Goal: Task Accomplishment & Management: Manage account settings

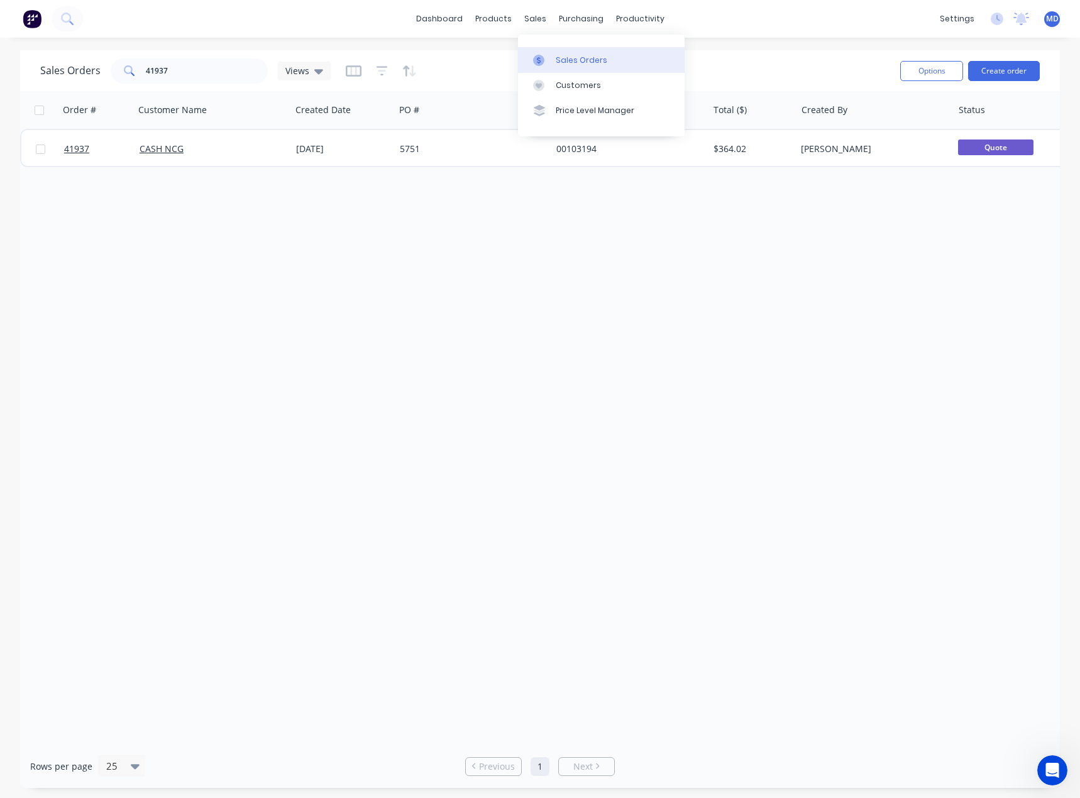
click at [581, 61] on div "Sales Orders" at bounding box center [581, 60] width 52 height 11
drag, startPoint x: 187, startPoint y: 71, endPoint x: 96, endPoint y: 73, distance: 91.1
click at [102, 74] on div "Sales Orders 41937 Views" at bounding box center [185, 70] width 290 height 25
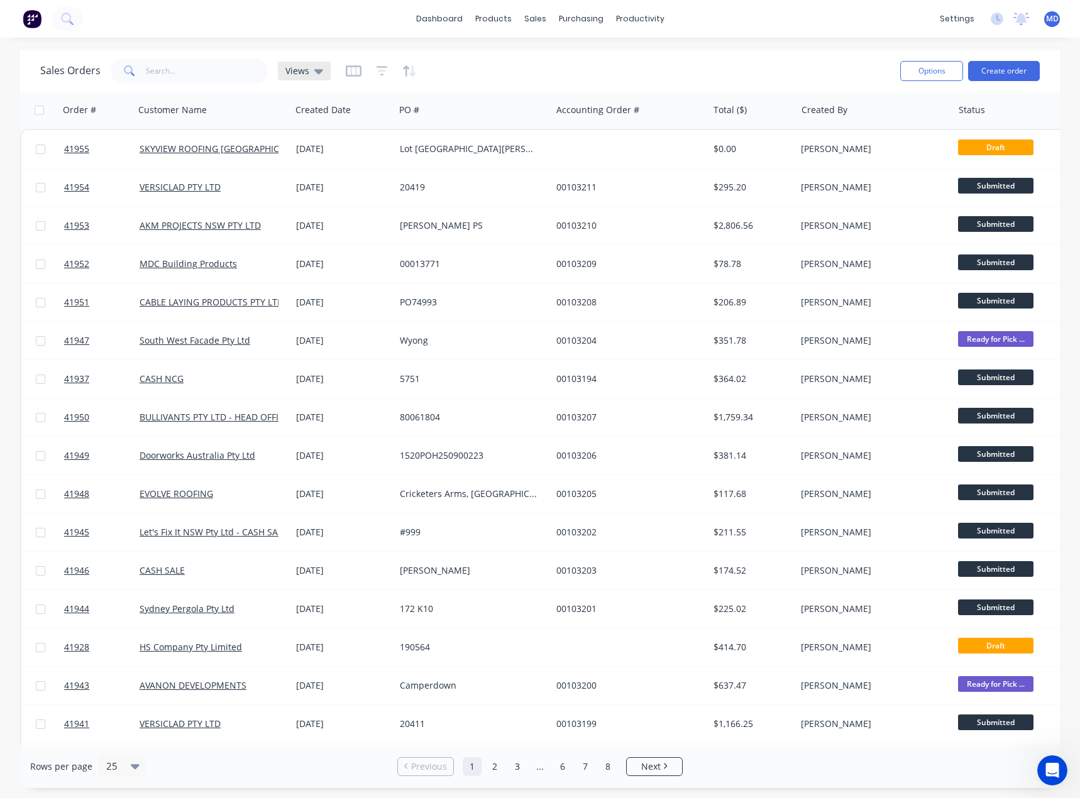
click at [298, 66] on span "Views" at bounding box center [297, 70] width 24 height 13
click at [317, 226] on button "INVOICING" at bounding box center [353, 228] width 143 height 14
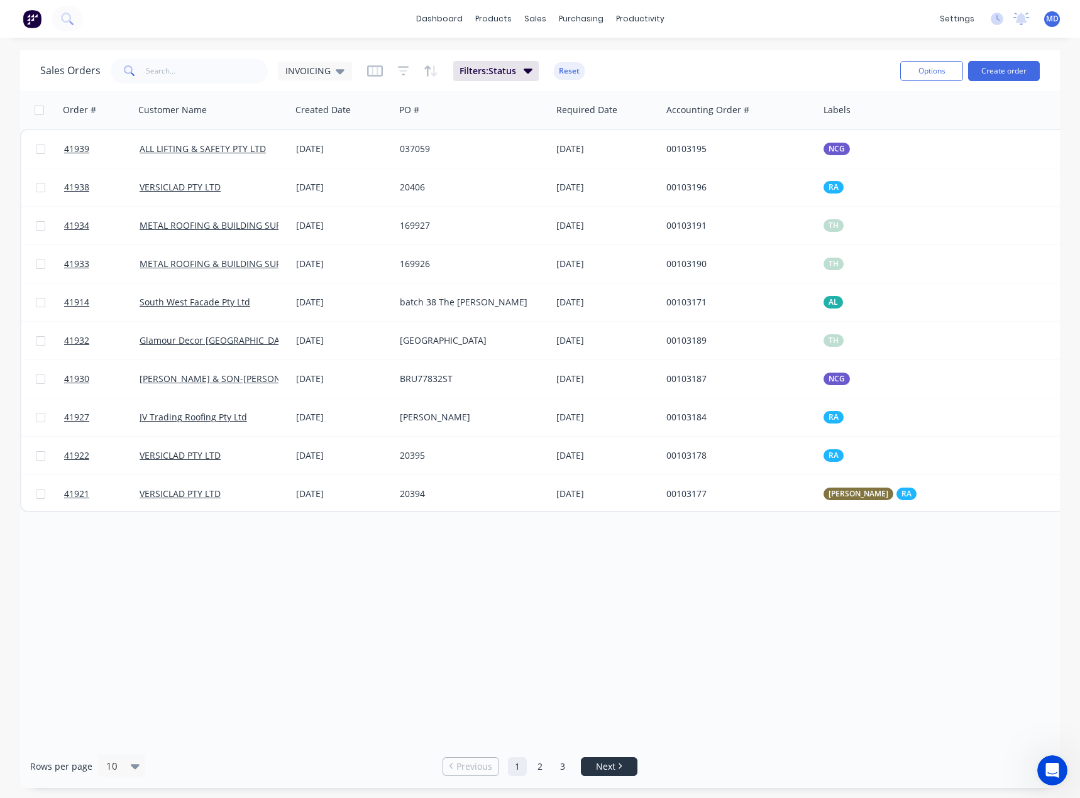
click at [596, 765] on span "Next" at bounding box center [605, 766] width 19 height 13
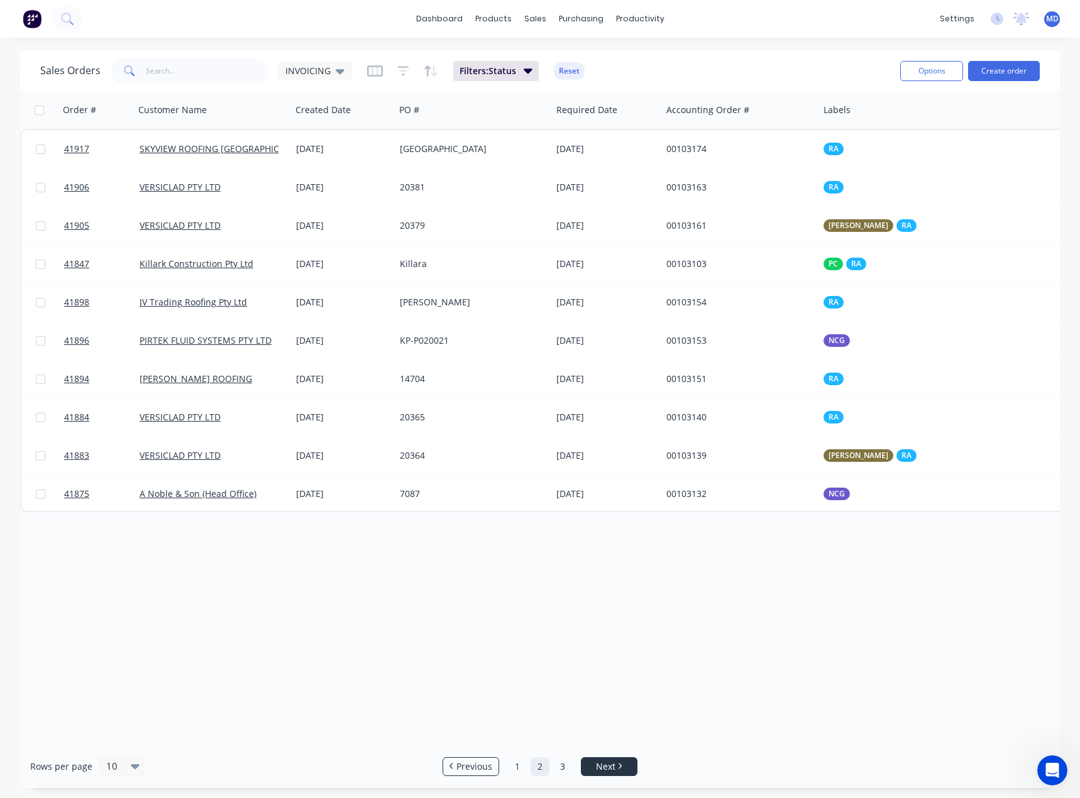
click at [596, 765] on span "Next" at bounding box center [605, 766] width 19 height 13
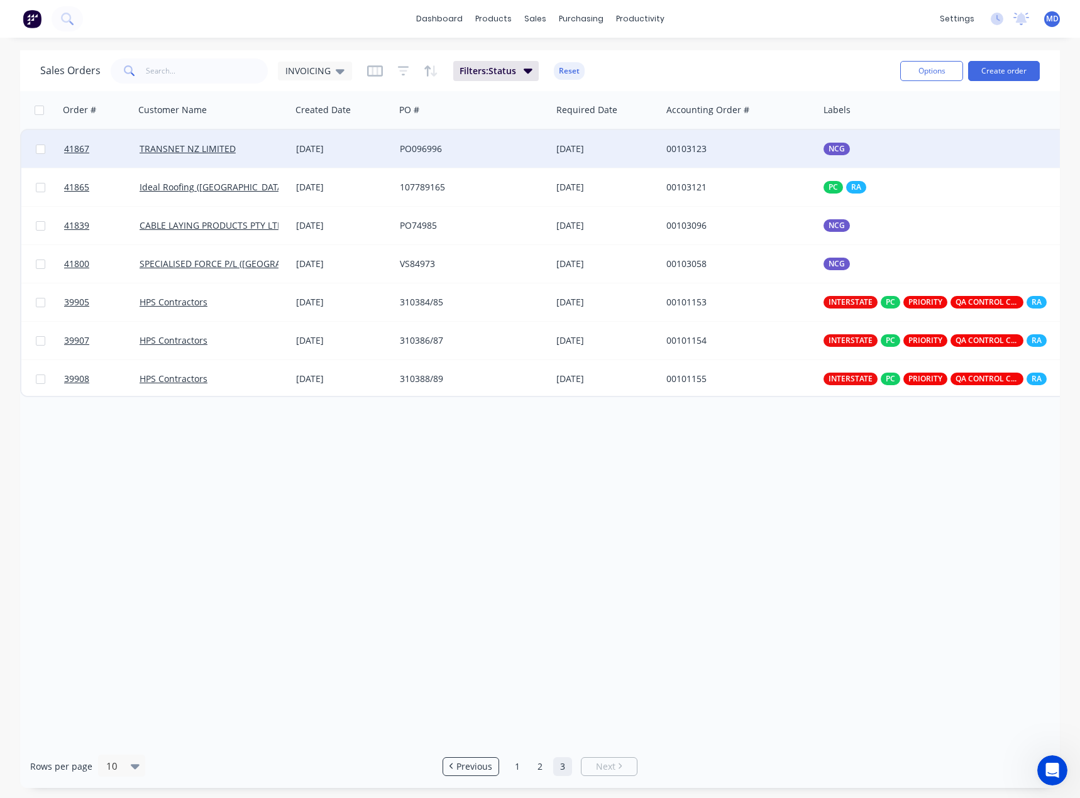
click at [491, 148] on div "PO096996" at bounding box center [469, 149] width 139 height 13
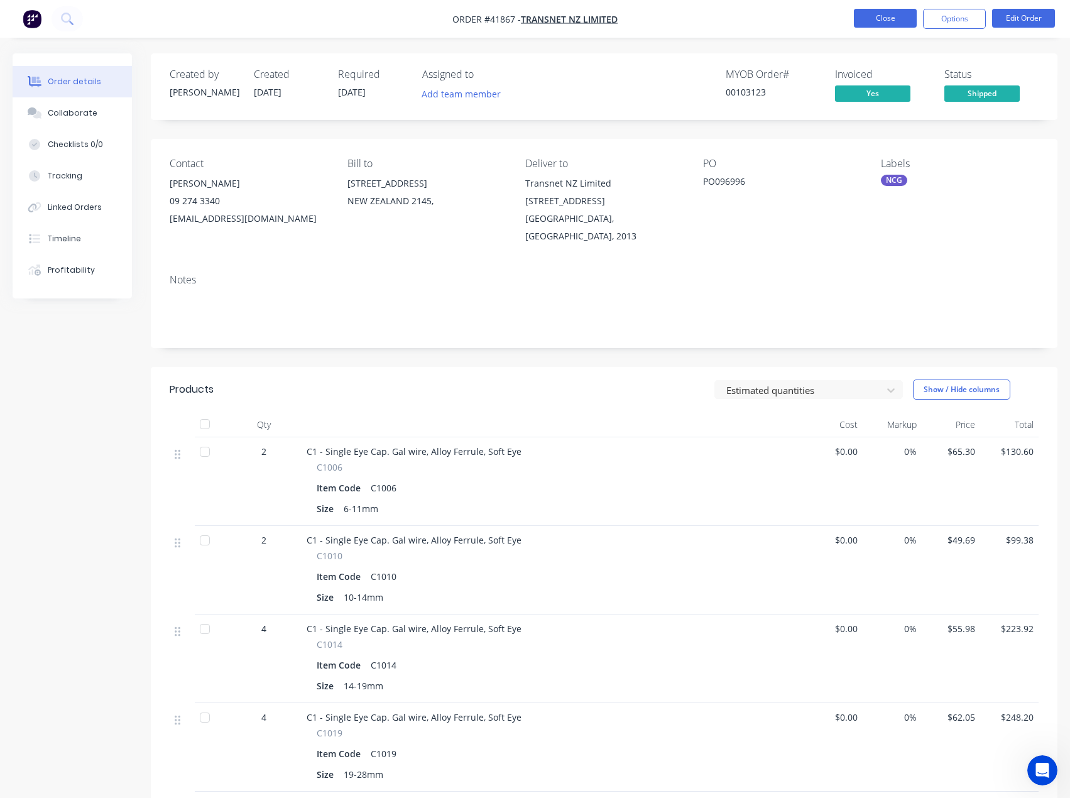
click at [877, 19] on button "Close" at bounding box center [885, 18] width 63 height 19
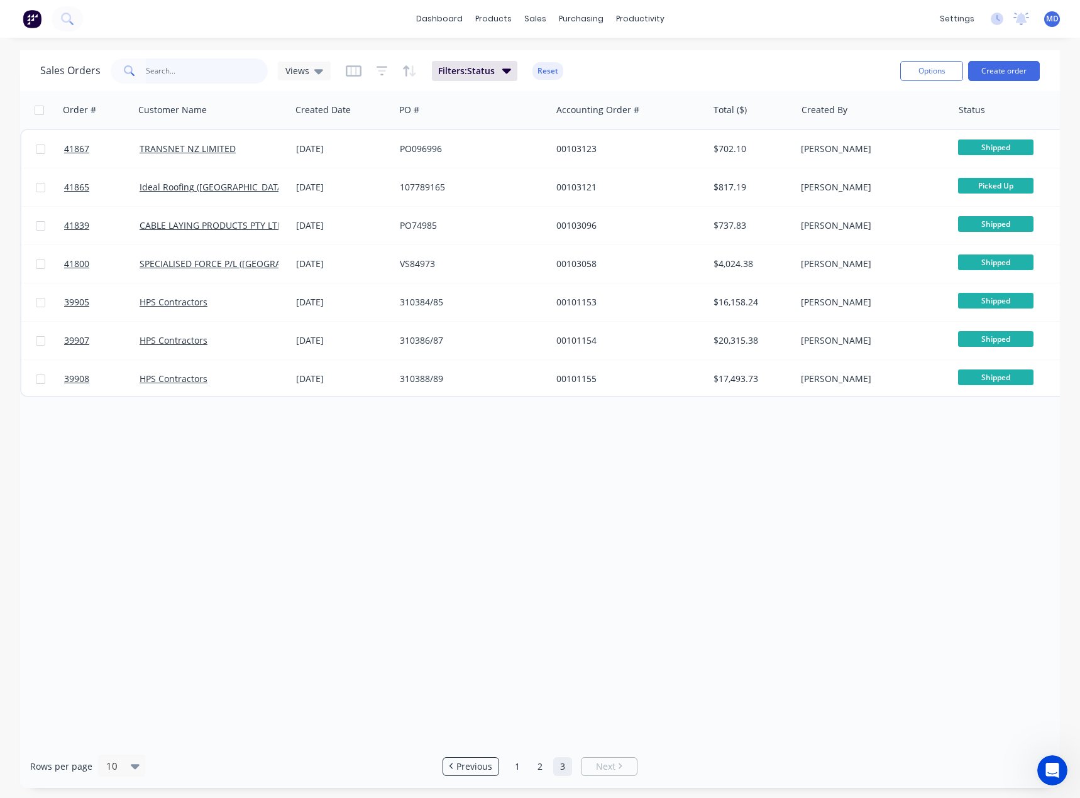
click at [199, 75] on input "text" at bounding box center [207, 70] width 123 height 25
type input "41933"
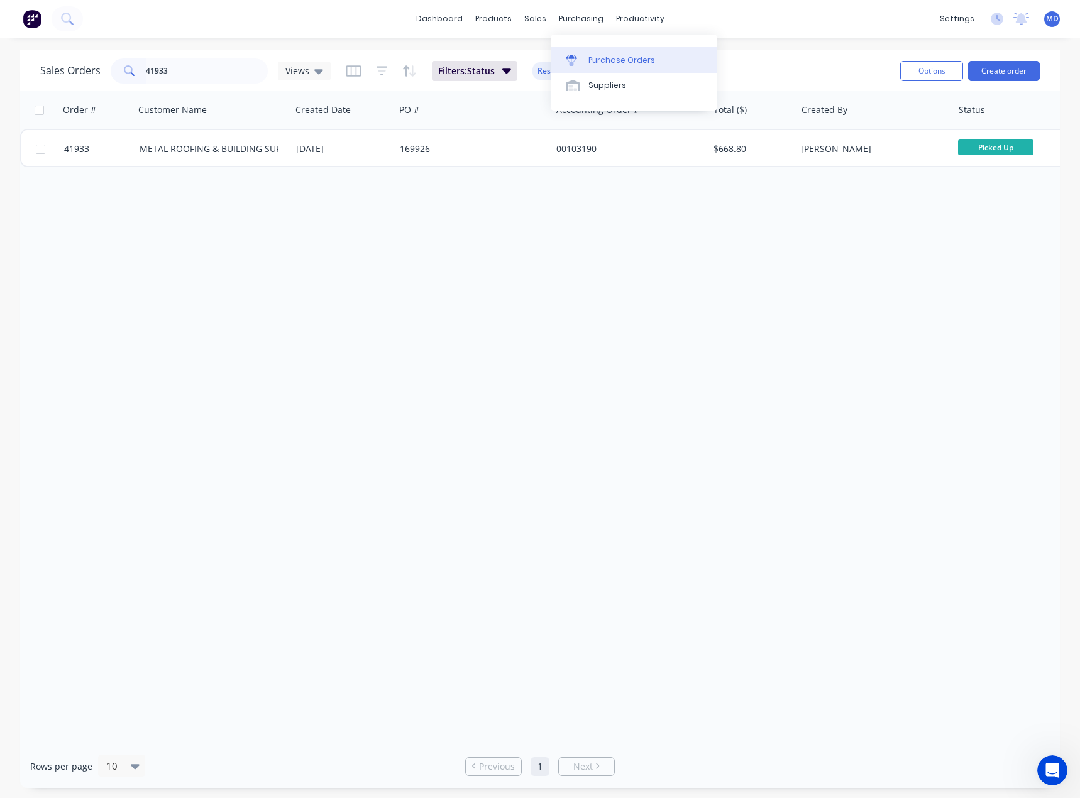
click at [609, 58] on div "Purchase Orders" at bounding box center [621, 60] width 67 height 11
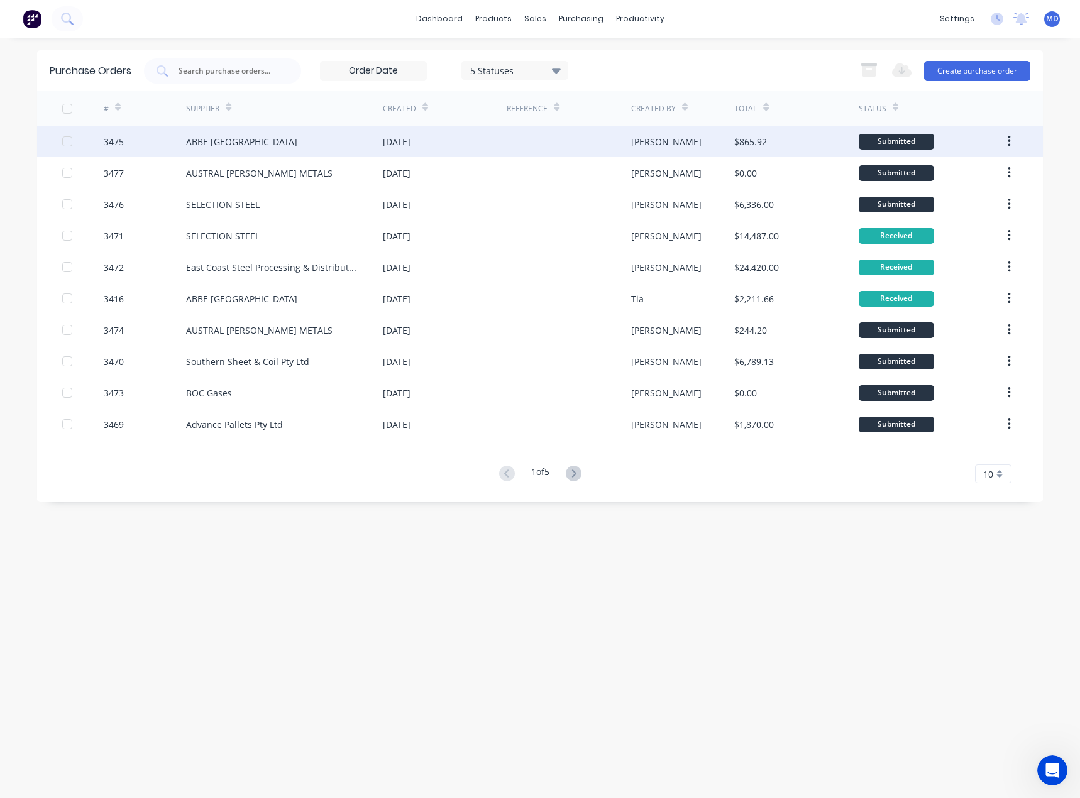
click at [238, 141] on div "ABBE [GEOGRAPHIC_DATA]" at bounding box center [284, 141] width 197 height 31
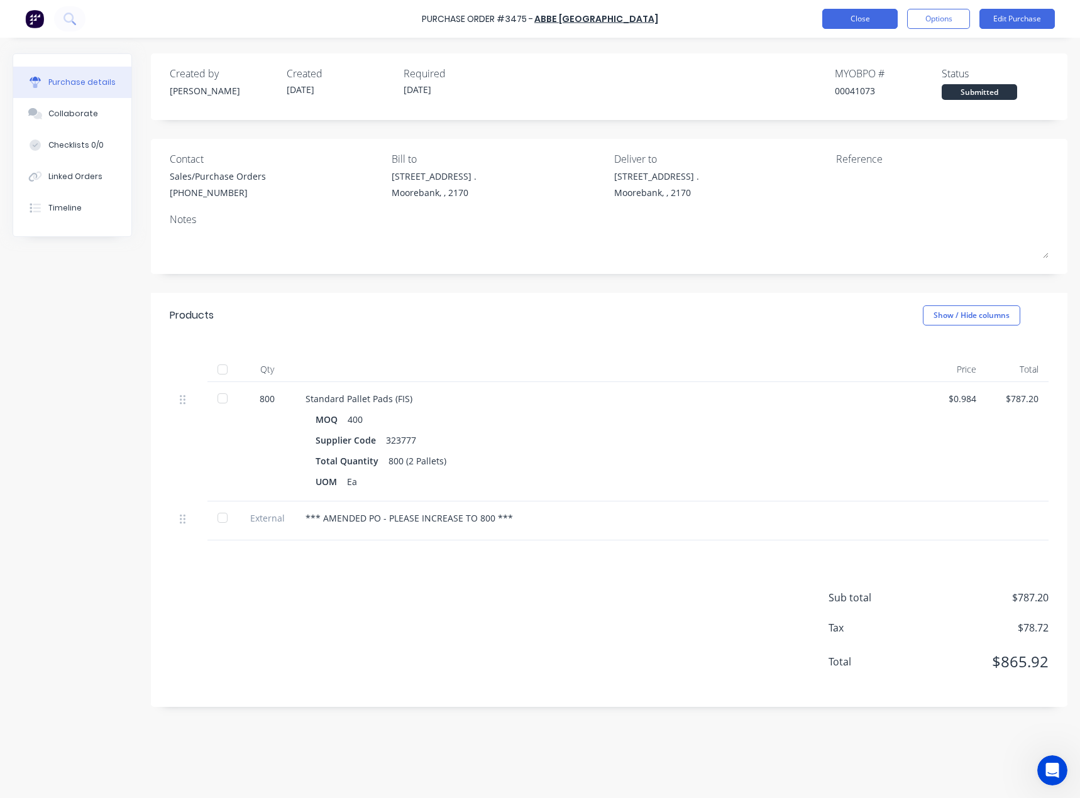
click at [857, 18] on button "Close" at bounding box center [859, 19] width 75 height 20
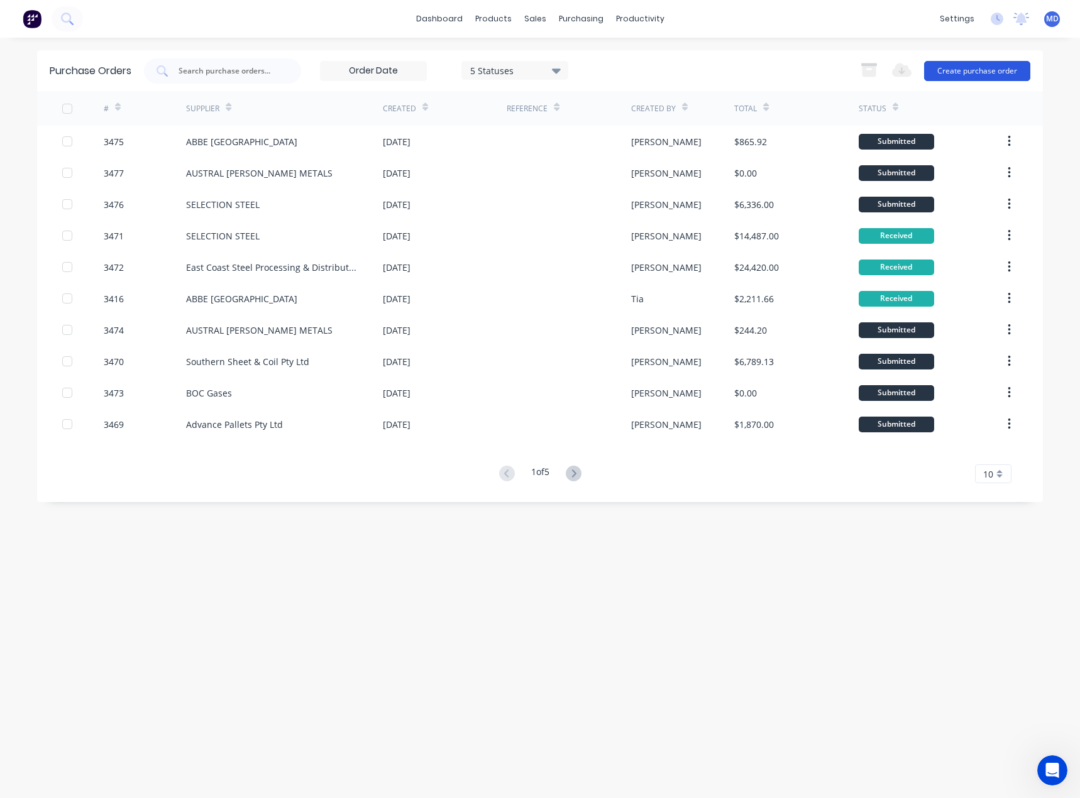
click at [991, 70] on button "Create purchase order" at bounding box center [977, 71] width 106 height 20
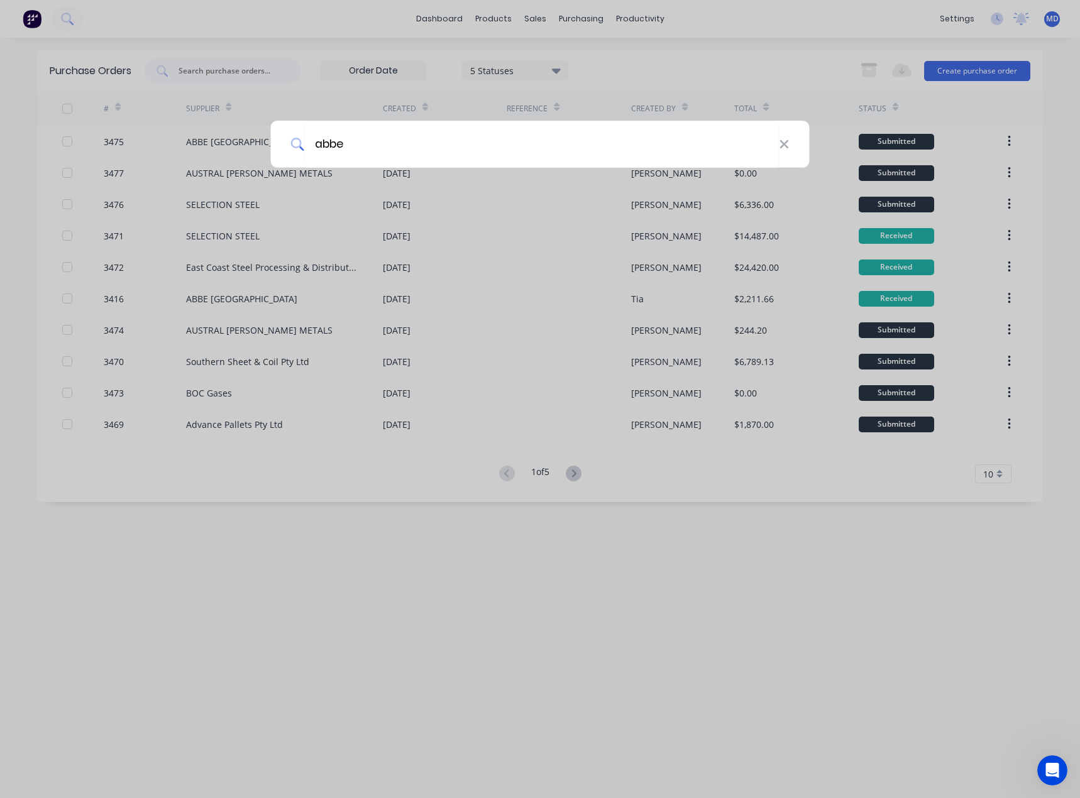
type input "abbe"
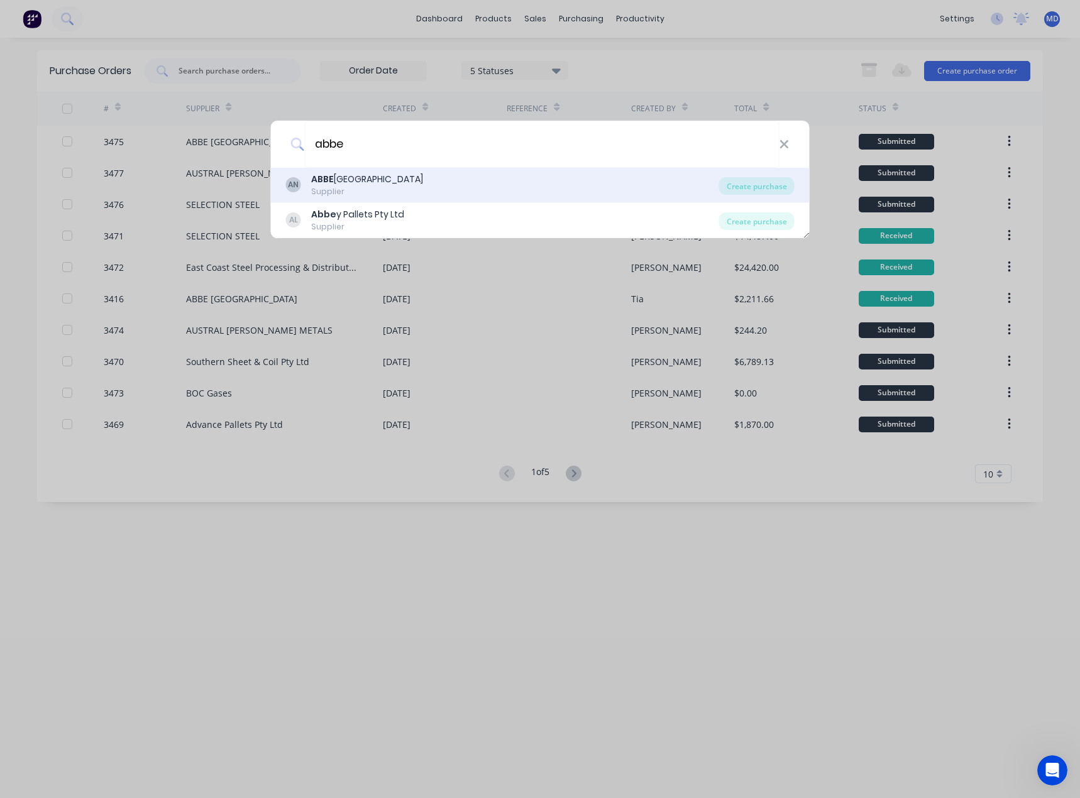
click at [423, 181] on div "AN ABBE NSW Supplier" at bounding box center [502, 185] width 433 height 25
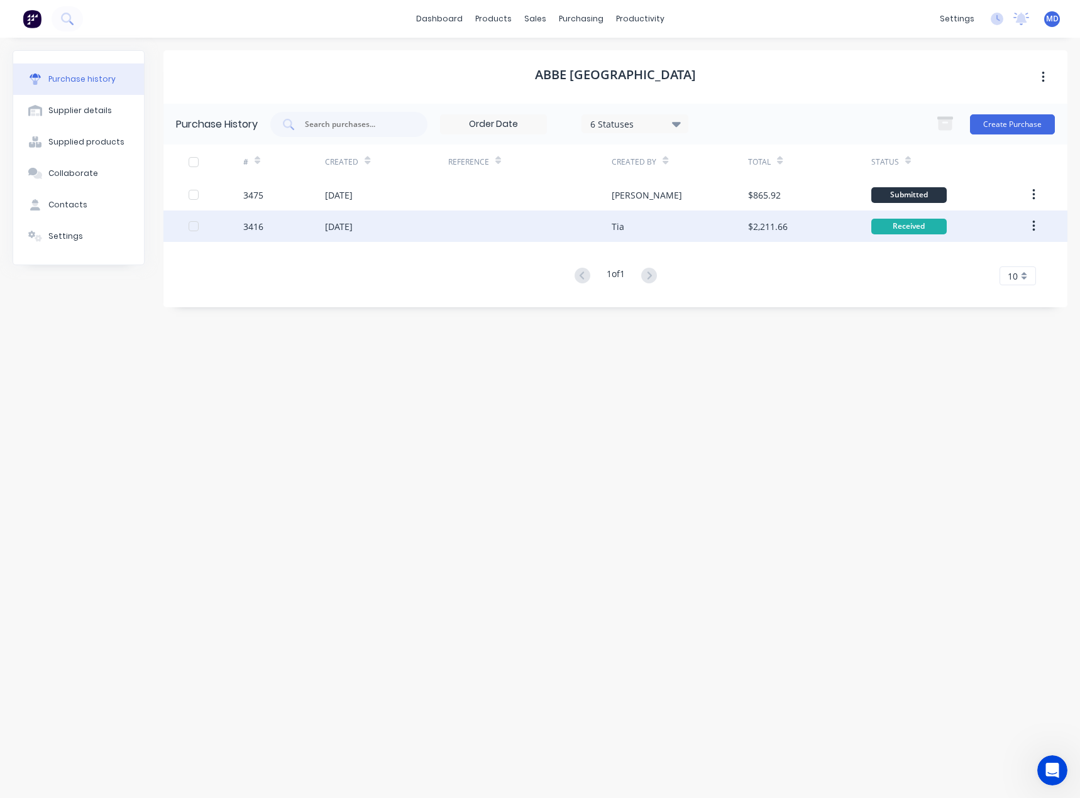
click at [505, 217] on div at bounding box center [530, 226] width 164 height 31
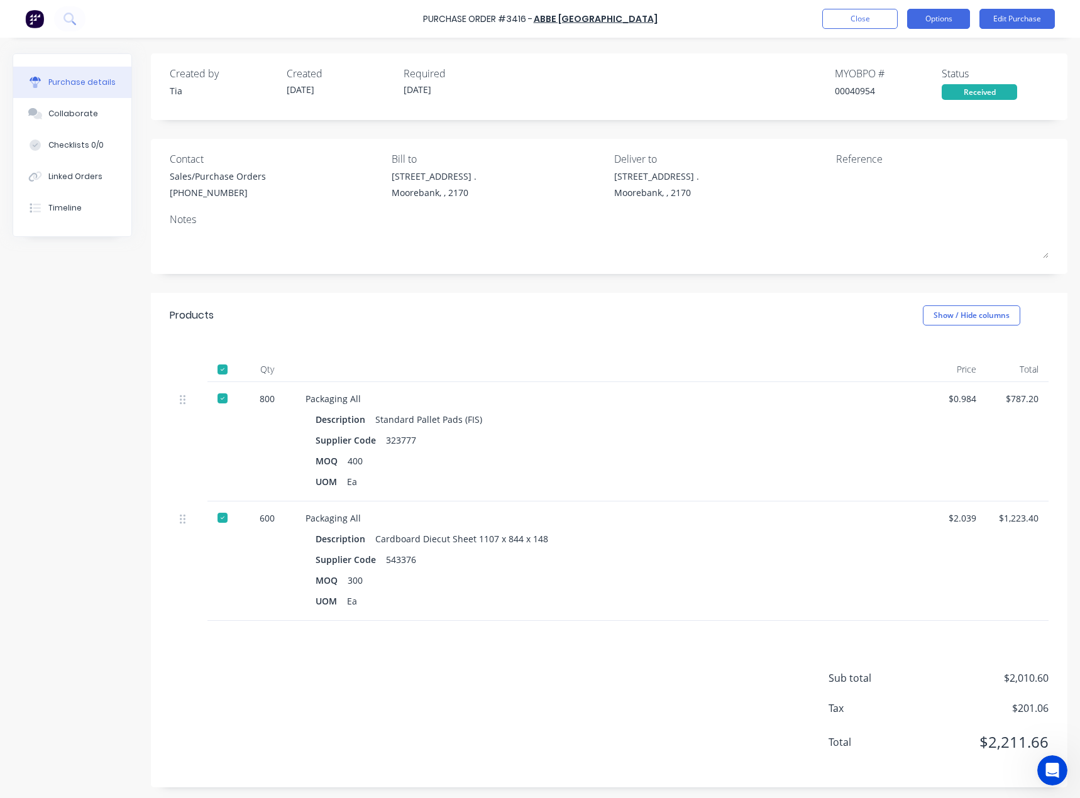
click at [936, 16] on button "Options" at bounding box center [938, 19] width 63 height 20
click at [878, 177] on div "Archive" at bounding box center [909, 177] width 97 height 18
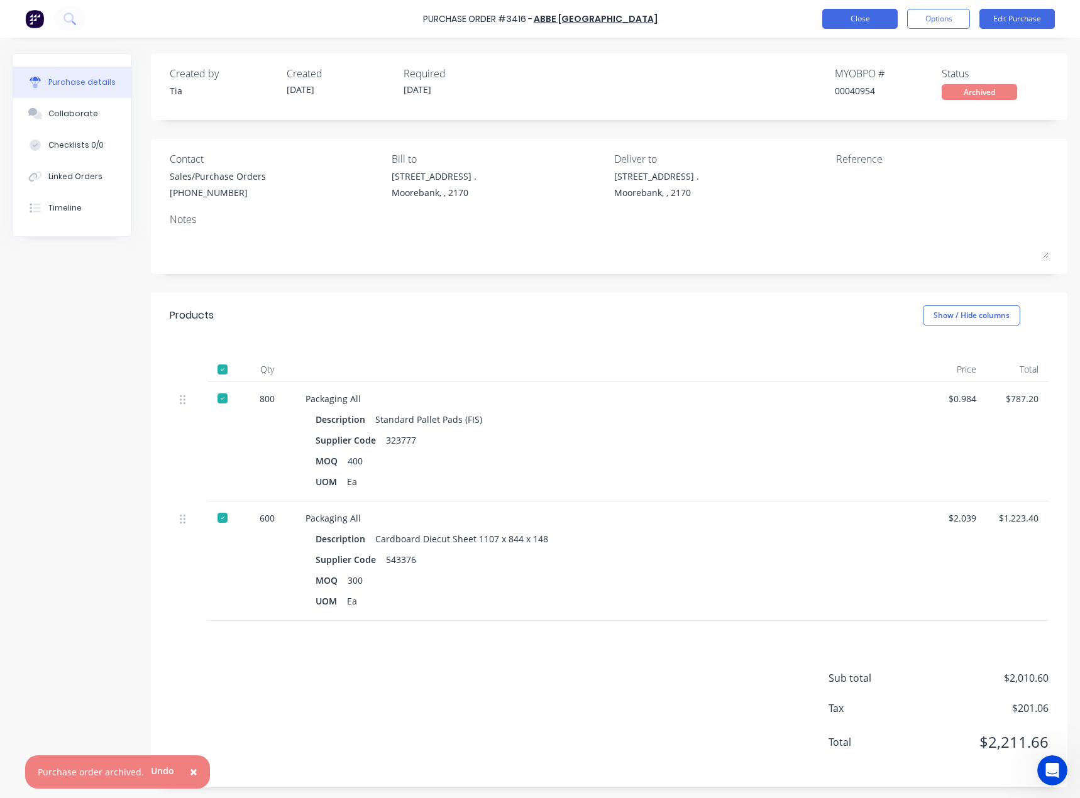
click at [852, 20] on button "Close" at bounding box center [859, 19] width 75 height 20
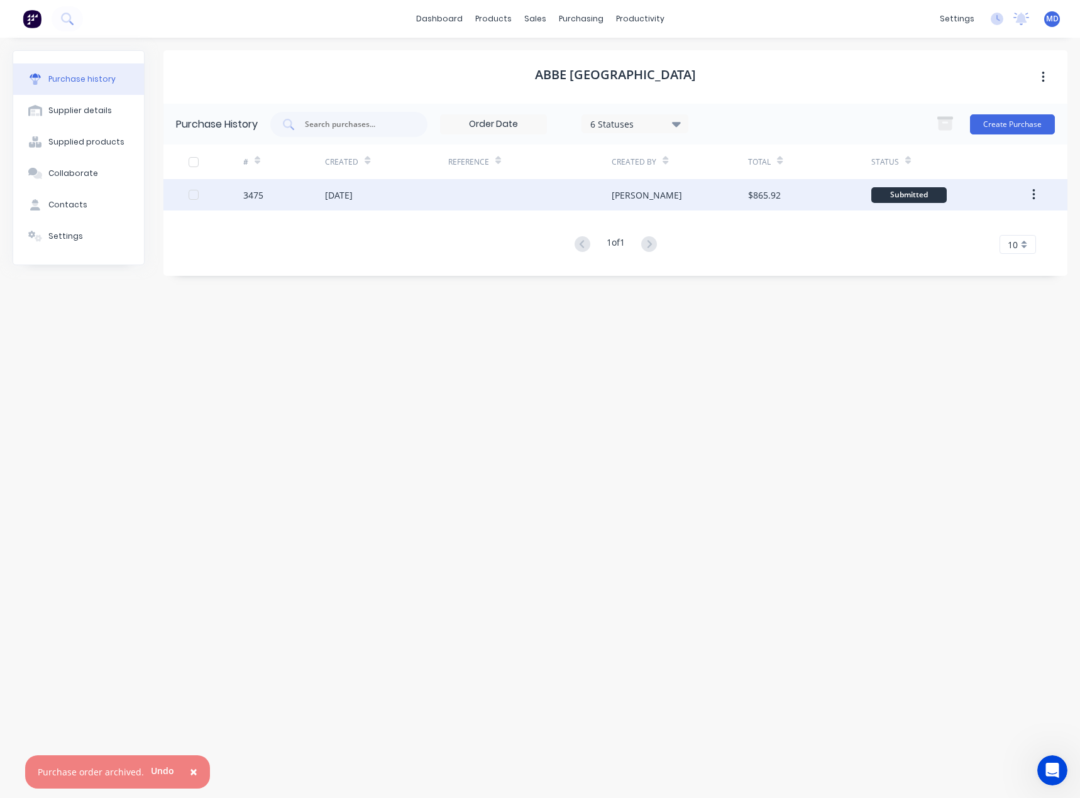
click at [505, 197] on div at bounding box center [530, 194] width 164 height 31
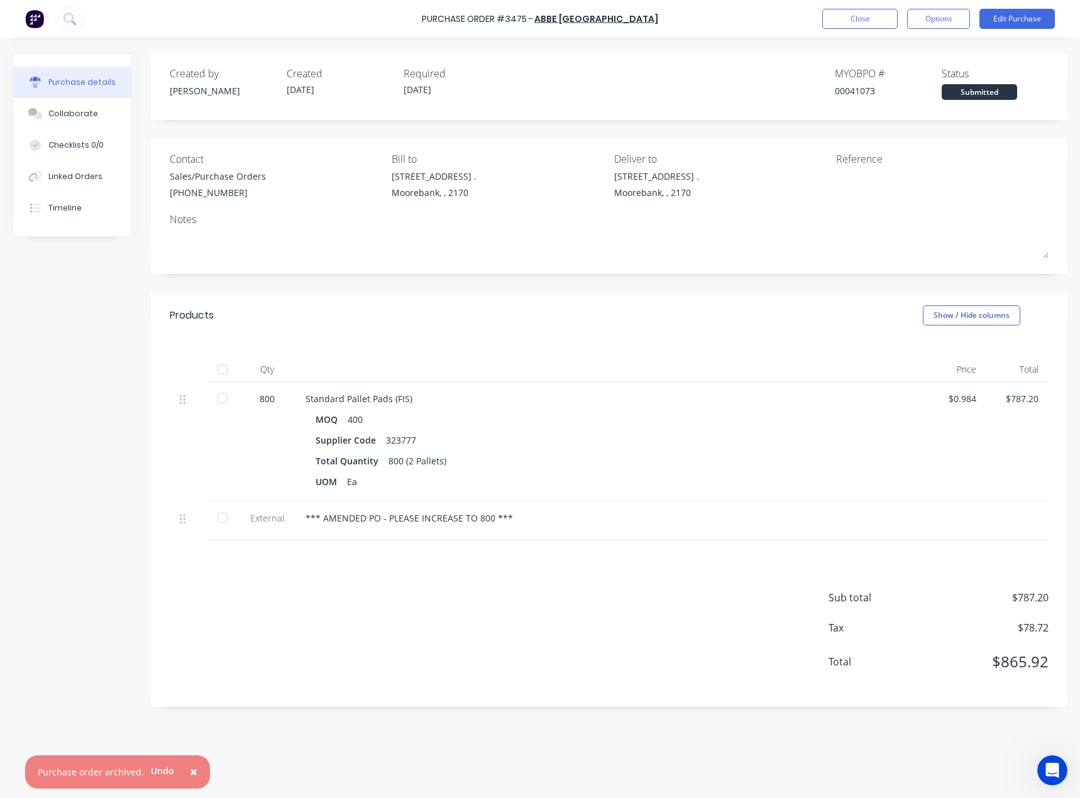
click at [225, 375] on div at bounding box center [222, 369] width 25 height 25
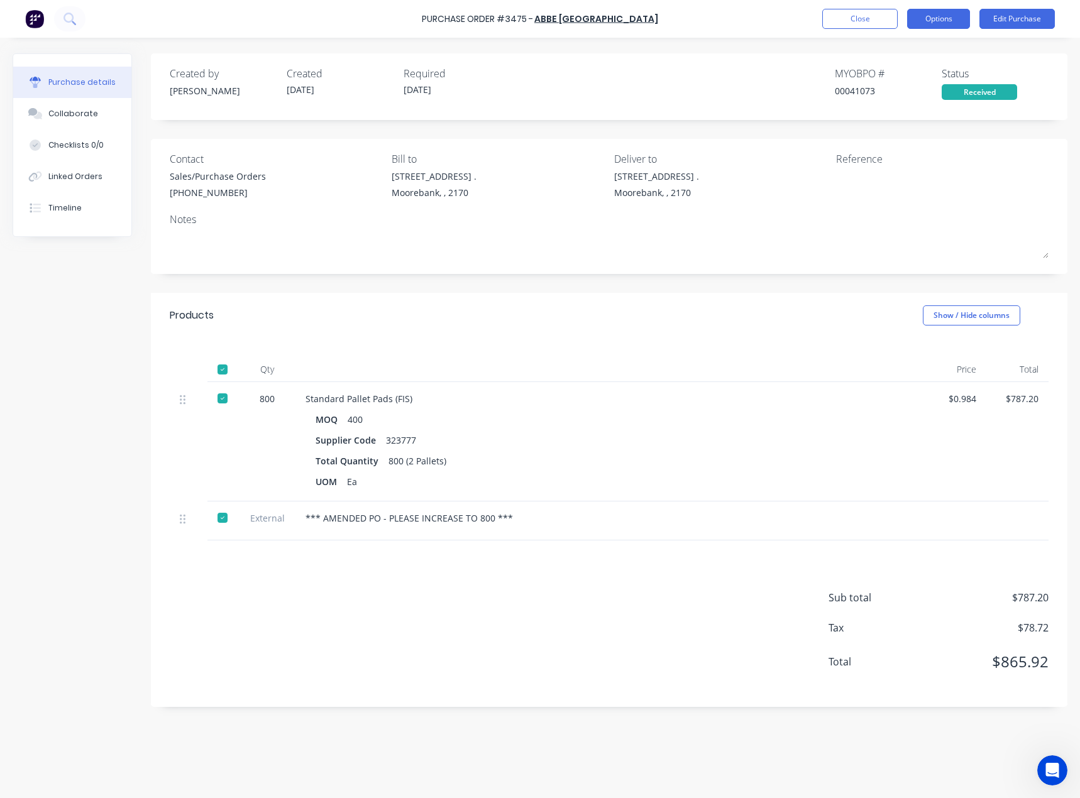
click at [934, 16] on button "Options" at bounding box center [938, 19] width 63 height 20
click at [884, 175] on div "Archive" at bounding box center [909, 177] width 97 height 18
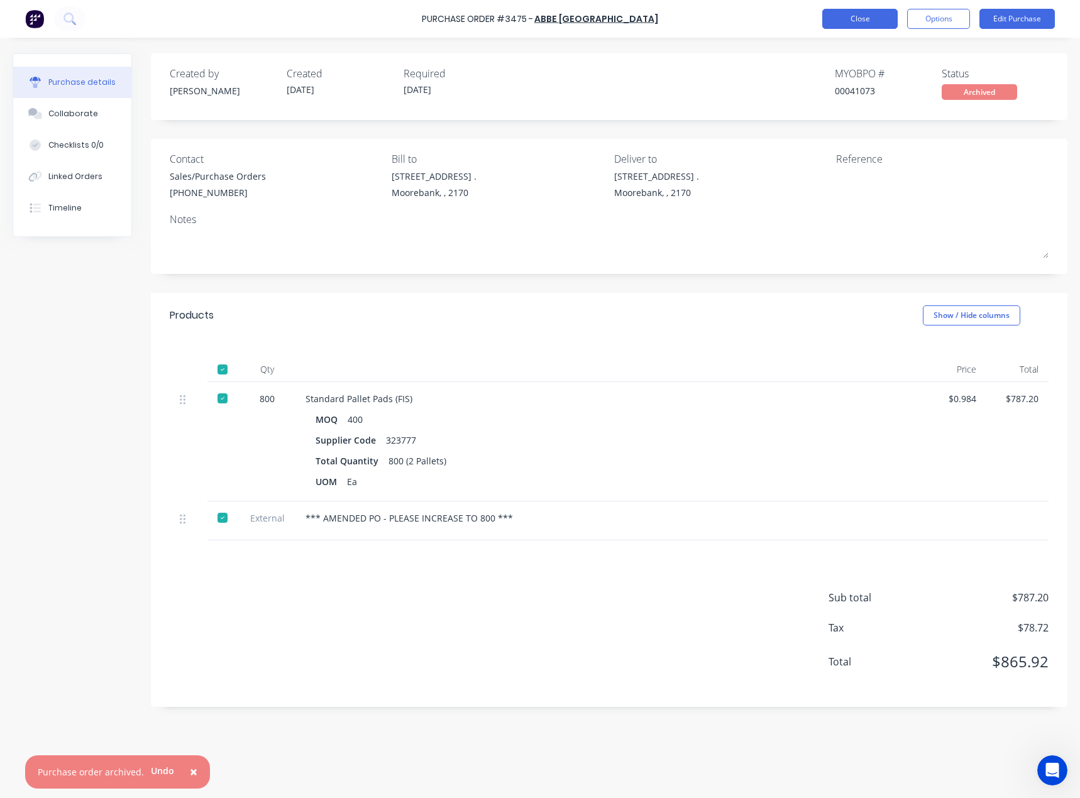
click at [843, 22] on button "Close" at bounding box center [859, 19] width 75 height 20
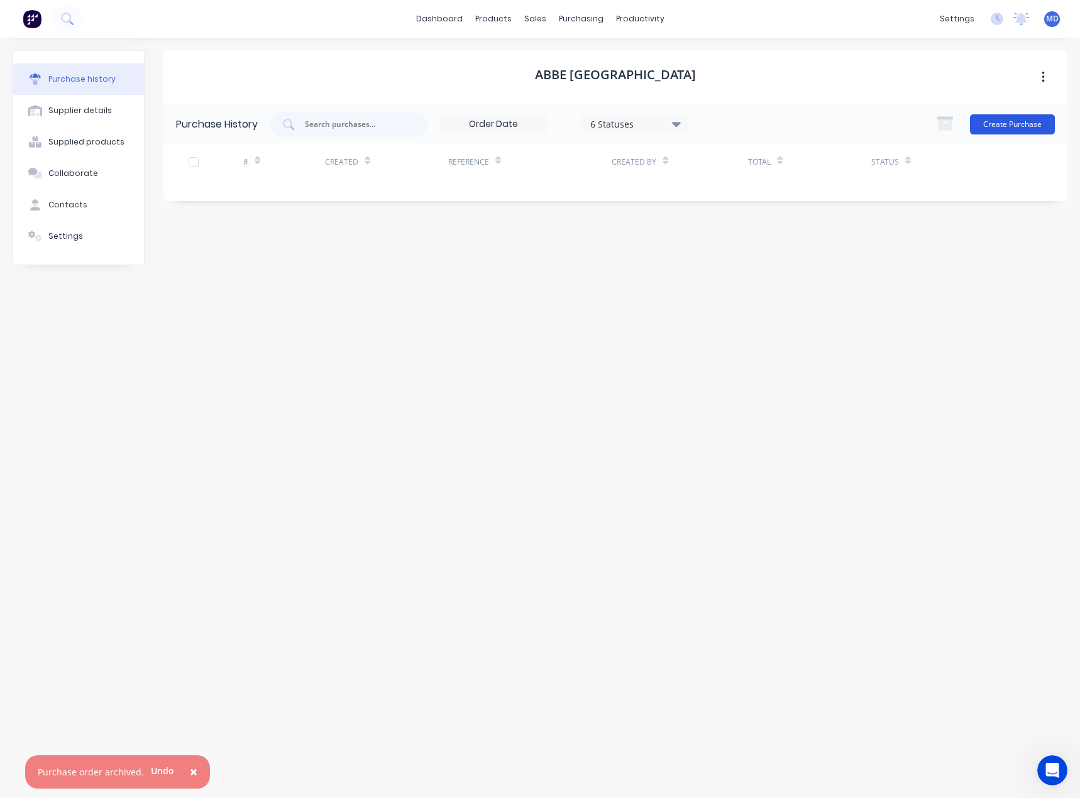
click at [1022, 121] on button "Create Purchase" at bounding box center [1012, 124] width 85 height 20
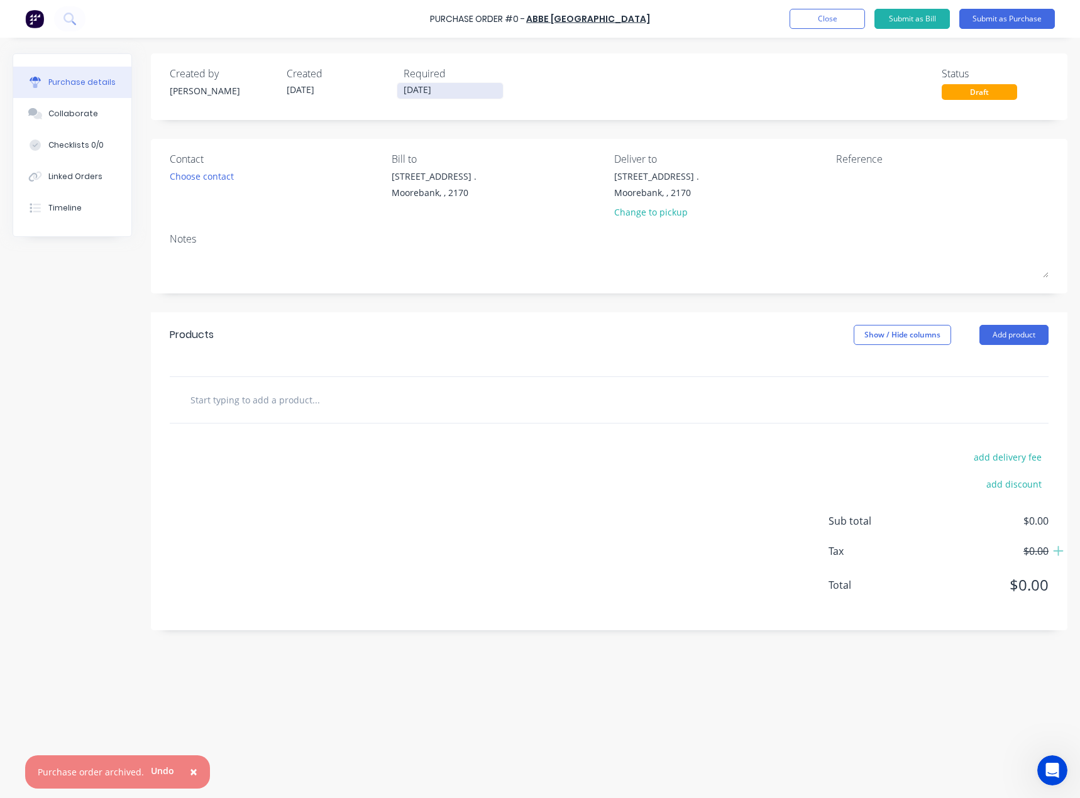
click at [427, 94] on input "[DATE]" at bounding box center [450, 91] width 106 height 16
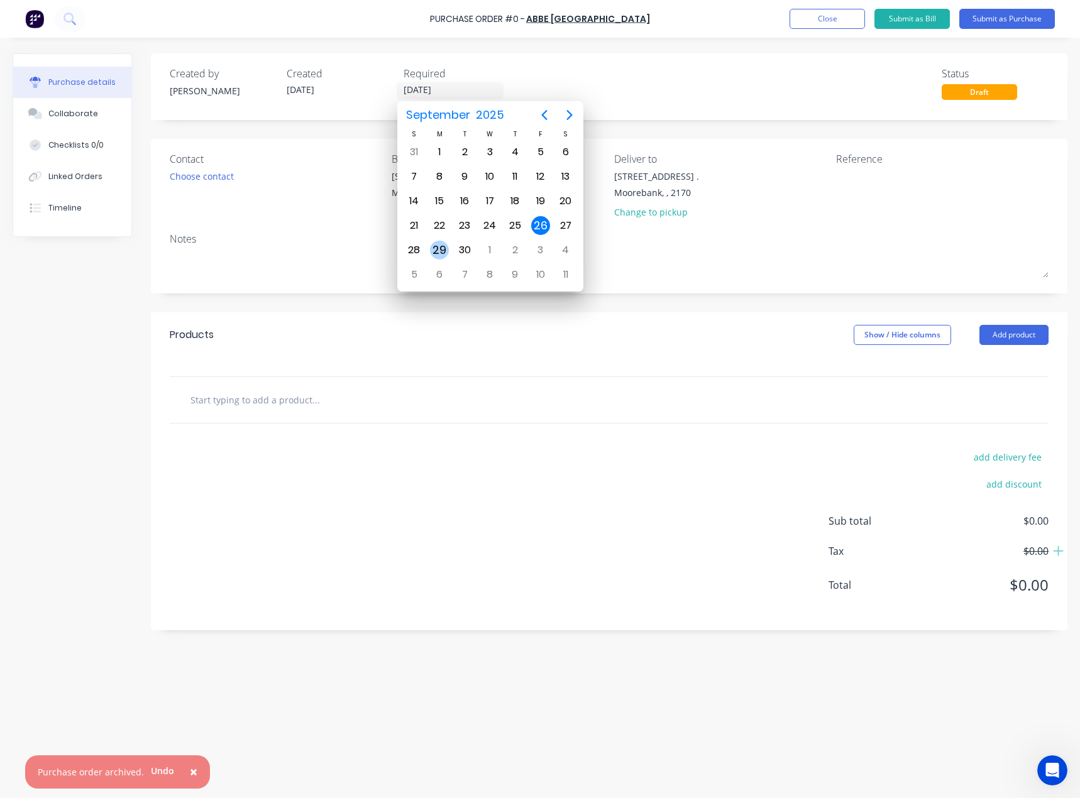
click at [442, 247] on div "29" at bounding box center [439, 250] width 19 height 19
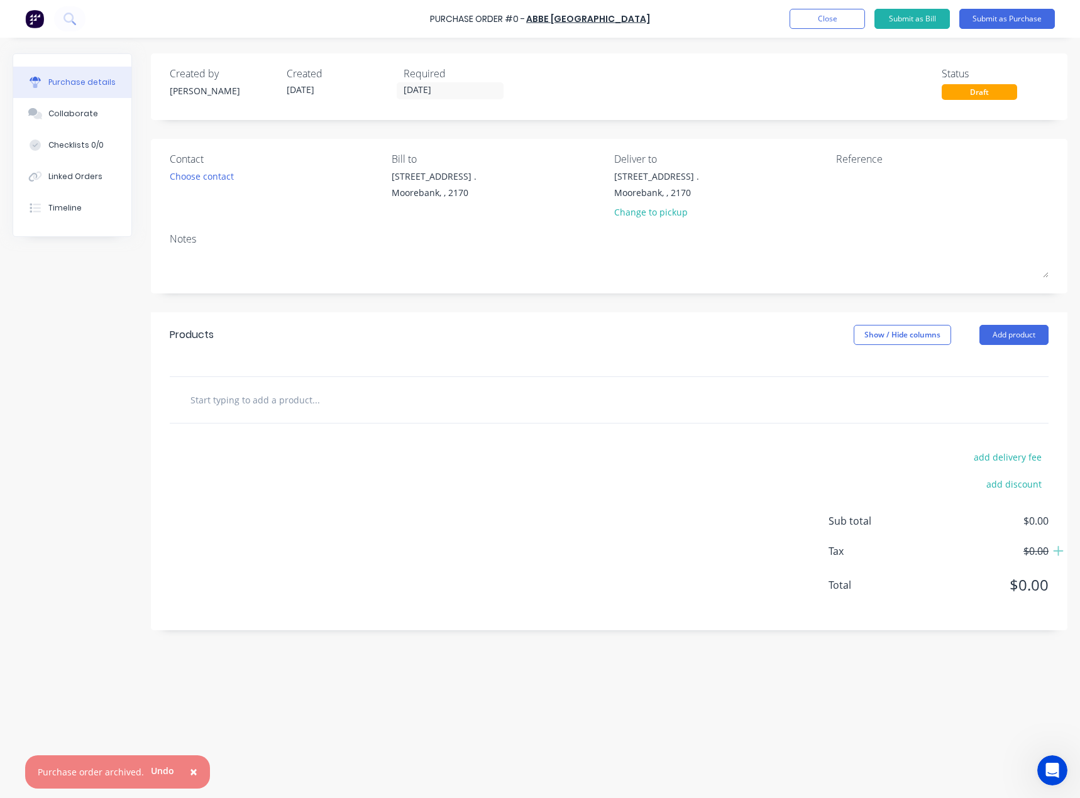
type input "[DATE]"
click at [200, 178] on div "Choose contact" at bounding box center [202, 176] width 64 height 13
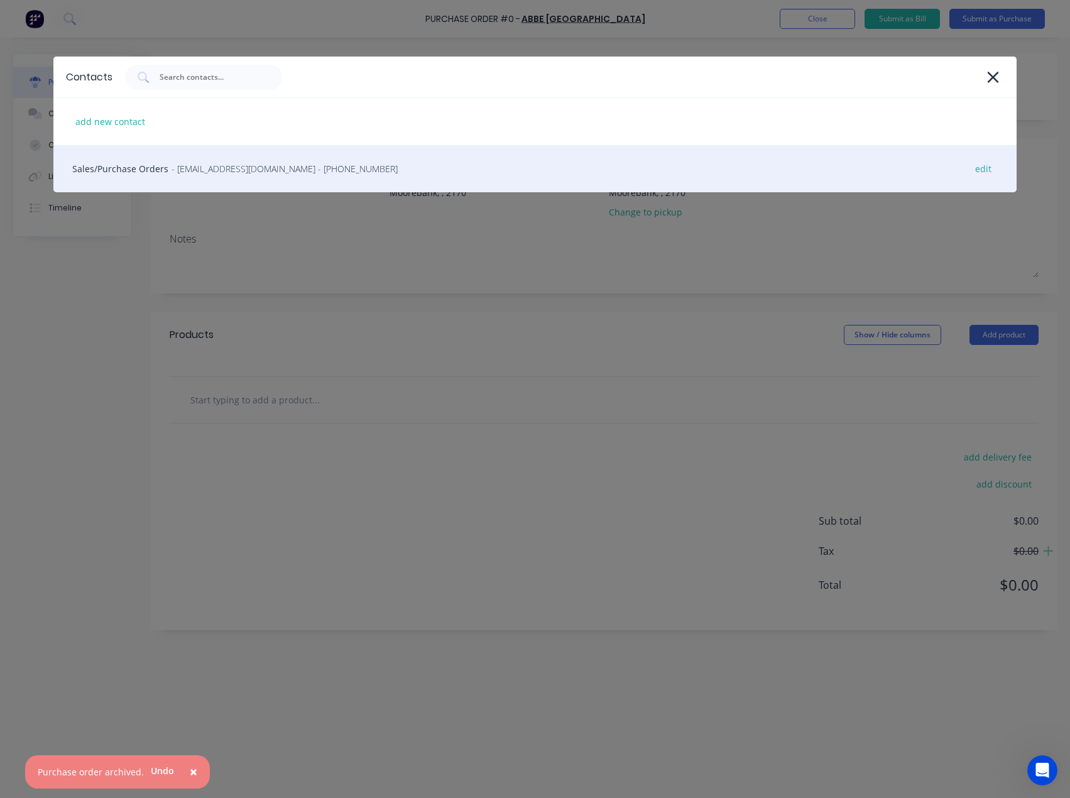
click at [194, 170] on span "- [EMAIL_ADDRESS][DOMAIN_NAME] - [PHONE_NUMBER]" at bounding box center [285, 168] width 226 height 13
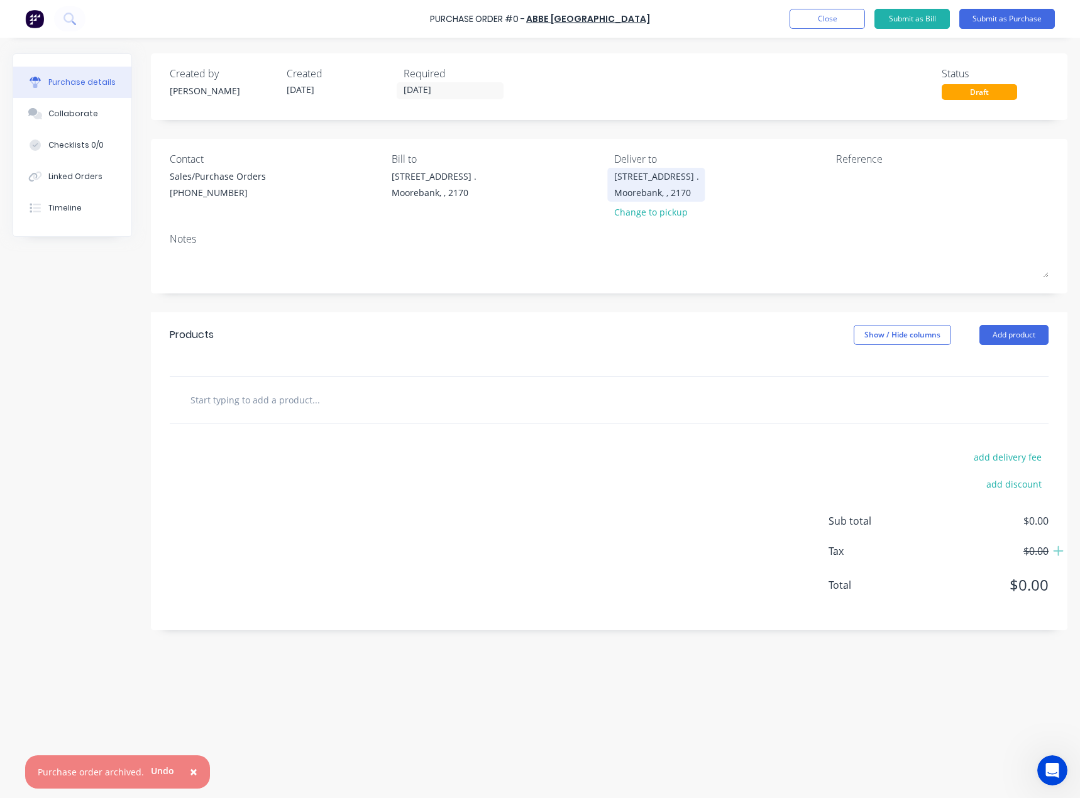
click at [636, 189] on div "Moorebank, , 2170" at bounding box center [656, 192] width 85 height 13
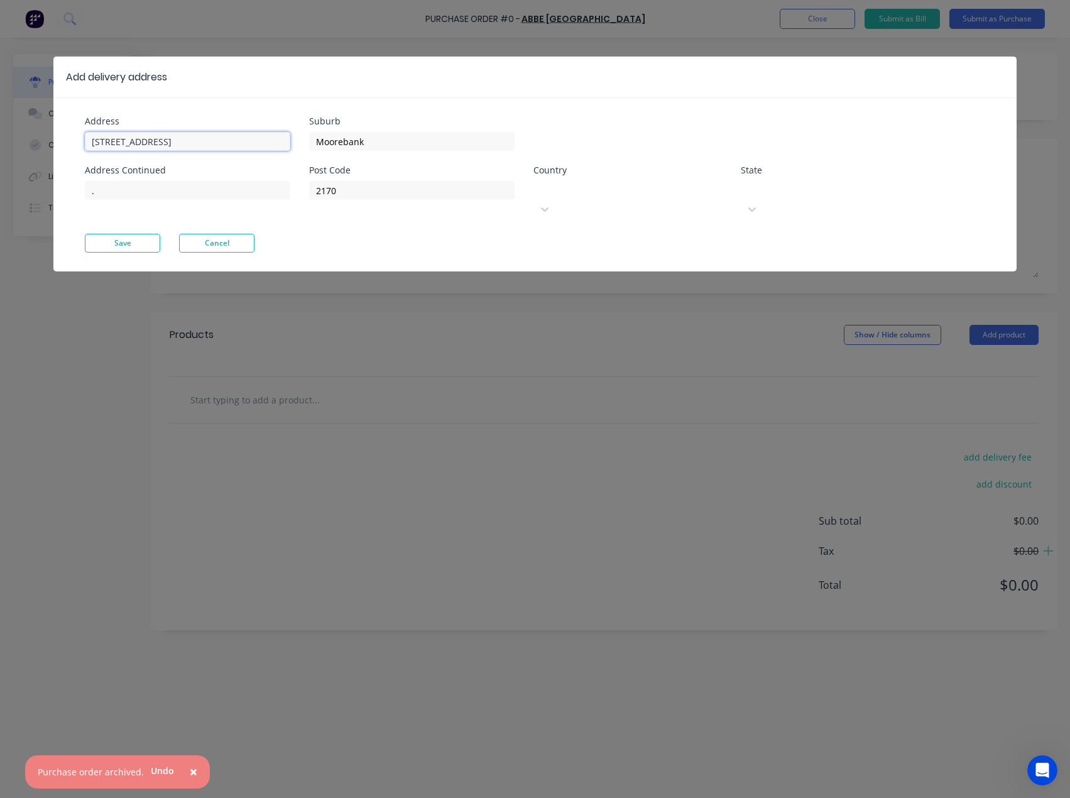
drag, startPoint x: 62, startPoint y: 153, endPoint x: -19, endPoint y: 156, distance: 80.5
click at [0, 156] on html "× Purchase order archived. Undo Purchase Order #0 - ABBE NSW Add product Close …" at bounding box center [535, 430] width 1070 height 861
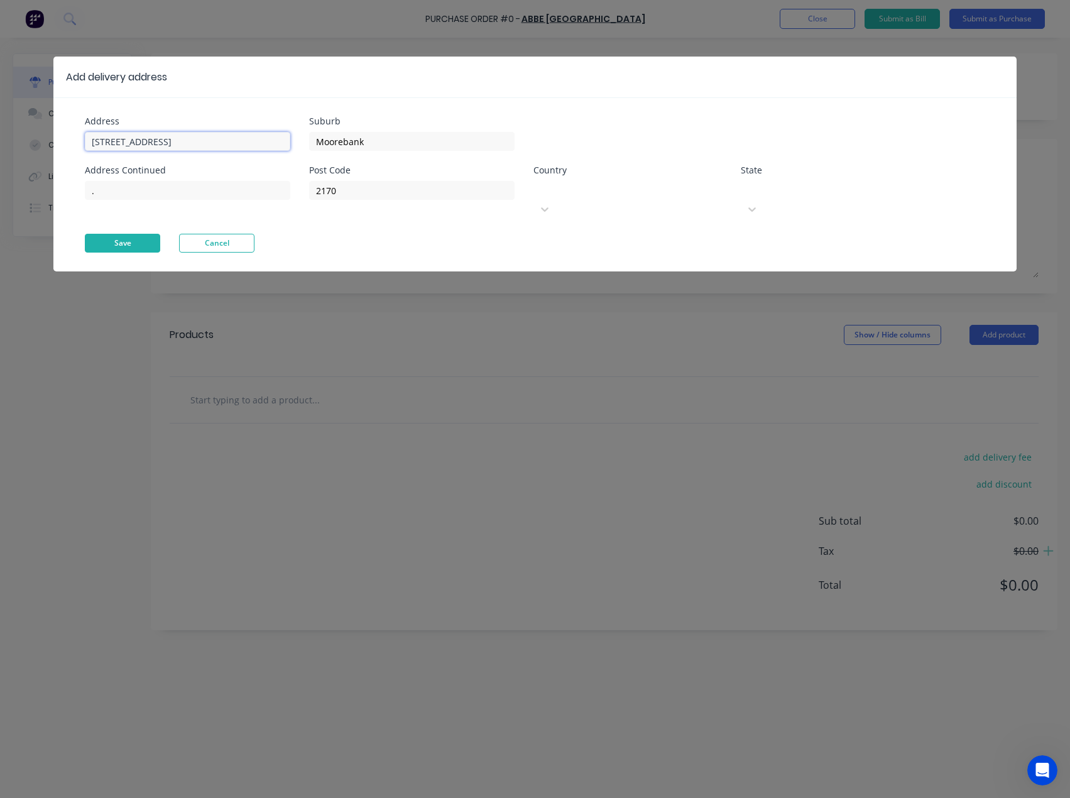
type input "[STREET_ADDRESS]"
click at [131, 234] on button "Save" at bounding box center [122, 243] width 75 height 19
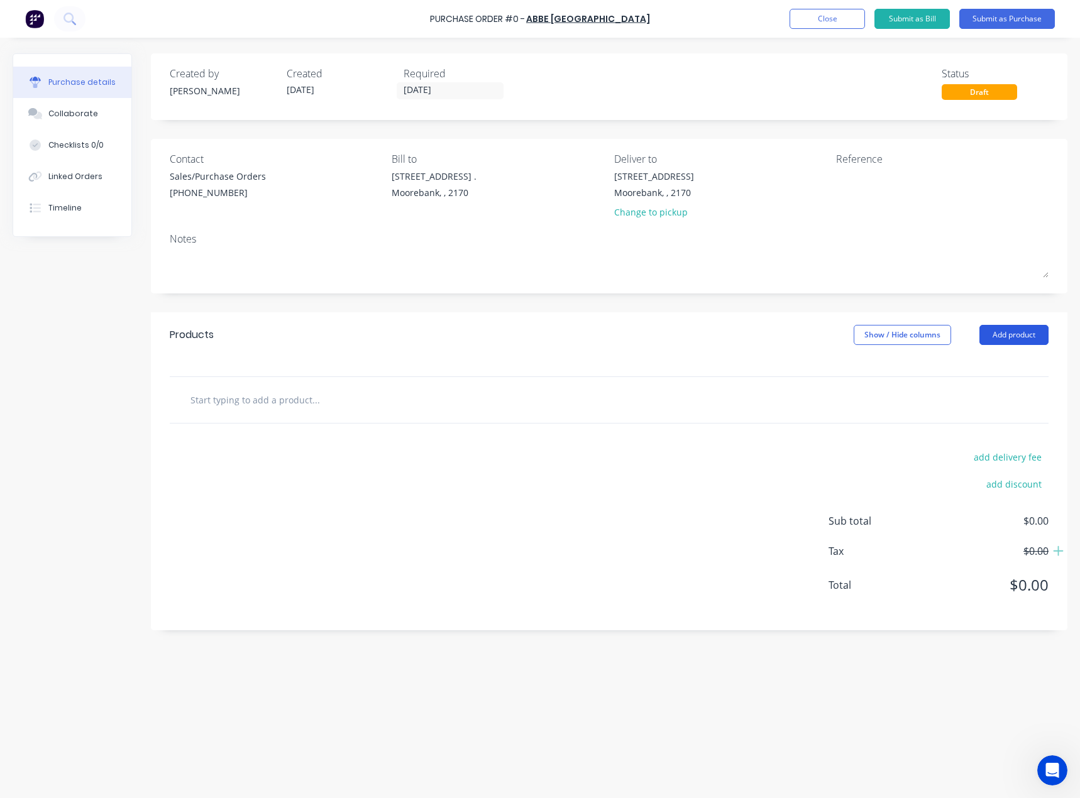
click at [1014, 330] on button "Add product" at bounding box center [1013, 335] width 69 height 20
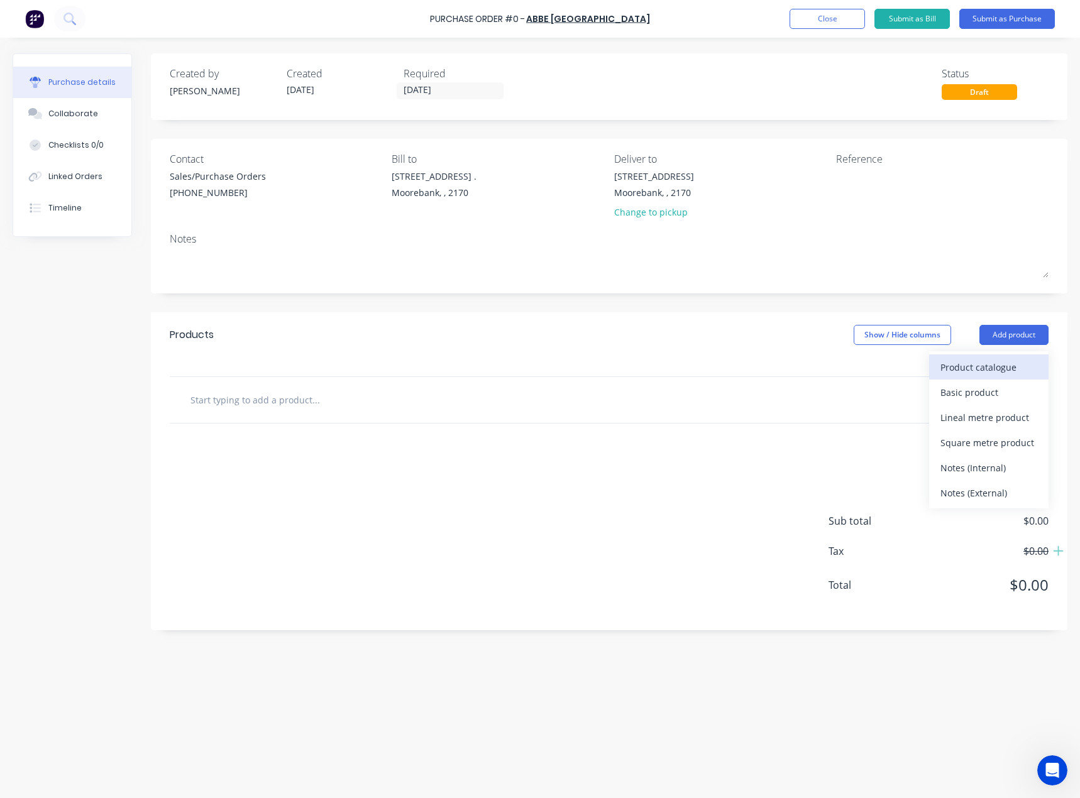
click at [1004, 368] on div "Product catalogue" at bounding box center [988, 367] width 97 height 18
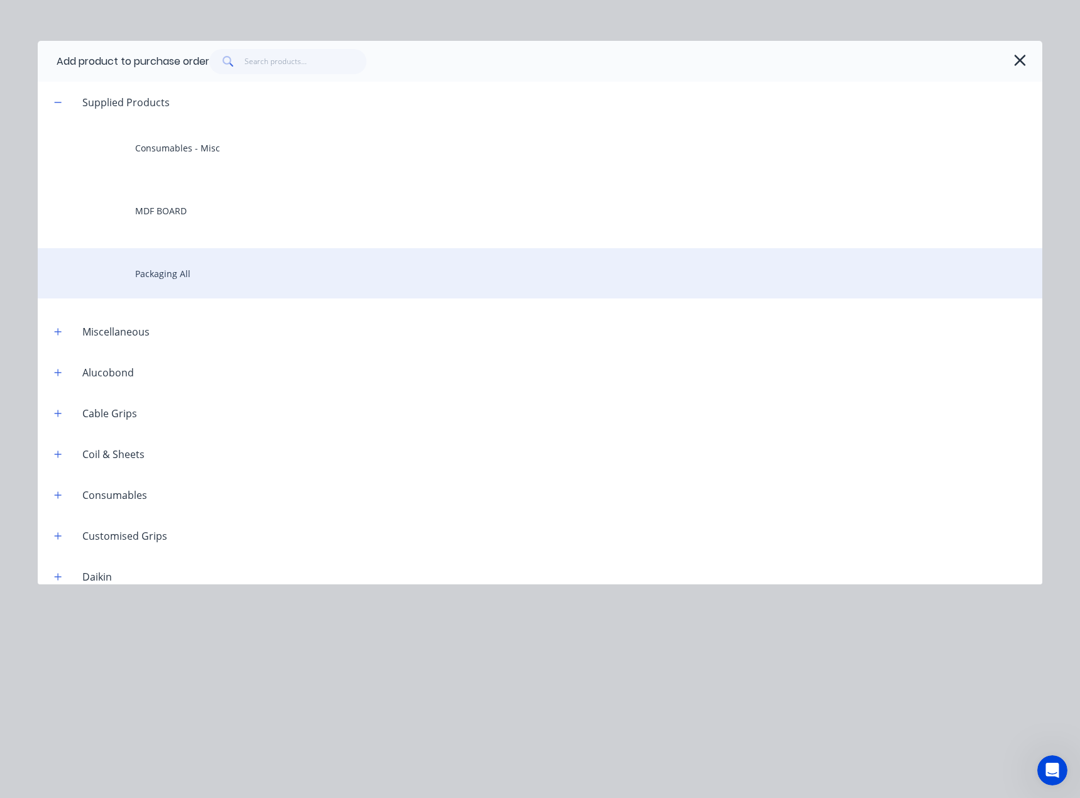
click at [177, 273] on div "Packaging All" at bounding box center [540, 273] width 1004 height 50
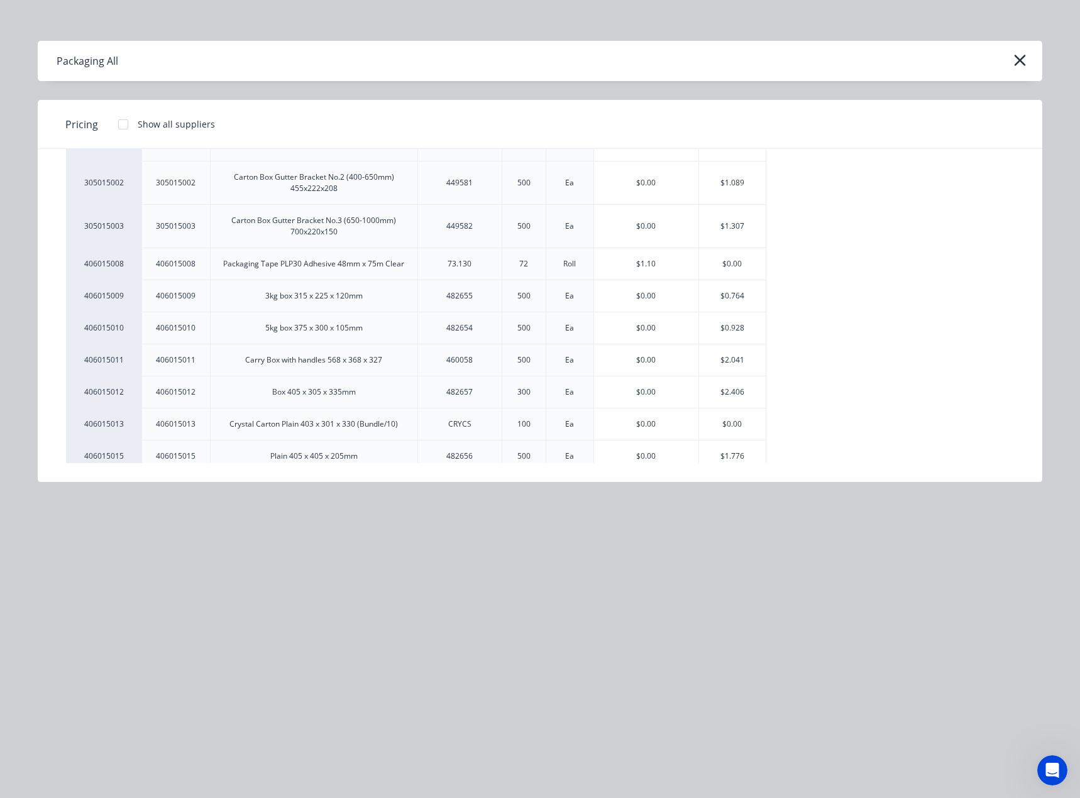
scroll to position [251, 0]
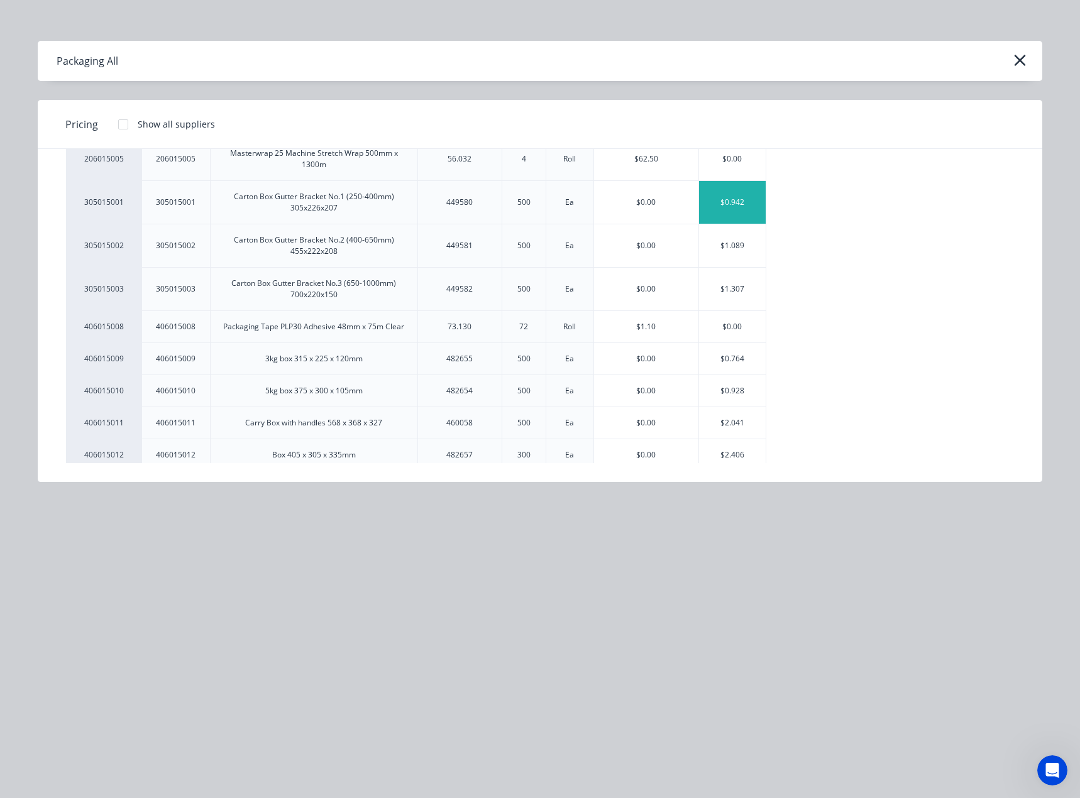
click at [736, 207] on div "$0.942" at bounding box center [732, 202] width 67 height 43
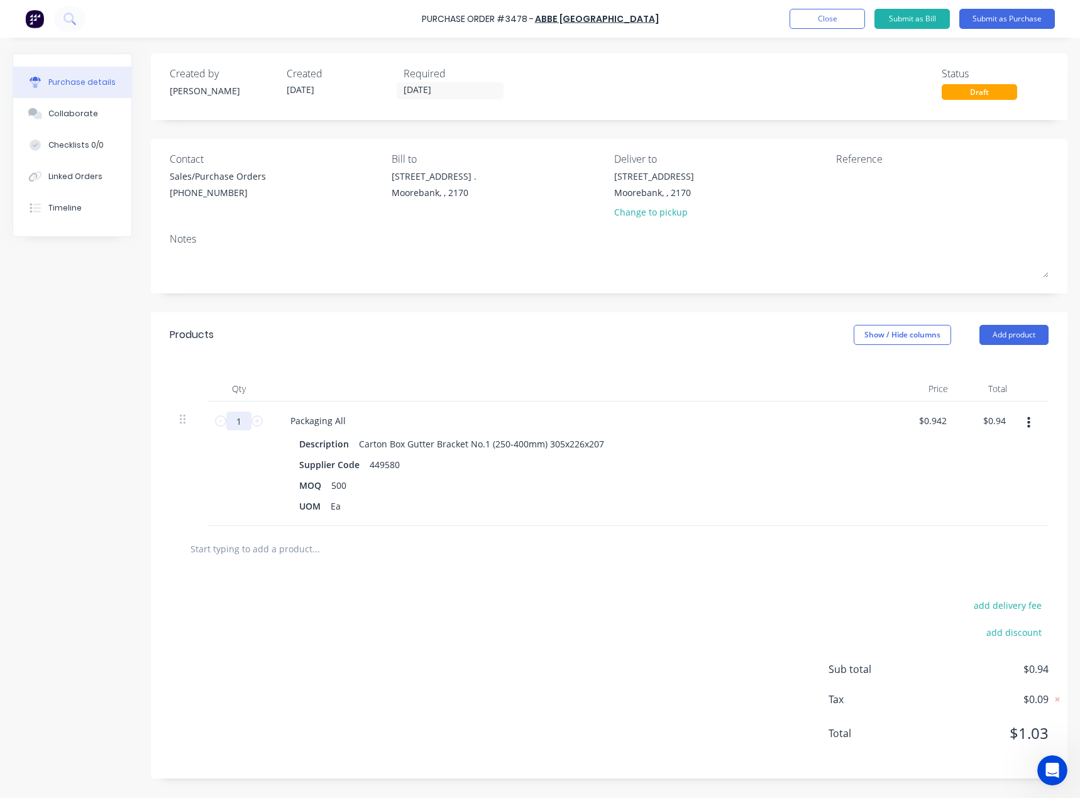
drag, startPoint x: 243, startPoint y: 425, endPoint x: 236, endPoint y: 424, distance: 7.2
click at [241, 424] on input "1" at bounding box center [238, 421] width 25 height 19
type input "5"
type input "$4.71"
type input "50"
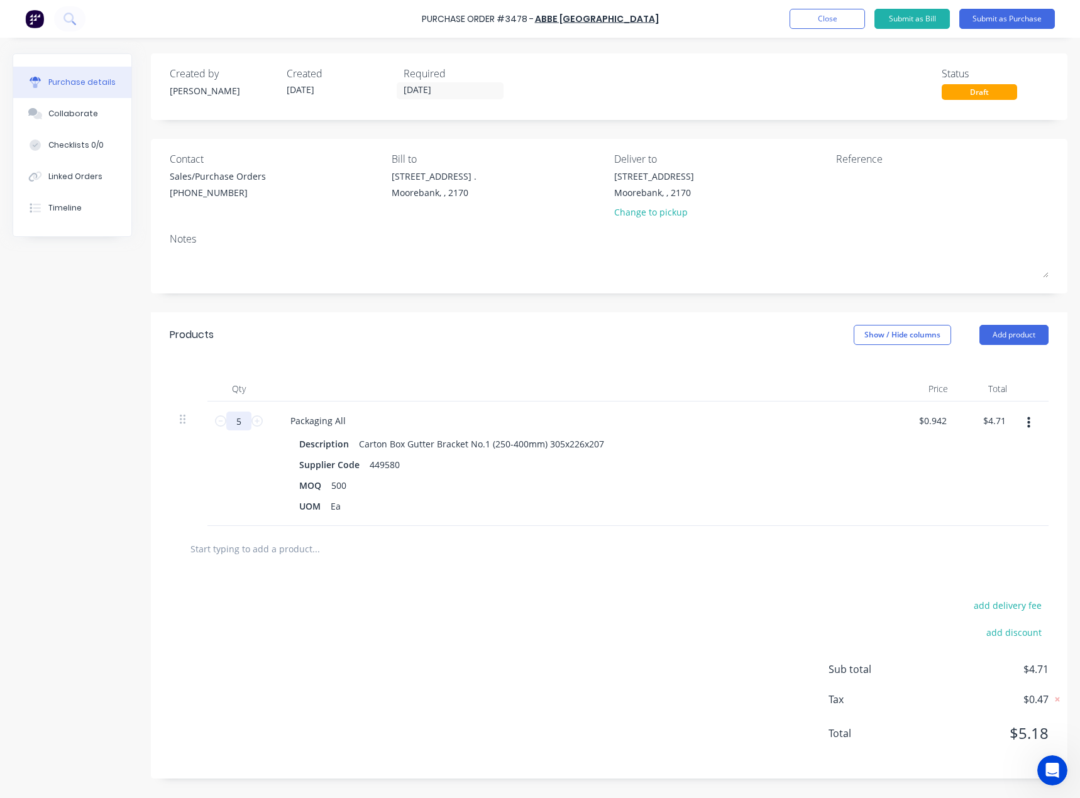
type input "$47.10"
type input "500"
type input "$471.00"
type input "500"
click at [1014, 331] on button "Add product" at bounding box center [1013, 335] width 69 height 20
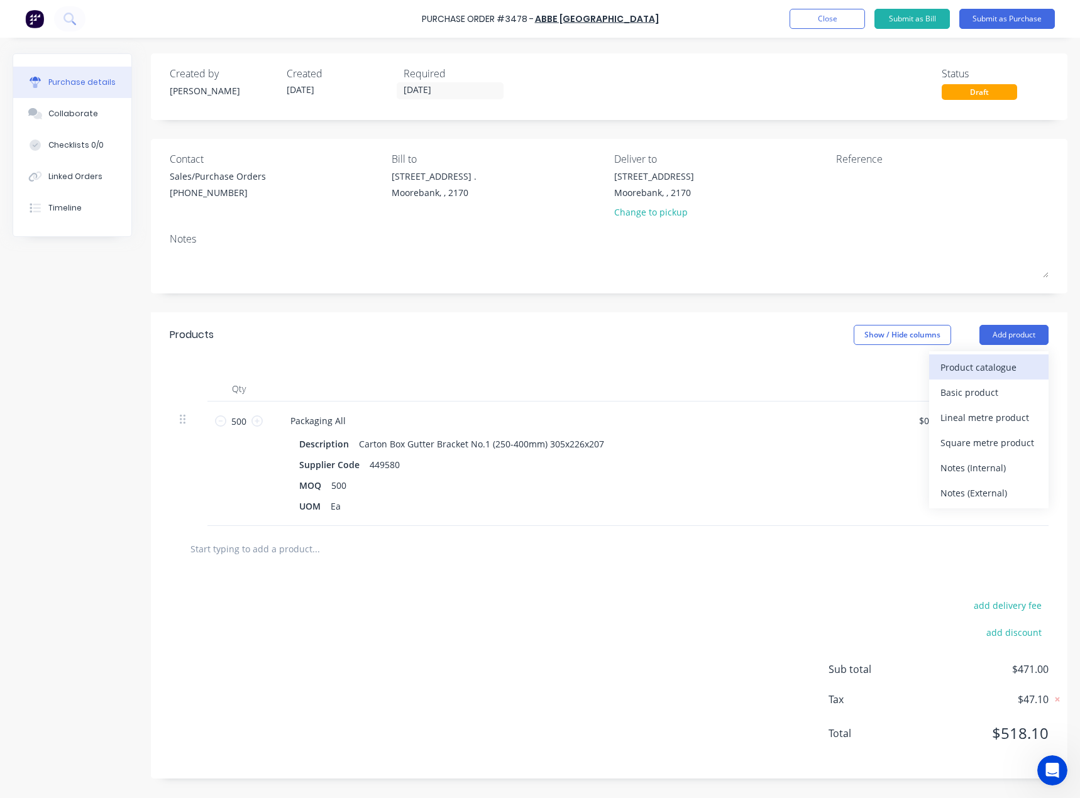
click at [998, 360] on div "Product catalogue" at bounding box center [988, 367] width 97 height 18
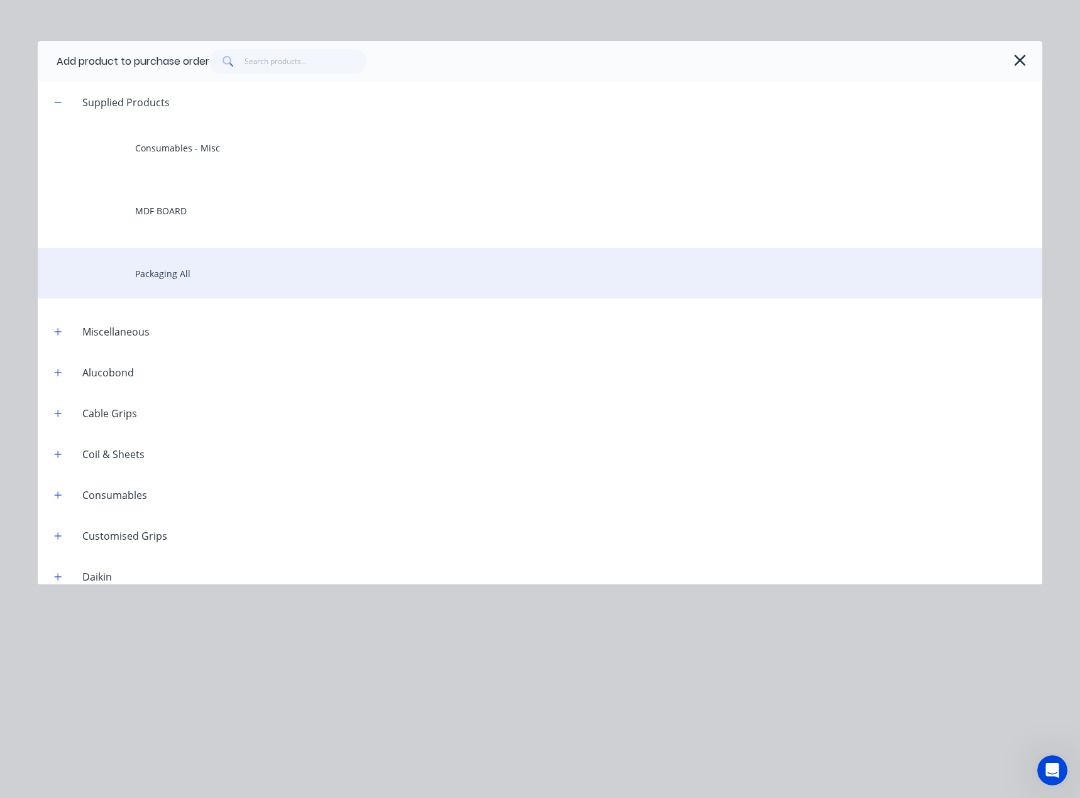
click at [180, 271] on div "Packaging All" at bounding box center [540, 273] width 1004 height 50
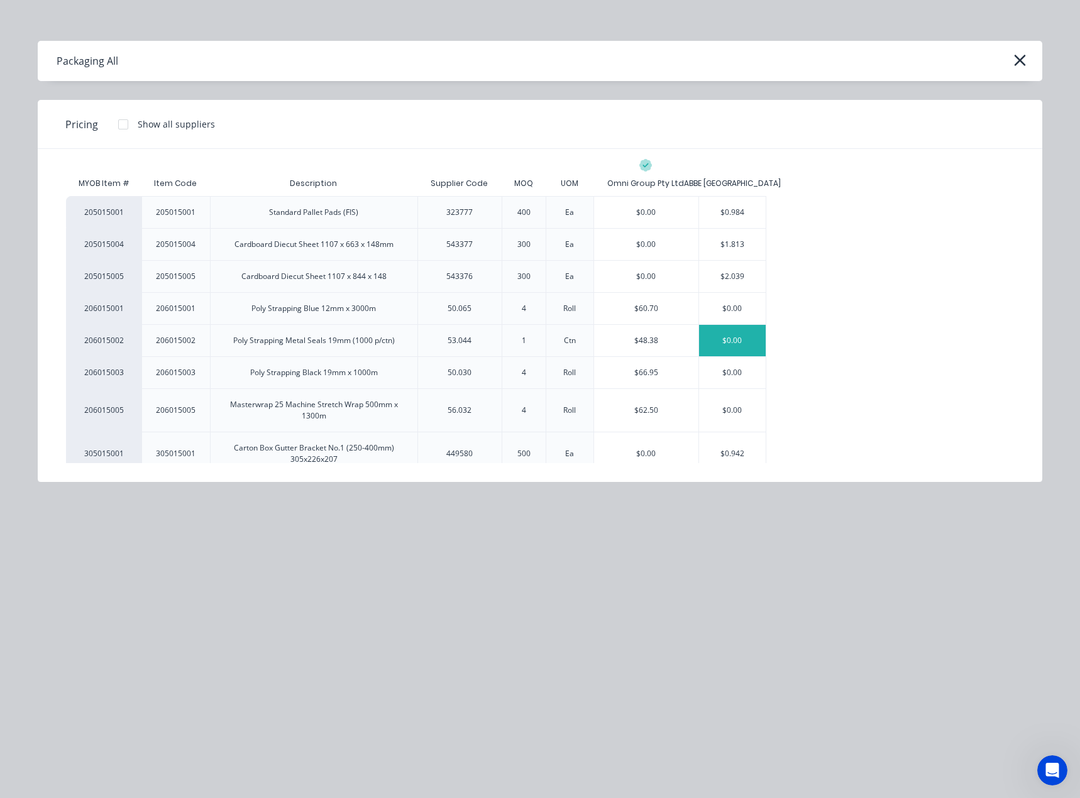
click at [745, 342] on div "$0.00" at bounding box center [732, 340] width 67 height 31
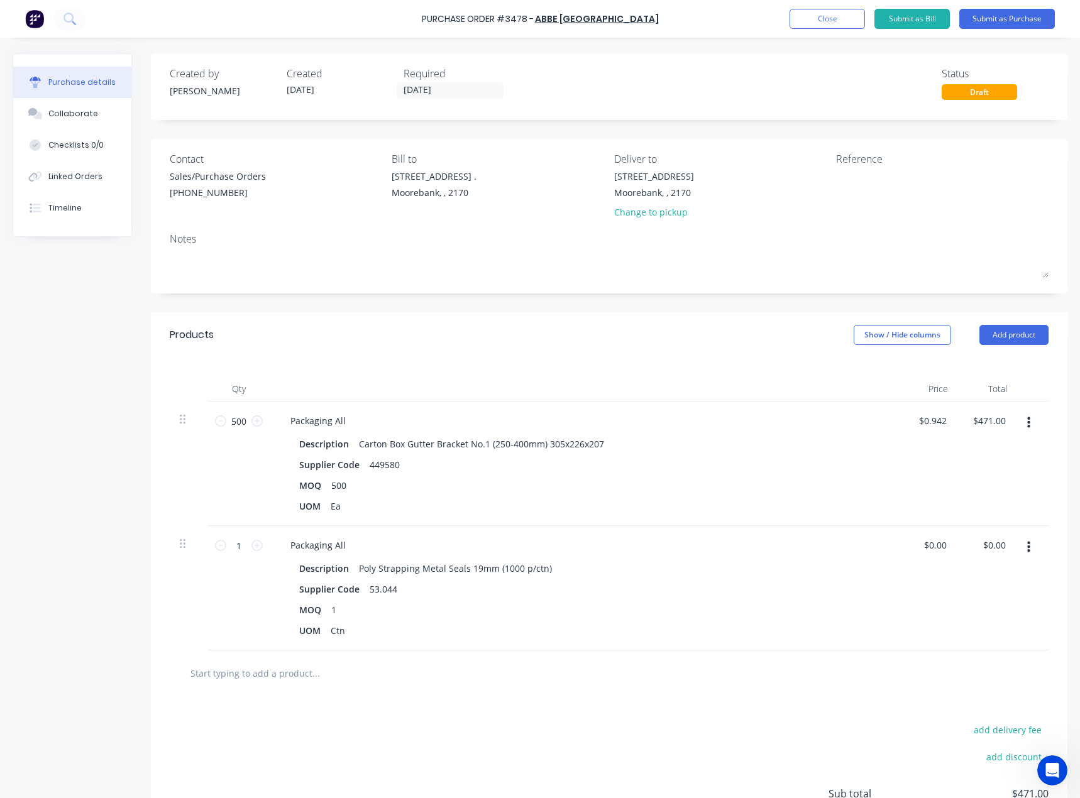
click at [1015, 543] on button "button" at bounding box center [1029, 547] width 30 height 23
click at [958, 655] on button "Delete" at bounding box center [989, 655] width 107 height 25
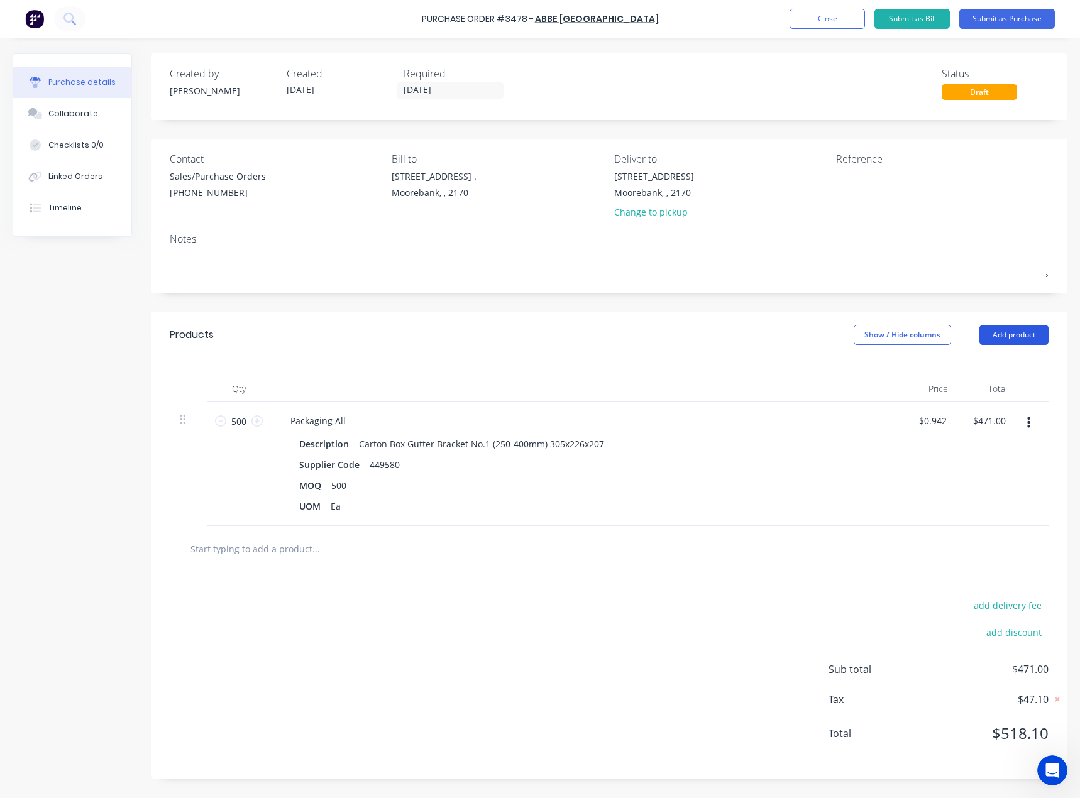
click at [1017, 334] on button "Add product" at bounding box center [1013, 335] width 69 height 20
click at [996, 366] on div "Product catalogue" at bounding box center [988, 367] width 97 height 18
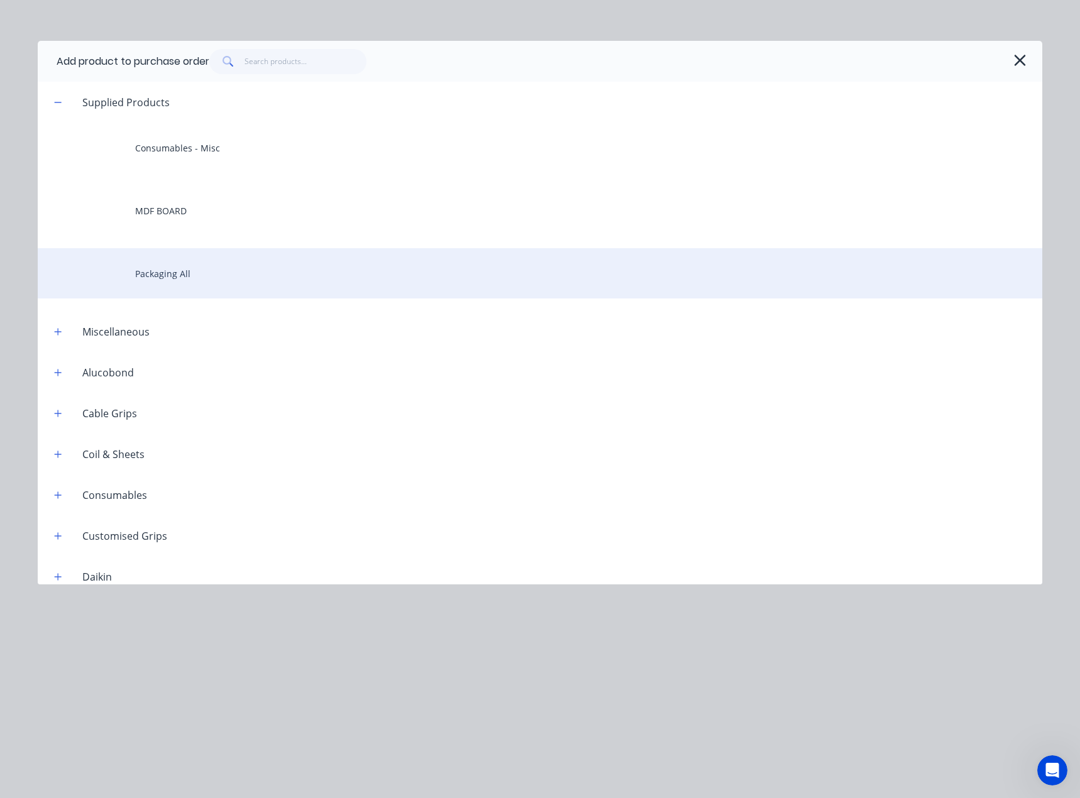
click at [166, 266] on div "Packaging All" at bounding box center [540, 273] width 1004 height 50
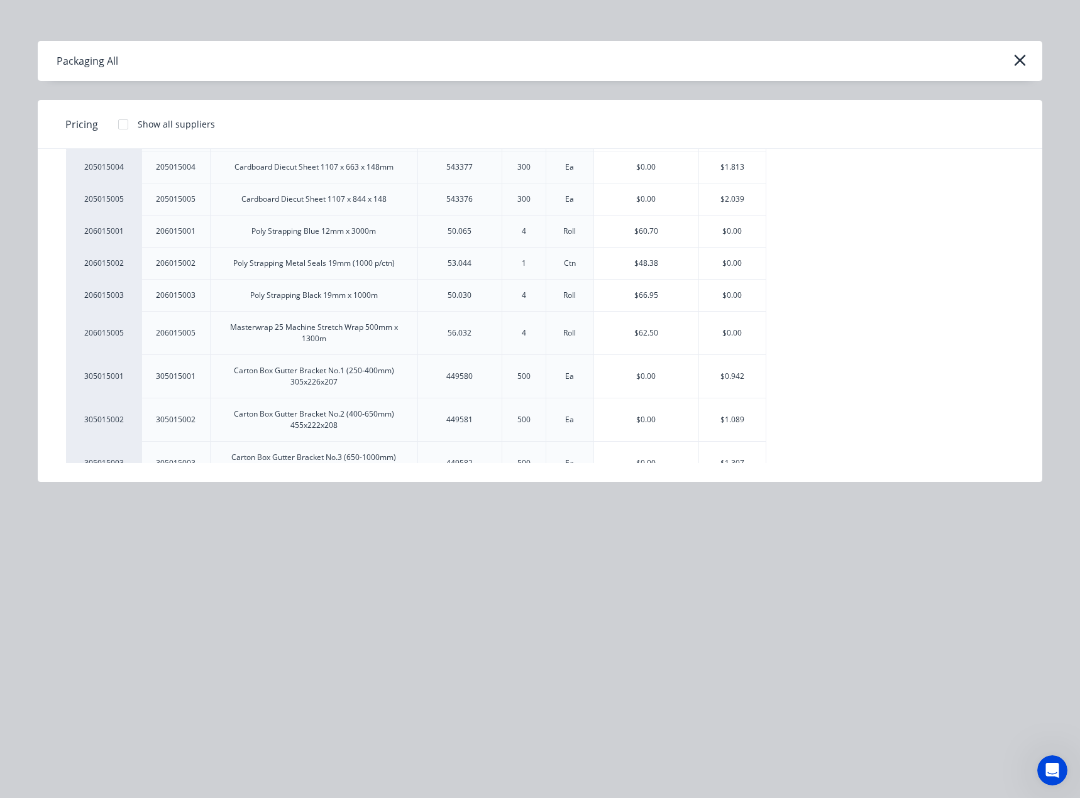
scroll to position [189, 0]
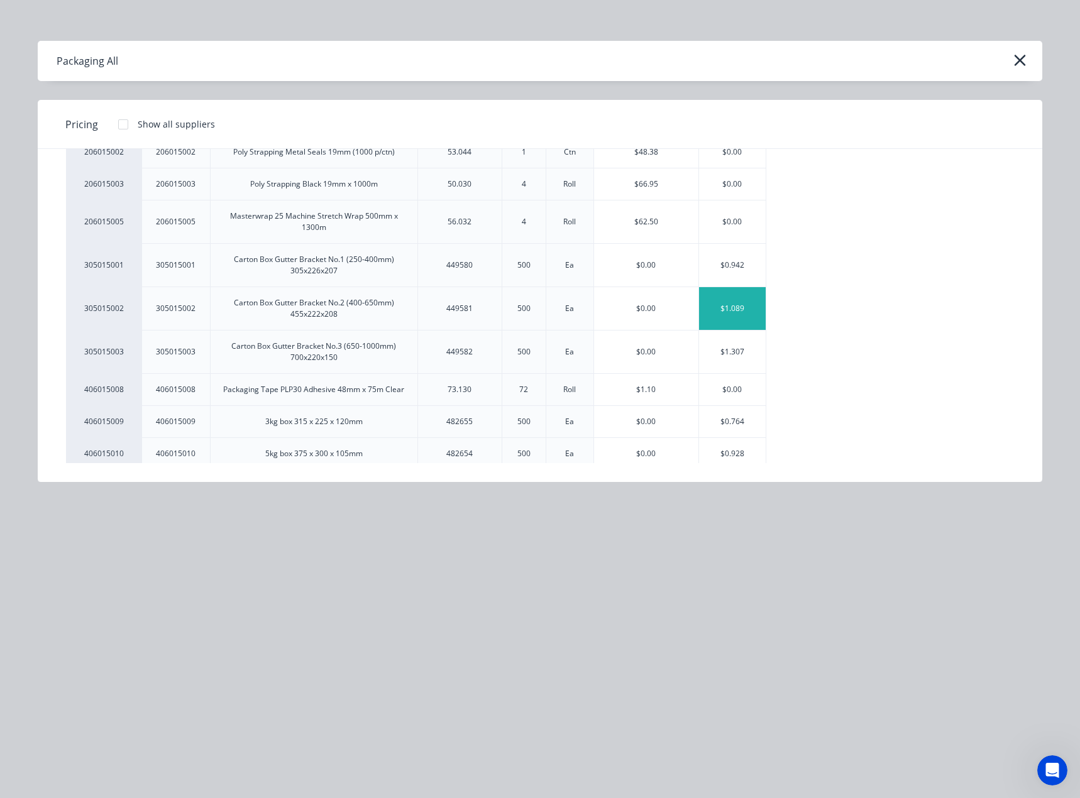
click at [726, 308] on div "$1.089" at bounding box center [732, 308] width 67 height 43
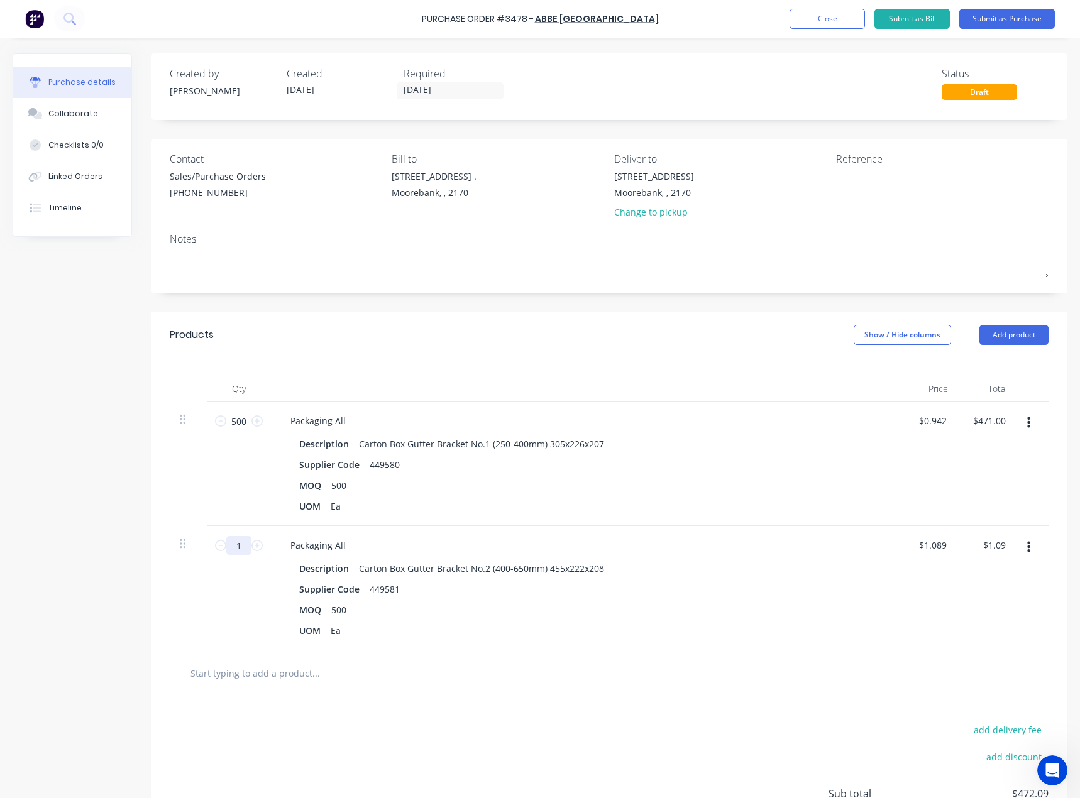
click at [242, 549] on input "1" at bounding box center [238, 545] width 25 height 19
type input "5"
type input "$5.45"
type input "50"
type input "$54.45"
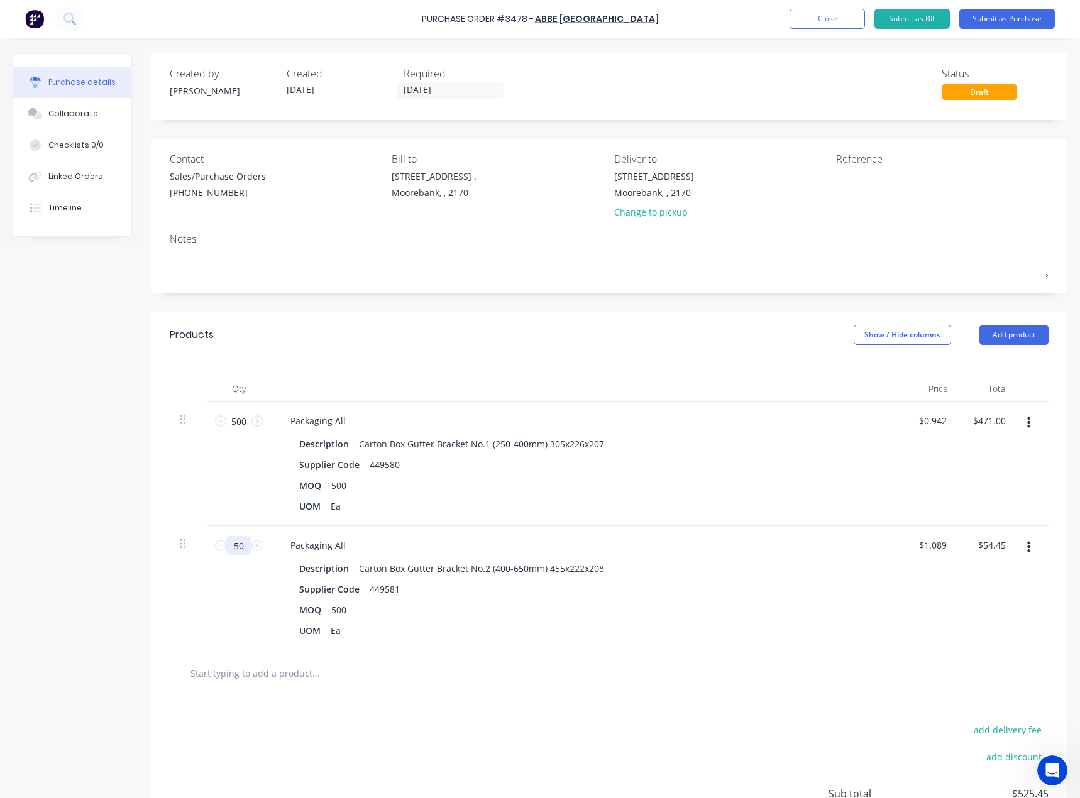
type input "500"
type input "$544.50"
type input "500"
click at [1012, 19] on button "Submit as Purchase" at bounding box center [1007, 19] width 96 height 20
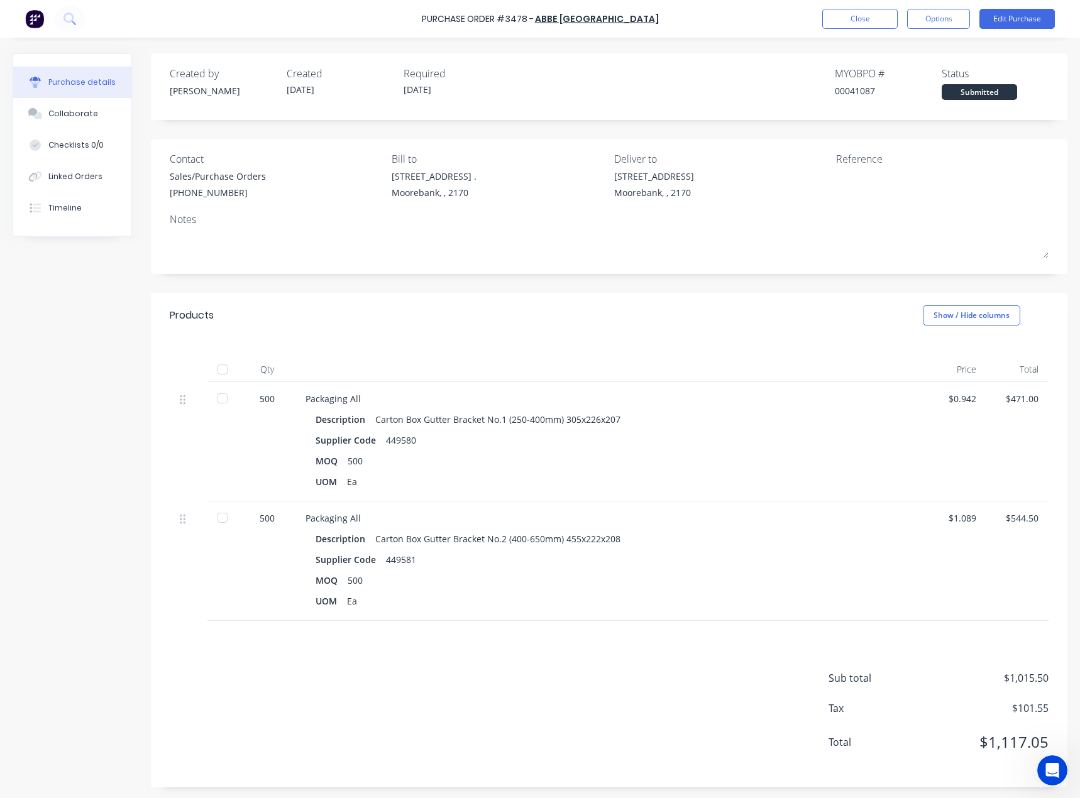
scroll to position [2, 0]
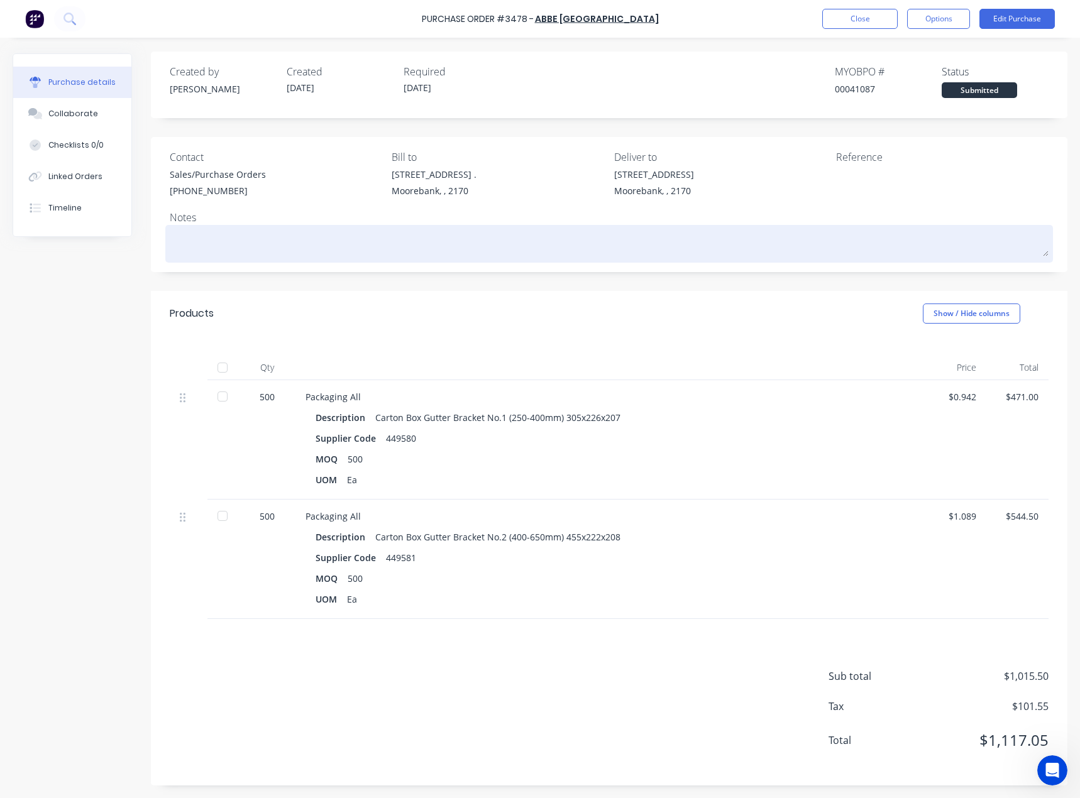
click at [271, 247] on textarea at bounding box center [609, 242] width 878 height 28
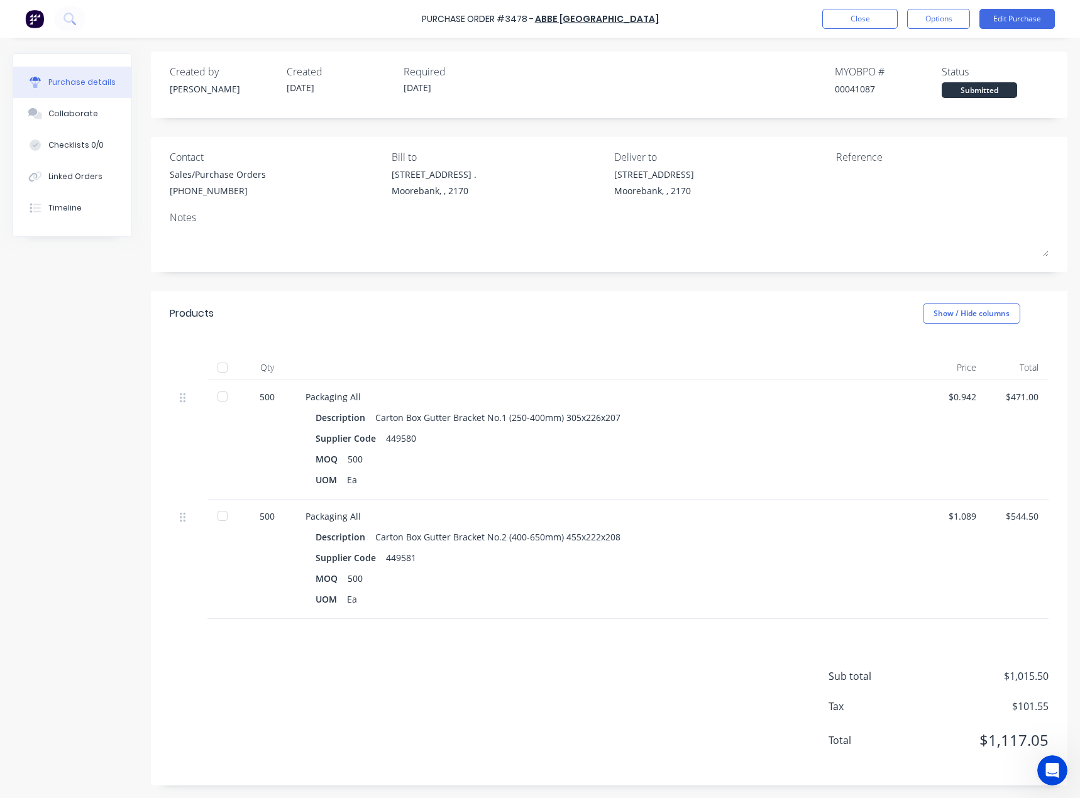
type textarea "x"
type textarea "P"
type textarea "x"
type textarea "PL"
type textarea "x"
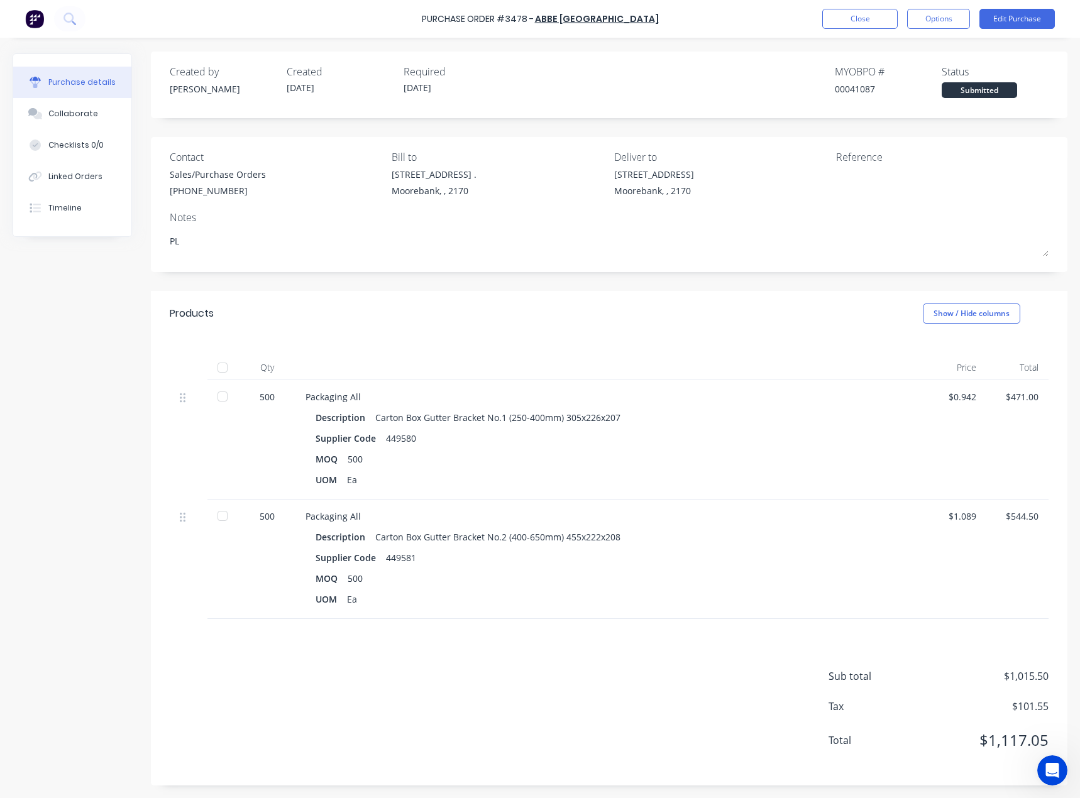
type textarea "PLE"
type textarea "x"
type textarea "PLEA"
type textarea "x"
type textarea "PLEAS"
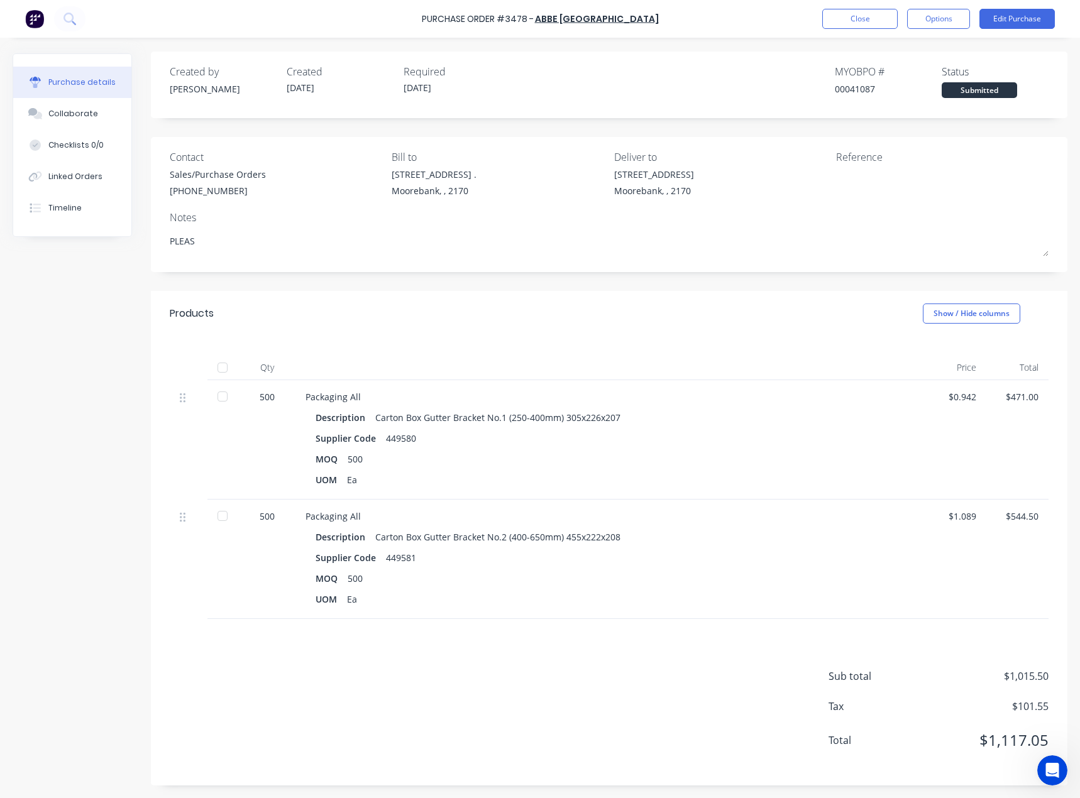
type textarea "x"
type textarea "PLEASE"
type textarea "x"
type textarea "PLEASE"
type textarea "x"
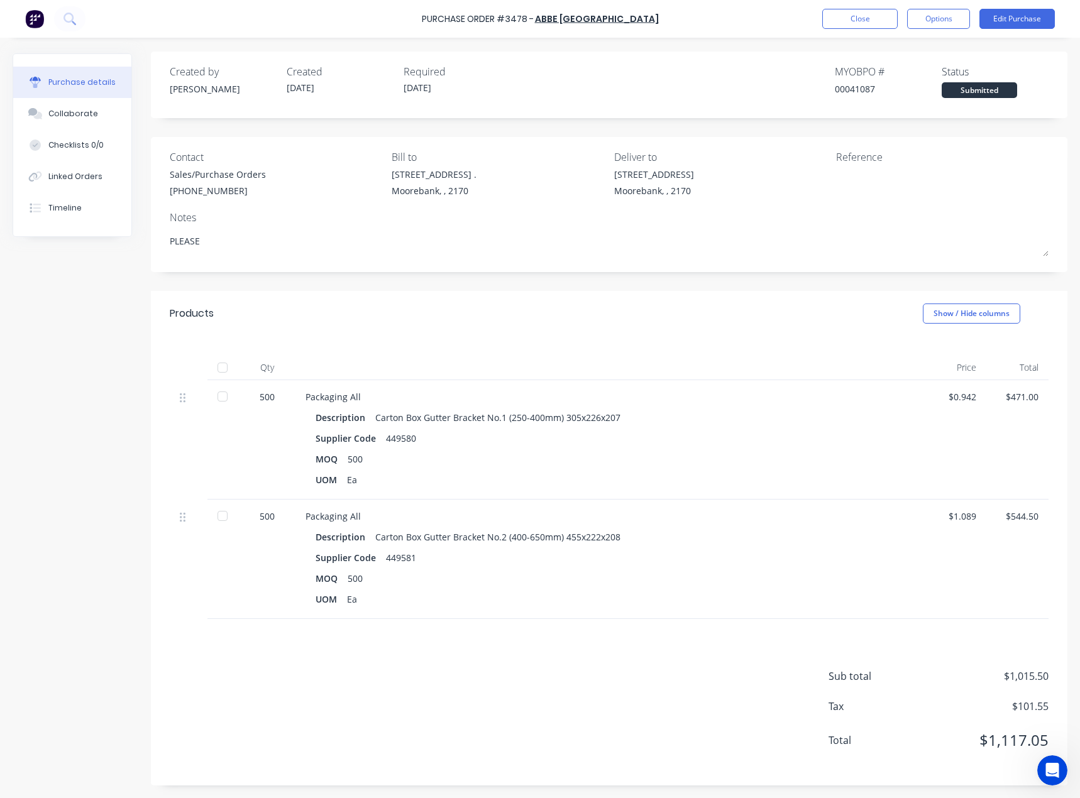
type textarea "PLEASE D"
type textarea "x"
type textarea "PLEASE DE"
type textarea "x"
type textarea "PLEASE DEL"
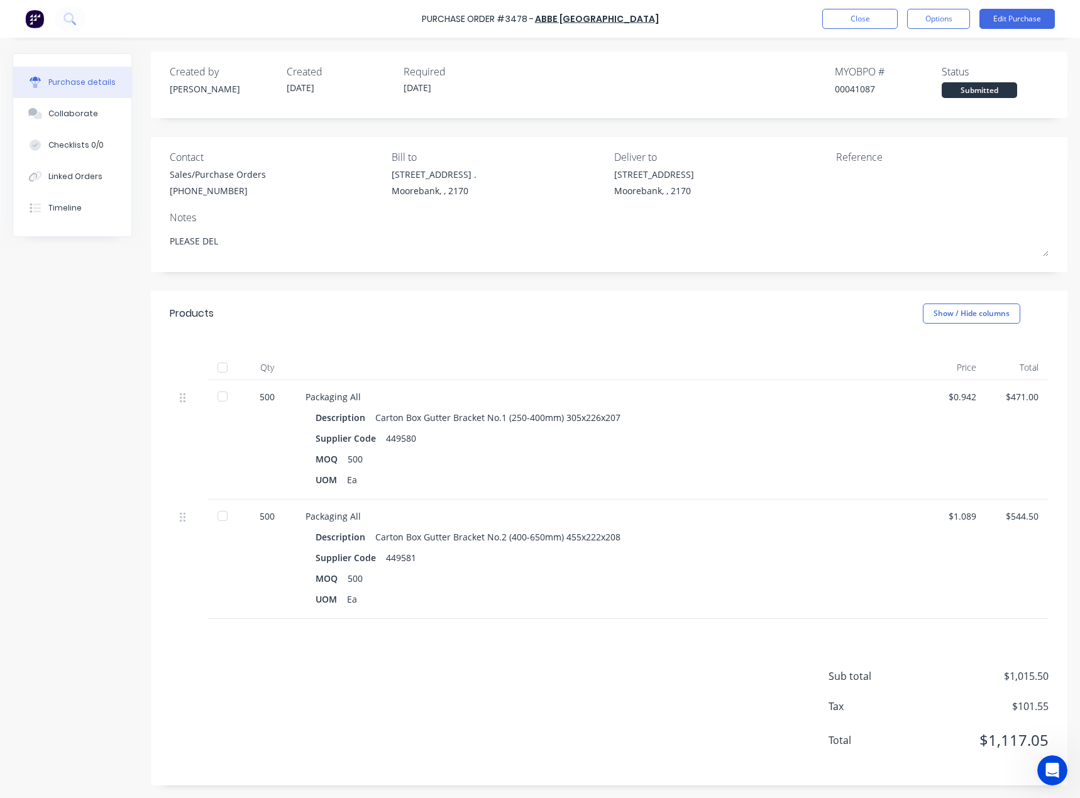
type textarea "x"
type textarea "PLEASE DELI"
type textarea "x"
type textarea "PLEASE DELIV"
type textarea "x"
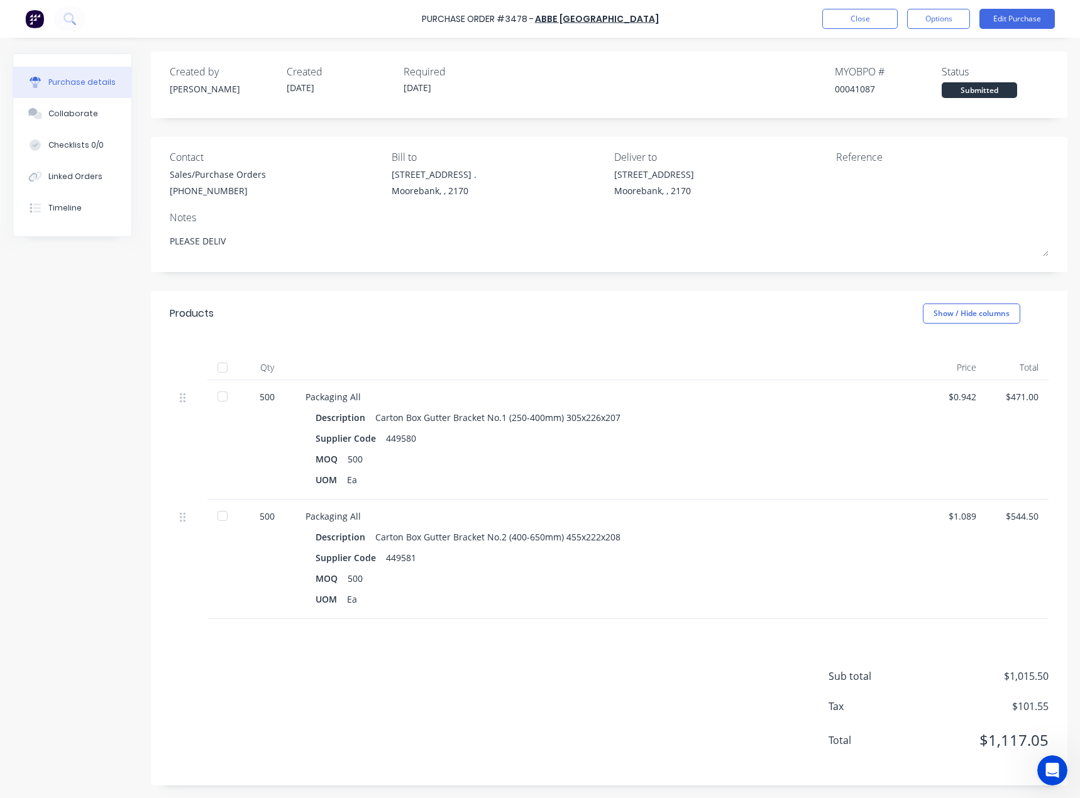
type textarea "PLEASE DELIVE"
type textarea "x"
type textarea "PLEASE DELIVER"
type textarea "x"
type textarea "PLEASE DELIVE"
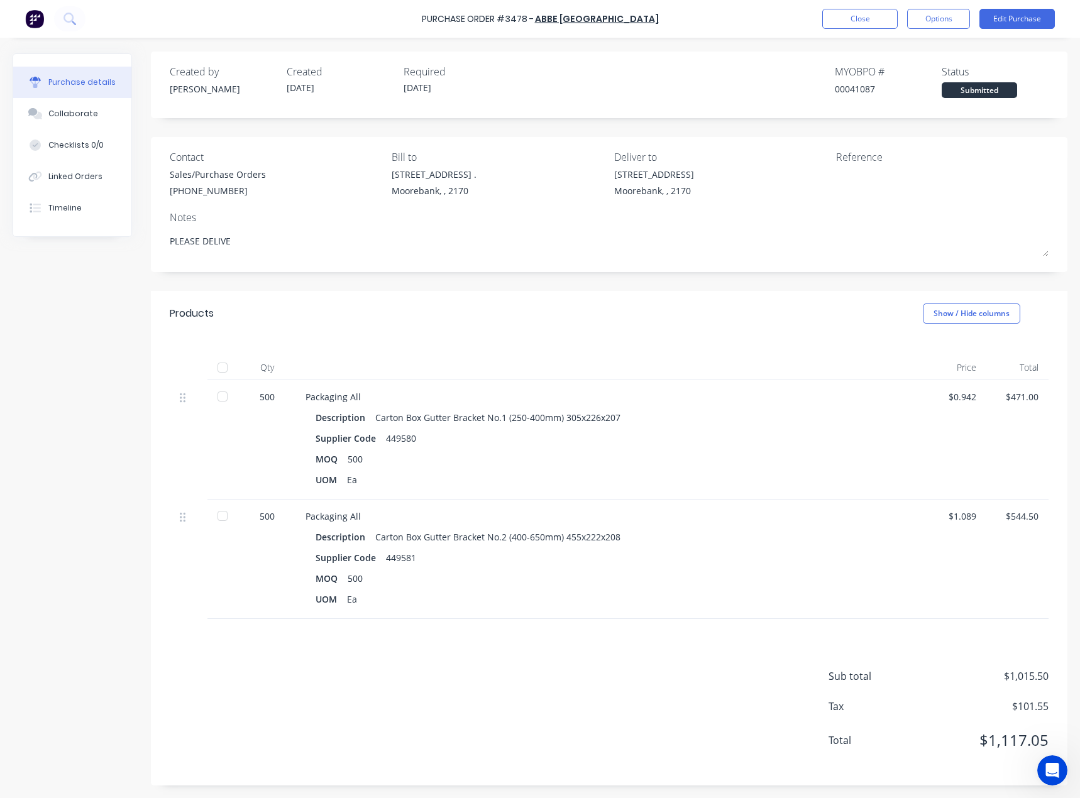
type textarea "x"
type textarea "PLEASE DELIV"
type textarea "x"
type textarea "PLEASE DELI"
type textarea "x"
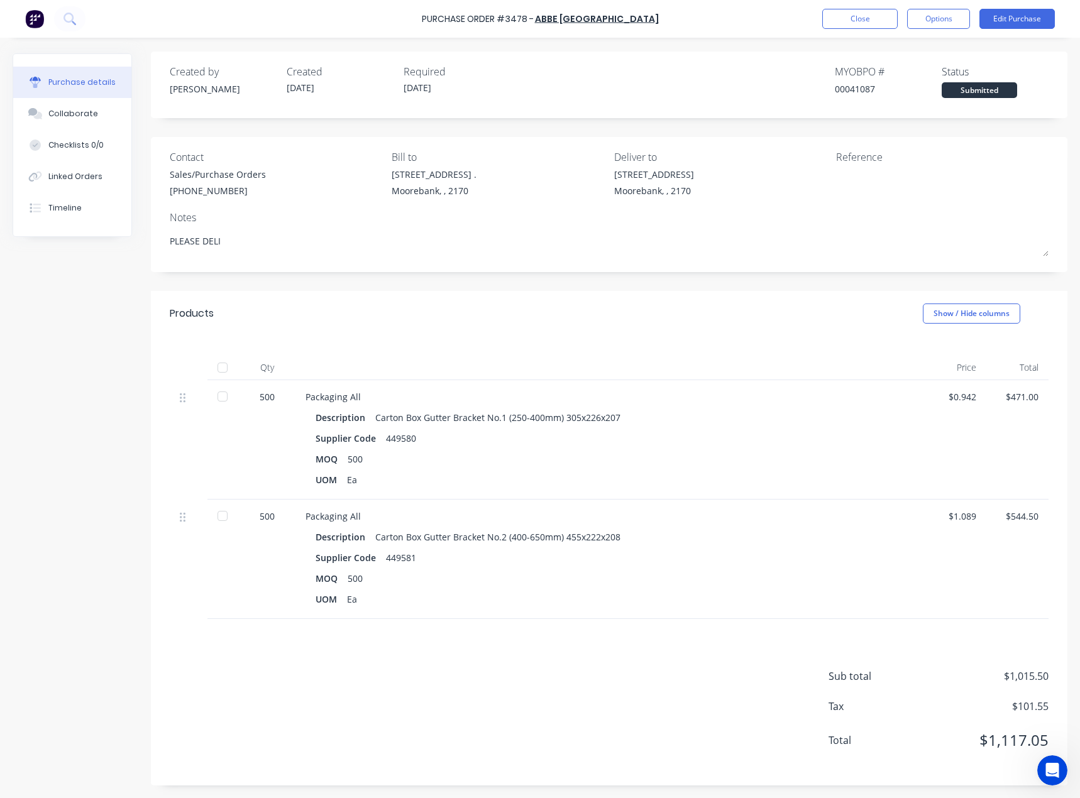
type textarea "PLEASE DEL"
type textarea "x"
type textarea "PLEASE DE"
type textarea "x"
type textarea "PLEASE D"
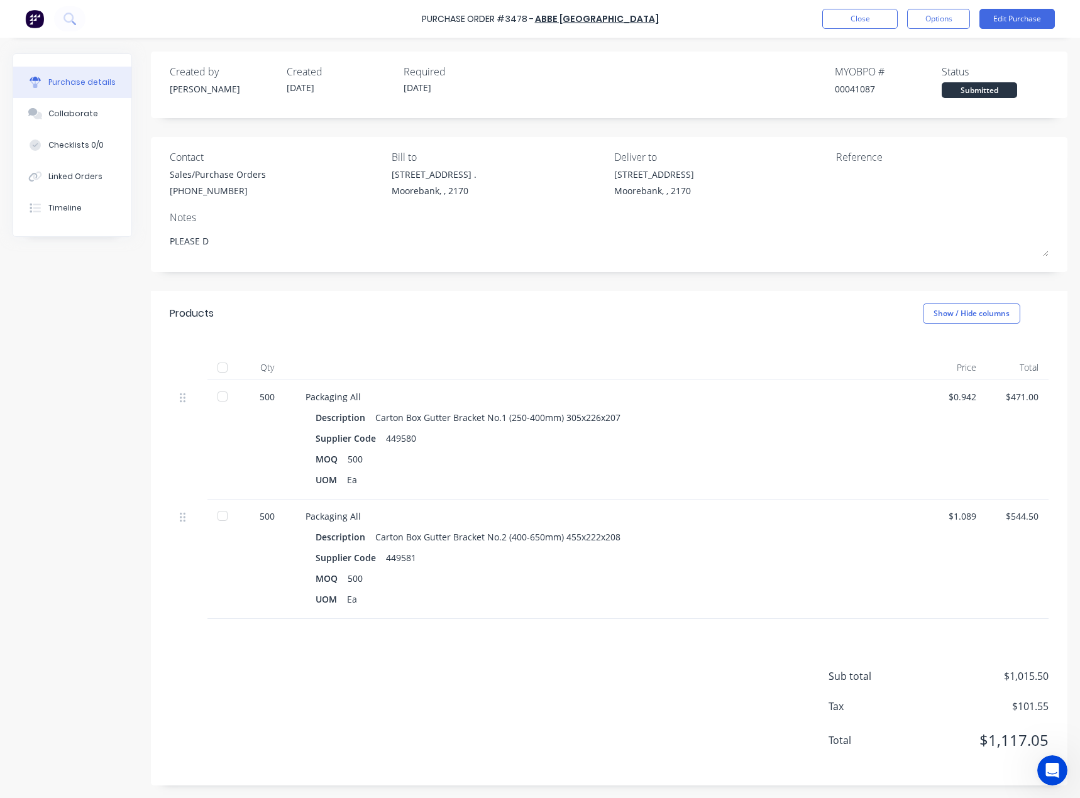
type textarea "x"
type textarea "PLEASE"
type textarea "x"
type textarea "PLEASE"
type textarea "x"
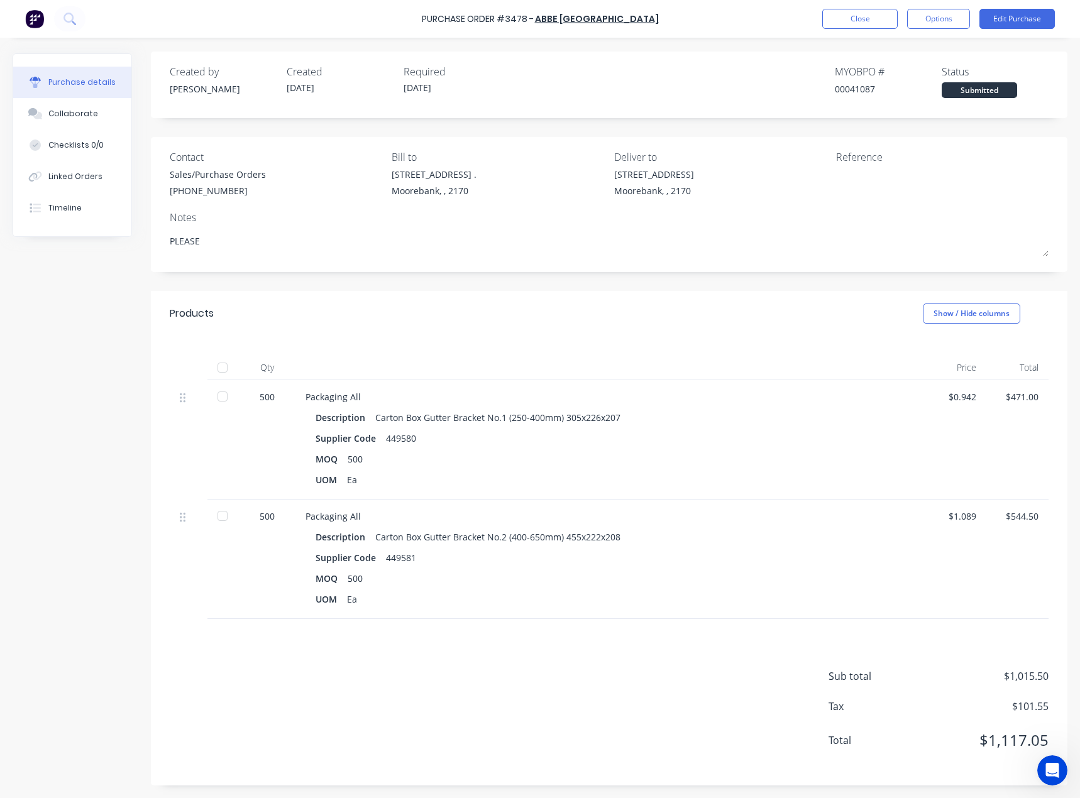
type textarea "PLEAS"
type textarea "x"
type textarea "PLEA"
type textarea "x"
type textarea "PLE"
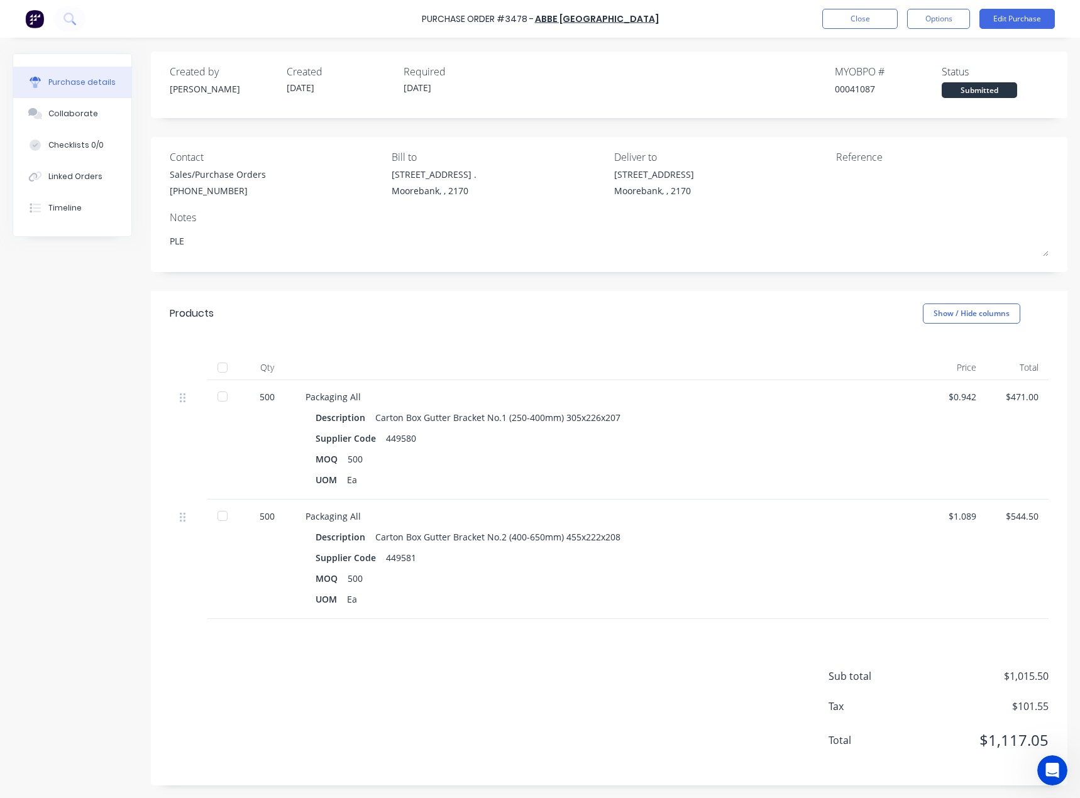
type textarea "x"
type textarea "PL"
type textarea "x"
type textarea "P"
type textarea "x"
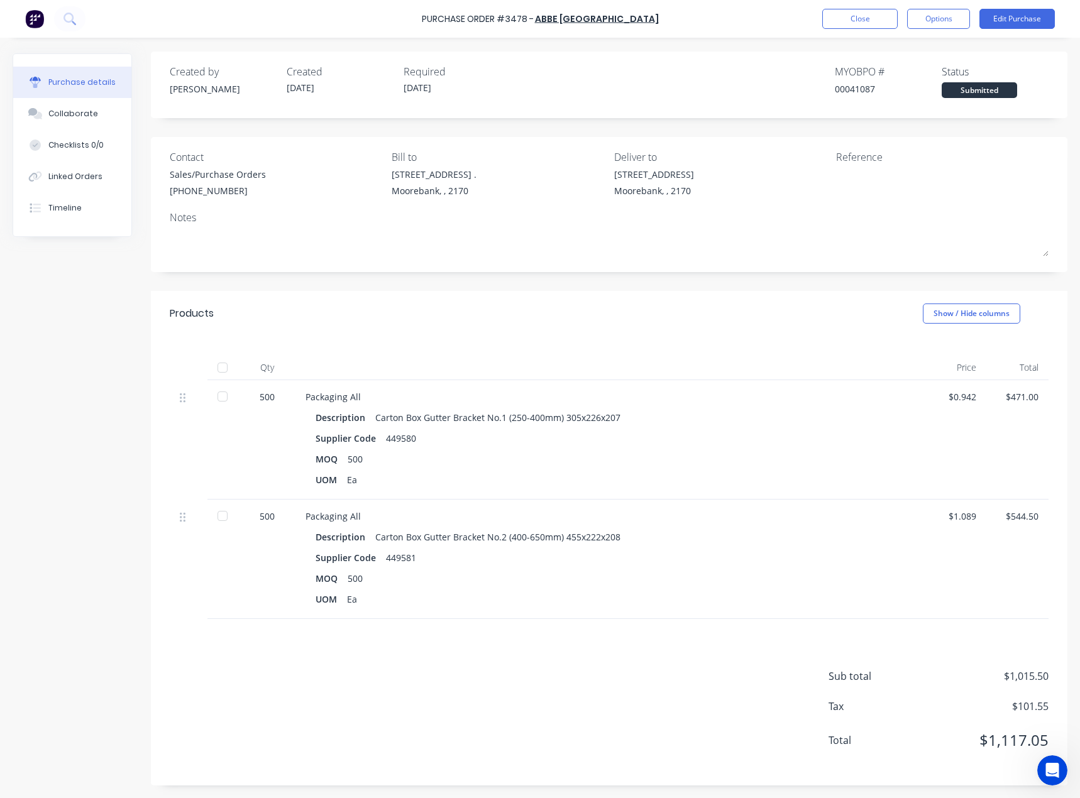
type textarea "R"
type textarea "x"
type textarea "RE"
type textarea "x"
type textarea "REC"
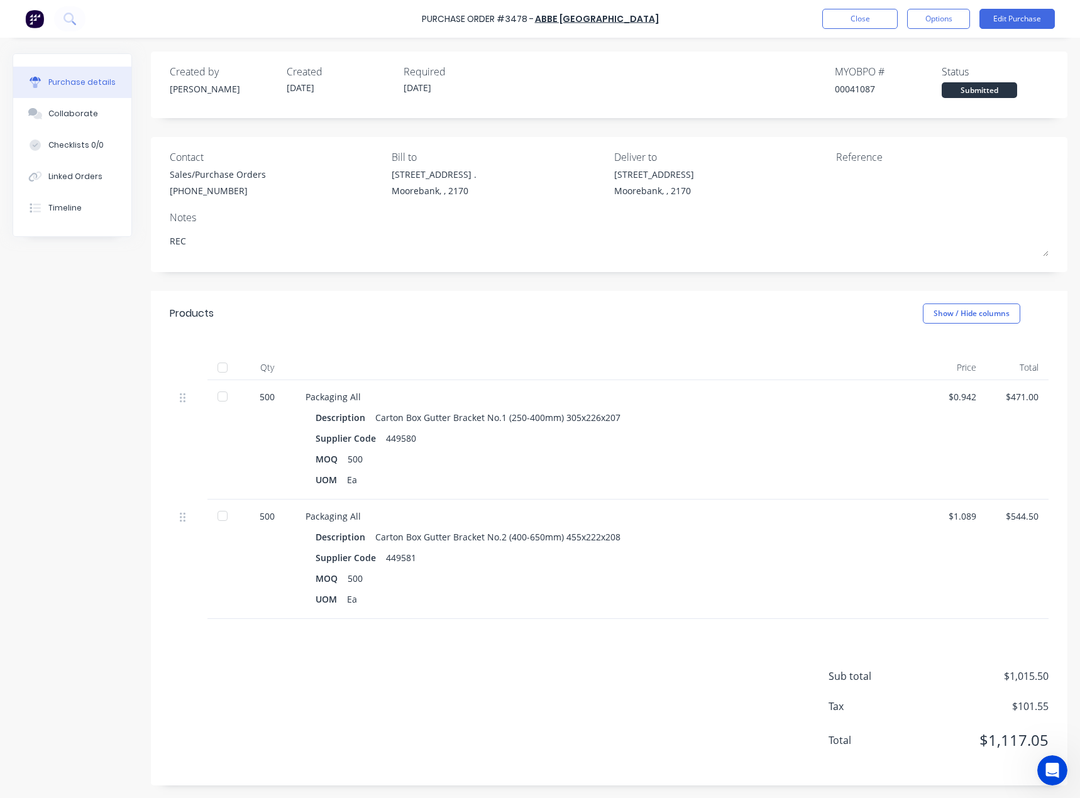
type textarea "x"
type textarea "RECE"
type textarea "x"
type textarea "RECEI"
type textarea "x"
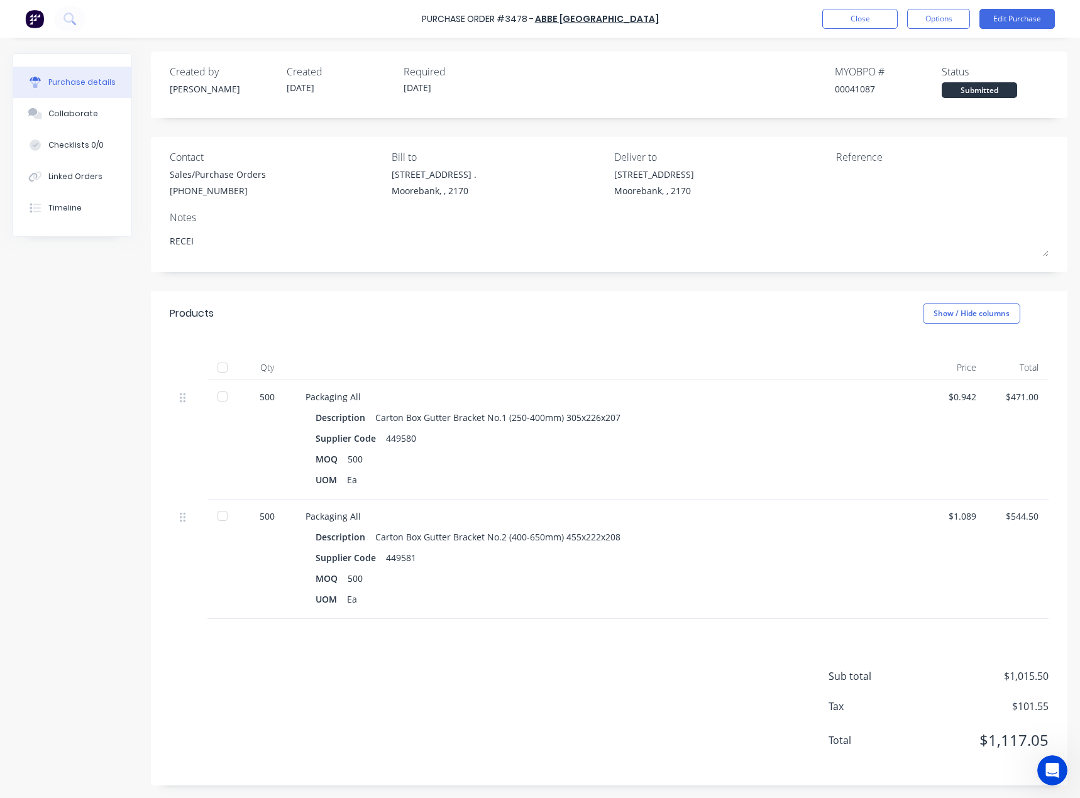
type textarea "RECEIV"
type textarea "x"
type textarea "RECEIVI"
type textarea "x"
type textarea "RECEIVIN"
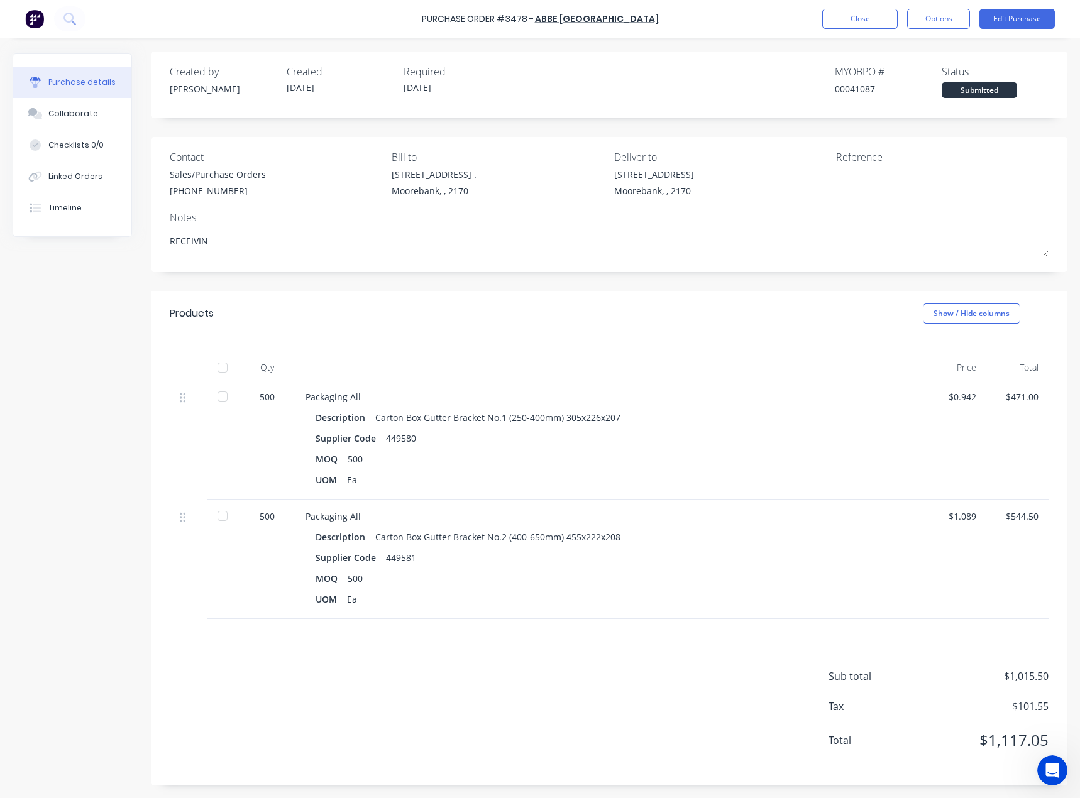
type textarea "x"
type textarea "RECEIVING"
type textarea "x"
type textarea "RECEIVING"
type textarea "x"
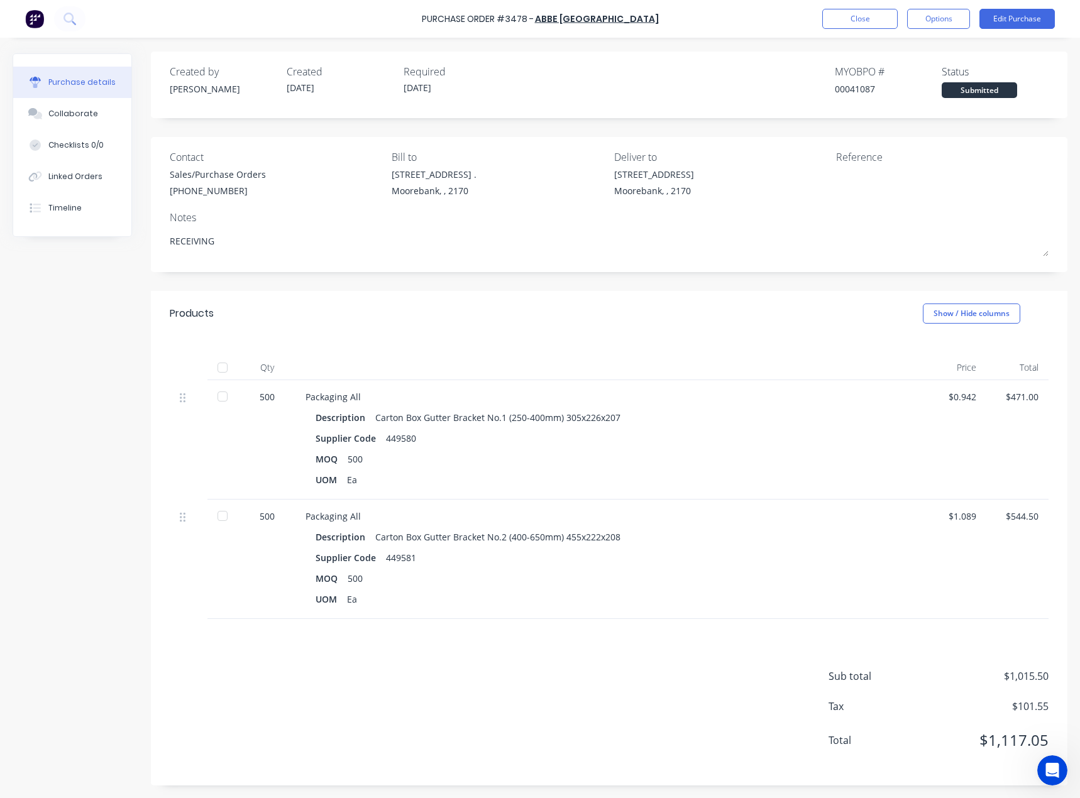
type textarea "RECEIVING D"
type textarea "x"
type textarea "RECEIVING DA"
type textarea "x"
type textarea "RECEIVING DAY"
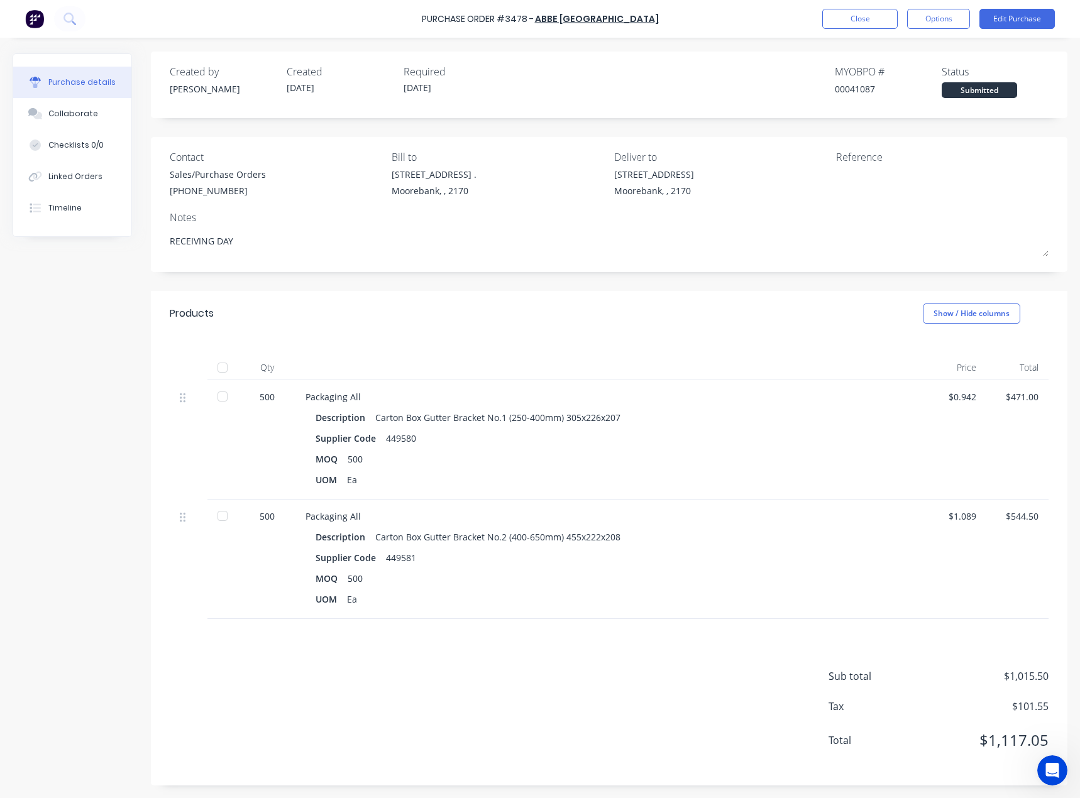
type textarea "x"
type textarea "RECEIVING DAYS"
type textarea "x"
type textarea "RECEIVING DAYS"
type textarea "x"
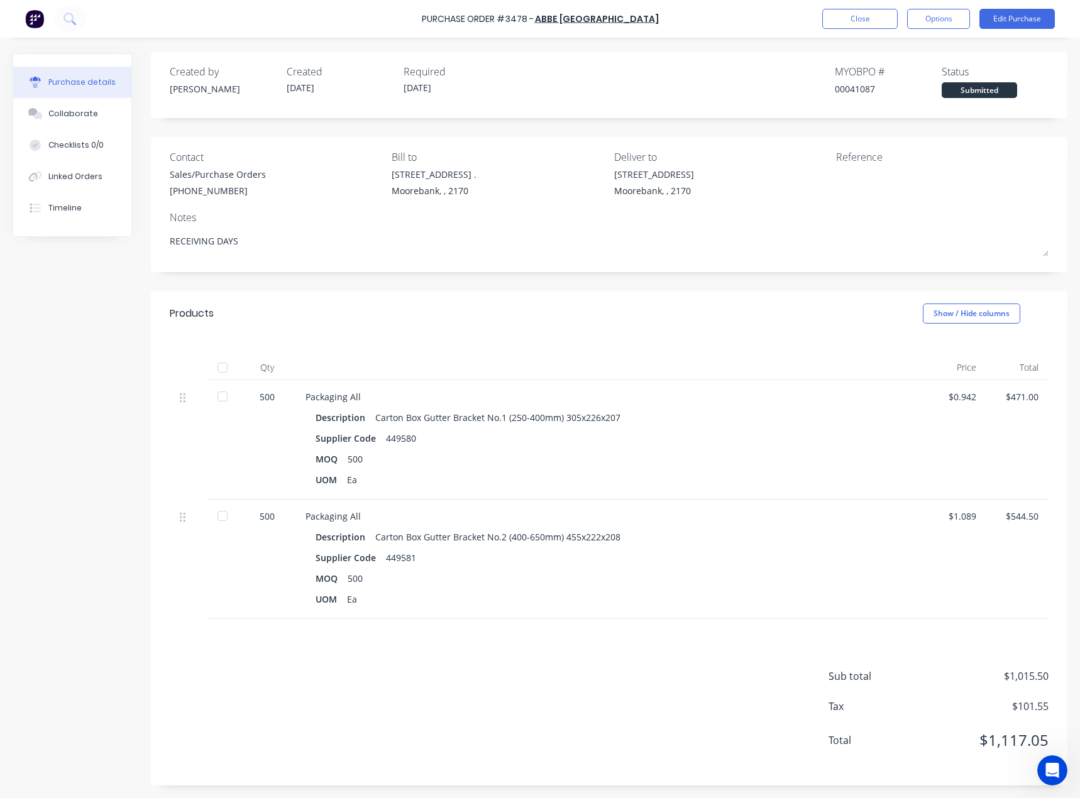
type textarea "RECEIVING DAYS F"
type textarea "x"
type textarea "RECEIVING DAYS FO"
type textarea "x"
type textarea "RECEIVING DAYS FOR"
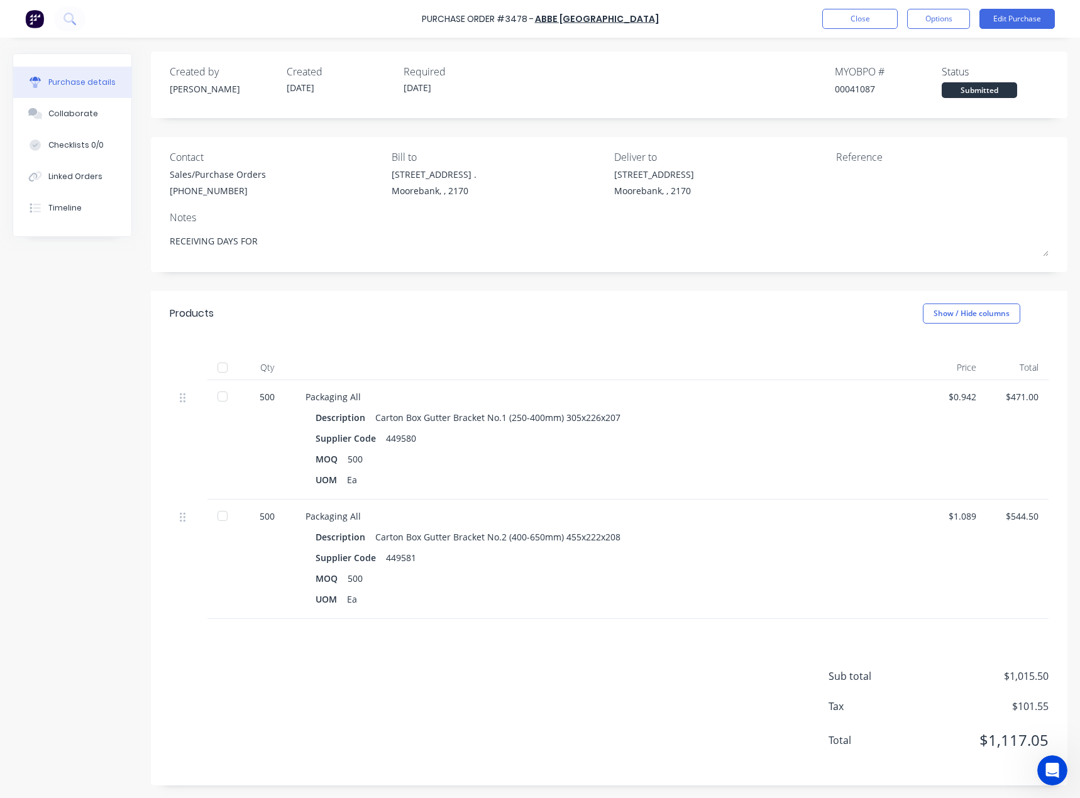
type textarea "x"
type textarea "RECEIVING DAYS FOR"
type textarea "x"
type textarea "RECEIVING DAYS FOR I"
type textarea "x"
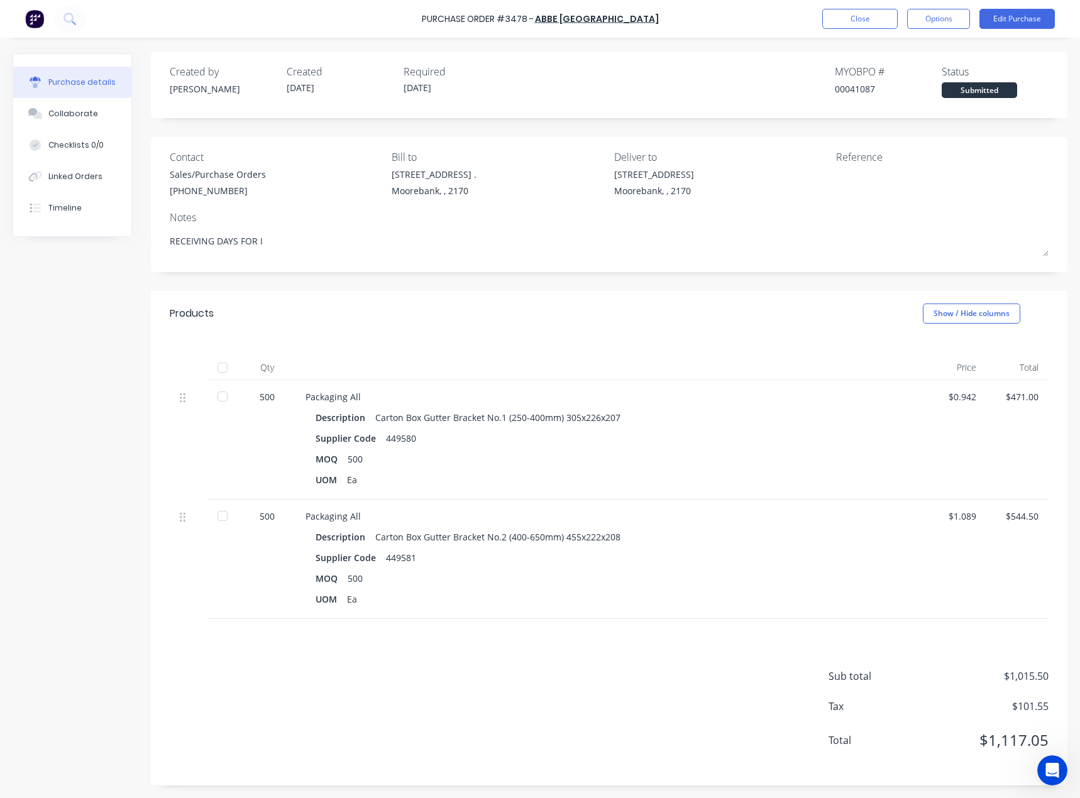
type textarea "RECEIVING DAYS FOR IR"
type textarea "x"
type textarea "RECEIVING DAYS FOR IRA"
type textarea "x"
type textarea "RECEIVING DAYS FOR [GEOGRAPHIC_DATA]"
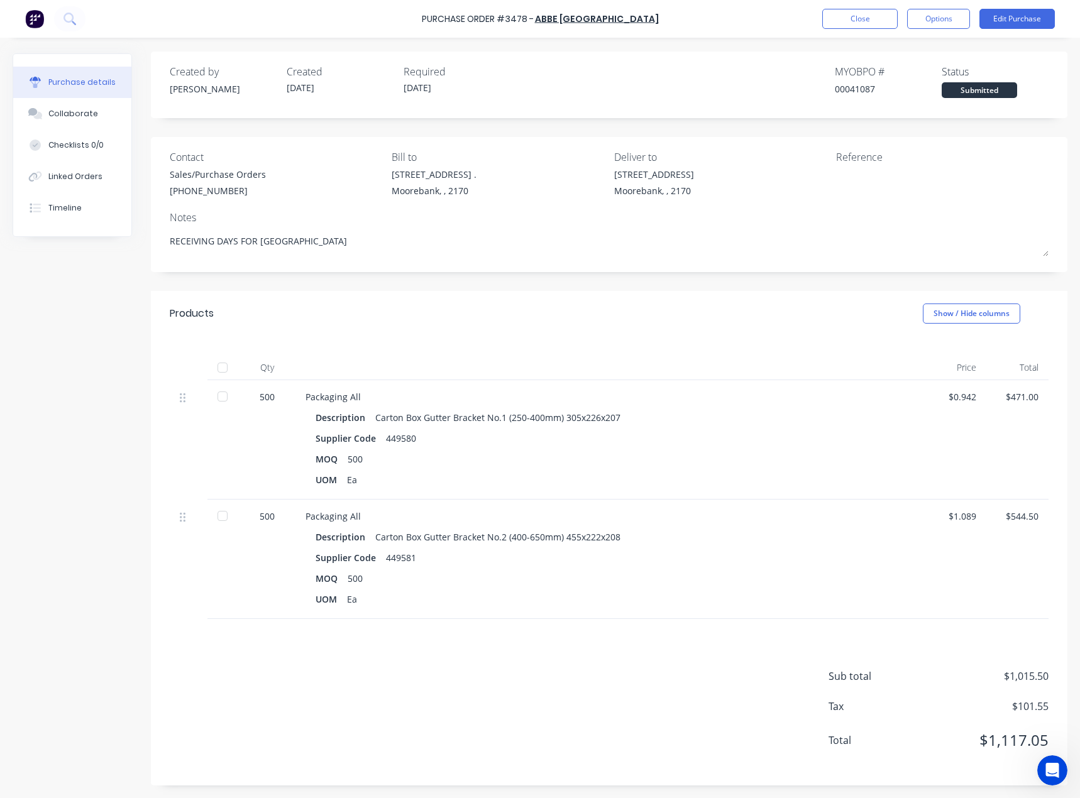
type textarea "x"
type textarea "RECEIVING DAYS FOR IRAKI"
type textarea "x"
type textarea "RECEIVING DAYS FOR IRAKIN"
type textarea "x"
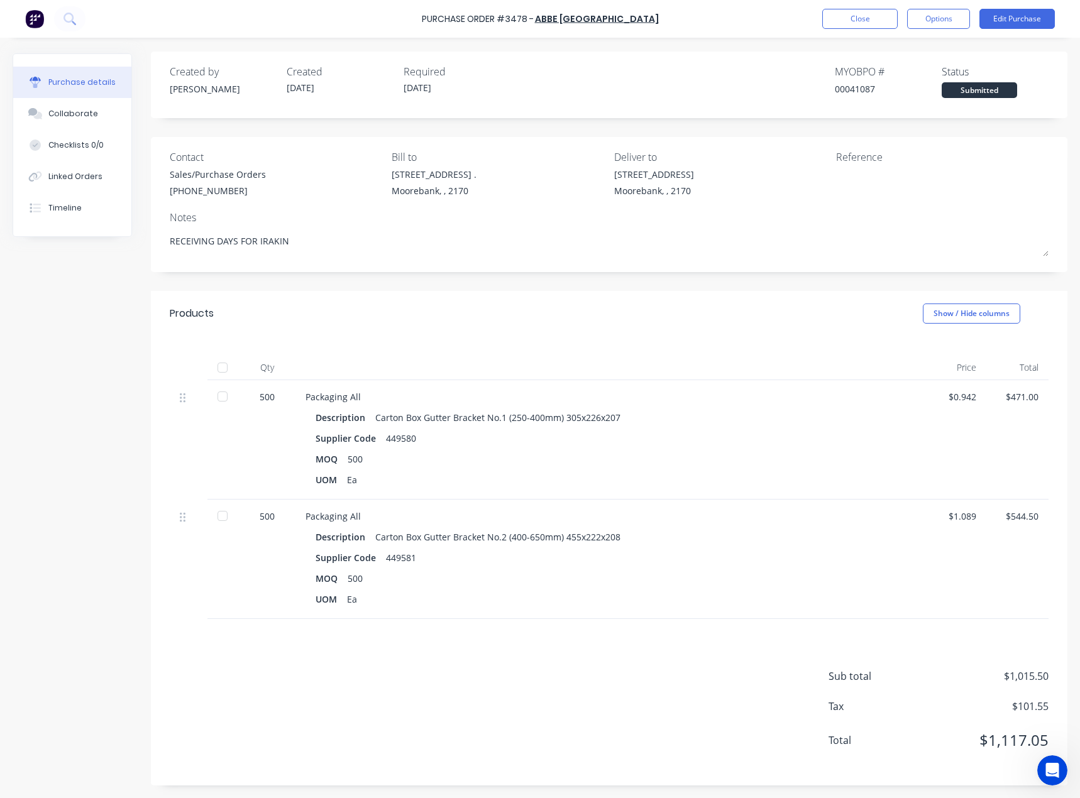
type textarea "RECEIVING DAYS FOR IRAKING"
type textarea "x"
type textarea "RECEIVING DAYS FOR IRAKING"
type textarea "x"
type textarea "RECEIVING DAYS FOR IRAKING A"
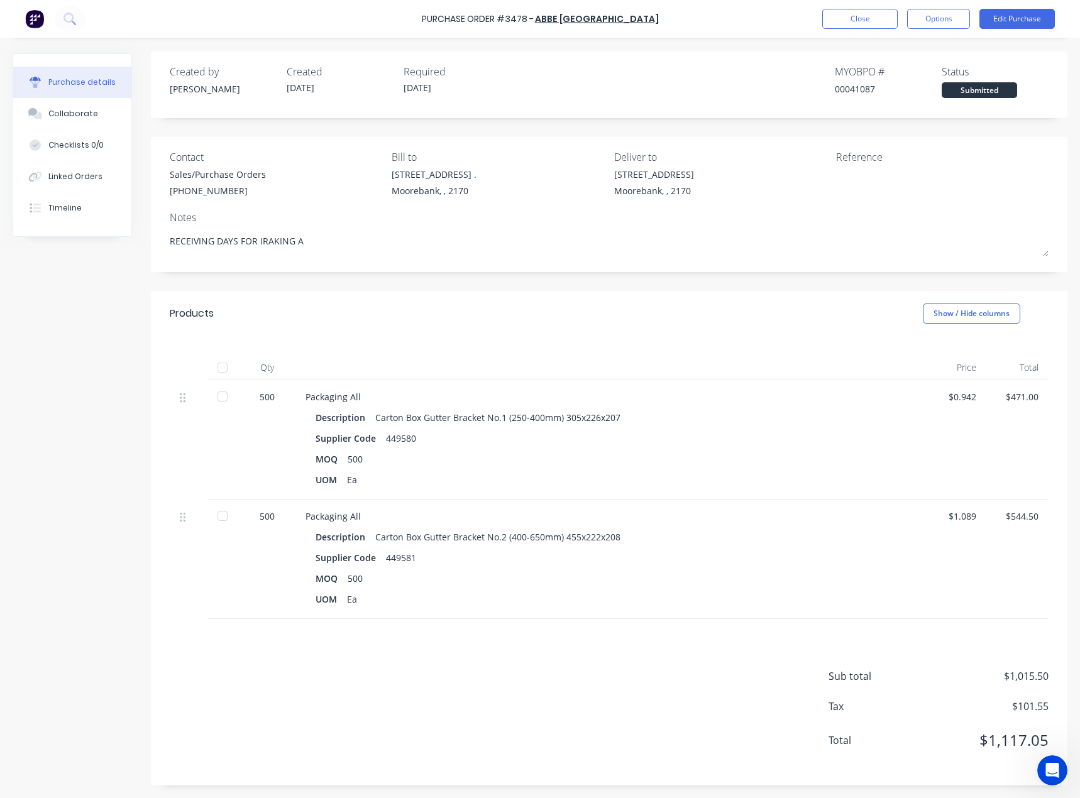
type textarea "x"
type textarea "RECEIVING DAYS FOR IRAKING AV"
type textarea "x"
type textarea "RECEIVING DAYS FOR IRAKING AVE"
type textarea "x"
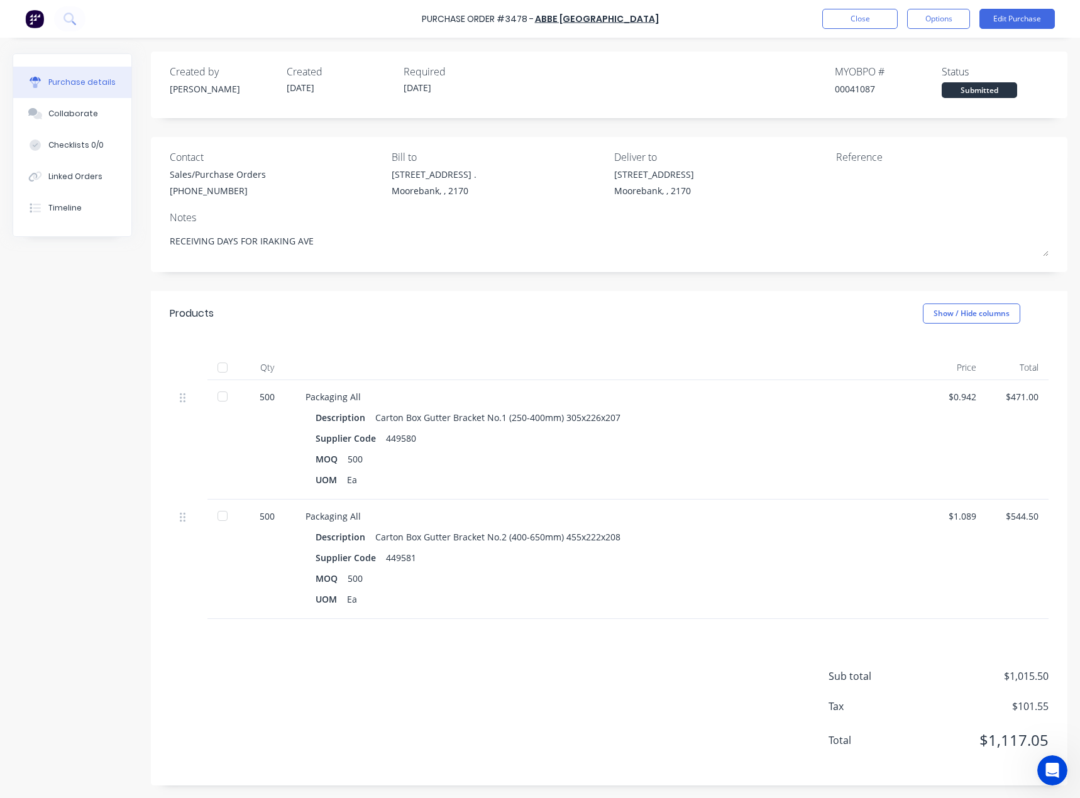
type textarea "RECEIVING DAYS FOR IRAKING AVE"
type textarea "x"
type textarea "RECEIVING DAYS FOR IRAKING AVE A"
type textarea "x"
type textarea "RECEIVING DAYS FOR IRAKING AVE AR"
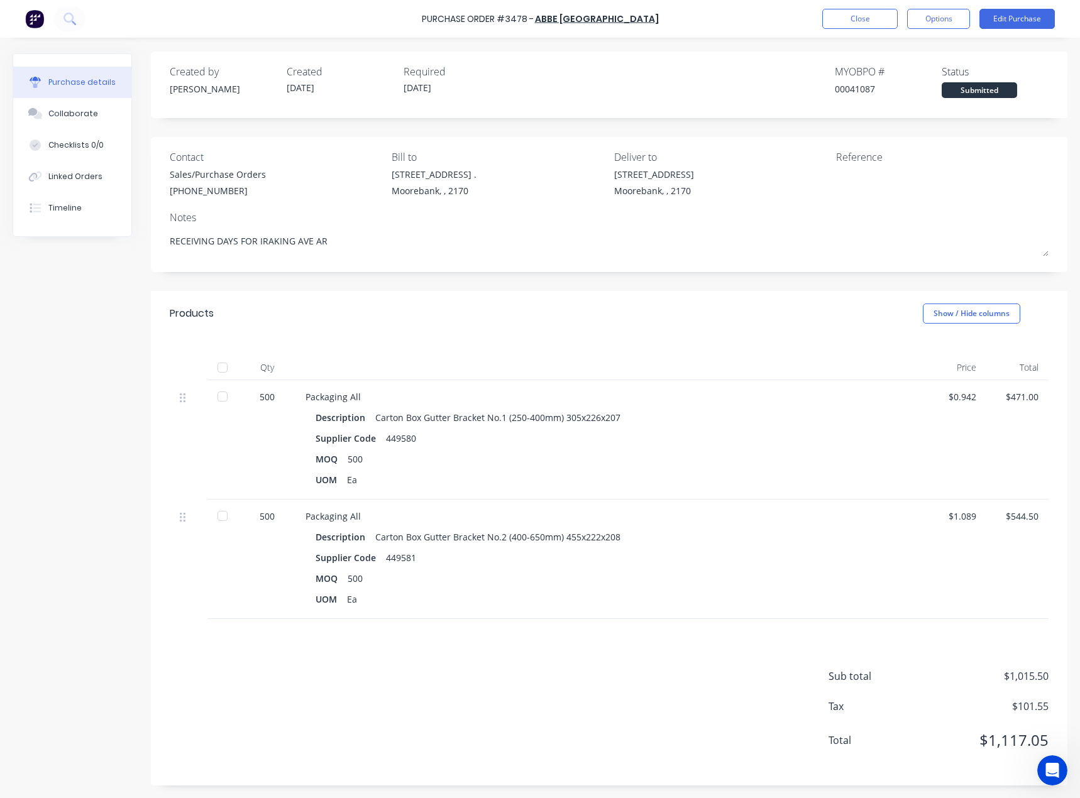
type textarea "x"
type textarea "RECEIVING DAYS FOR IRAKING AVE ARE"
type textarea "x"
type textarea "RECEIVING DAYS FOR IRAKING AVE ARE"
type textarea "x"
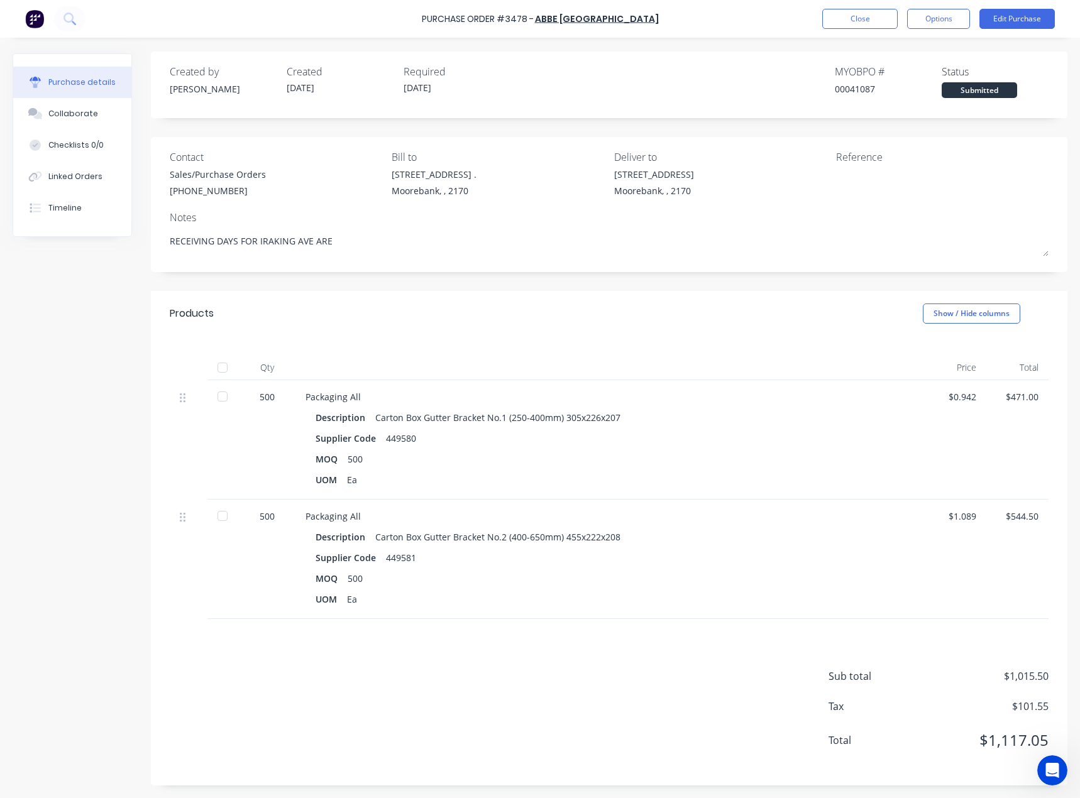
type textarea "RECEIVING DAYS FOR IRAKING AVE ARE M"
type textarea "x"
type textarea "RECEIVING DAYS FOR IRAKING AVE ARE [GEOGRAPHIC_DATA]"
type textarea "x"
type textarea "RECEIVING DAYS FOR IRAKING AVE ARE MON"
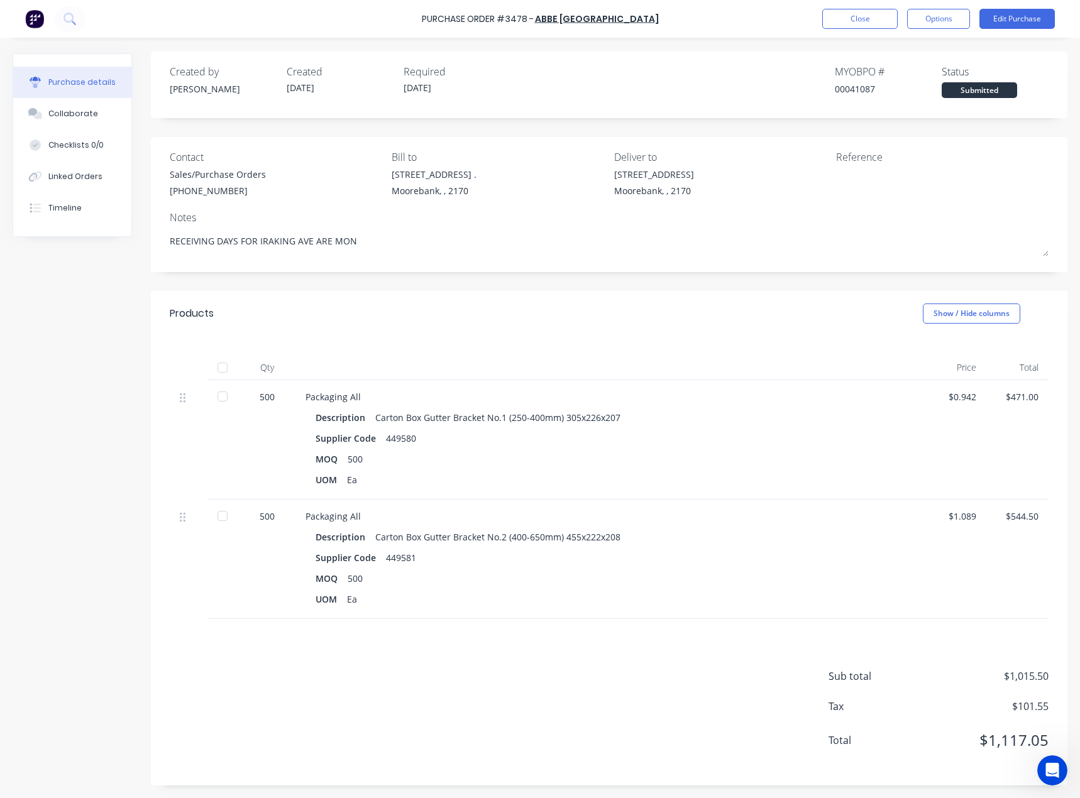
type textarea "x"
type textarea "RECEIVING DAYS FOR IRAKING AVE ARE MON-"
type textarea "x"
type textarea "RECEIVING DAYS FOR IRAKING AVE ARE MON-T"
type textarea "x"
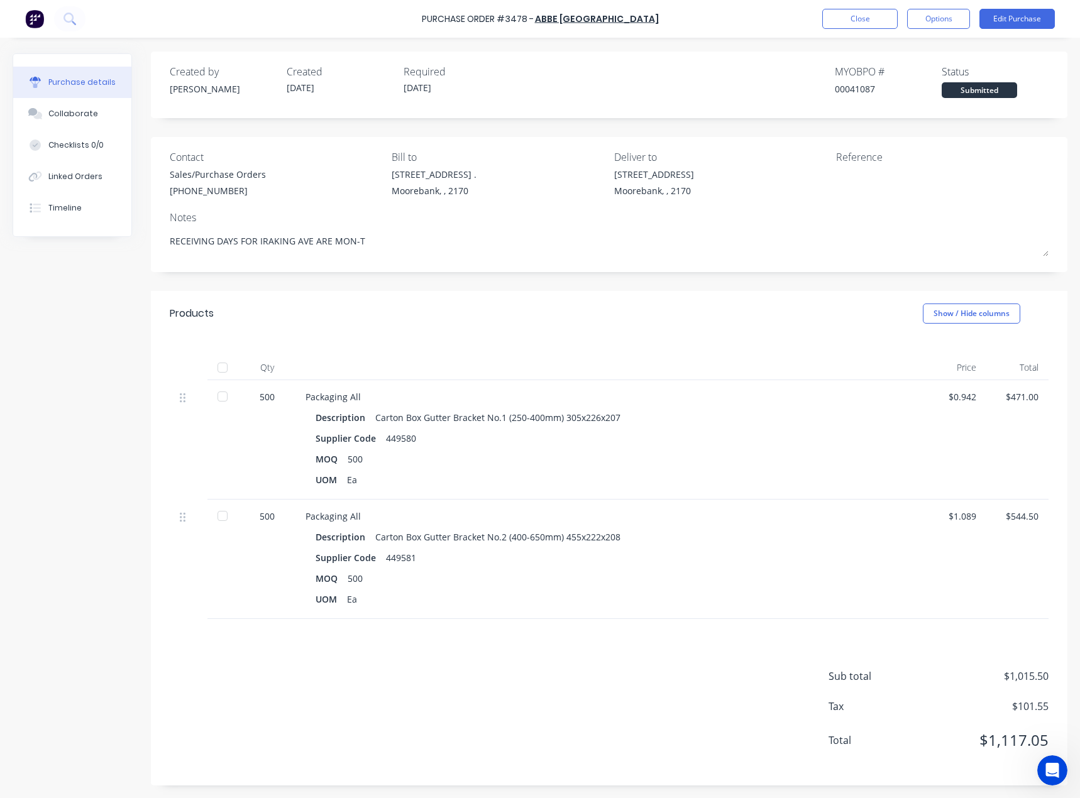
type textarea "RECEIVING DAYS FOR IRAKING AVE ARE MON-TH"
type textarea "x"
type textarea "RECEIVING DAYS FOR IRAKING AVE ARE MON-THU"
type textarea "x"
type textarea "RECEIVING DAYS FOR IRAKING AVE ARE MON-THUR"
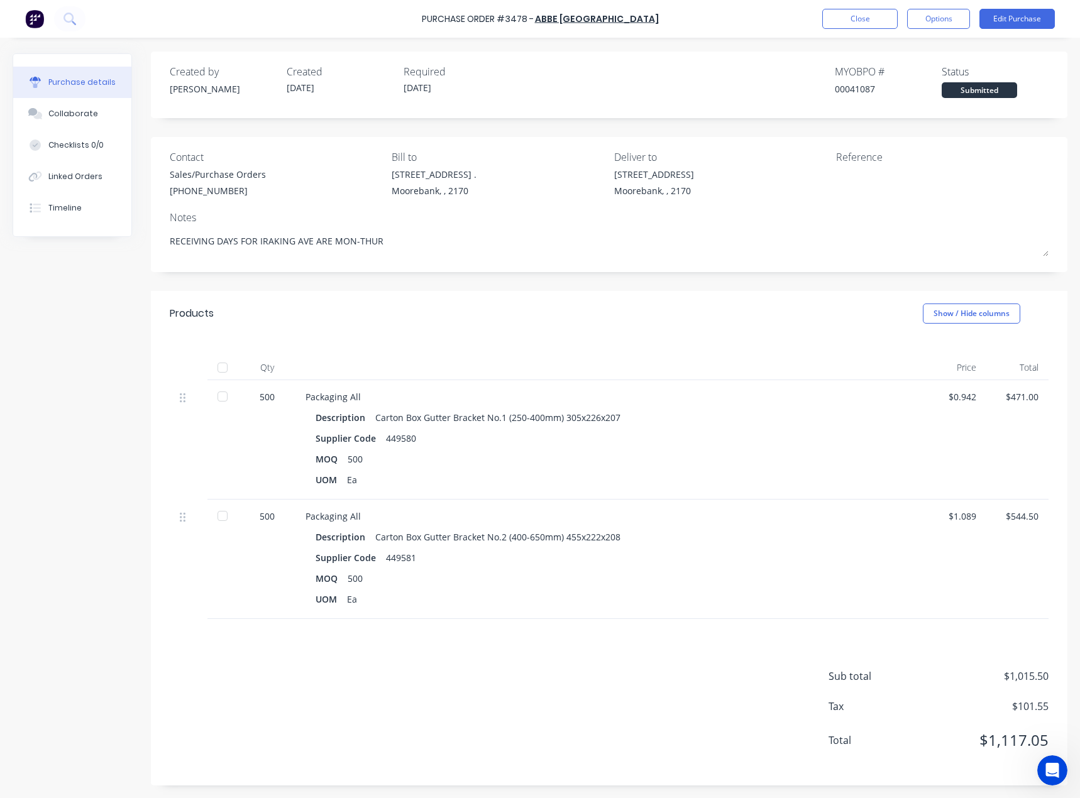
type textarea "x"
type textarea "RECEIVING DAYS FOR IRAKING AVE ARE MON-THURS"
type textarea "x"
type textarea "RECEIVING DAYS FOR IRAKING AVE ARE MON-THURS"
type textarea "x"
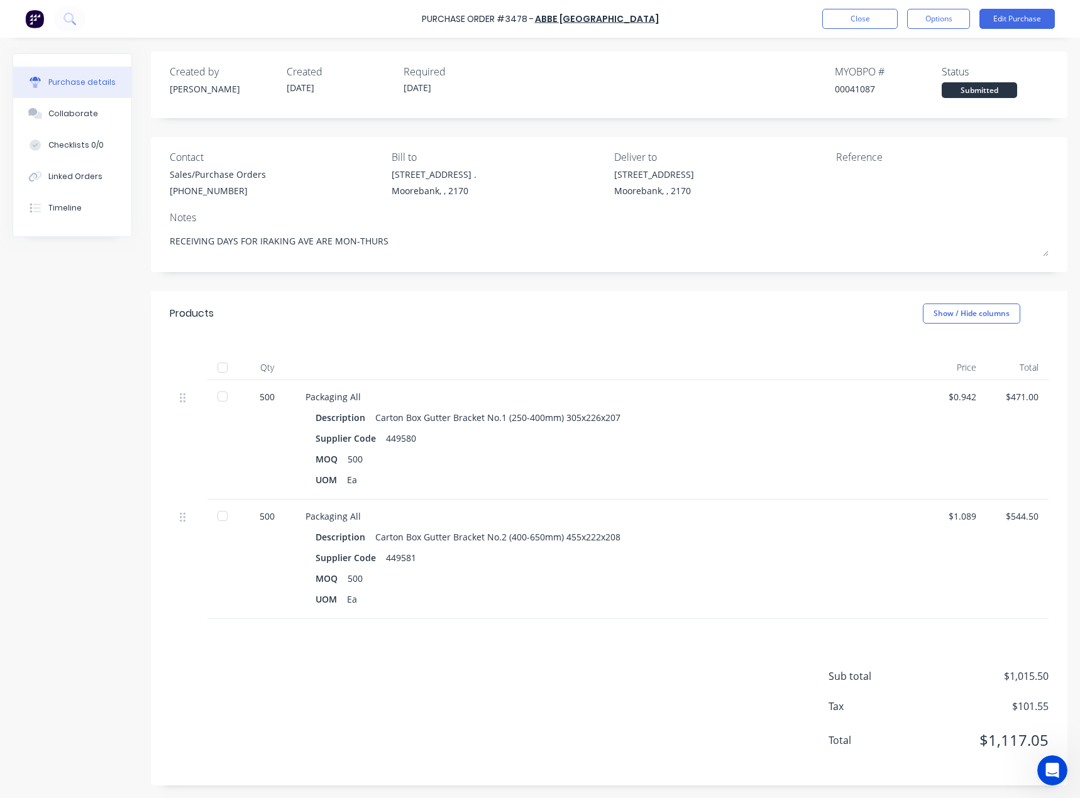
type textarea "RECEIVING DAYS FOR IRAKING AVE ARE MON-THURS 7"
type textarea "x"
type textarea "RECEIVING DAYS FOR IRAKING AVE ARE MON-THURS 7."
type textarea "x"
type textarea "RECEIVING DAYS FOR IRAKING AVE ARE MON-THURS 7.0"
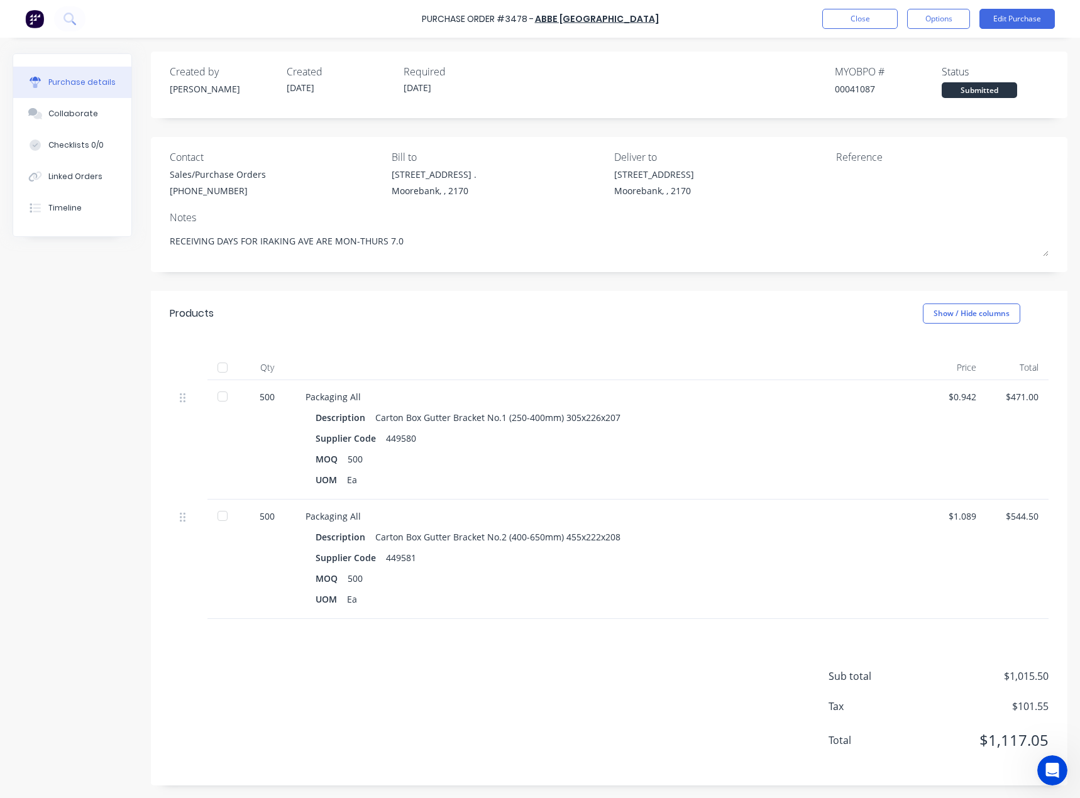
type textarea "x"
type textarea "RECEIVING DAYS FOR IRAKING AVE ARE MON-THURS 7.00"
type textarea "x"
type textarea "RECEIVING DAYS FOR IRAKING AVE ARE MON-THURS 7.00A"
type textarea "x"
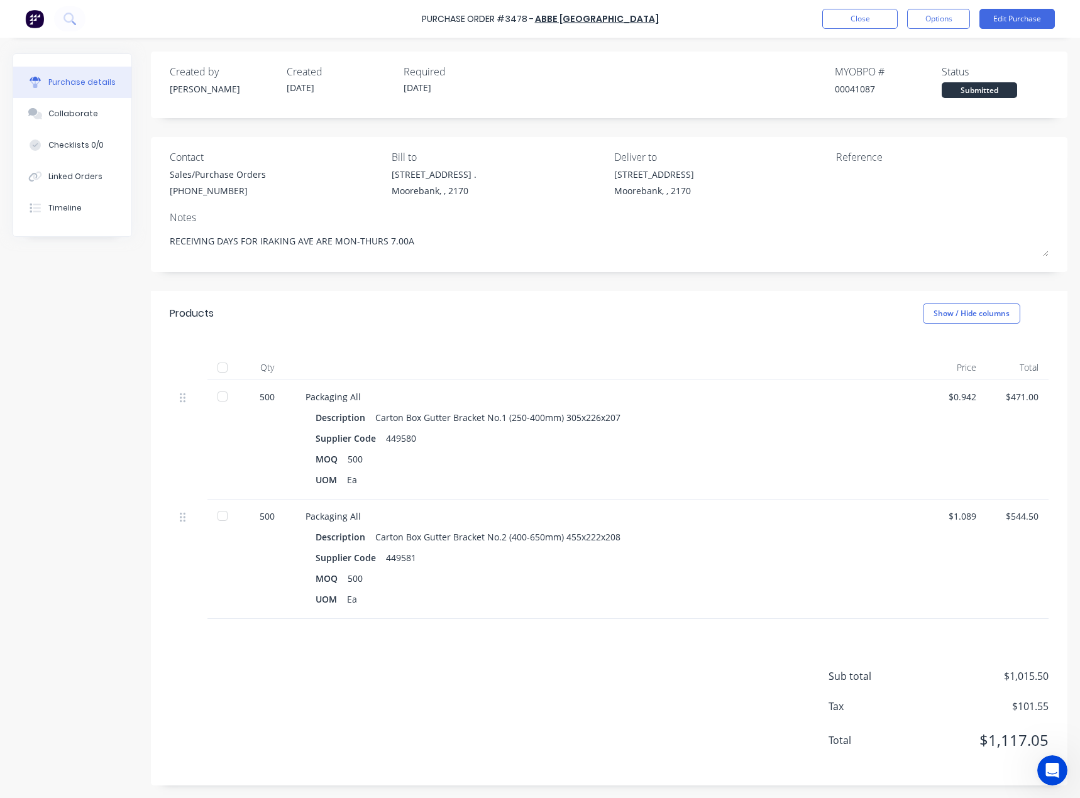
type textarea "RECEIVING DAYS FOR IRAKING AVE ARE MON-THURS 7.00AM"
type textarea "x"
type textarea "RECEIVING DAYS FOR IRAKING AVE ARE MON-THURS 7.00AM"
type textarea "x"
type textarea "RECEIVING DAYS FOR IRAKING AVE ARE MON-THURS 7.00AM T"
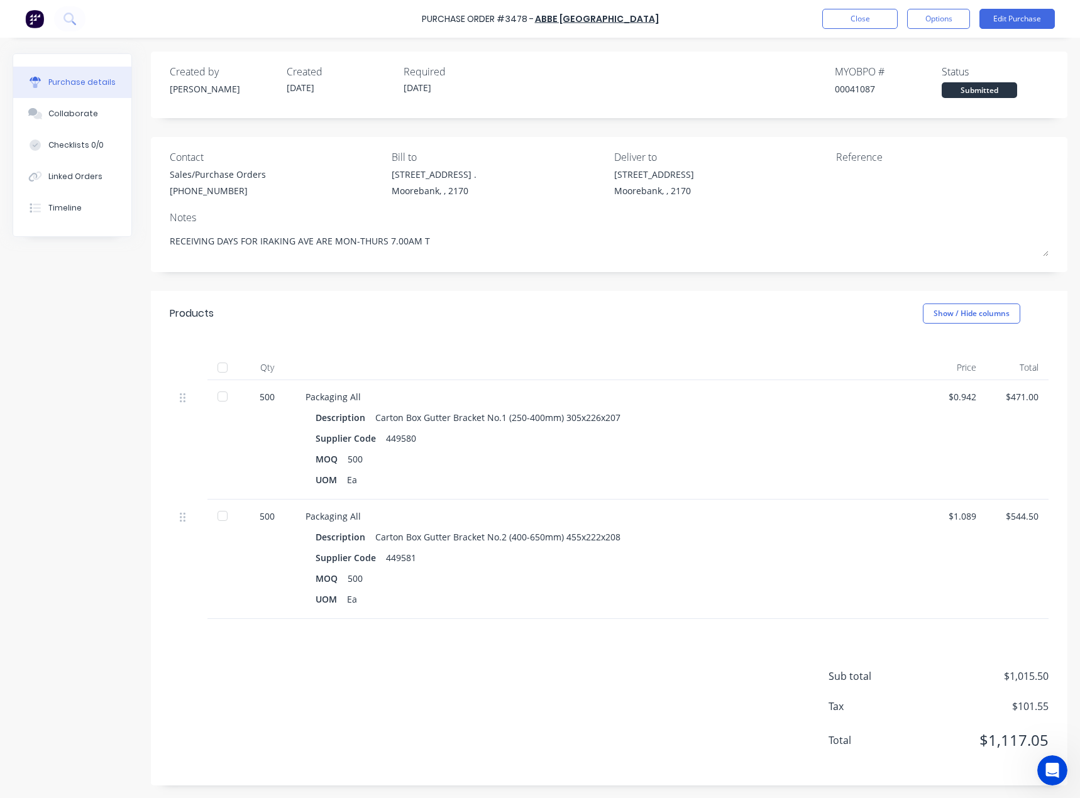
type textarea "x"
type textarea "RECEIVING DAYS FOR IRAKING AVE ARE MON-THURS 7.00AM TO"
type textarea "x"
type textarea "RECEIVING DAYS FOR IRAKING AVE ARE MON-THURS 7.00AM TO"
type textarea "x"
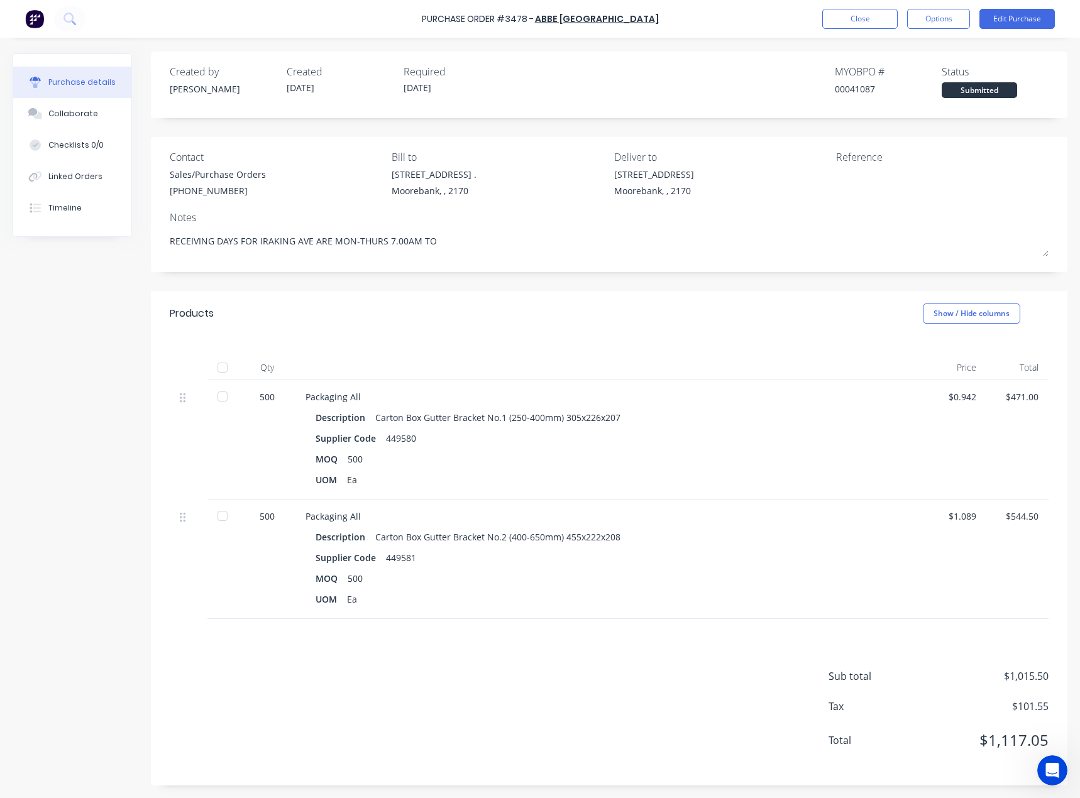
type textarea "RECEIVING DAYS FOR IRAKING AVE ARE MON-THURS 7.00AM TO 2"
type textarea "x"
type textarea "RECEIVING DAYS FOR IRAKING AVE ARE MON-THURS 7.00AM TO 2."
type textarea "x"
type textarea "RECEIVING DAYS FOR IRAKING AVE ARE MON-THURS 7.00AM TO 2.3"
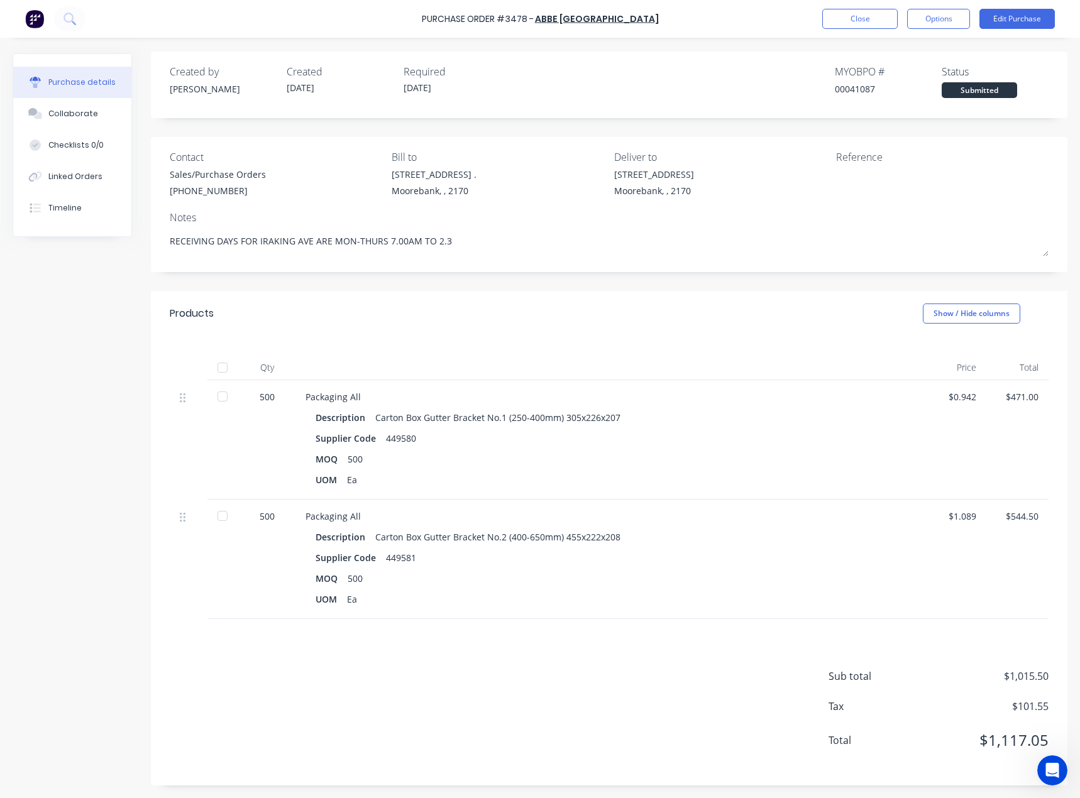
type textarea "x"
type textarea "RECEIVING DAYS FOR IRAKING AVE ARE MON-THURS 7.00AM TO 2.3P"
type textarea "x"
type textarea "RECEIVING DAYS FOR IRAKING AVE ARE MON-THURS 7.00AM TO 2.3"
type textarea "x"
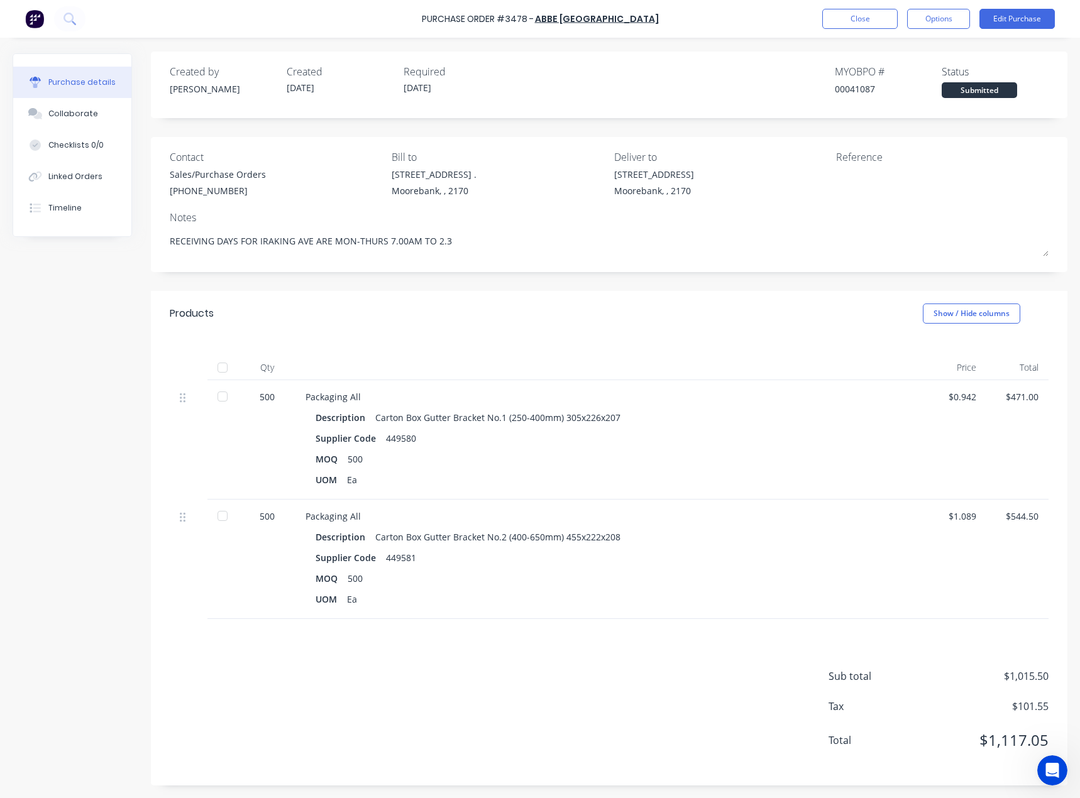
type textarea "RECEIVING DAYS FOR IRAKING AVE ARE MON-THURS 7.00AM TO 2.30"
type textarea "x"
type textarea "RECEIVING DAYS FOR IRAKING AVE ARE MON-THURS 7.00AM TO 2.30P"
type textarea "x"
type textarea "RECEIVING DAYS FOR IRAKING AVE ARE MON-THURS 7.00AM TO 2.30PM"
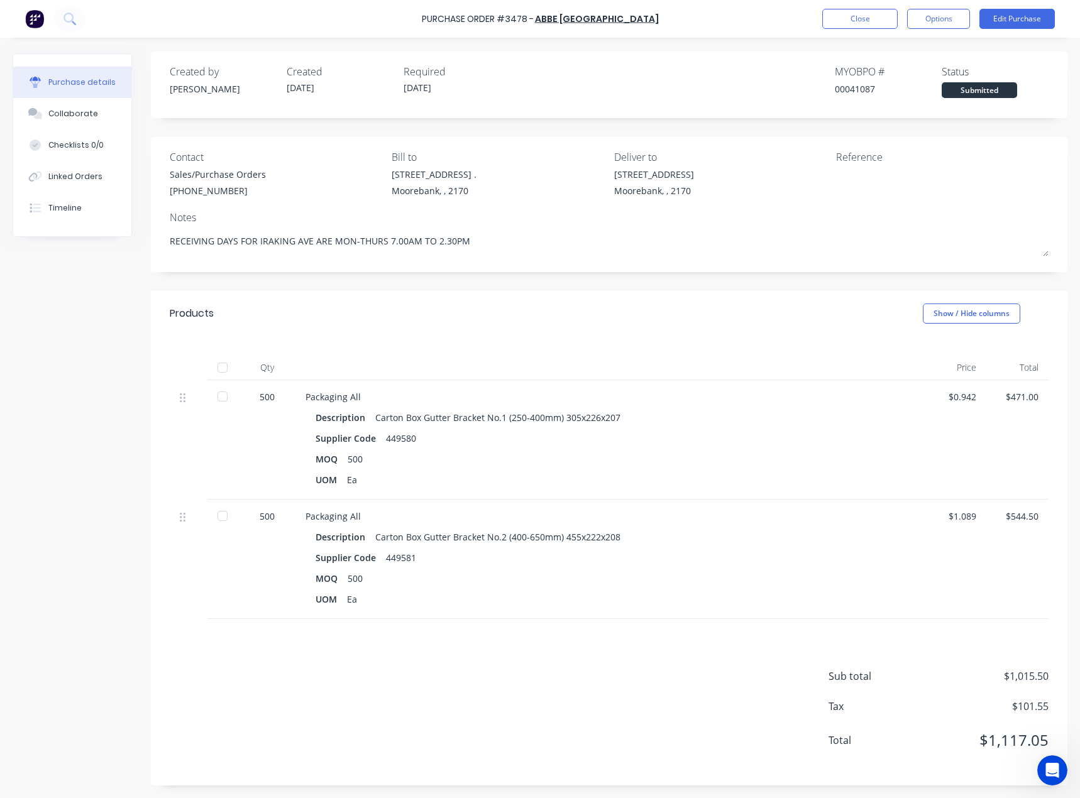
click at [682, 365] on div at bounding box center [609, 367] width 628 height 25
click at [934, 23] on button "Options" at bounding box center [938, 19] width 63 height 20
click at [908, 49] on div "Print / Email" at bounding box center [909, 51] width 97 height 18
click at [900, 78] on div "With pricing" at bounding box center [909, 76] width 97 height 18
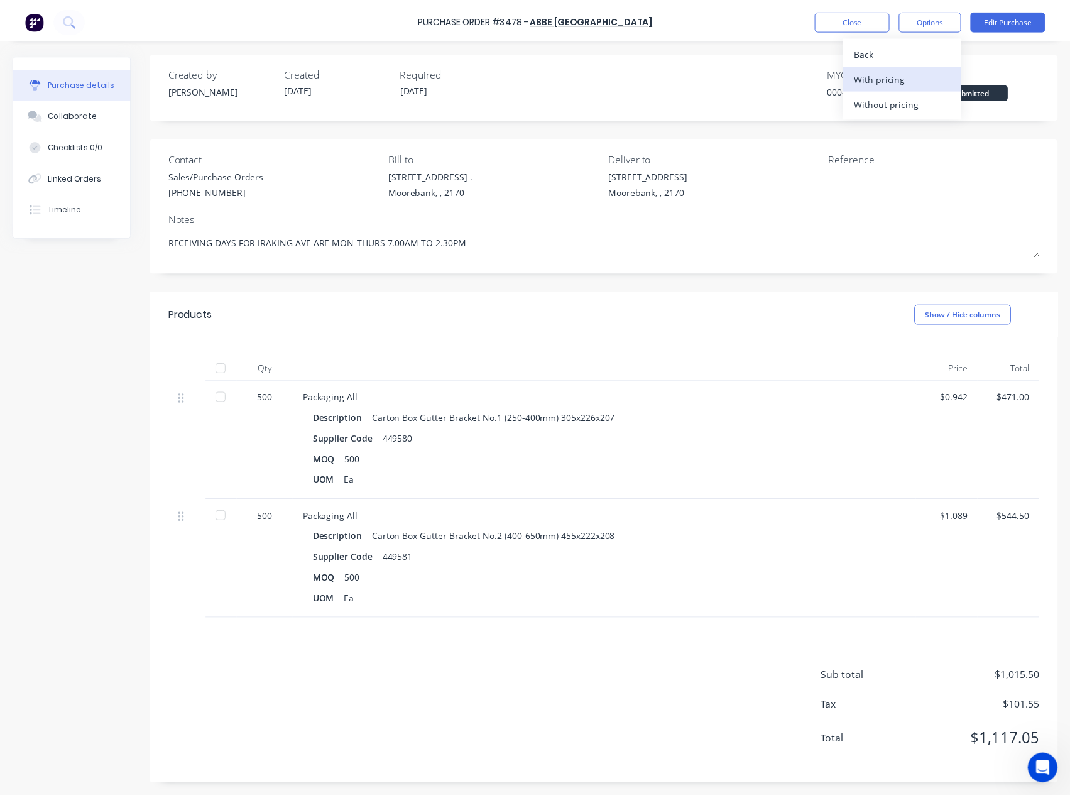
scroll to position [0, 0]
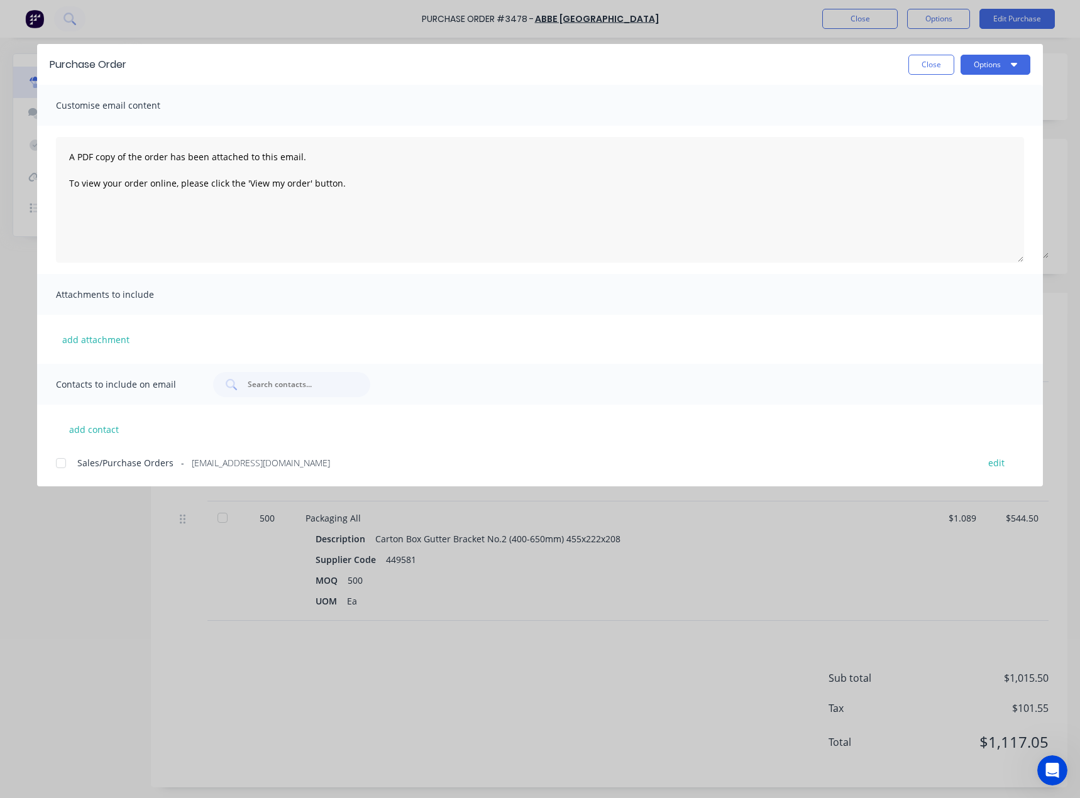
click at [63, 466] on div at bounding box center [60, 463] width 25 height 25
click at [983, 61] on button "Options" at bounding box center [995, 65] width 70 height 20
click at [932, 145] on div "Email" at bounding box center [970, 147] width 97 height 18
click at [932, 64] on button "Close" at bounding box center [931, 65] width 46 height 20
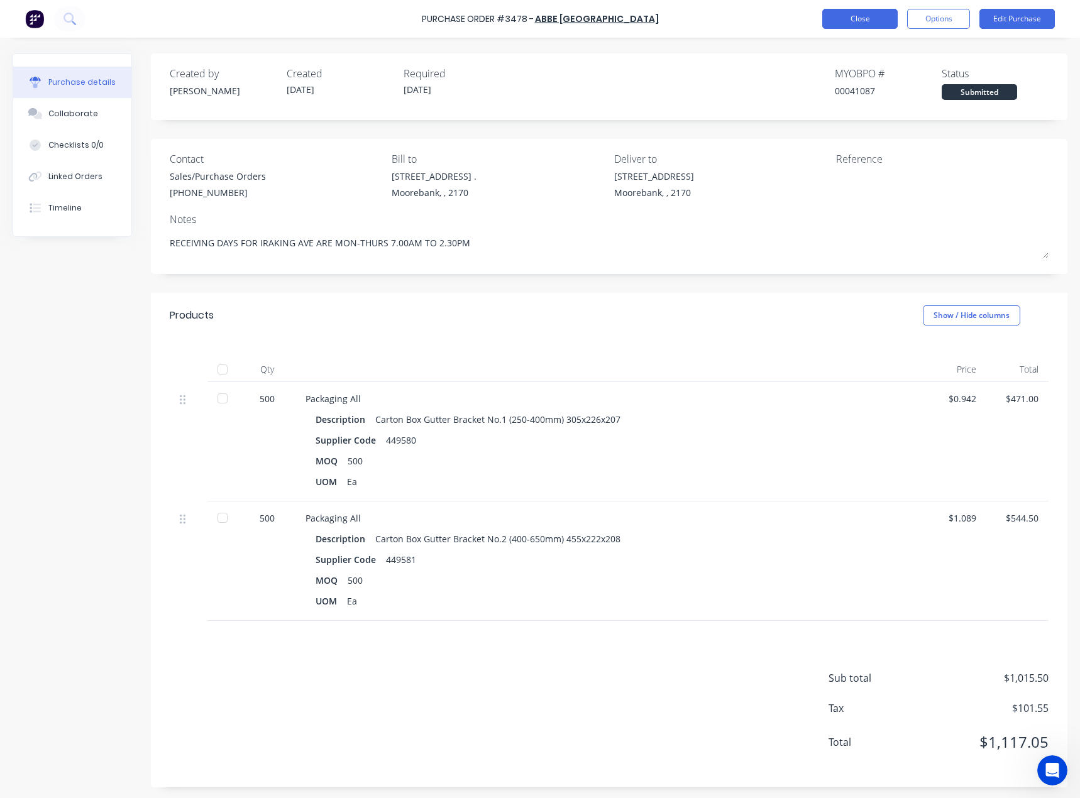
click at [850, 19] on button "Close" at bounding box center [859, 19] width 75 height 20
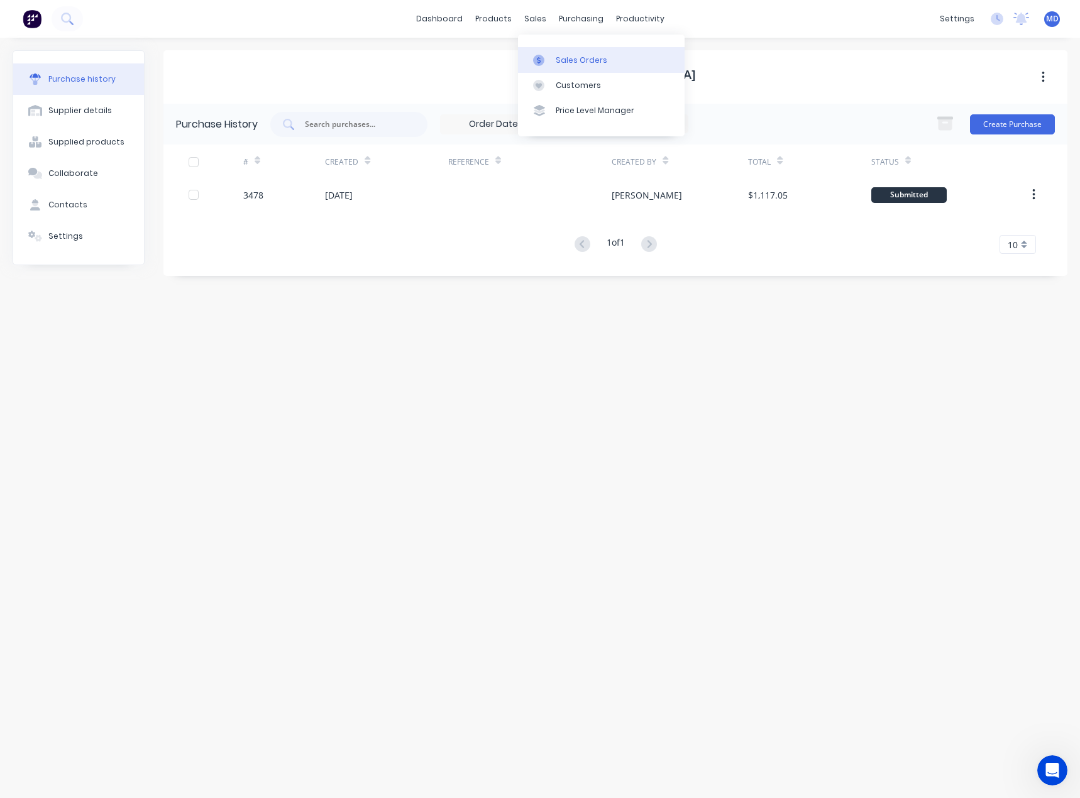
click at [572, 56] on div "Sales Orders" at bounding box center [581, 60] width 52 height 11
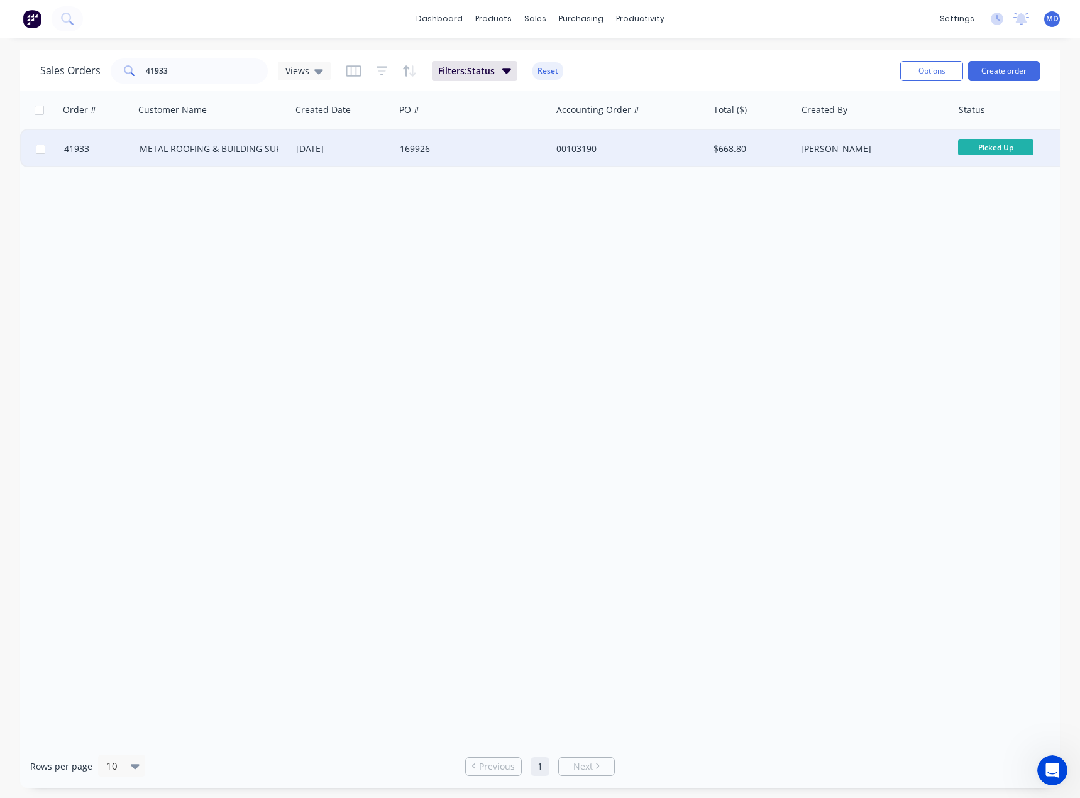
click at [510, 148] on div "169926" at bounding box center [469, 149] width 139 height 13
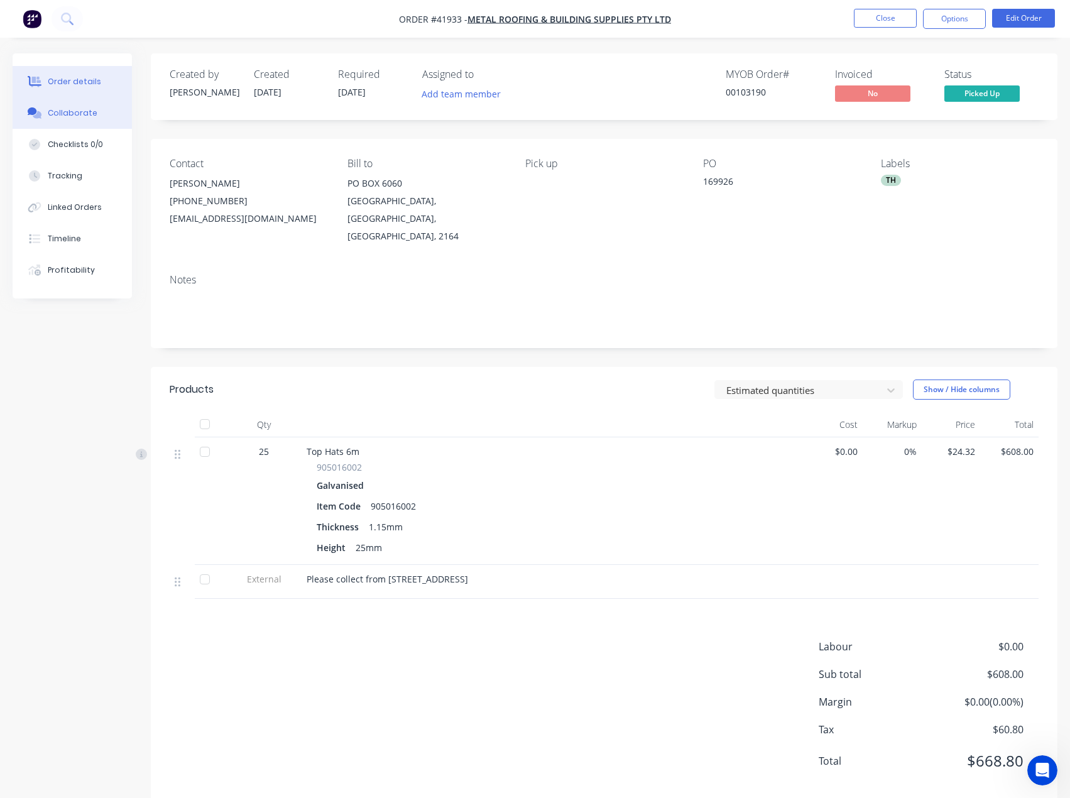
click at [86, 117] on div "Collaborate" at bounding box center [73, 112] width 50 height 11
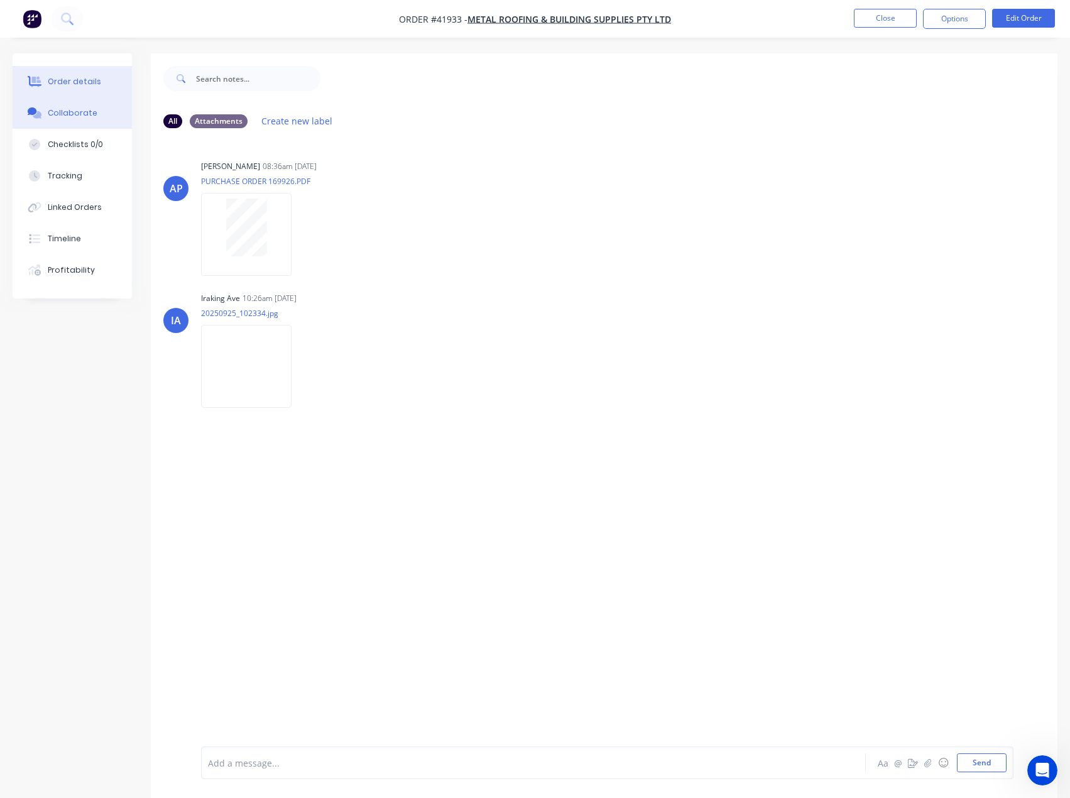
click at [70, 83] on div "Order details" at bounding box center [74, 81] width 53 height 11
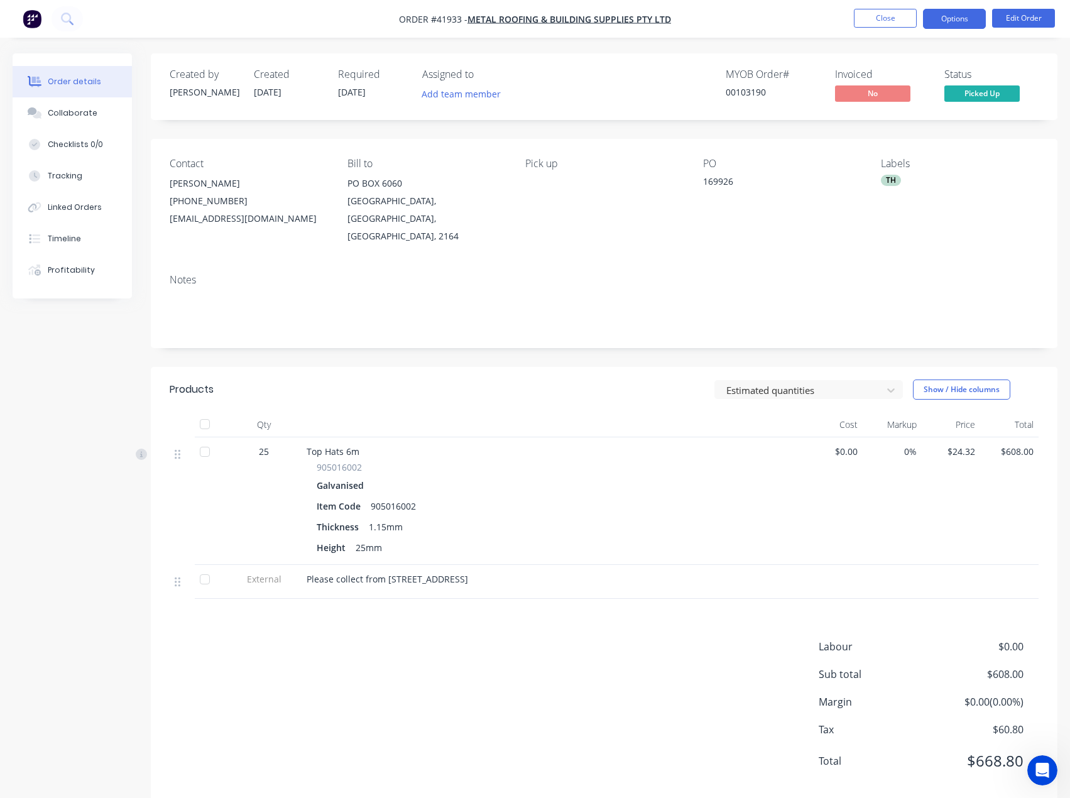
click at [949, 14] on button "Options" at bounding box center [954, 19] width 63 height 20
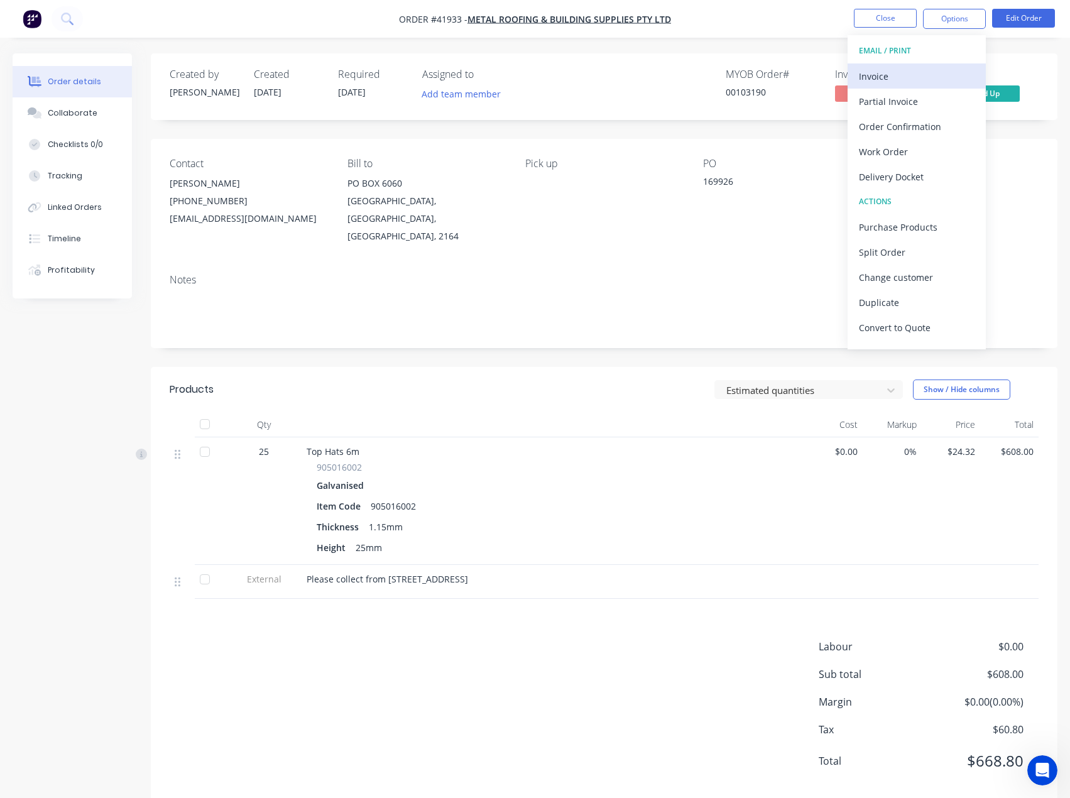
click at [882, 75] on div "Invoice" at bounding box center [917, 76] width 116 height 18
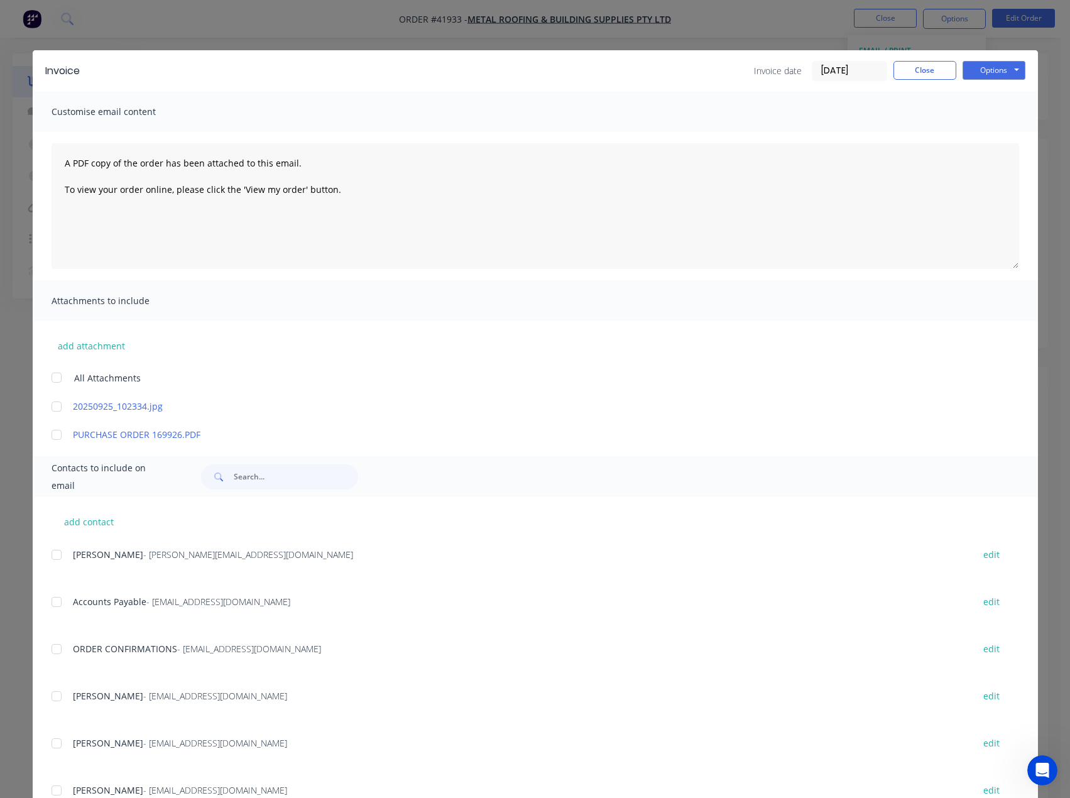
click at [50, 602] on div at bounding box center [56, 601] width 25 height 25
click at [977, 71] on button "Options" at bounding box center [994, 70] width 63 height 19
click at [988, 132] on button "Email" at bounding box center [1003, 134] width 80 height 21
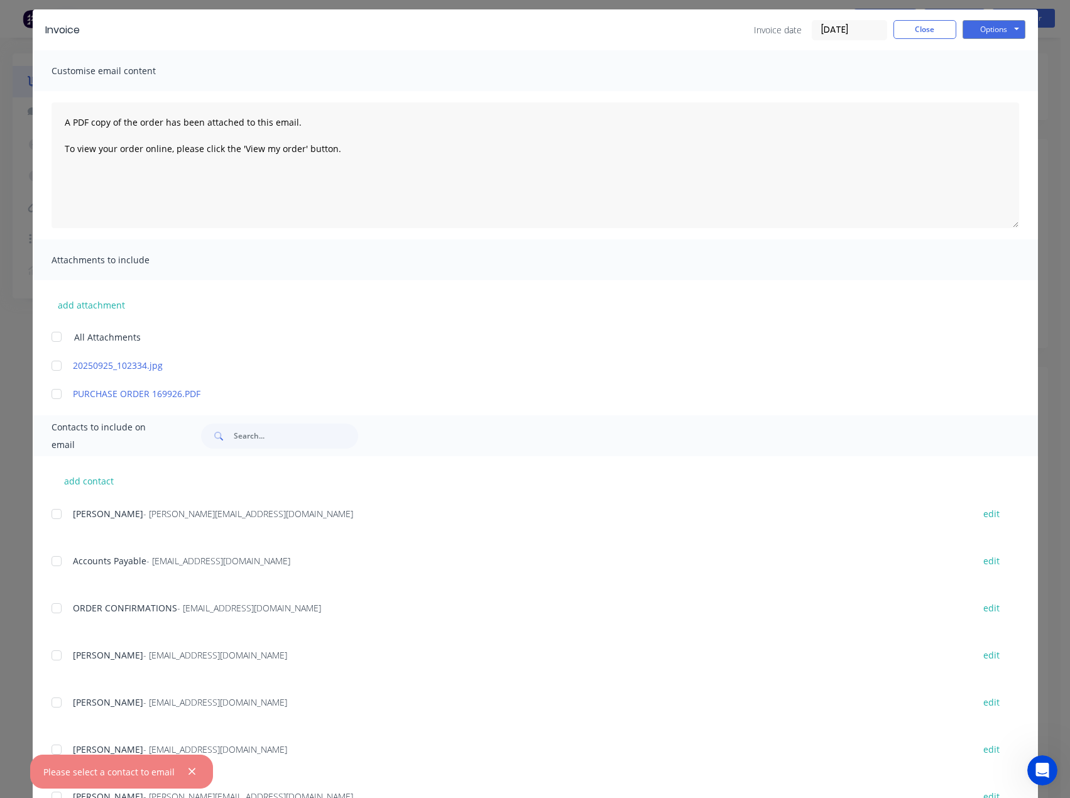
scroll to position [63, 0]
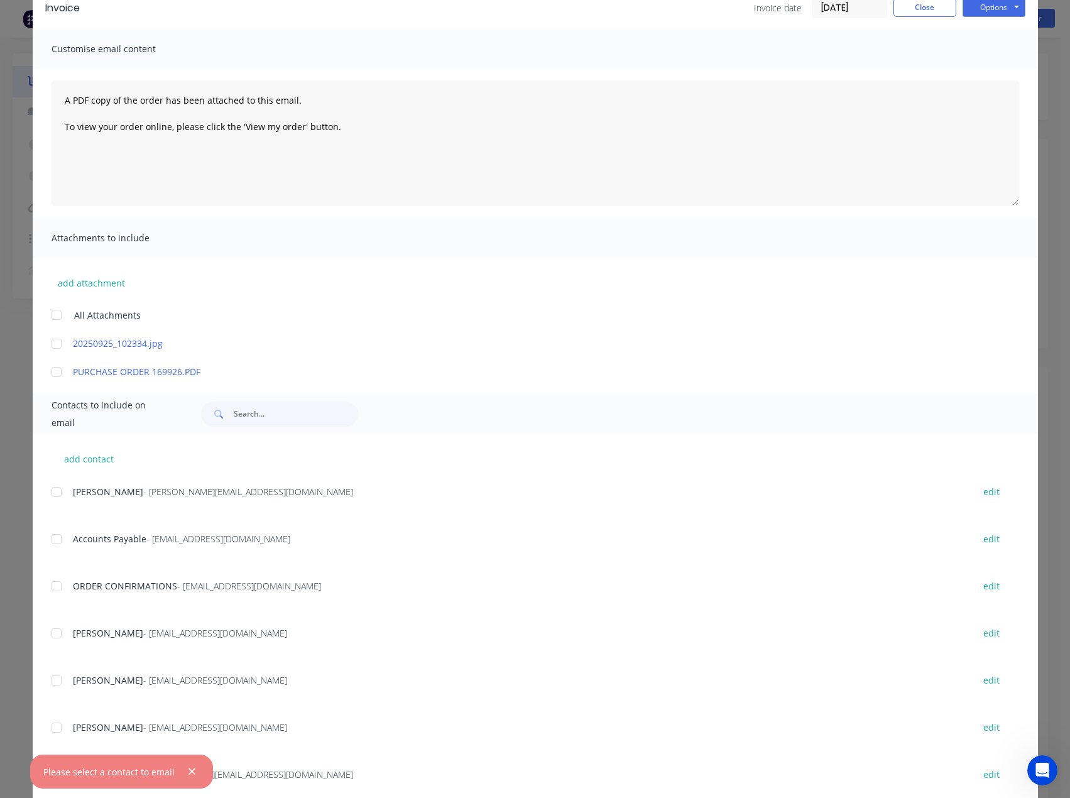
drag, startPoint x: 53, startPoint y: 540, endPoint x: 126, endPoint y: 551, distance: 73.8
click at [53, 541] on div at bounding box center [56, 539] width 25 height 25
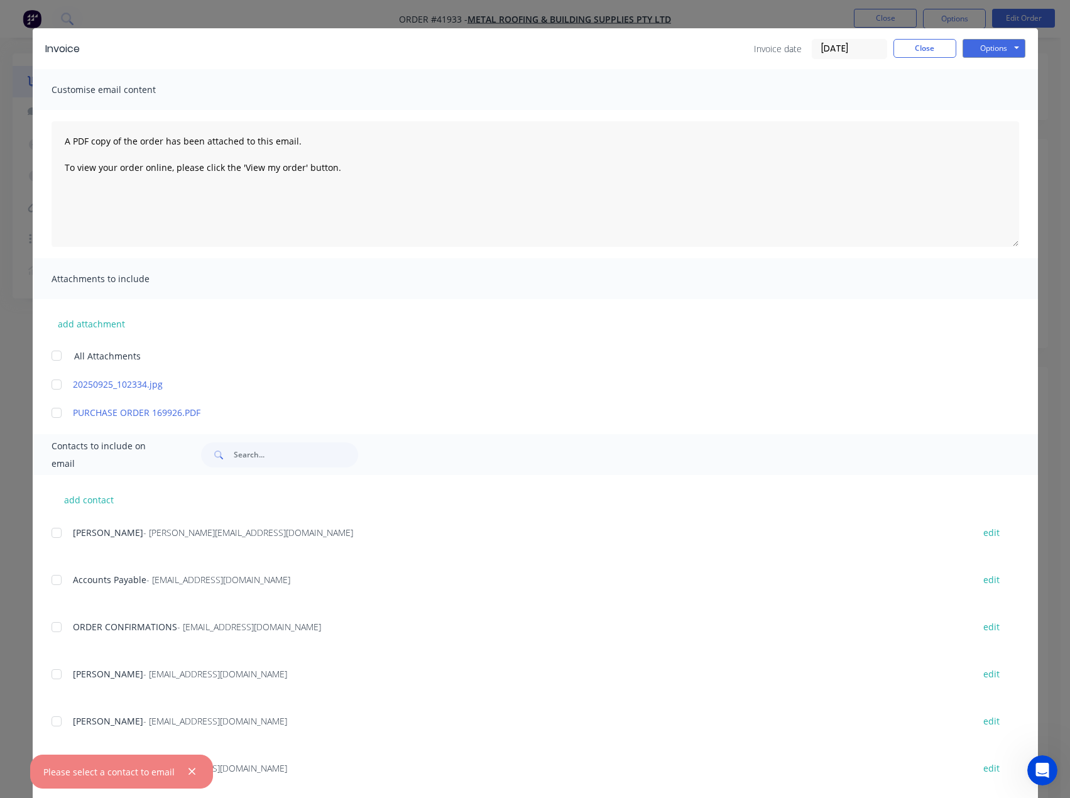
scroll to position [0, 0]
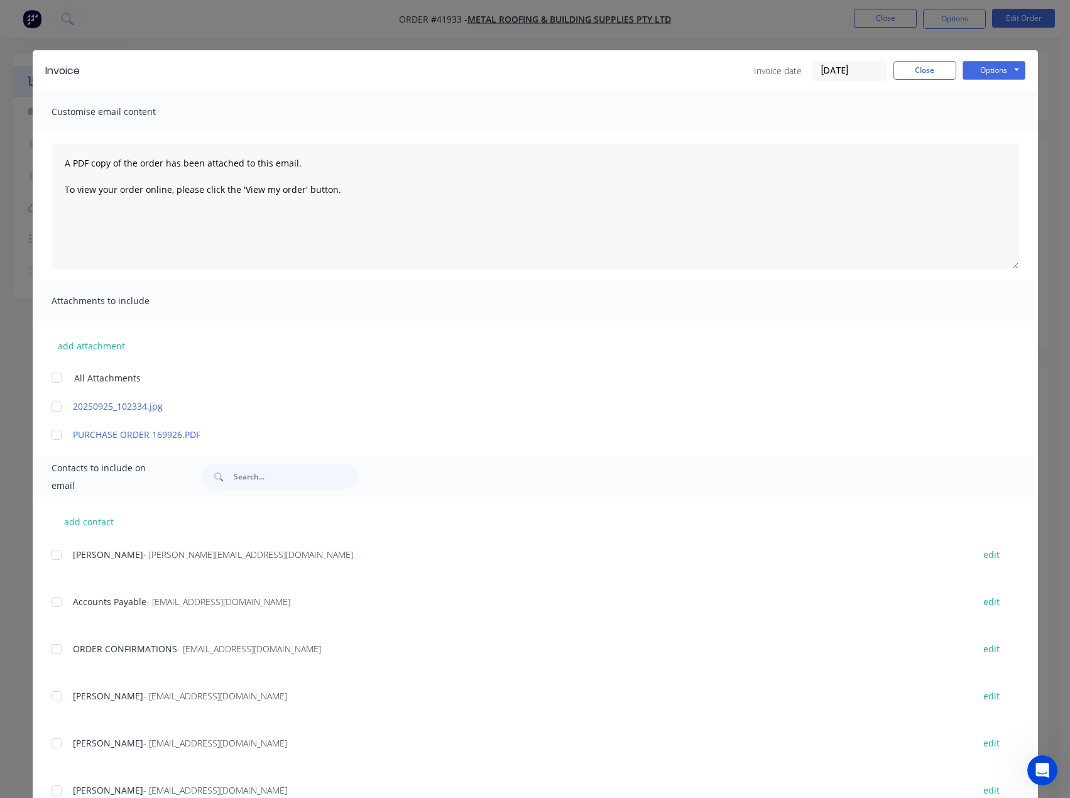
click at [52, 604] on div at bounding box center [56, 601] width 25 height 25
click at [55, 604] on div at bounding box center [56, 601] width 25 height 25
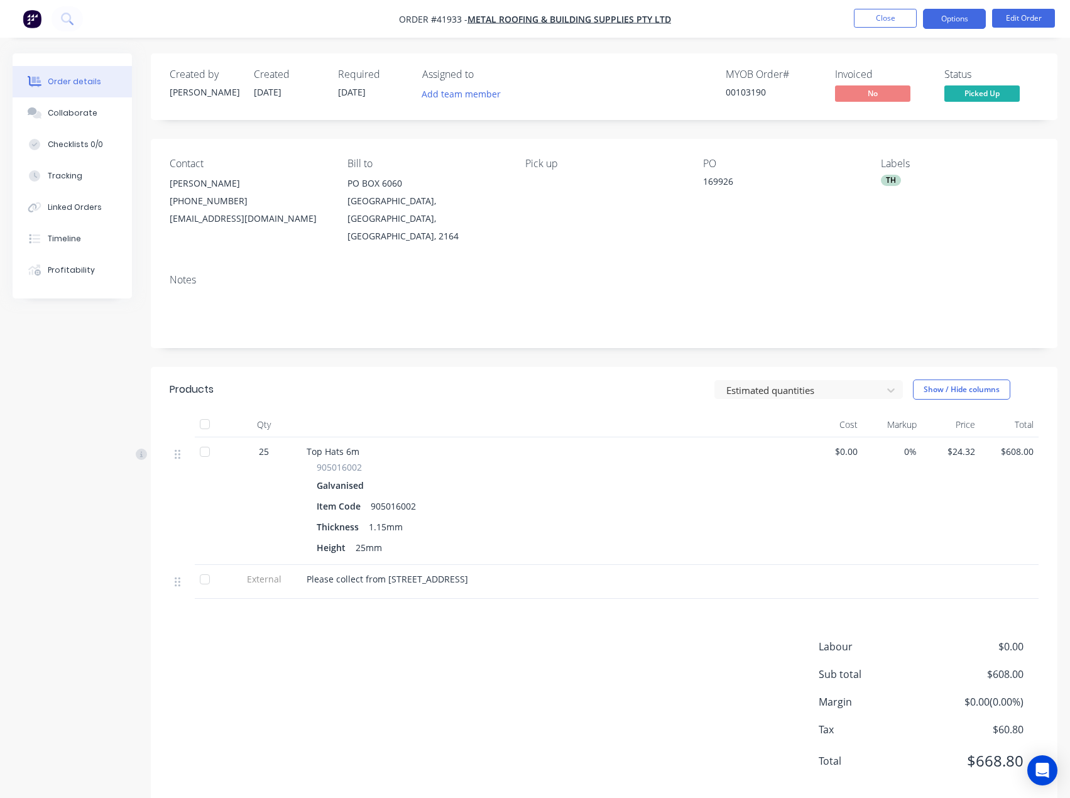
click at [957, 19] on button "Options" at bounding box center [954, 19] width 63 height 20
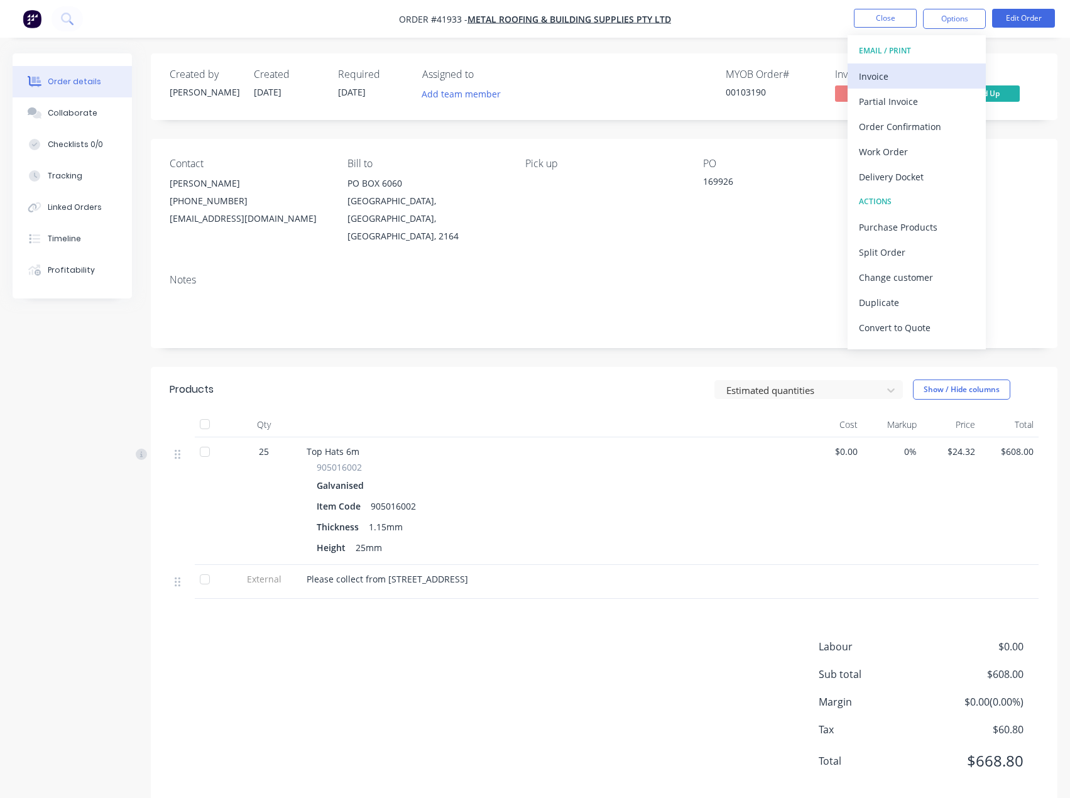
click at [877, 76] on div "Invoice" at bounding box center [917, 76] width 116 height 18
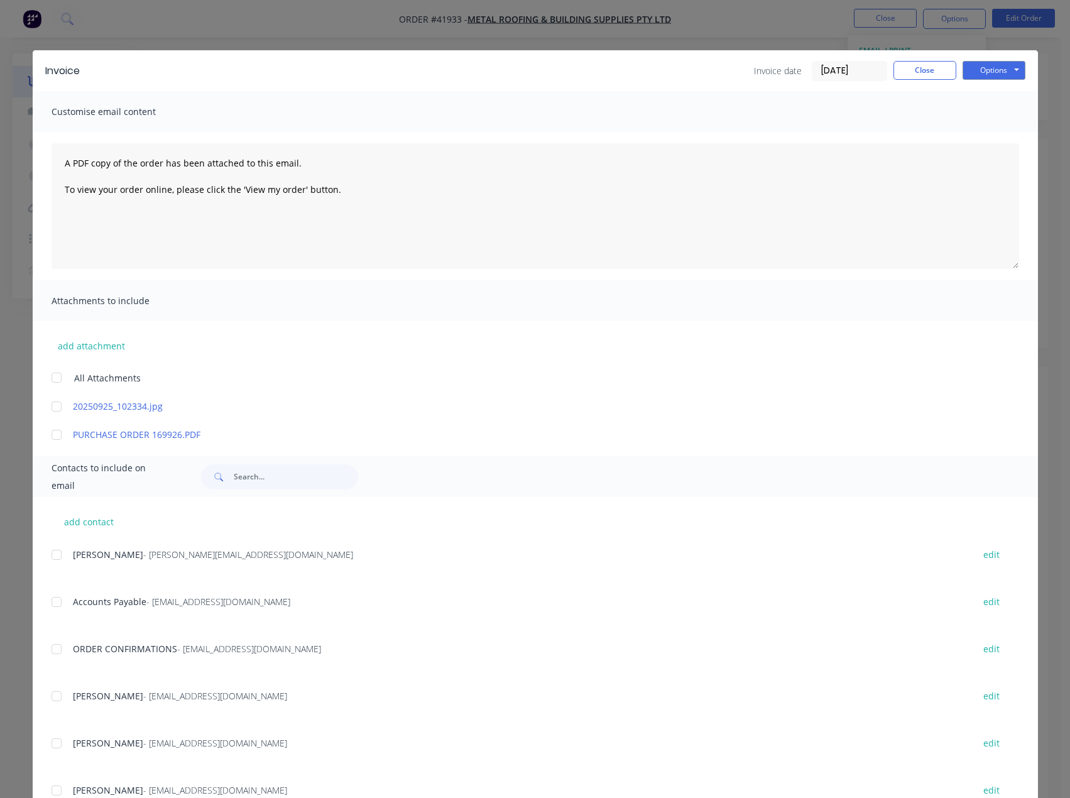
click at [54, 604] on div at bounding box center [56, 601] width 25 height 25
click at [977, 67] on button "Options" at bounding box center [994, 70] width 63 height 19
click at [988, 131] on button "Email" at bounding box center [1003, 134] width 80 height 21
click at [920, 65] on button "Close" at bounding box center [925, 70] width 63 height 19
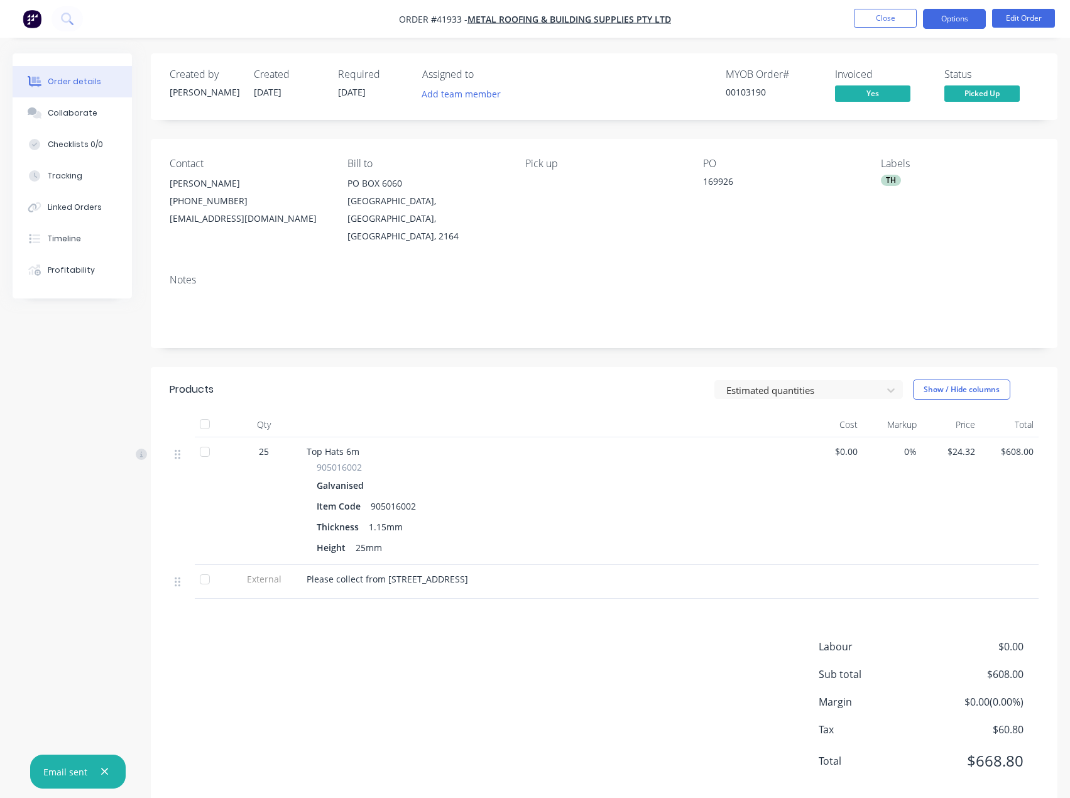
click at [950, 23] on button "Options" at bounding box center [954, 19] width 63 height 20
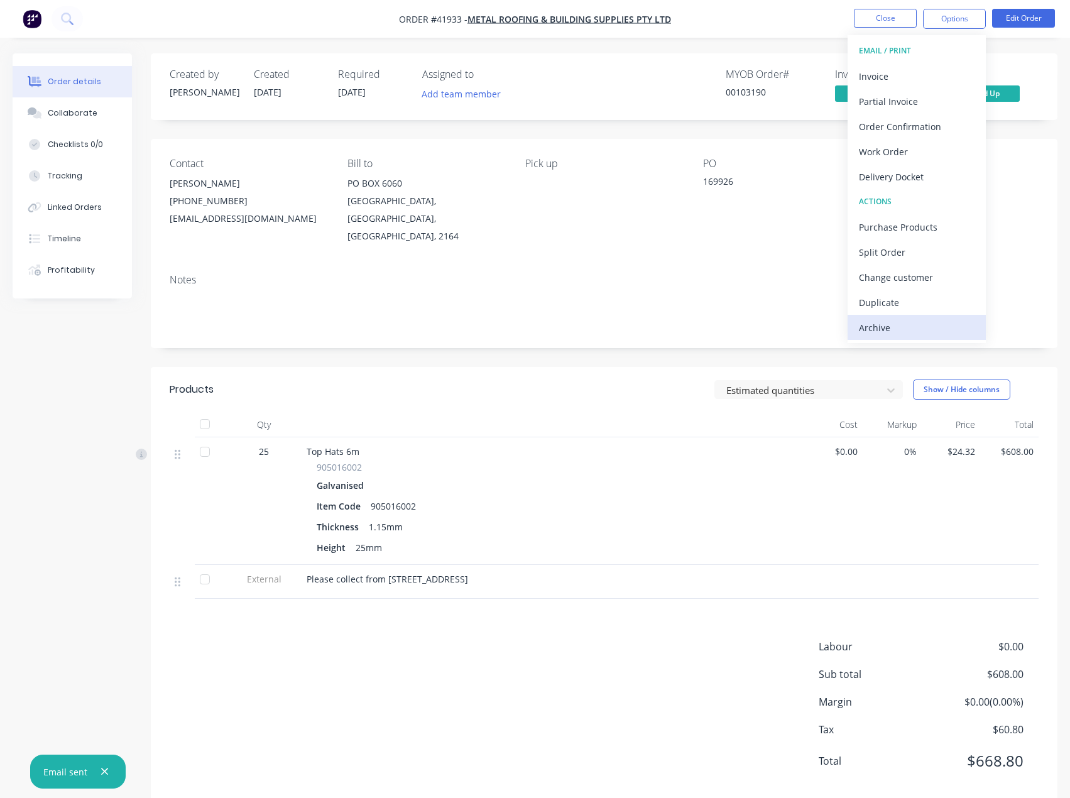
click at [877, 328] on div "Archive" at bounding box center [917, 328] width 116 height 18
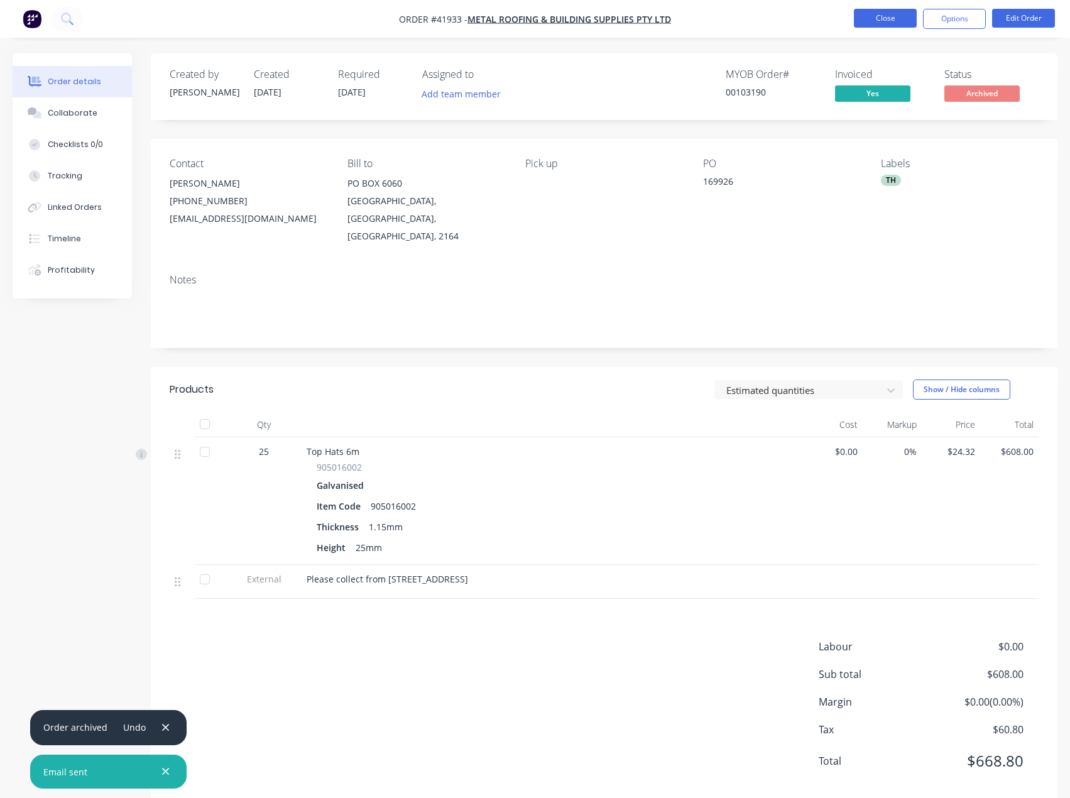
click at [891, 16] on button "Close" at bounding box center [885, 18] width 63 height 19
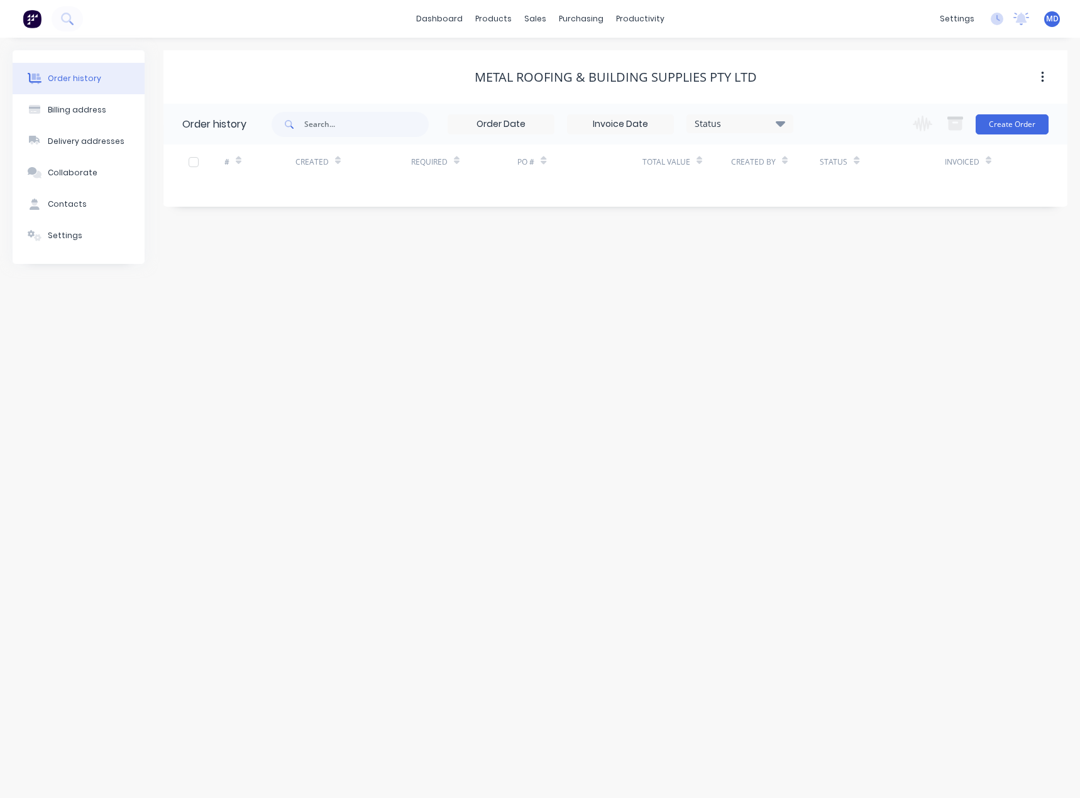
click at [377, 111] on div "Status Invoice Status Invoiced Not Invoiced Partial Order Status All Archived D…" at bounding box center [532, 124] width 522 height 41
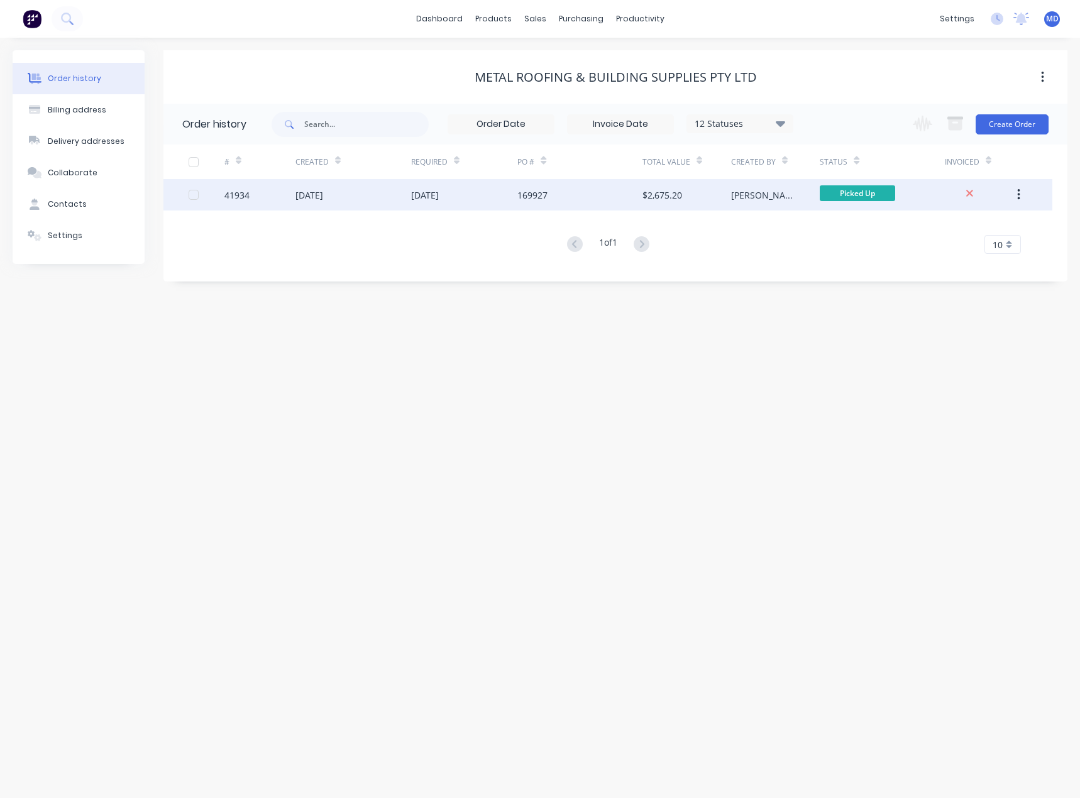
click at [490, 195] on div "[DATE]" at bounding box center [464, 194] width 107 height 31
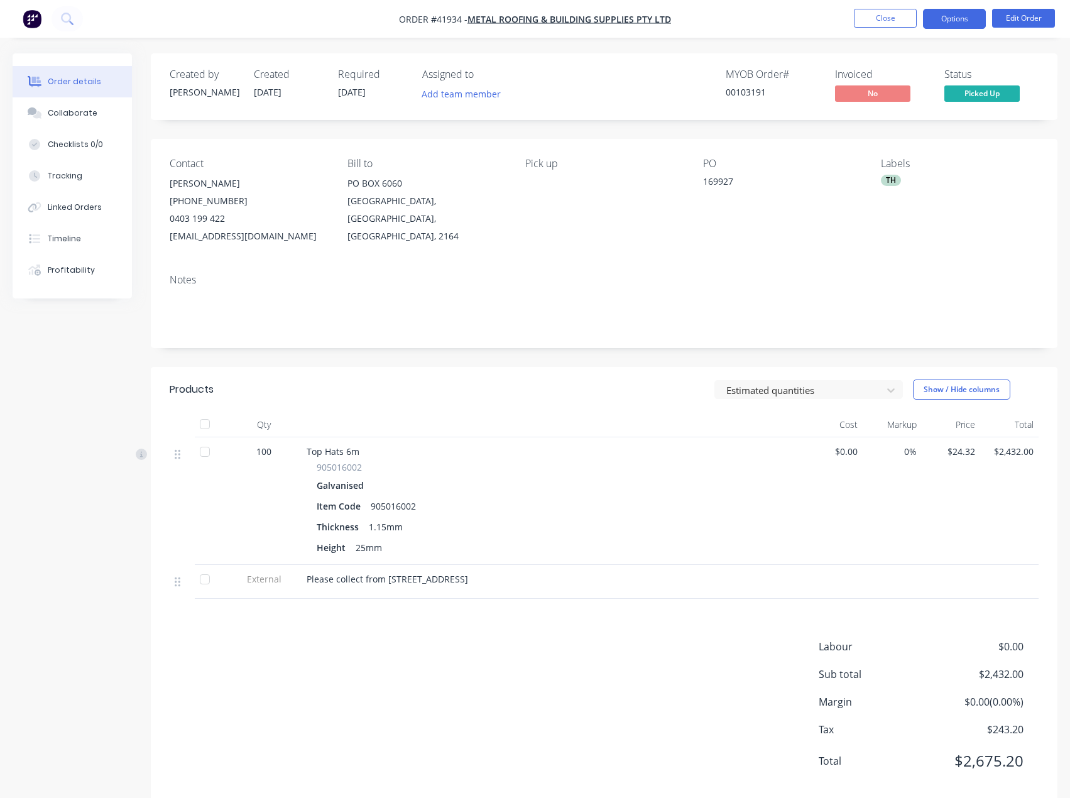
click at [956, 22] on button "Options" at bounding box center [954, 19] width 63 height 20
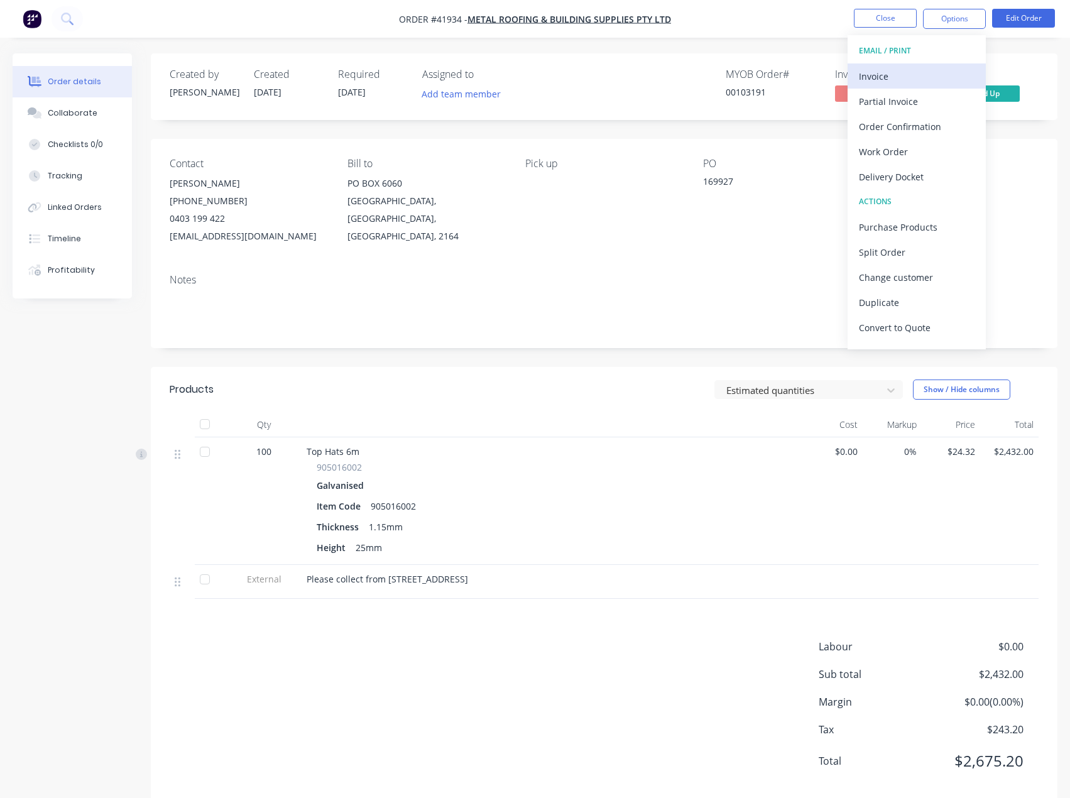
click at [882, 75] on div "Invoice" at bounding box center [917, 76] width 116 height 18
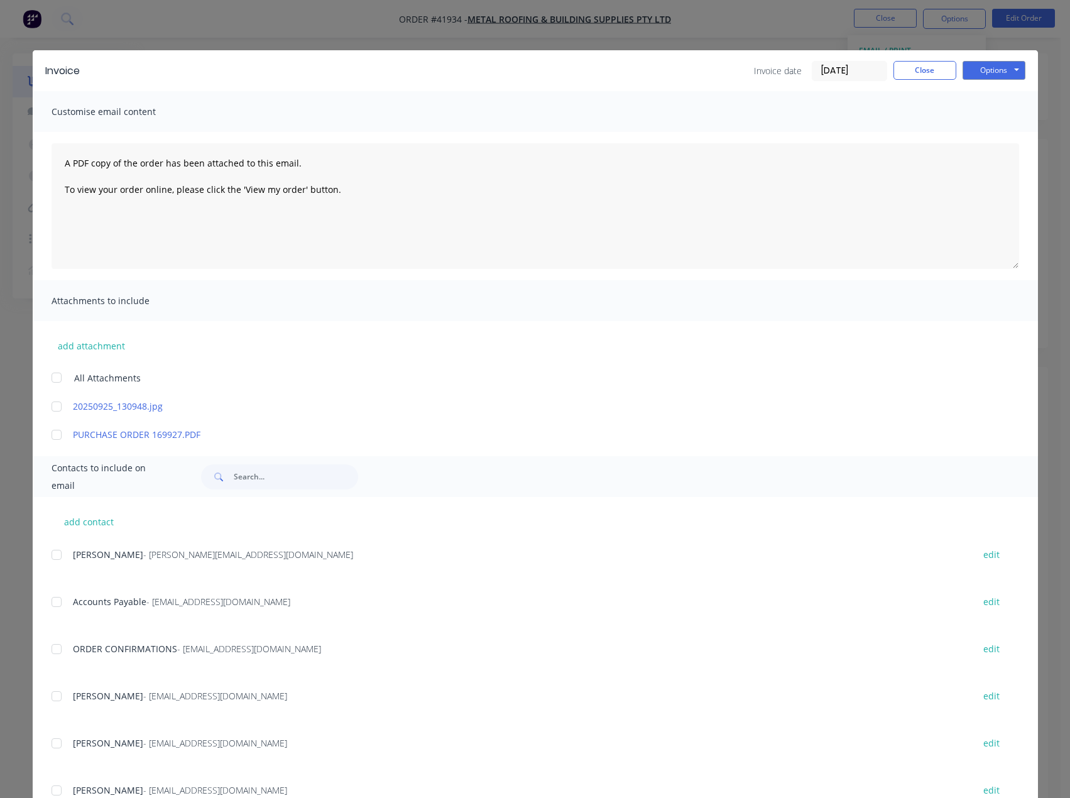
click at [51, 603] on div at bounding box center [56, 601] width 25 height 25
click at [975, 67] on button "Options" at bounding box center [994, 70] width 63 height 19
click at [984, 136] on button "Email" at bounding box center [1003, 134] width 80 height 21
click at [916, 70] on button "Close" at bounding box center [925, 70] width 63 height 19
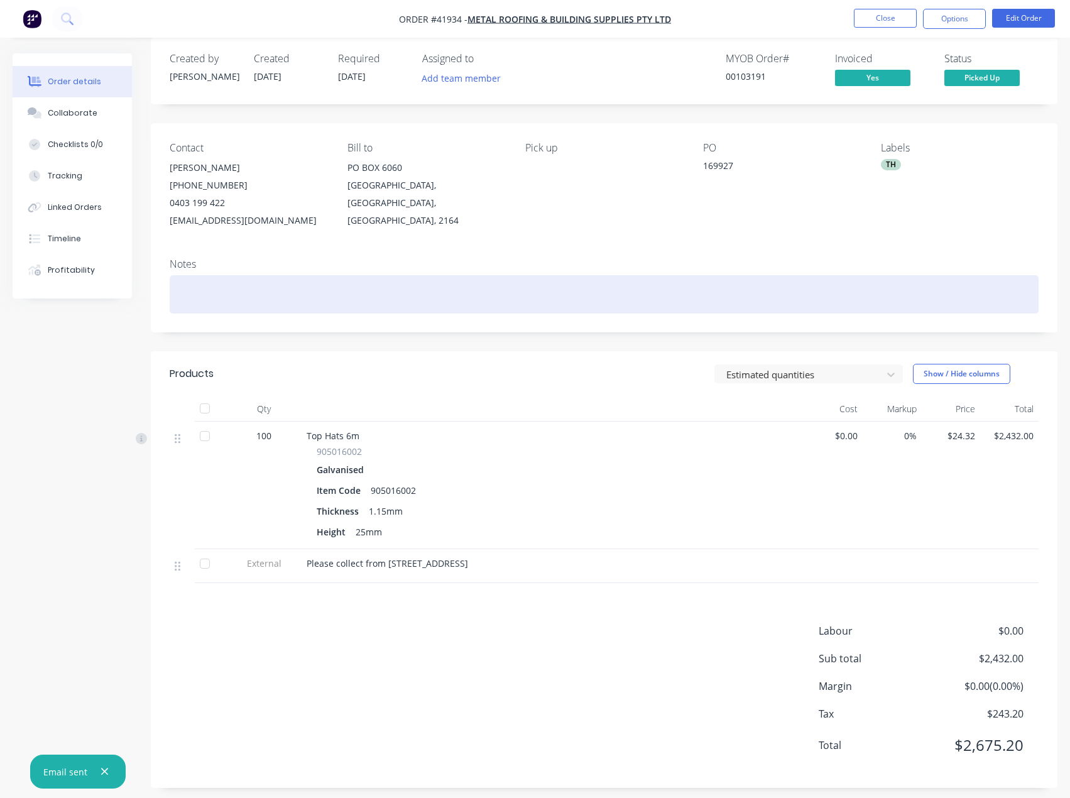
scroll to position [25, 0]
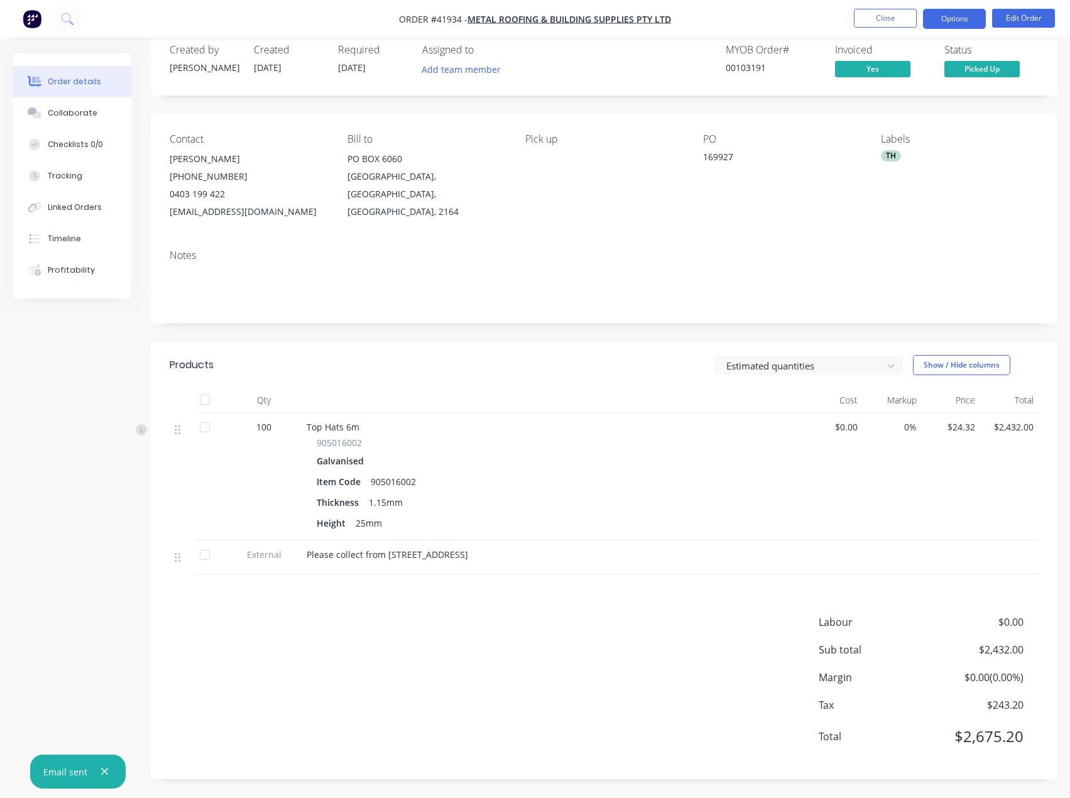
click at [951, 27] on button "Options" at bounding box center [954, 19] width 63 height 20
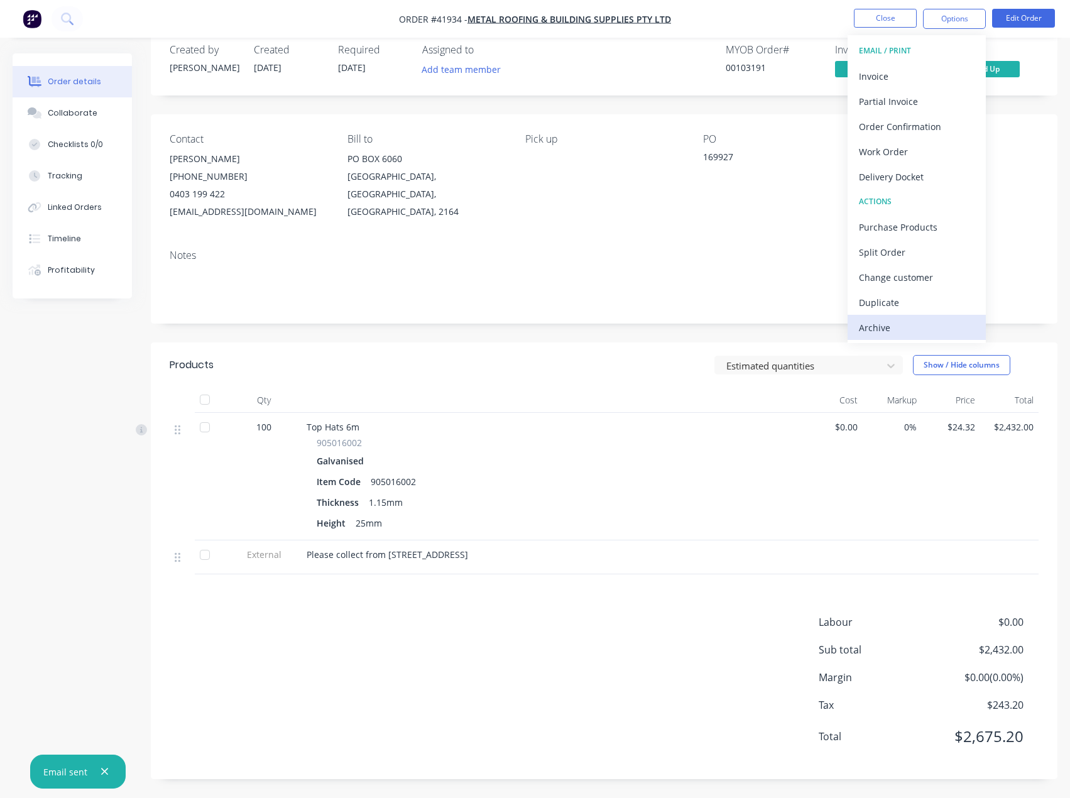
click at [873, 324] on div "Archive" at bounding box center [917, 328] width 116 height 18
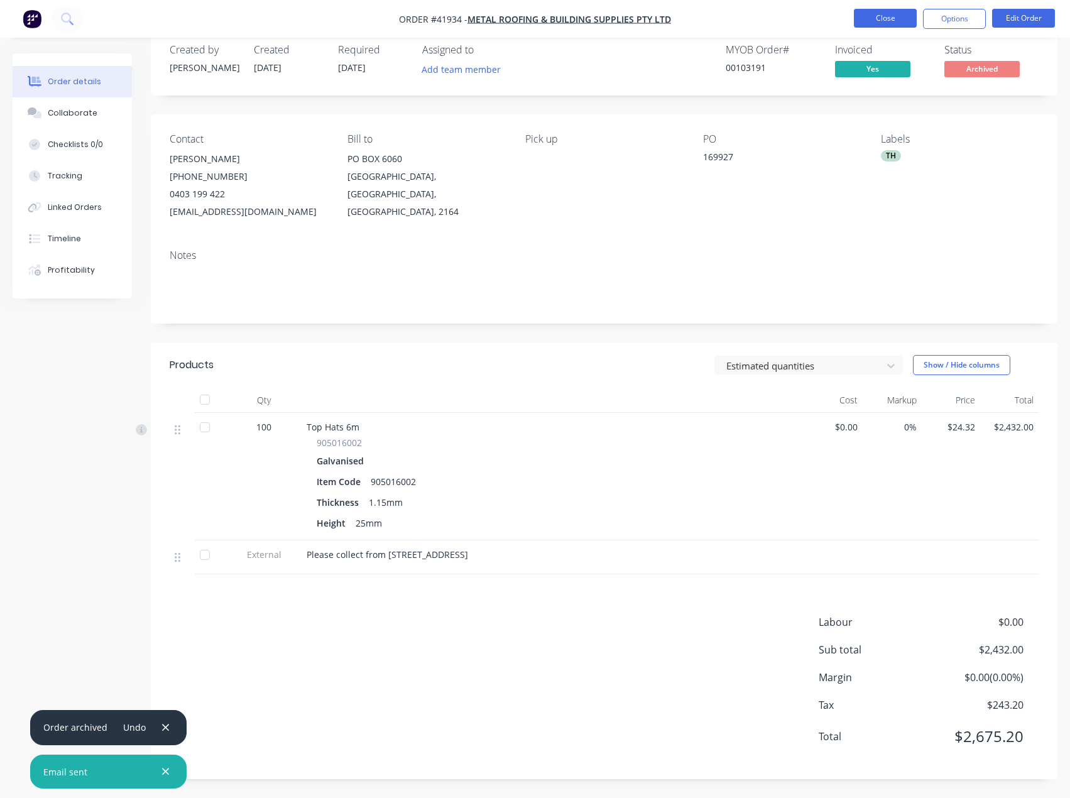
click at [874, 15] on button "Close" at bounding box center [885, 18] width 63 height 19
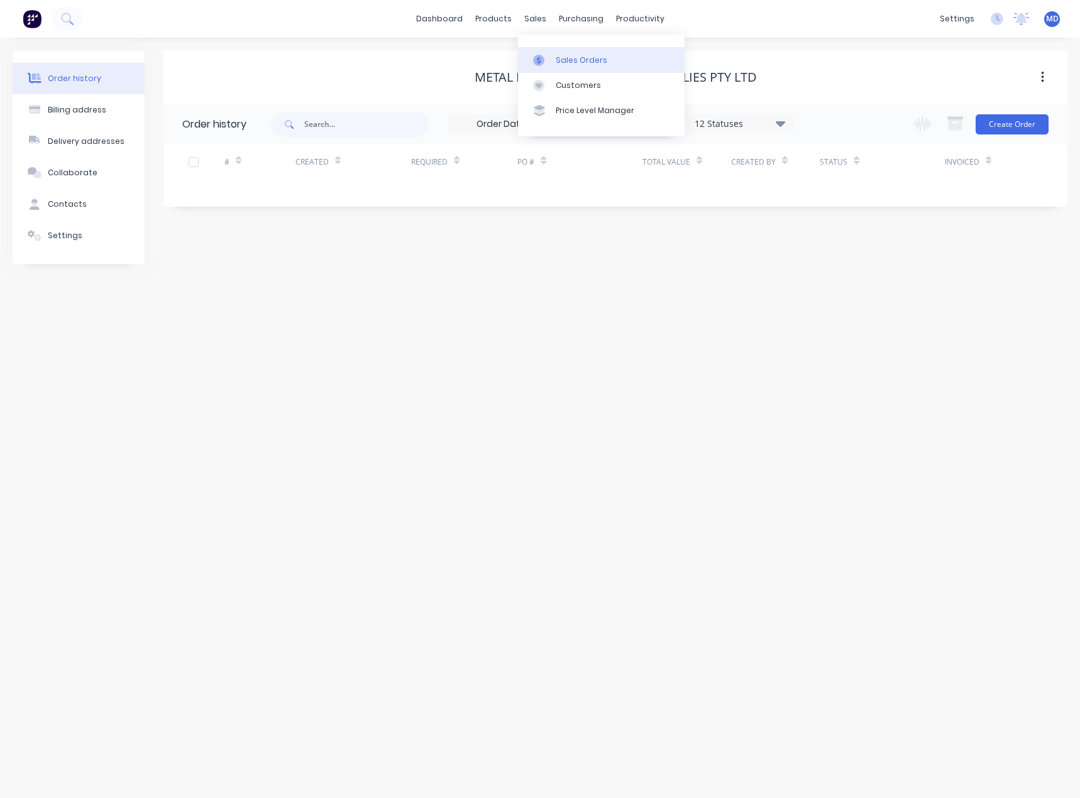
click at [592, 60] on div "Sales Orders" at bounding box center [581, 60] width 52 height 11
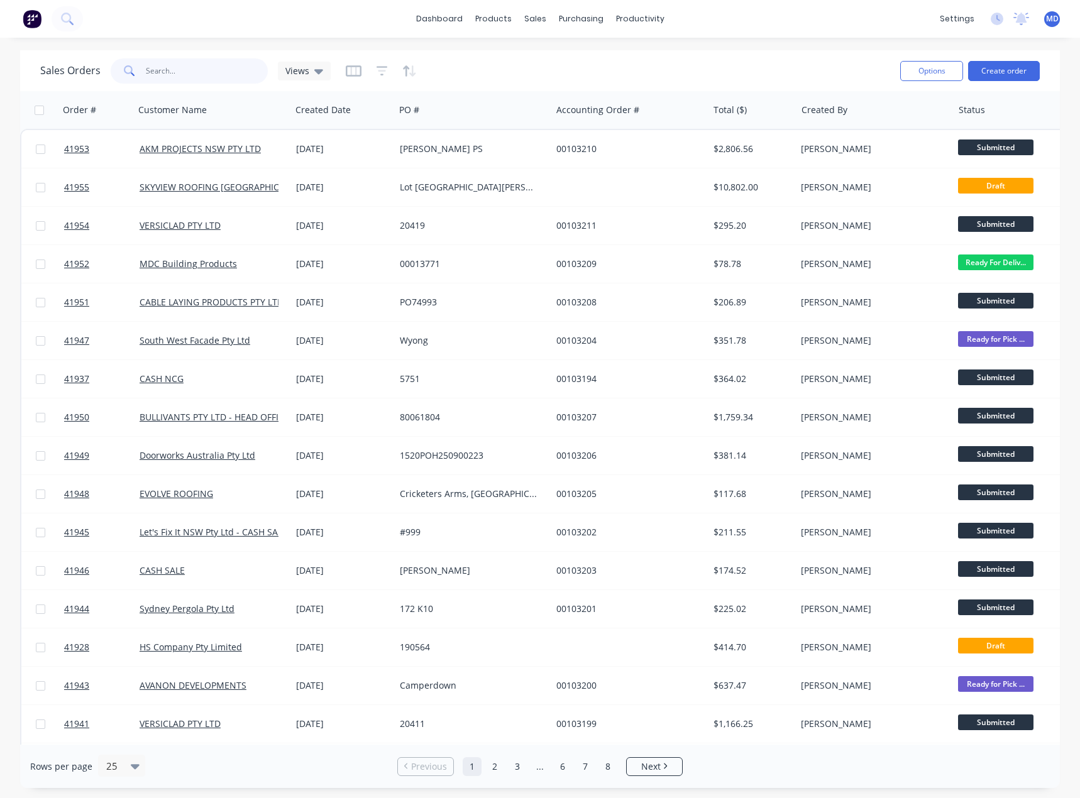
click at [187, 72] on input "text" at bounding box center [207, 70] width 123 height 25
type input "41898"
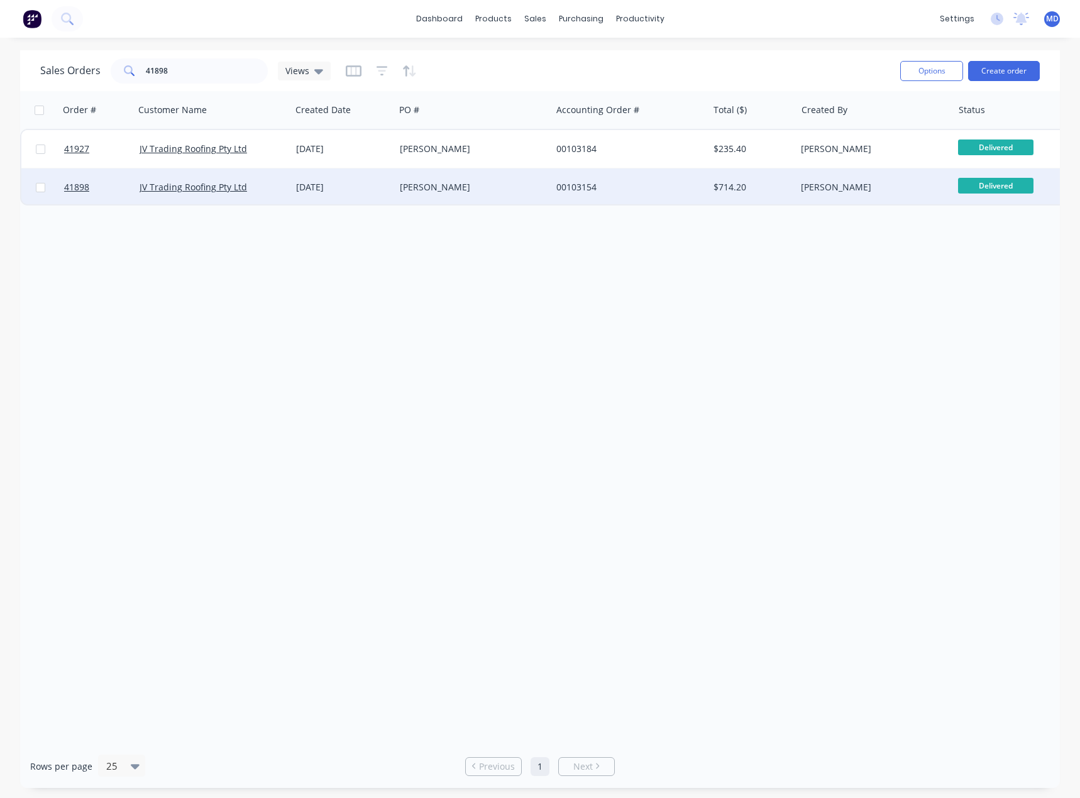
click at [485, 191] on div "[PERSON_NAME]" at bounding box center [469, 187] width 139 height 13
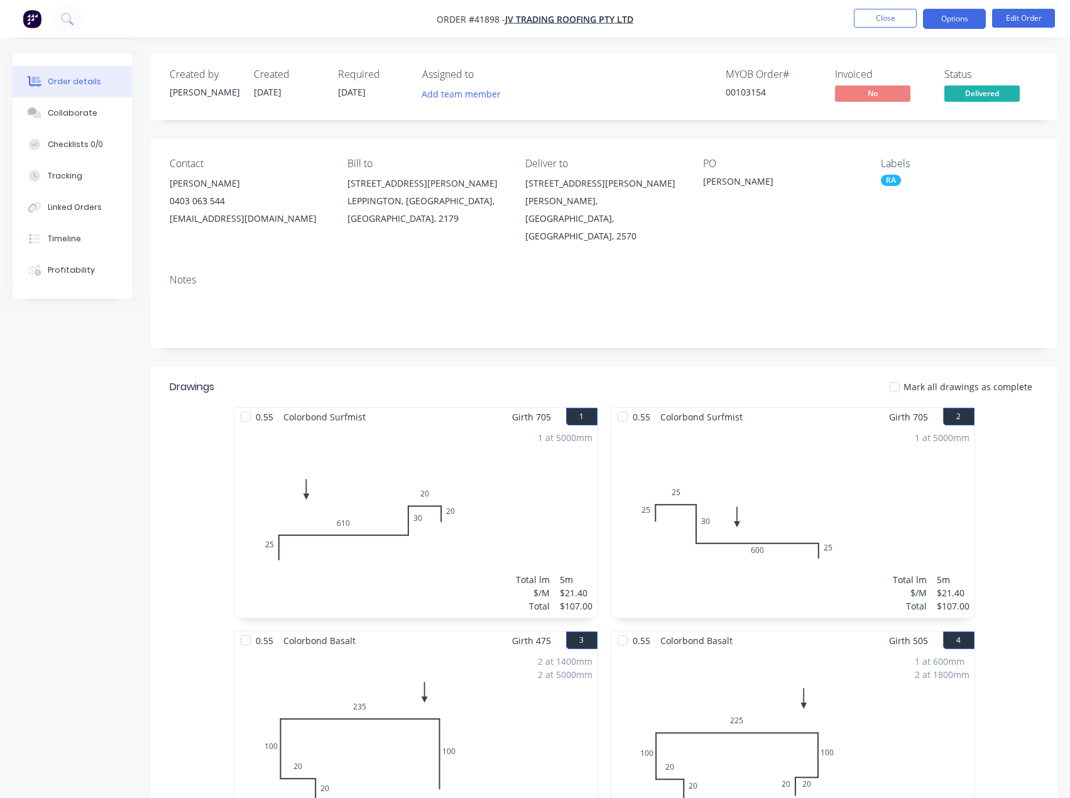
click at [952, 19] on button "Options" at bounding box center [954, 19] width 63 height 20
click at [67, 114] on div "Collaborate" at bounding box center [73, 112] width 50 height 11
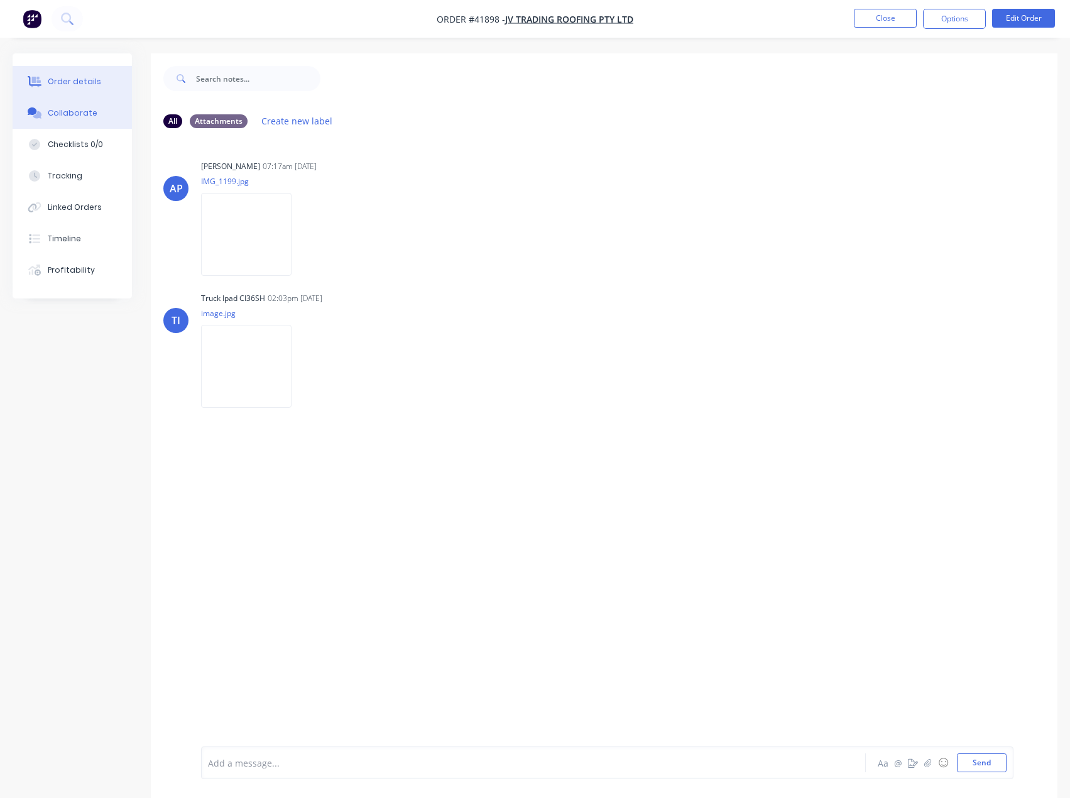
click at [79, 72] on button "Order details" at bounding box center [72, 81] width 119 height 31
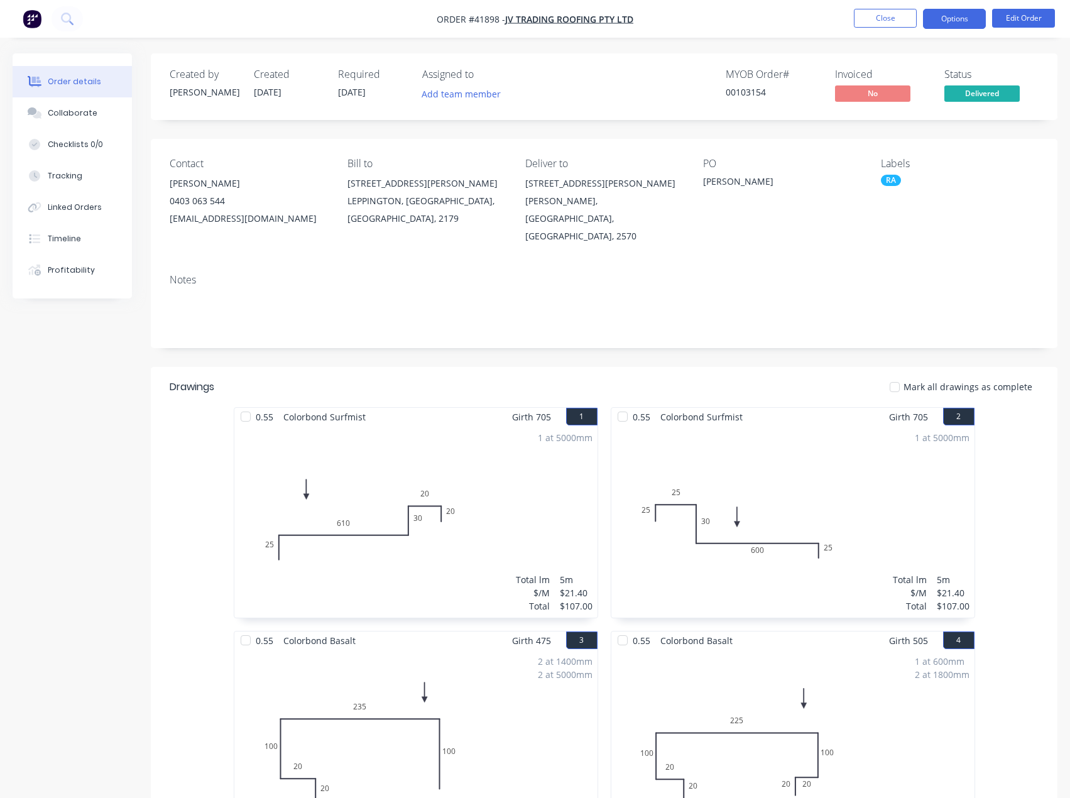
click at [943, 14] on button "Options" at bounding box center [954, 19] width 63 height 20
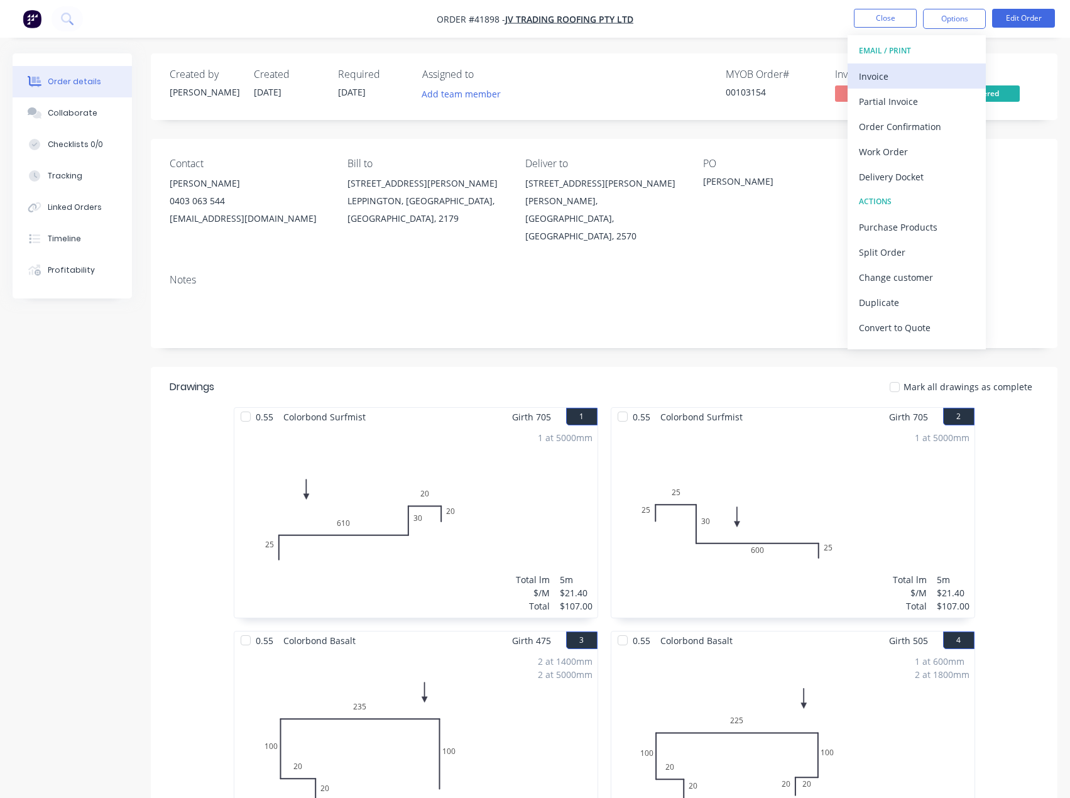
click at [869, 75] on div "Invoice" at bounding box center [917, 76] width 116 height 18
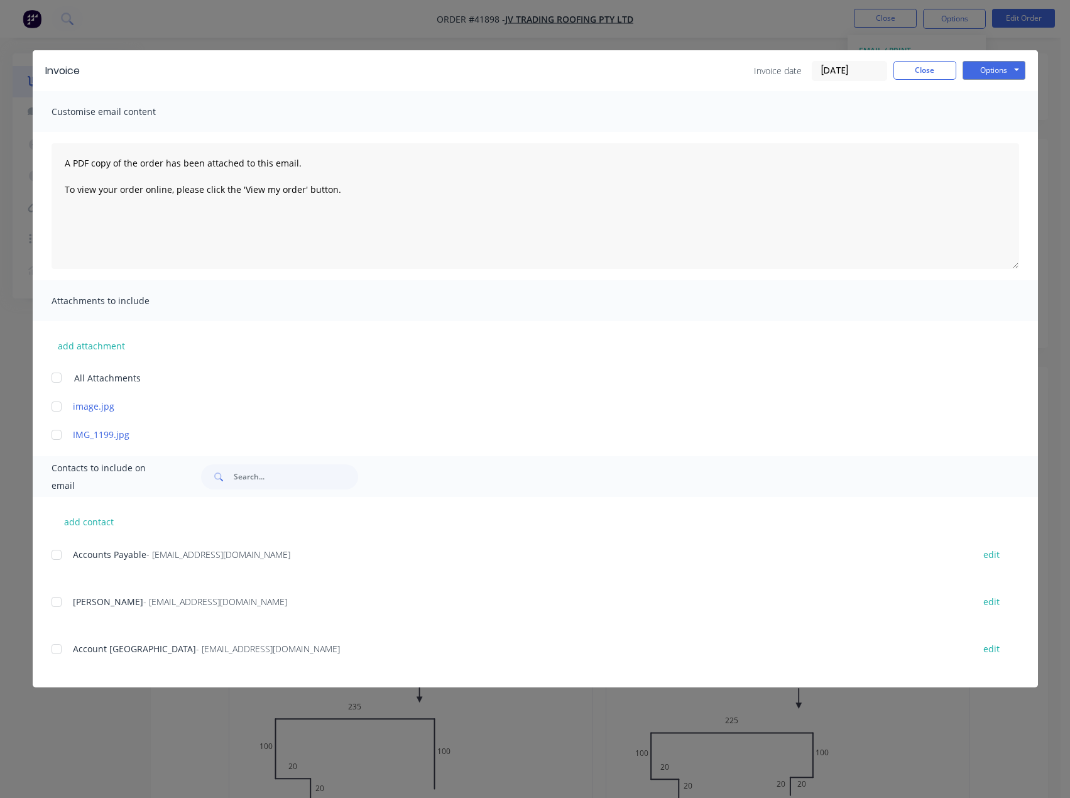
click at [58, 558] on div at bounding box center [56, 554] width 25 height 25
click at [985, 74] on button "Options" at bounding box center [994, 70] width 63 height 19
click at [998, 131] on button "Email" at bounding box center [1003, 134] width 80 height 21
click at [929, 76] on button "Close" at bounding box center [925, 70] width 63 height 19
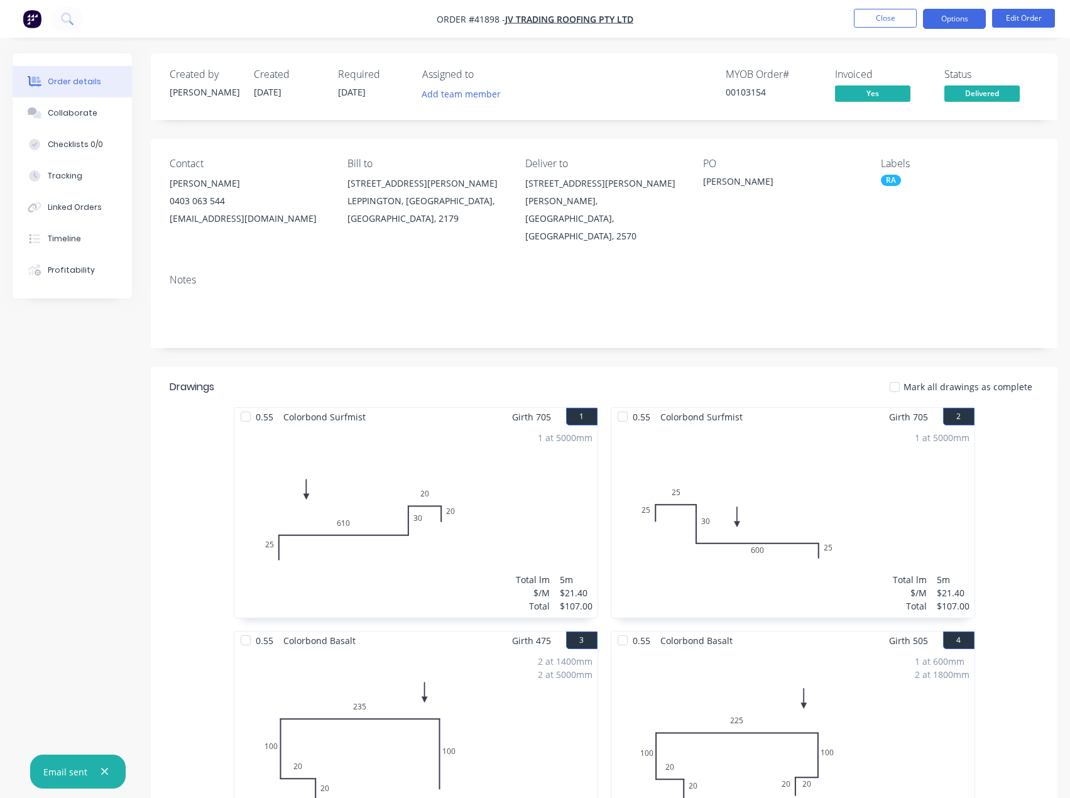
click at [954, 19] on button "Options" at bounding box center [954, 19] width 63 height 20
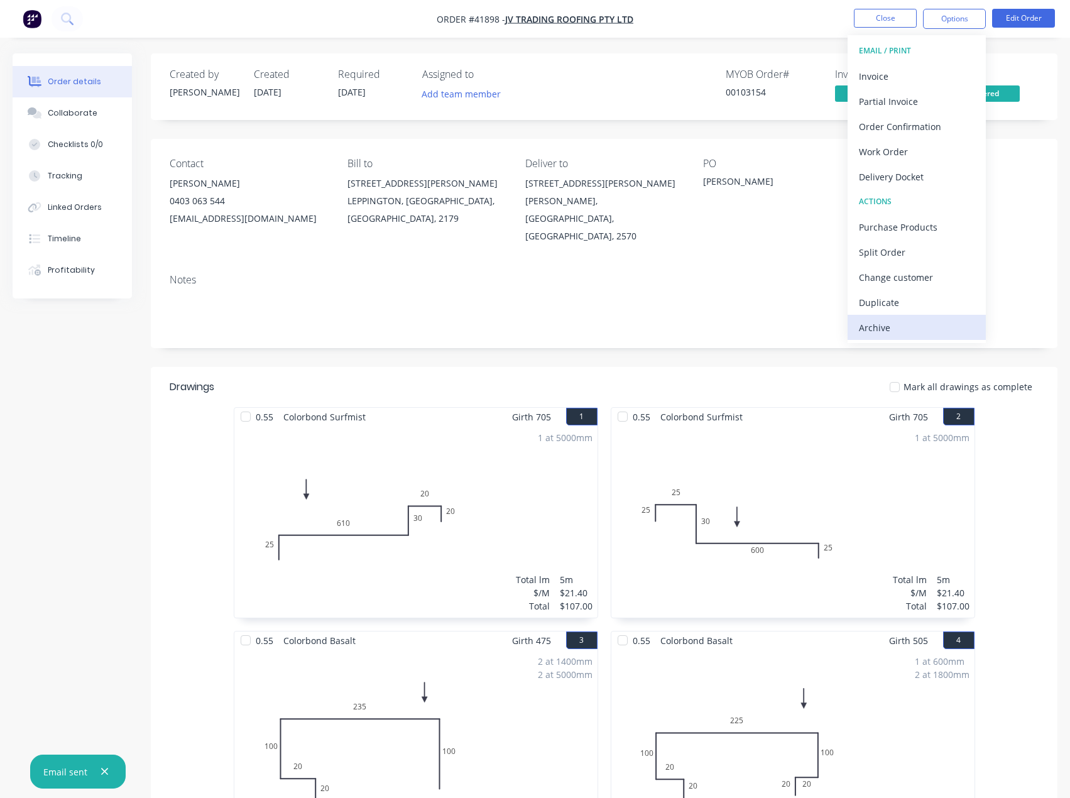
click at [876, 326] on div "Archive" at bounding box center [917, 328] width 116 height 18
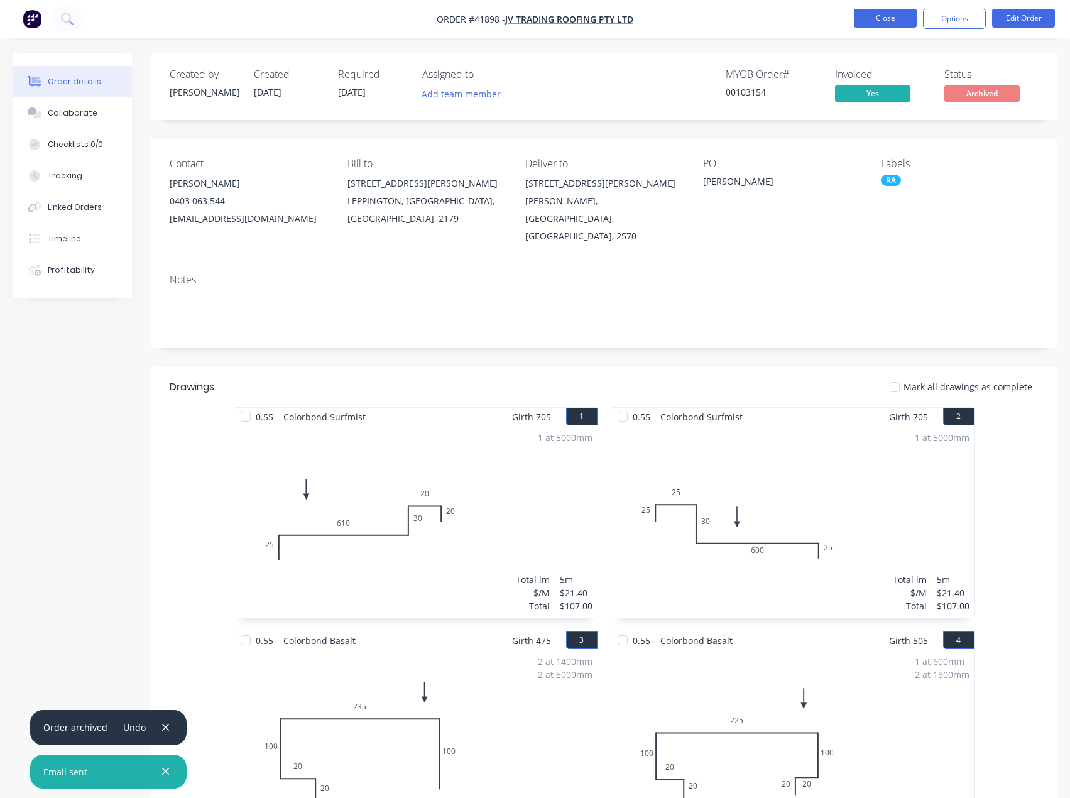
click at [876, 17] on button "Close" at bounding box center [885, 18] width 63 height 19
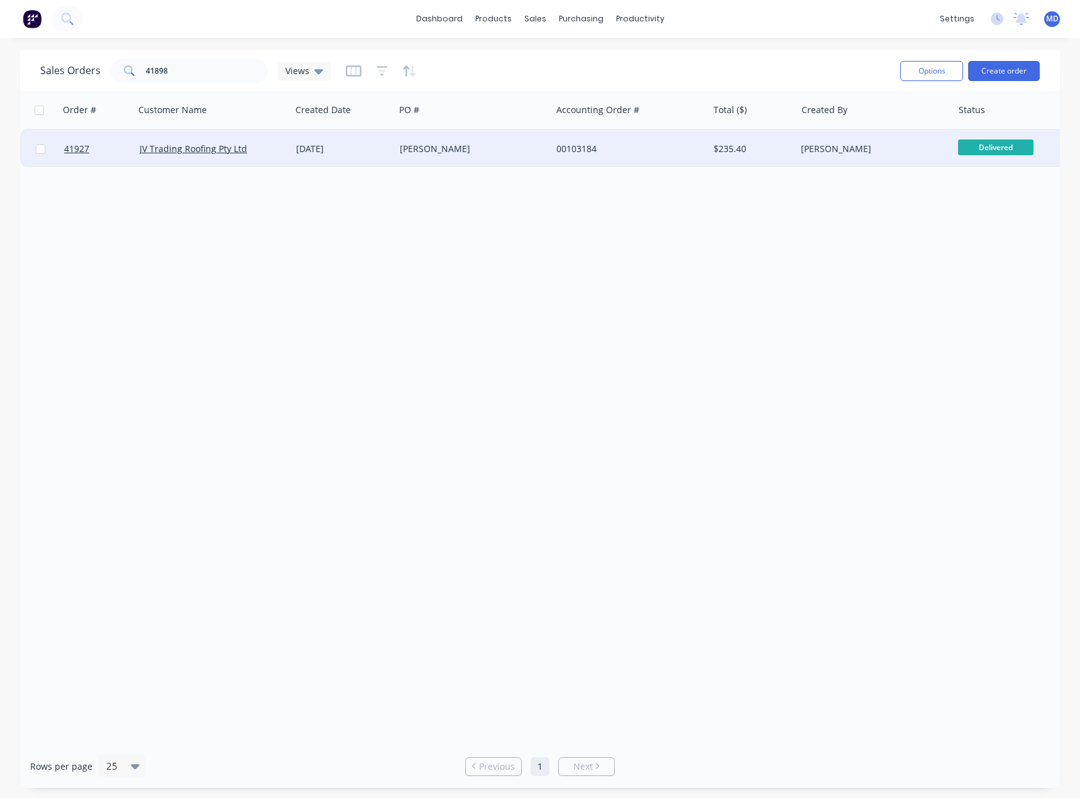
click at [502, 139] on div "[PERSON_NAME]" at bounding box center [473, 149] width 156 height 38
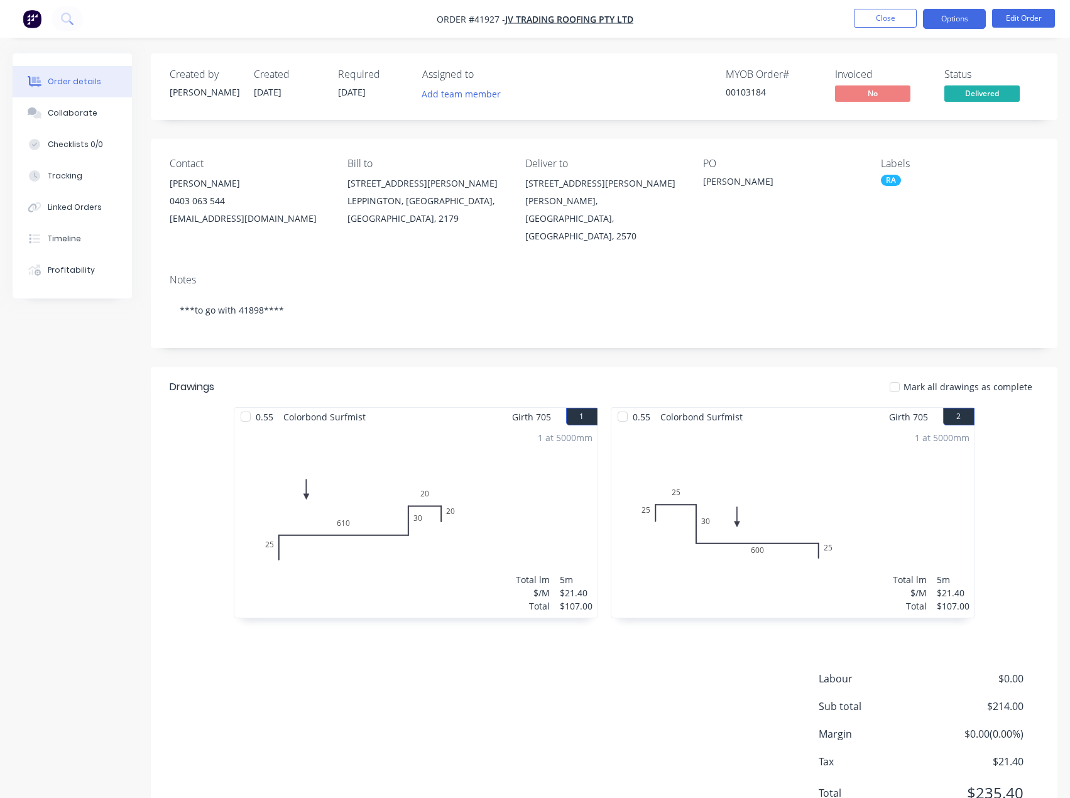
click at [950, 18] on button "Options" at bounding box center [954, 19] width 63 height 20
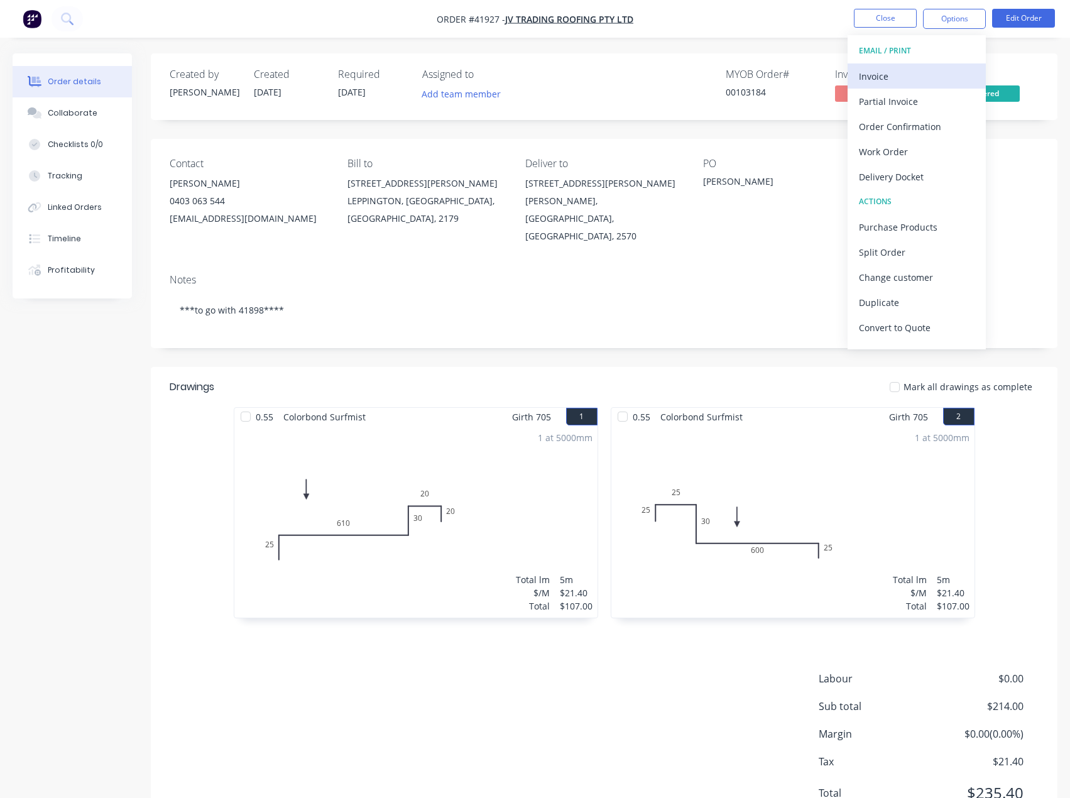
click at [882, 72] on div "Invoice" at bounding box center [917, 76] width 116 height 18
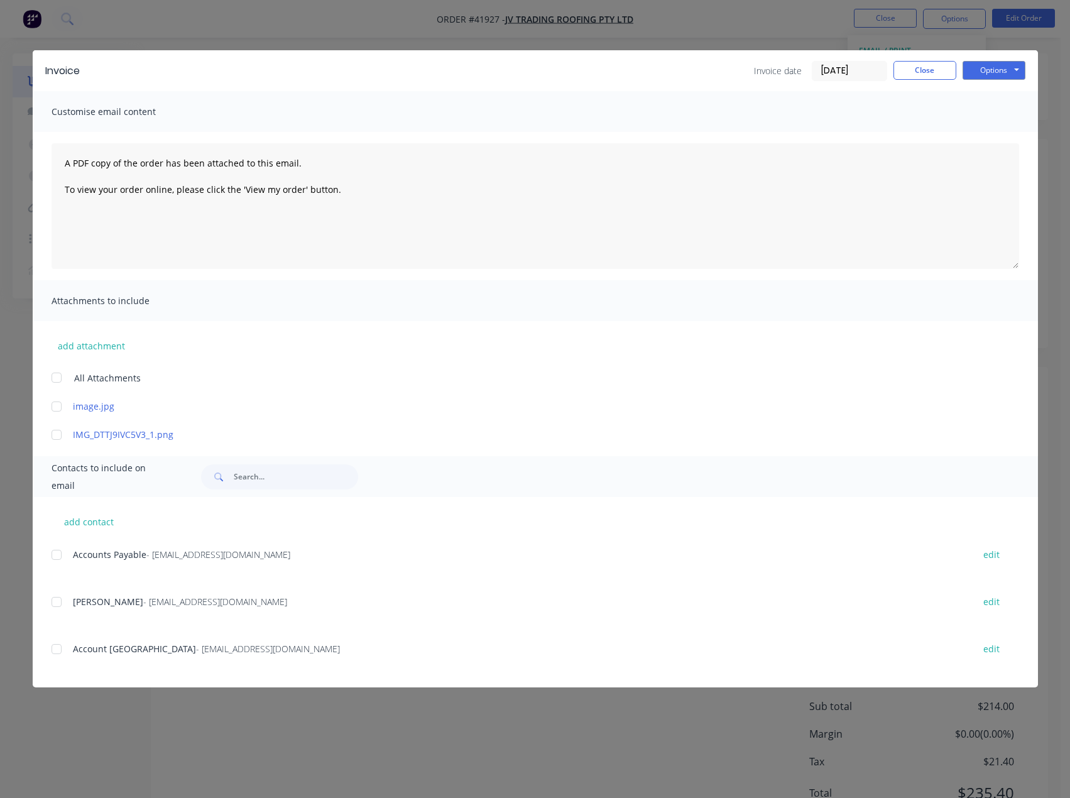
click at [57, 558] on div at bounding box center [56, 554] width 25 height 25
click at [981, 70] on button "Options" at bounding box center [994, 70] width 63 height 19
click at [1000, 133] on button "Email" at bounding box center [1003, 134] width 80 height 21
click at [925, 71] on button "Close" at bounding box center [925, 70] width 63 height 19
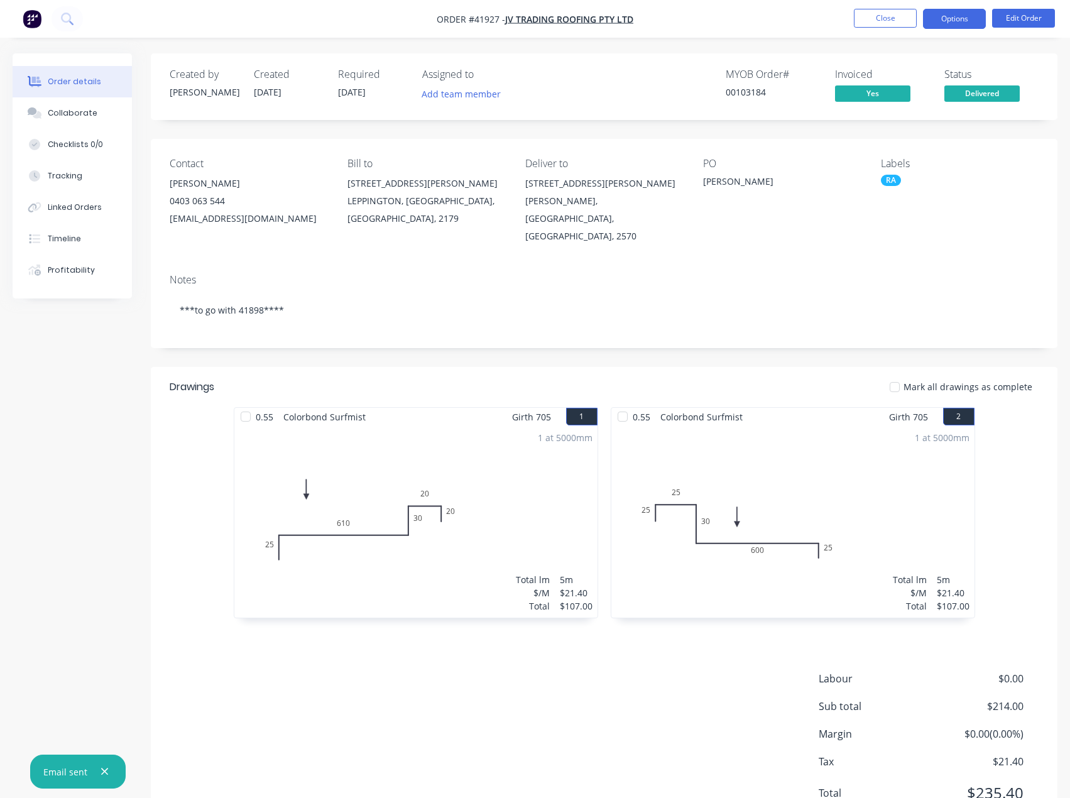
click at [949, 21] on button "Options" at bounding box center [954, 19] width 63 height 20
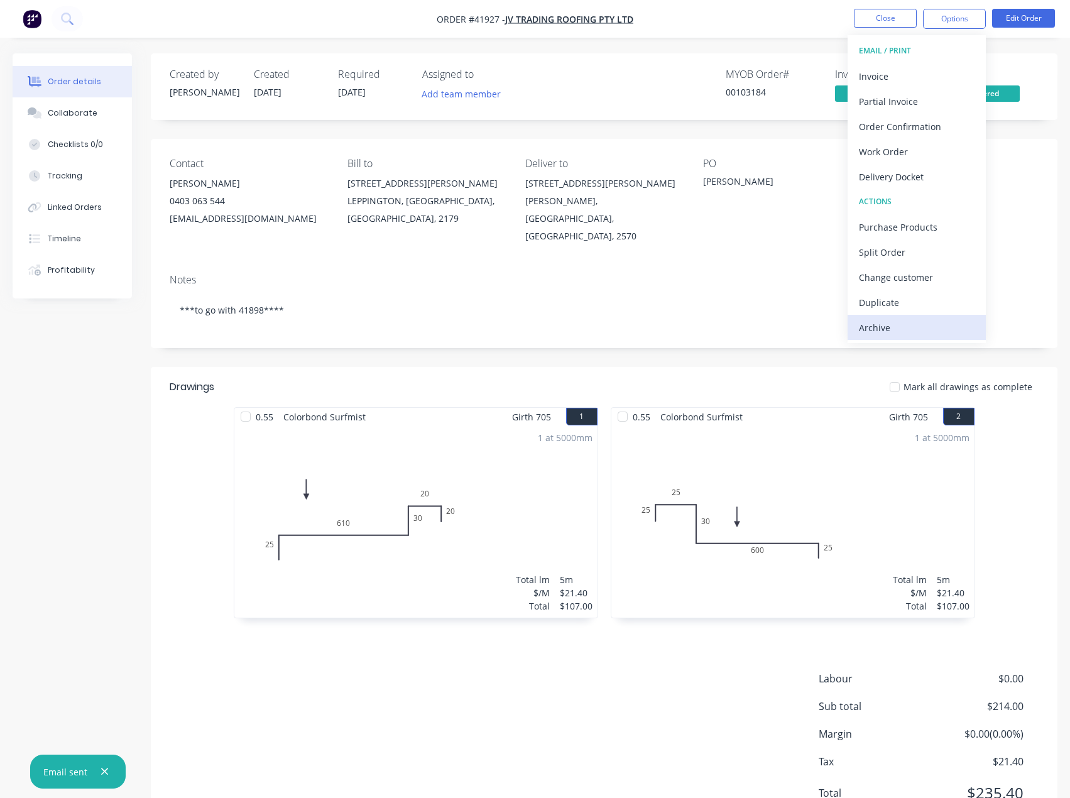
click at [881, 328] on div "Archive" at bounding box center [917, 328] width 116 height 18
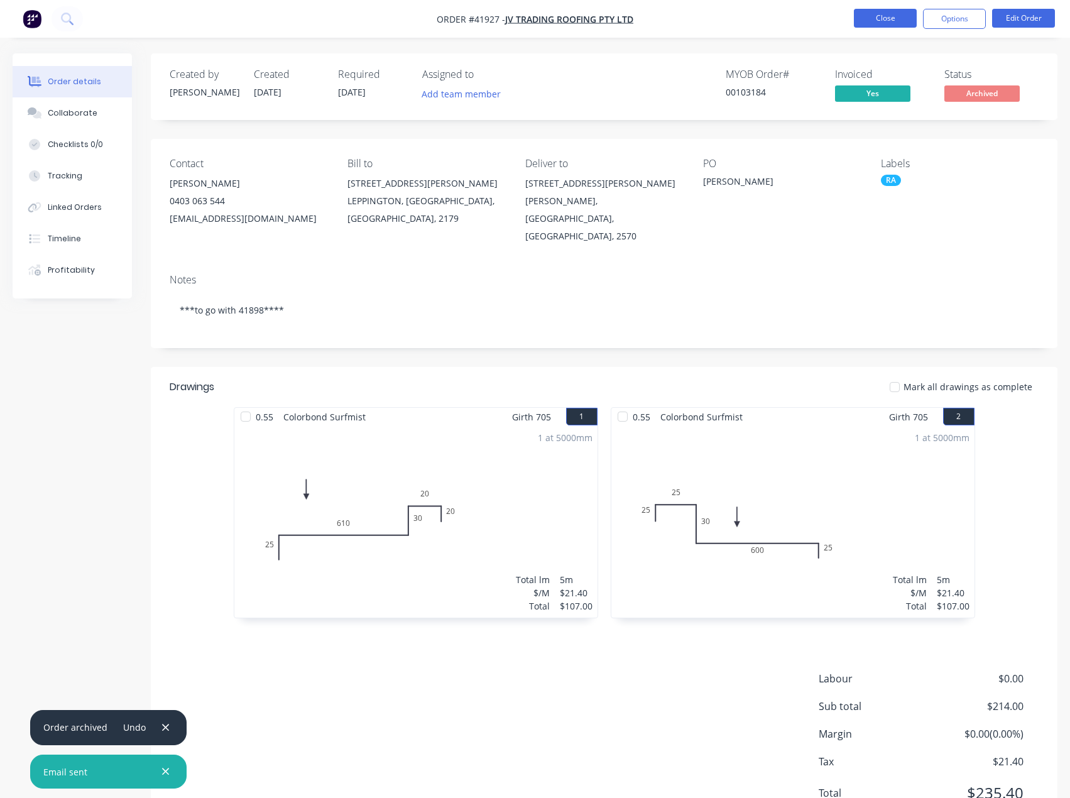
click at [884, 18] on button "Close" at bounding box center [885, 18] width 63 height 19
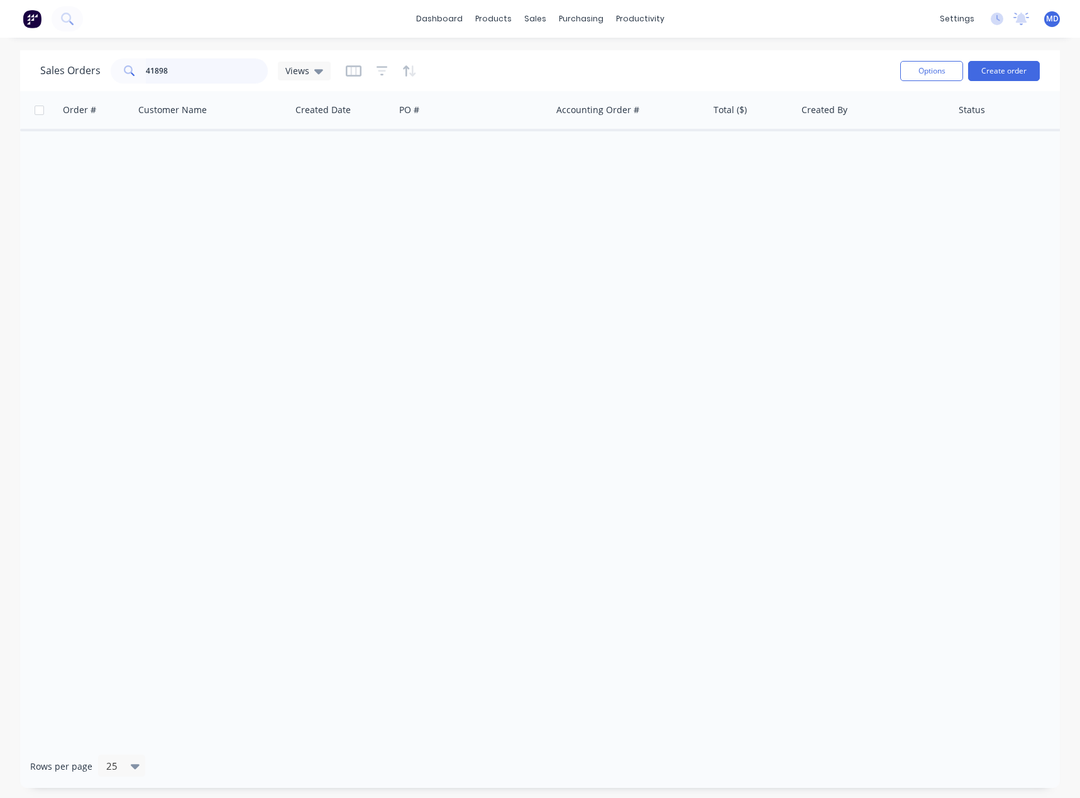
click at [217, 75] on input "41898" at bounding box center [207, 70] width 123 height 25
type input "41847"
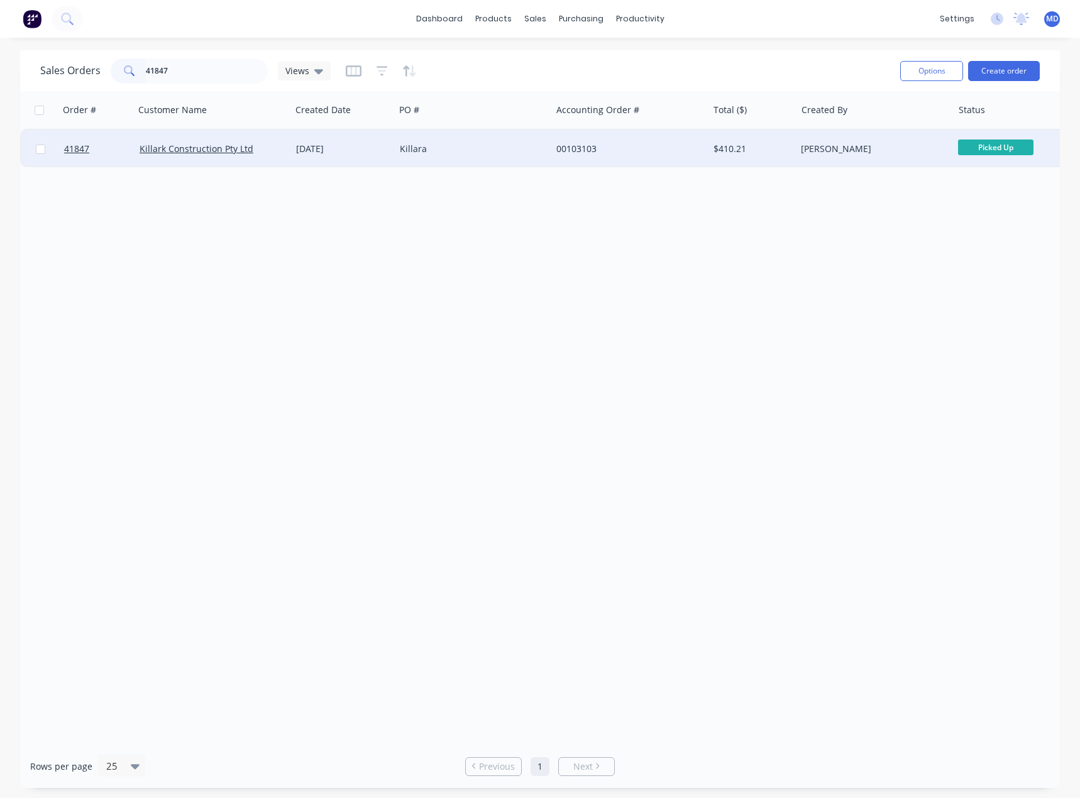
click at [670, 152] on div "00103103" at bounding box center [625, 149] width 139 height 13
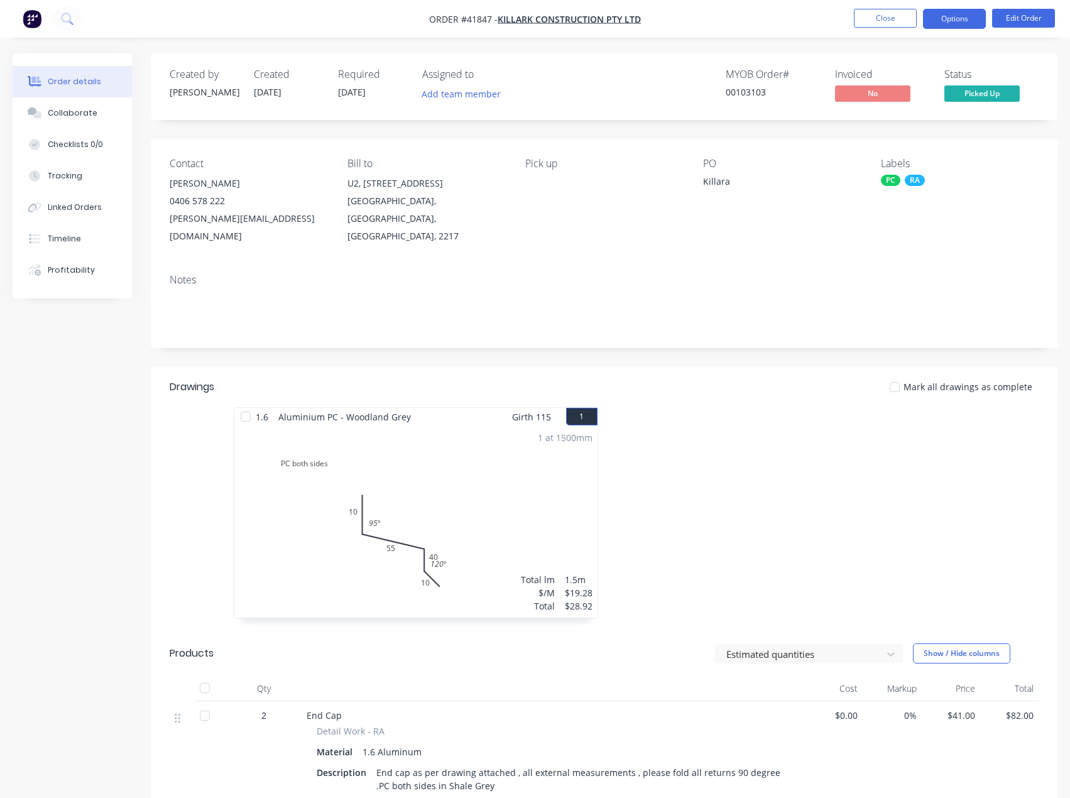
click at [951, 11] on button "Options" at bounding box center [954, 19] width 63 height 20
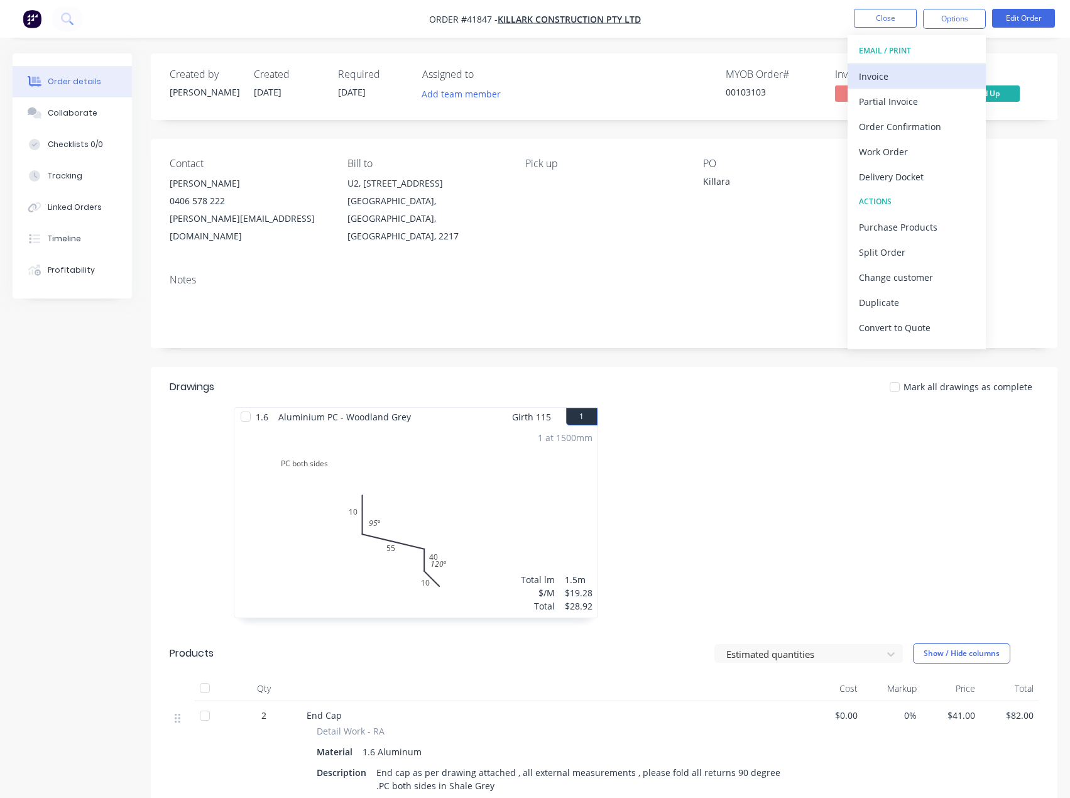
click at [883, 72] on div "Invoice" at bounding box center [917, 76] width 116 height 18
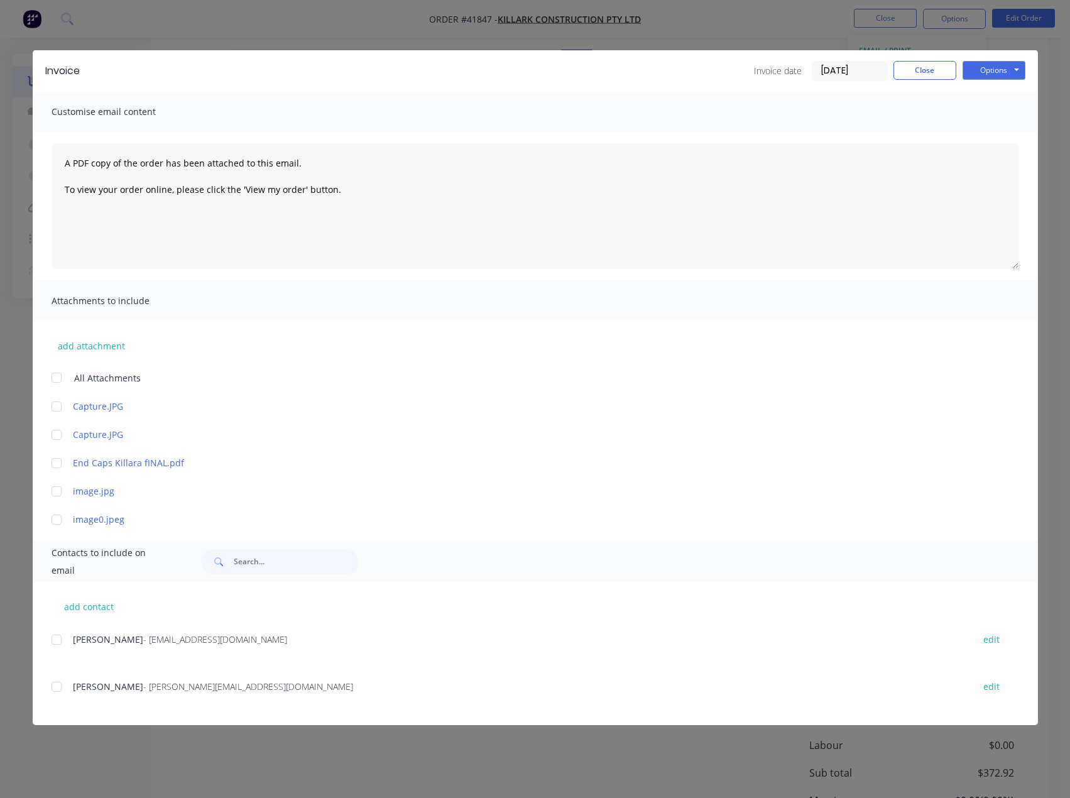
scroll to position [377, 0]
drag, startPoint x: 57, startPoint y: 691, endPoint x: 79, endPoint y: 699, distance: 23.5
click at [57, 691] on div at bounding box center [56, 686] width 25 height 25
click at [990, 68] on button "Options" at bounding box center [994, 70] width 63 height 19
click at [994, 133] on button "Email" at bounding box center [1003, 134] width 80 height 21
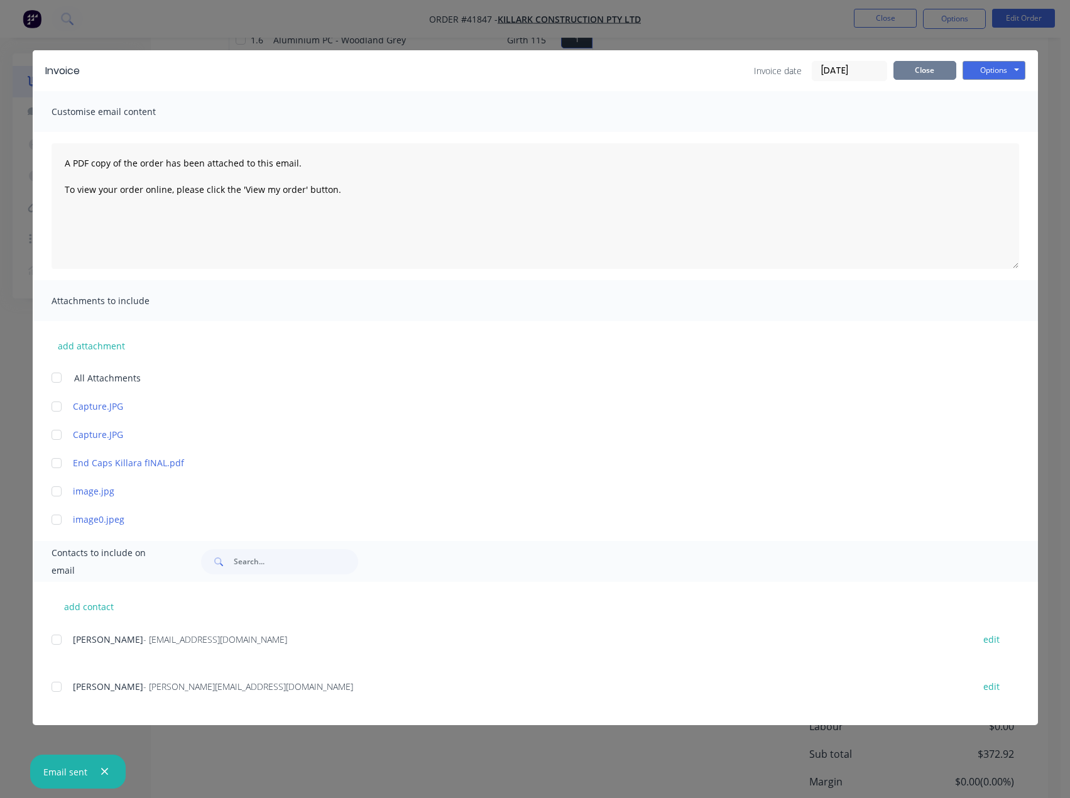
click at [932, 69] on button "Close" at bounding box center [925, 70] width 63 height 19
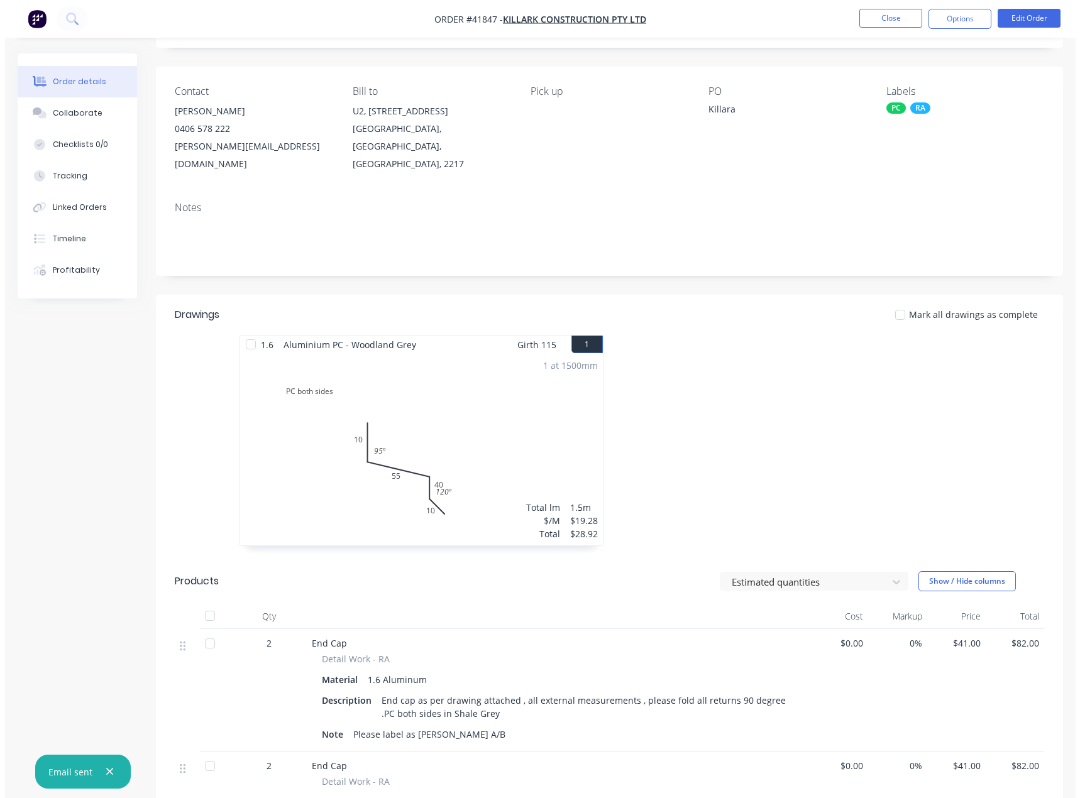
scroll to position [0, 0]
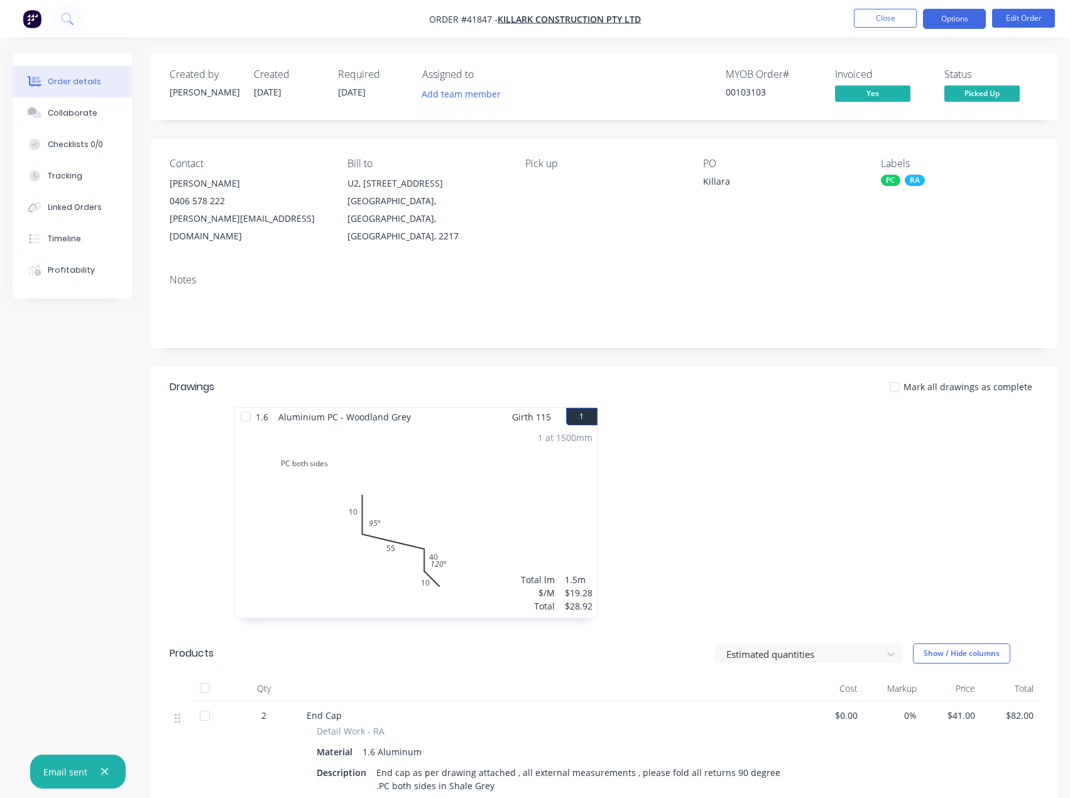
click at [949, 22] on button "Options" at bounding box center [954, 19] width 63 height 20
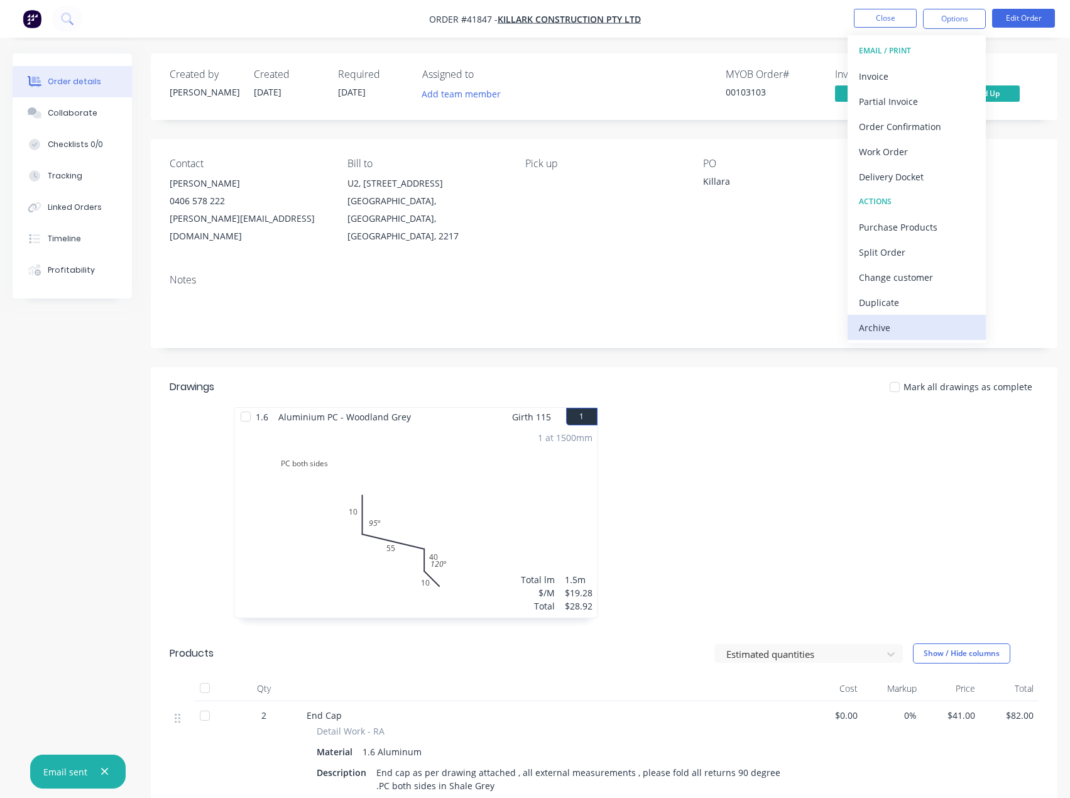
click at [876, 328] on div "Archive" at bounding box center [917, 328] width 116 height 18
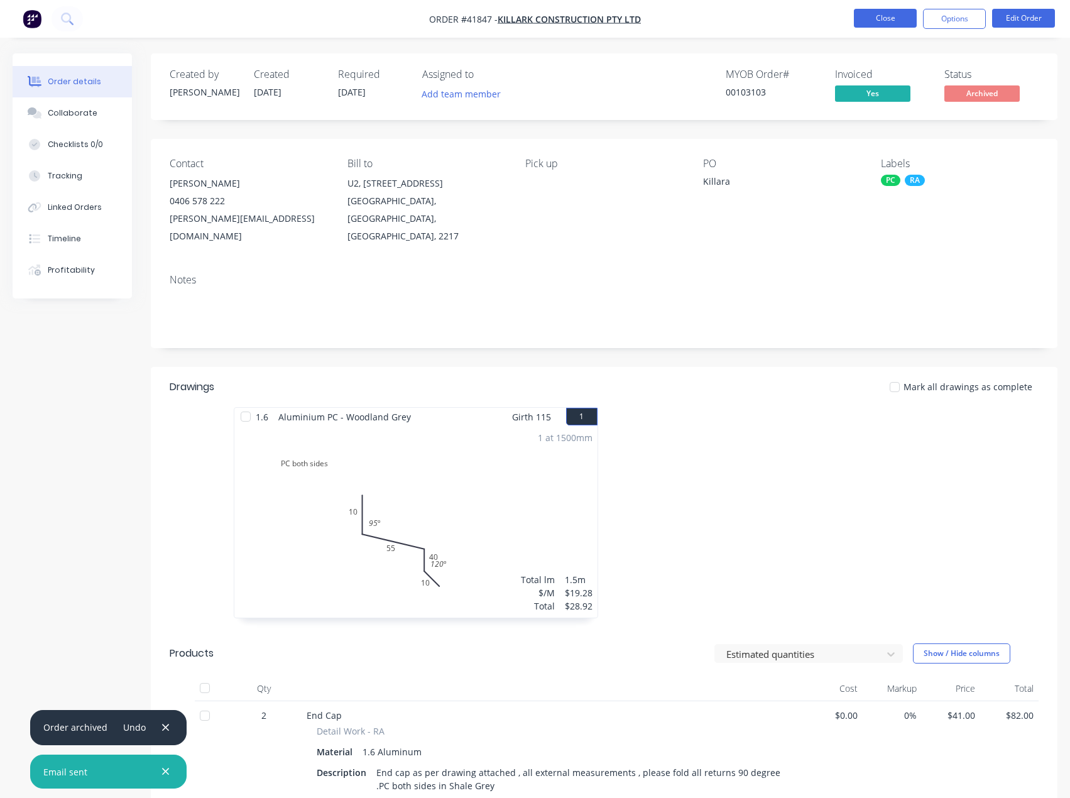
click at [885, 19] on button "Close" at bounding box center [885, 18] width 63 height 19
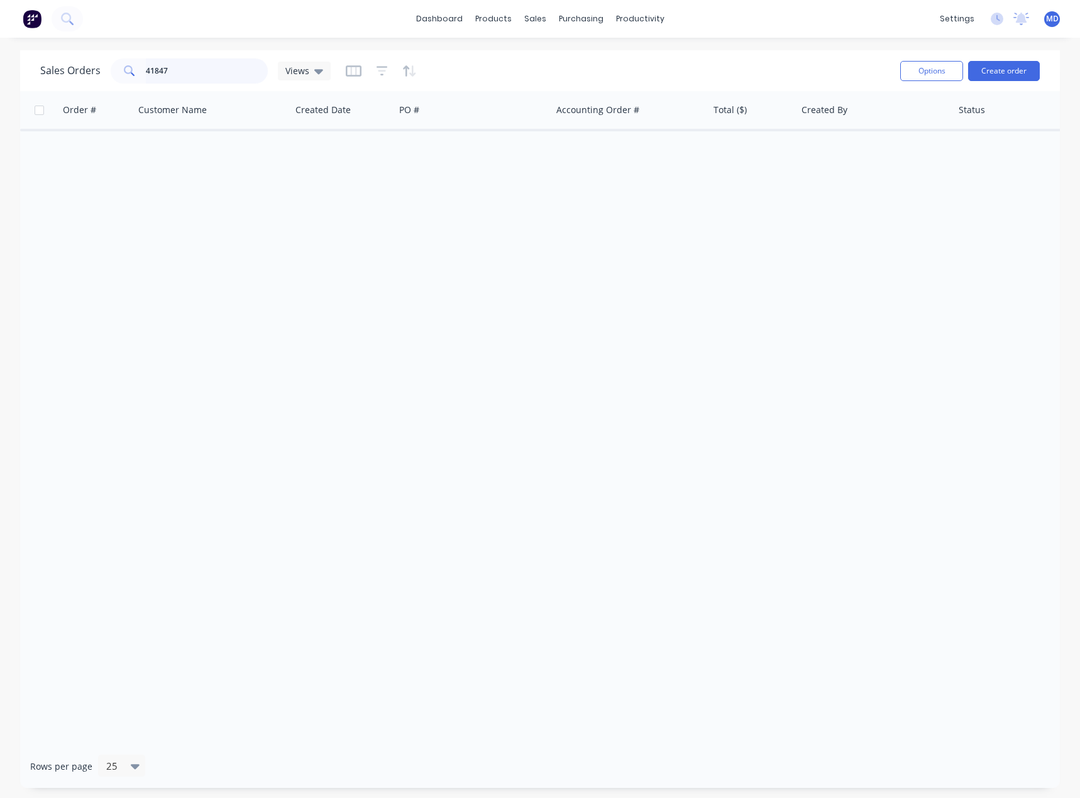
click at [215, 78] on input "41847" at bounding box center [207, 70] width 123 height 25
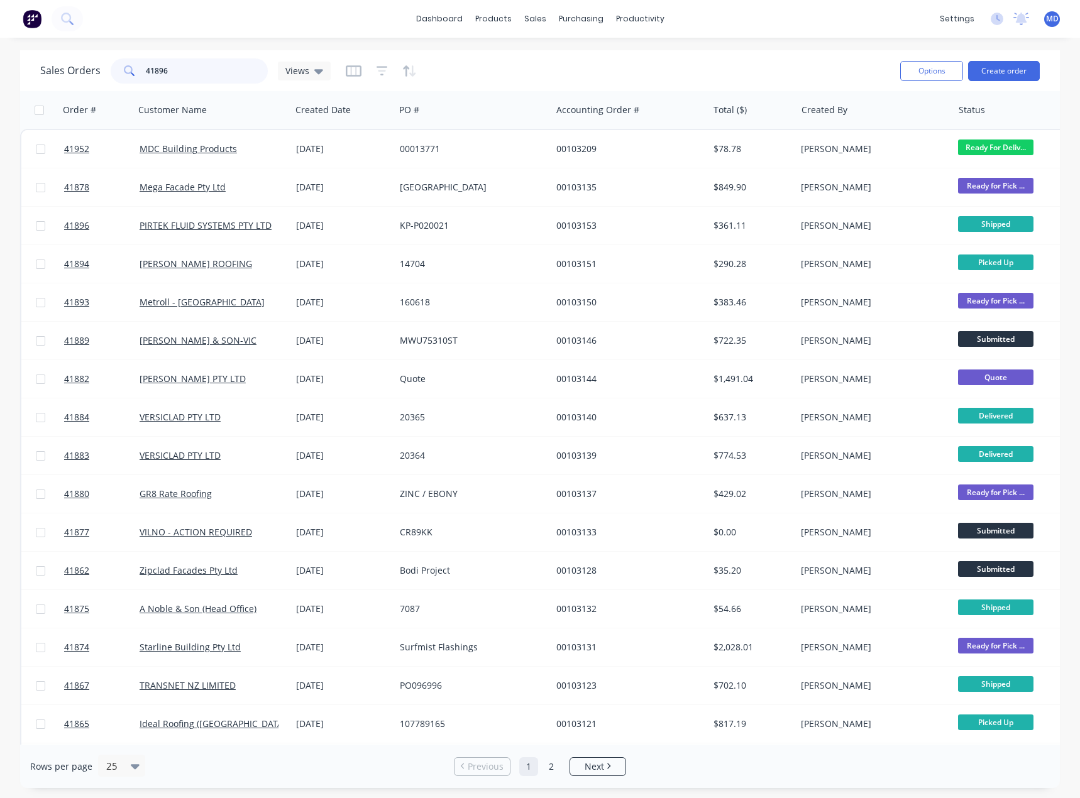
type input "41896"
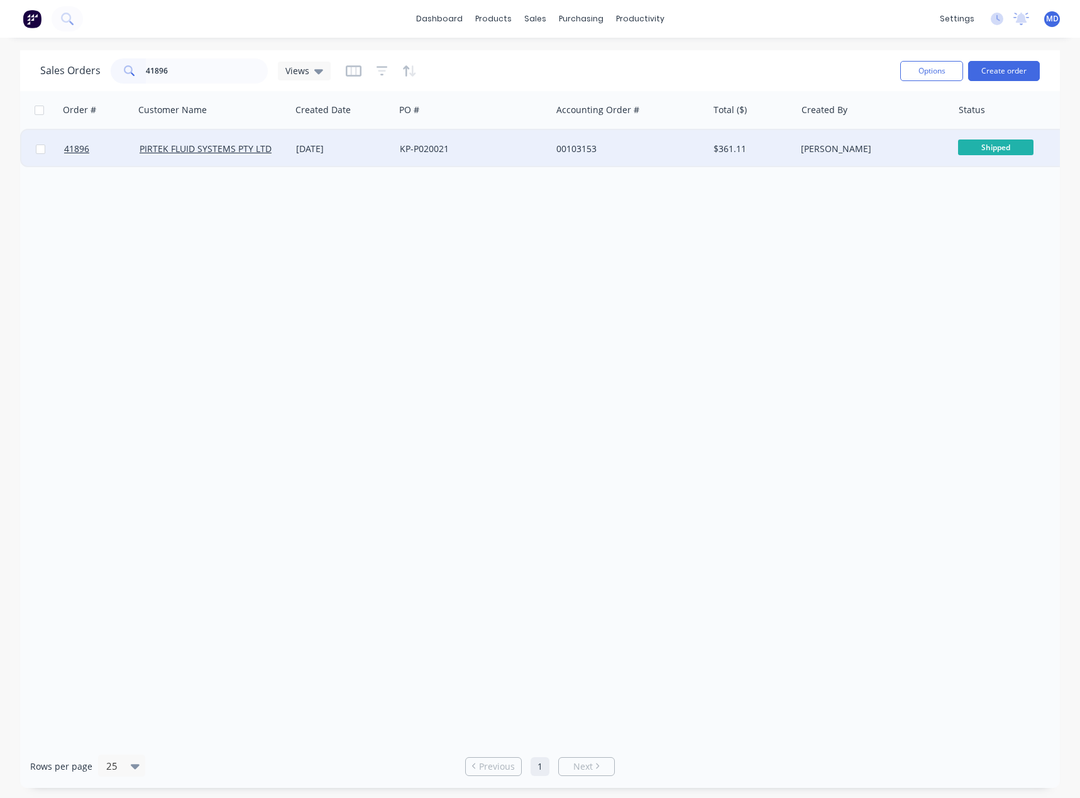
click at [648, 146] on div "00103153" at bounding box center [625, 149] width 139 height 13
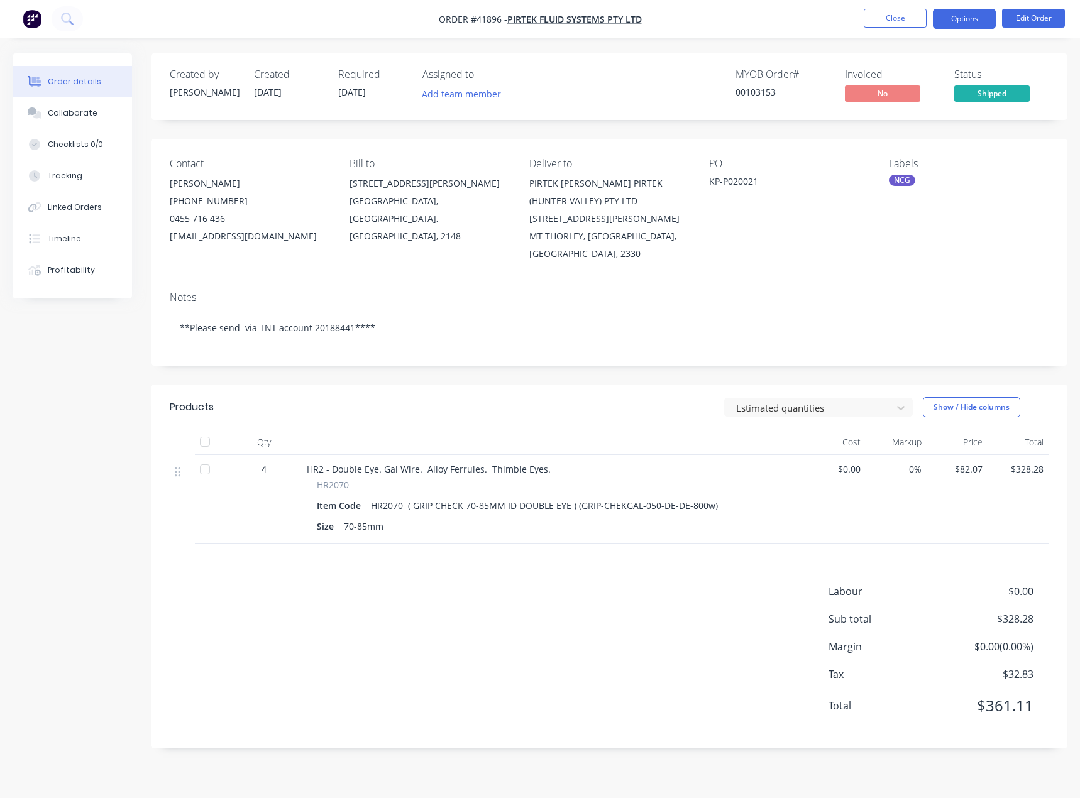
click at [954, 23] on button "Options" at bounding box center [963, 19] width 63 height 20
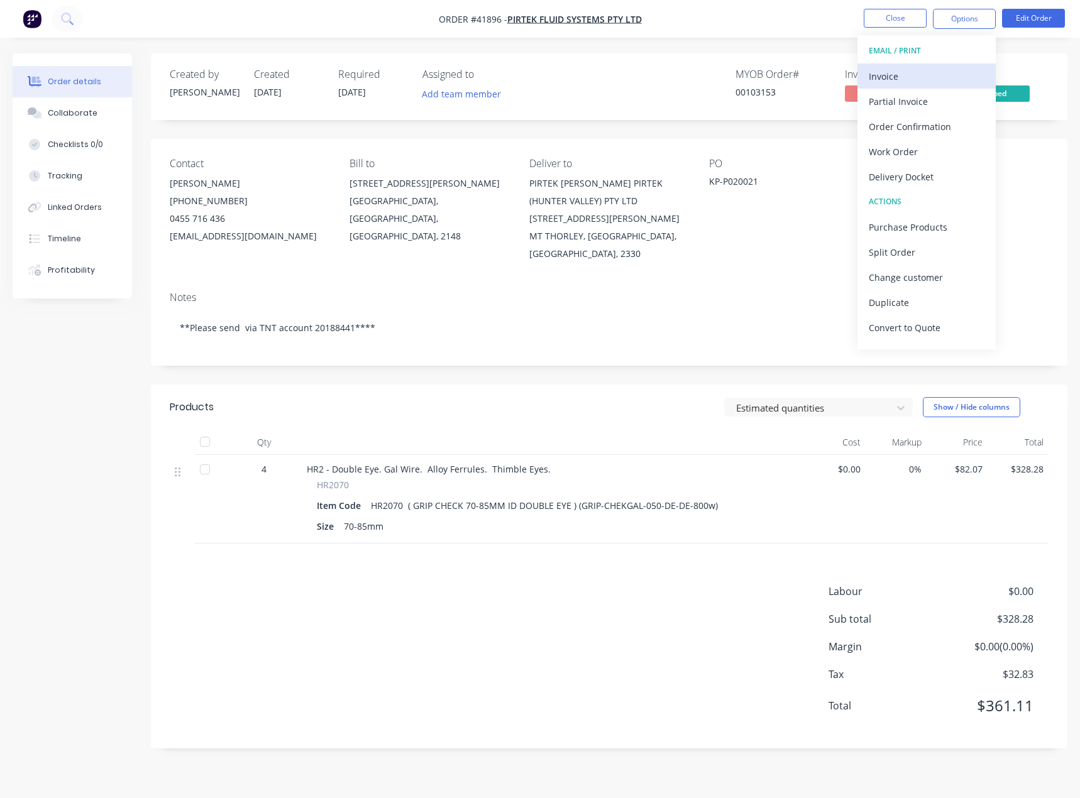
click at [892, 80] on div "Invoice" at bounding box center [926, 76] width 116 height 18
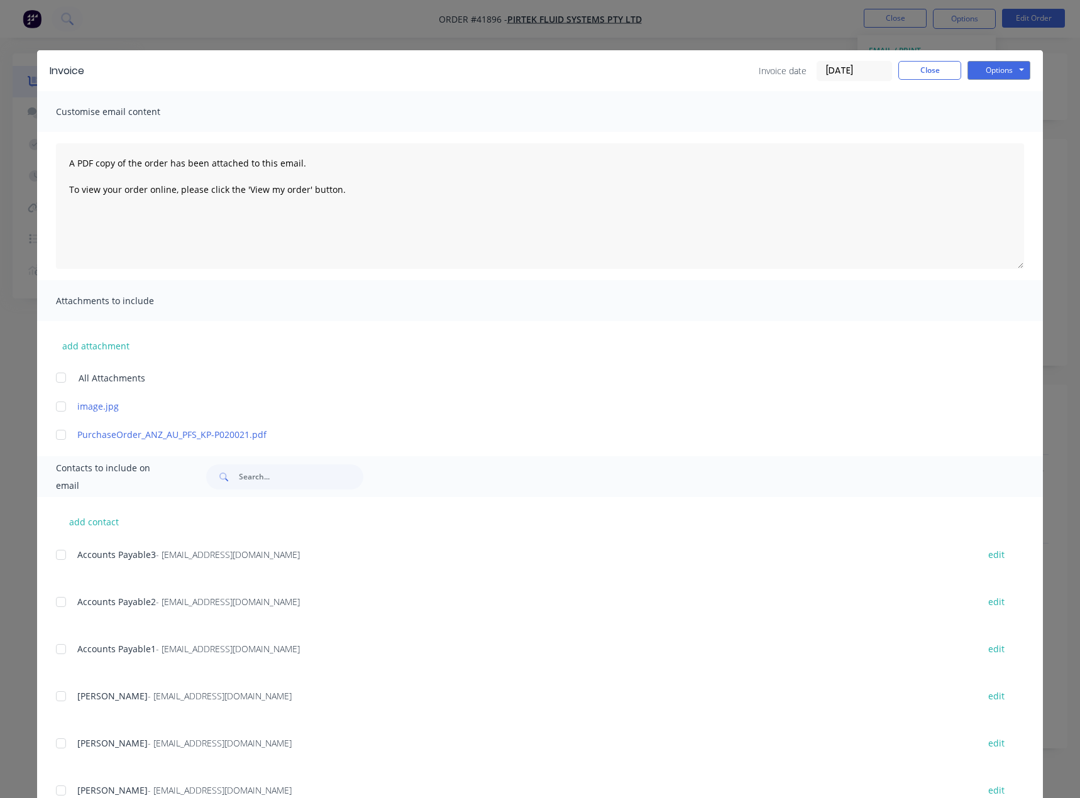
click at [53, 559] on div at bounding box center [60, 554] width 25 height 25
click at [56, 603] on div at bounding box center [60, 601] width 25 height 25
click at [53, 652] on div at bounding box center [60, 649] width 25 height 25
click at [975, 75] on button "Options" at bounding box center [998, 70] width 63 height 19
click at [996, 136] on button "Email" at bounding box center [1007, 134] width 80 height 21
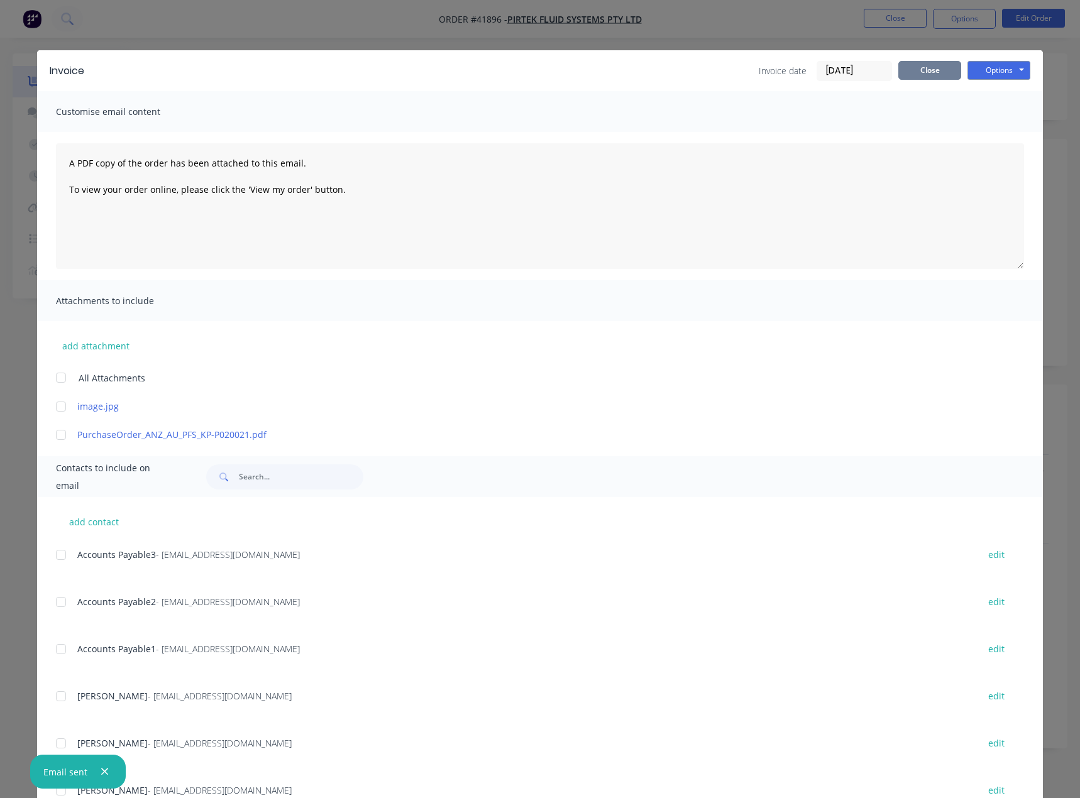
click at [912, 74] on button "Close" at bounding box center [929, 70] width 63 height 19
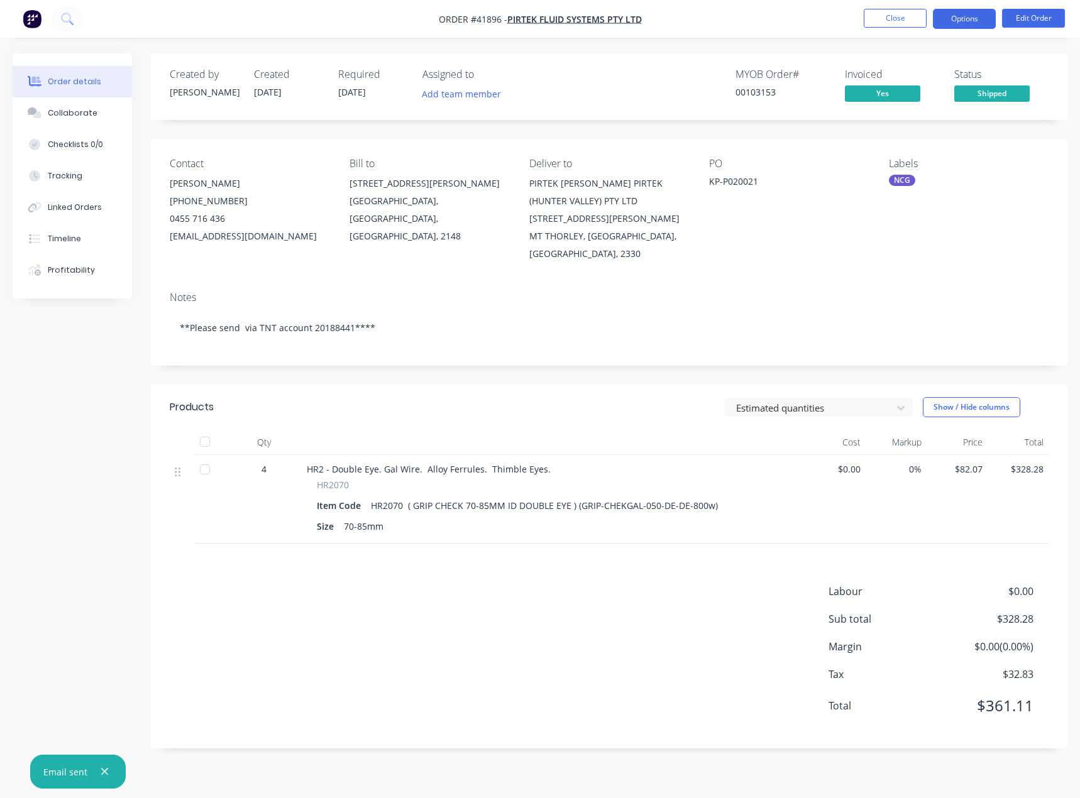
click at [967, 20] on button "Options" at bounding box center [963, 19] width 63 height 20
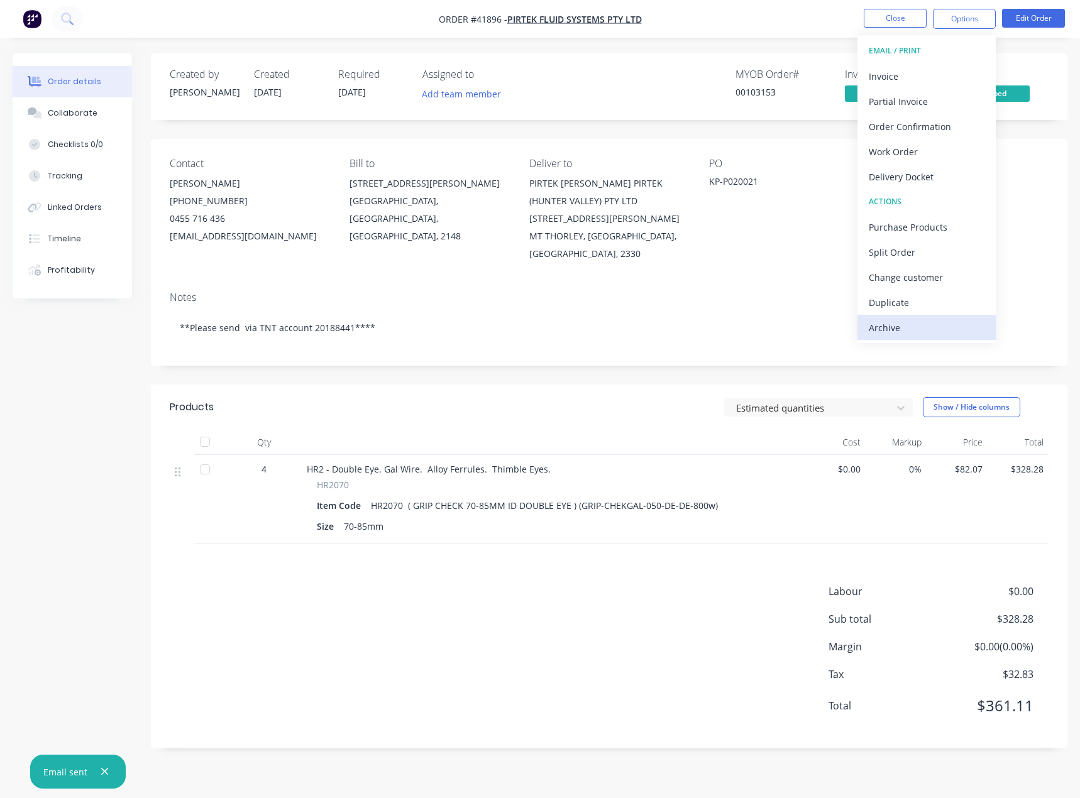
click at [890, 325] on div "Archive" at bounding box center [926, 328] width 116 height 18
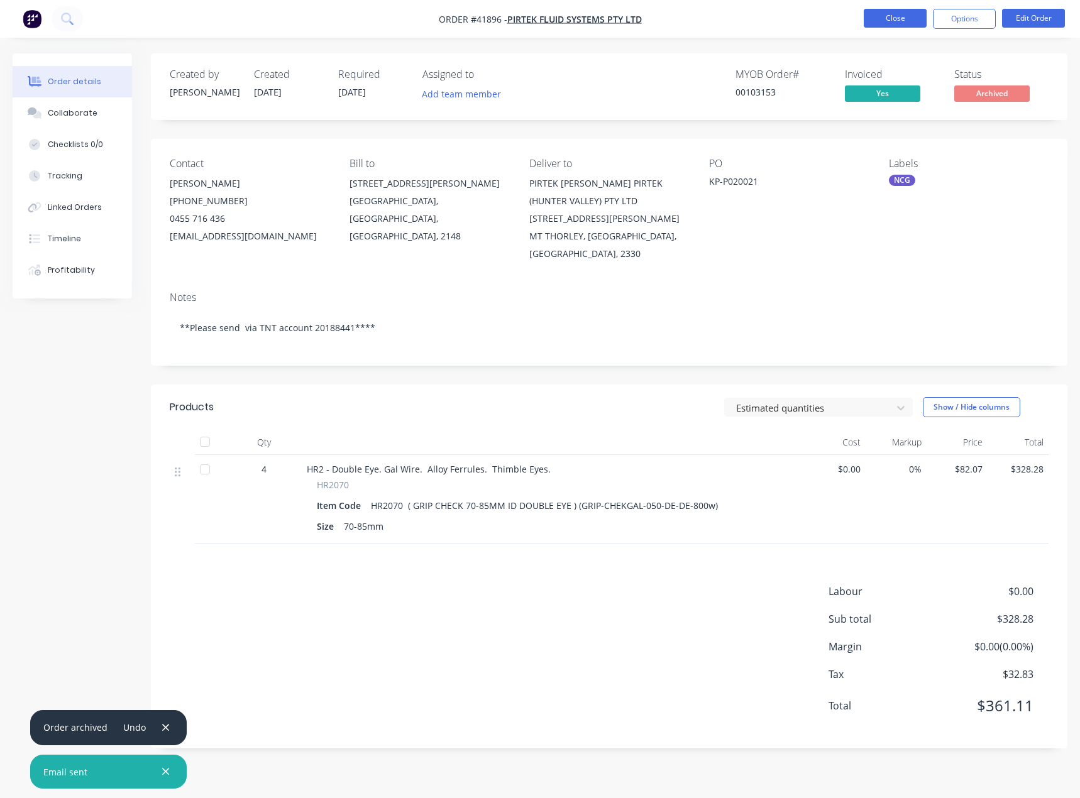
click at [889, 13] on button "Close" at bounding box center [894, 18] width 63 height 19
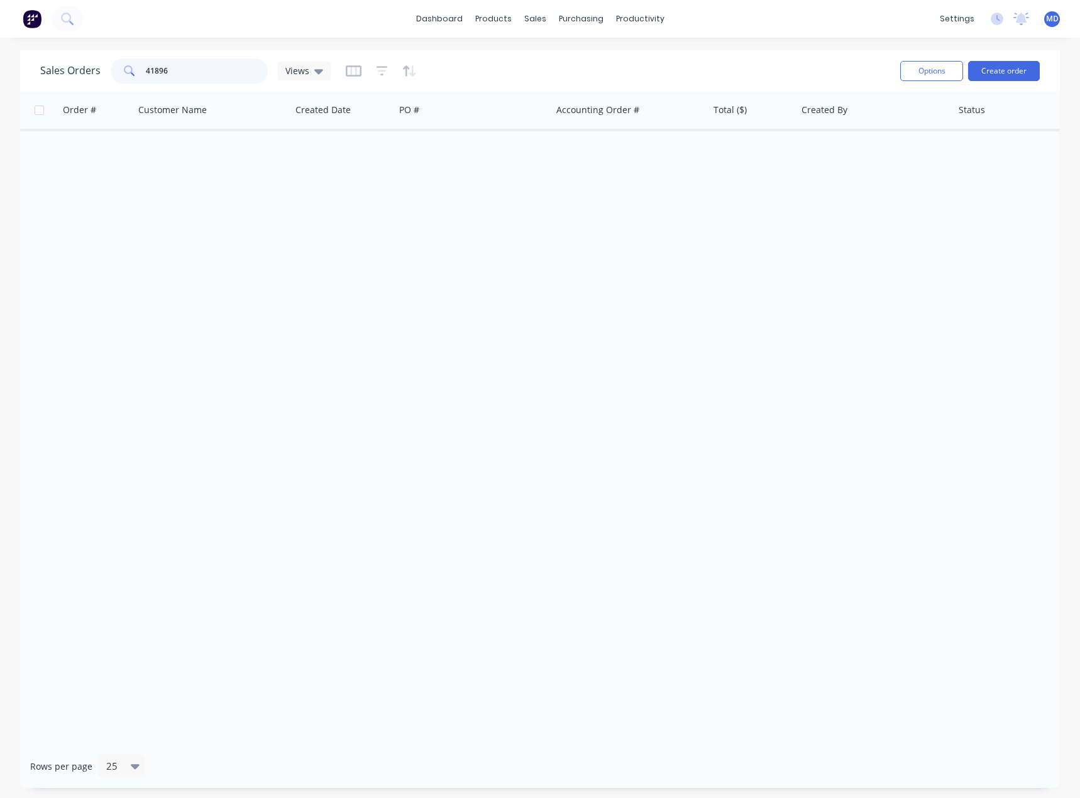
click at [216, 68] on input "41896" at bounding box center [207, 70] width 123 height 25
type input "41875"
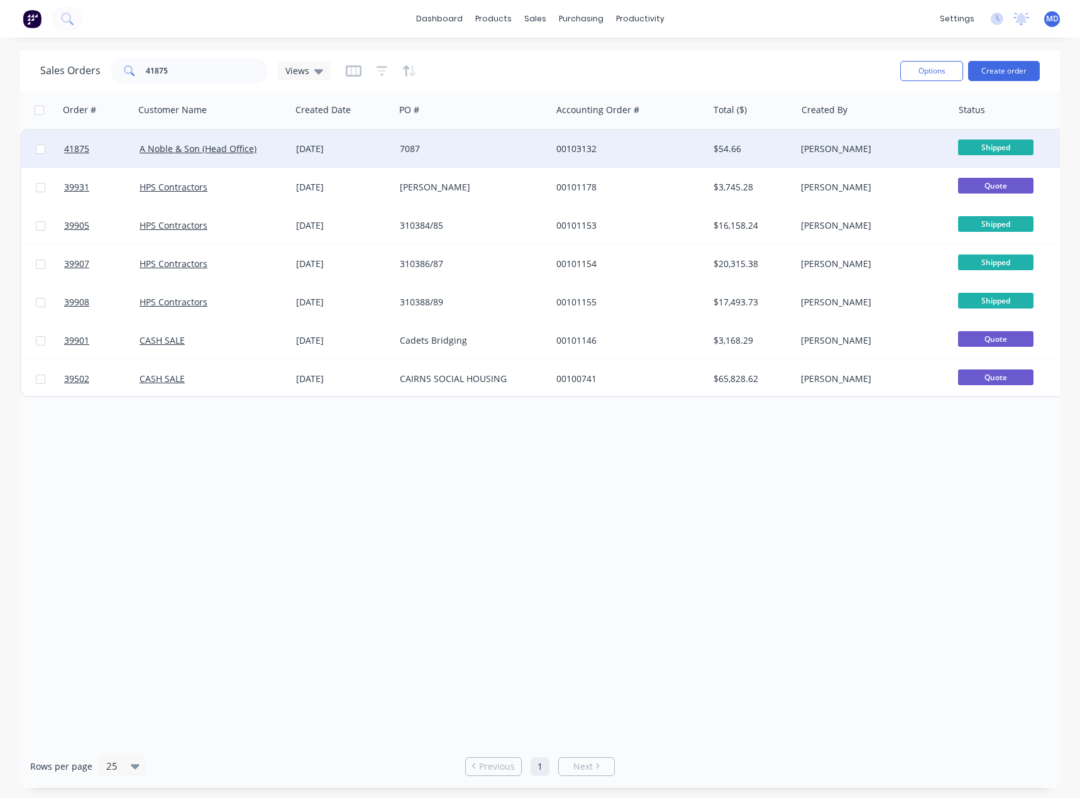
click at [638, 142] on div "00103132" at bounding box center [629, 149] width 156 height 38
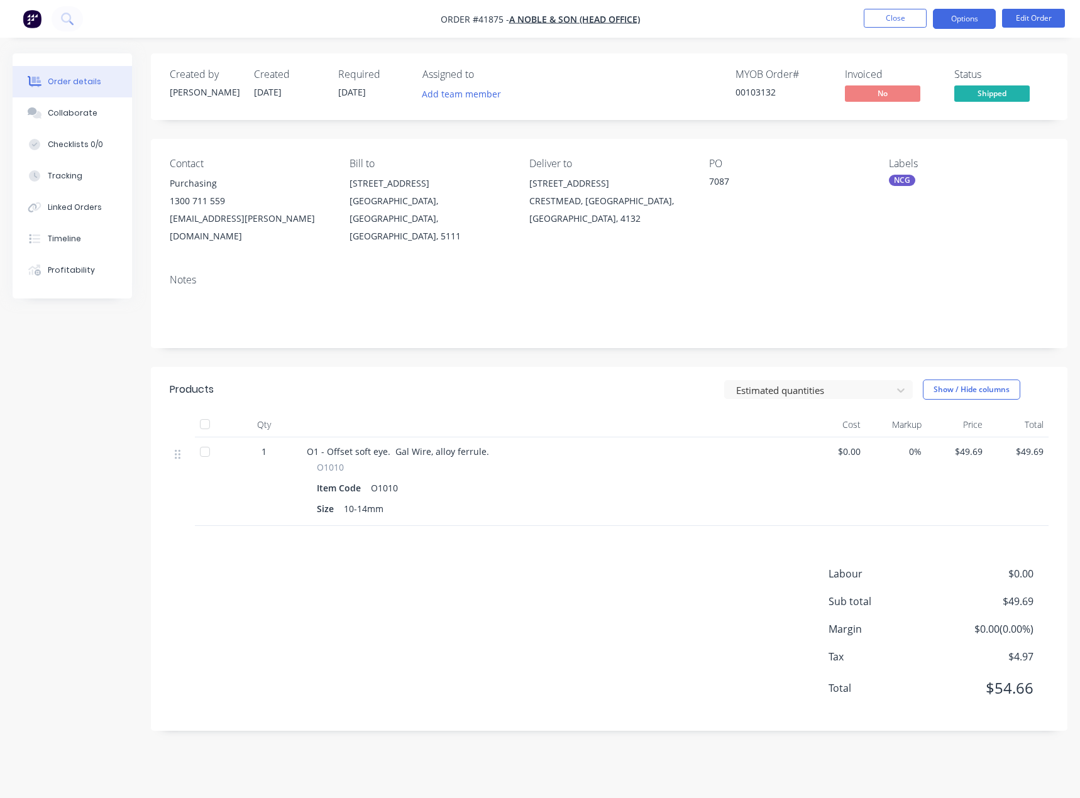
click at [963, 21] on button "Options" at bounding box center [963, 19] width 63 height 20
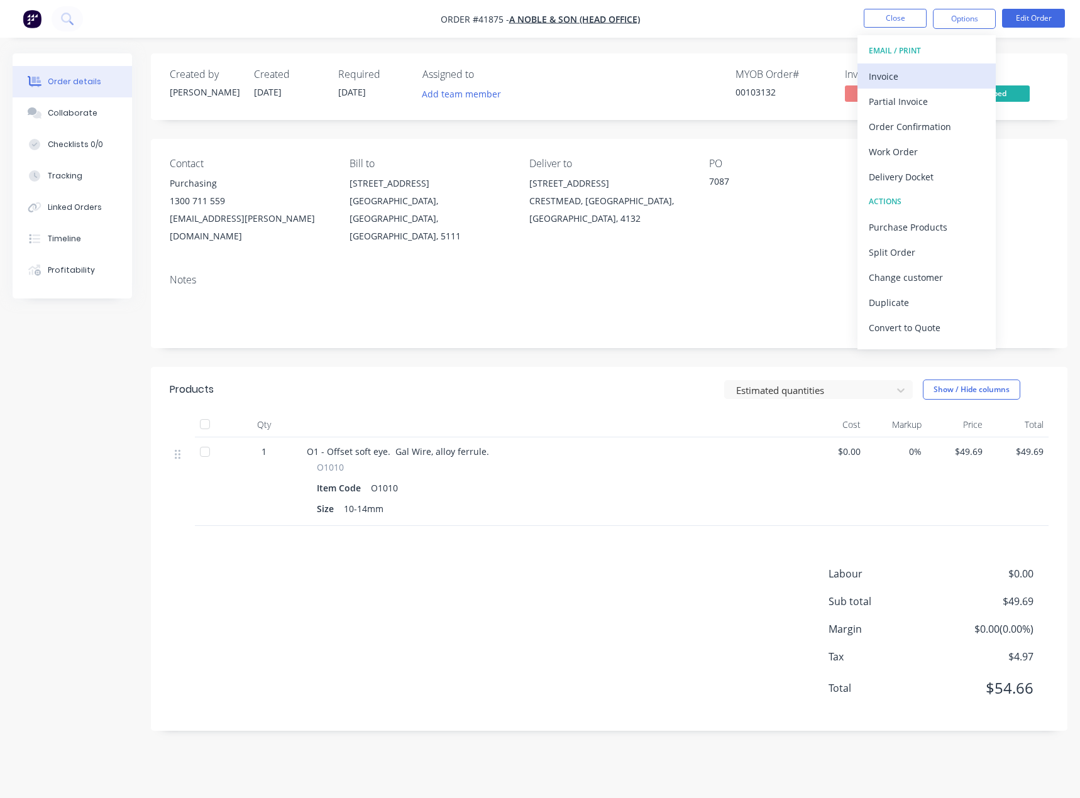
click at [882, 75] on div "Invoice" at bounding box center [926, 76] width 116 height 18
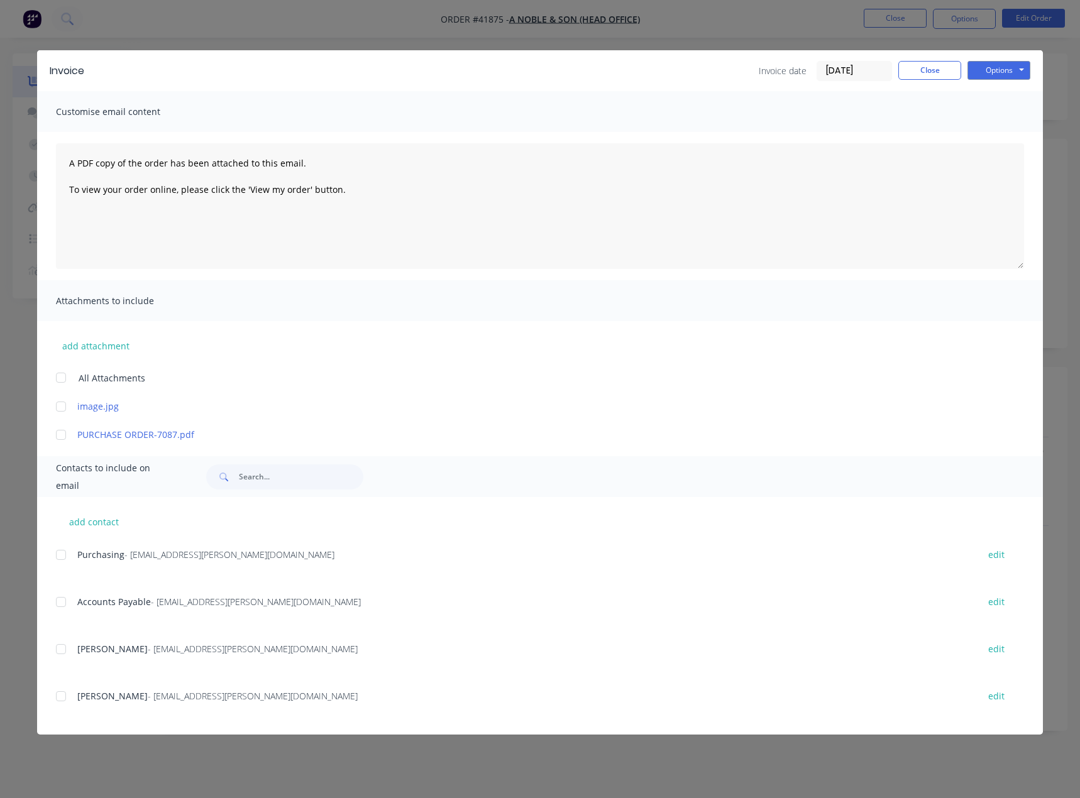
drag, startPoint x: 59, startPoint y: 604, endPoint x: 75, endPoint y: 620, distance: 22.7
click at [60, 604] on div at bounding box center [60, 601] width 25 height 25
click at [994, 73] on button "Options" at bounding box center [998, 70] width 63 height 19
click at [994, 131] on button "Email" at bounding box center [1007, 134] width 80 height 21
click at [933, 67] on button "Close" at bounding box center [929, 70] width 63 height 19
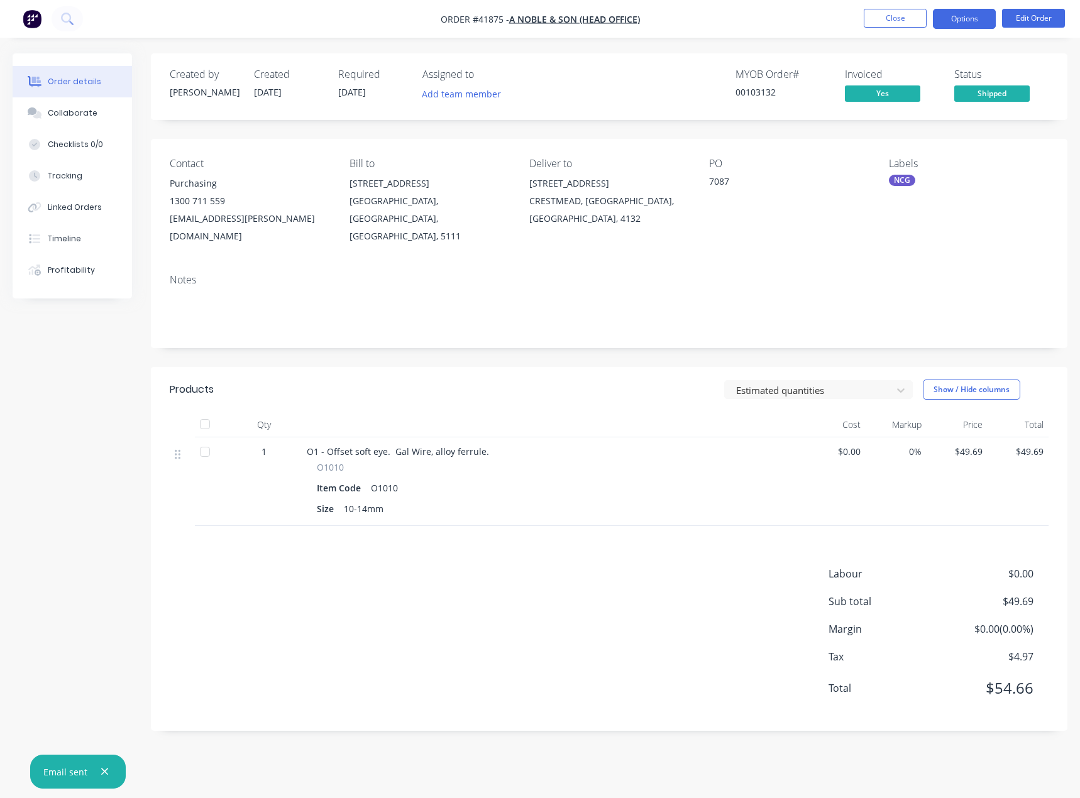
click at [966, 16] on button "Options" at bounding box center [963, 19] width 63 height 20
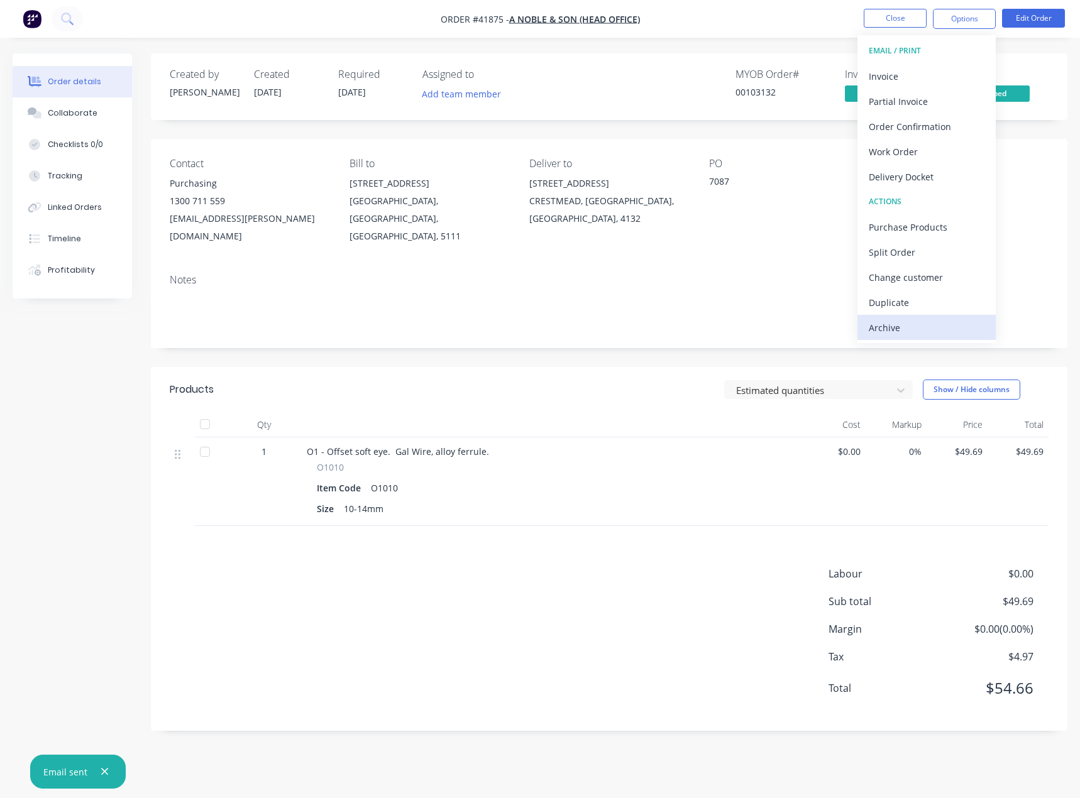
click at [883, 329] on div "Archive" at bounding box center [926, 328] width 116 height 18
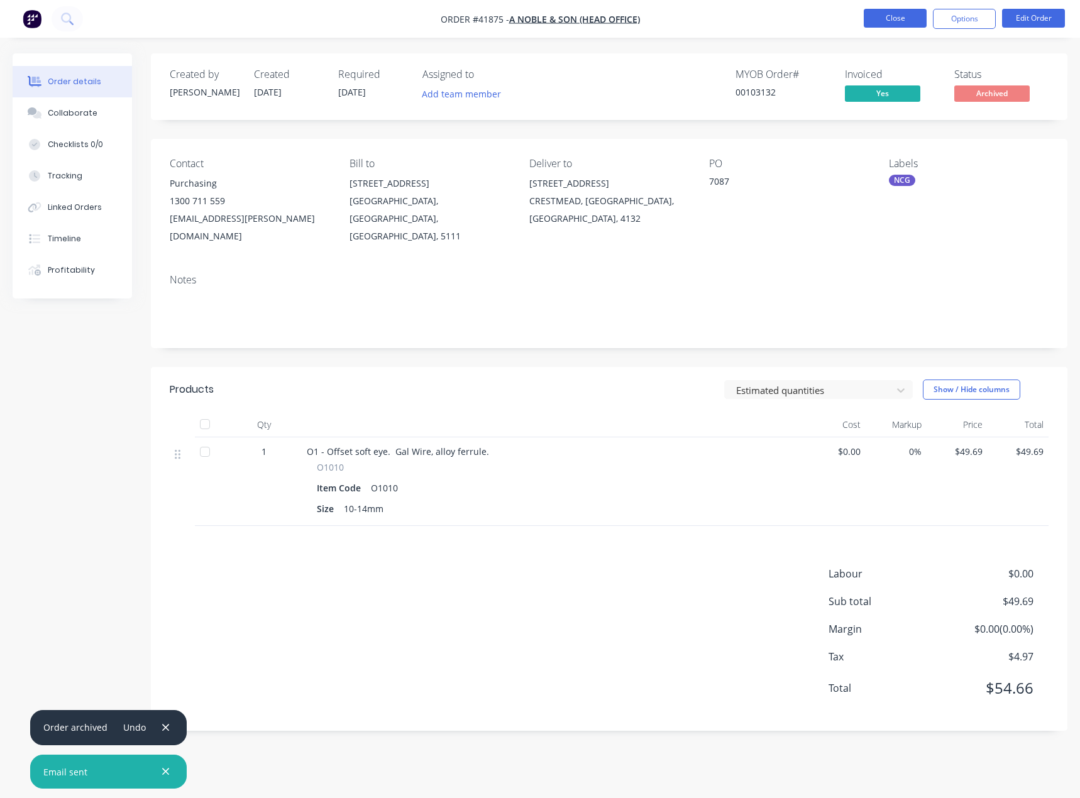
click at [890, 16] on button "Close" at bounding box center [894, 18] width 63 height 19
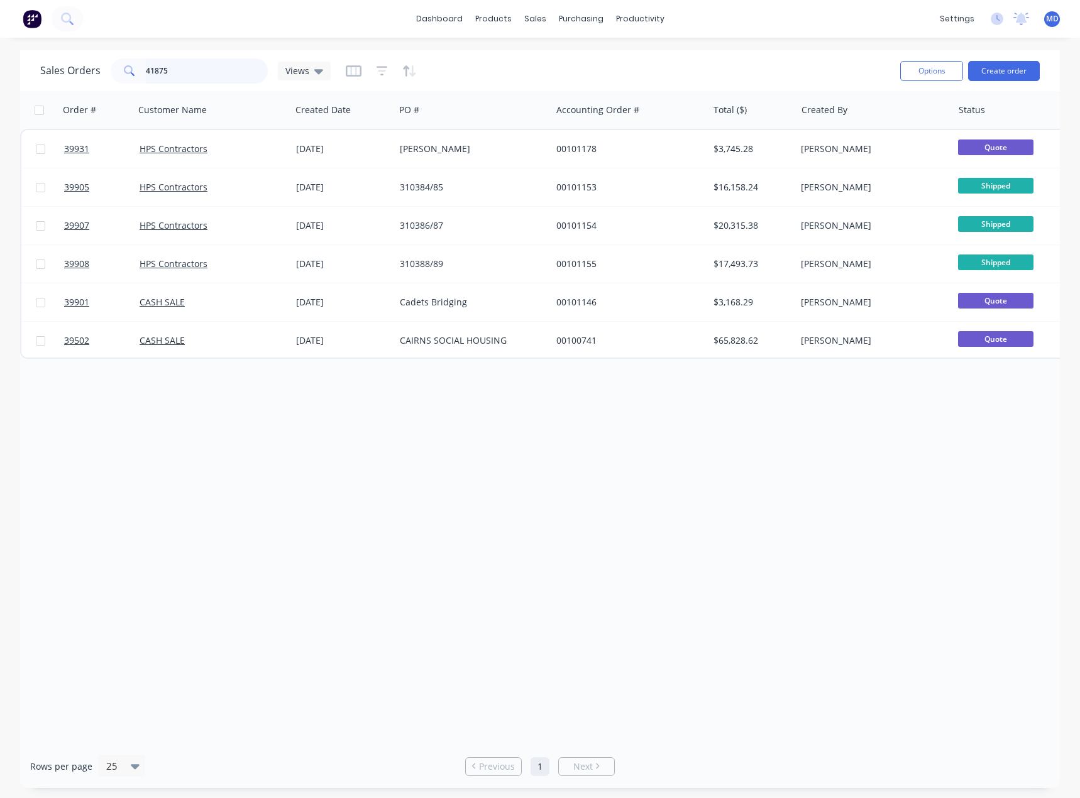
click at [216, 70] on input "41875" at bounding box center [207, 70] width 123 height 25
type input "41800"
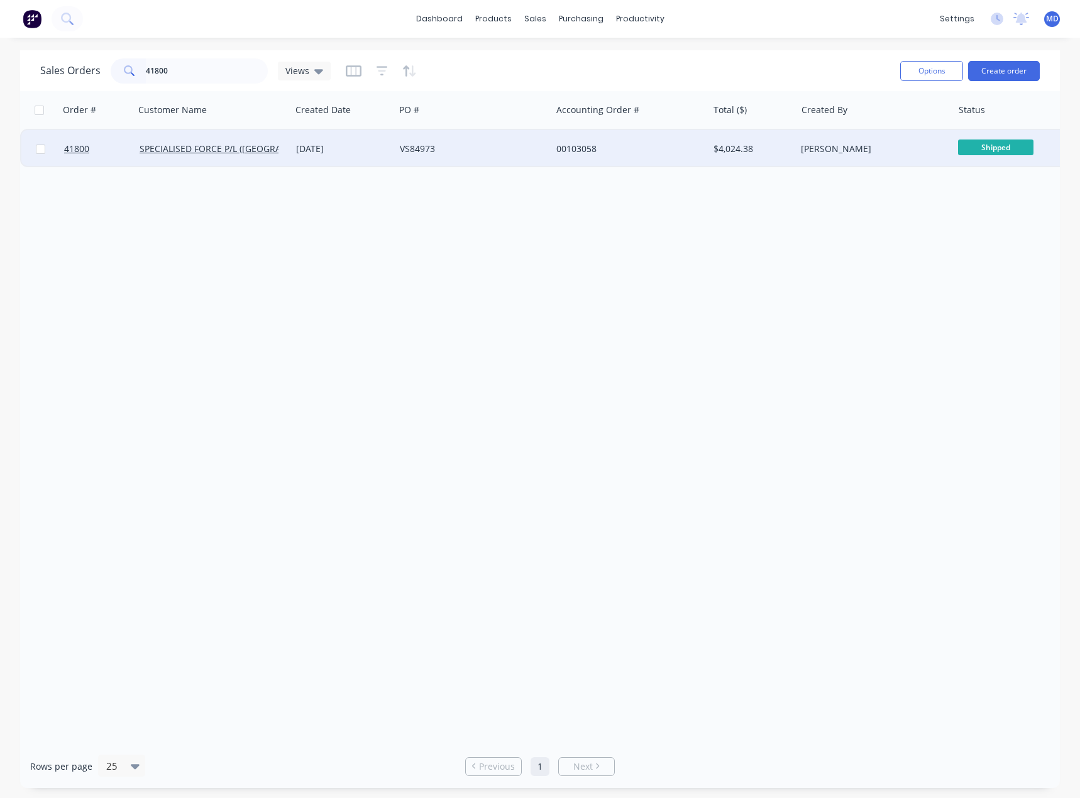
click at [667, 148] on div "00103058" at bounding box center [625, 149] width 139 height 13
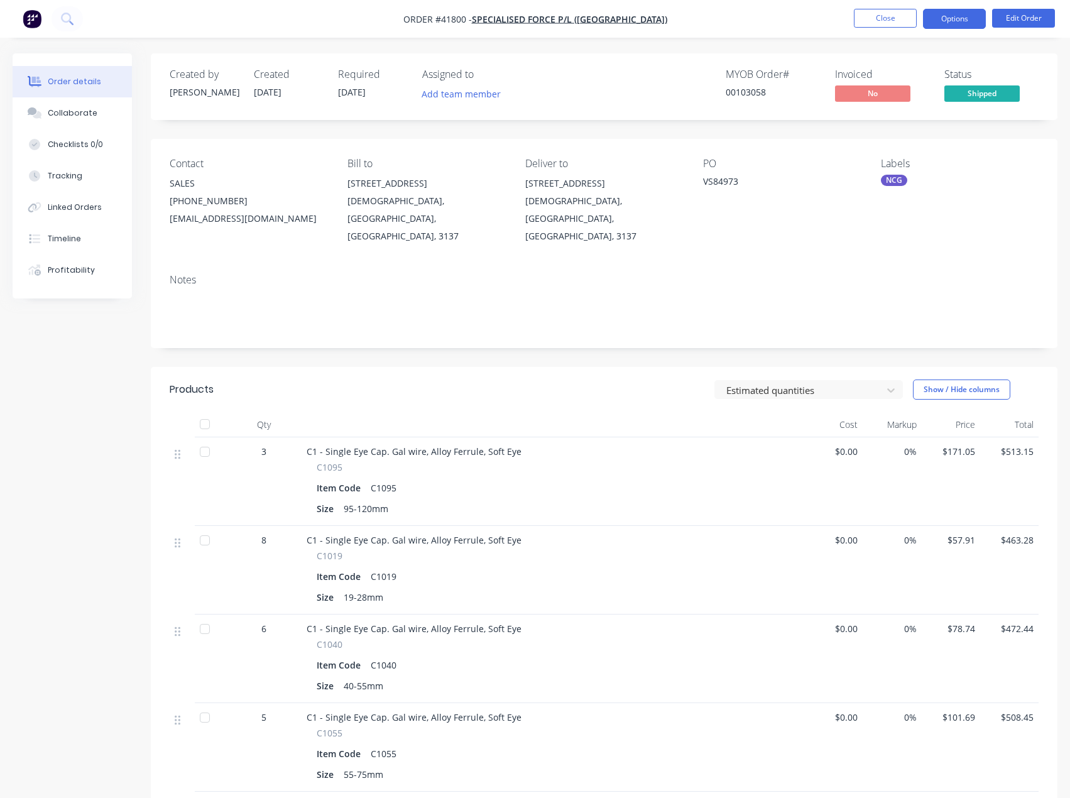
click at [951, 11] on button "Options" at bounding box center [954, 19] width 63 height 20
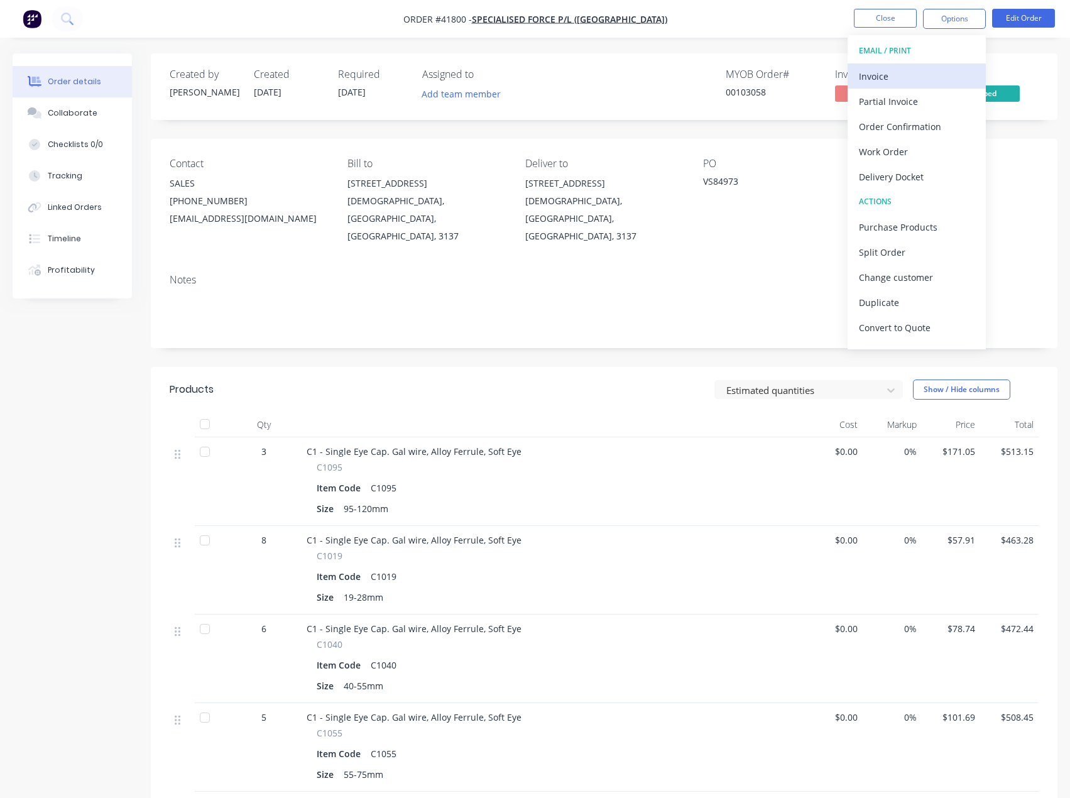
click at [889, 81] on div "Invoice" at bounding box center [917, 76] width 116 height 18
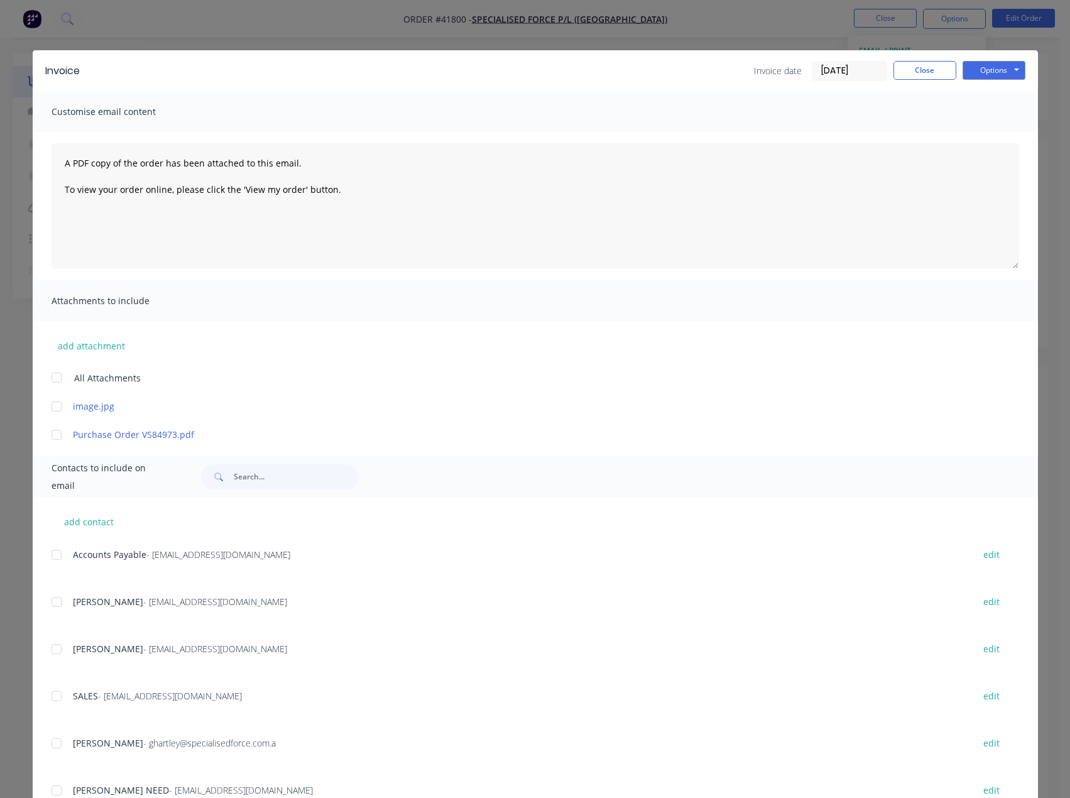
click at [52, 559] on div at bounding box center [56, 554] width 25 height 25
click at [984, 70] on button "Options" at bounding box center [994, 70] width 63 height 19
click at [995, 131] on button "Email" at bounding box center [1003, 134] width 80 height 21
click at [918, 66] on button "Close" at bounding box center [925, 70] width 63 height 19
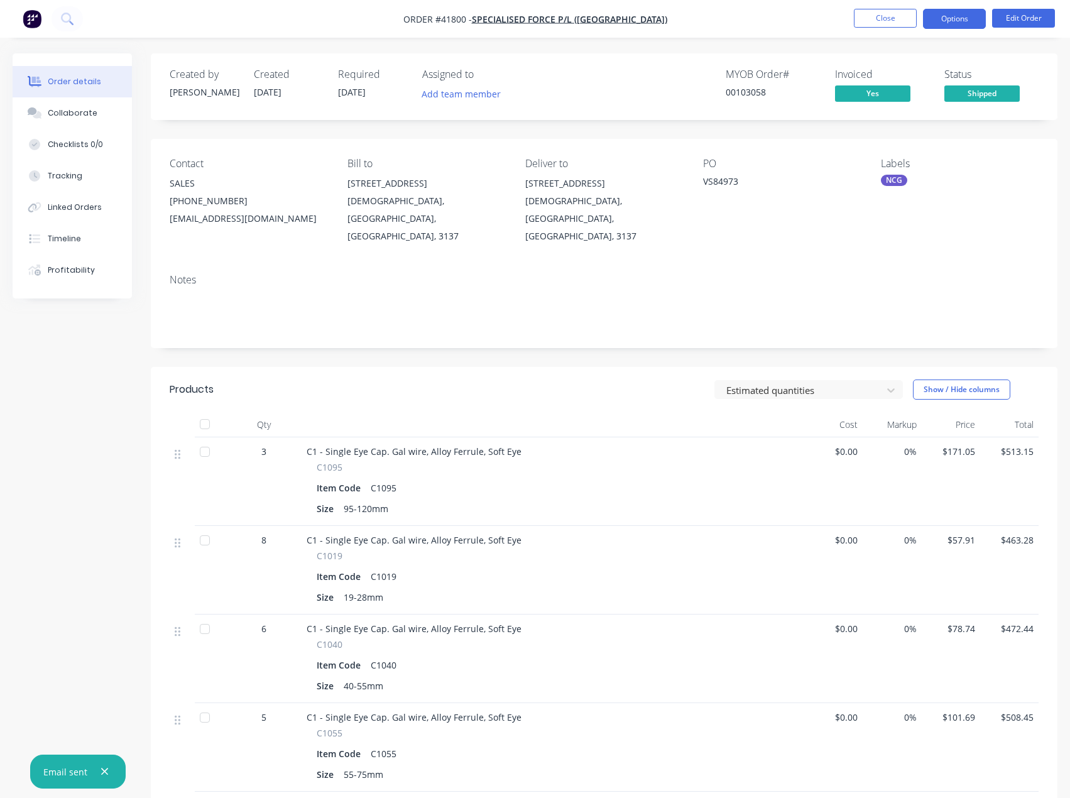
click at [960, 14] on button "Options" at bounding box center [954, 19] width 63 height 20
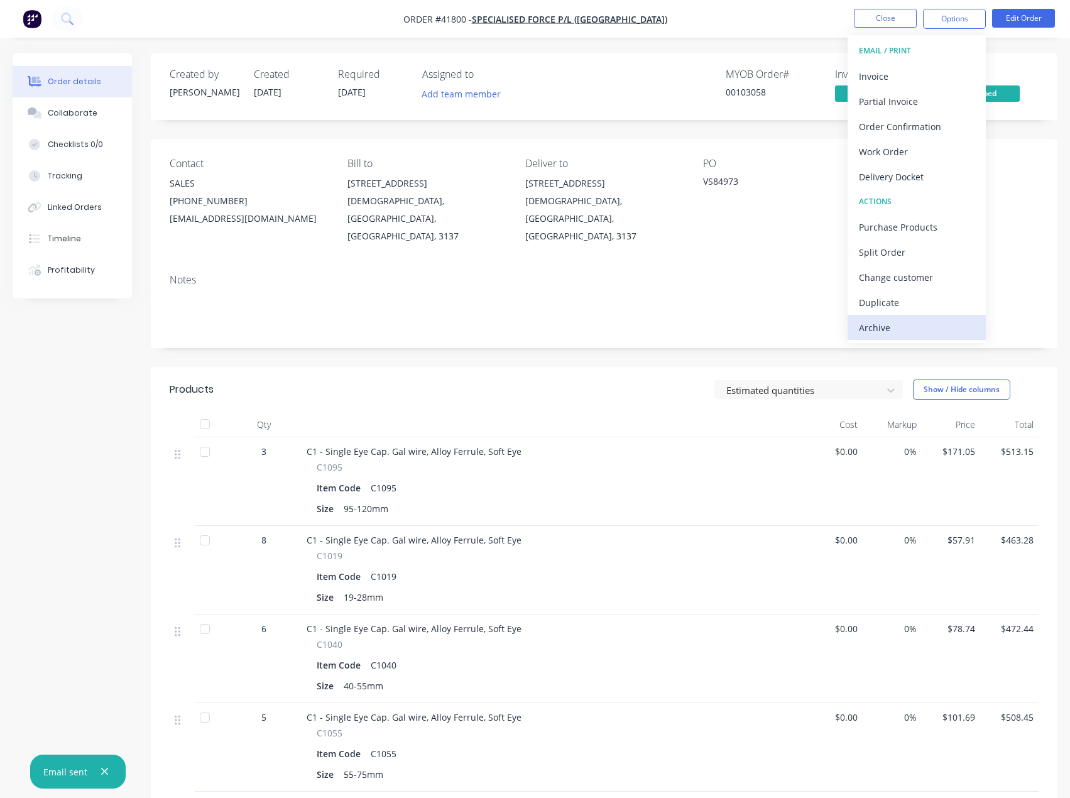
click at [873, 324] on div "Archive" at bounding box center [917, 328] width 116 height 18
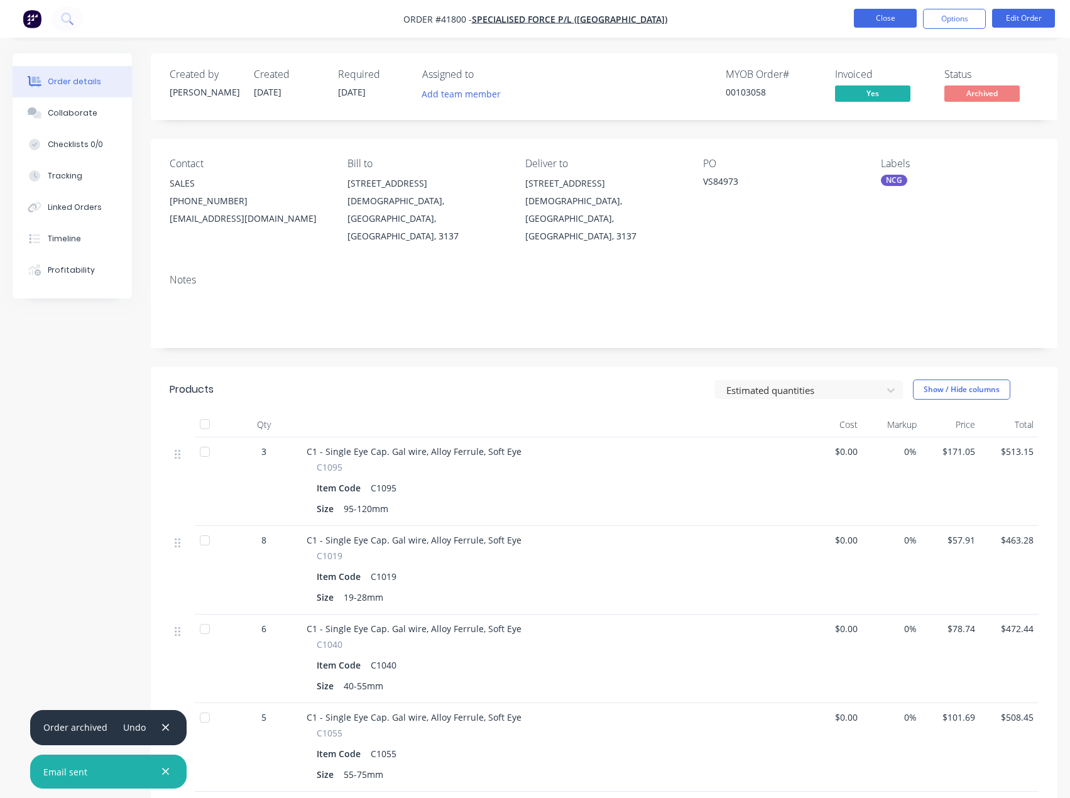
click at [883, 16] on button "Close" at bounding box center [885, 18] width 63 height 19
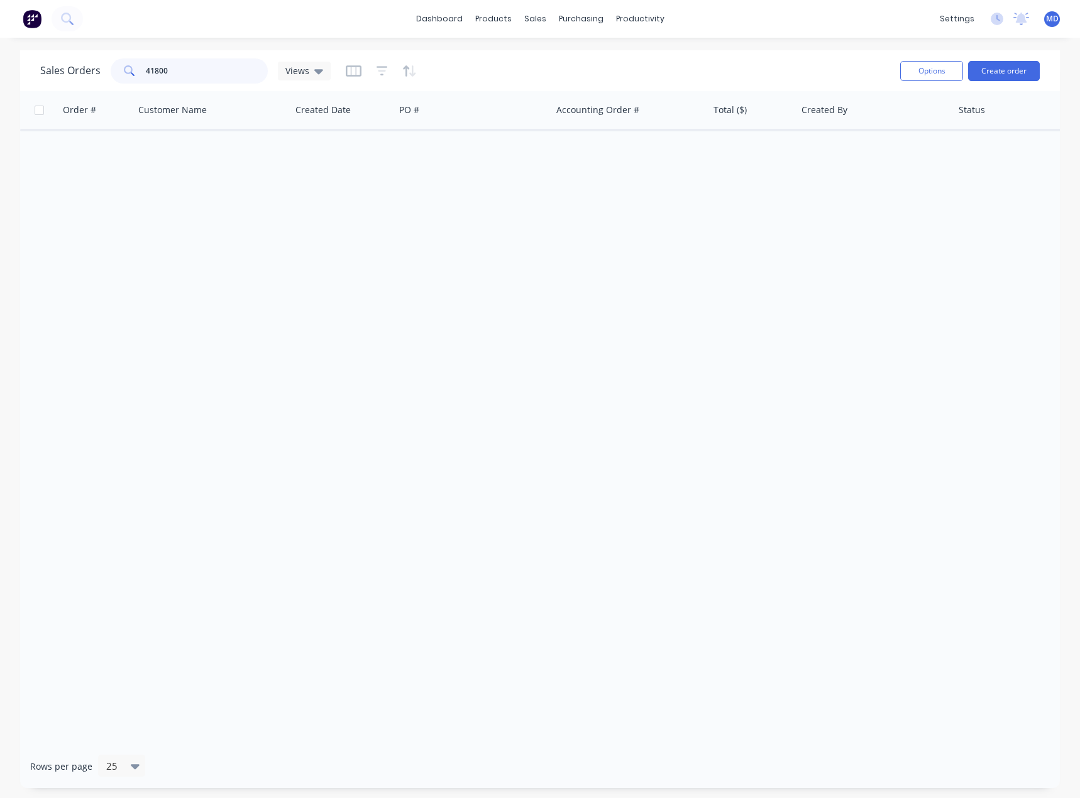
click at [207, 66] on input "41800" at bounding box center [207, 70] width 123 height 25
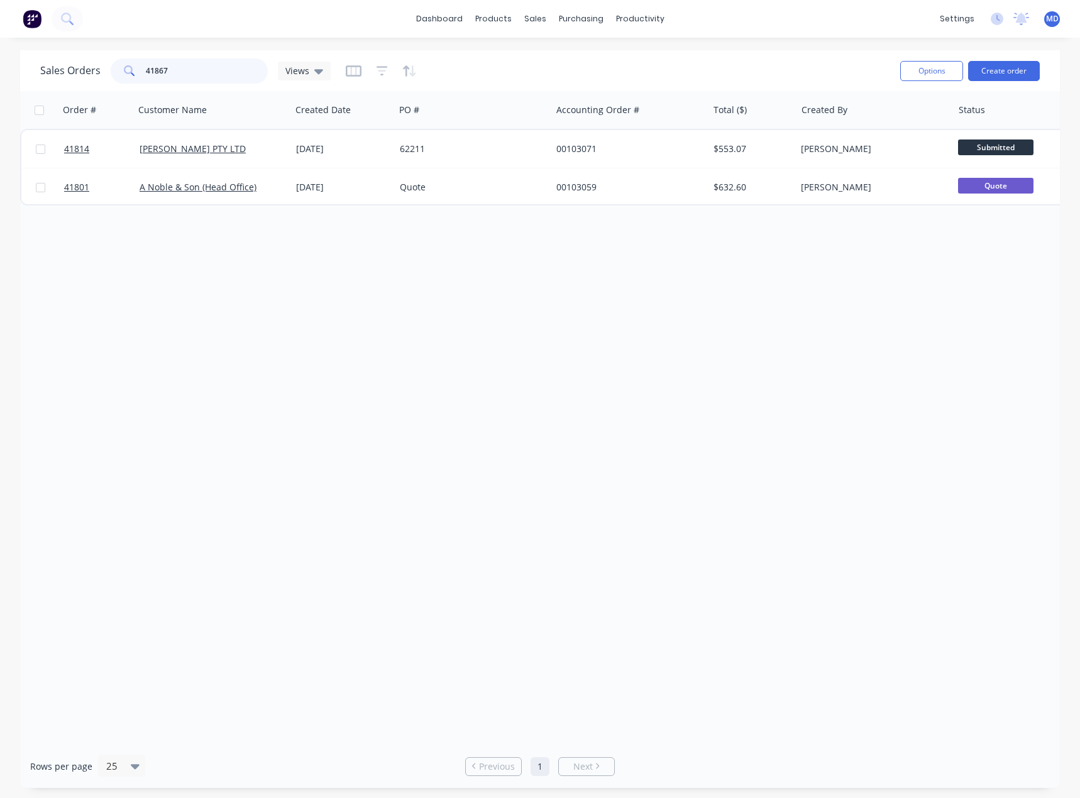
type input "41867"
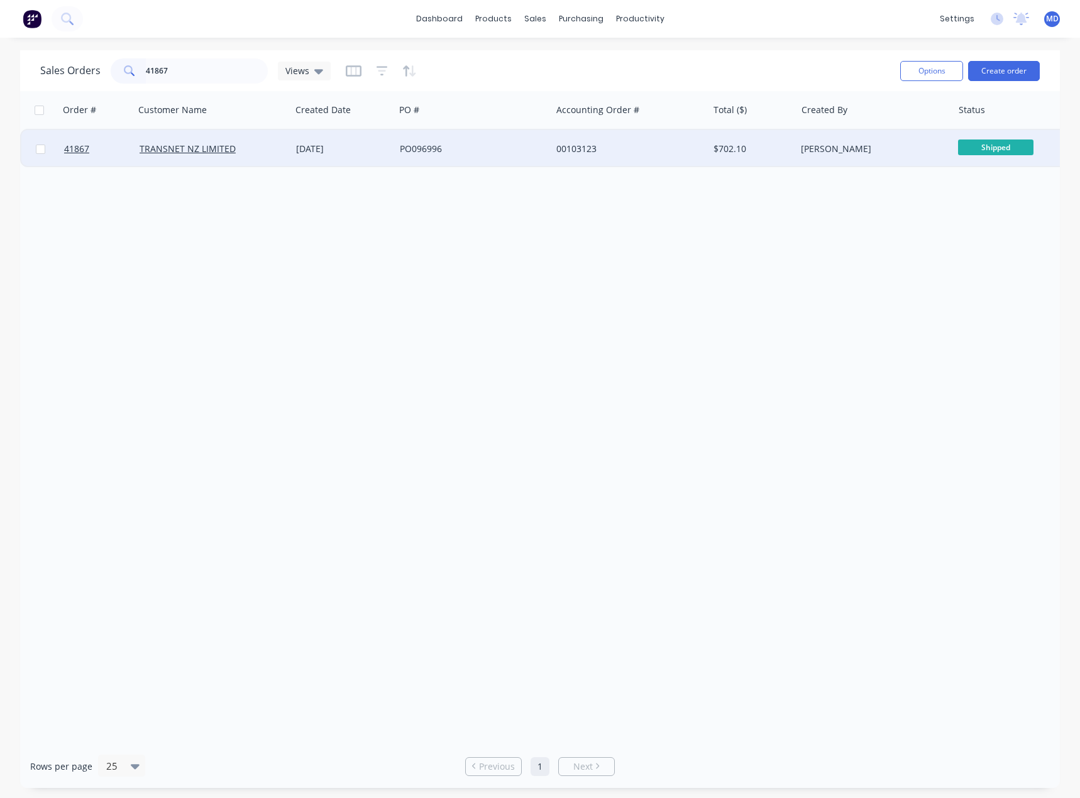
click at [650, 150] on div "00103123" at bounding box center [625, 149] width 139 height 13
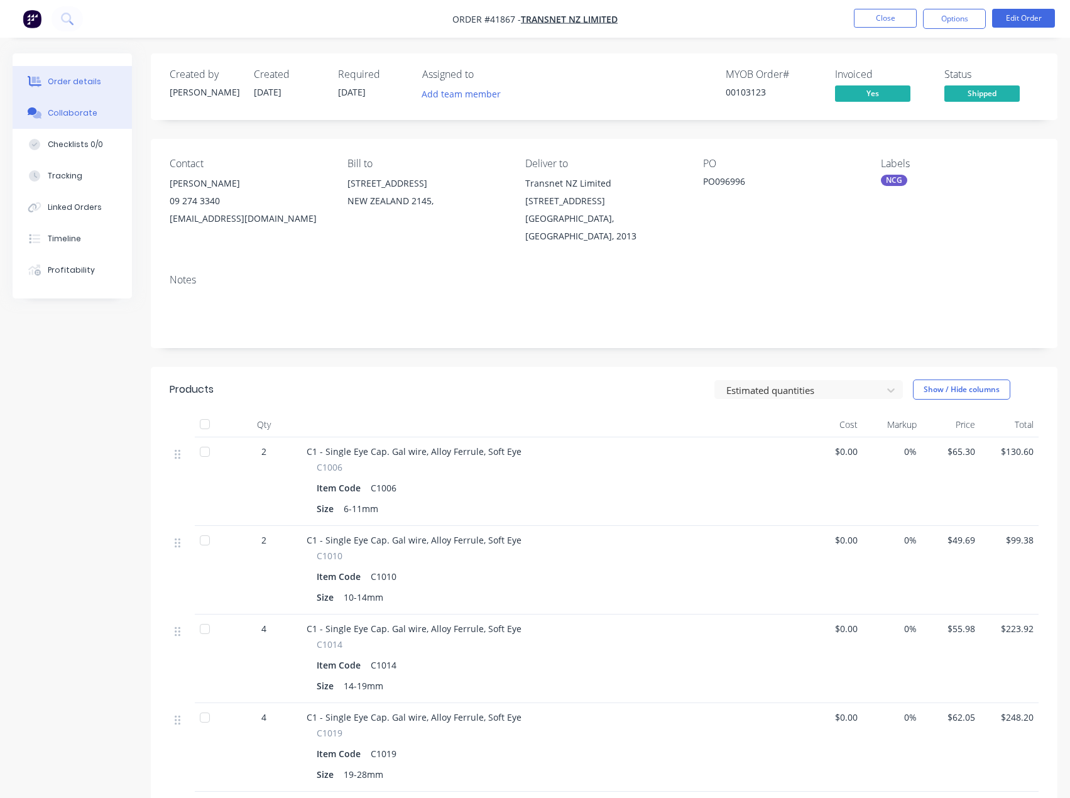
click at [69, 112] on div "Collaborate" at bounding box center [73, 112] width 50 height 11
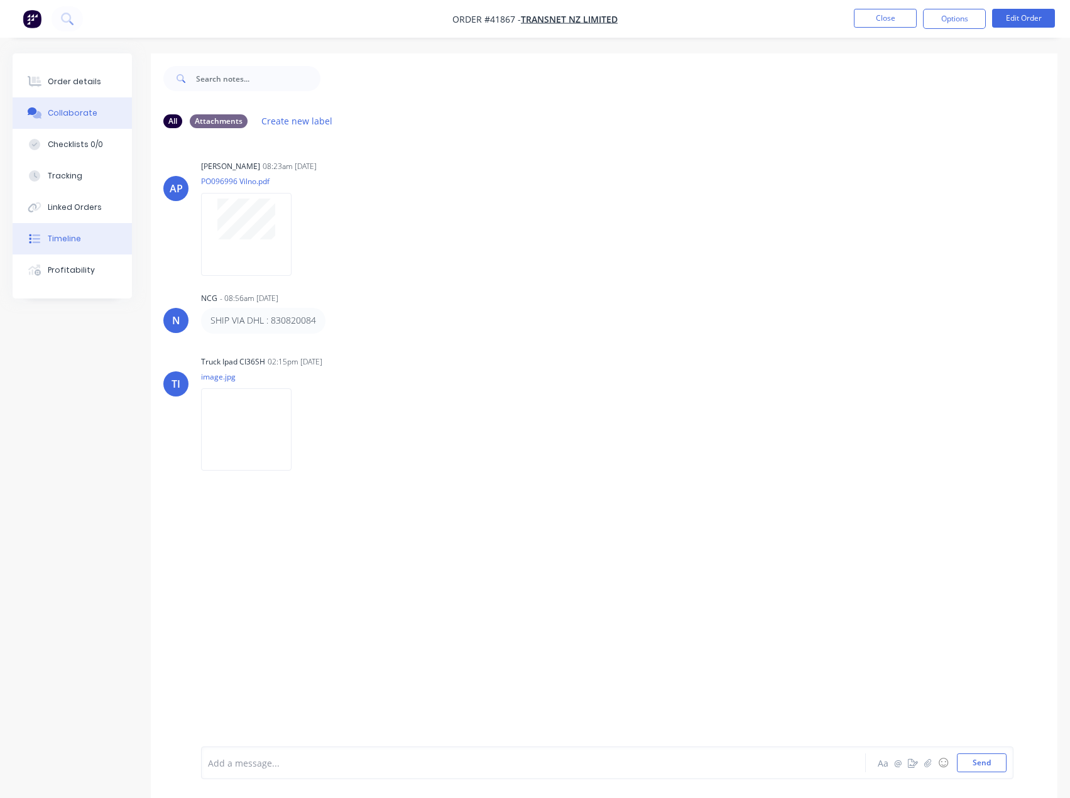
click at [67, 238] on div "Timeline" at bounding box center [64, 238] width 33 height 11
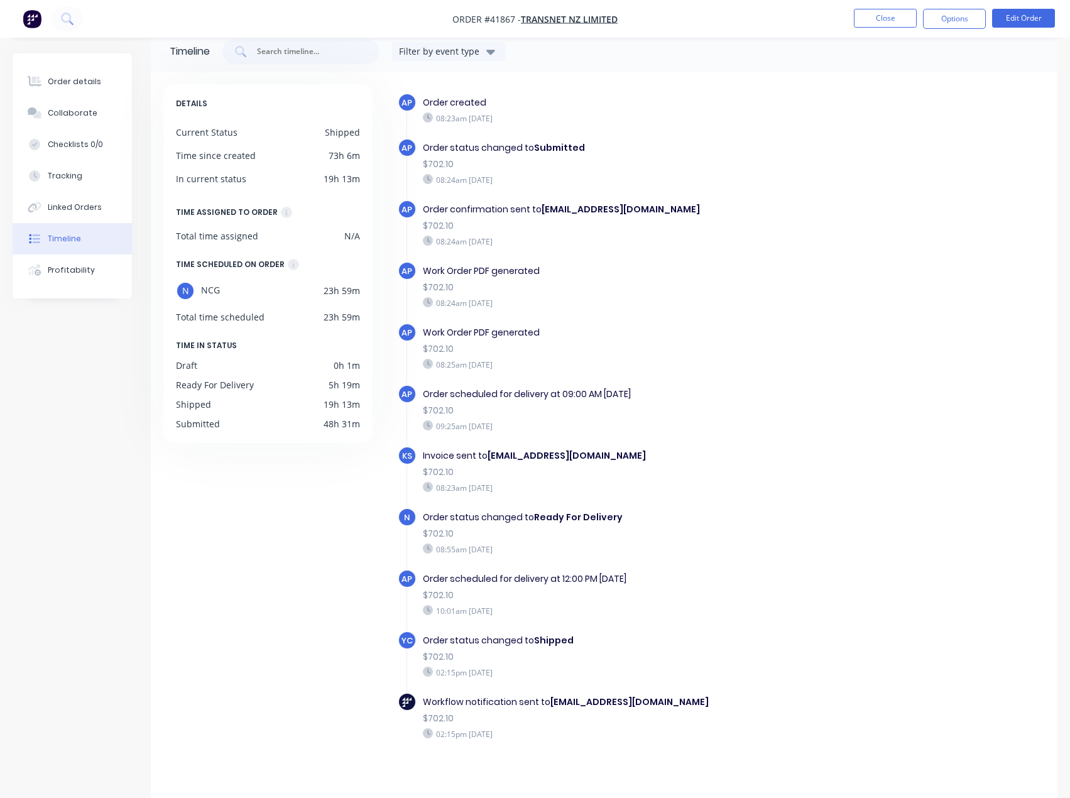
scroll to position [33, 0]
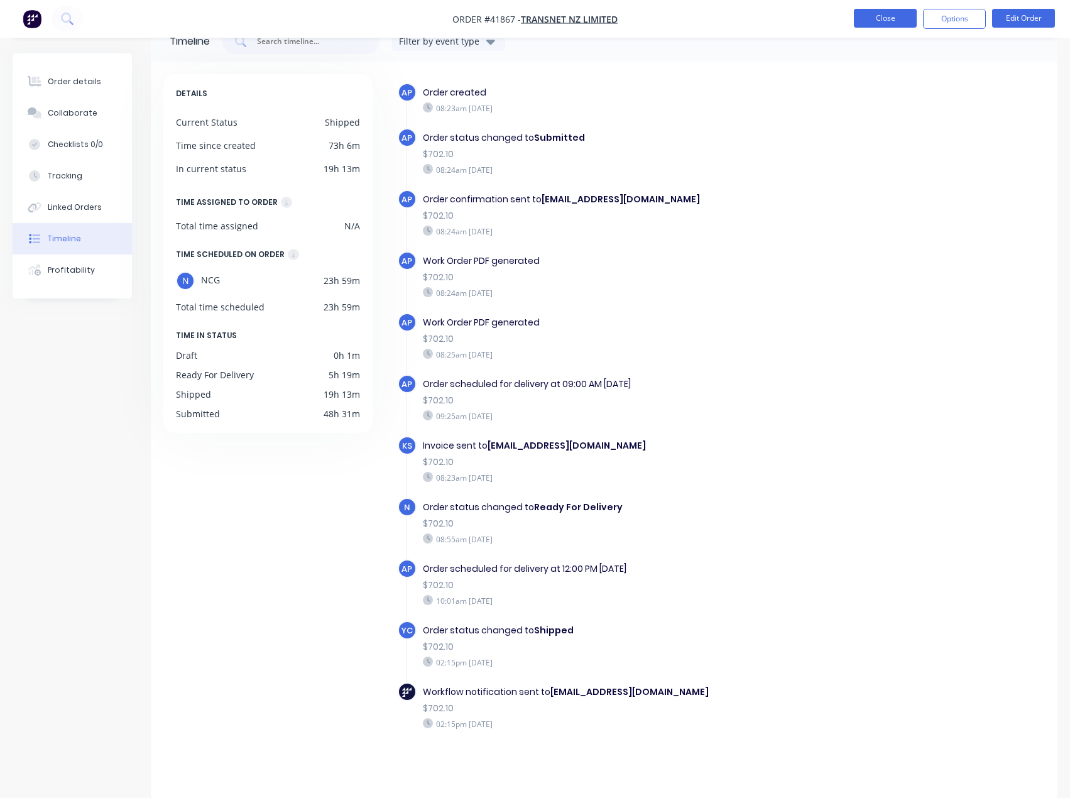
click at [883, 17] on button "Close" at bounding box center [885, 18] width 63 height 19
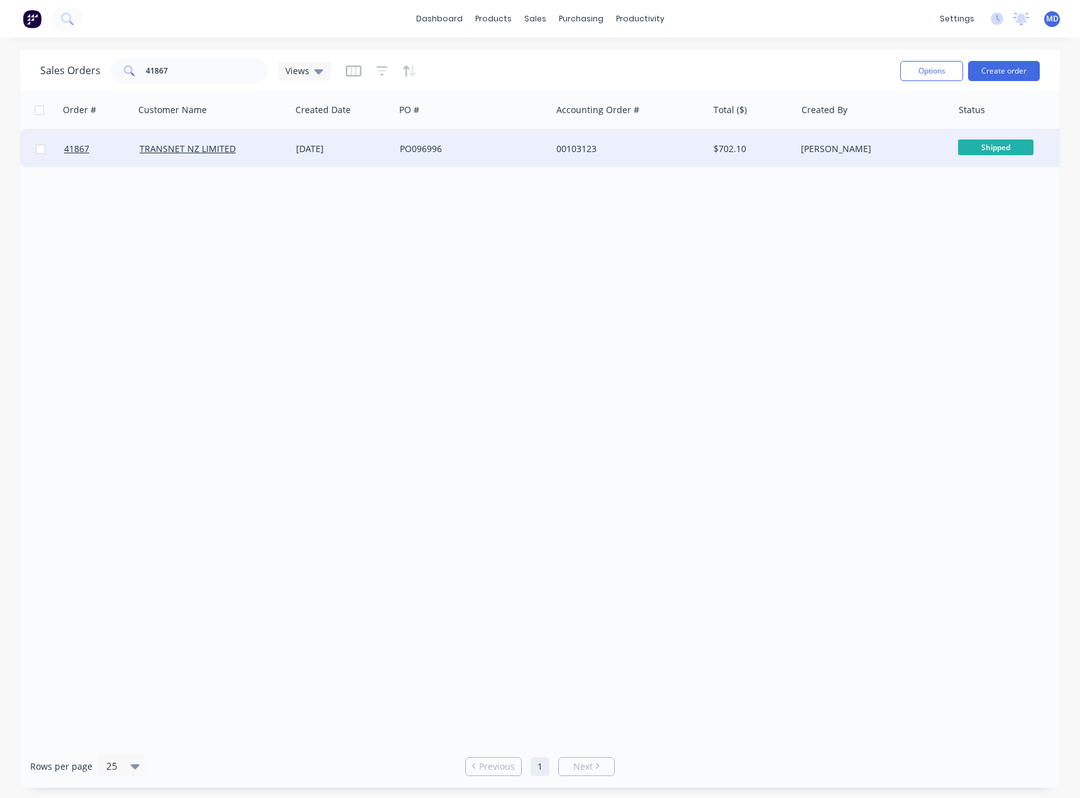
click at [899, 148] on div "[PERSON_NAME]" at bounding box center [870, 149] width 139 height 13
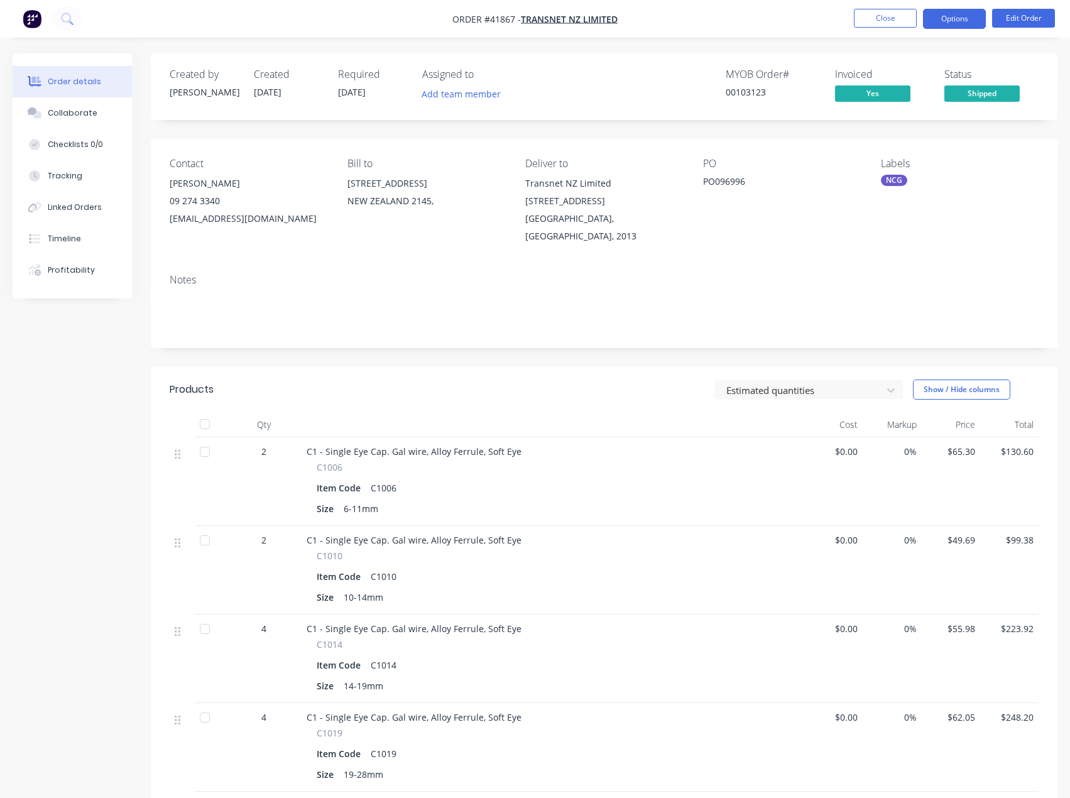
click at [951, 17] on button "Options" at bounding box center [954, 19] width 63 height 20
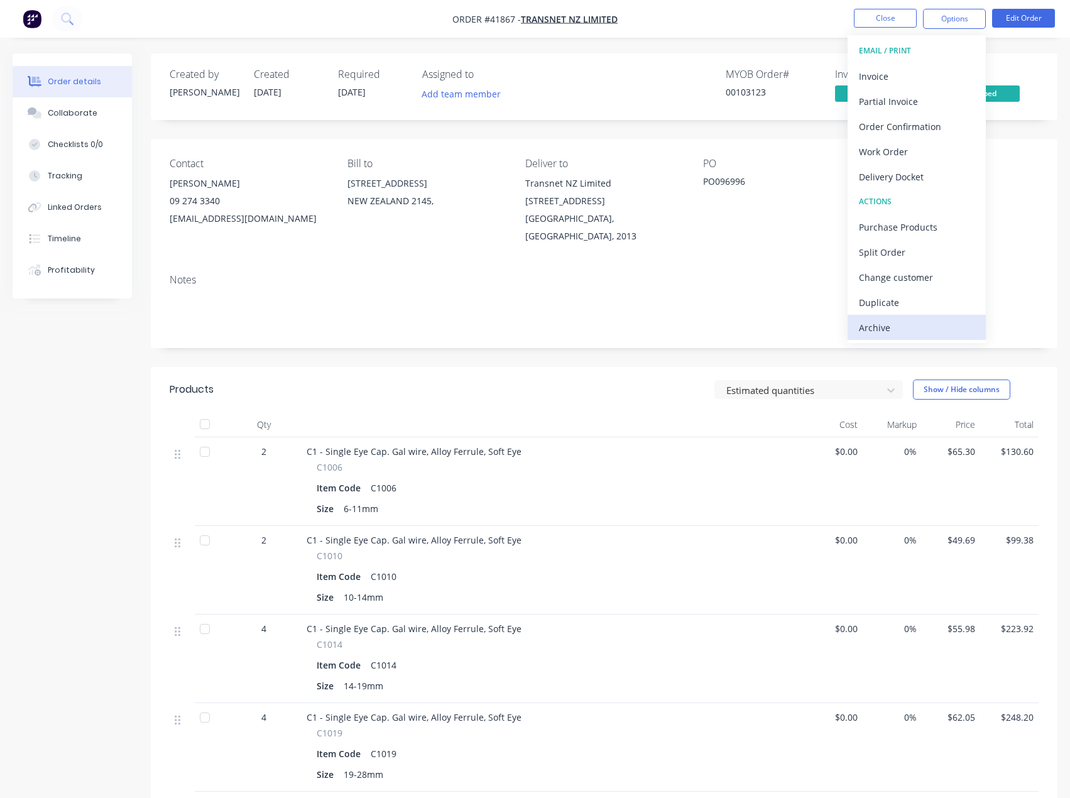
click at [878, 325] on div "Archive" at bounding box center [917, 328] width 116 height 18
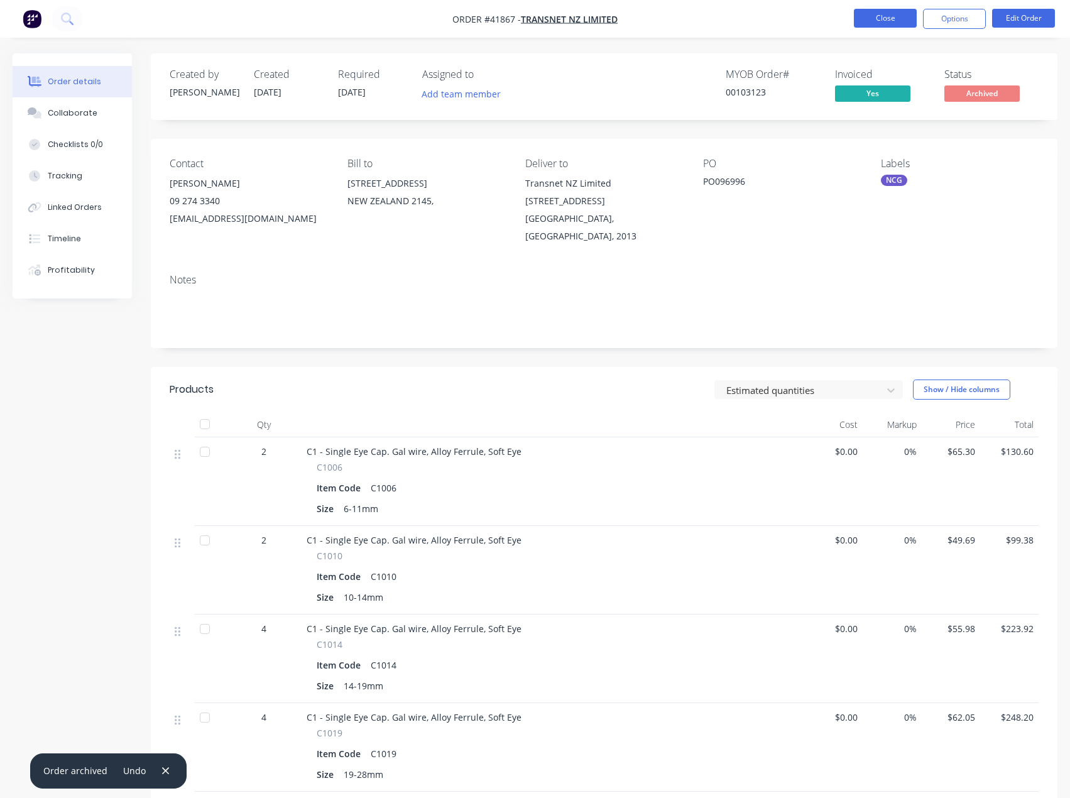
click at [877, 20] on button "Close" at bounding box center [885, 18] width 63 height 19
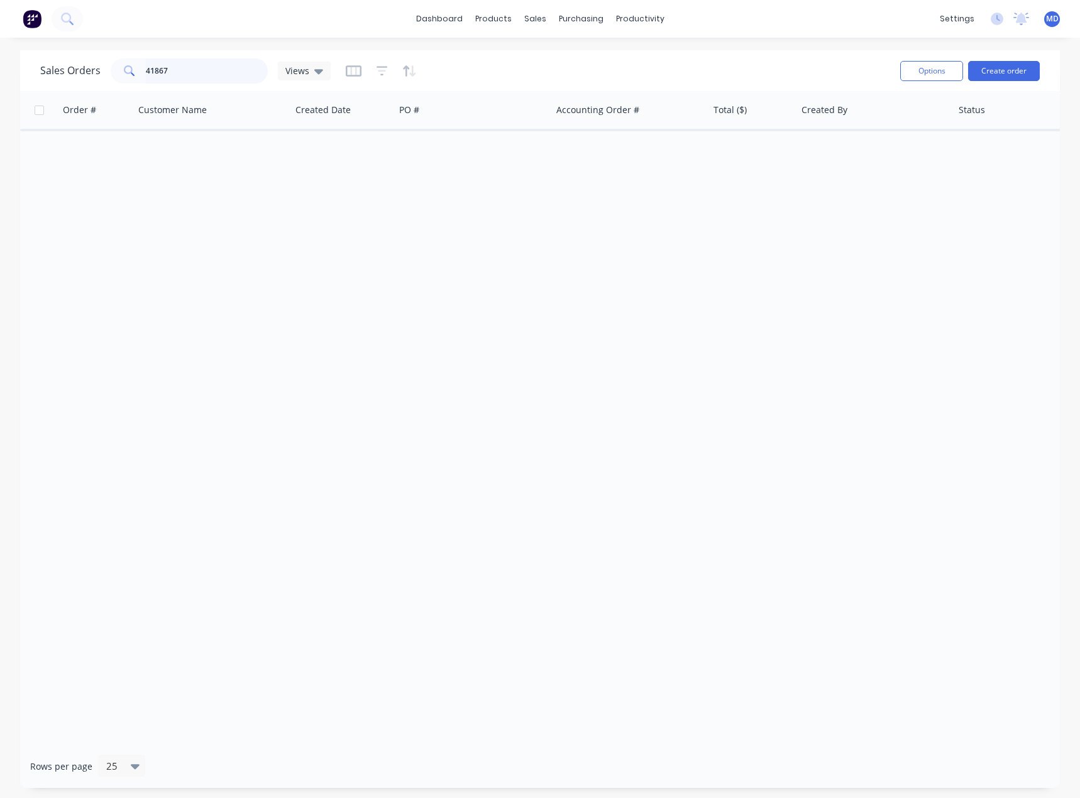
click at [195, 62] on input "41867" at bounding box center [207, 70] width 123 height 25
type input "41939"
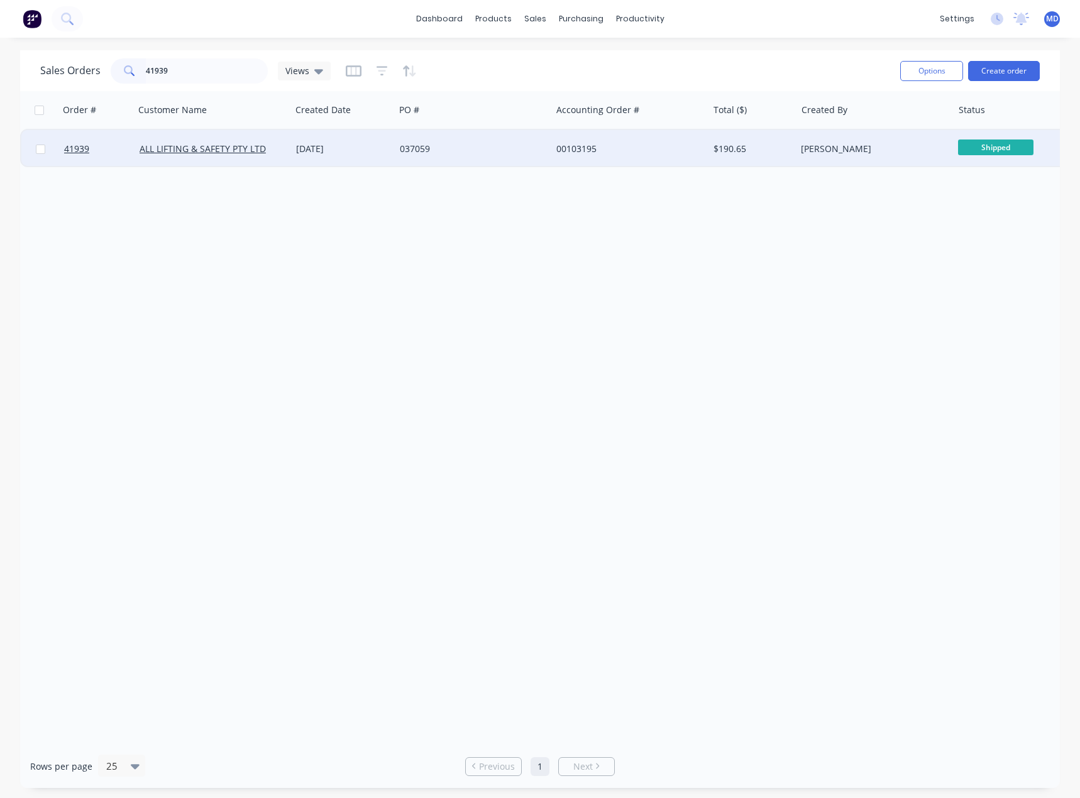
click at [502, 151] on div "037059" at bounding box center [469, 149] width 139 height 13
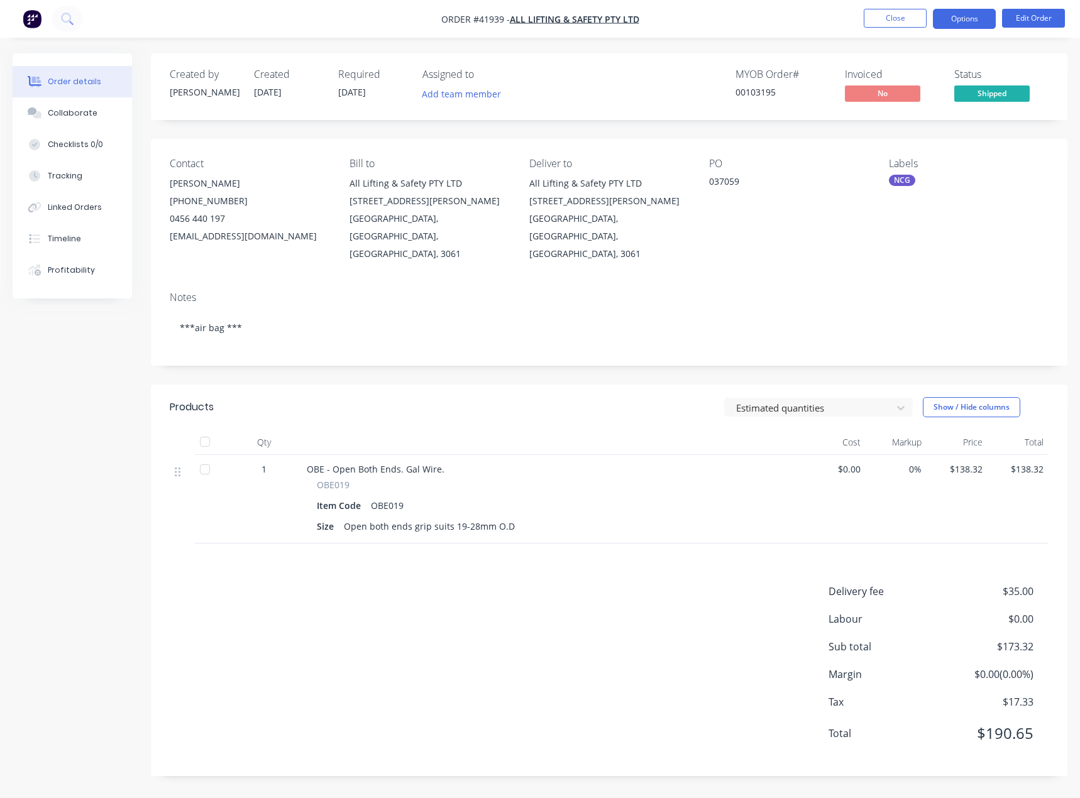
click at [961, 23] on button "Options" at bounding box center [963, 19] width 63 height 20
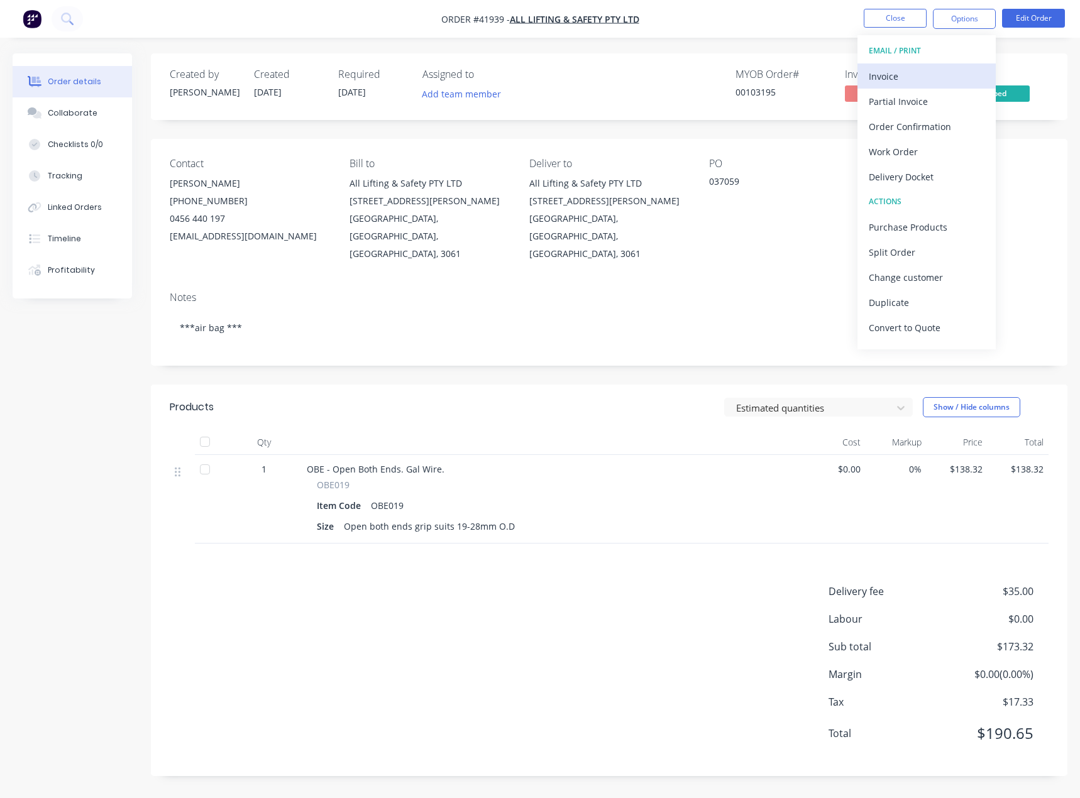
click at [886, 78] on div "Invoice" at bounding box center [926, 76] width 116 height 18
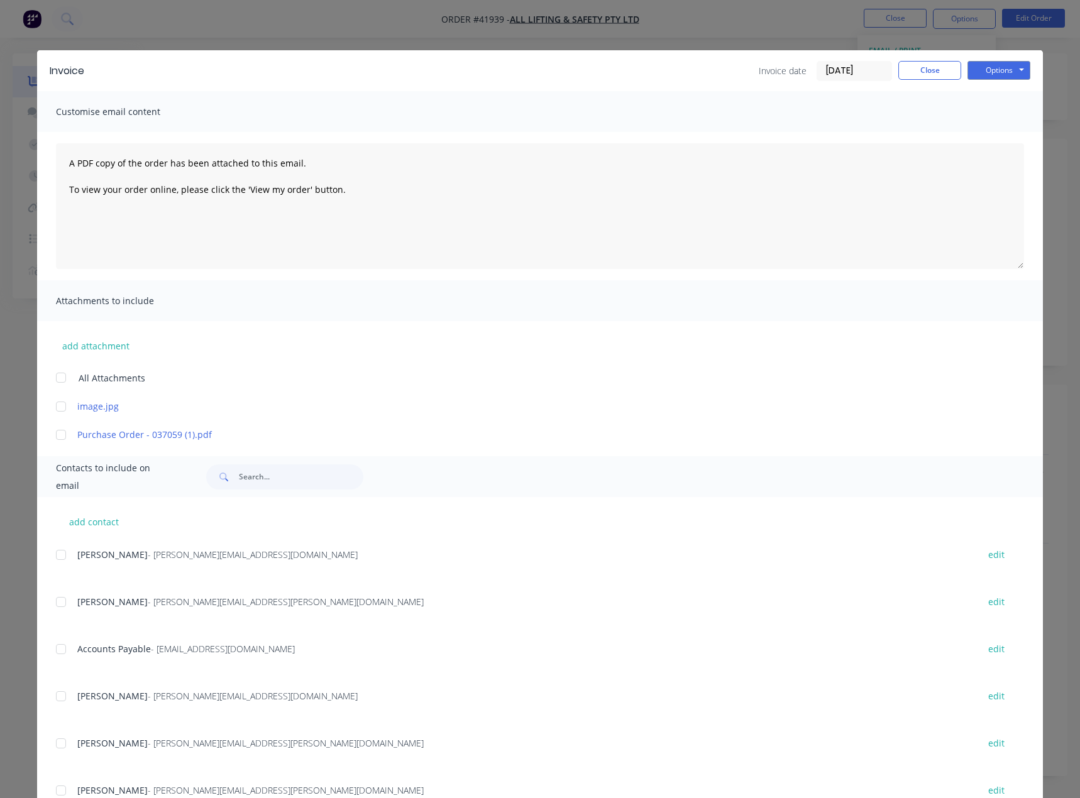
click at [57, 651] on div at bounding box center [60, 649] width 25 height 25
click at [978, 70] on button "Options" at bounding box center [998, 70] width 63 height 19
click at [993, 132] on button "Email" at bounding box center [1007, 134] width 80 height 21
click at [918, 71] on button "Close" at bounding box center [929, 70] width 63 height 19
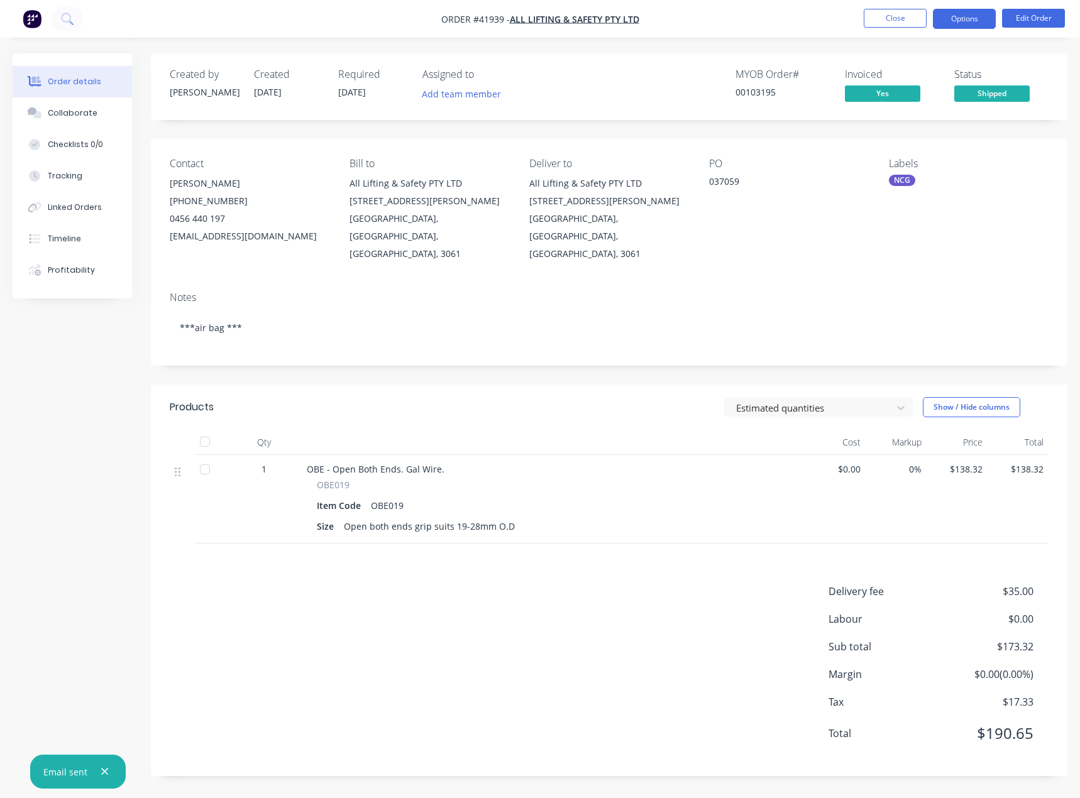
click at [972, 19] on button "Options" at bounding box center [963, 19] width 63 height 20
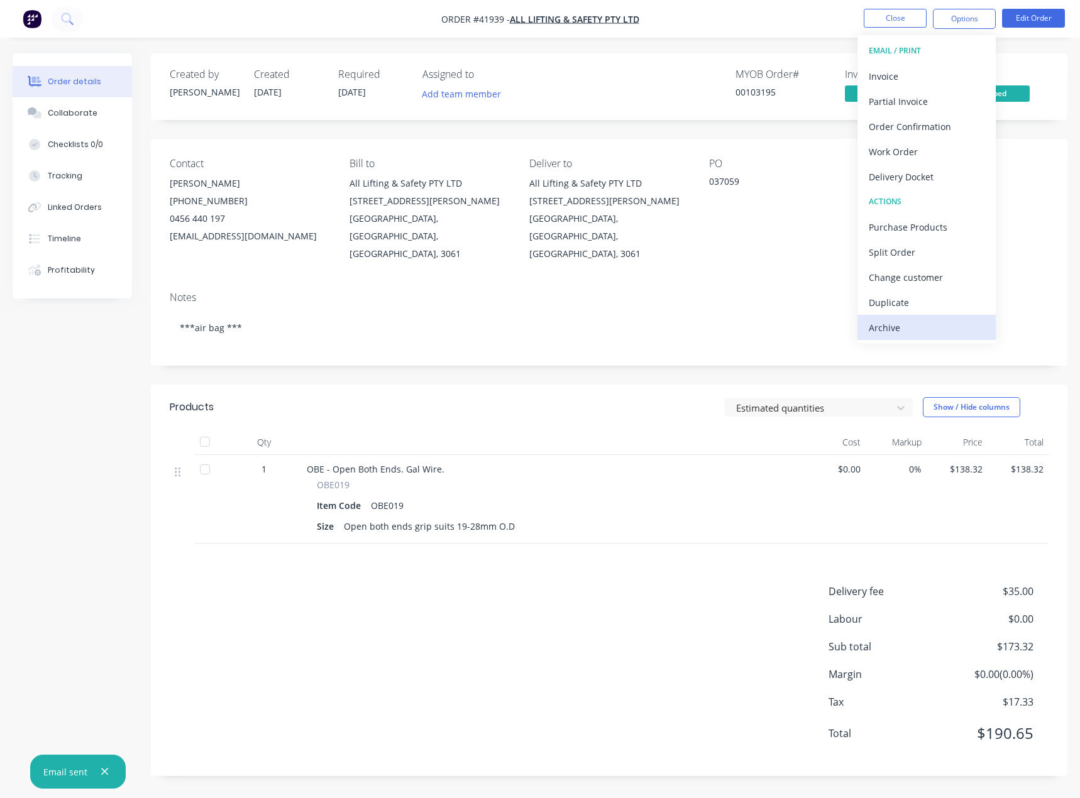
click at [877, 329] on div "Archive" at bounding box center [926, 328] width 116 height 18
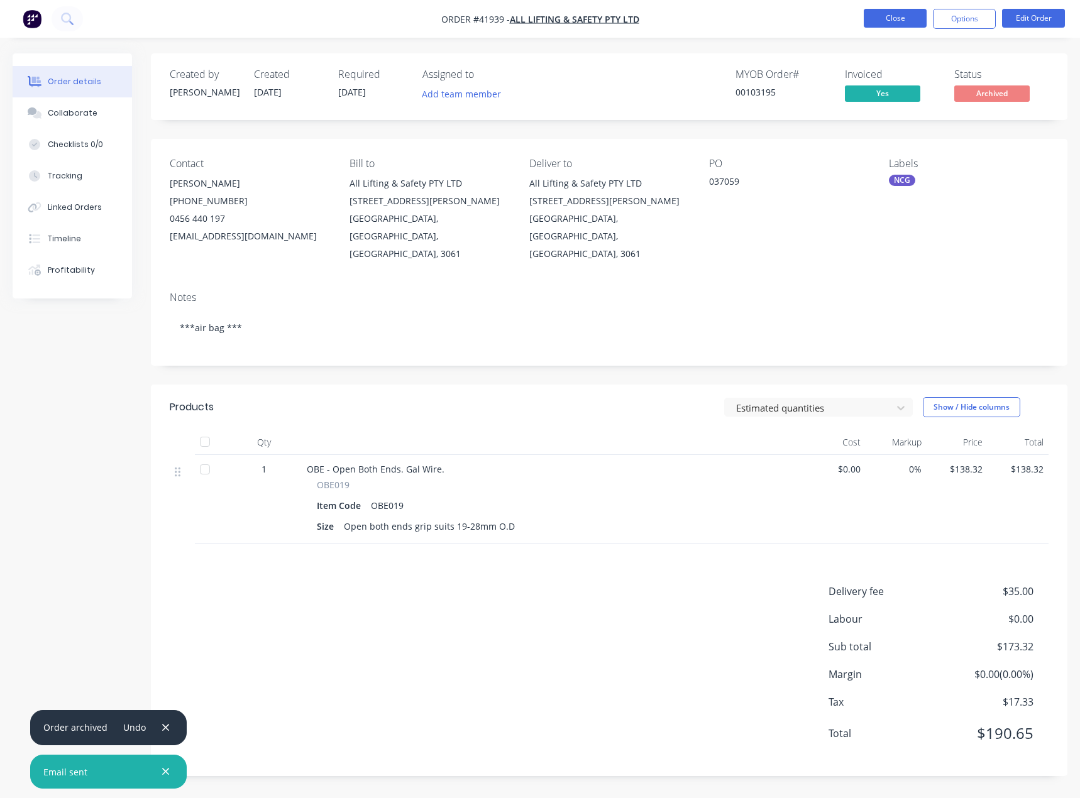
click at [891, 11] on button "Close" at bounding box center [894, 18] width 63 height 19
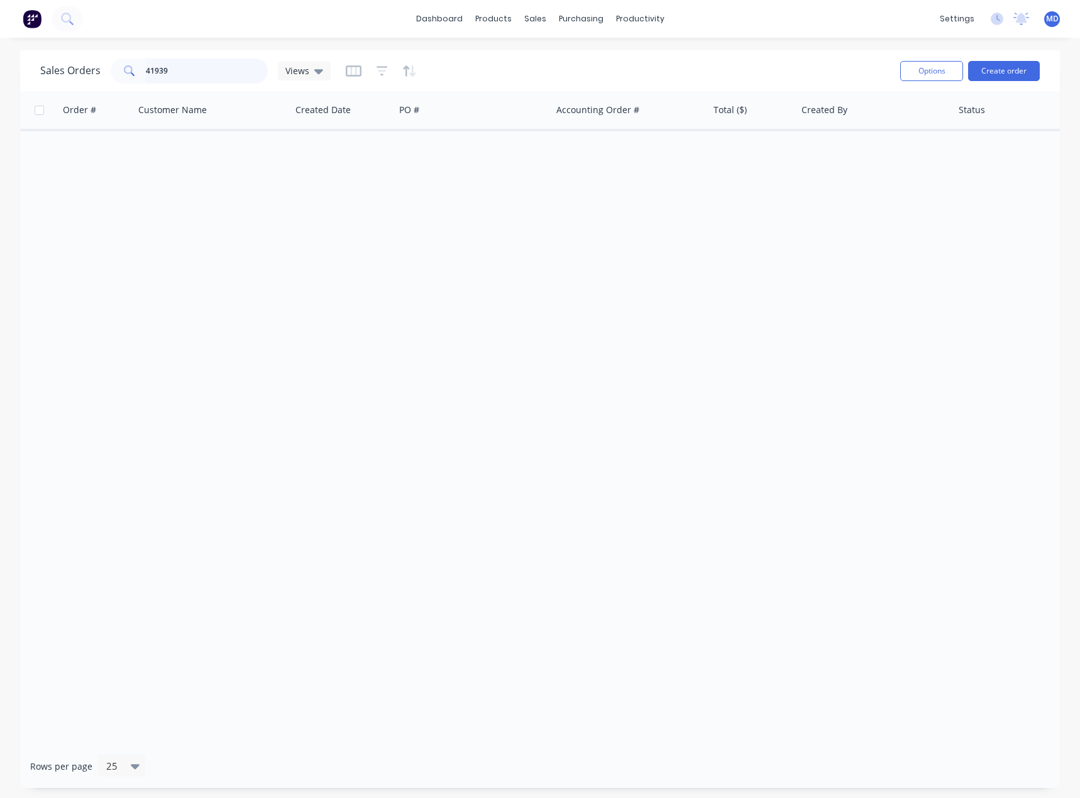
click at [214, 60] on input "41939" at bounding box center [207, 70] width 123 height 25
type input "41922"
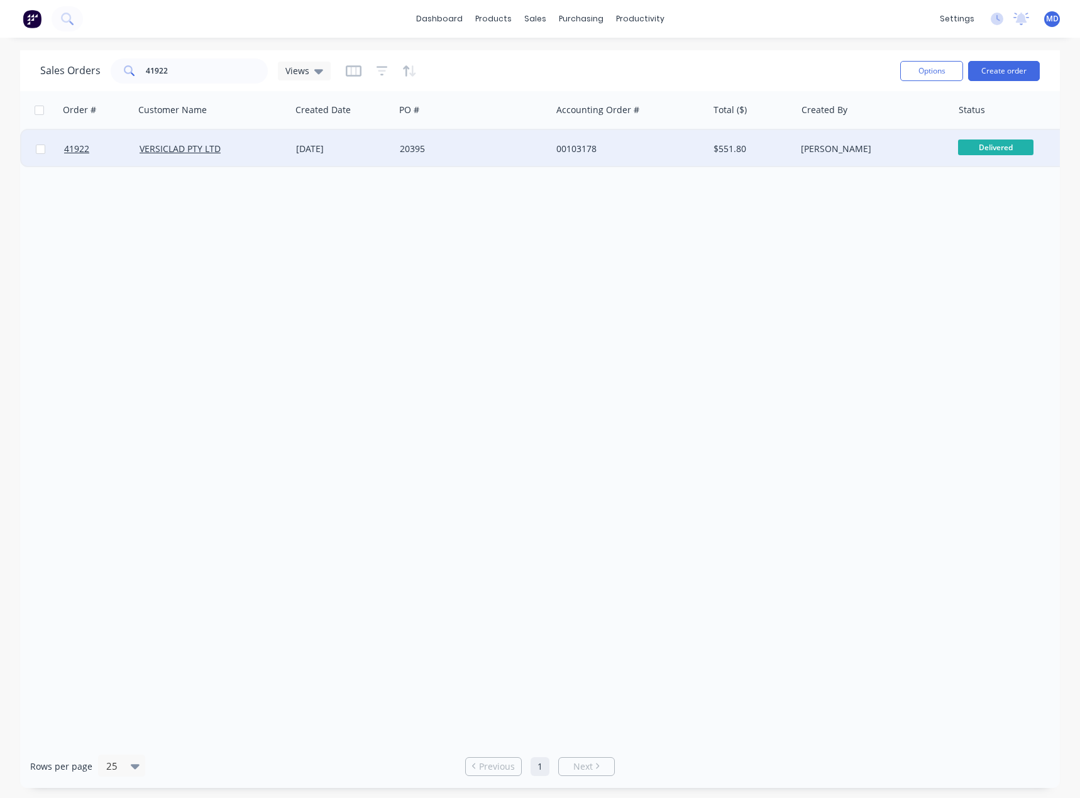
click at [493, 143] on div "20395" at bounding box center [469, 149] width 139 height 13
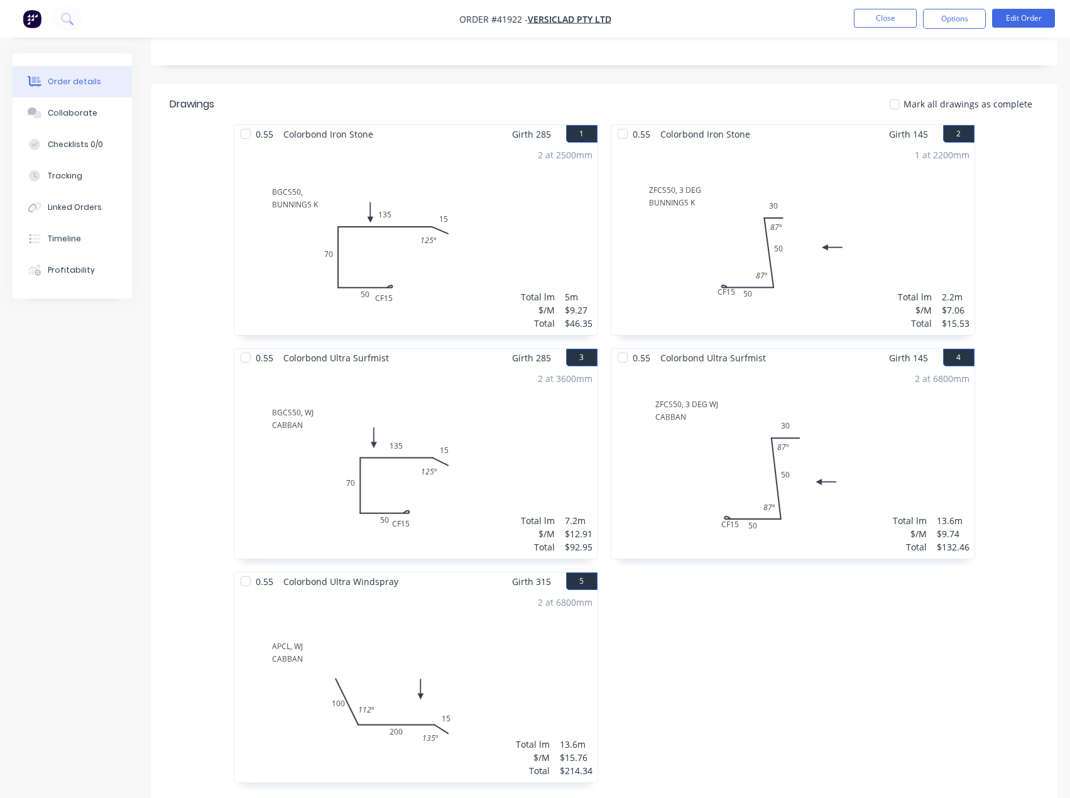
scroll to position [486, 0]
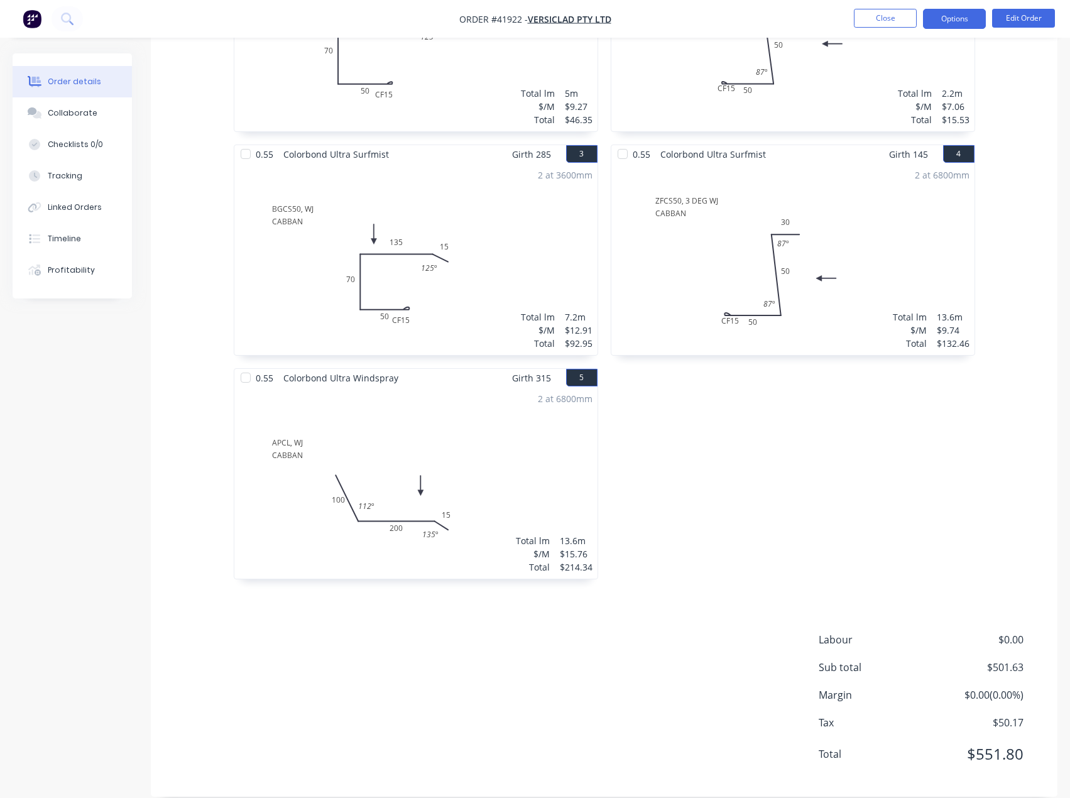
click at [942, 20] on button "Options" at bounding box center [954, 19] width 63 height 20
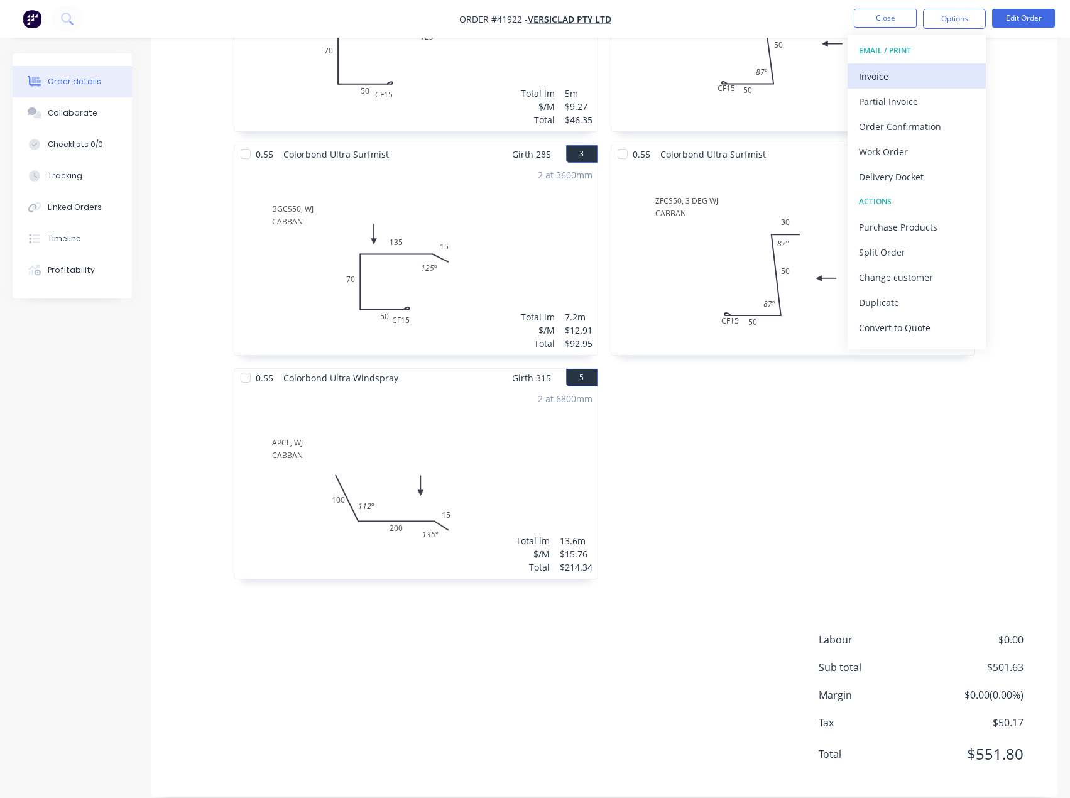
click at [873, 76] on div "Invoice" at bounding box center [917, 76] width 116 height 18
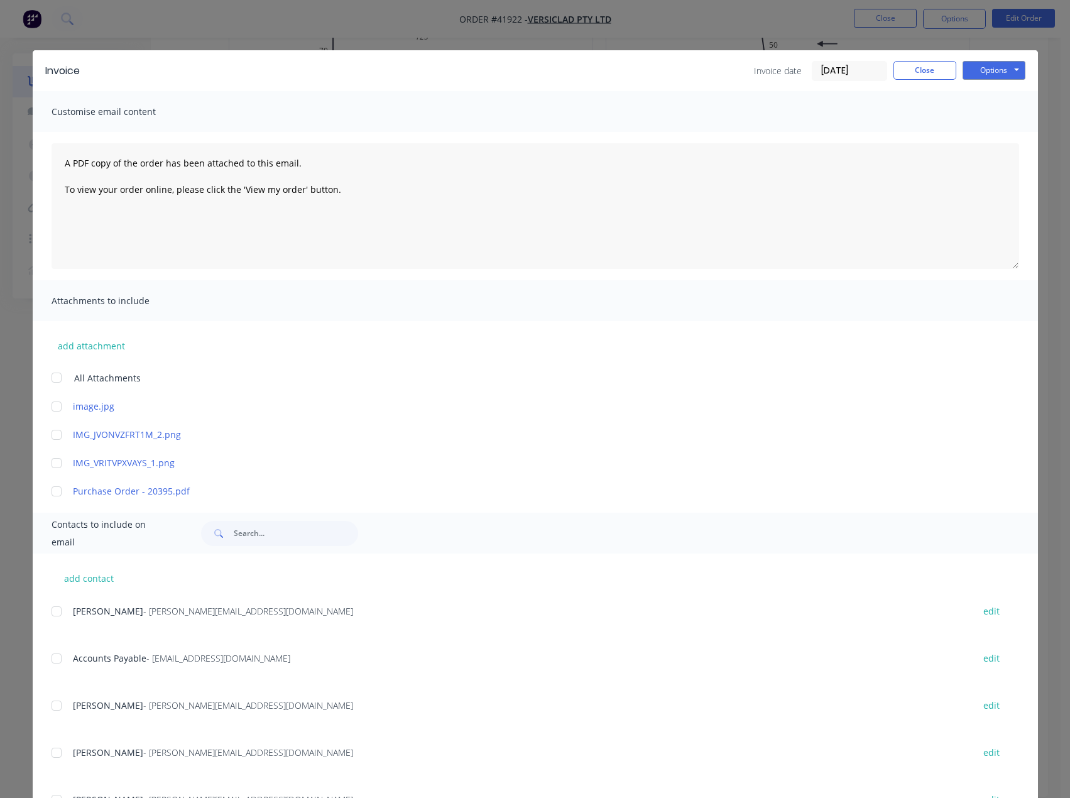
click at [53, 662] on div at bounding box center [56, 658] width 25 height 25
click at [970, 68] on button "Options" at bounding box center [994, 70] width 63 height 19
click at [984, 129] on button "Email" at bounding box center [1003, 134] width 80 height 21
click at [921, 67] on button "Close" at bounding box center [925, 70] width 63 height 19
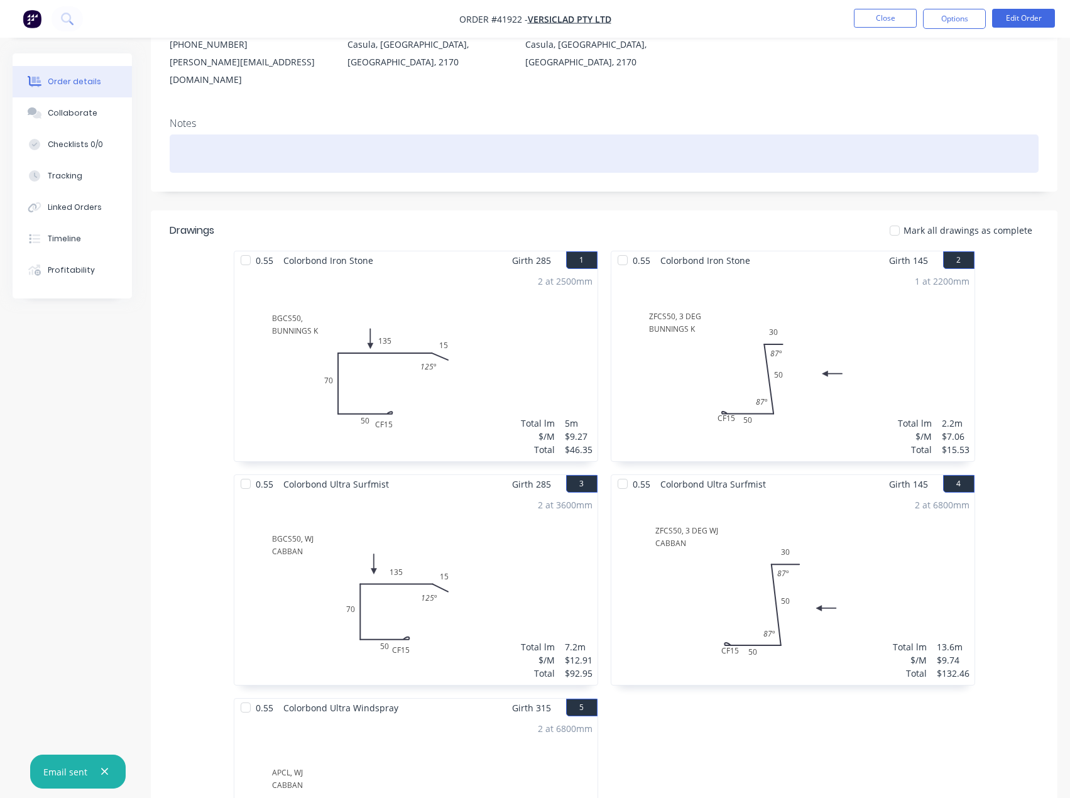
scroll to position [0, 0]
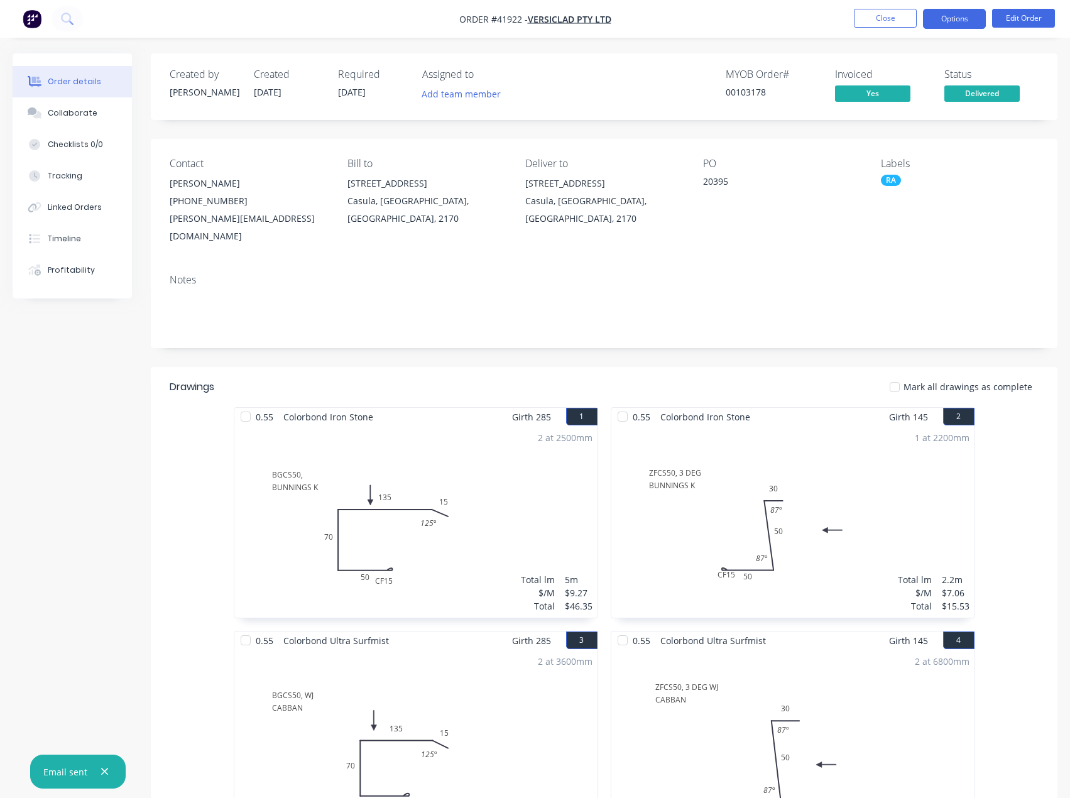
click at [943, 20] on button "Options" at bounding box center [954, 19] width 63 height 20
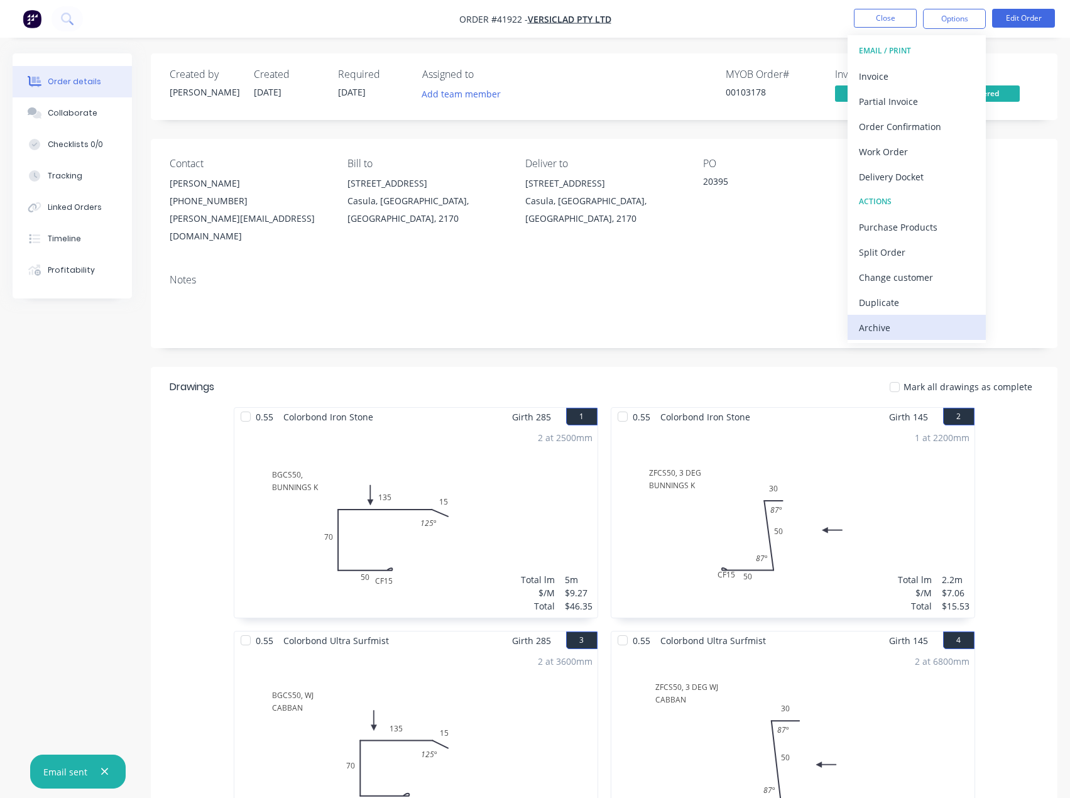
click at [872, 330] on div "Archive" at bounding box center [917, 328] width 116 height 18
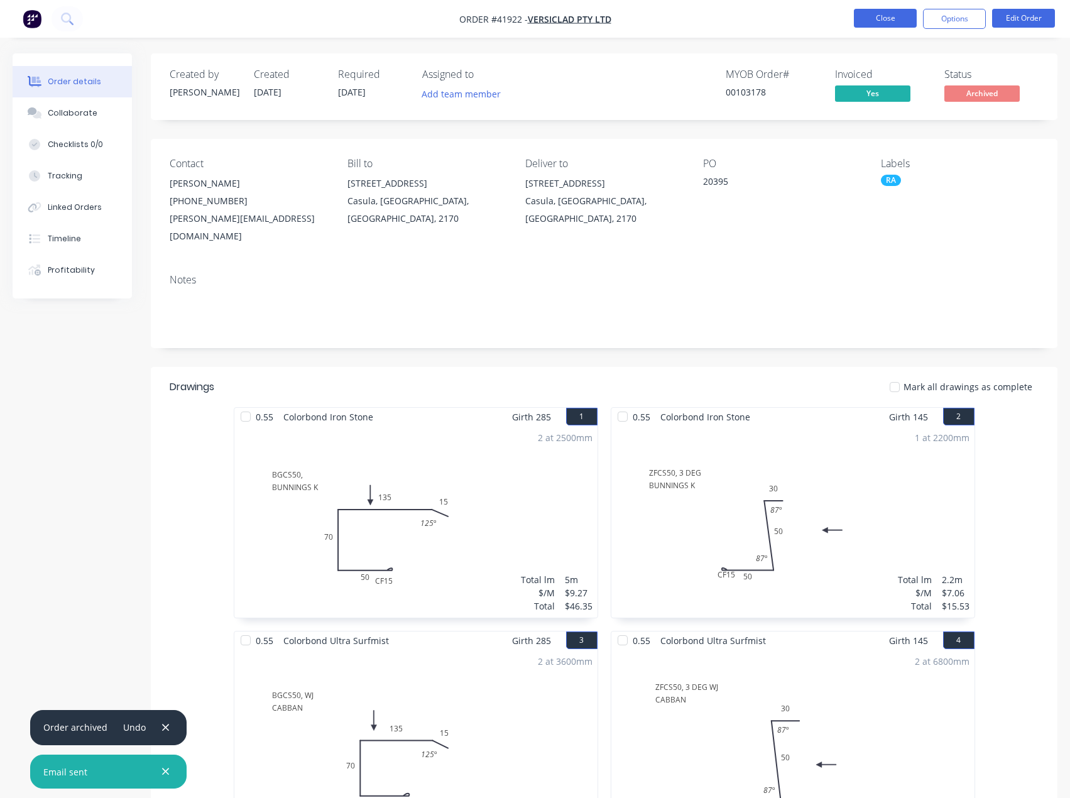
click at [887, 21] on button "Close" at bounding box center [885, 18] width 63 height 19
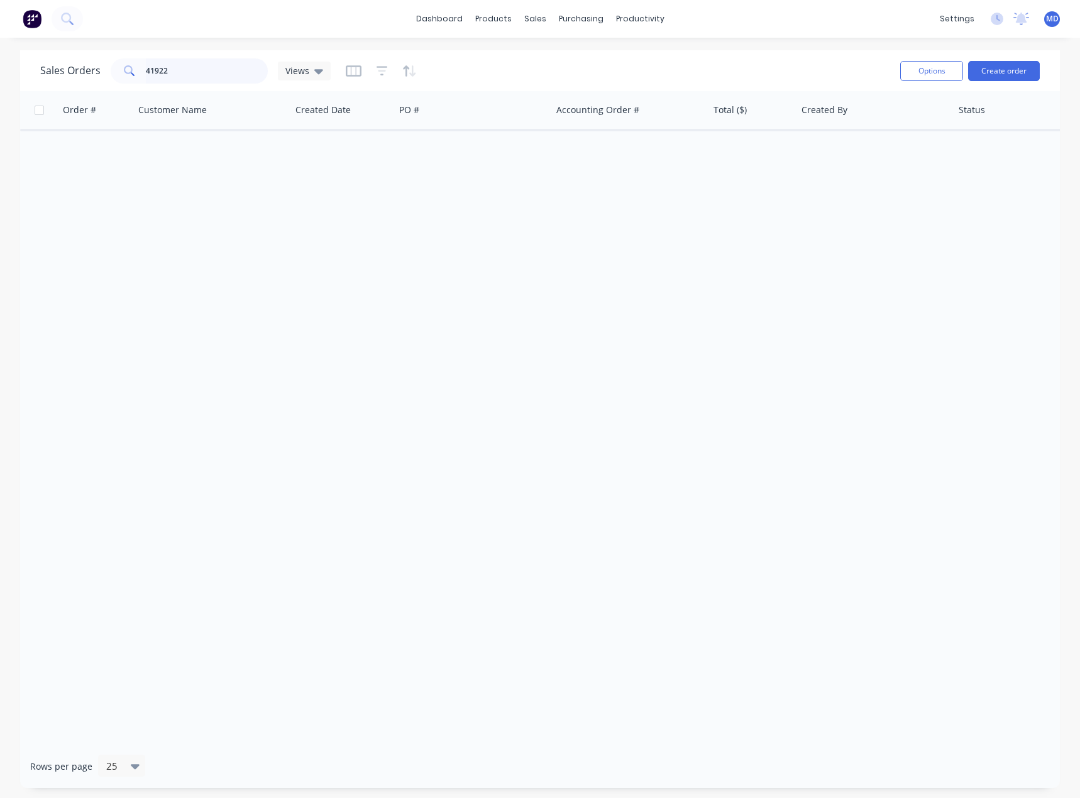
click at [215, 68] on input "41922" at bounding box center [207, 70] width 123 height 25
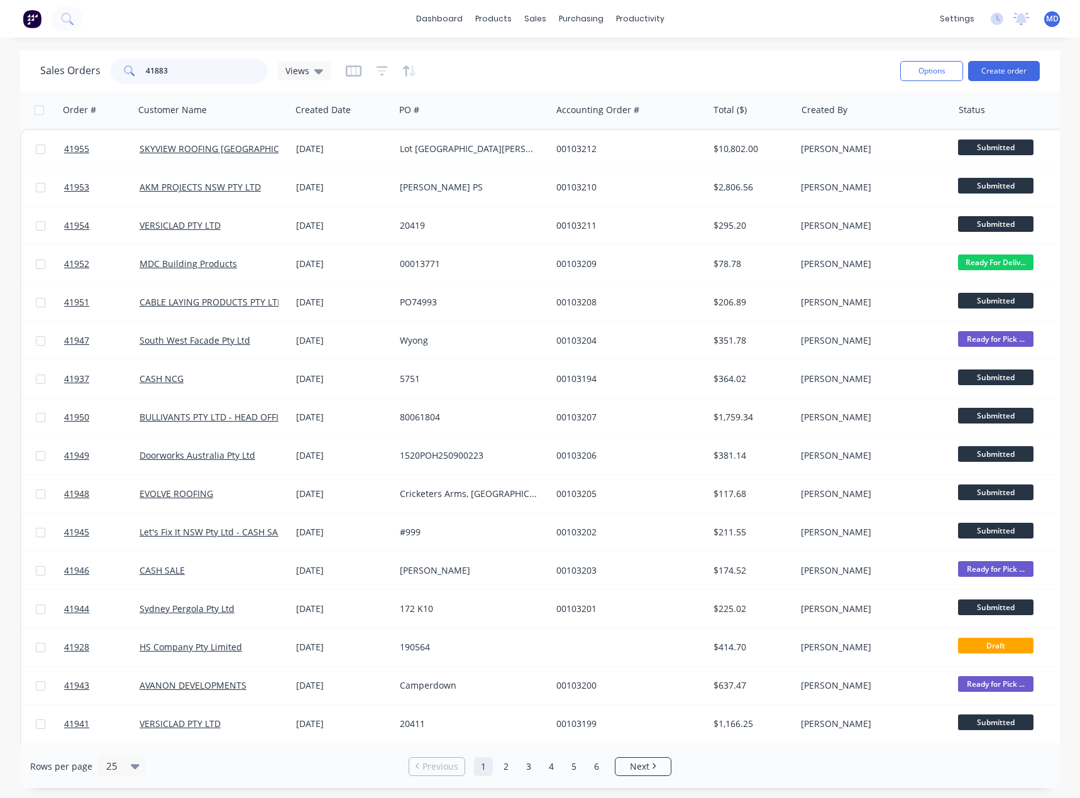
type input "41883"
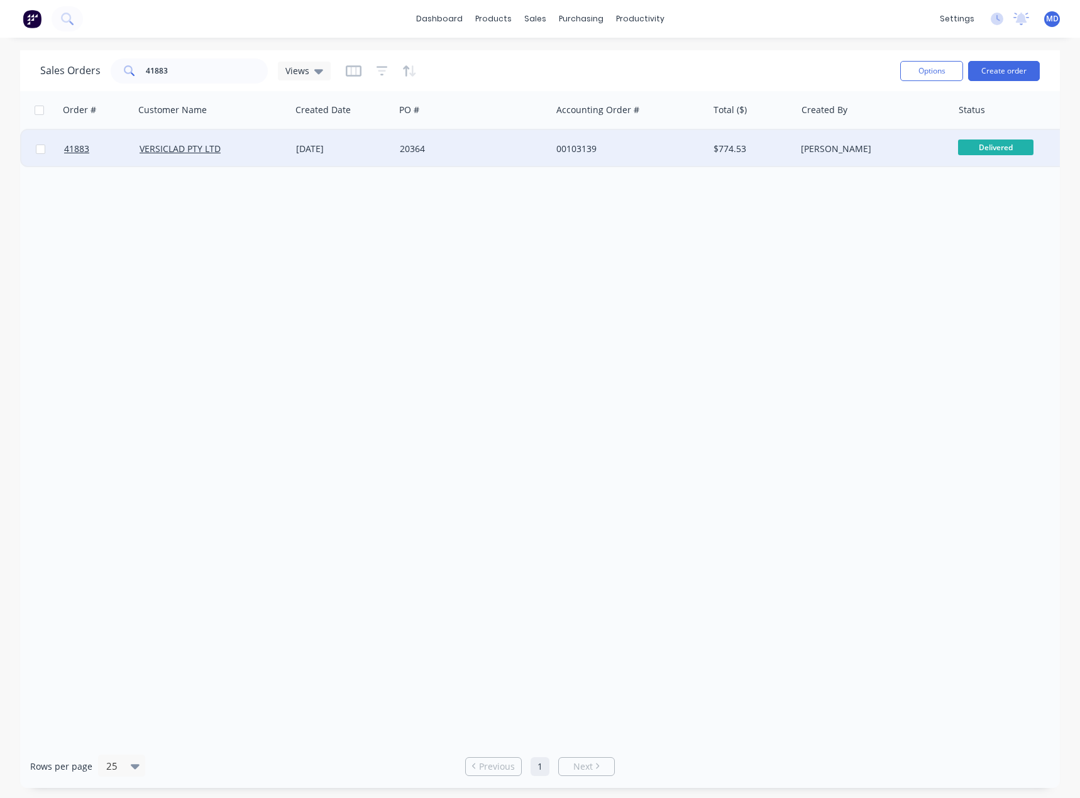
click at [637, 147] on div "00103139" at bounding box center [625, 149] width 139 height 13
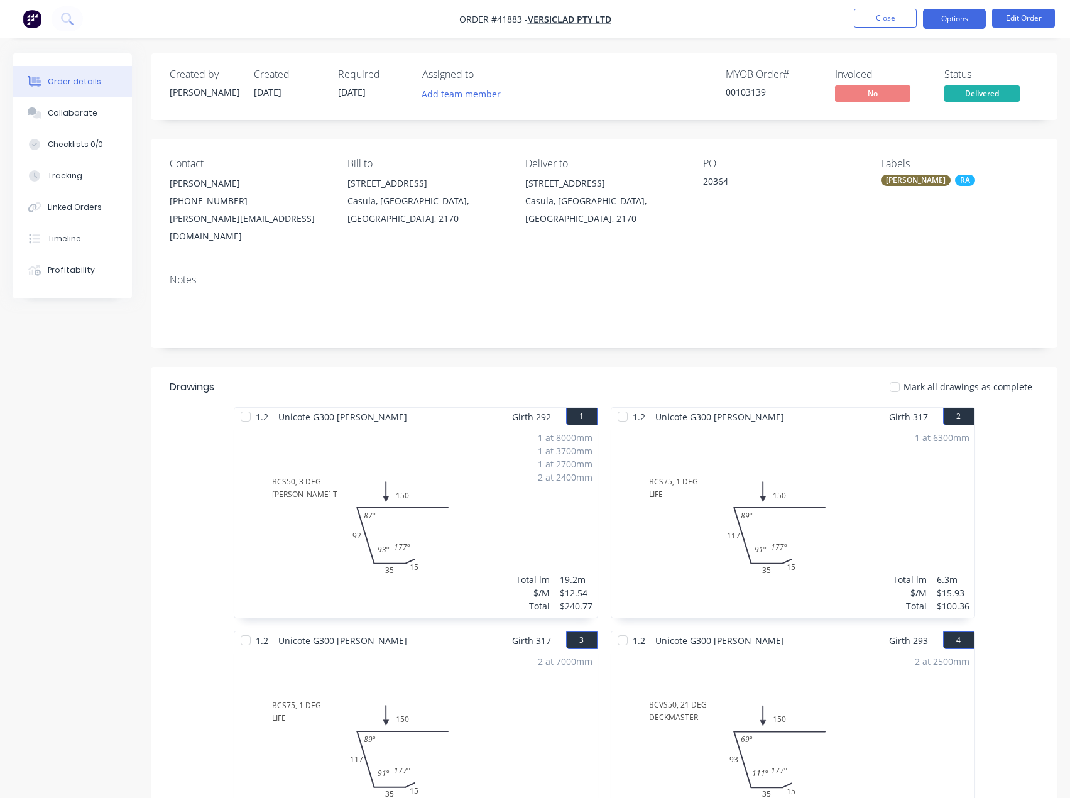
click at [953, 18] on button "Options" at bounding box center [954, 19] width 63 height 20
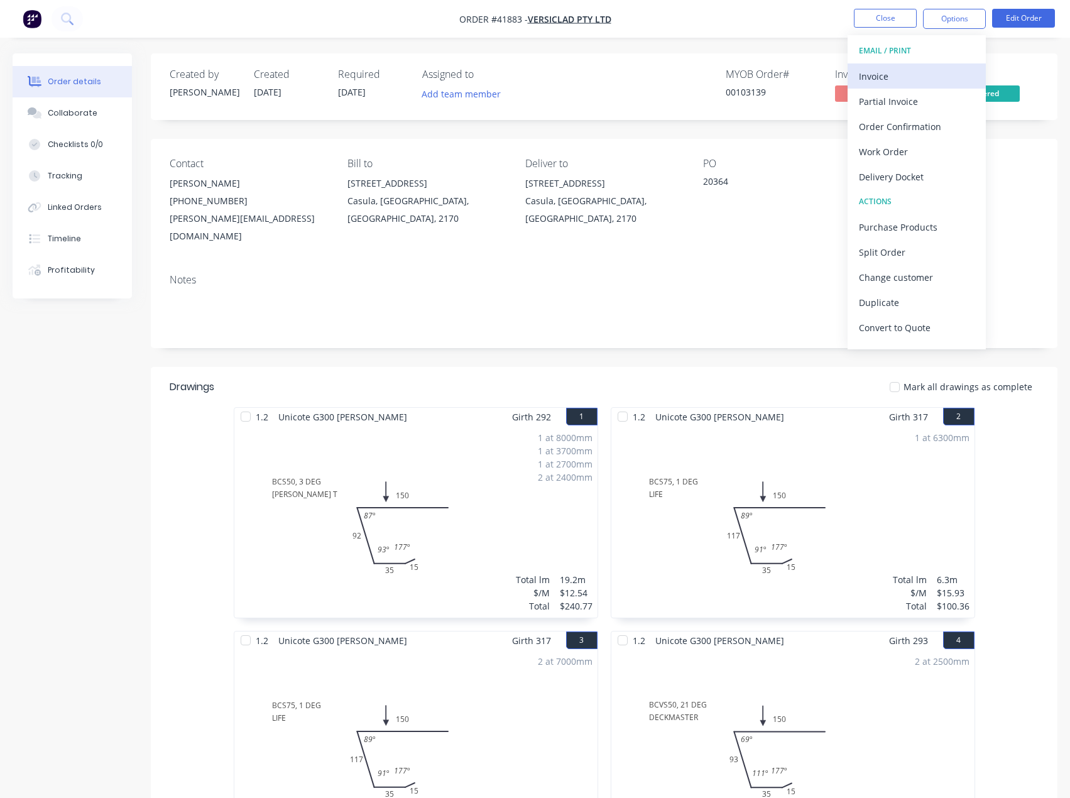
click at [879, 76] on div "Invoice" at bounding box center [917, 76] width 116 height 18
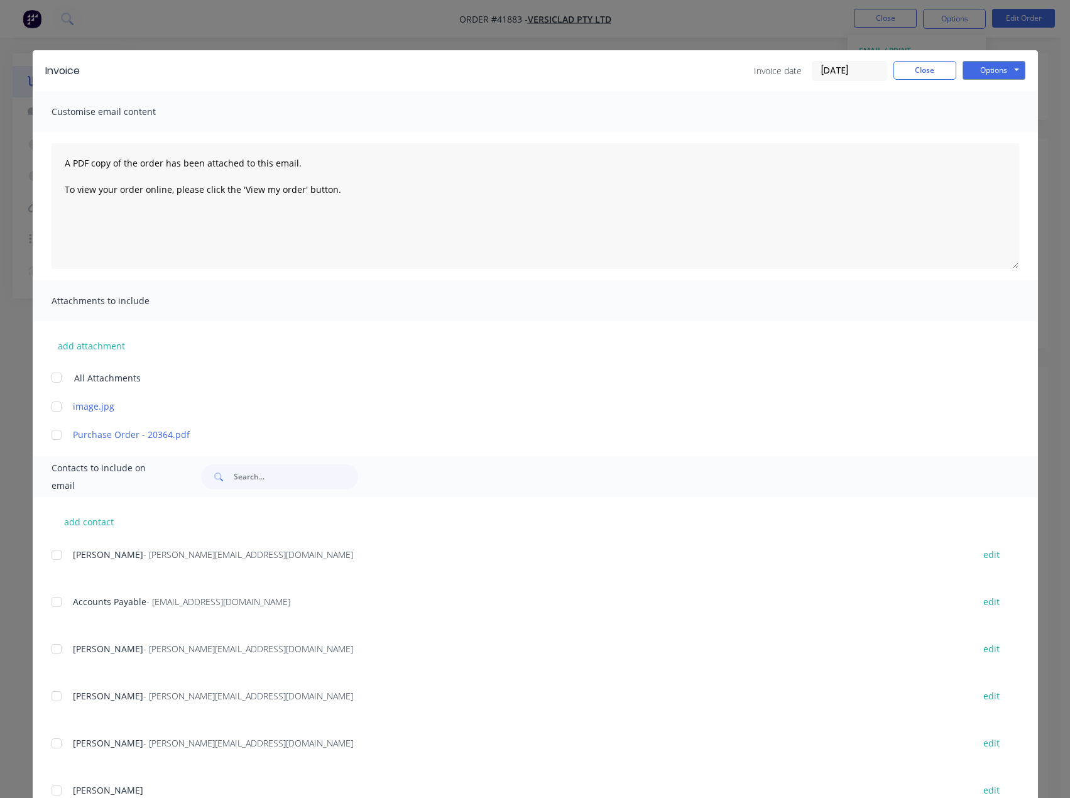
click at [50, 602] on div at bounding box center [56, 601] width 25 height 25
click at [985, 70] on button "Options" at bounding box center [994, 70] width 63 height 19
click at [993, 129] on button "Email" at bounding box center [1003, 134] width 80 height 21
click at [908, 65] on button "Close" at bounding box center [925, 70] width 63 height 19
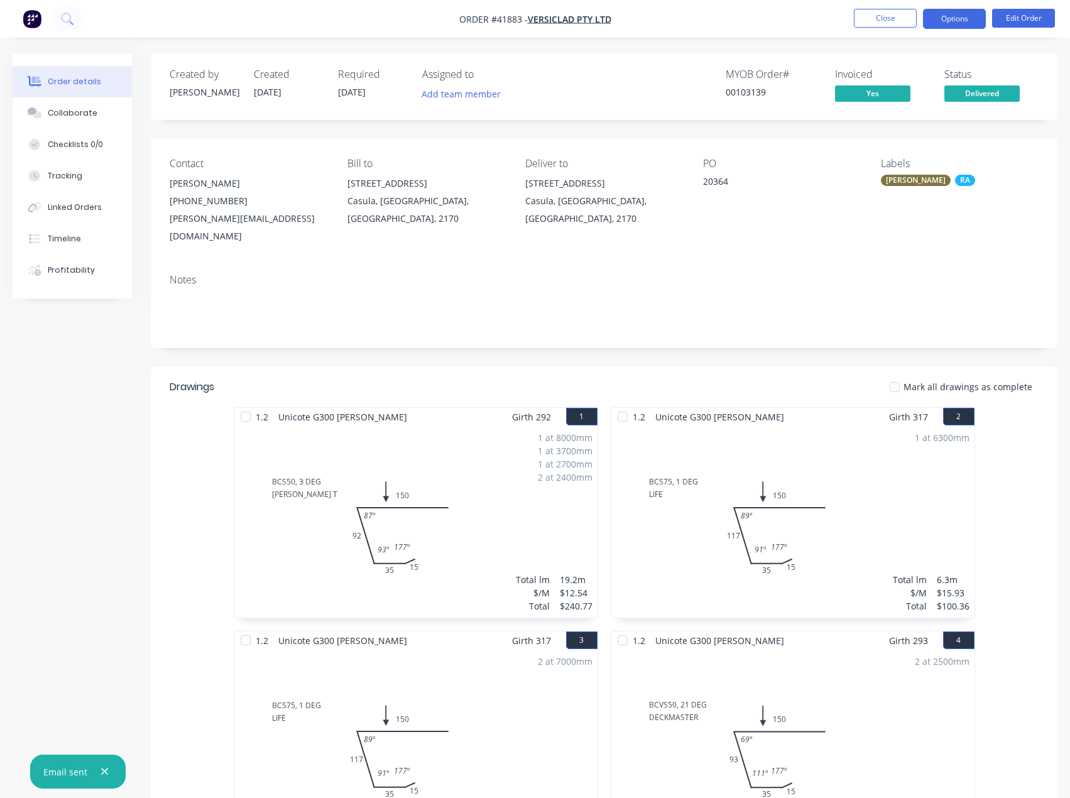
click at [944, 18] on button "Options" at bounding box center [954, 19] width 63 height 20
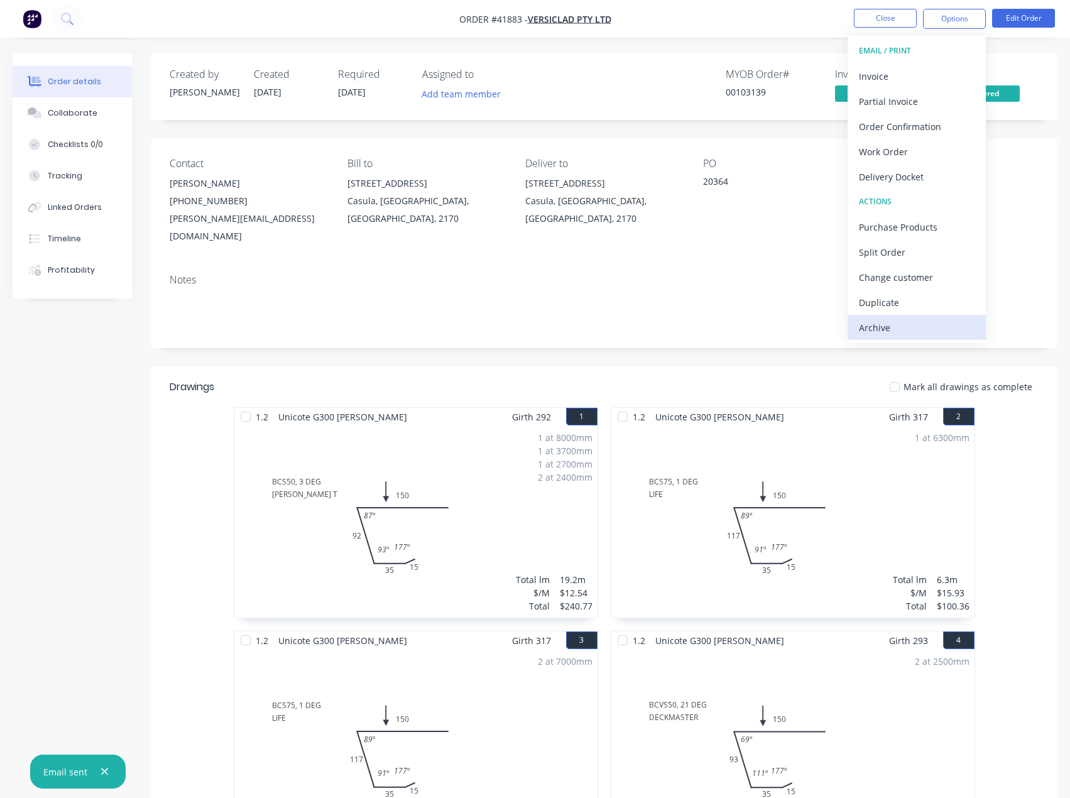
click at [883, 325] on div "Archive" at bounding box center [917, 328] width 116 height 18
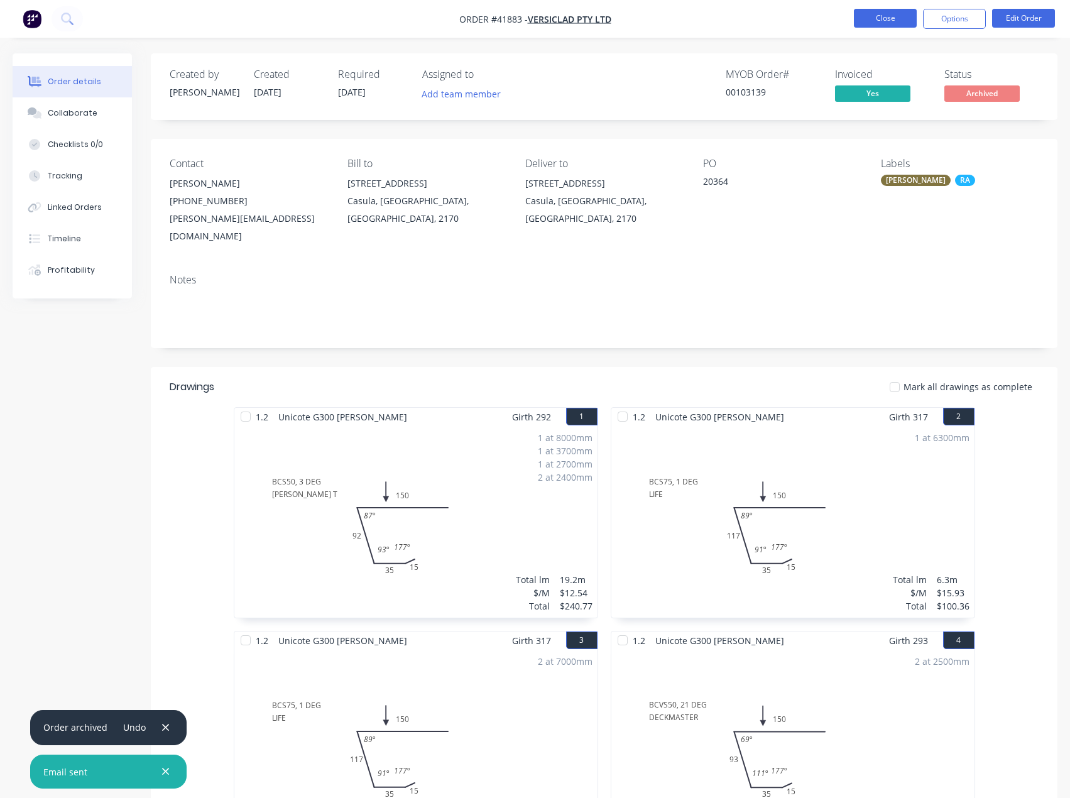
click at [877, 16] on button "Close" at bounding box center [885, 18] width 63 height 19
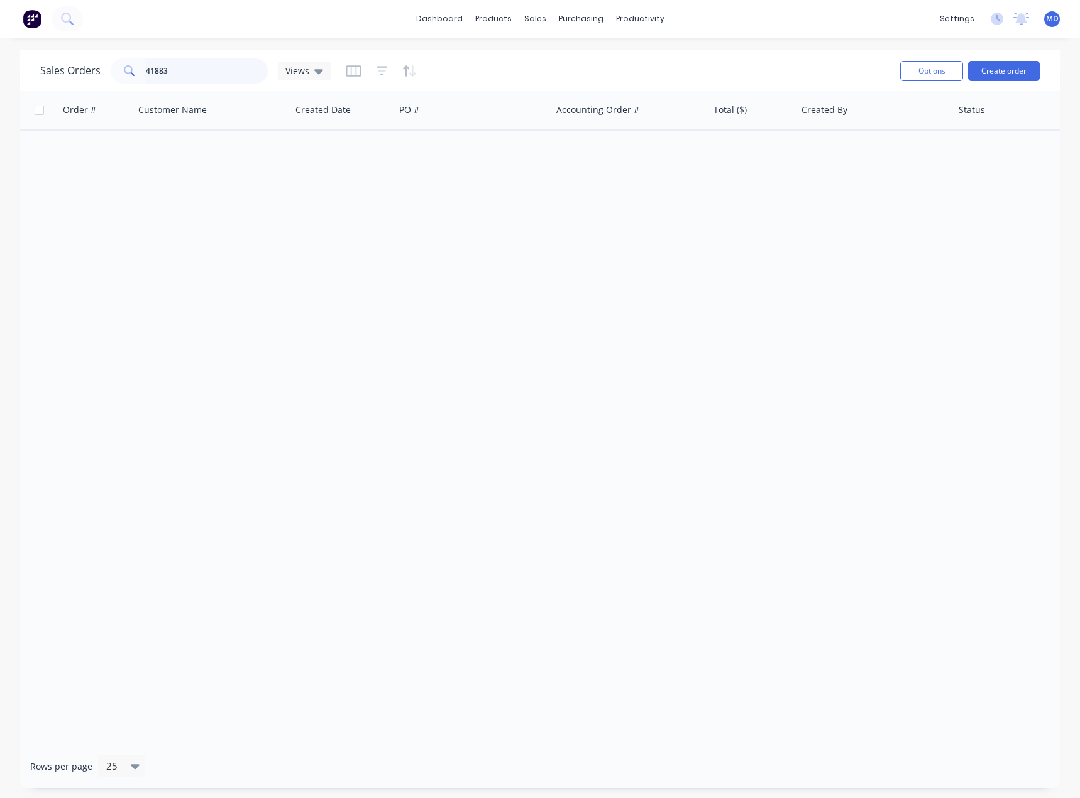
click at [189, 72] on input "41883" at bounding box center [207, 70] width 123 height 25
type input "41905"
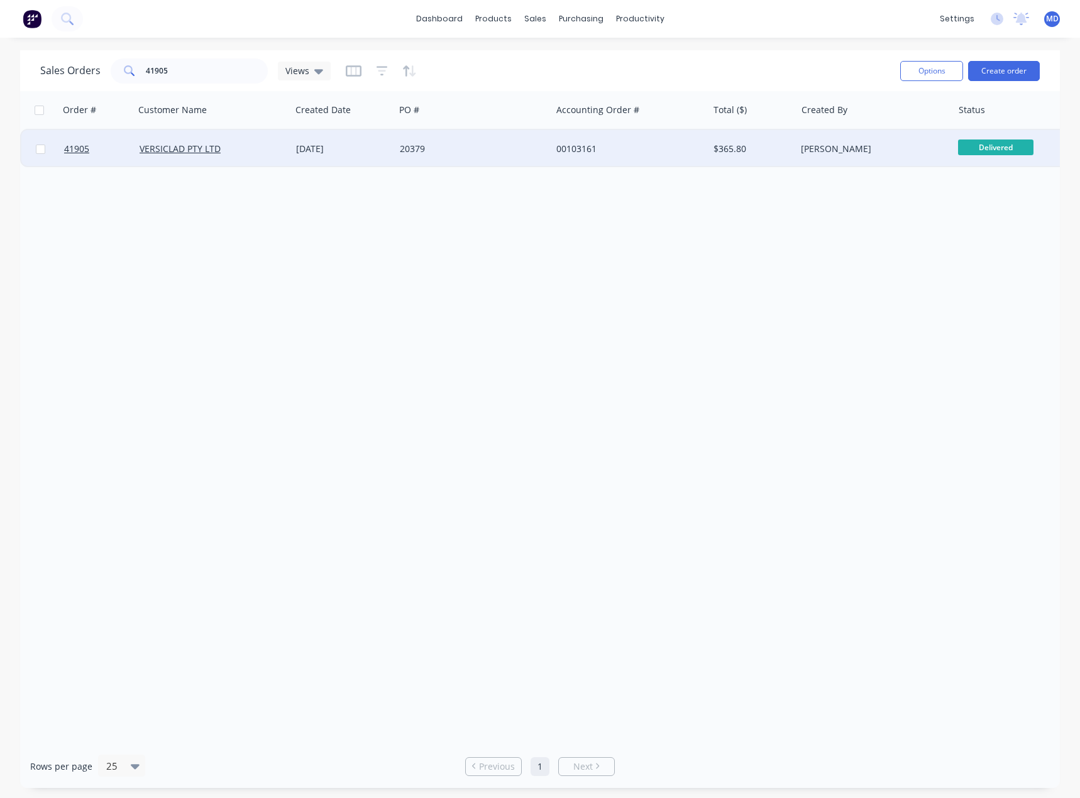
click at [518, 147] on div "20379" at bounding box center [469, 149] width 139 height 13
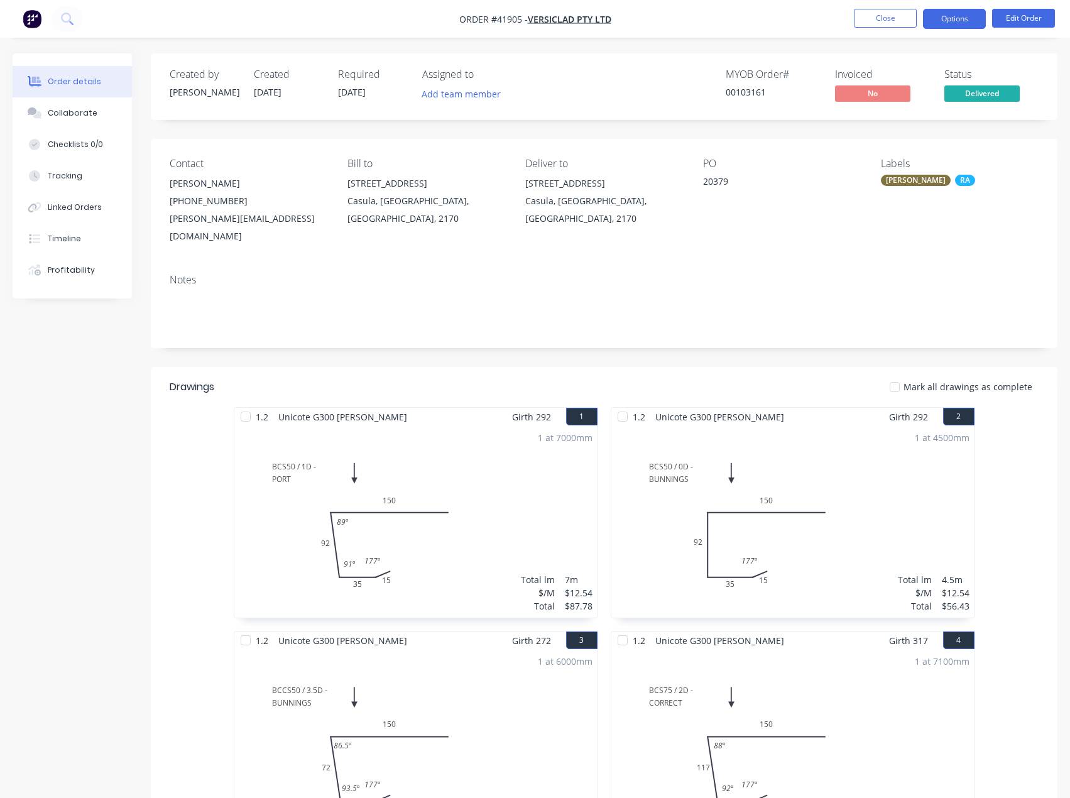
click at [949, 23] on button "Options" at bounding box center [954, 19] width 63 height 20
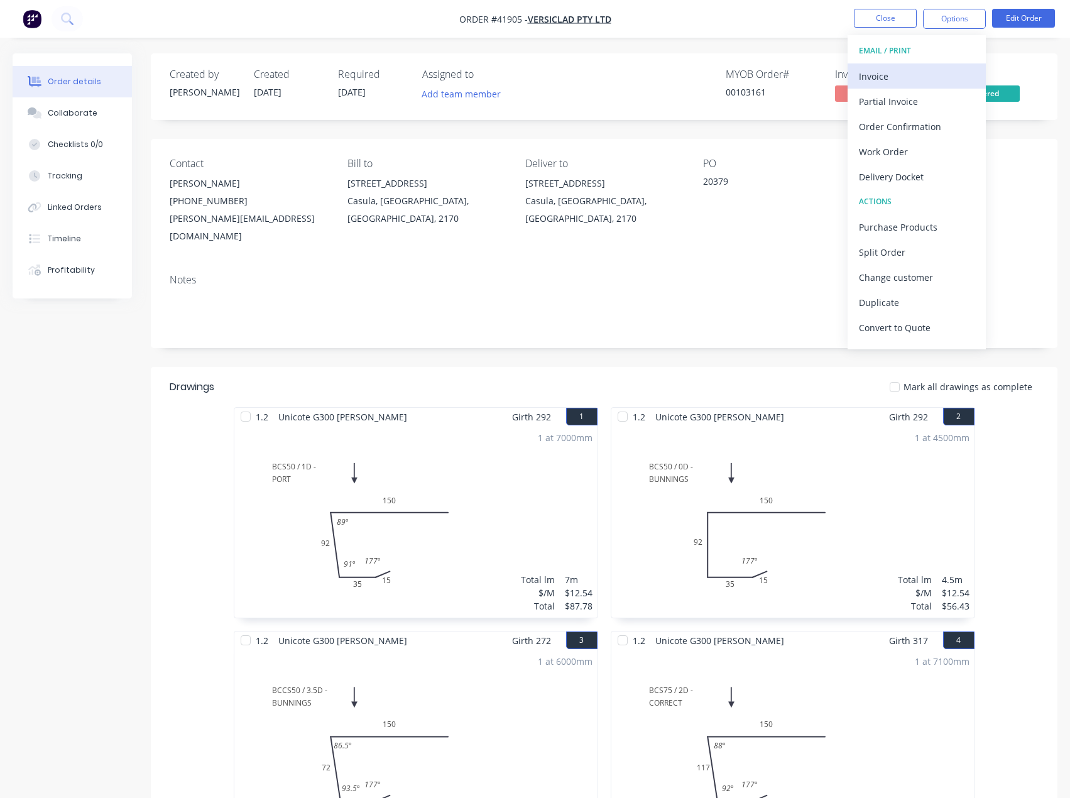
click at [880, 74] on div "Invoice" at bounding box center [917, 76] width 116 height 18
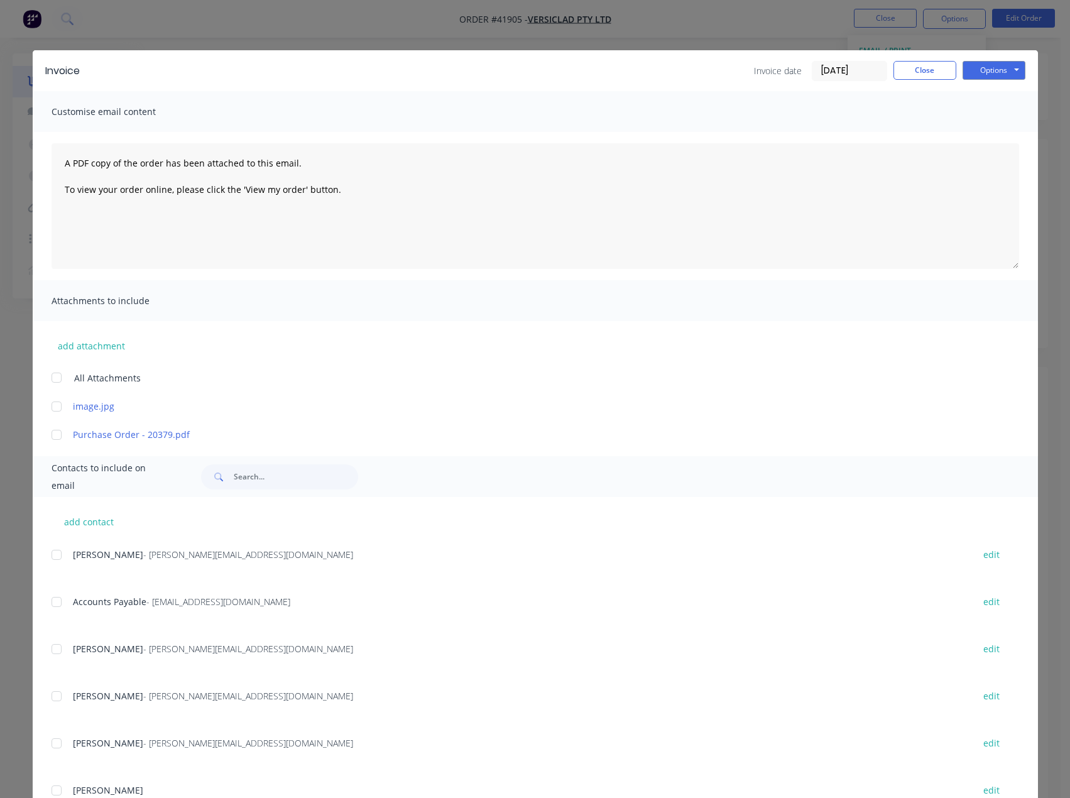
drag, startPoint x: 53, startPoint y: 602, endPoint x: 150, endPoint y: 566, distance: 102.8
click at [55, 602] on div at bounding box center [56, 601] width 25 height 25
click at [981, 69] on button "Options" at bounding box center [994, 70] width 63 height 19
click at [995, 128] on button "Email" at bounding box center [1003, 134] width 80 height 21
click at [917, 70] on button "Close" at bounding box center [925, 70] width 63 height 19
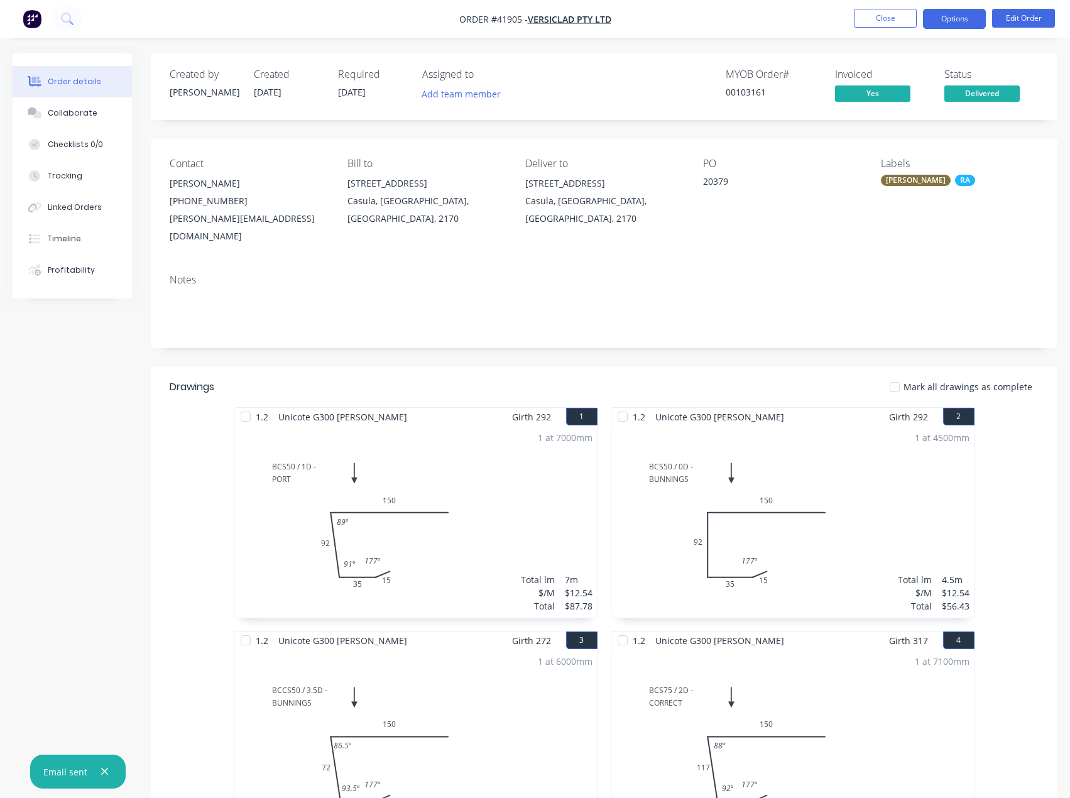
click at [953, 18] on button "Options" at bounding box center [954, 19] width 63 height 20
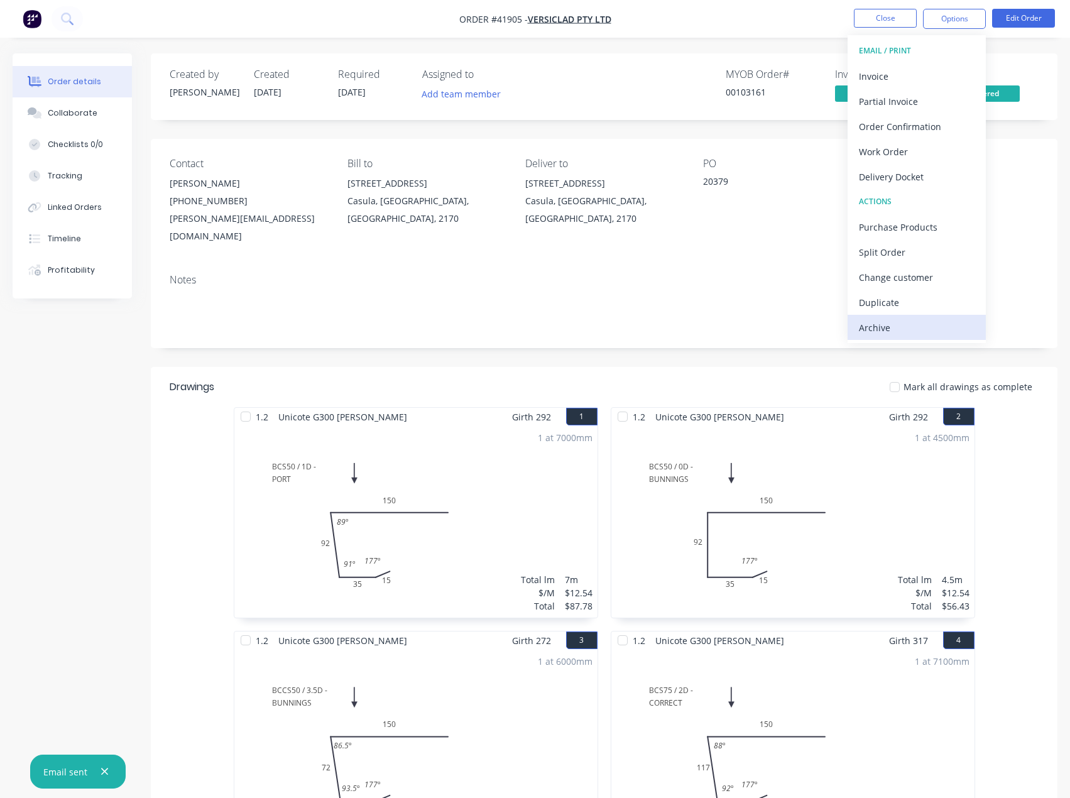
click at [882, 328] on div "Archive" at bounding box center [917, 328] width 116 height 18
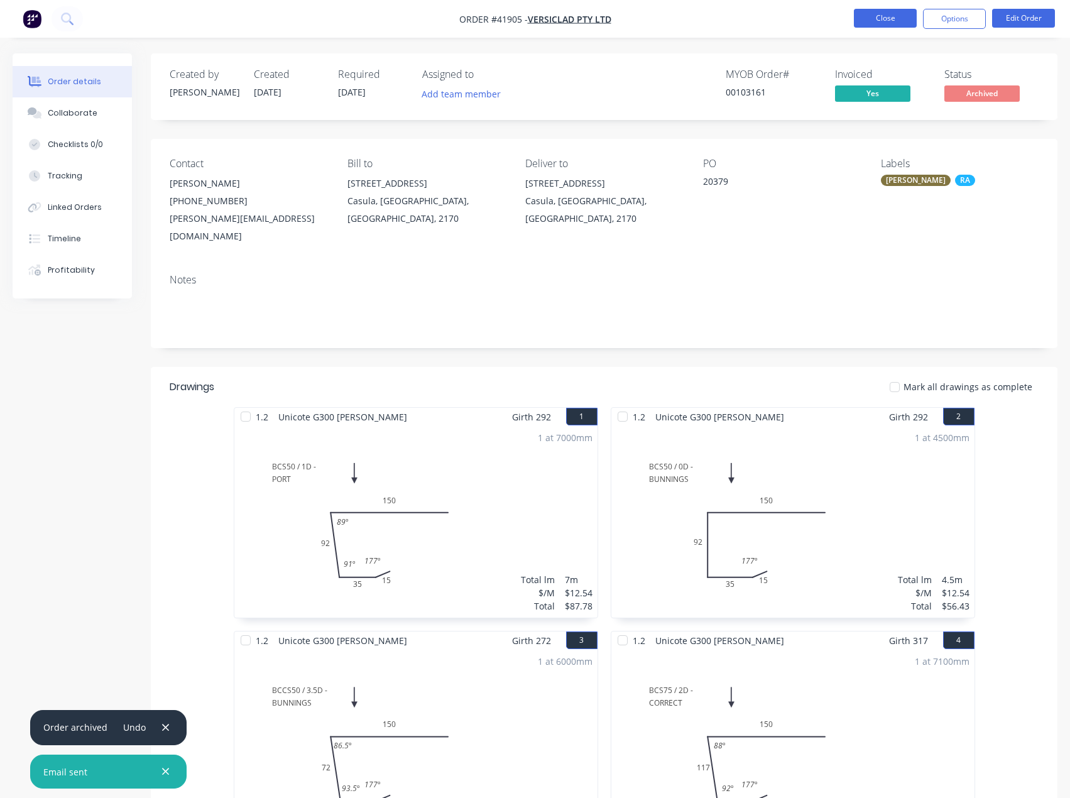
click at [891, 13] on button "Close" at bounding box center [885, 18] width 63 height 19
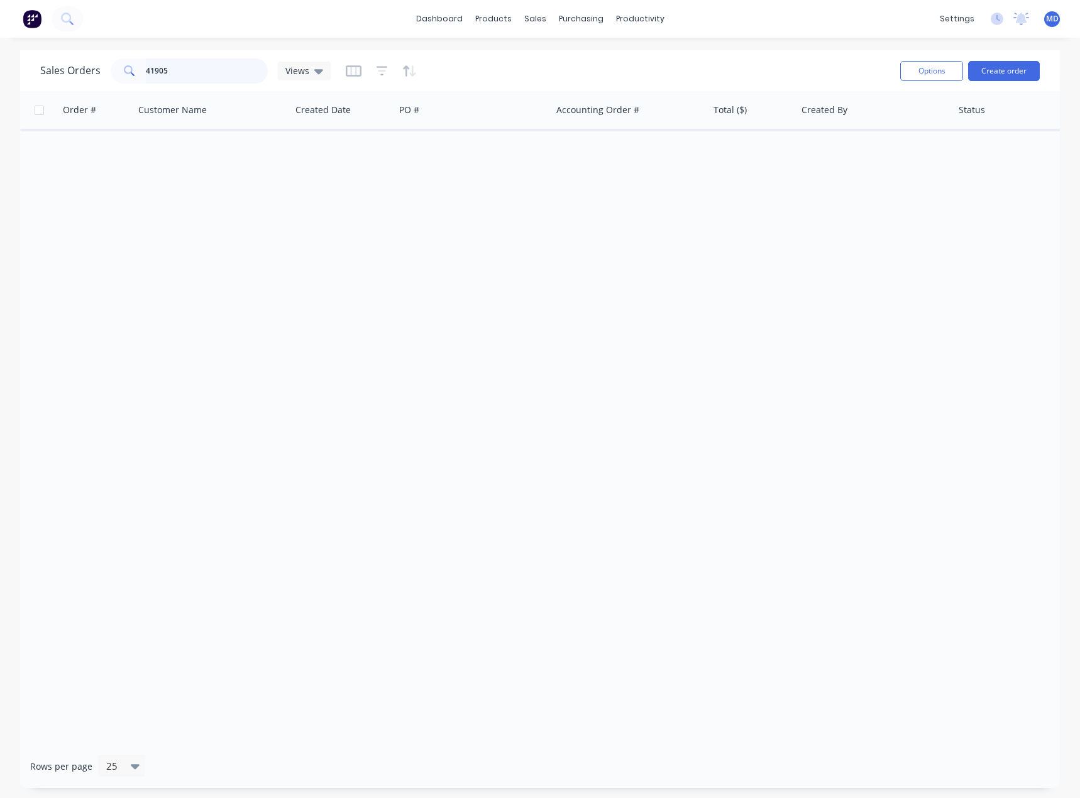
click at [206, 79] on input "41905" at bounding box center [207, 70] width 123 height 25
type input "41938"
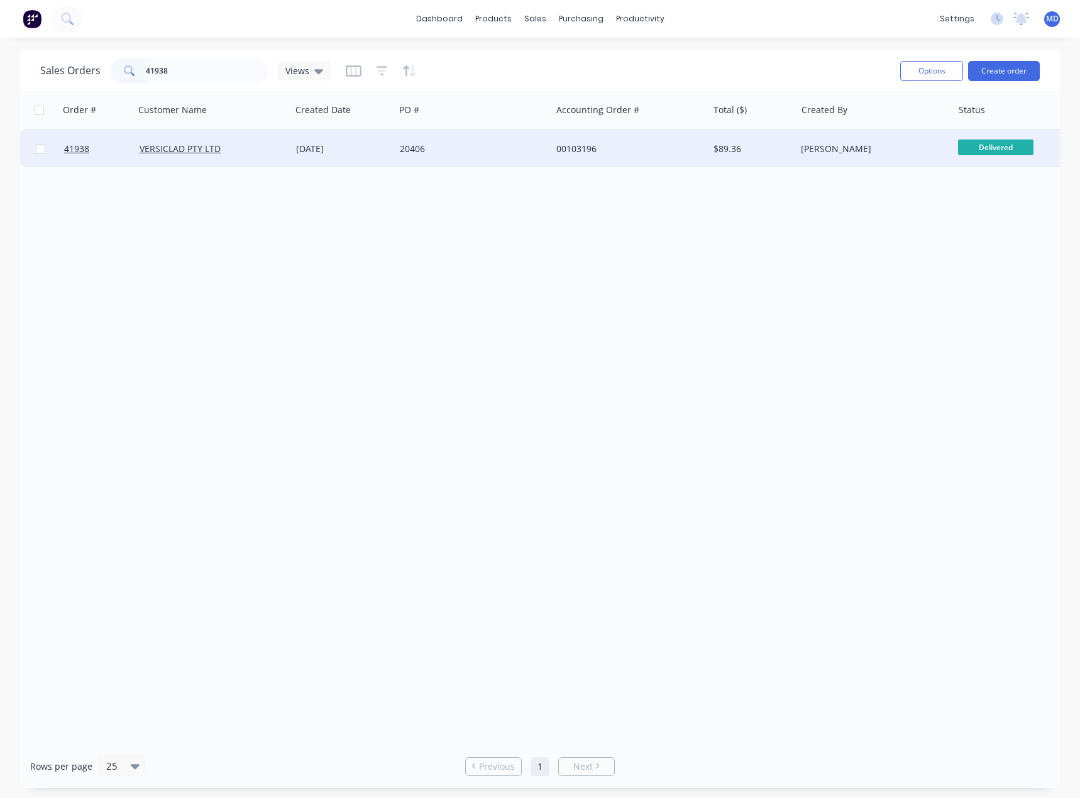
click at [478, 138] on div "20406" at bounding box center [473, 149] width 156 height 38
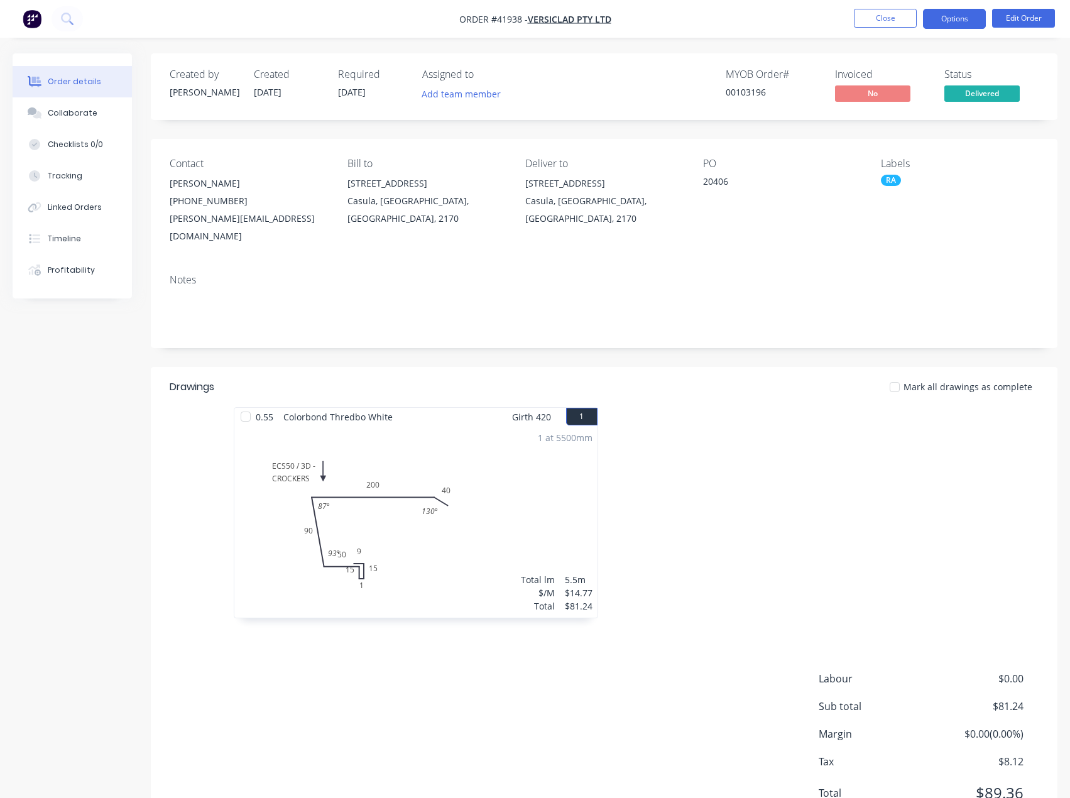
click at [952, 18] on button "Options" at bounding box center [954, 19] width 63 height 20
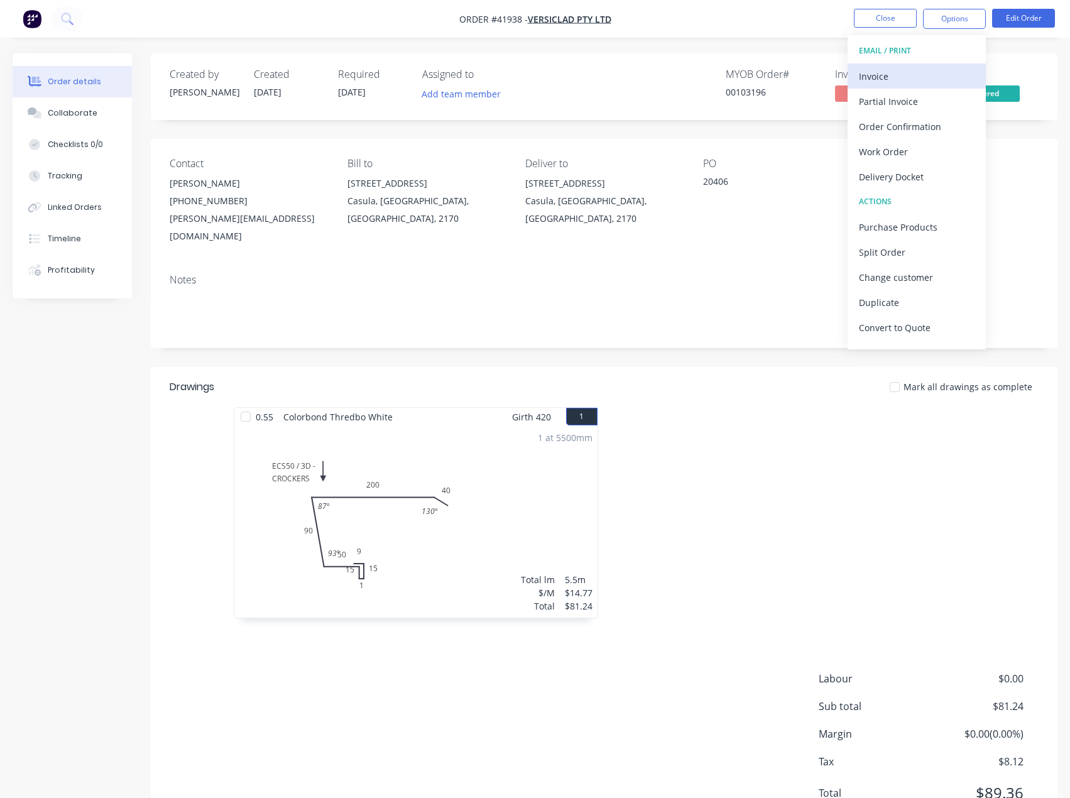
click at [881, 75] on div "Invoice" at bounding box center [917, 76] width 116 height 18
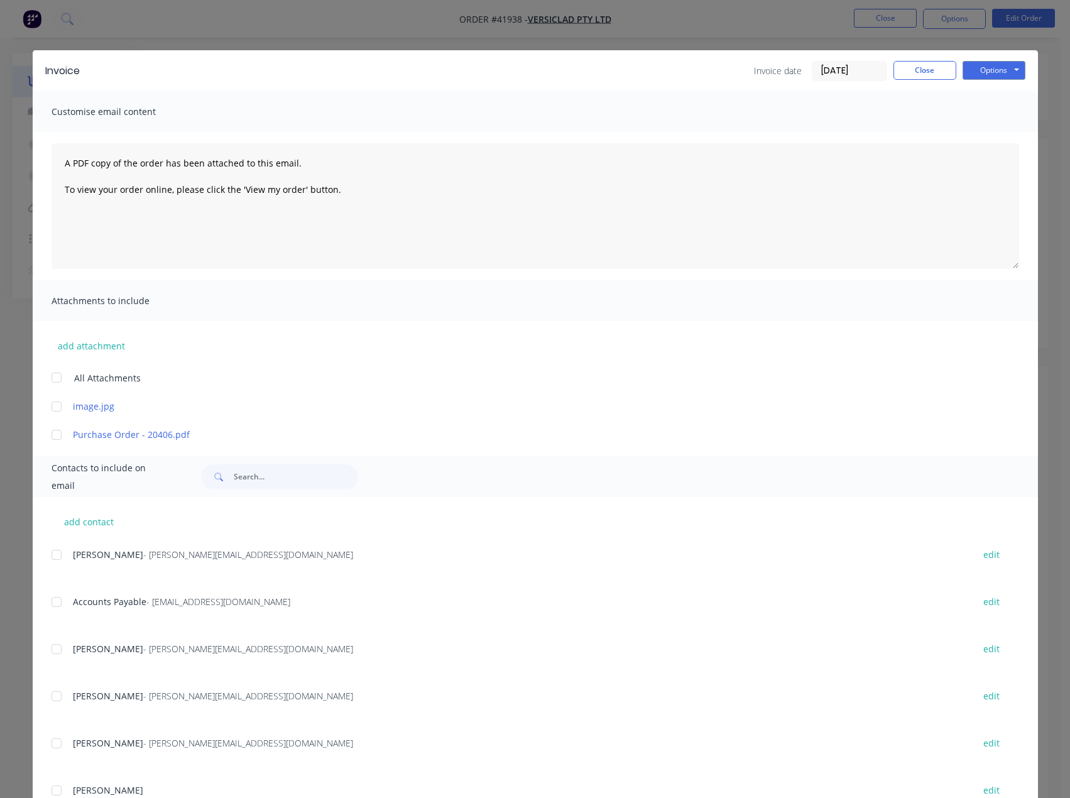
click at [49, 604] on div at bounding box center [56, 601] width 25 height 25
click at [981, 67] on button "Options" at bounding box center [994, 70] width 63 height 19
click at [991, 129] on button "Email" at bounding box center [1003, 134] width 80 height 21
click at [911, 80] on div "Invoice date 26/09/25 Close Options Preview Print Email" at bounding box center [889, 71] width 271 height 20
click at [930, 67] on button "Close" at bounding box center [925, 70] width 63 height 19
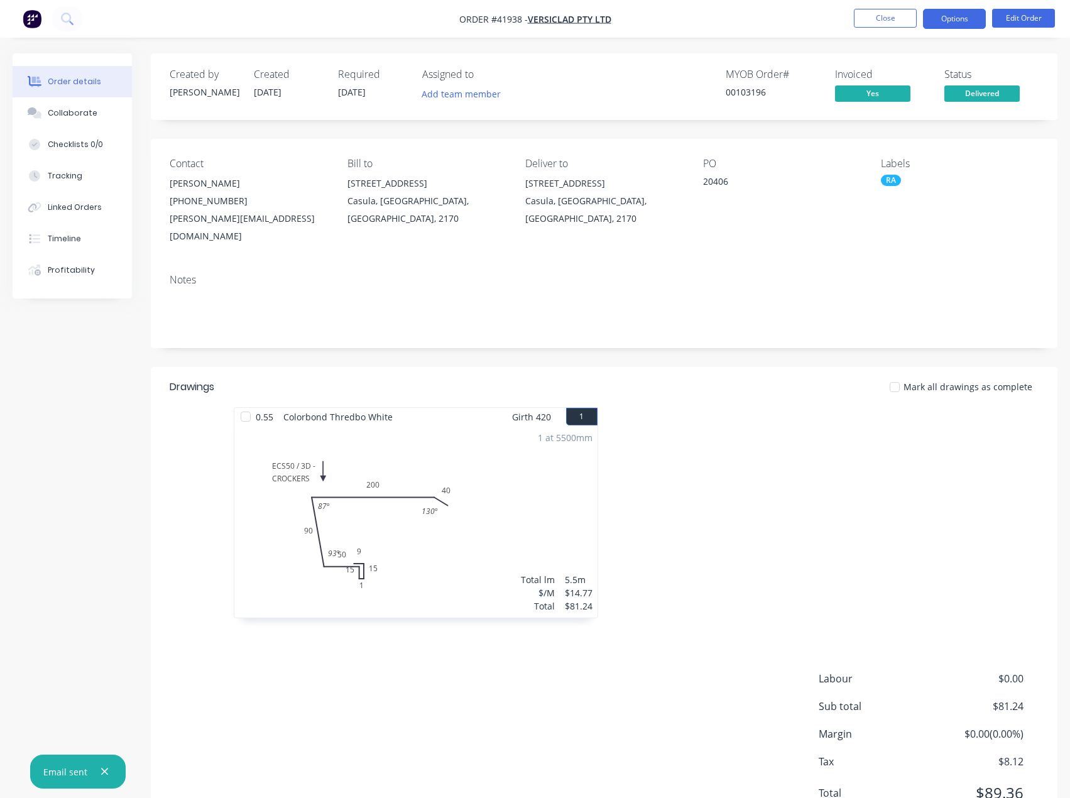
click at [960, 21] on button "Options" at bounding box center [954, 19] width 63 height 20
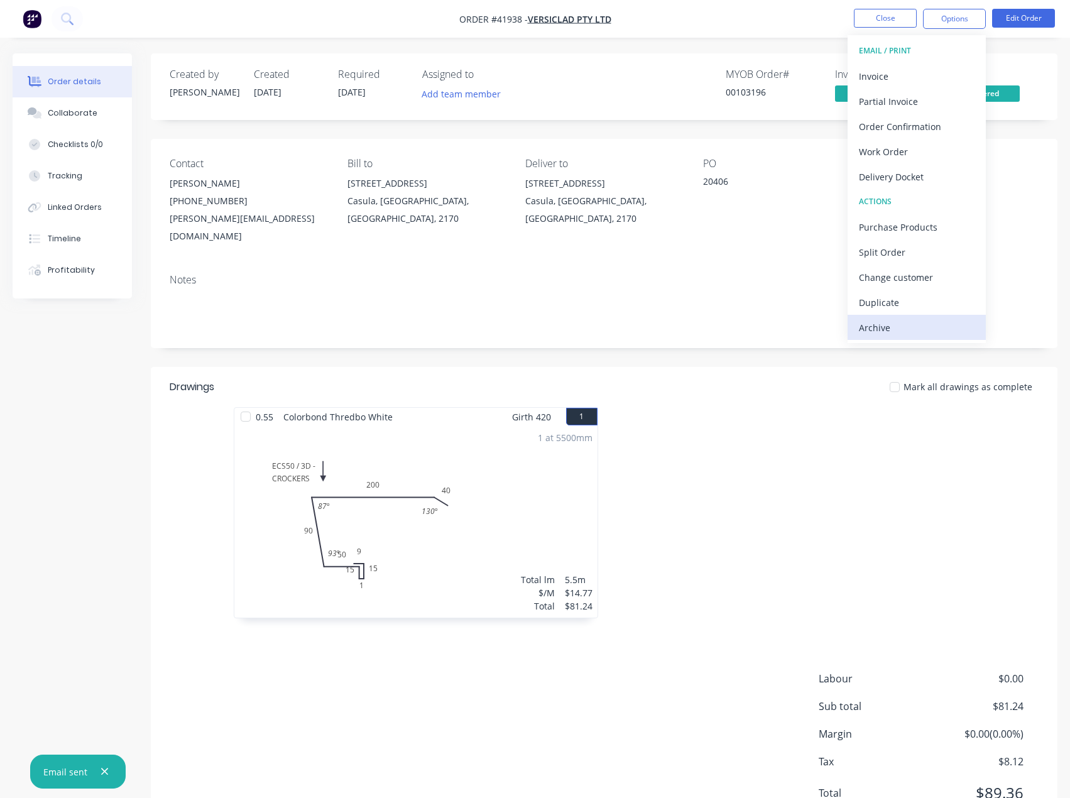
click at [870, 329] on div "Archive" at bounding box center [917, 328] width 116 height 18
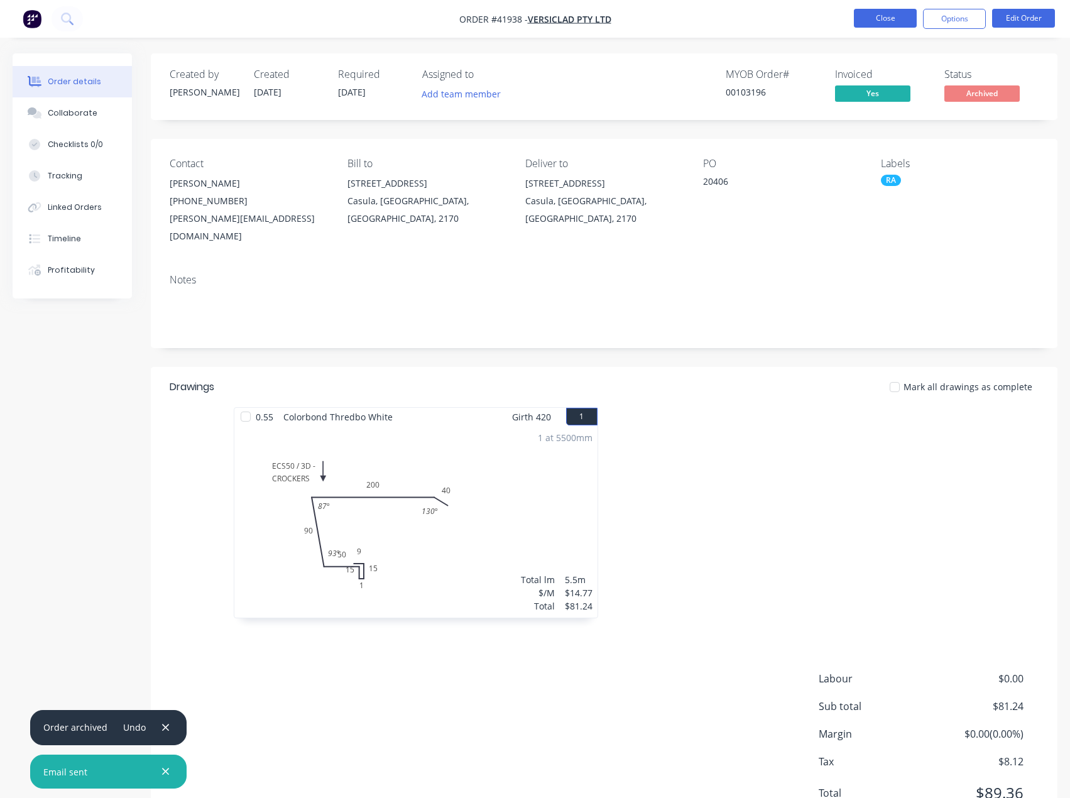
click at [884, 19] on button "Close" at bounding box center [885, 18] width 63 height 19
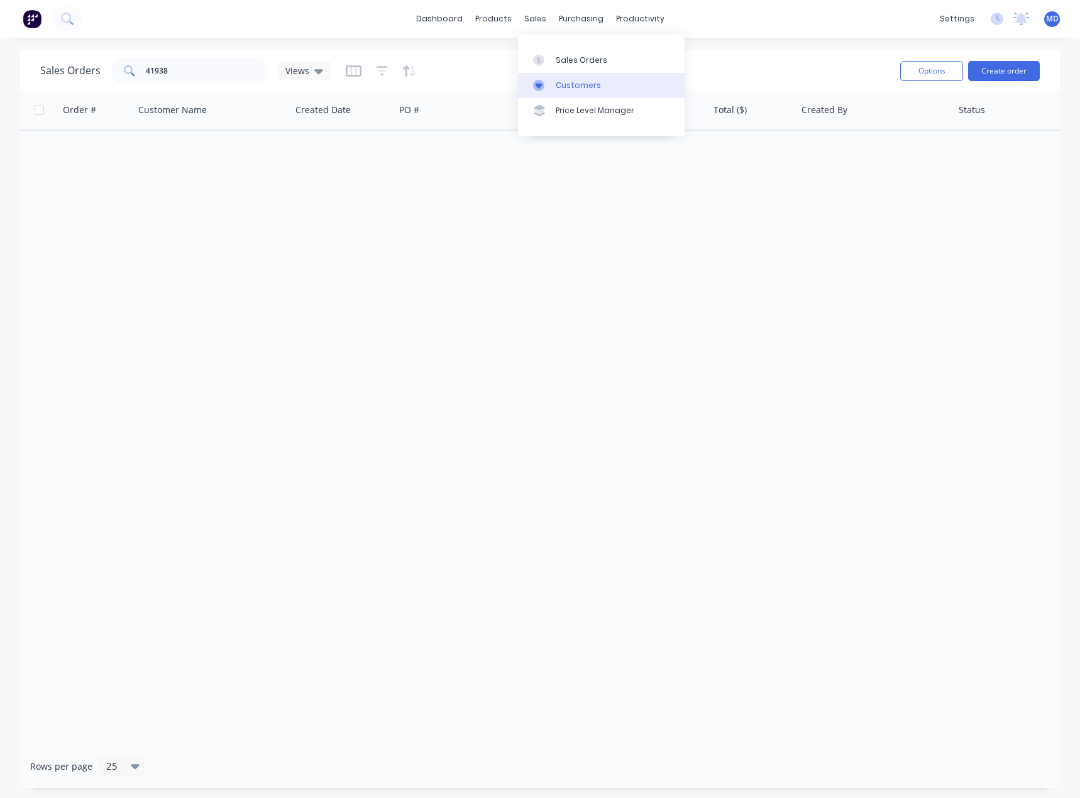
click at [581, 84] on div "Customers" at bounding box center [577, 85] width 45 height 11
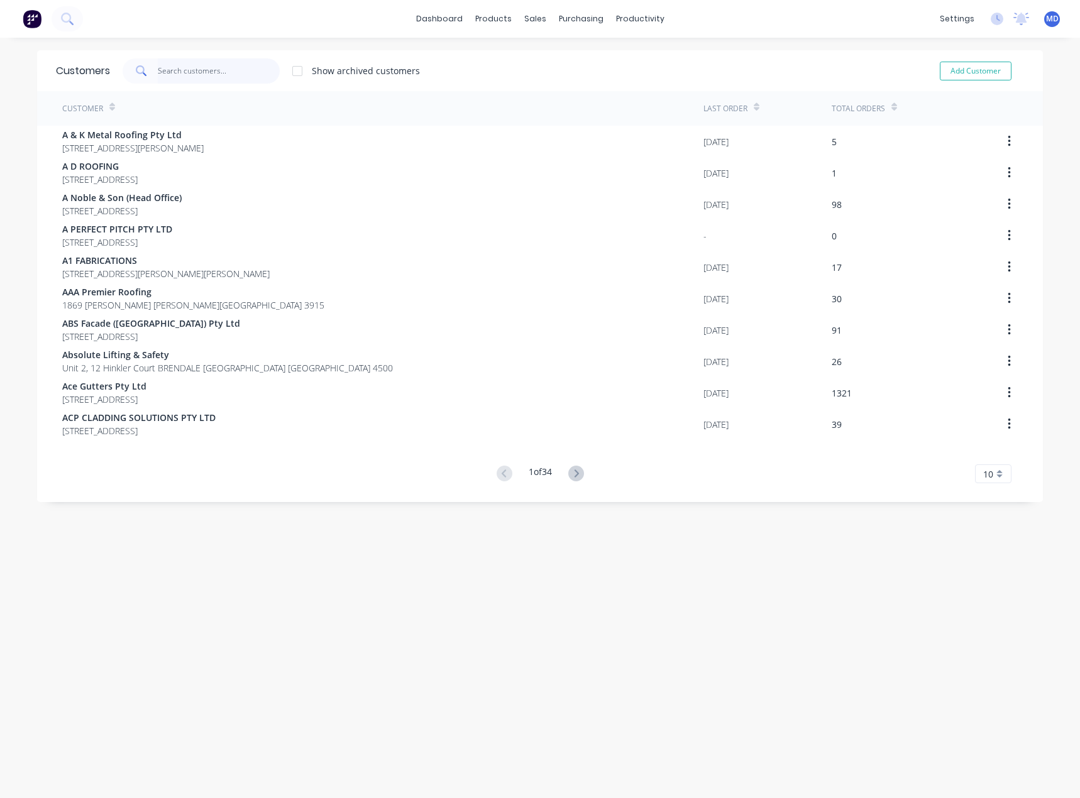
click at [203, 77] on input "text" at bounding box center [219, 70] width 123 height 25
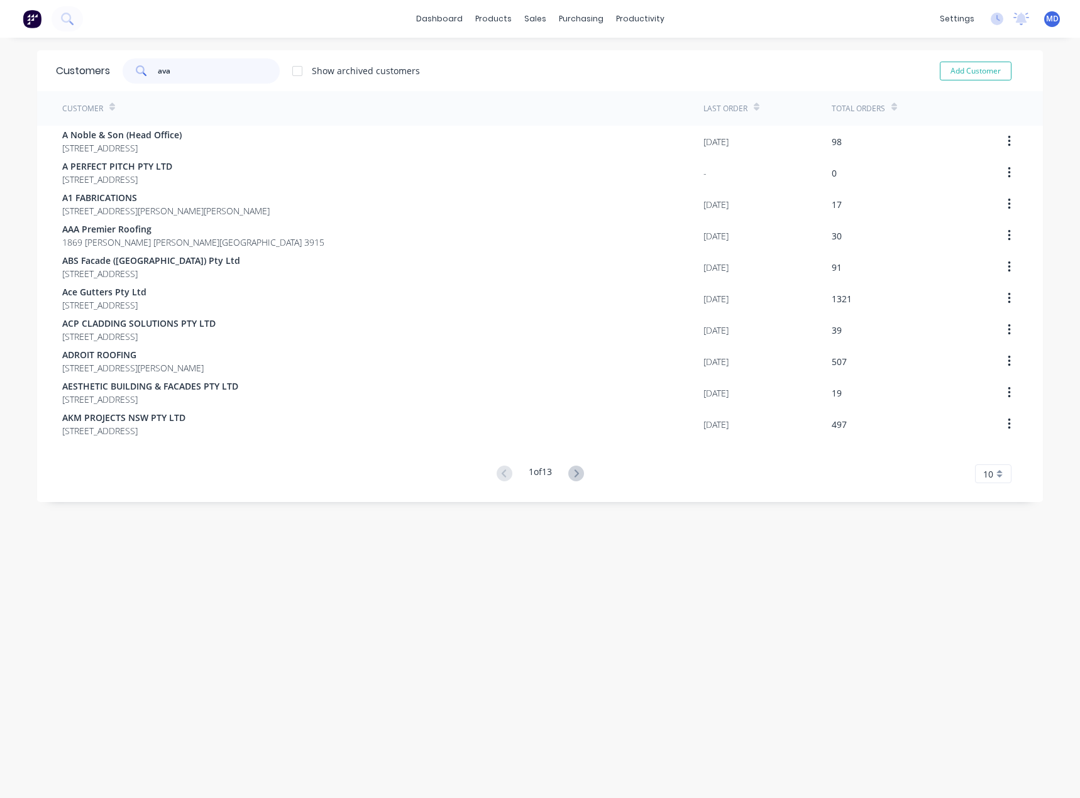
type input "ava"
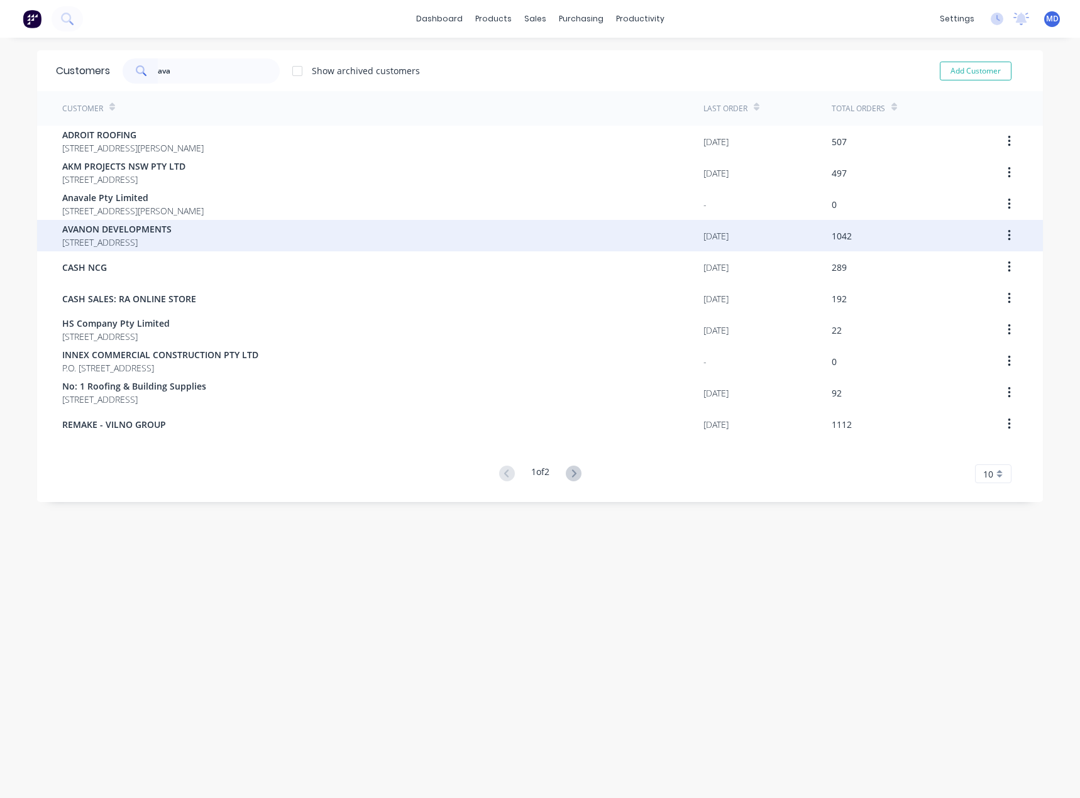
click at [172, 236] on span "PO BOX 61 COBBITTY New South Wales Australia 2570" at bounding box center [116, 242] width 109 height 13
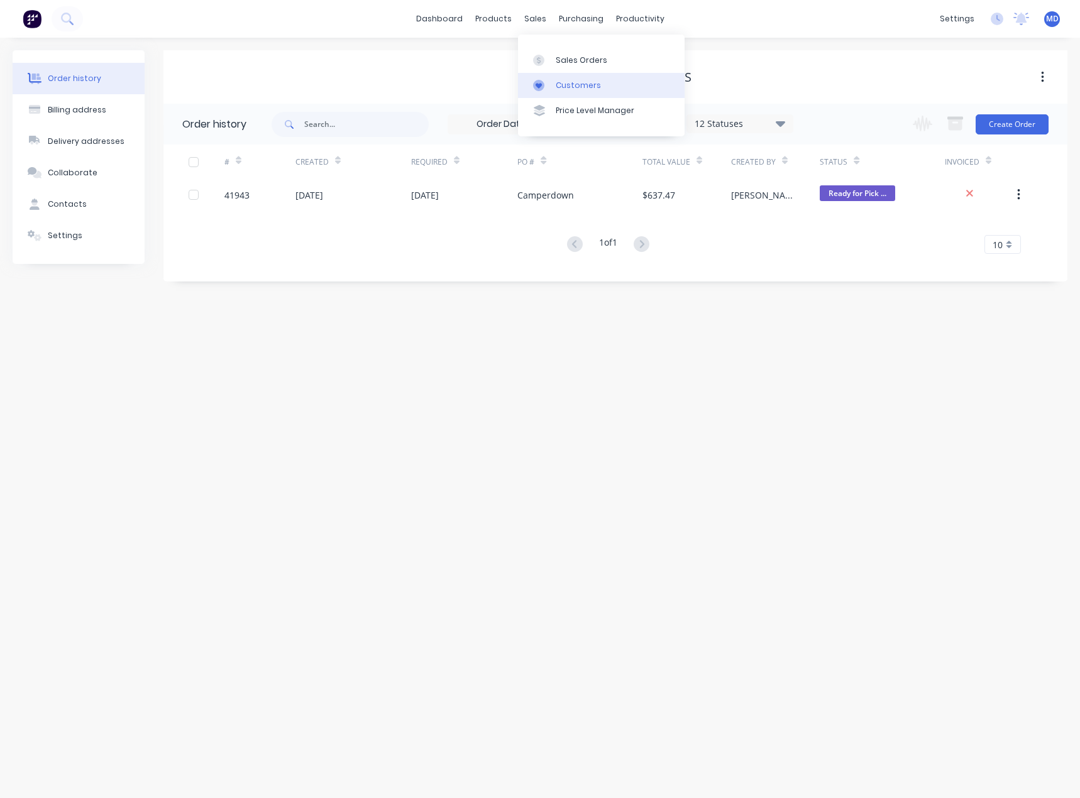
click at [572, 87] on div "Customers" at bounding box center [577, 85] width 45 height 11
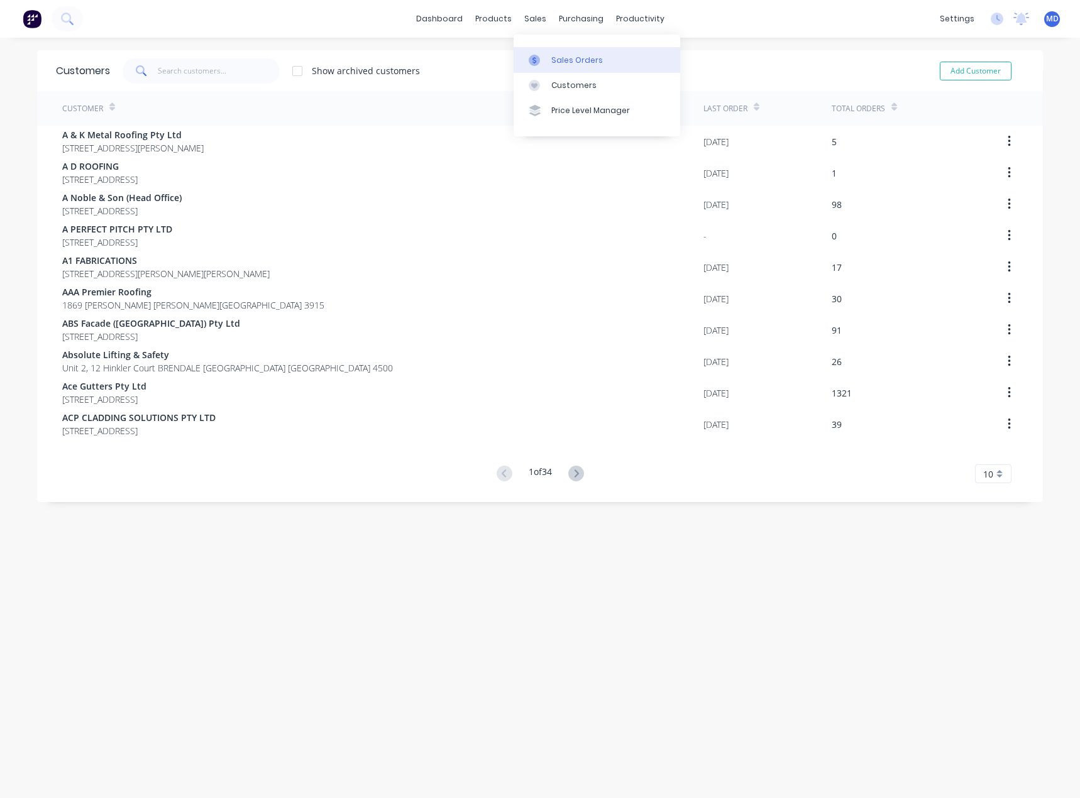
click at [572, 63] on div "Sales Orders" at bounding box center [577, 60] width 52 height 11
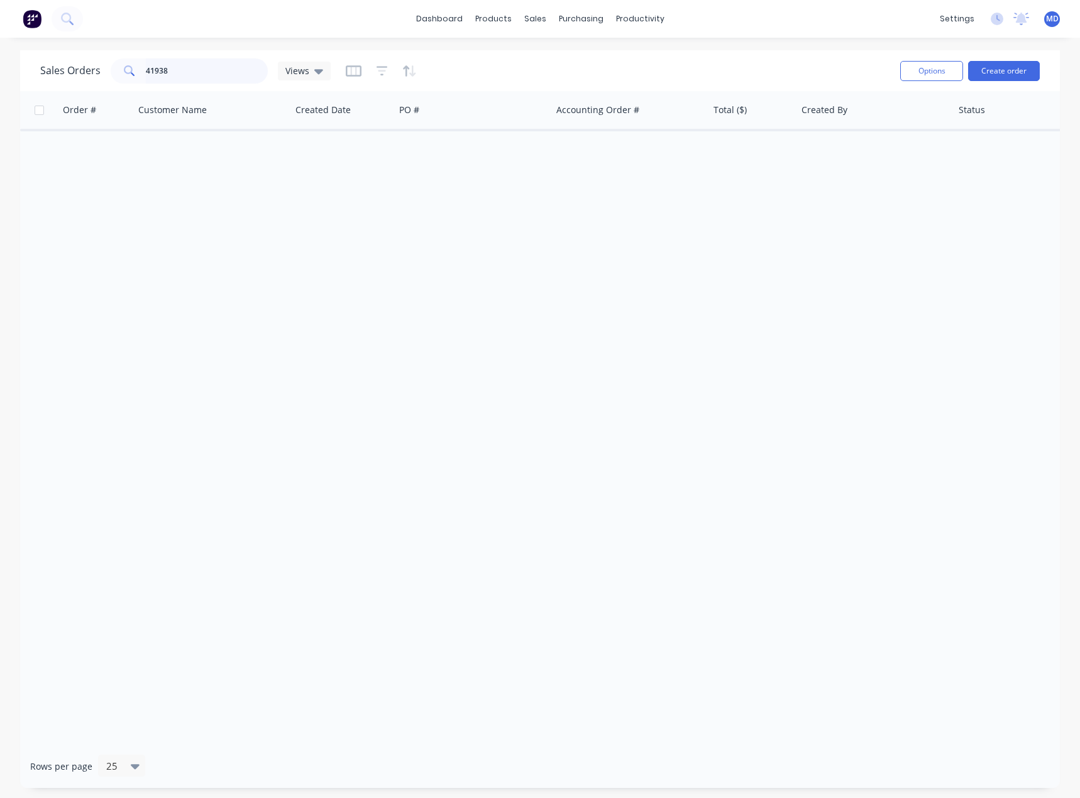
drag, startPoint x: 178, startPoint y: 72, endPoint x: 79, endPoint y: 63, distance: 99.6
click at [84, 65] on div "Sales Orders 41938 Views" at bounding box center [185, 70] width 290 height 25
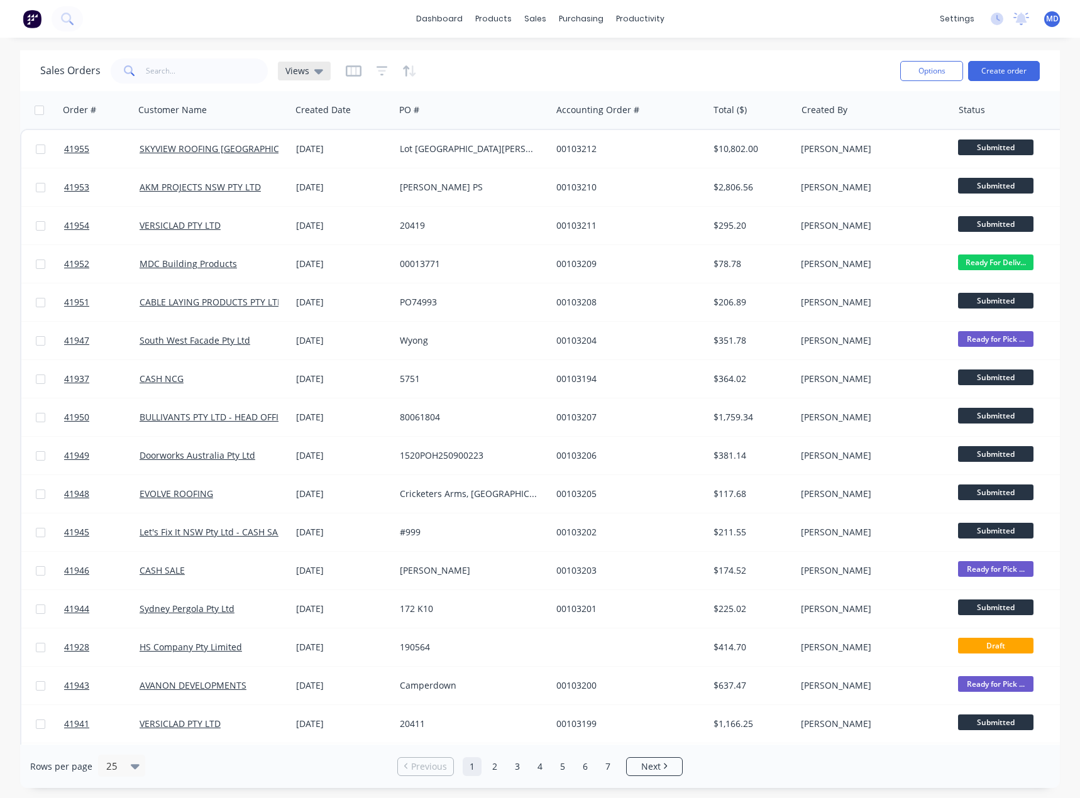
click at [290, 70] on span "Views" at bounding box center [297, 70] width 24 height 13
click at [309, 223] on button "INVOICING" at bounding box center [353, 228] width 143 height 14
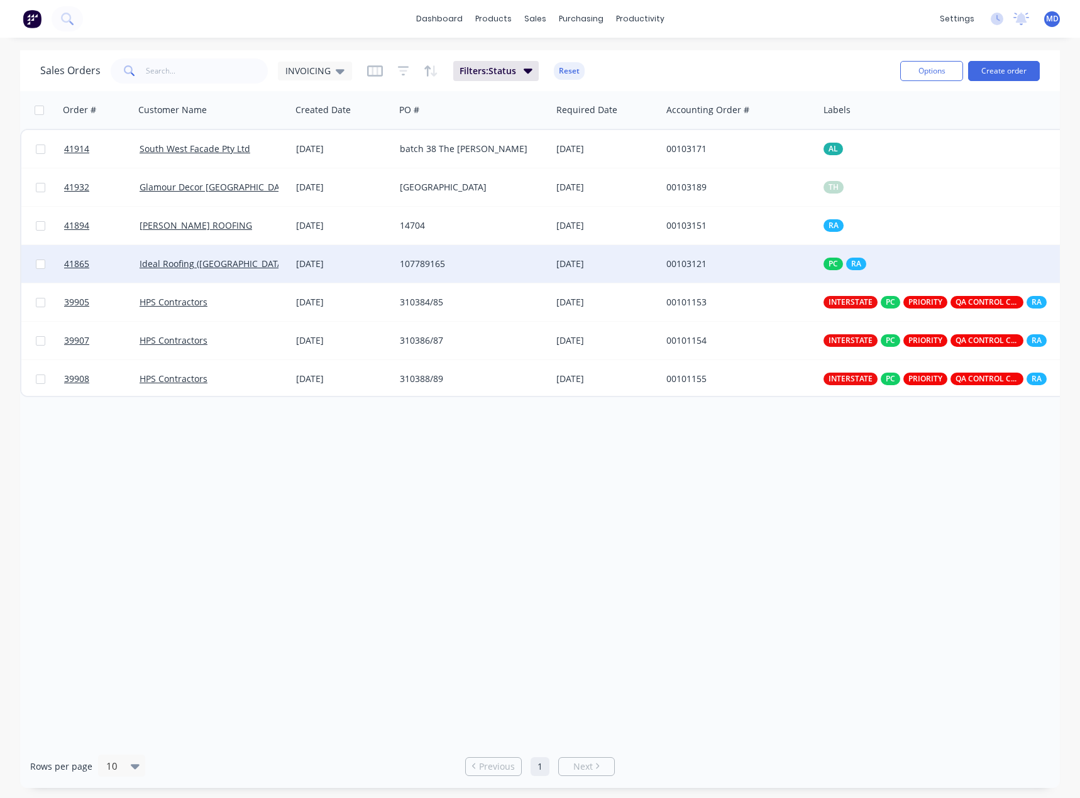
click at [276, 264] on div "Ideal Roofing ([GEOGRAPHIC_DATA]) Pty Ltd" at bounding box center [208, 264] width 139 height 13
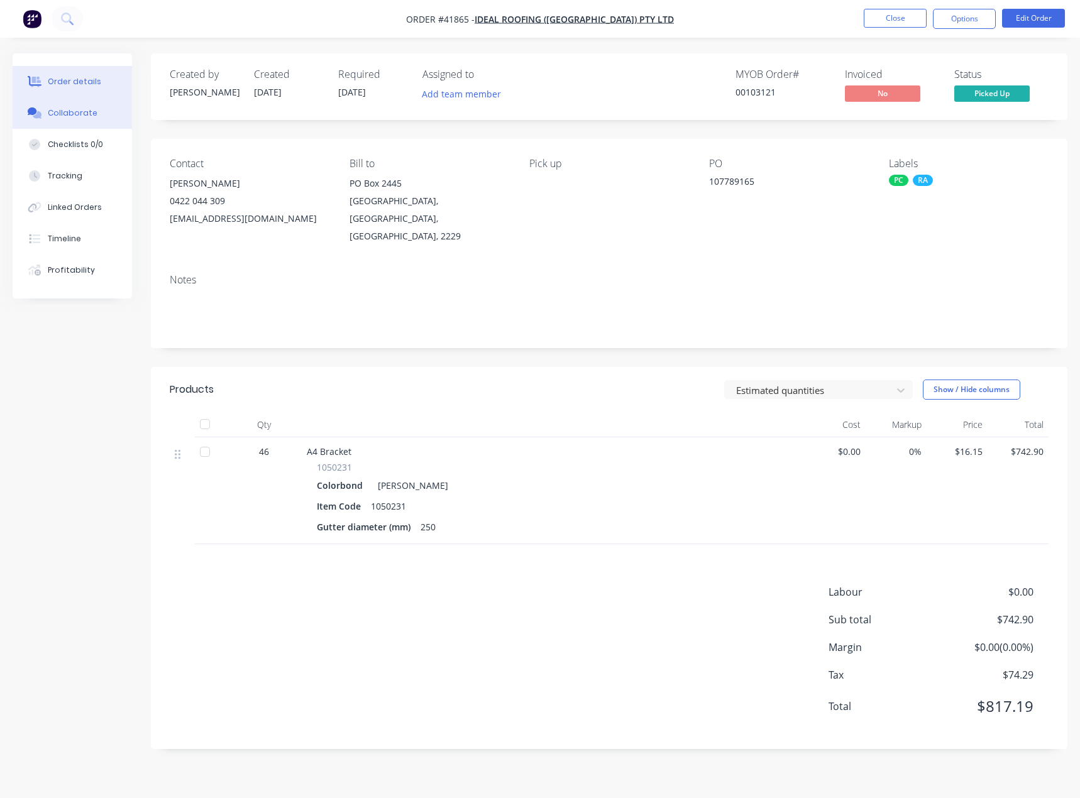
click at [83, 113] on div "Collaborate" at bounding box center [73, 112] width 50 height 11
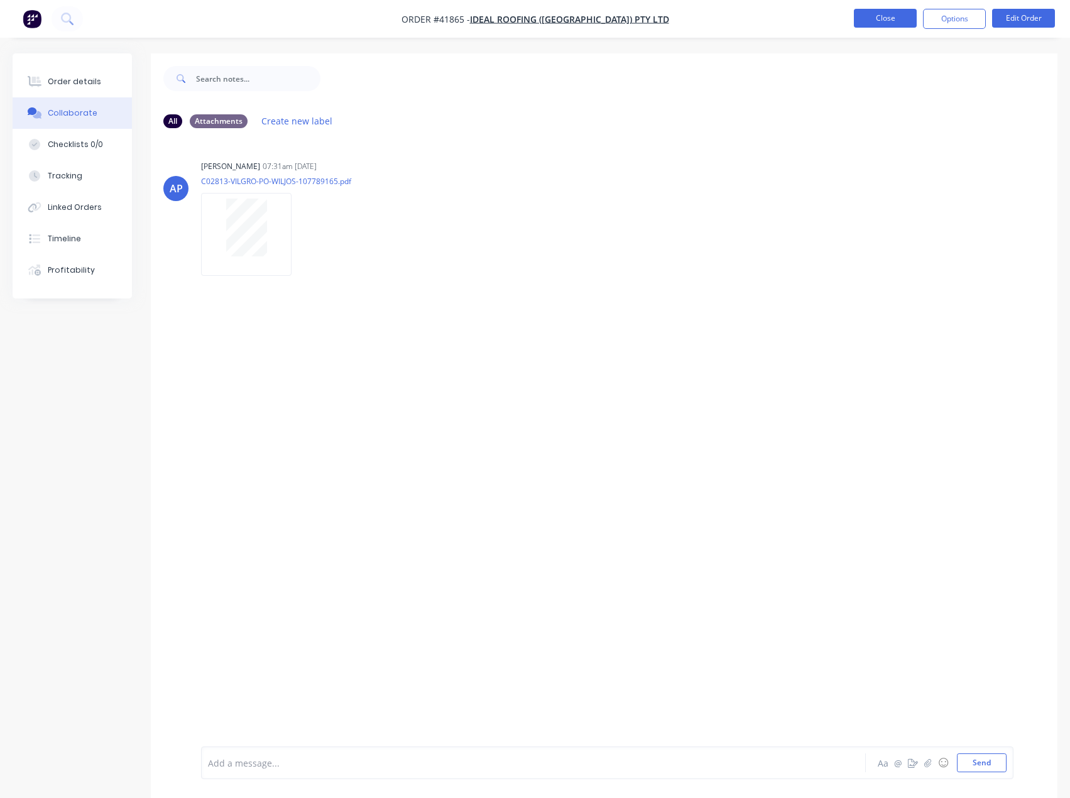
click at [870, 16] on button "Close" at bounding box center [885, 18] width 63 height 19
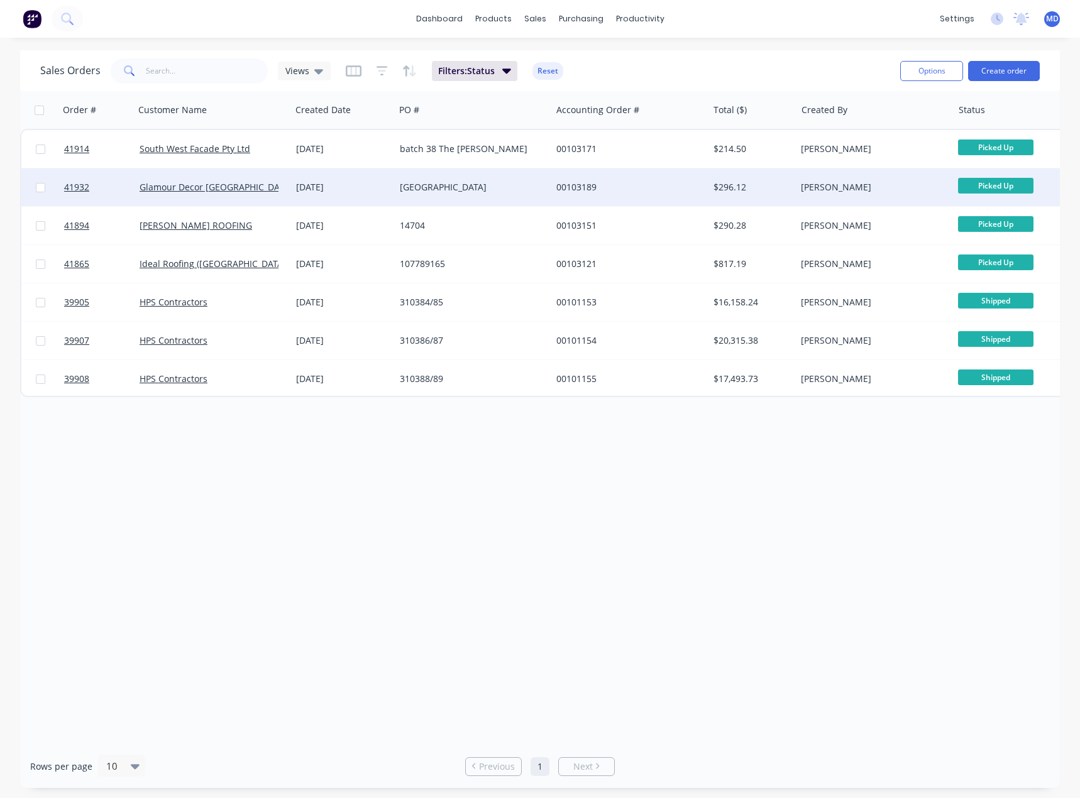
click at [270, 190] on div "Glamour Decor [GEOGRAPHIC_DATA]" at bounding box center [208, 187] width 139 height 13
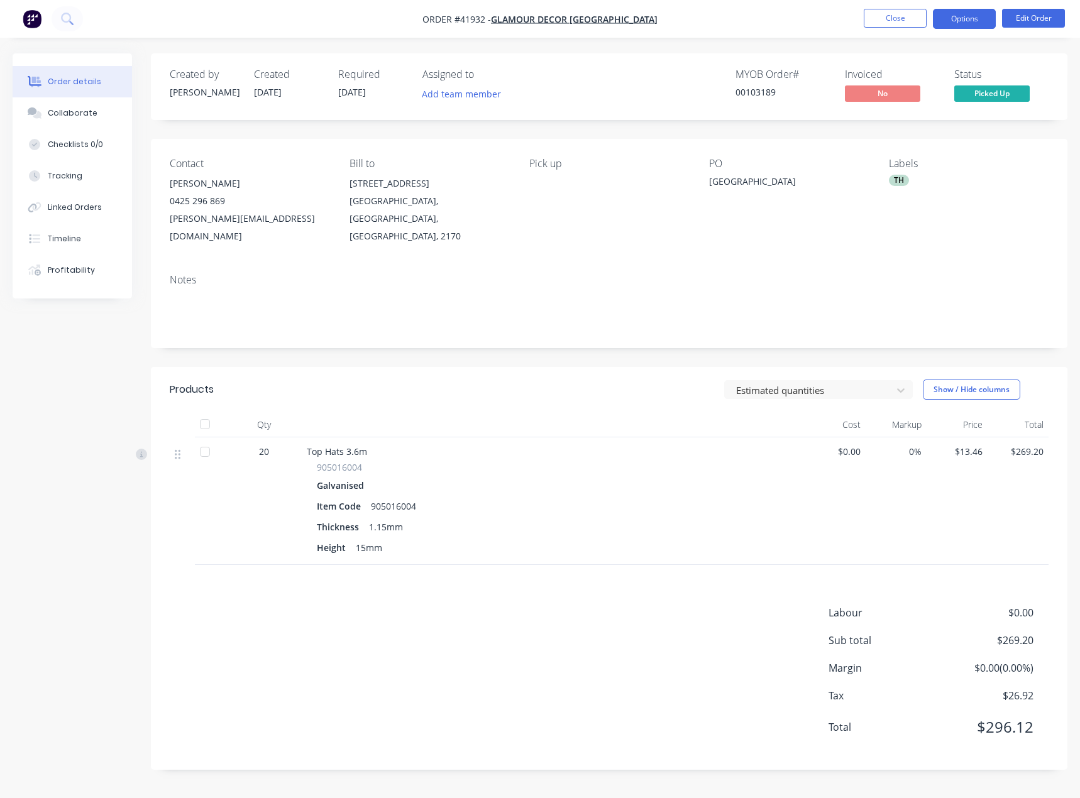
click at [963, 16] on button "Options" at bounding box center [963, 19] width 63 height 20
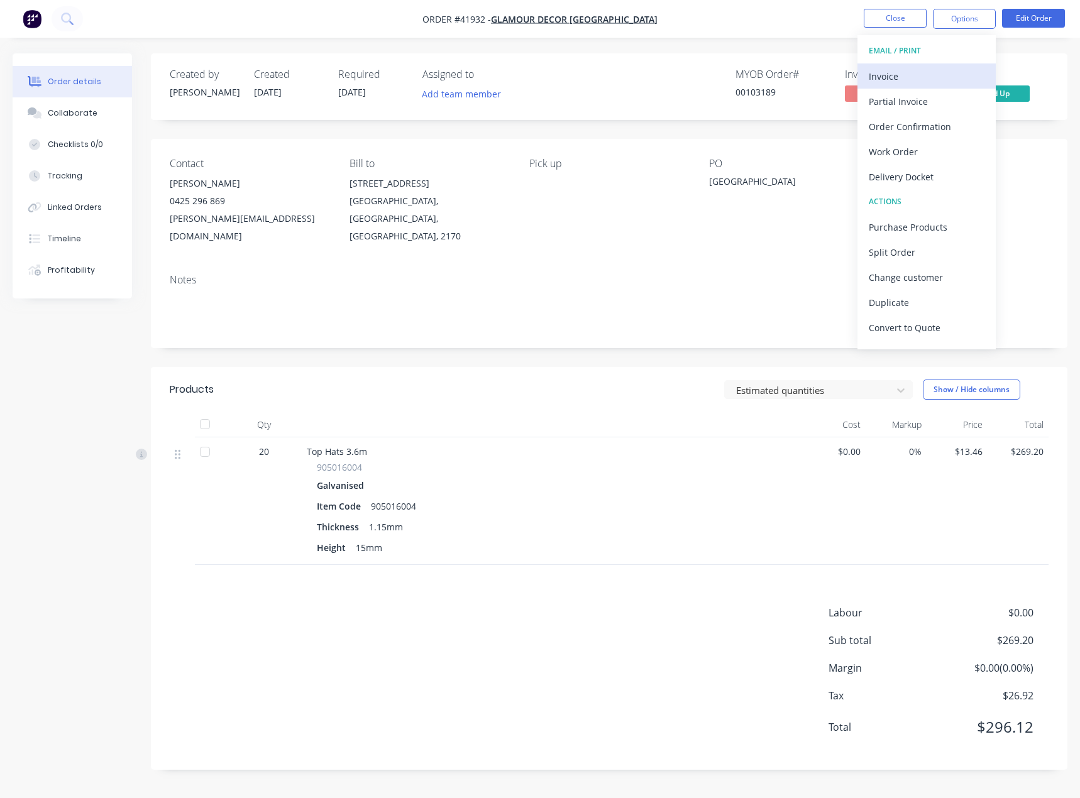
click at [891, 74] on div "Invoice" at bounding box center [926, 76] width 116 height 18
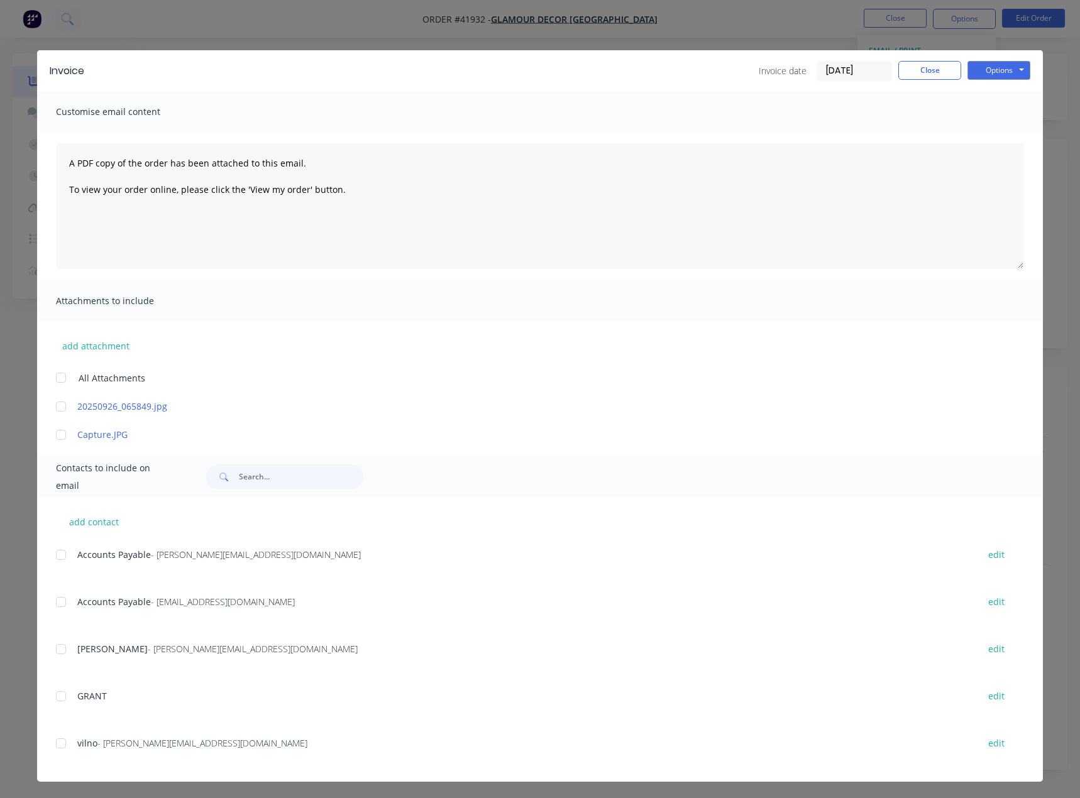
click at [58, 558] on div at bounding box center [60, 554] width 25 height 25
click at [58, 605] on div at bounding box center [60, 601] width 25 height 25
click at [987, 63] on button "Options" at bounding box center [998, 70] width 63 height 19
click at [994, 133] on button "Email" at bounding box center [1007, 134] width 80 height 21
click at [920, 71] on button "Close" at bounding box center [929, 70] width 63 height 19
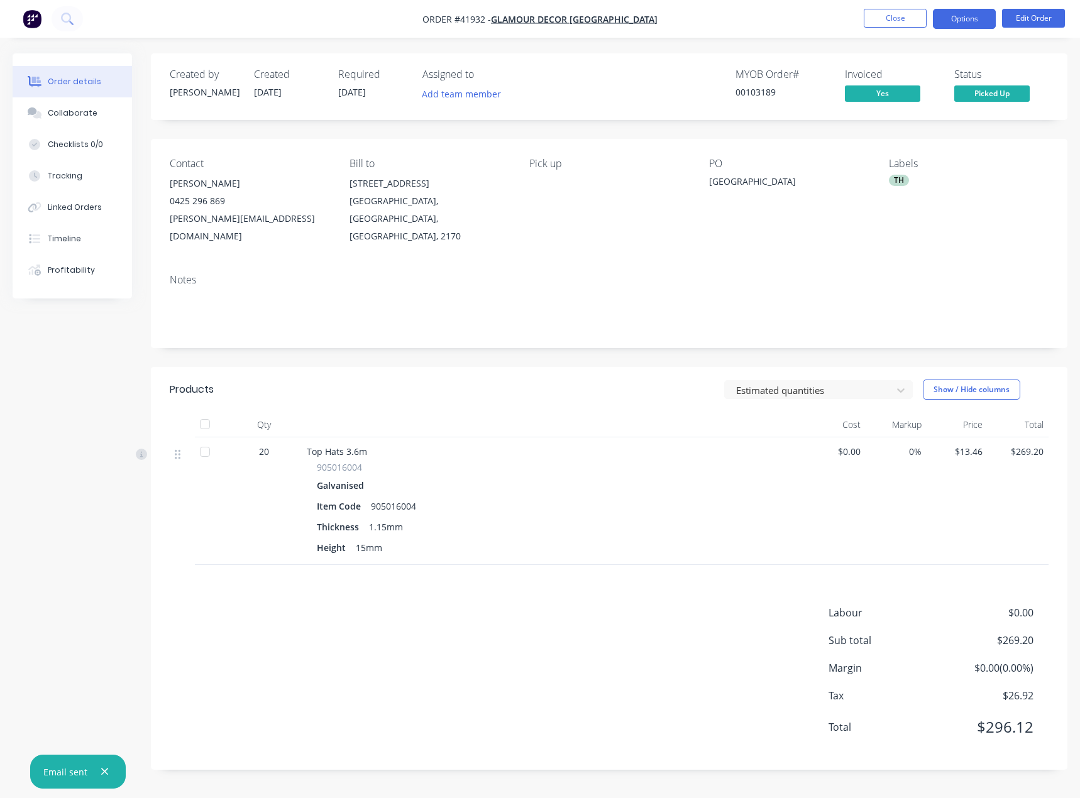
click at [956, 18] on button "Options" at bounding box center [963, 19] width 63 height 20
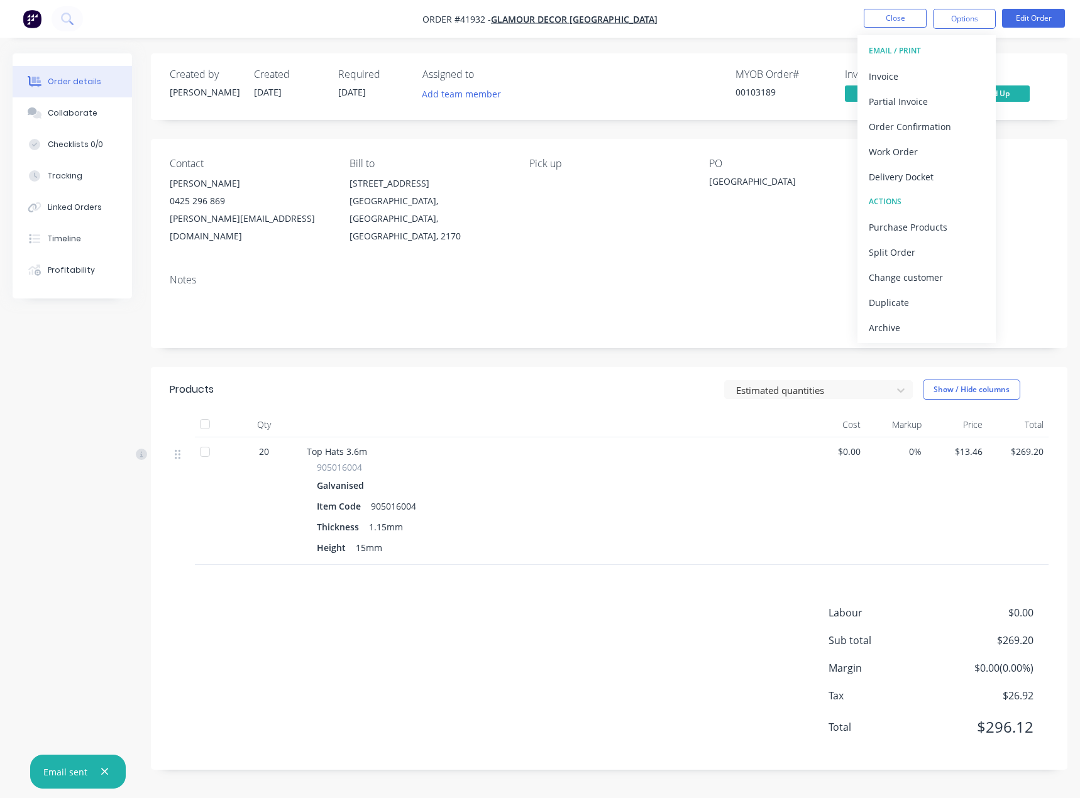
drag, startPoint x: 612, startPoint y: 262, endPoint x: 816, endPoint y: 64, distance: 284.4
click at [613, 274] on div "Notes" at bounding box center [609, 280] width 878 height 12
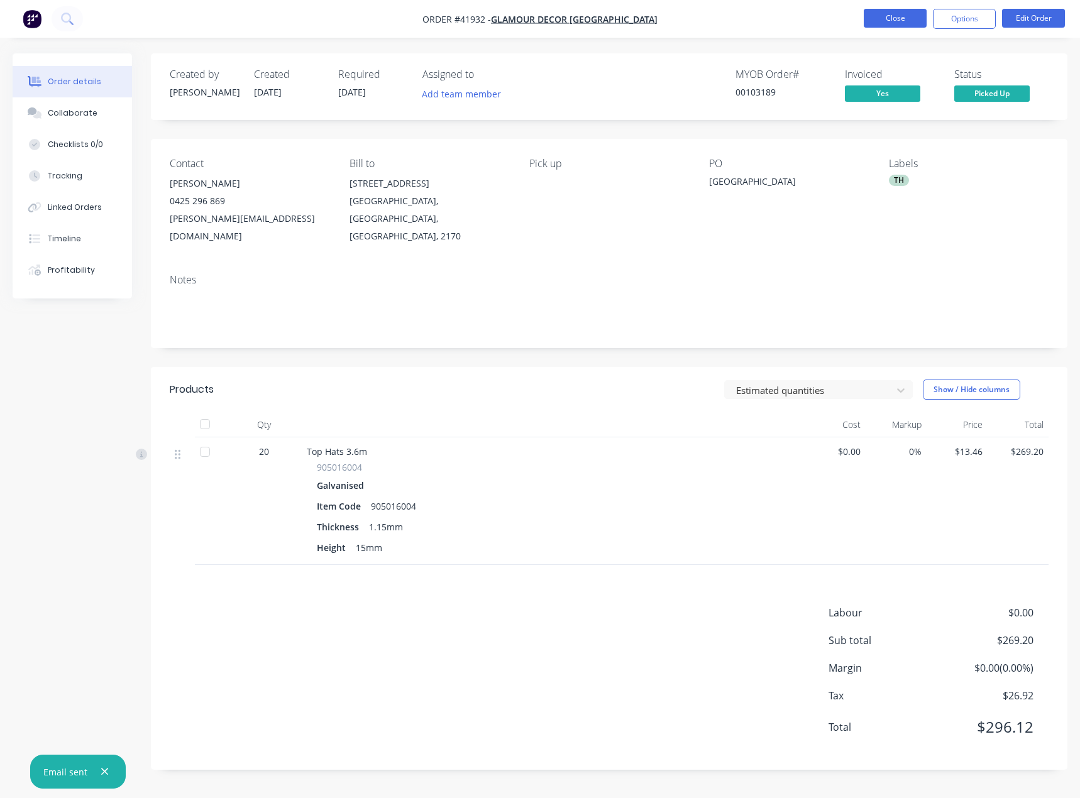
click at [890, 15] on button "Close" at bounding box center [894, 18] width 63 height 19
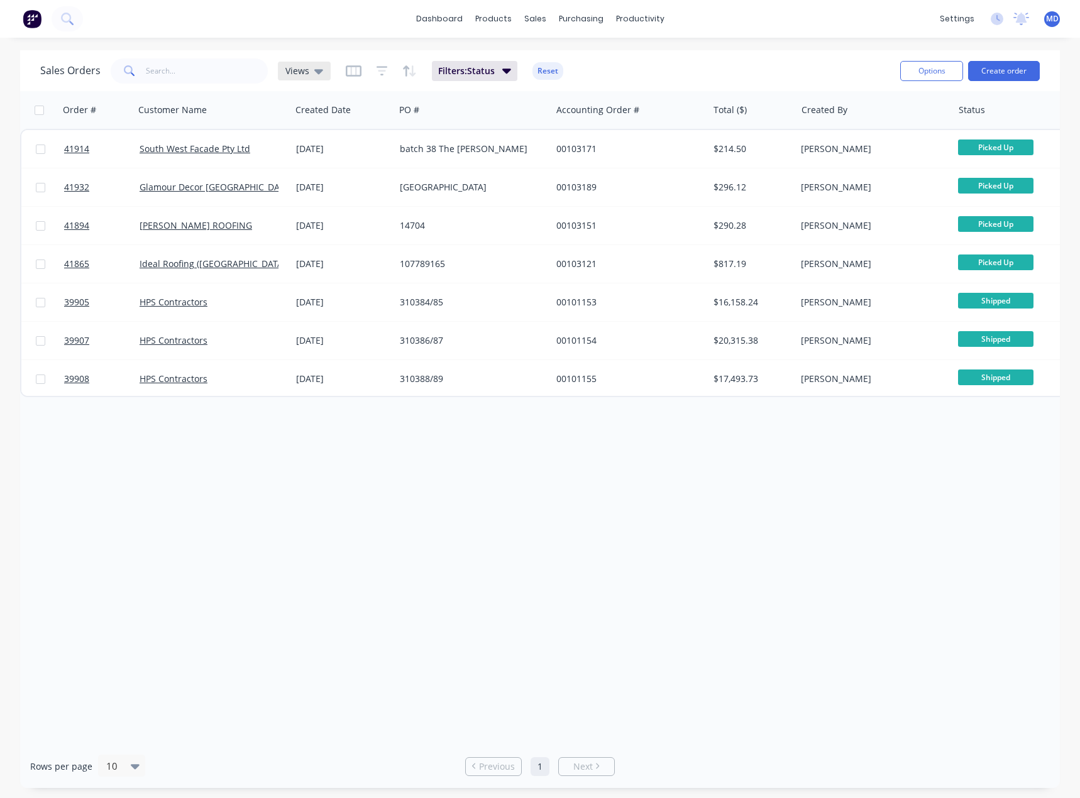
click at [297, 67] on span "Views" at bounding box center [297, 70] width 24 height 13
click at [310, 224] on button "INVOICING" at bounding box center [353, 228] width 143 height 14
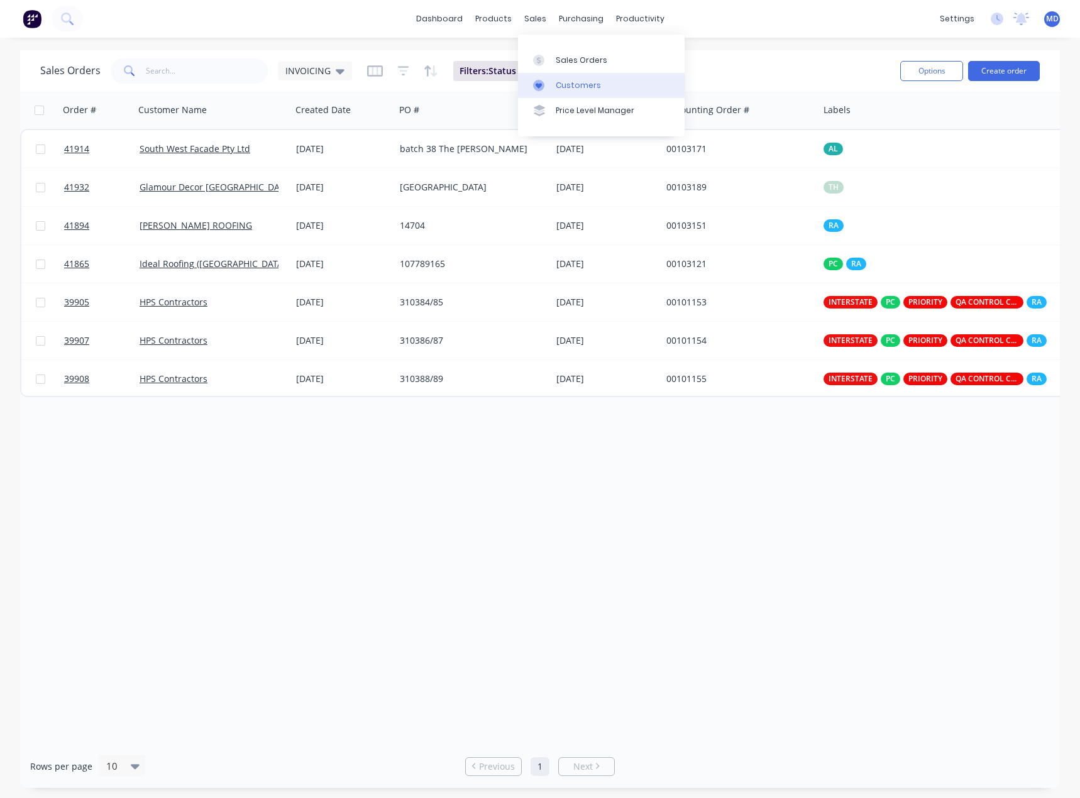
click at [577, 85] on div "Customers" at bounding box center [577, 85] width 45 height 11
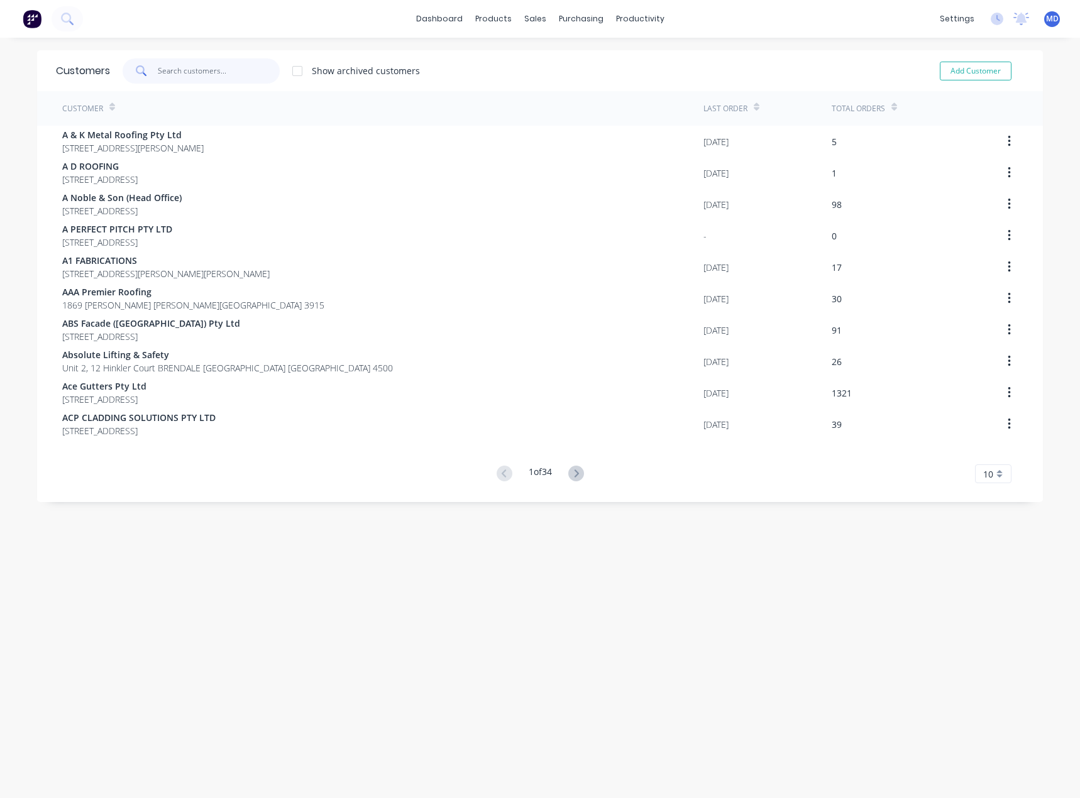
click at [216, 70] on input "text" at bounding box center [219, 70] width 123 height 25
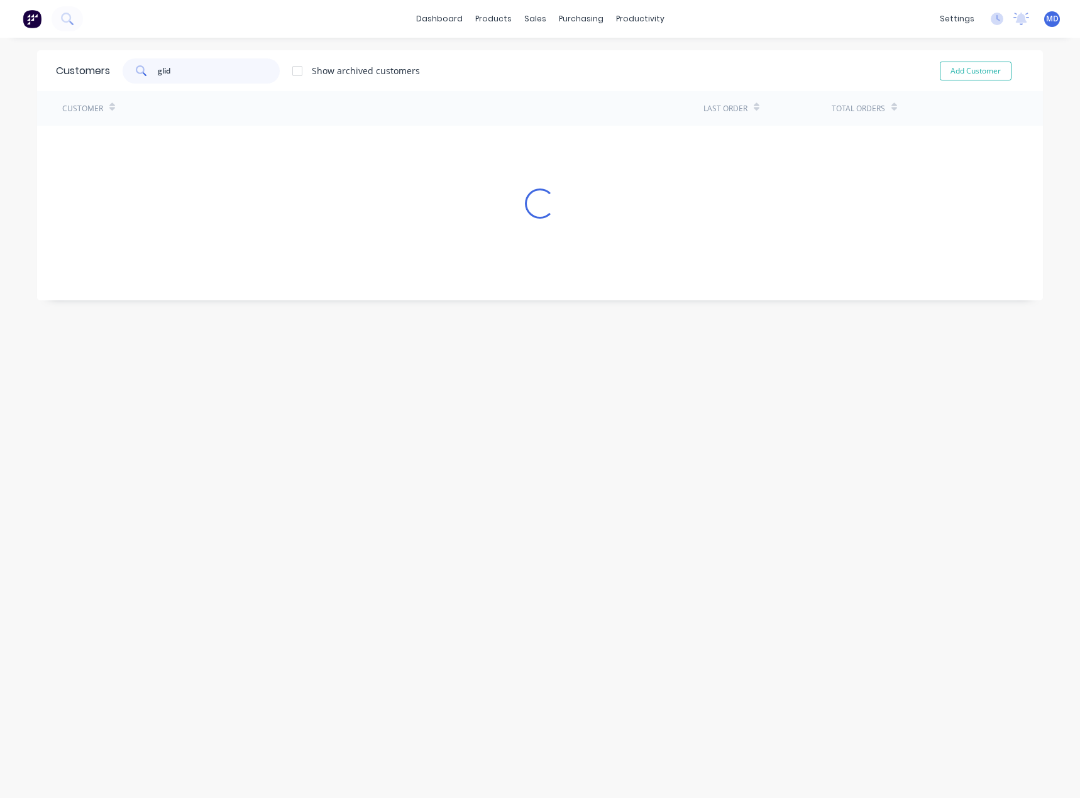
type input "glid"
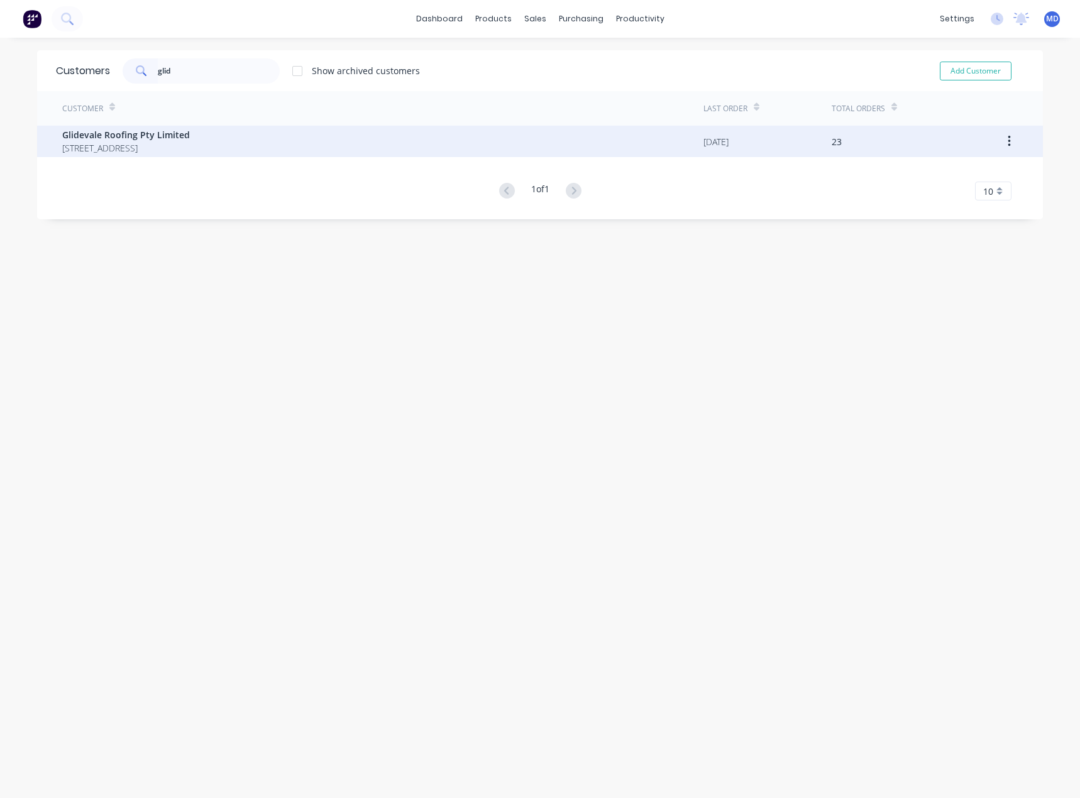
click at [173, 140] on span "Glidevale Roofing Pty Limited" at bounding box center [126, 134] width 128 height 13
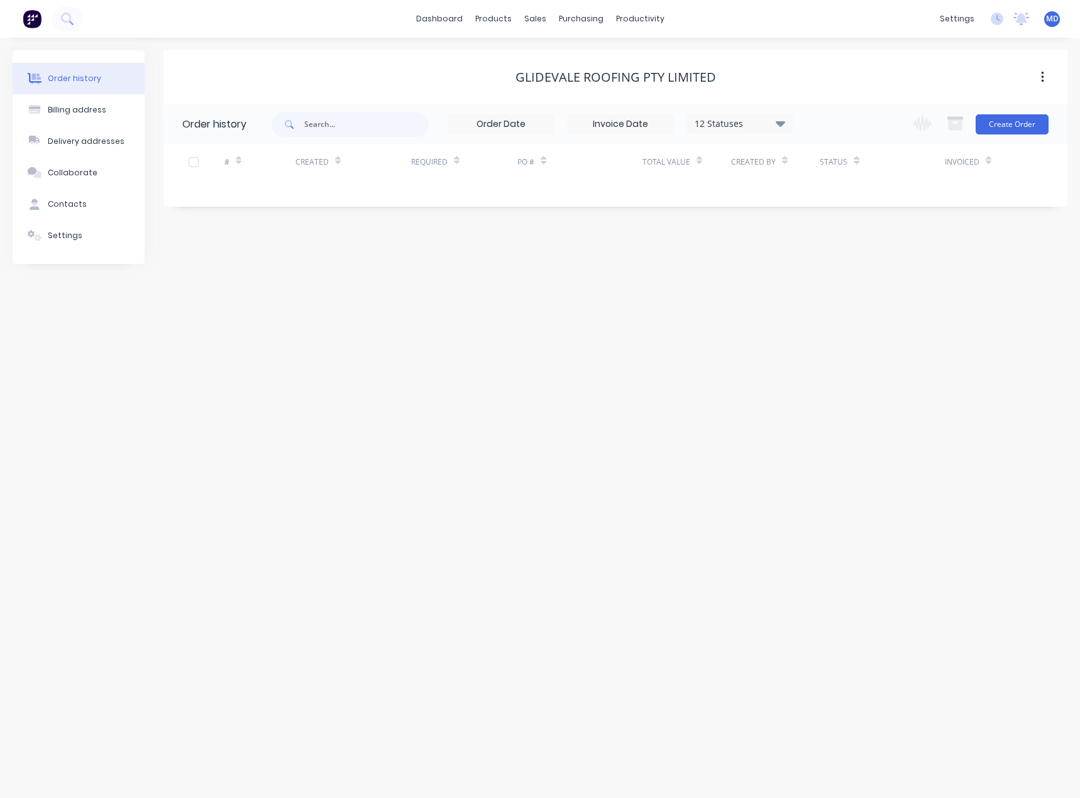
click at [782, 119] on icon at bounding box center [779, 123] width 9 height 15
click at [843, 268] on label at bounding box center [843, 268] width 0 height 0
click at [843, 277] on input "checkbox" at bounding box center [848, 274] width 10 height 12
checkbox input "true"
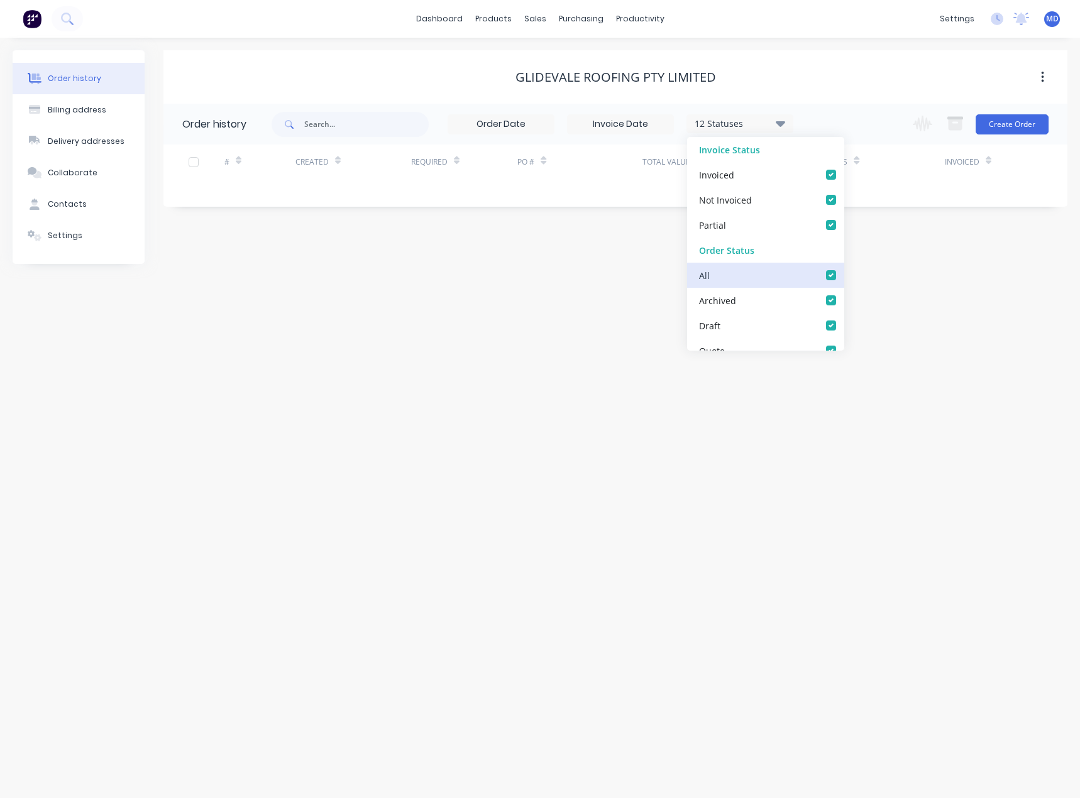
checkbox input "true"
click at [910, 295] on div "Order history Billing address Delivery addresses Collaborate Contacts Settings …" at bounding box center [540, 418] width 1080 height 760
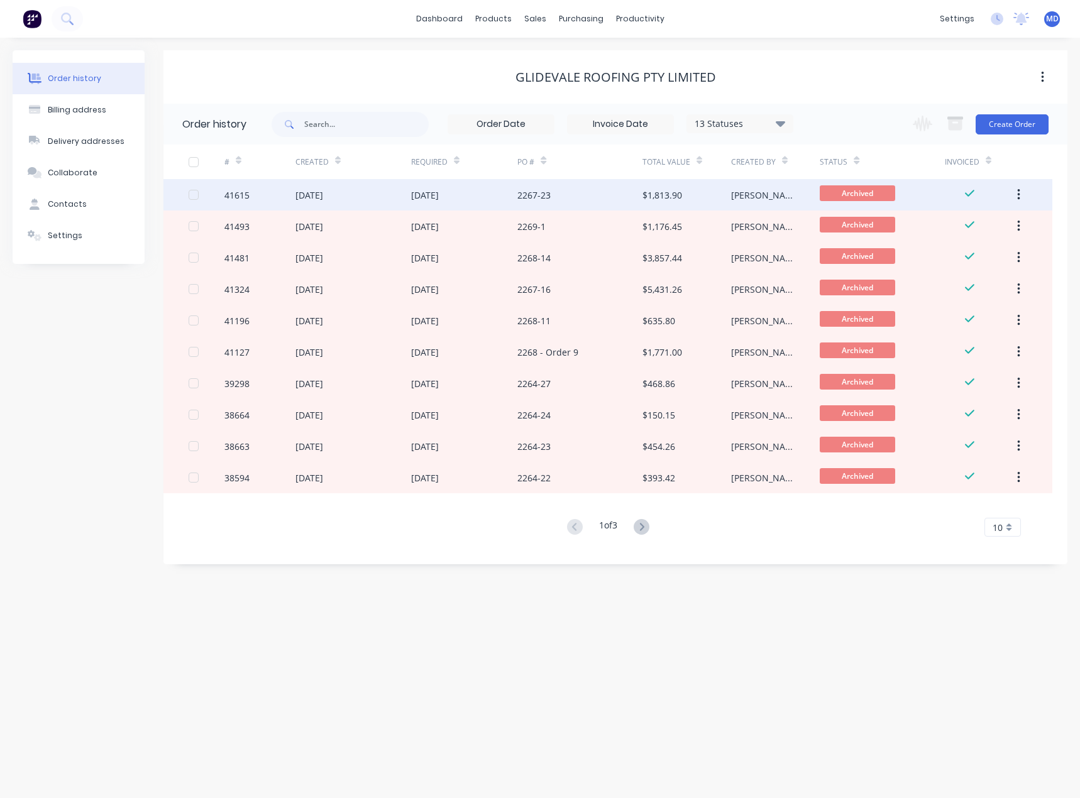
click at [593, 194] on div "2267-23" at bounding box center [579, 194] width 124 height 31
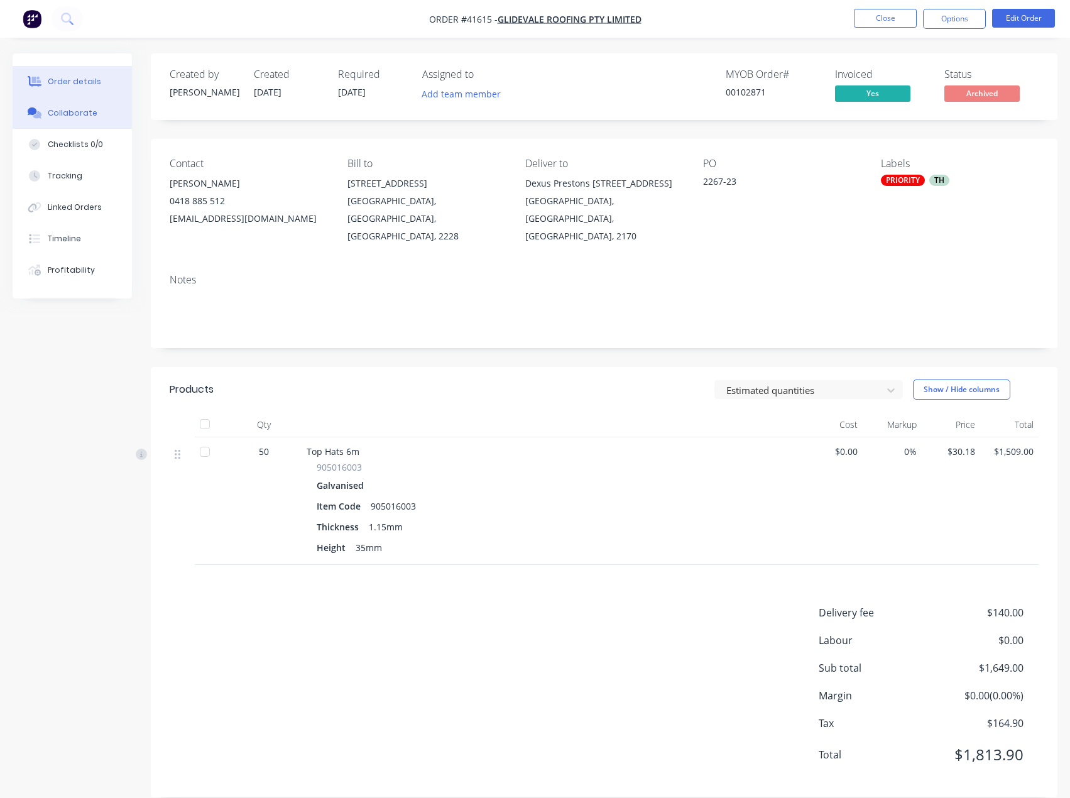
drag, startPoint x: 60, startPoint y: 117, endPoint x: 69, endPoint y: 123, distance: 10.5
click at [61, 117] on div "Collaborate" at bounding box center [73, 112] width 50 height 11
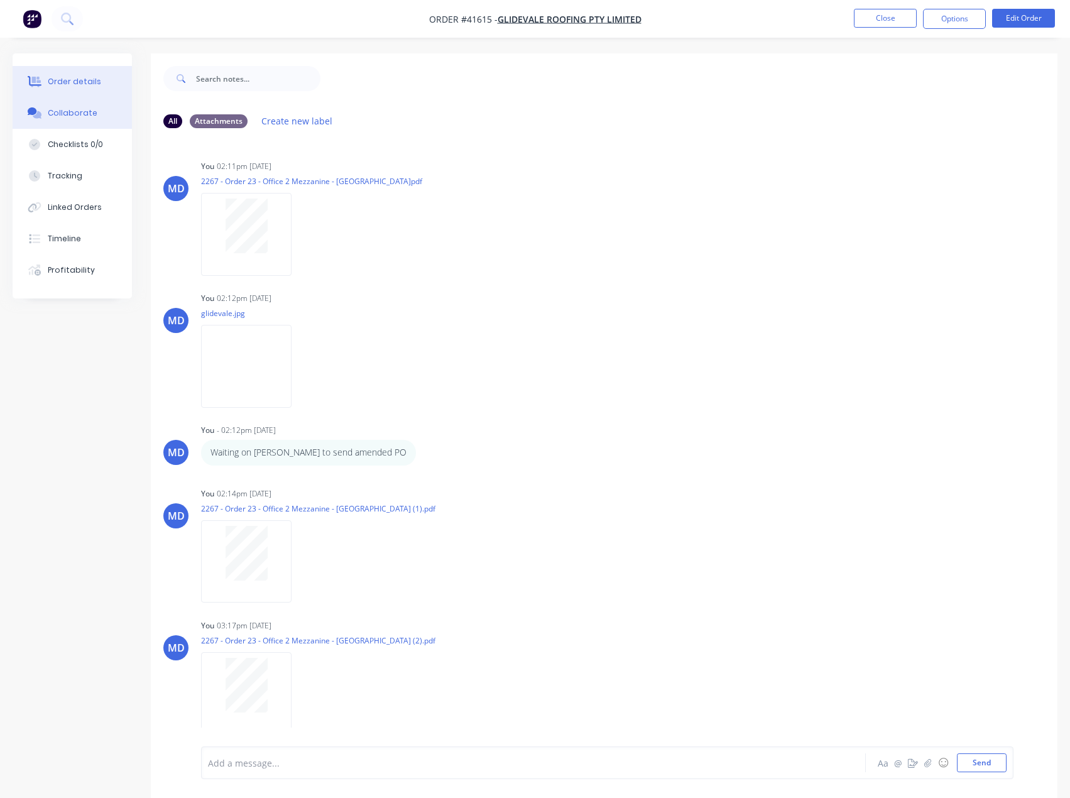
click at [74, 83] on div "Order details" at bounding box center [74, 81] width 53 height 11
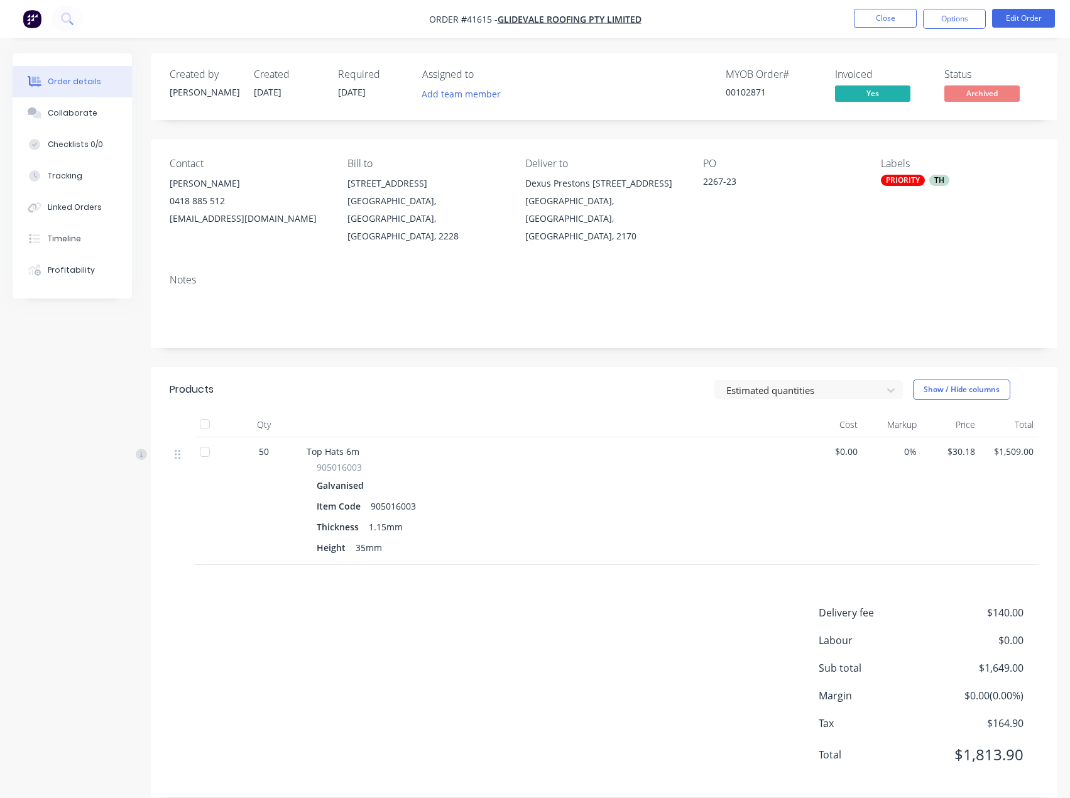
scroll to position [1, 0]
click at [56, 240] on div "Timeline" at bounding box center [64, 238] width 33 height 11
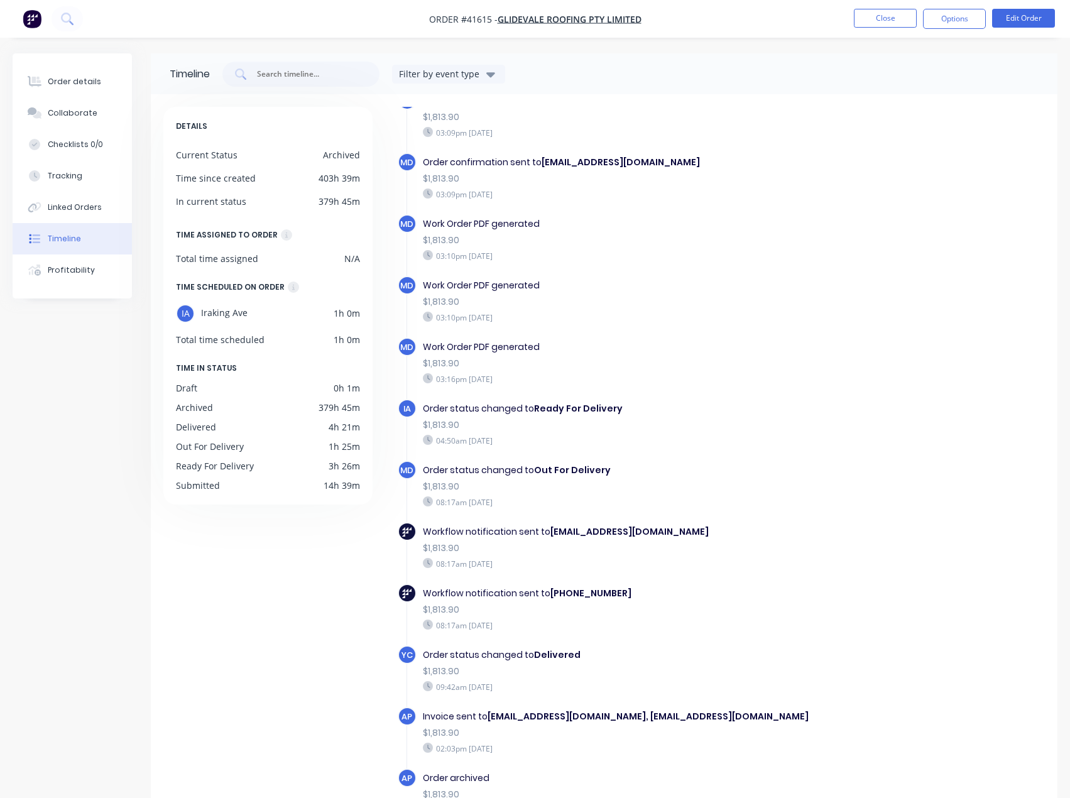
scroll to position [86, 0]
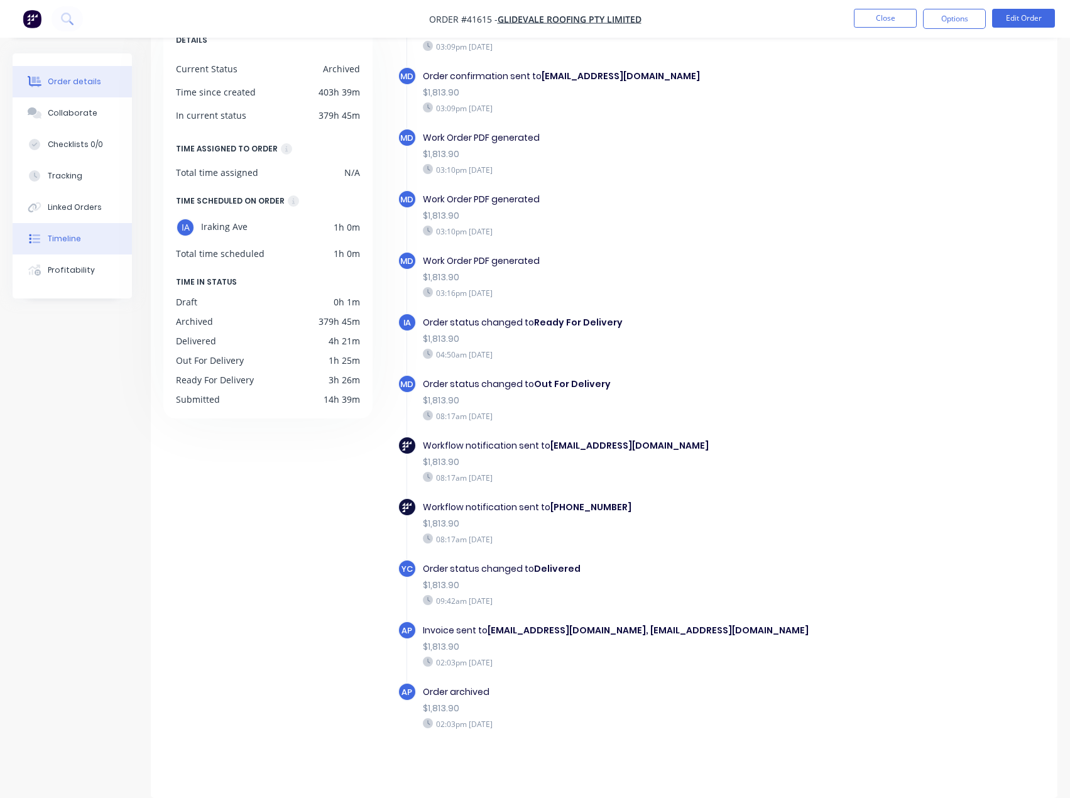
drag, startPoint x: 72, startPoint y: 70, endPoint x: 94, endPoint y: 82, distance: 25.0
click at [72, 70] on button "Order details" at bounding box center [72, 81] width 119 height 31
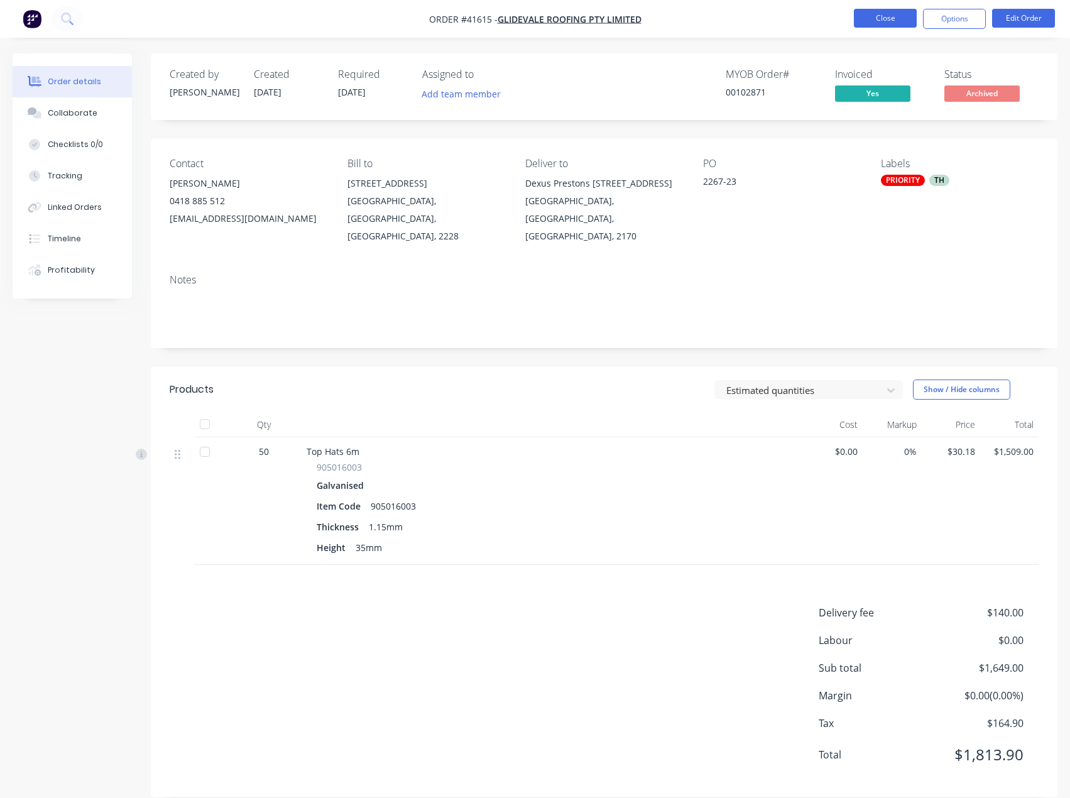
click at [872, 19] on button "Close" at bounding box center [885, 18] width 63 height 19
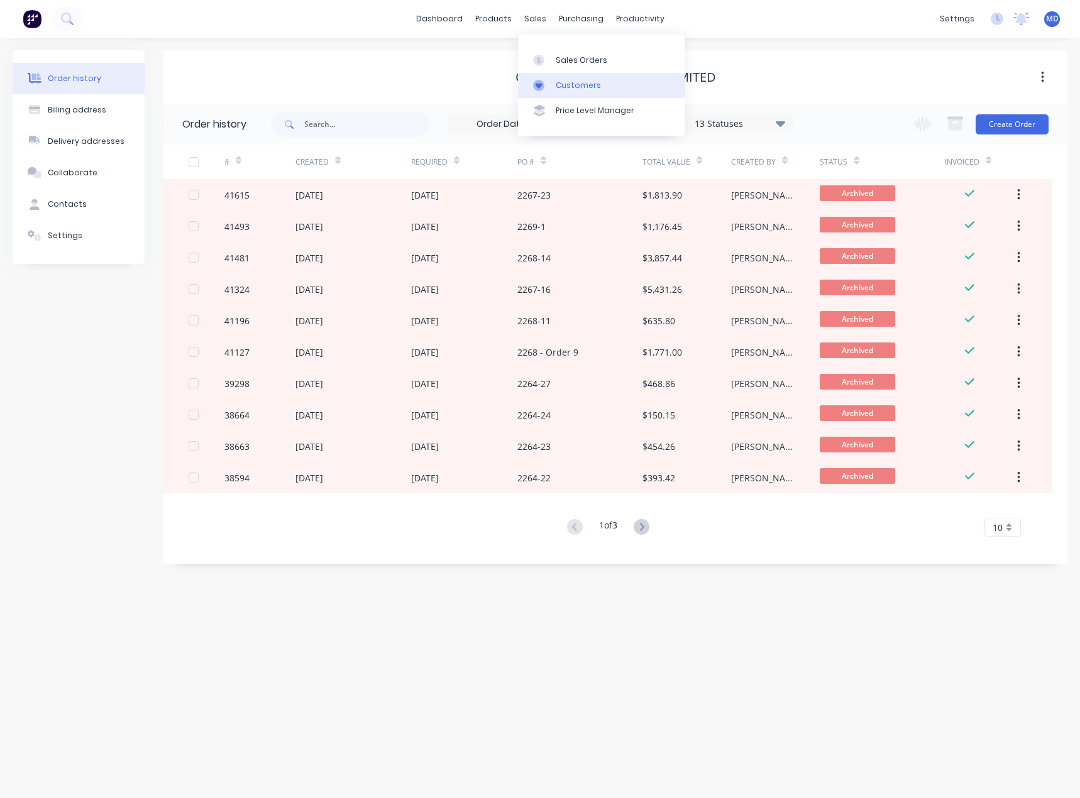
click at [577, 82] on div "Customers" at bounding box center [577, 85] width 45 height 11
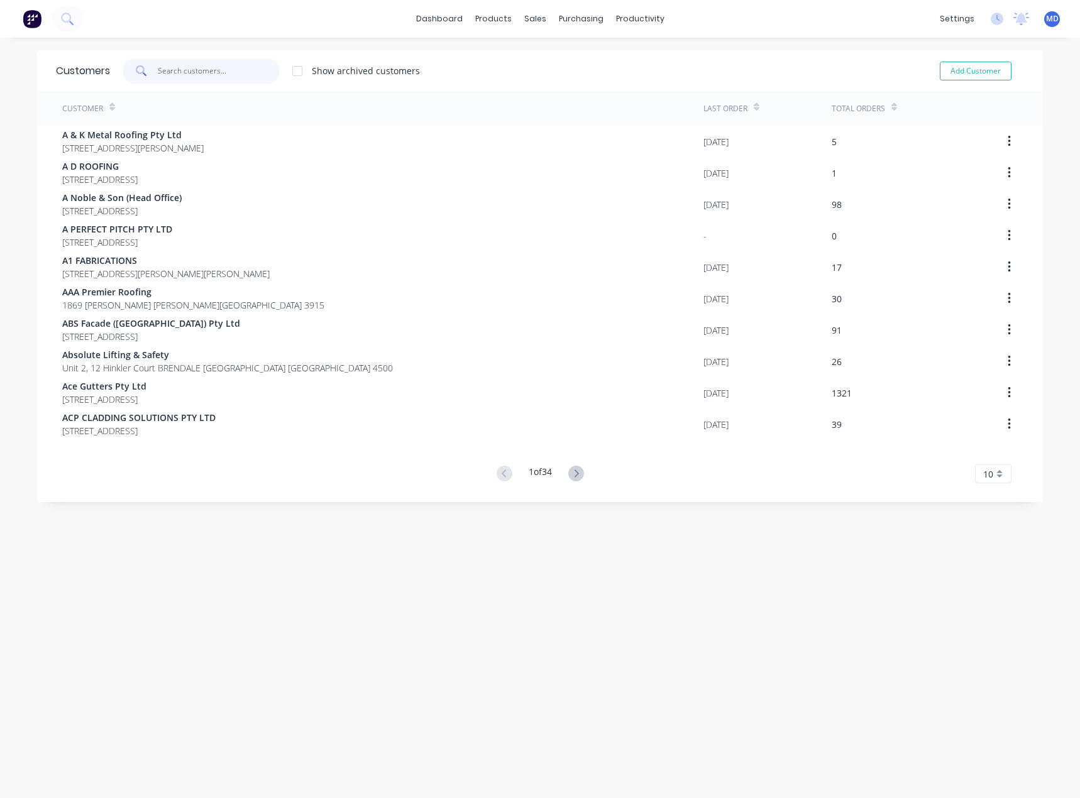
click at [235, 76] on input "text" at bounding box center [219, 70] width 123 height 25
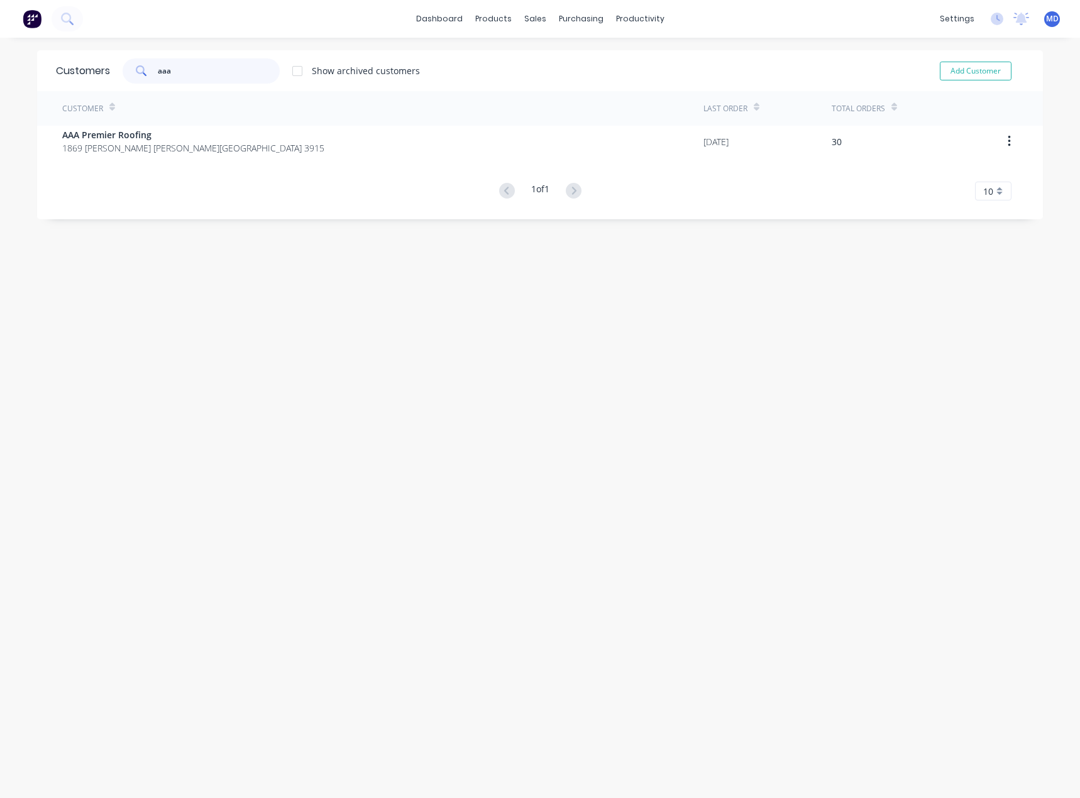
type input "aaa"
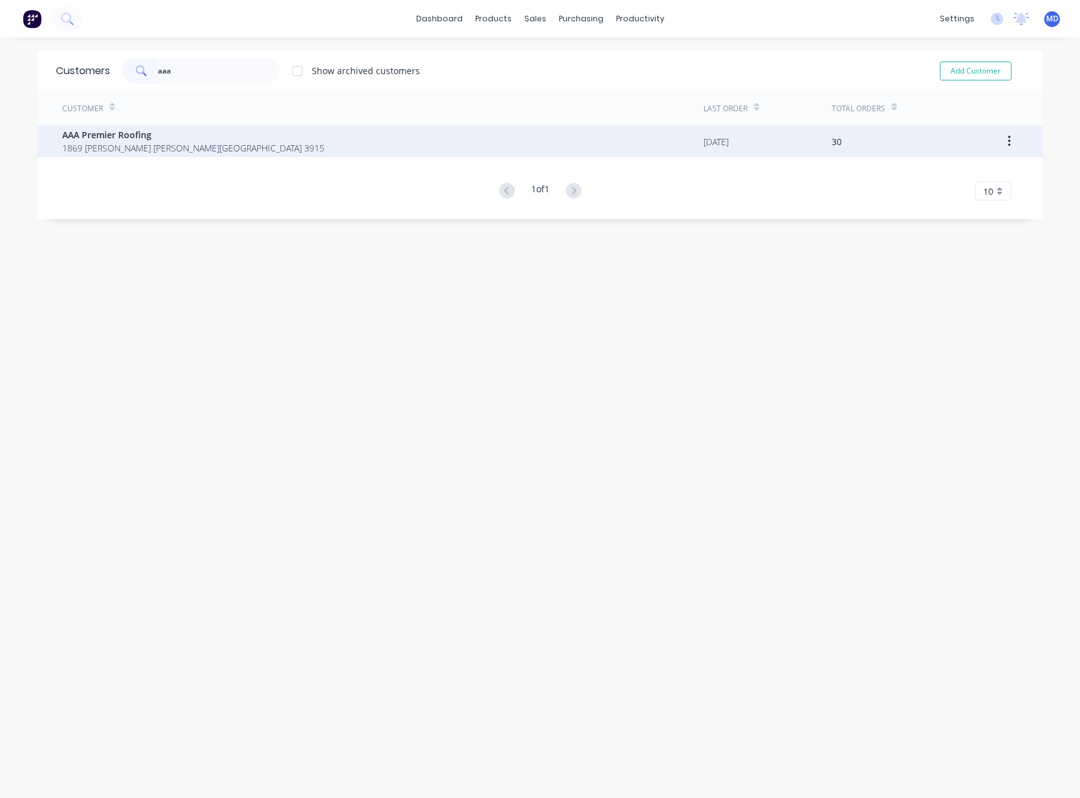
click at [95, 137] on span "AAA Premier Roofing" at bounding box center [193, 134] width 262 height 13
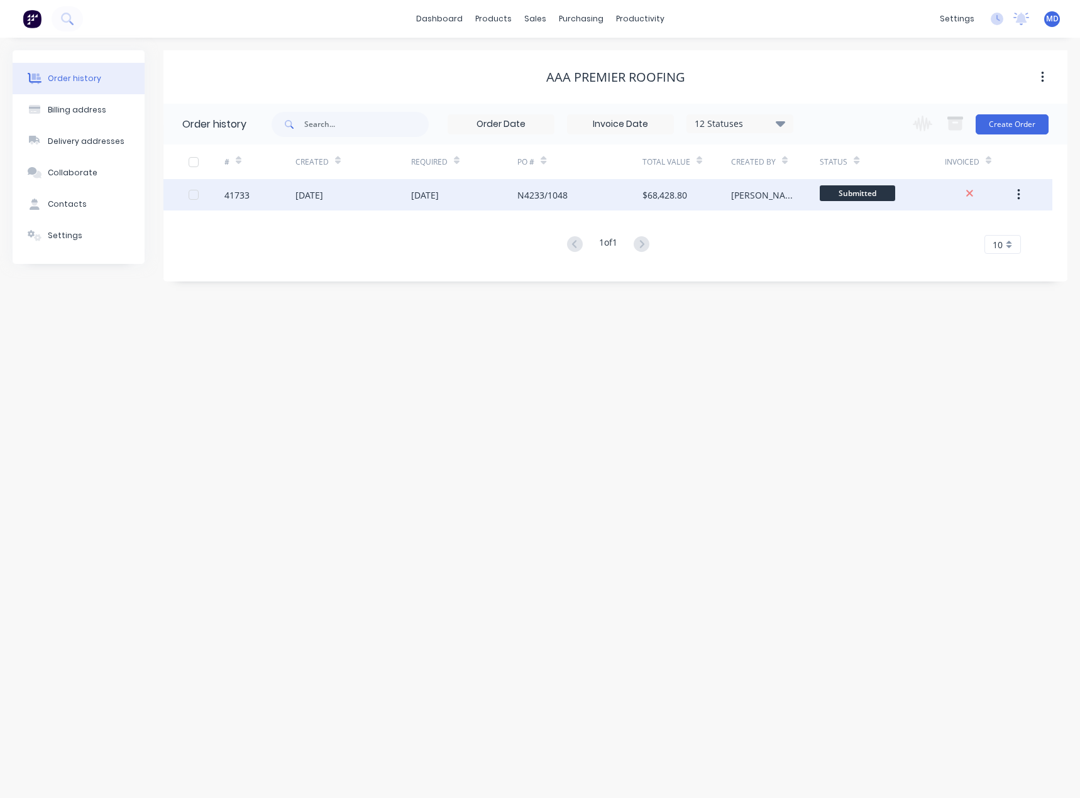
click at [377, 195] on div "16 Sep 2025" at bounding box center [353, 194] width 116 height 31
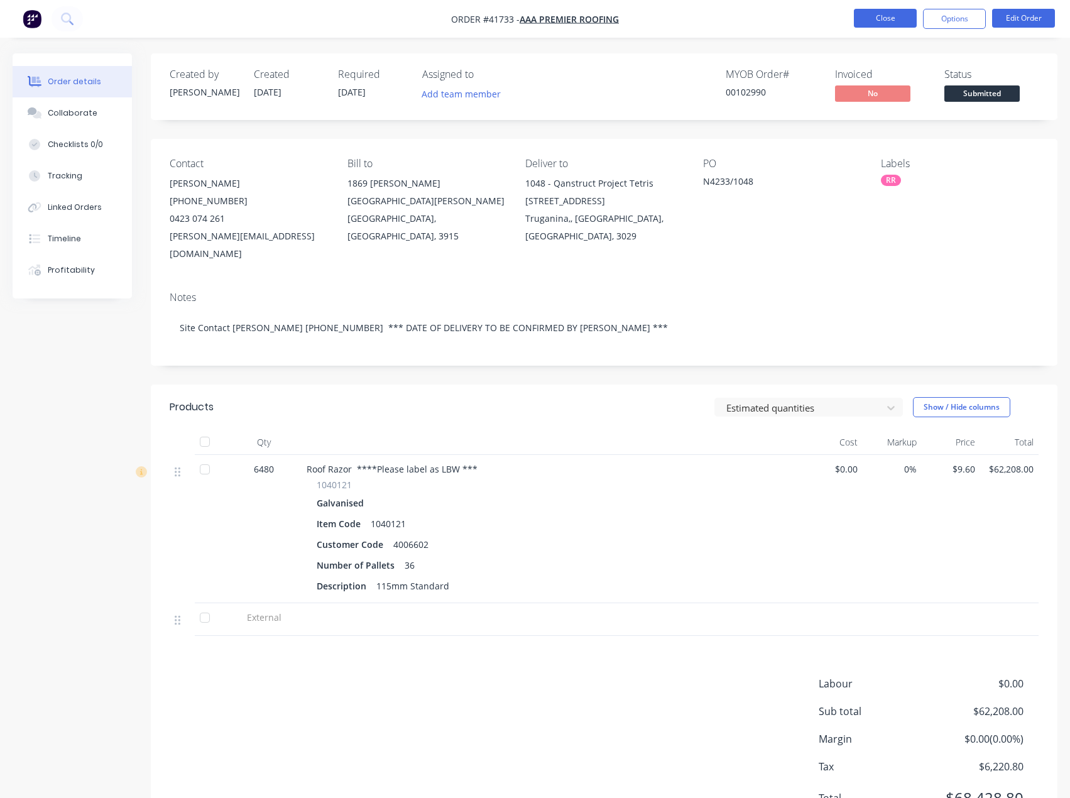
click at [885, 16] on button "Close" at bounding box center [885, 18] width 63 height 19
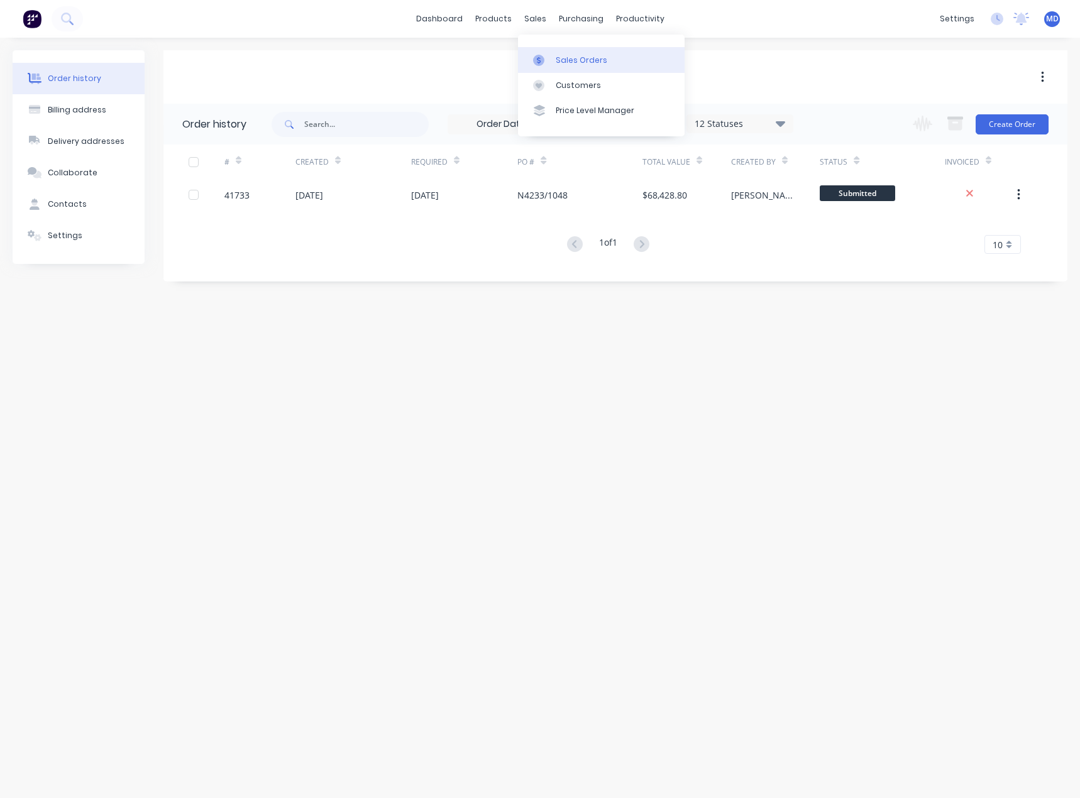
click at [589, 59] on div "Sales Orders" at bounding box center [581, 60] width 52 height 11
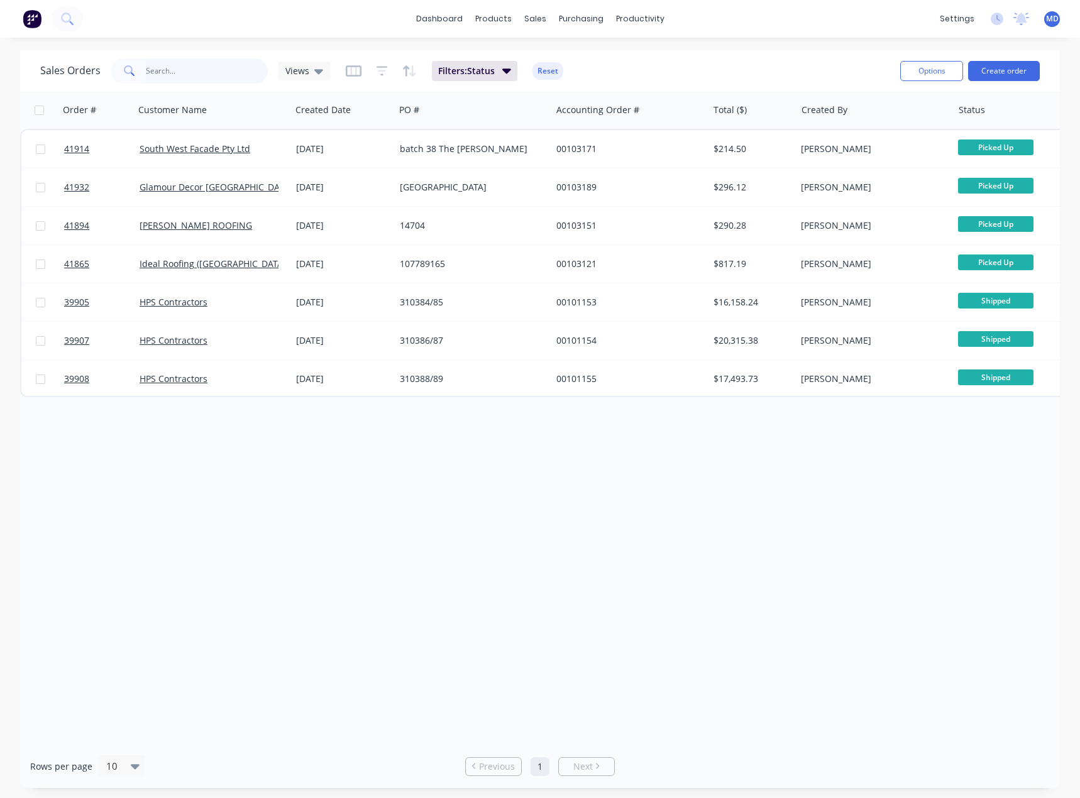
click at [191, 71] on input "text" at bounding box center [207, 70] width 123 height 25
type input "31998"
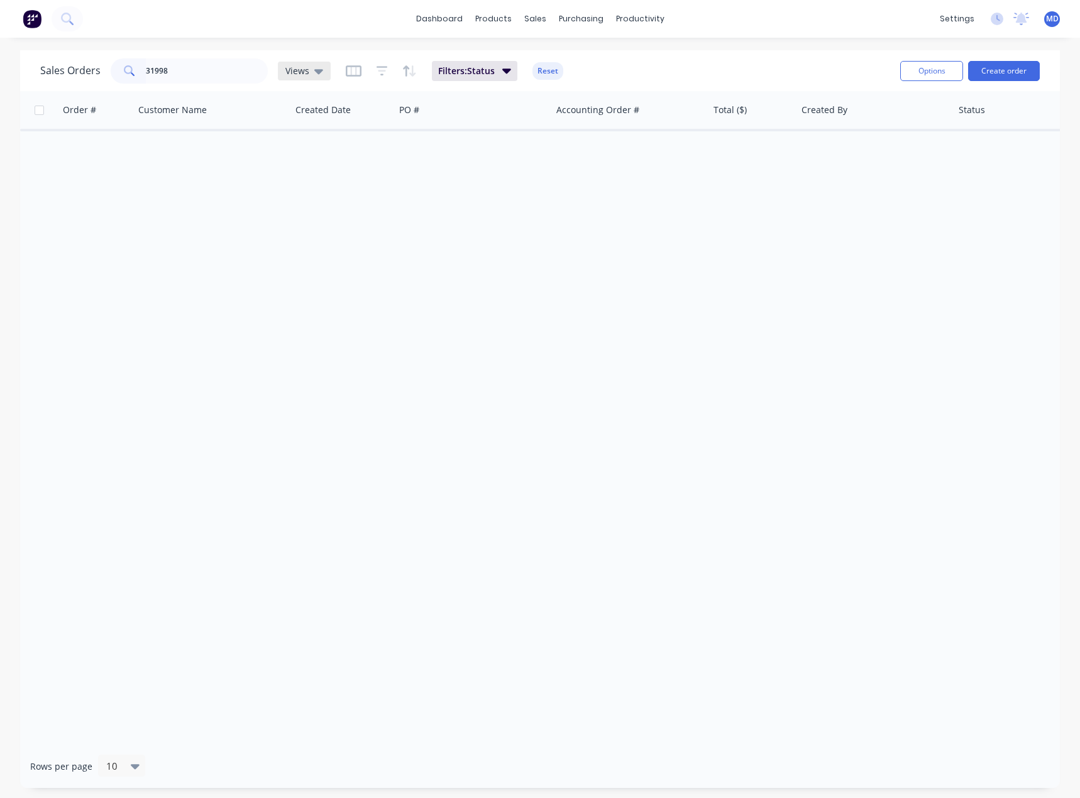
click at [317, 70] on icon at bounding box center [318, 71] width 9 height 5
click at [310, 201] on button "ARCHIVED" at bounding box center [353, 203] width 143 height 14
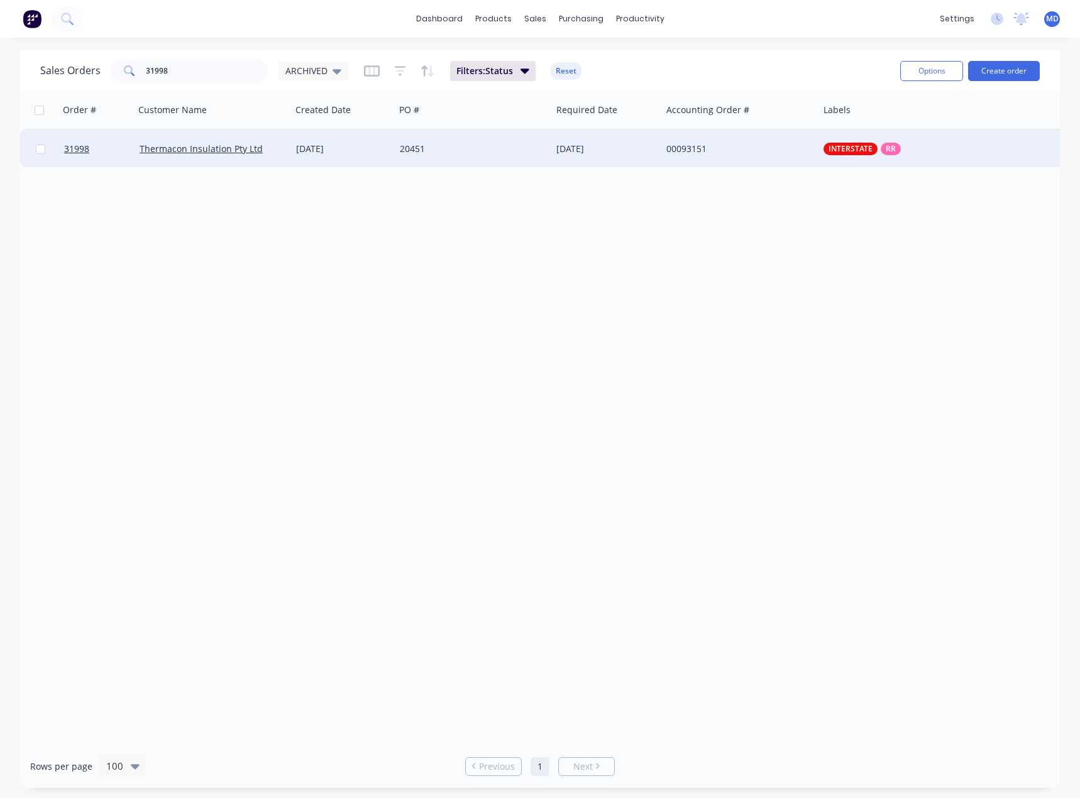
click at [483, 150] on div "20451" at bounding box center [469, 149] width 139 height 13
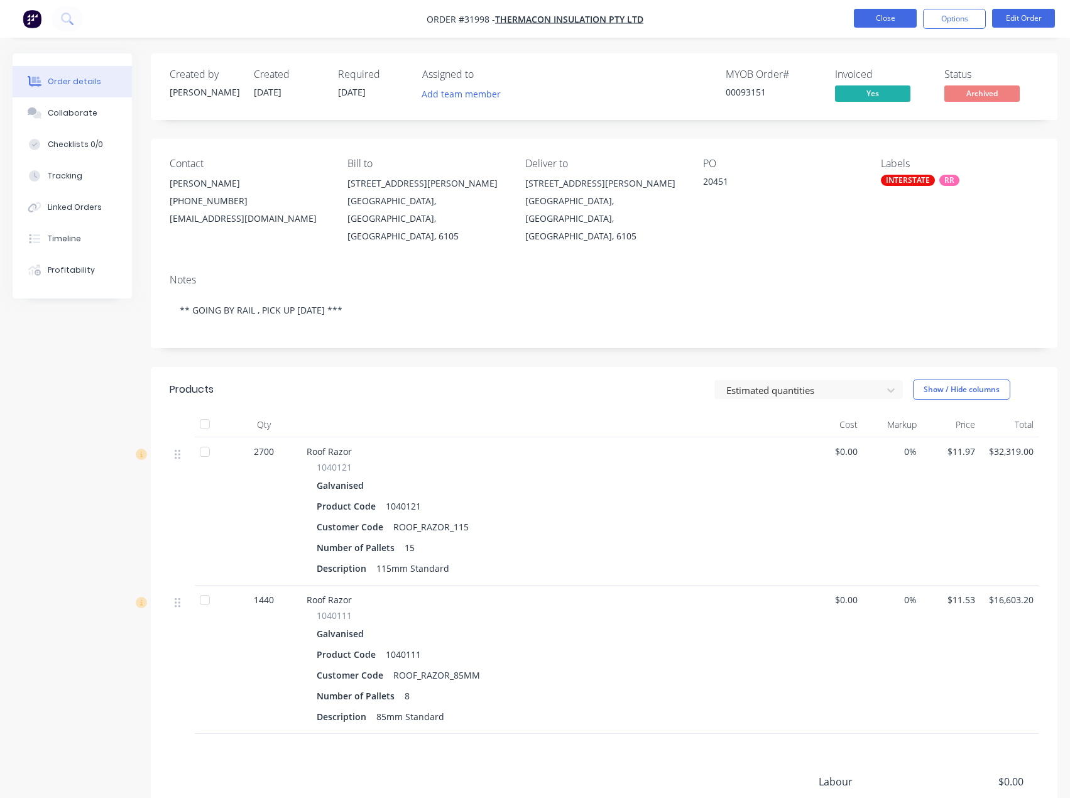
click at [887, 20] on button "Close" at bounding box center [885, 18] width 63 height 19
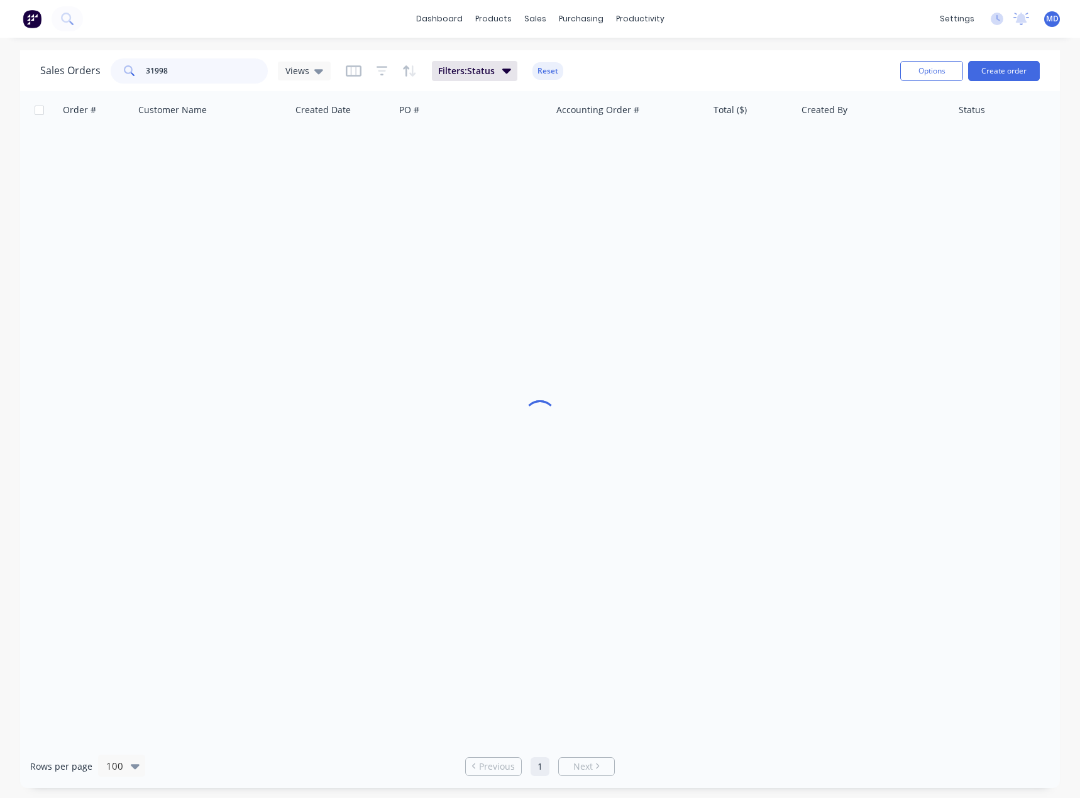
drag, startPoint x: 180, startPoint y: 75, endPoint x: 60, endPoint y: 48, distance: 122.4
click at [116, 65] on div "31998" at bounding box center [189, 70] width 157 height 25
type input "41733"
drag, startPoint x: 287, startPoint y: 70, endPoint x: 294, endPoint y: 78, distance: 11.1
click at [287, 71] on span "Views" at bounding box center [297, 70] width 24 height 13
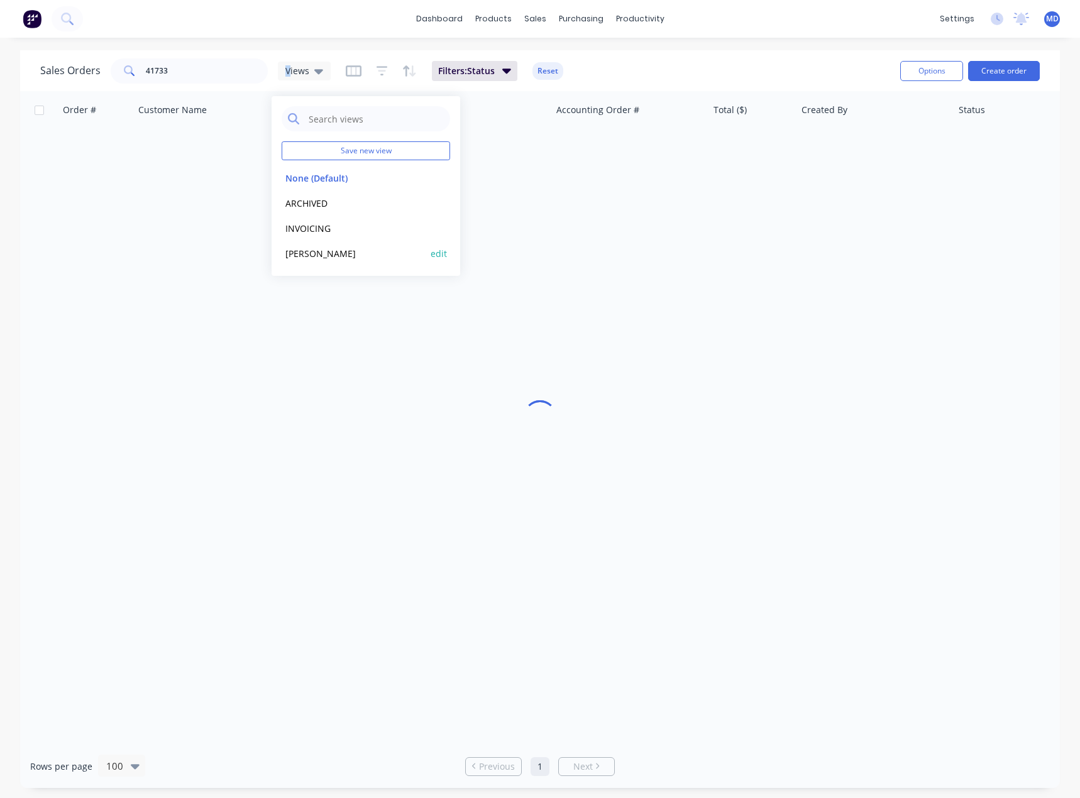
click at [298, 250] on button "[PERSON_NAME]" at bounding box center [353, 253] width 143 height 14
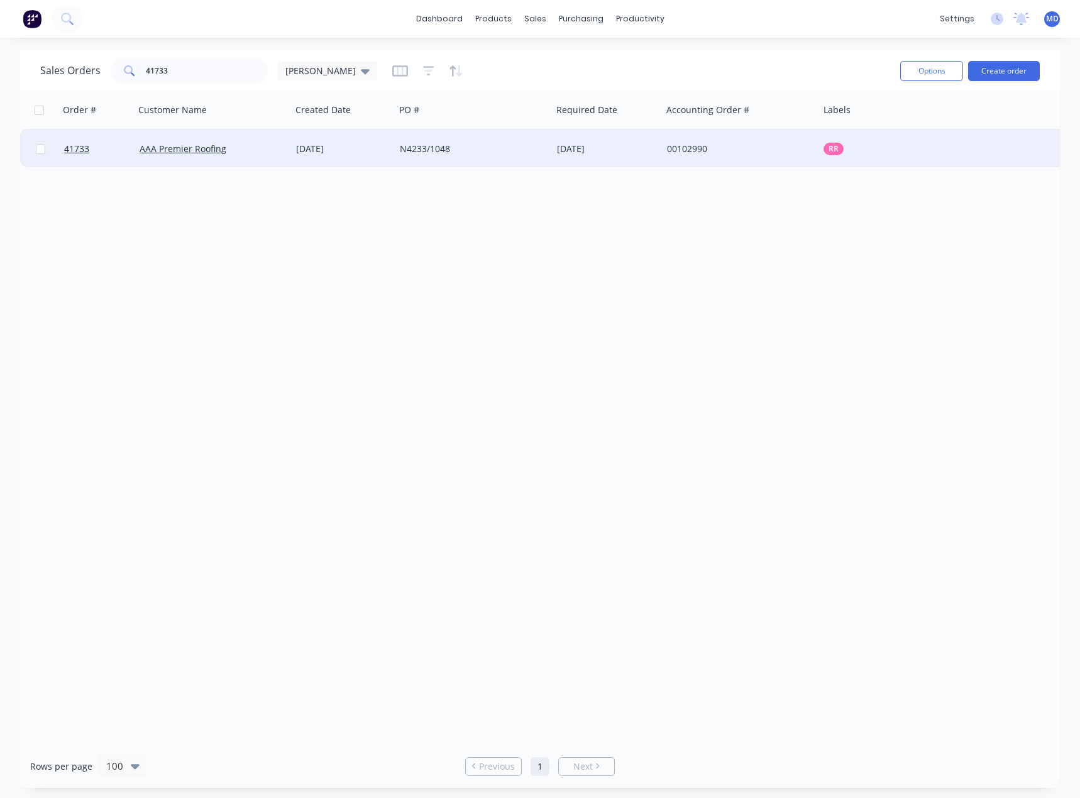
click at [506, 141] on div "N4233/1048" at bounding box center [473, 149] width 156 height 38
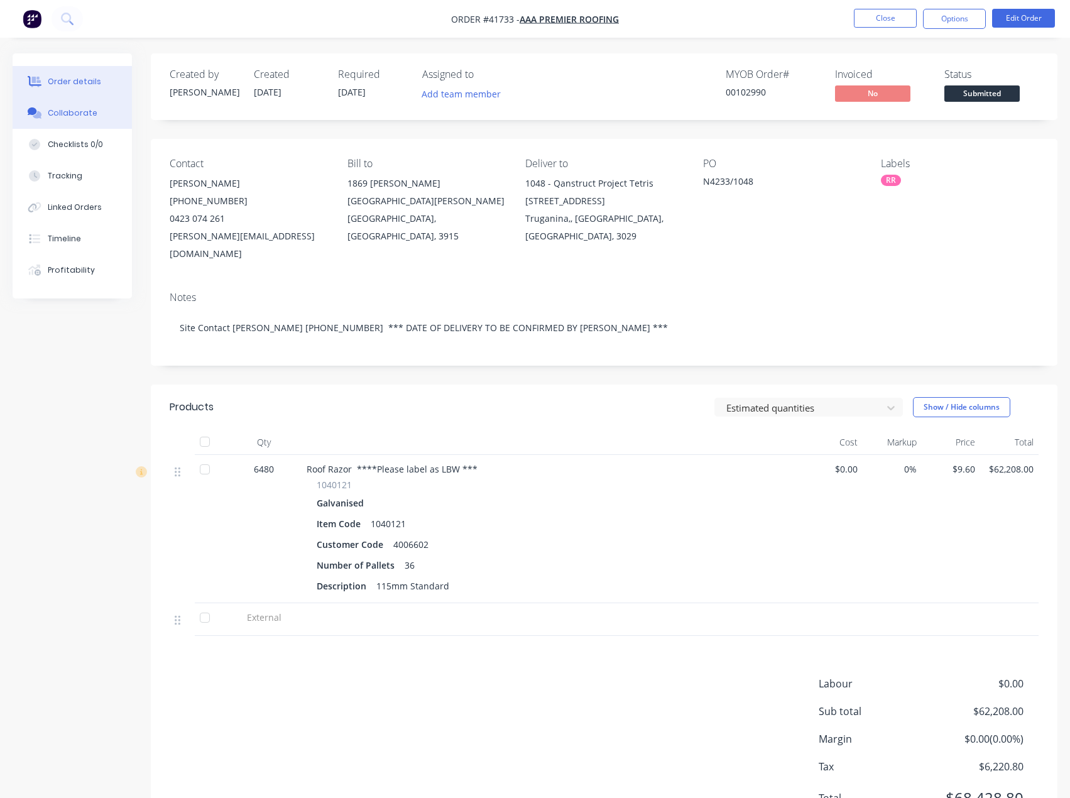
click at [65, 116] on div "Collaborate" at bounding box center [73, 112] width 50 height 11
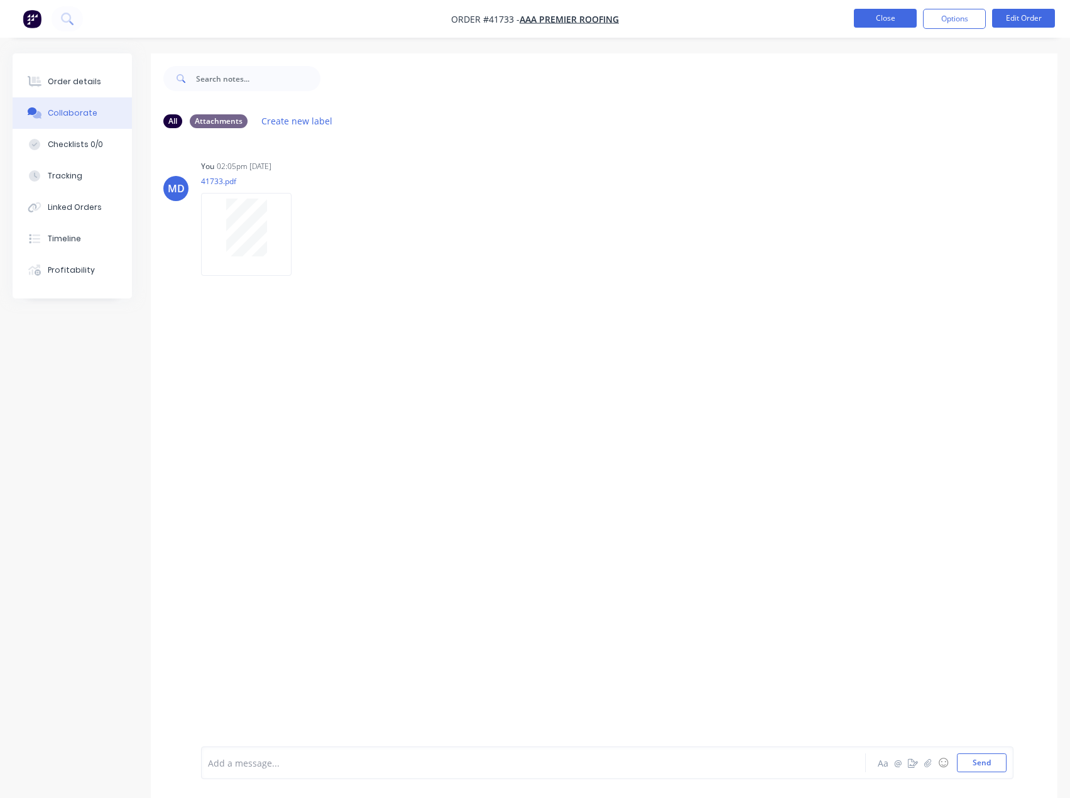
click at [878, 16] on button "Close" at bounding box center [885, 18] width 63 height 19
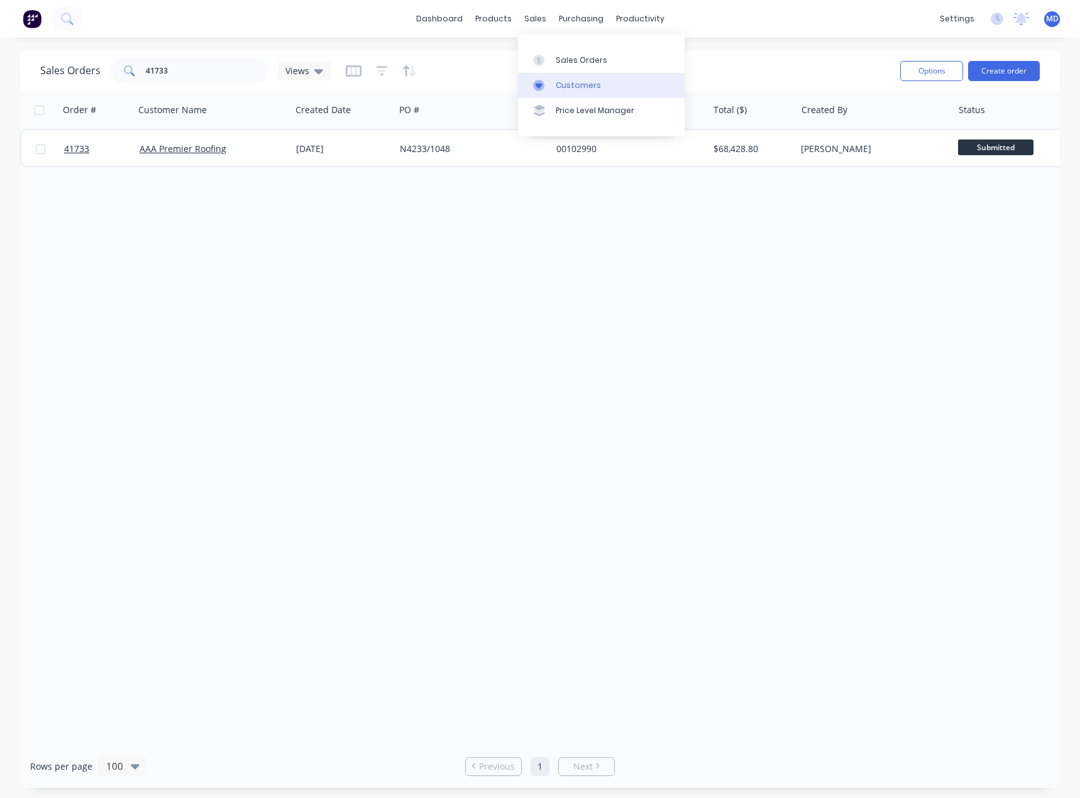
click at [585, 86] on div "Customers" at bounding box center [577, 85] width 45 height 11
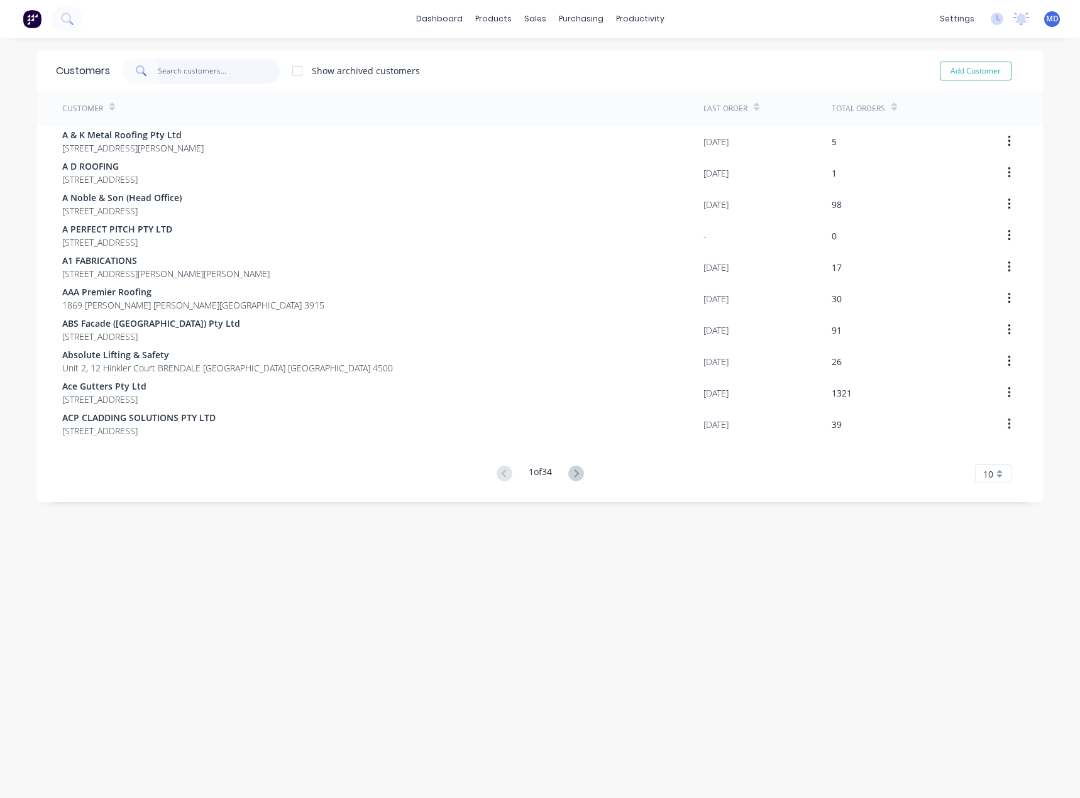
click at [220, 79] on input "text" at bounding box center [219, 70] width 123 height 25
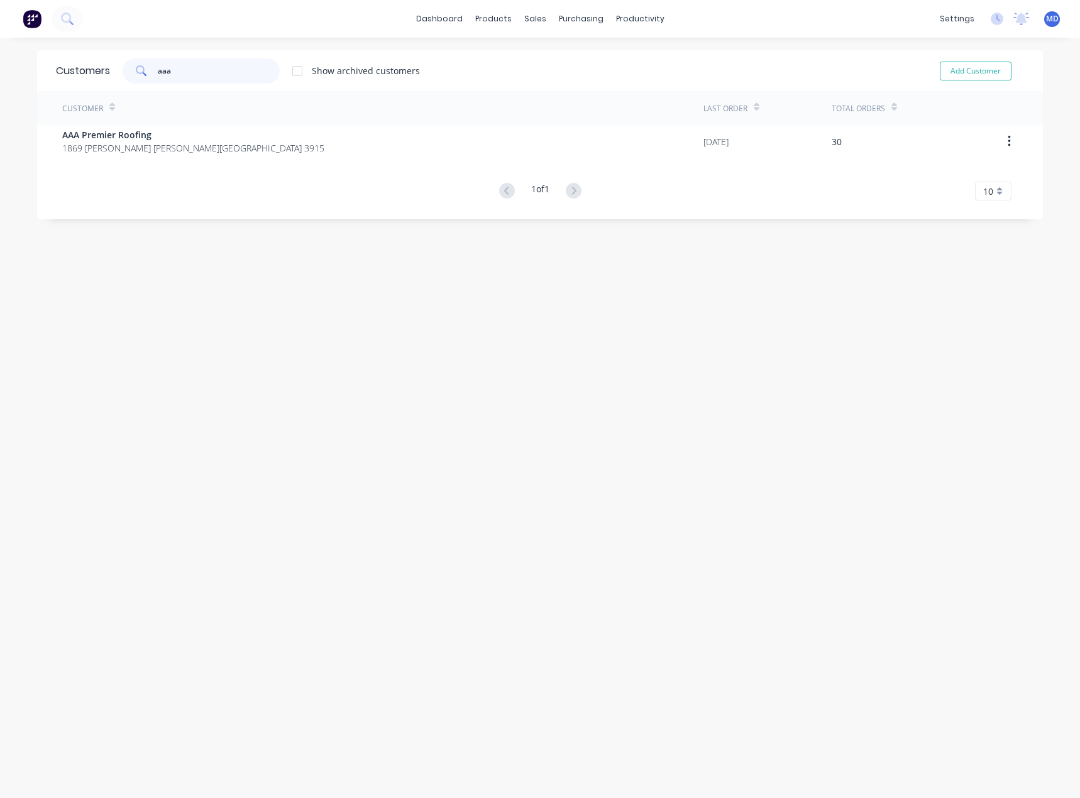
type input "aaa"
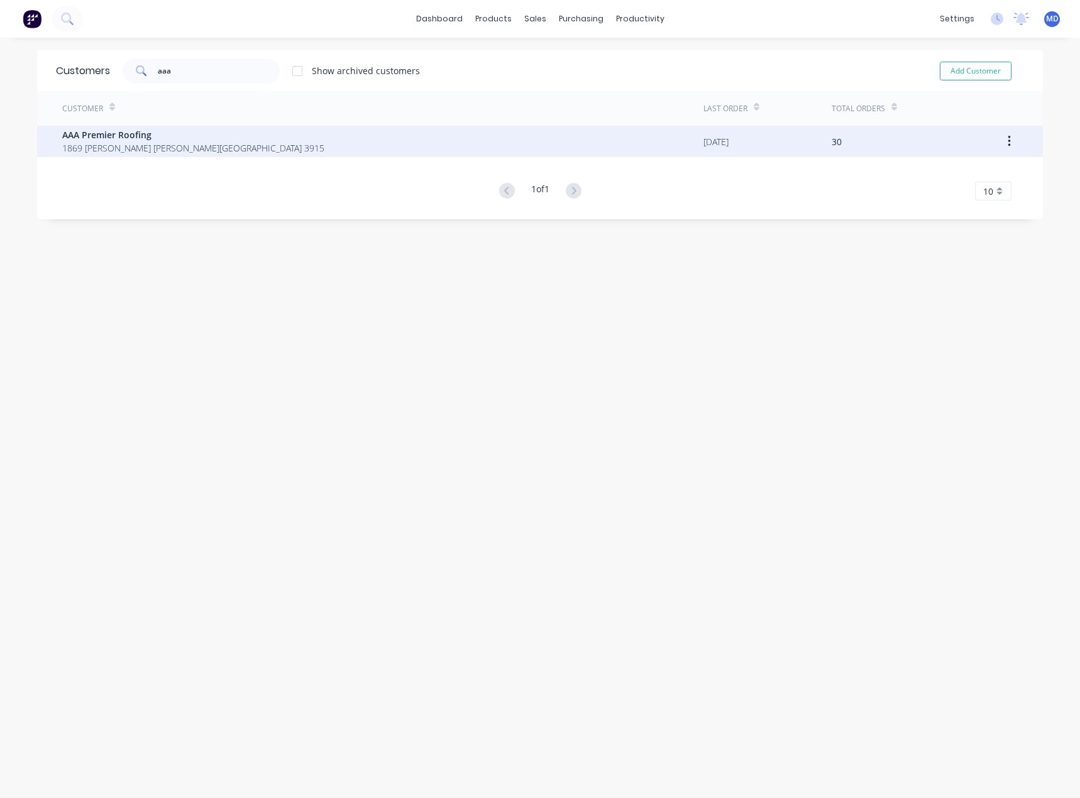
click at [125, 136] on span "AAA Premier Roofing" at bounding box center [193, 134] width 262 height 13
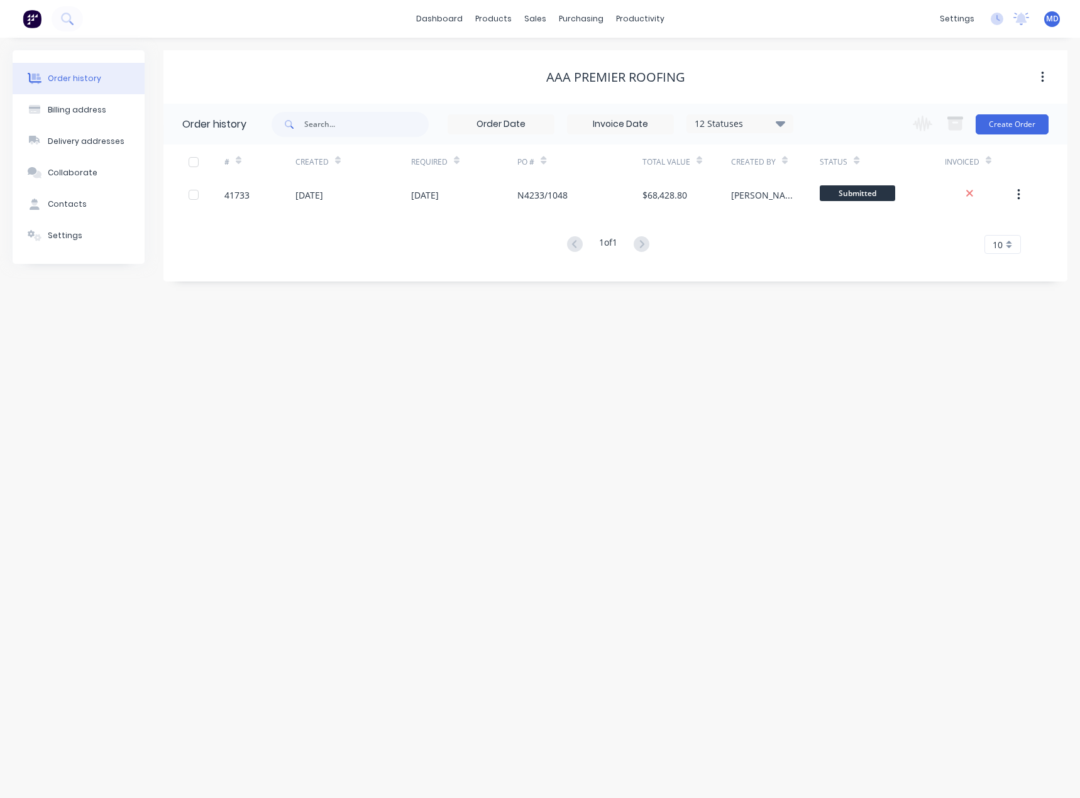
click at [780, 131] on div "12 Statuses Invoice Status Invoiced Not Invoiced Partial Order Status All Archi…" at bounding box center [739, 123] width 107 height 19
click at [784, 122] on icon at bounding box center [779, 124] width 9 height 6
click at [843, 268] on label at bounding box center [843, 268] width 0 height 0
click at [843, 278] on input "checkbox" at bounding box center [848, 274] width 10 height 12
checkbox input "true"
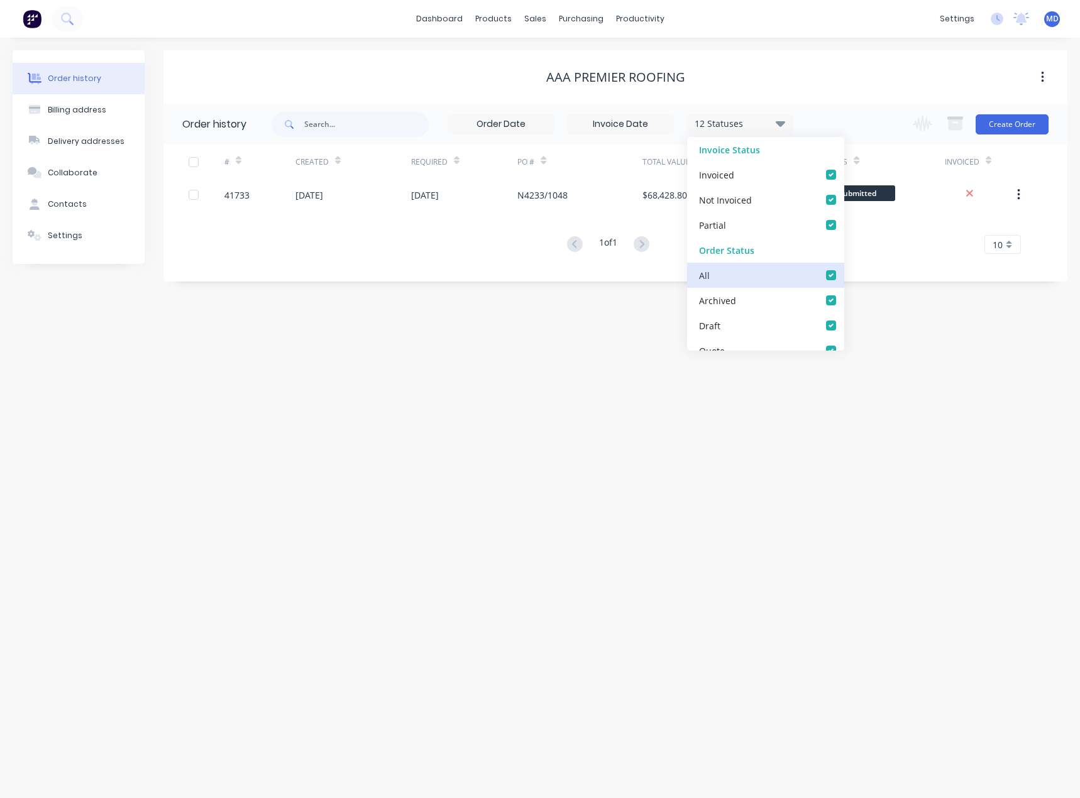
checkbox input "true"
drag, startPoint x: 907, startPoint y: 373, endPoint x: 741, endPoint y: 457, distance: 185.5
click at [904, 375] on div "Order history Billing address Delivery addresses Collaborate Contacts Settings …" at bounding box center [540, 418] width 1080 height 760
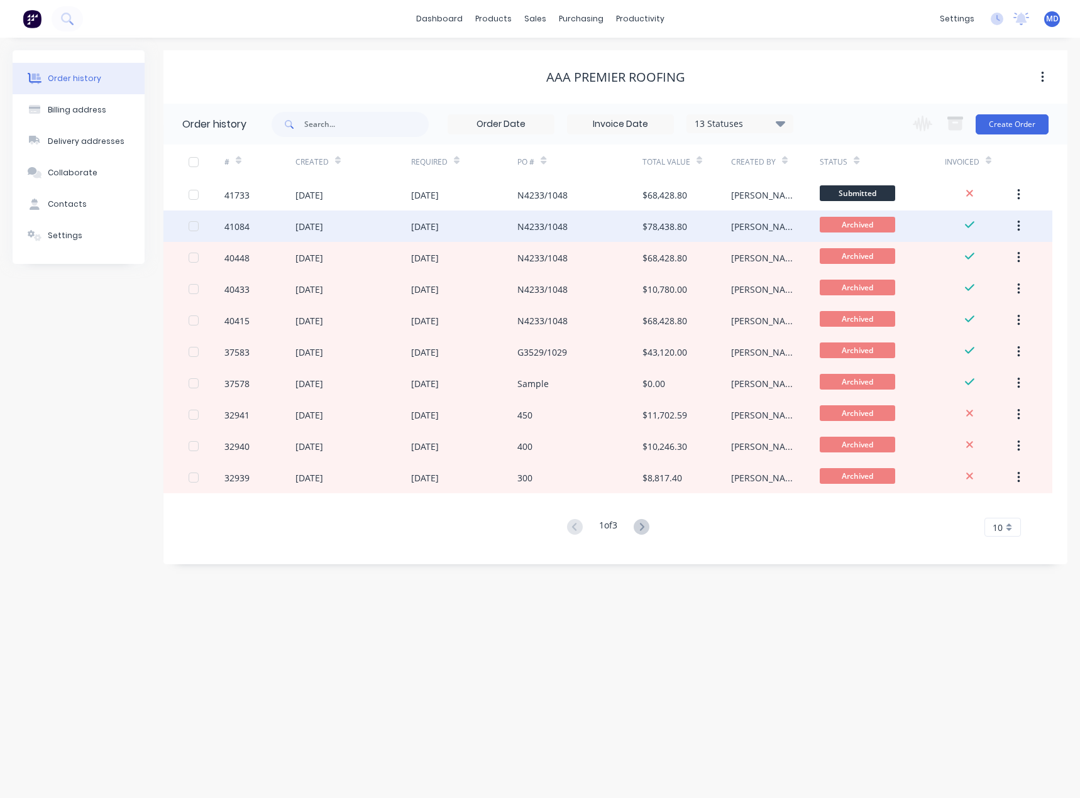
click at [606, 222] on div "N4233/1048" at bounding box center [579, 226] width 124 height 31
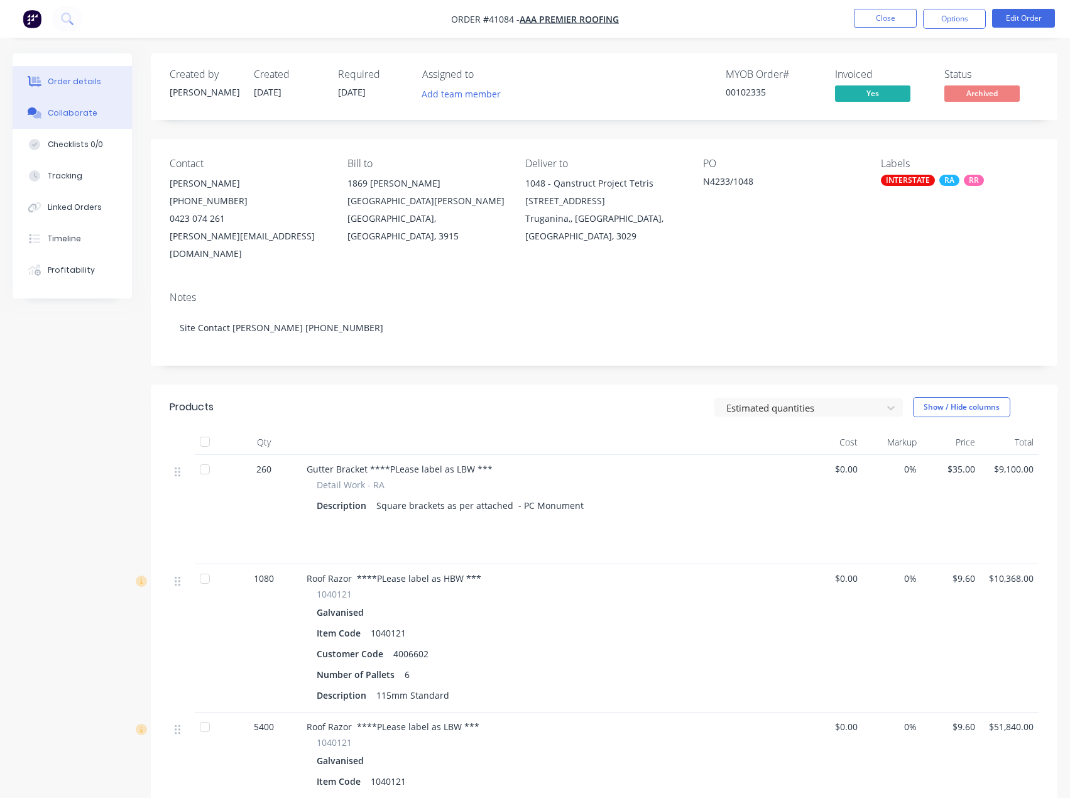
click at [77, 112] on div "Collaborate" at bounding box center [73, 112] width 50 height 11
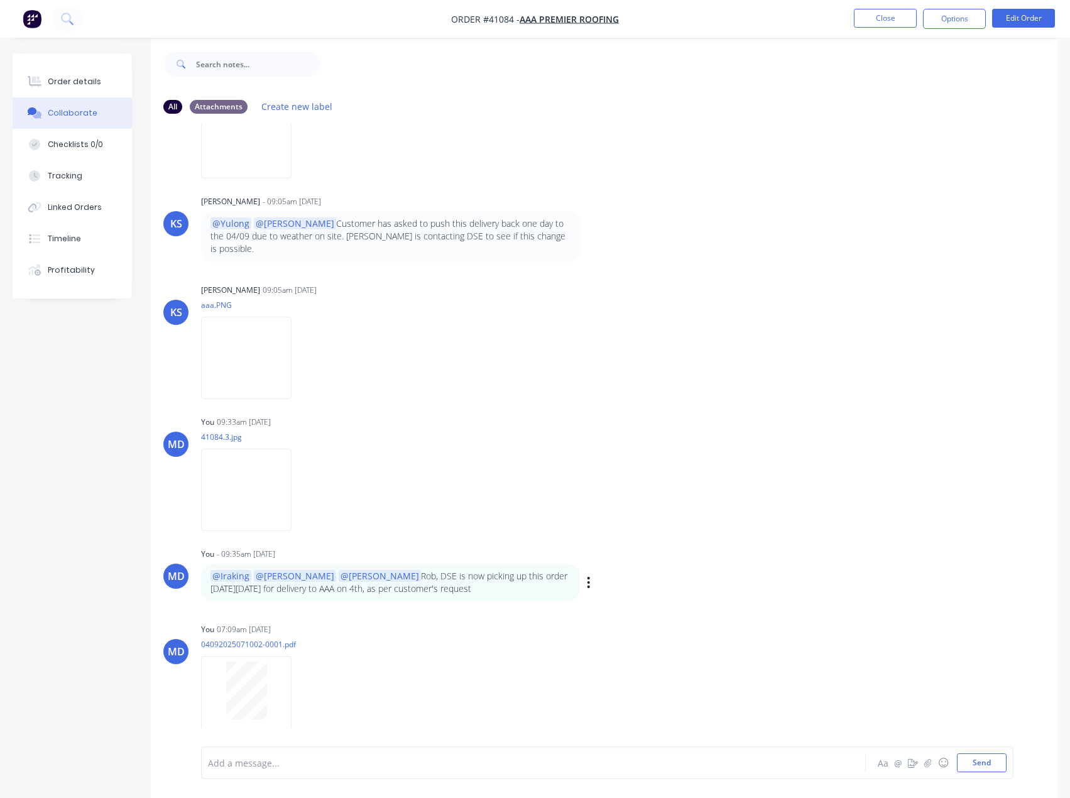
scroll to position [19, 0]
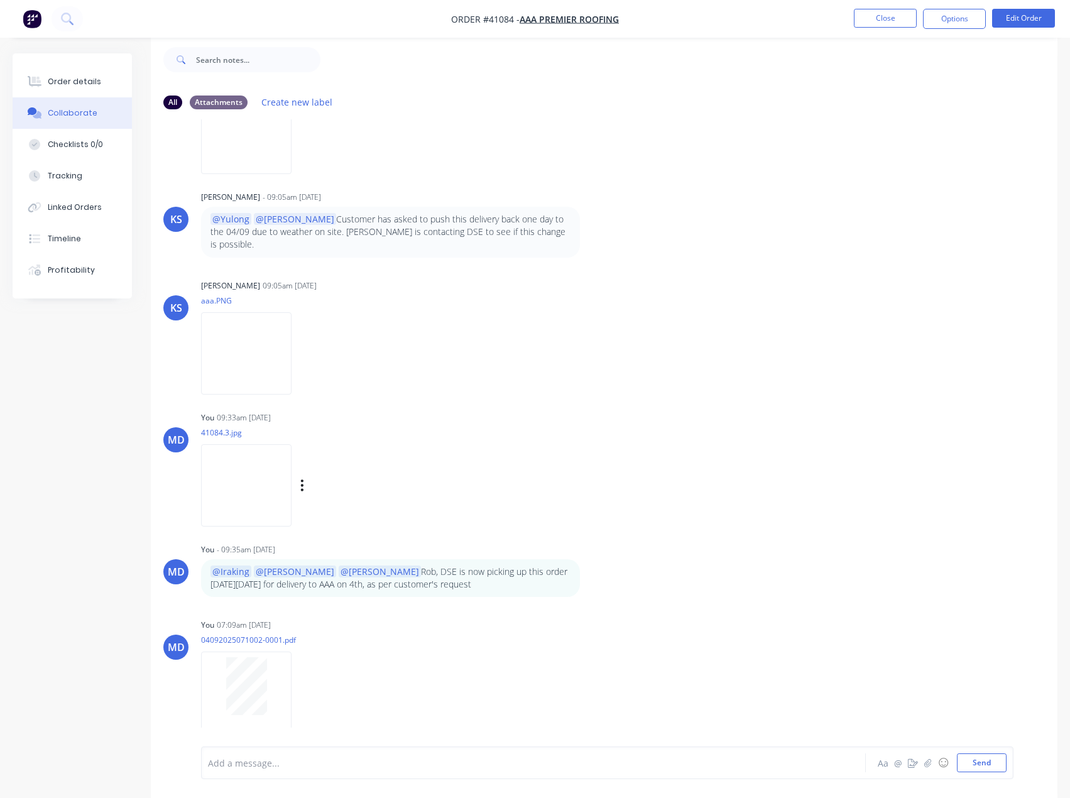
click at [253, 479] on img at bounding box center [246, 485] width 90 height 82
click at [244, 338] on img at bounding box center [246, 353] width 90 height 82
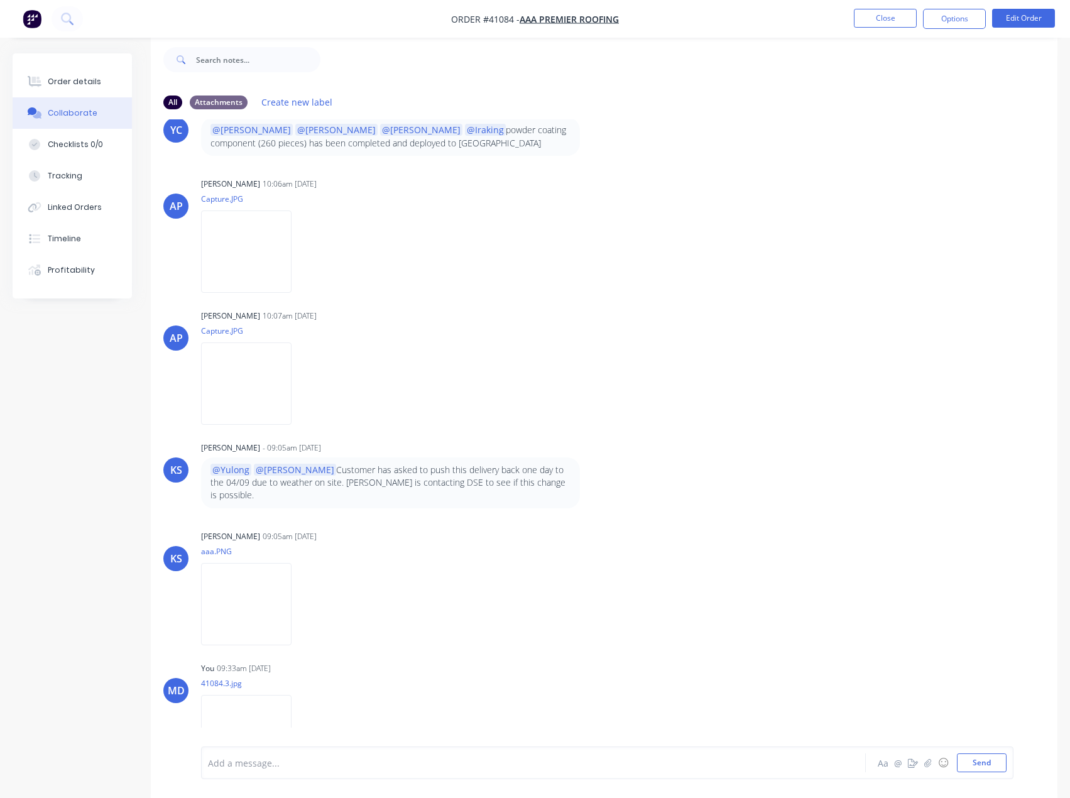
scroll to position [1152, 0]
click at [263, 382] on img at bounding box center [246, 384] width 90 height 82
click at [247, 248] on img at bounding box center [246, 252] width 90 height 82
click at [880, 13] on button "Close" at bounding box center [885, 18] width 63 height 19
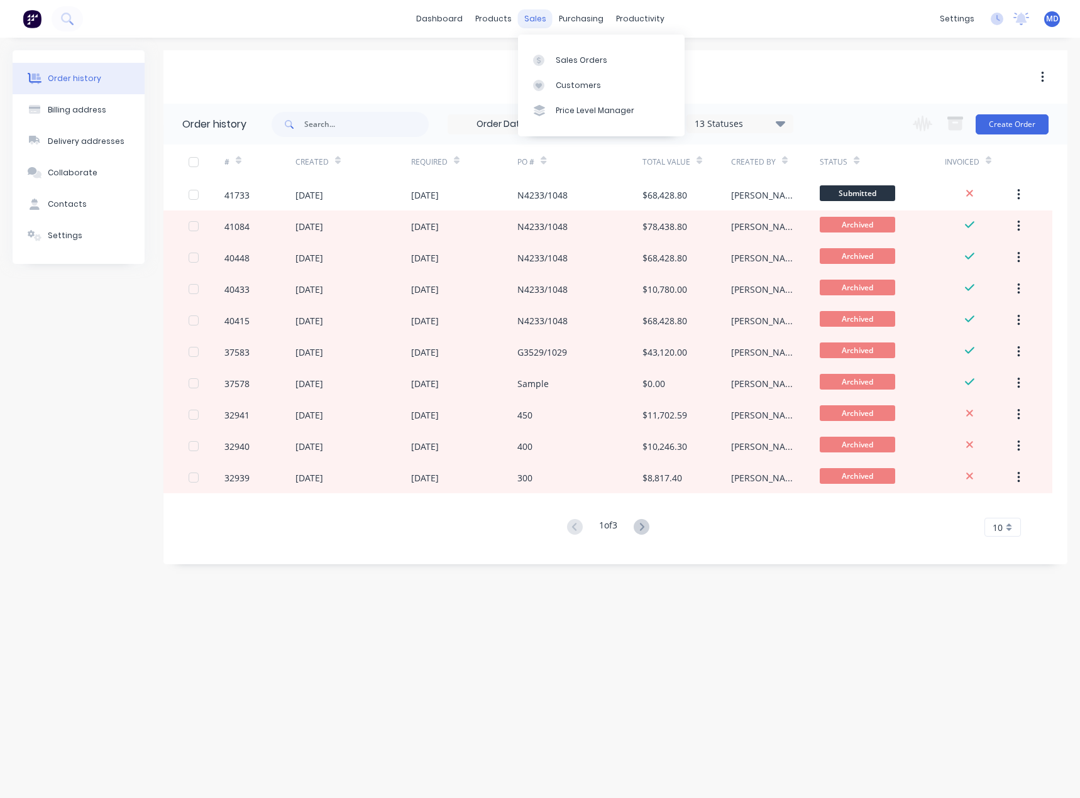
click at [530, 18] on div "sales" at bounding box center [535, 18] width 35 height 19
click at [567, 85] on div "Customers" at bounding box center [577, 85] width 45 height 11
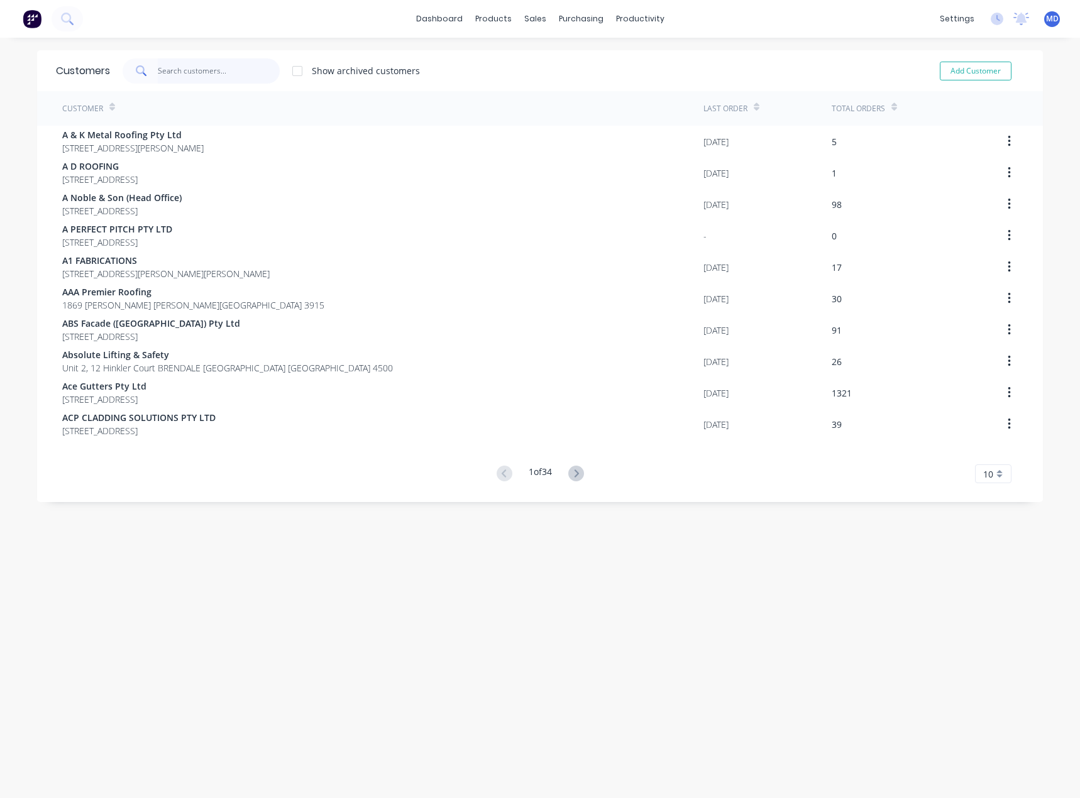
click at [211, 70] on input "text" at bounding box center [219, 70] width 123 height 25
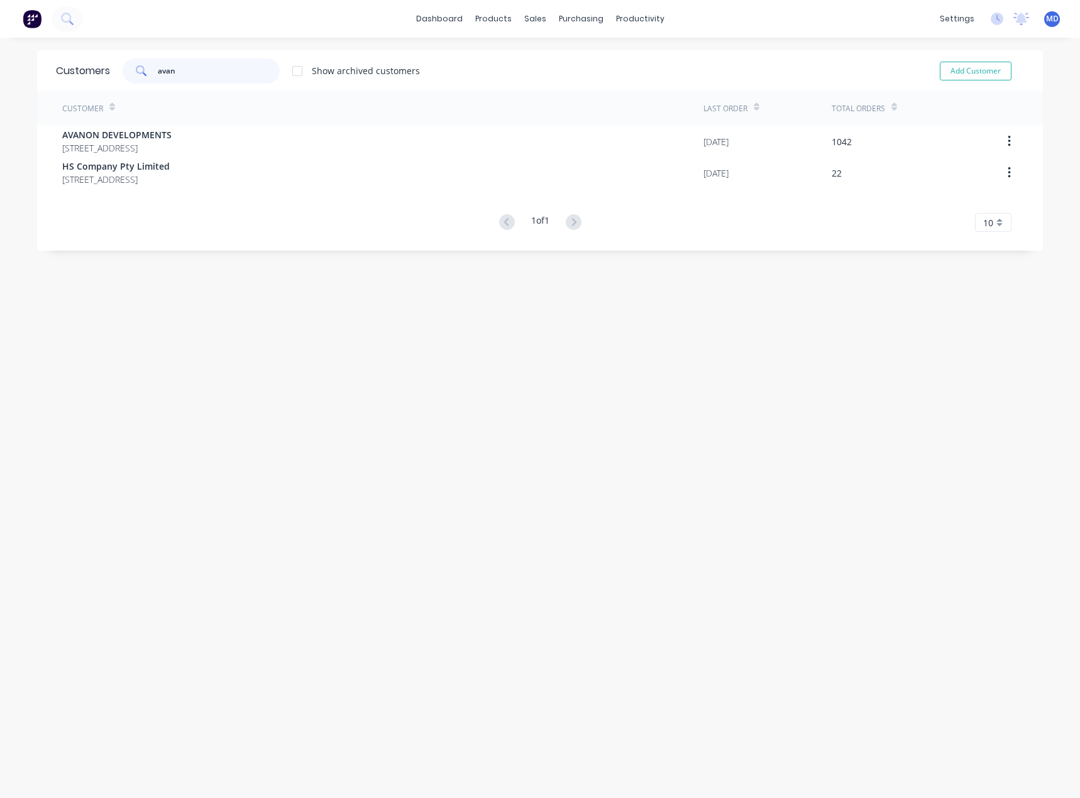
type input "avan"
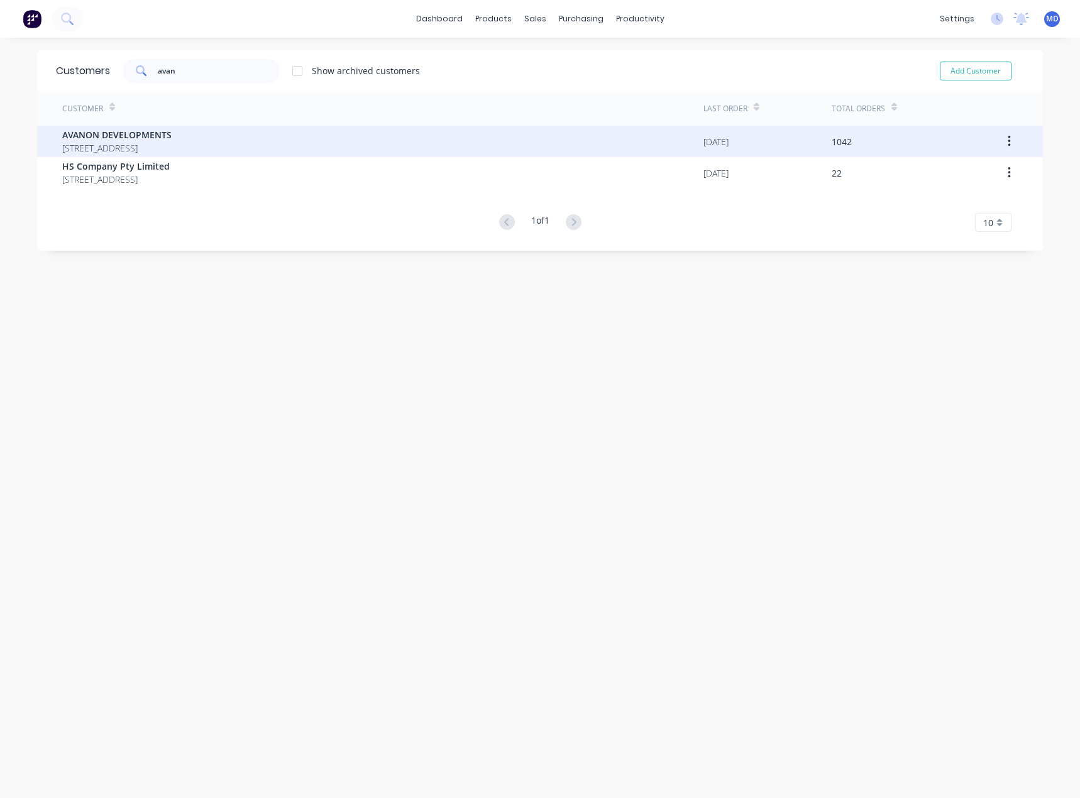
click at [138, 142] on span "PO BOX 61 COBBITTY New South Wales Australia 2570" at bounding box center [116, 147] width 109 height 13
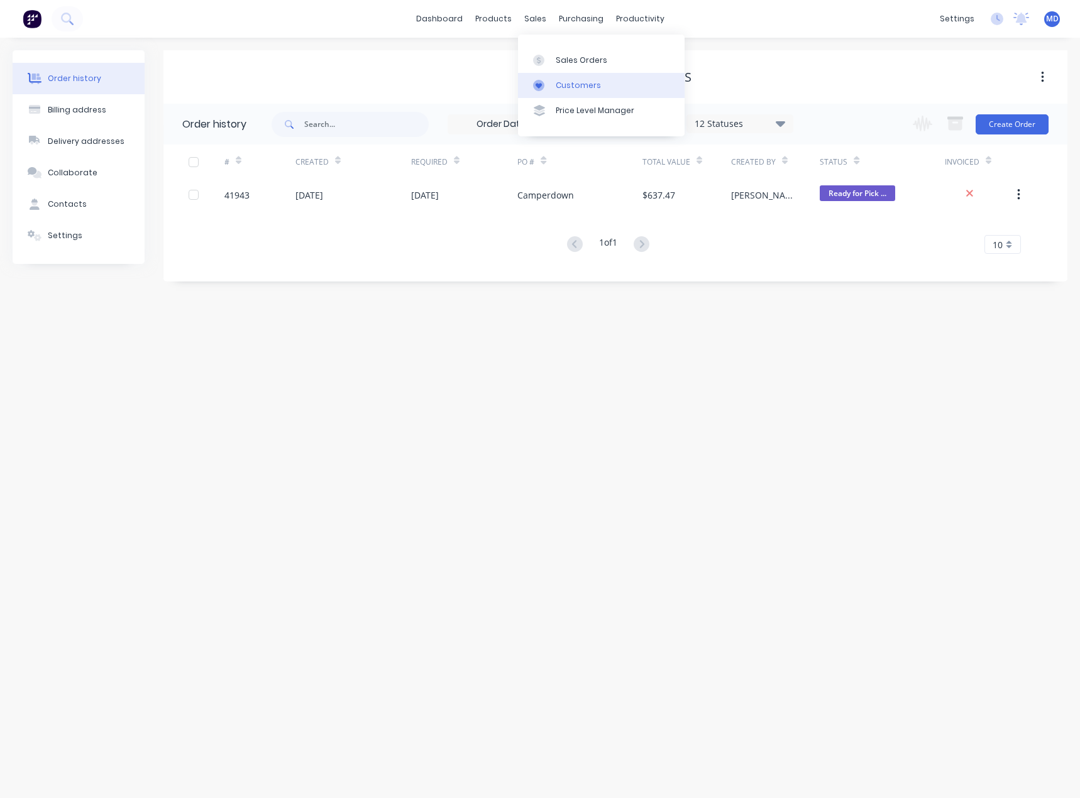
click at [579, 84] on div "Customers" at bounding box center [577, 85] width 45 height 11
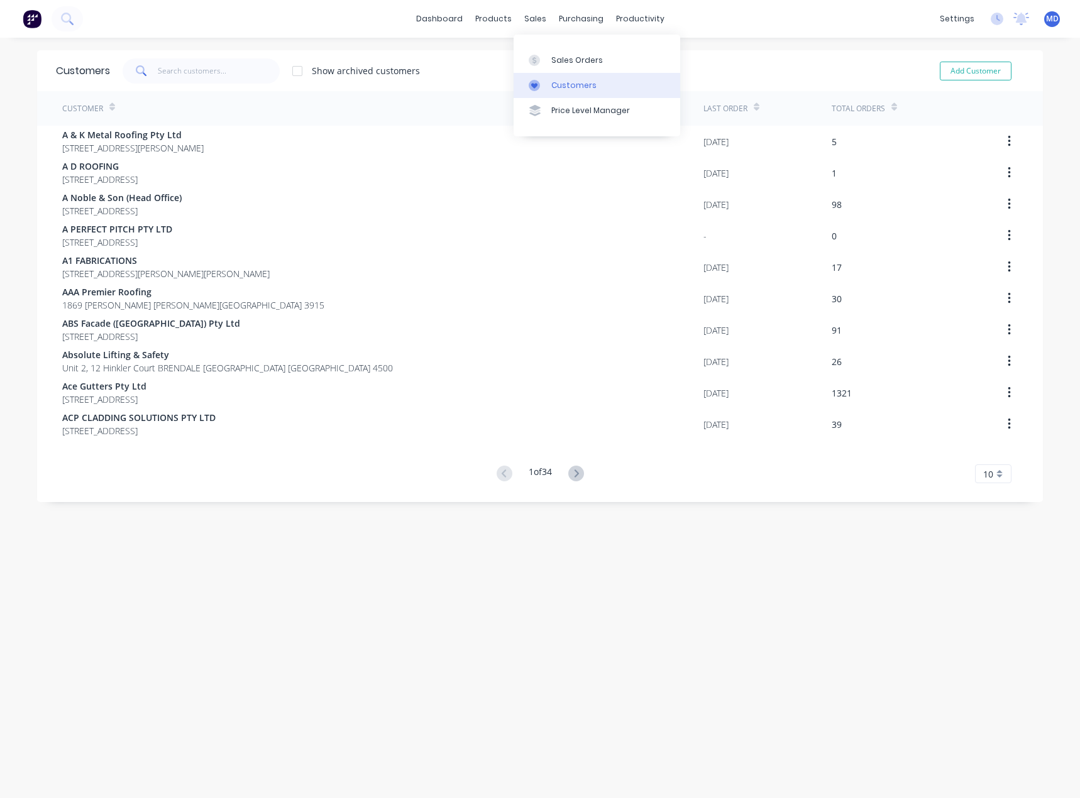
click at [564, 84] on div "Customers" at bounding box center [573, 85] width 45 height 11
drag, startPoint x: 578, startPoint y: 90, endPoint x: 569, endPoint y: 102, distance: 14.8
click at [578, 89] on div "Customers" at bounding box center [573, 85] width 45 height 11
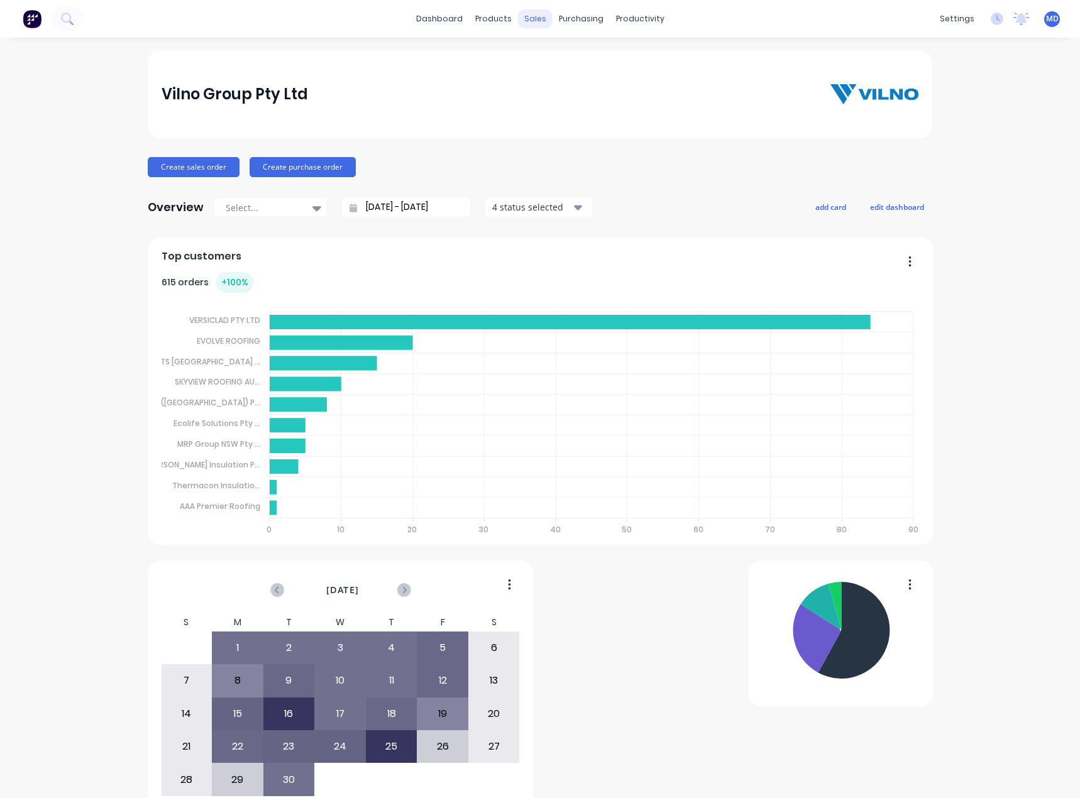
click at [531, 18] on div "sales" at bounding box center [535, 18] width 35 height 19
click at [570, 59] on div "Sales Orders" at bounding box center [577, 60] width 52 height 11
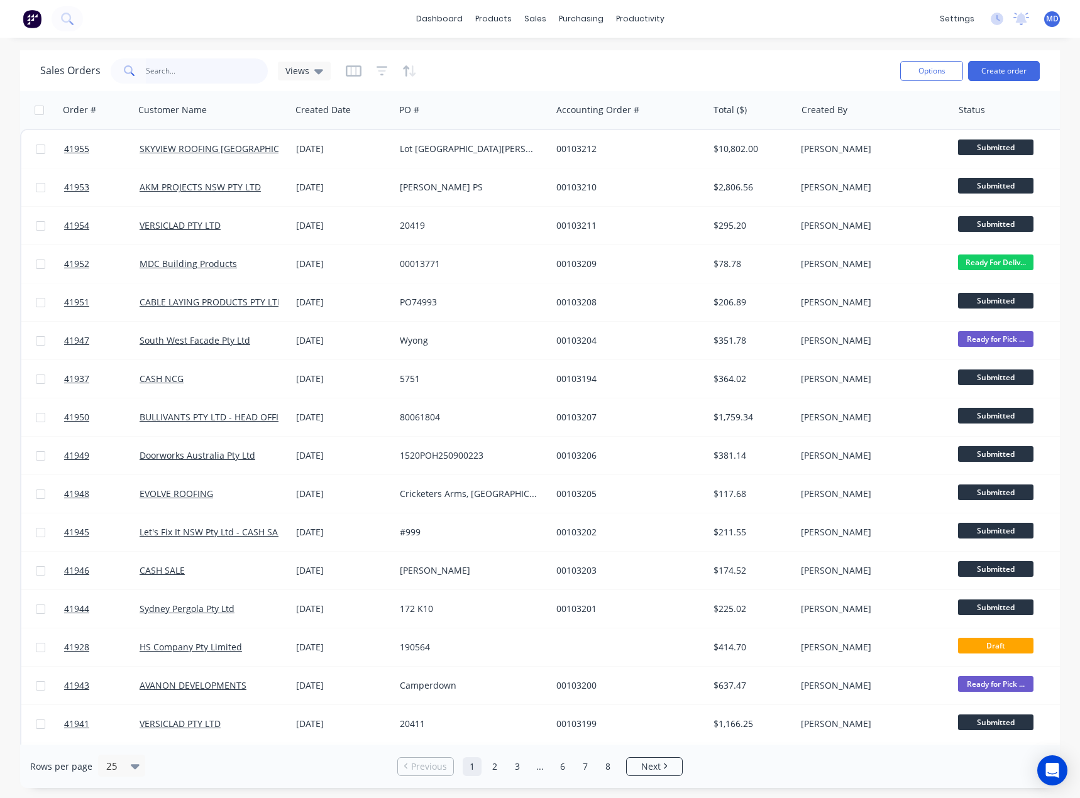
click at [191, 79] on input "text" at bounding box center [207, 70] width 123 height 25
type input "41917"
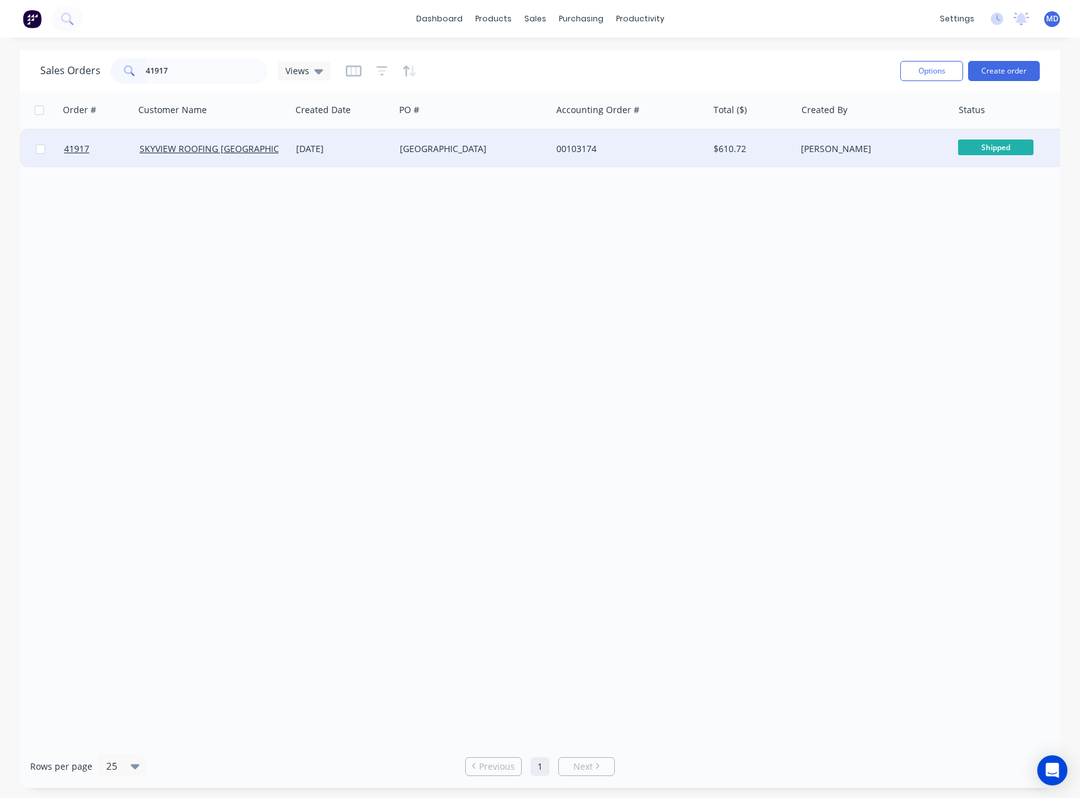
click at [666, 148] on div "00103174" at bounding box center [625, 149] width 139 height 13
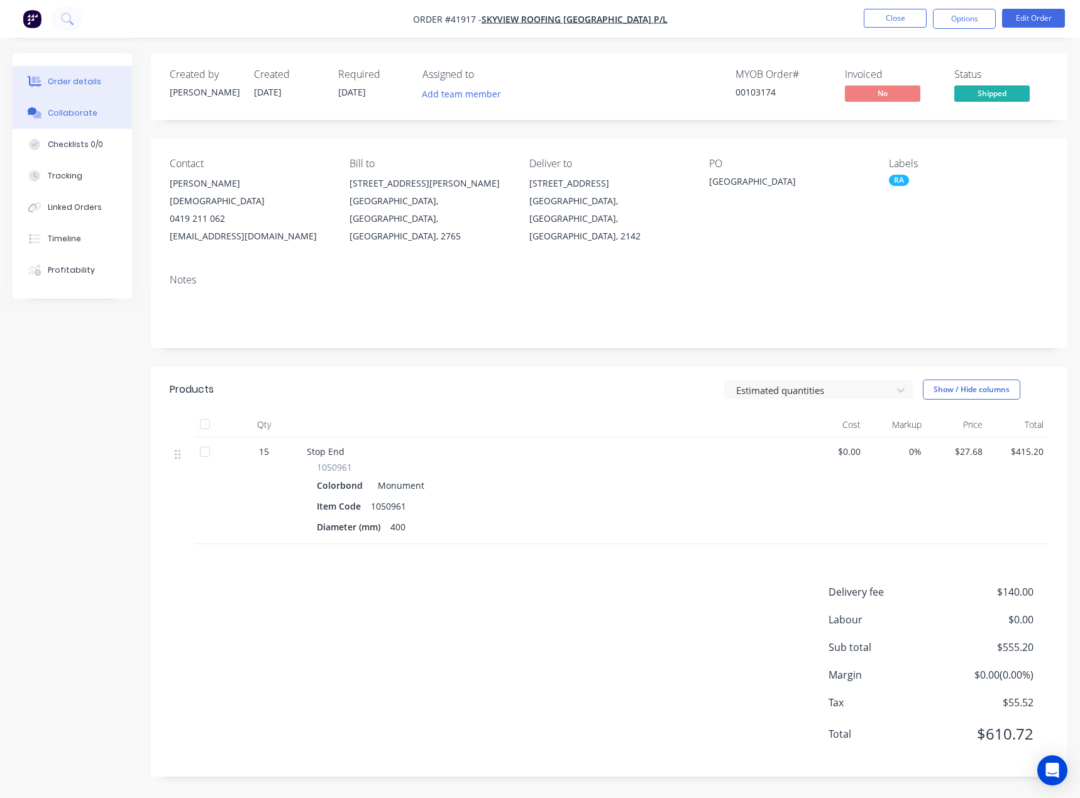
click at [75, 111] on div "Collaborate" at bounding box center [73, 112] width 50 height 11
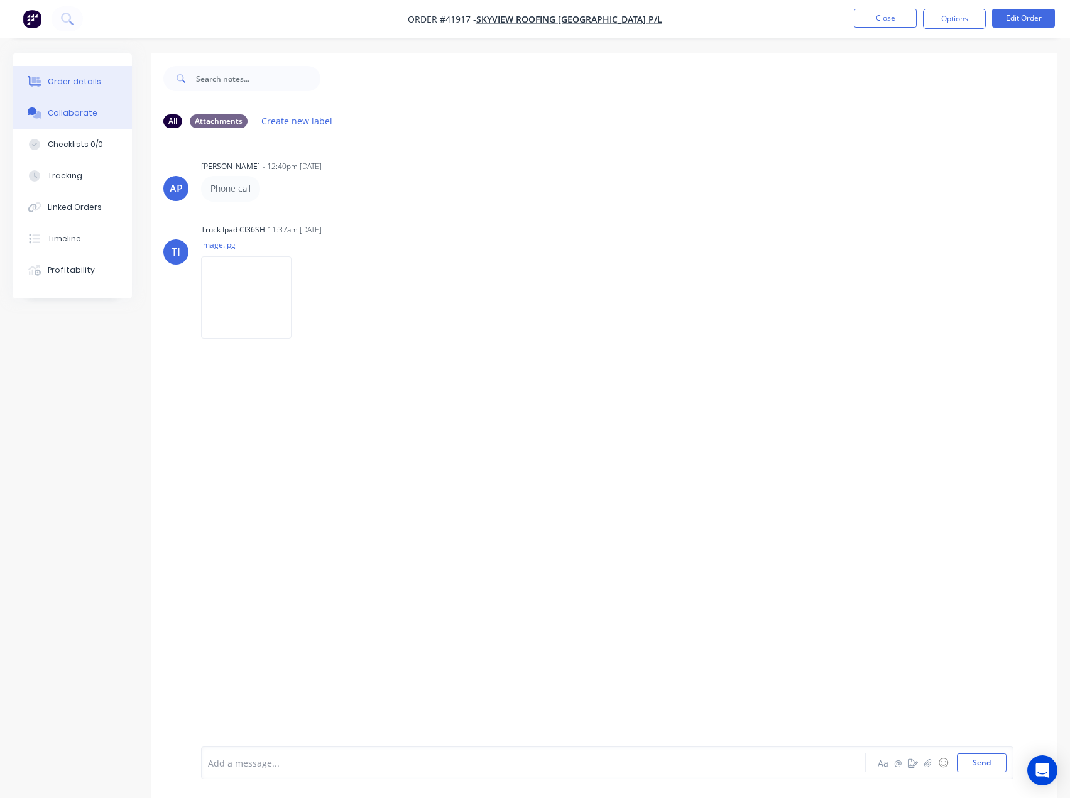
click at [73, 78] on div "Order details" at bounding box center [74, 81] width 53 height 11
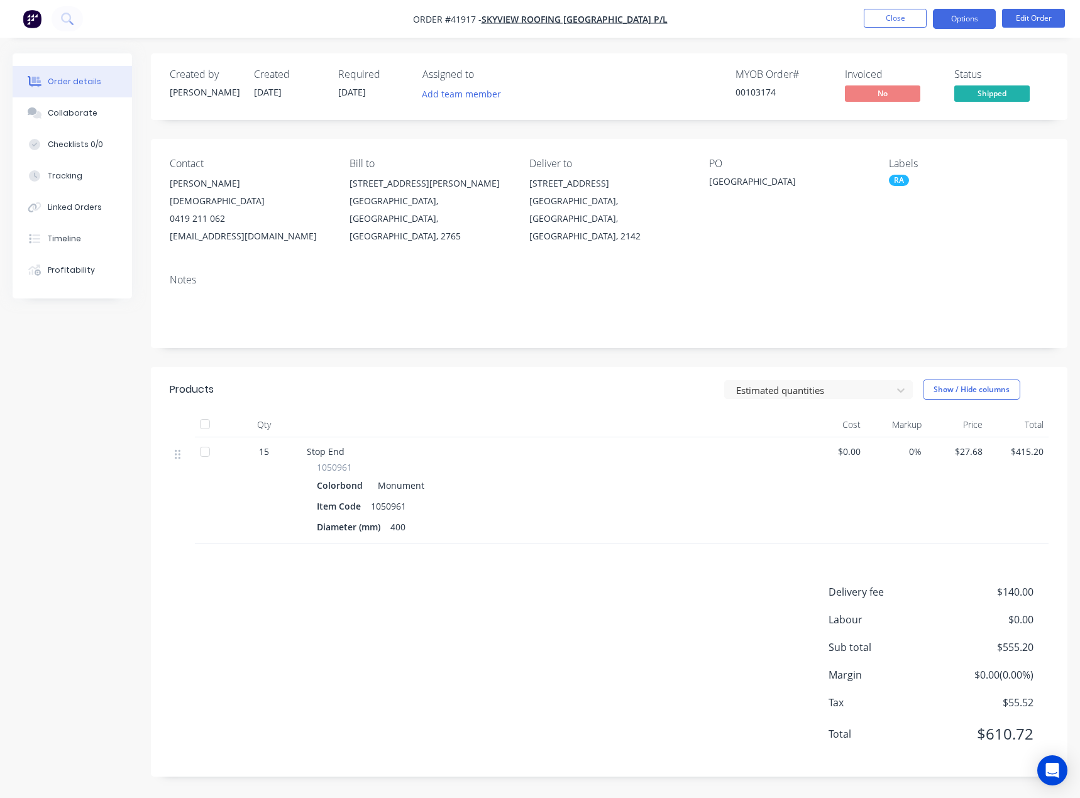
click at [961, 18] on button "Options" at bounding box center [963, 19] width 63 height 20
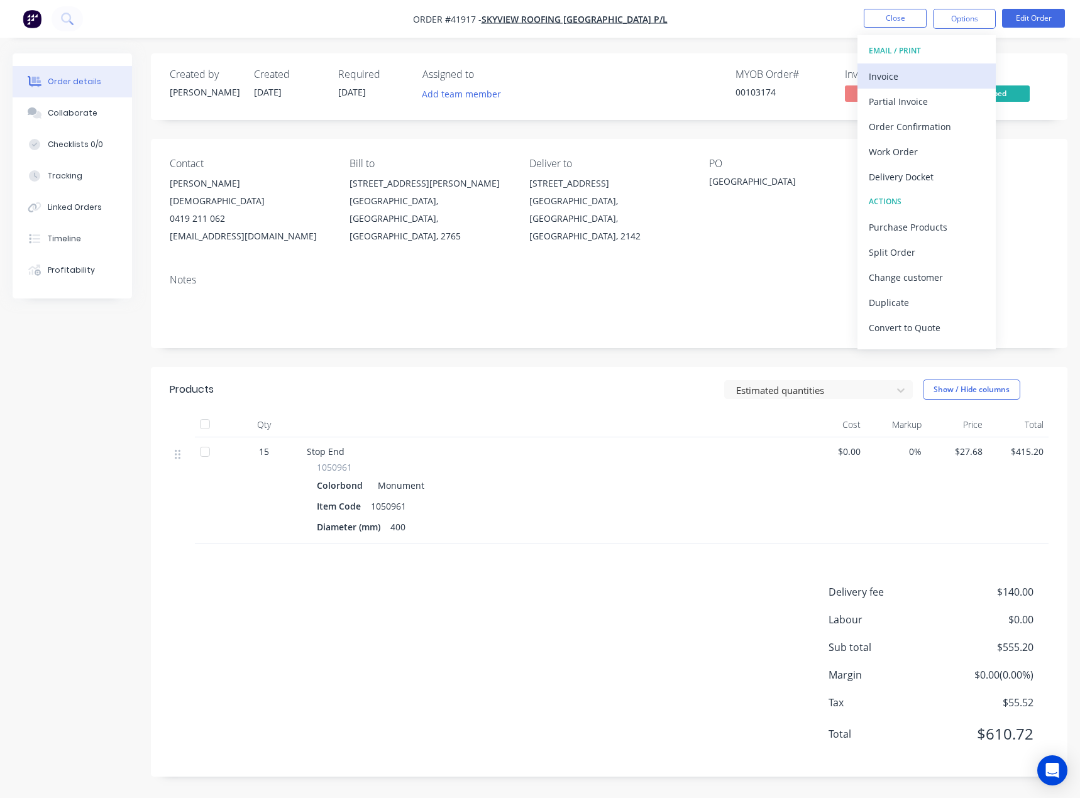
click at [889, 77] on div "Invoice" at bounding box center [926, 76] width 116 height 18
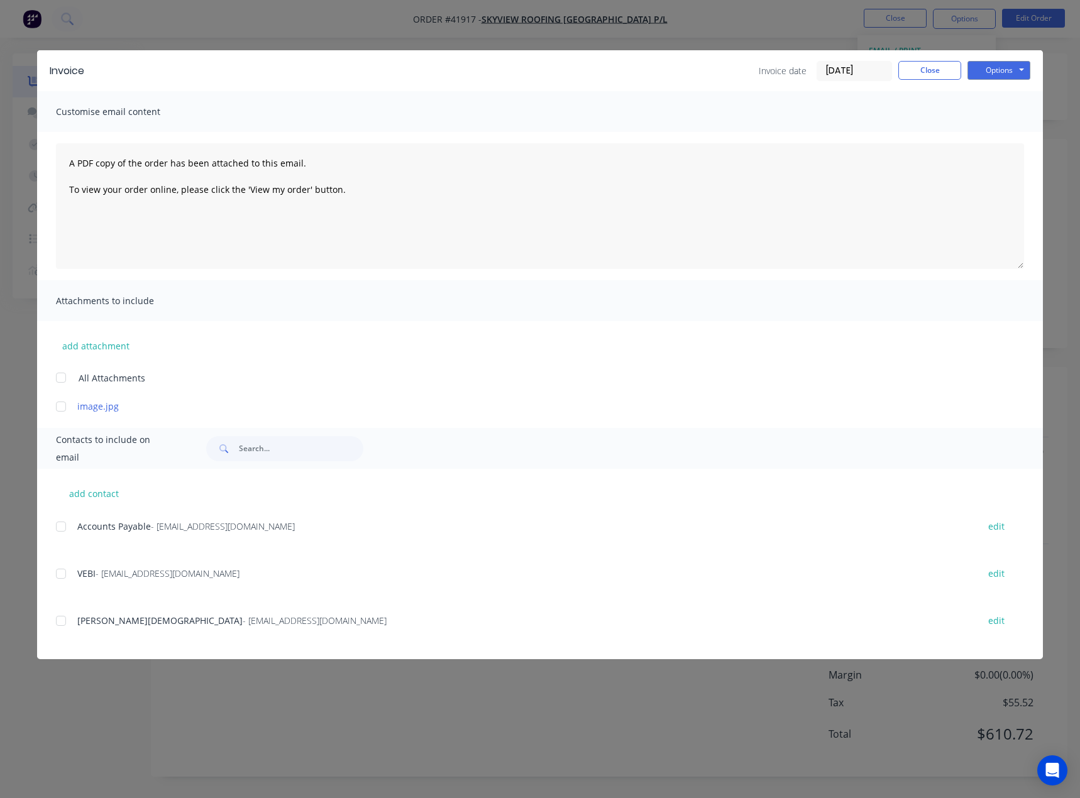
click at [61, 529] on div at bounding box center [60, 526] width 25 height 25
click at [987, 67] on button "Options" at bounding box center [998, 70] width 63 height 19
click at [1003, 133] on button "Email" at bounding box center [1007, 134] width 80 height 21
click at [924, 68] on button "Close" at bounding box center [929, 70] width 63 height 19
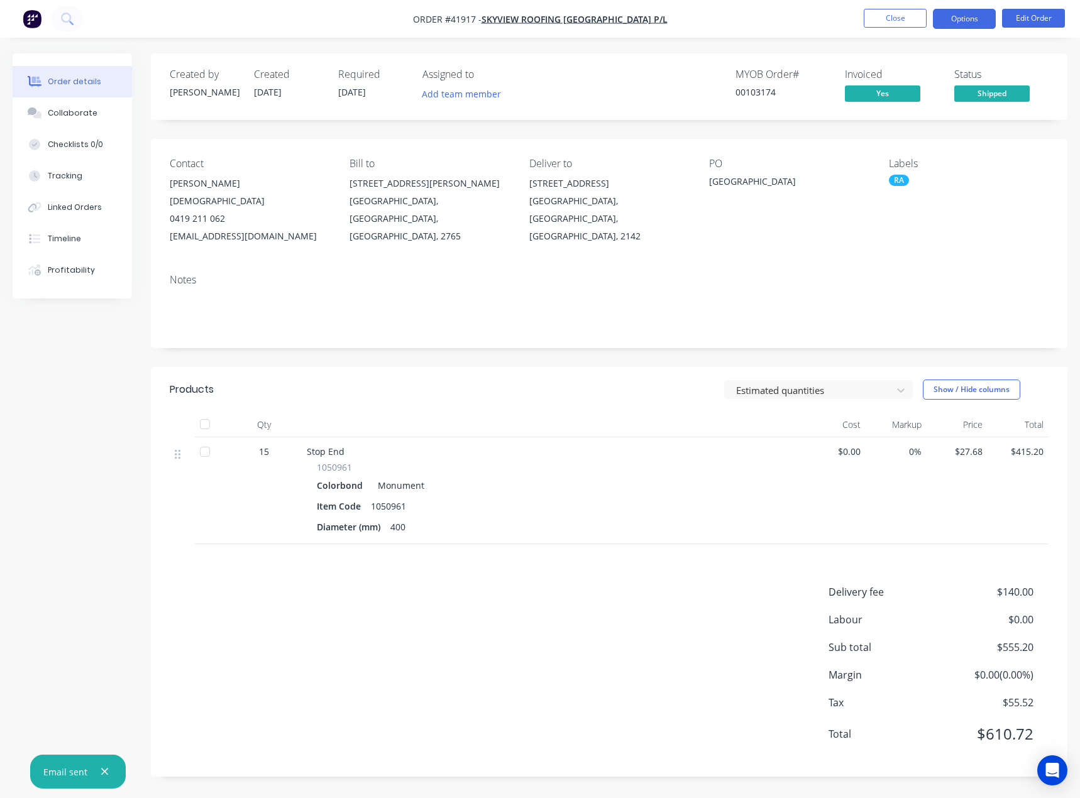
drag, startPoint x: 961, startPoint y: 18, endPoint x: 963, endPoint y: 25, distance: 6.6
click at [961, 19] on button "Options" at bounding box center [963, 19] width 63 height 20
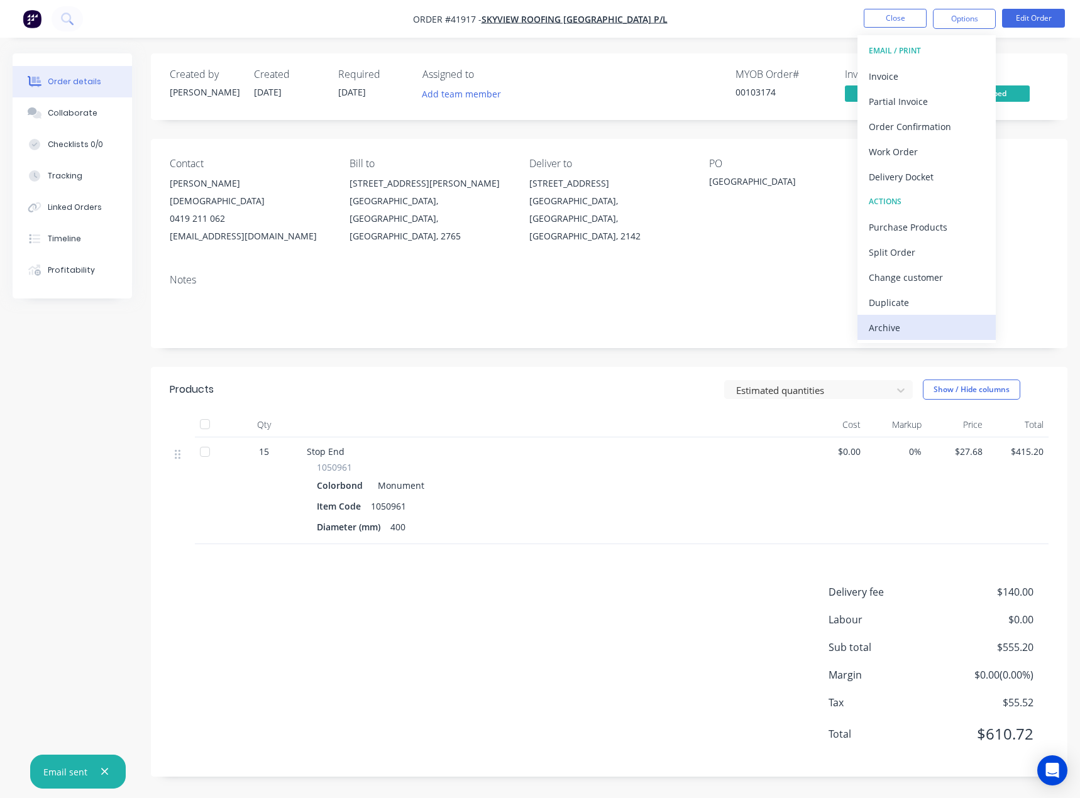
click at [881, 330] on div "Archive" at bounding box center [926, 328] width 116 height 18
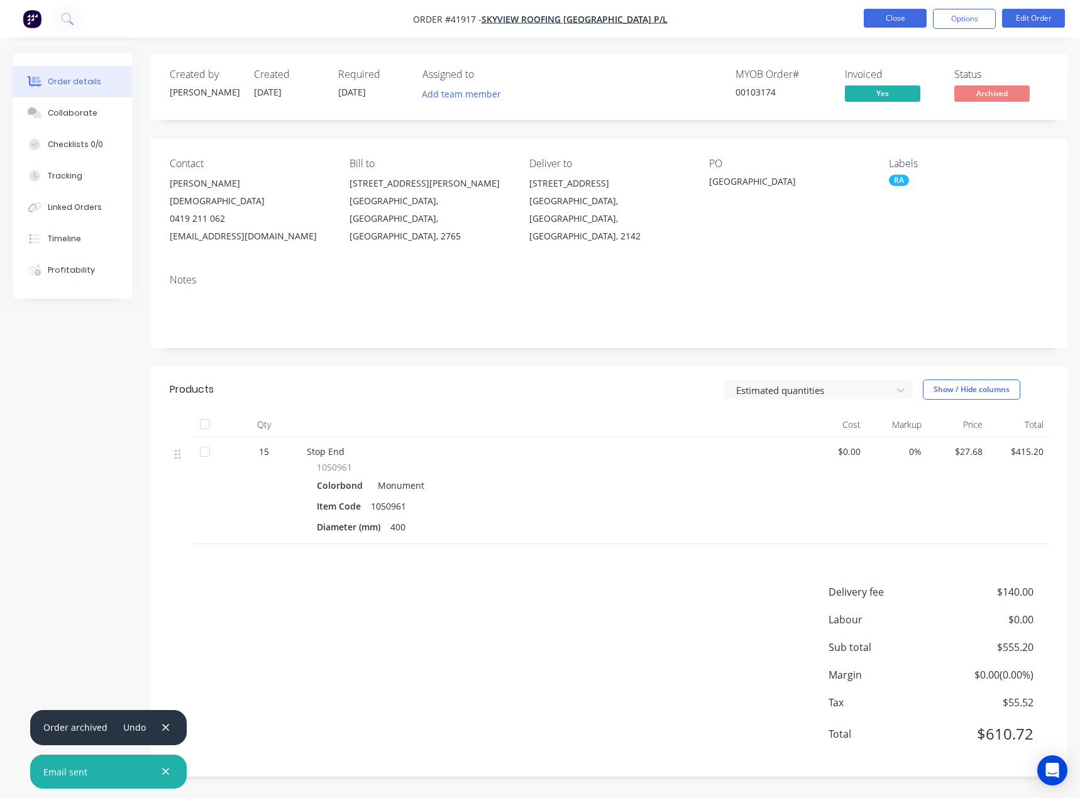
click at [895, 13] on button "Close" at bounding box center [894, 18] width 63 height 19
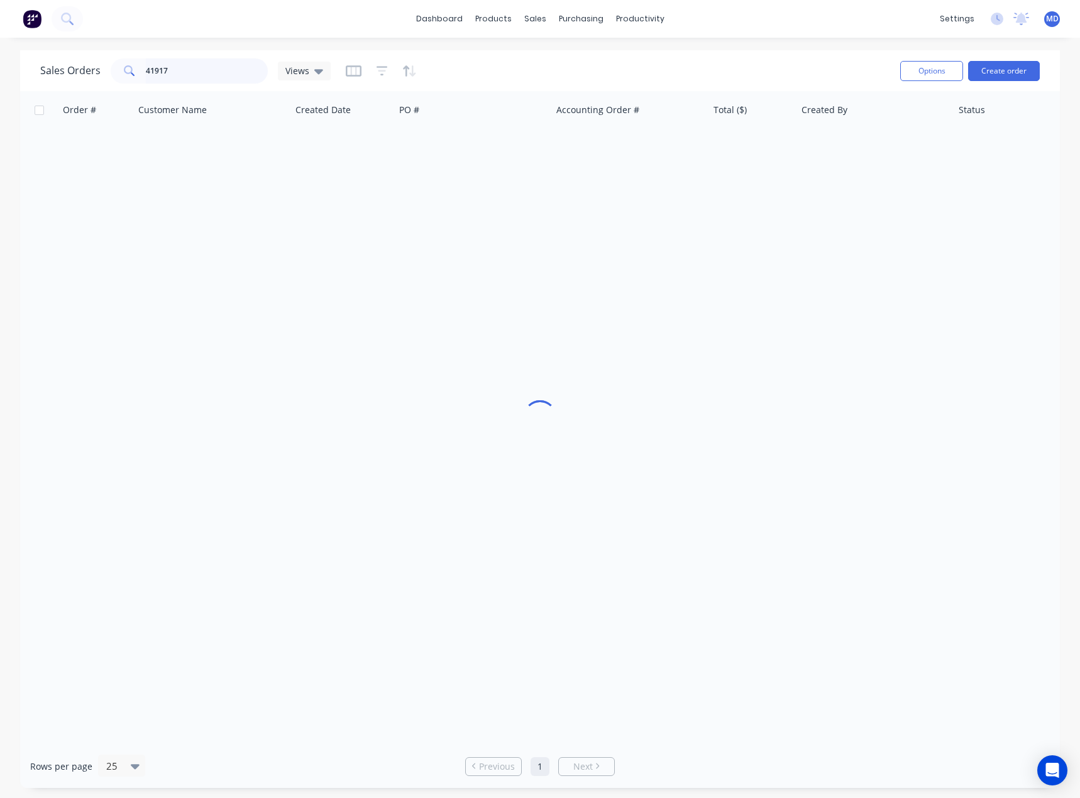
click at [204, 63] on input "41917" at bounding box center [207, 70] width 123 height 25
type input "41839"
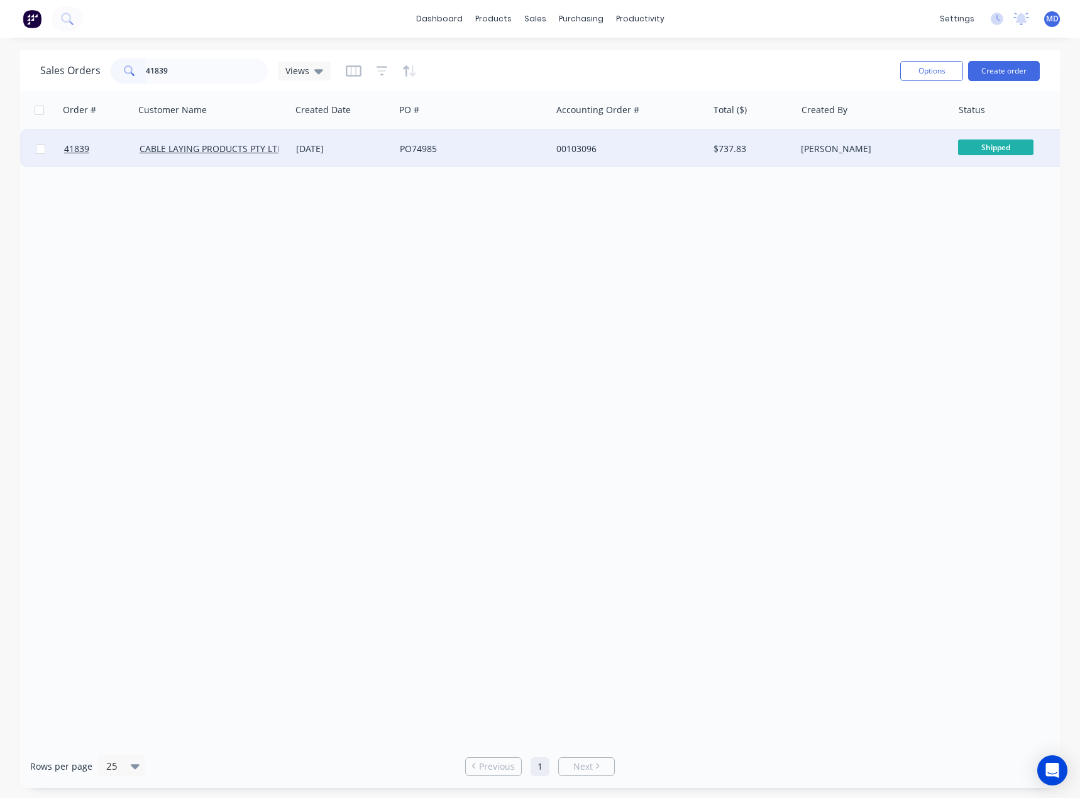
click at [474, 150] on div "PO74985" at bounding box center [469, 149] width 139 height 13
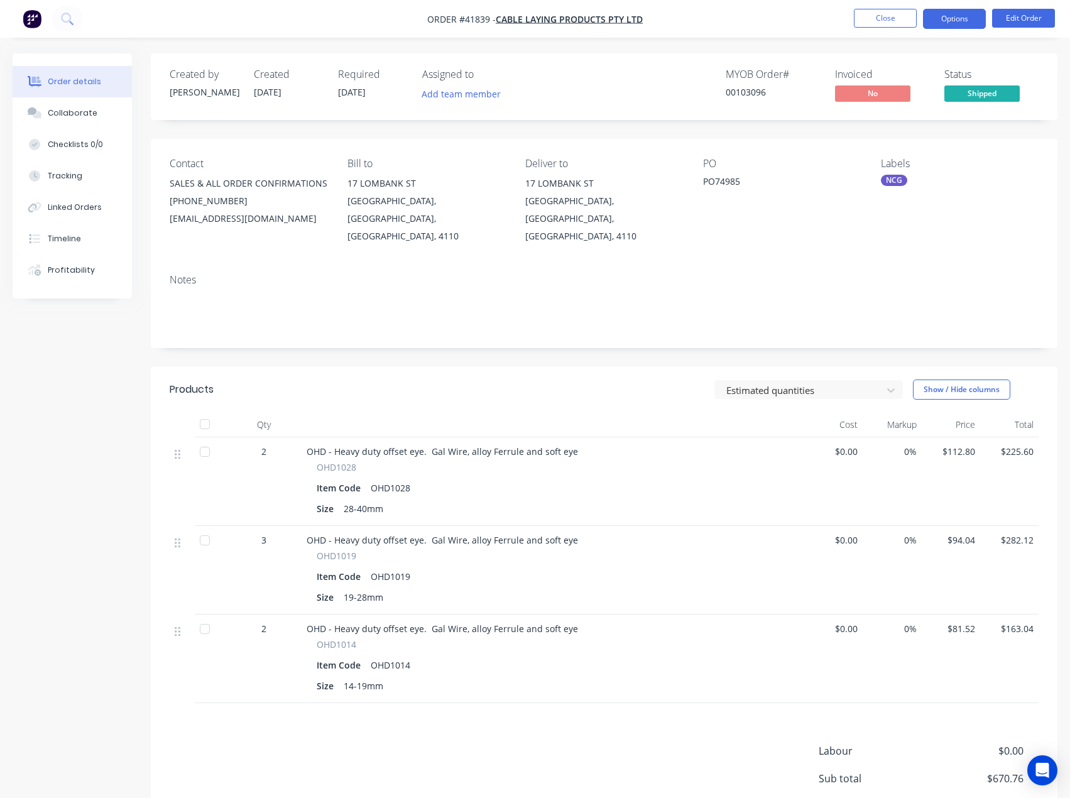
click at [944, 24] on button "Options" at bounding box center [954, 19] width 63 height 20
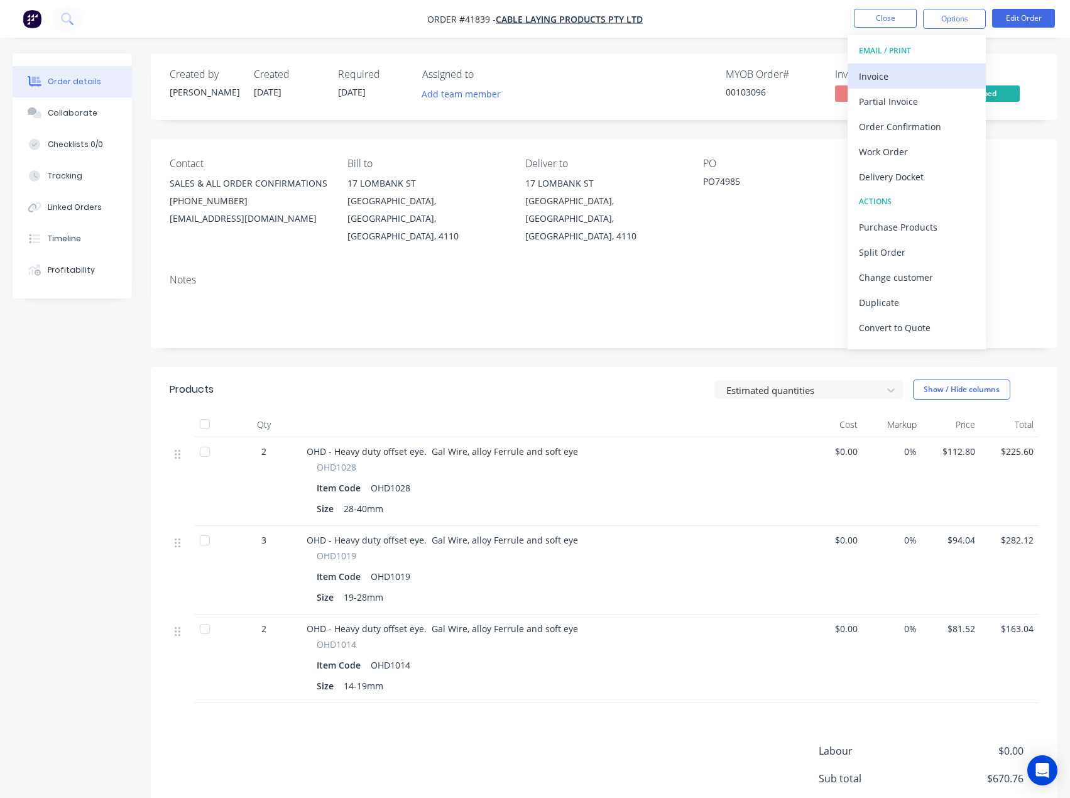
click at [865, 73] on div "Invoice" at bounding box center [917, 76] width 116 height 18
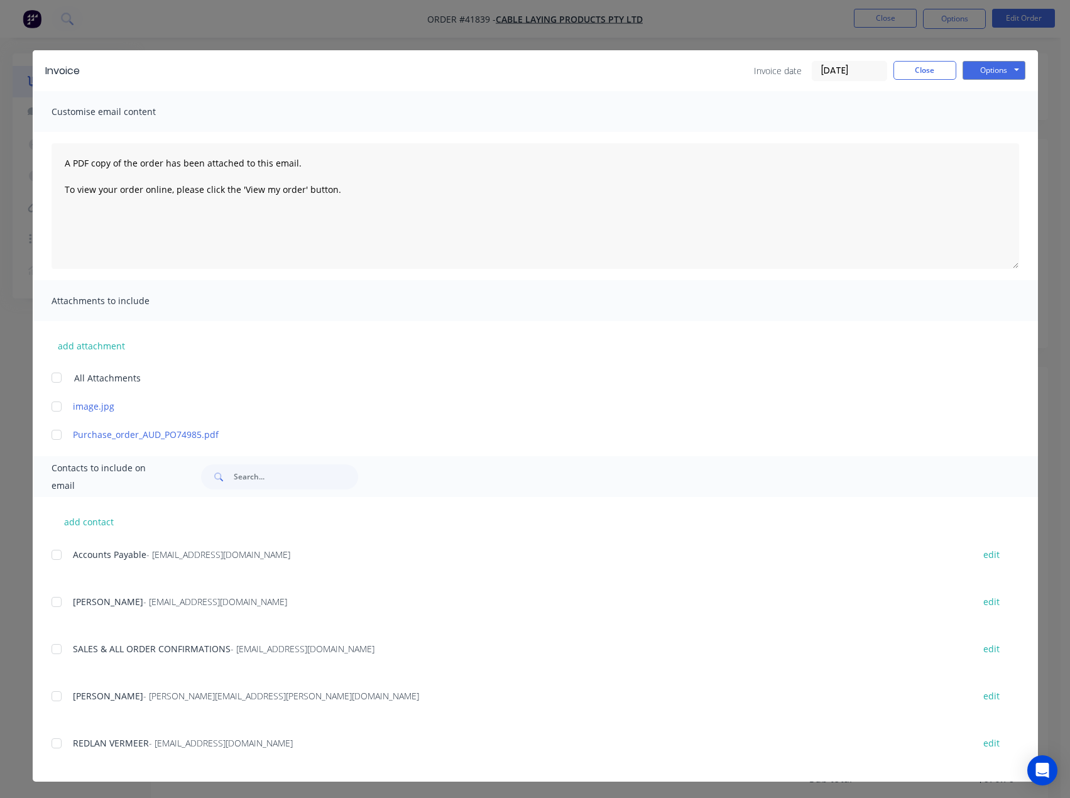
click at [50, 557] on div at bounding box center [56, 554] width 25 height 25
click at [980, 68] on button "Options" at bounding box center [994, 70] width 63 height 19
click at [989, 132] on button "Email" at bounding box center [1003, 134] width 80 height 21
click at [901, 70] on button "Close" at bounding box center [925, 70] width 63 height 19
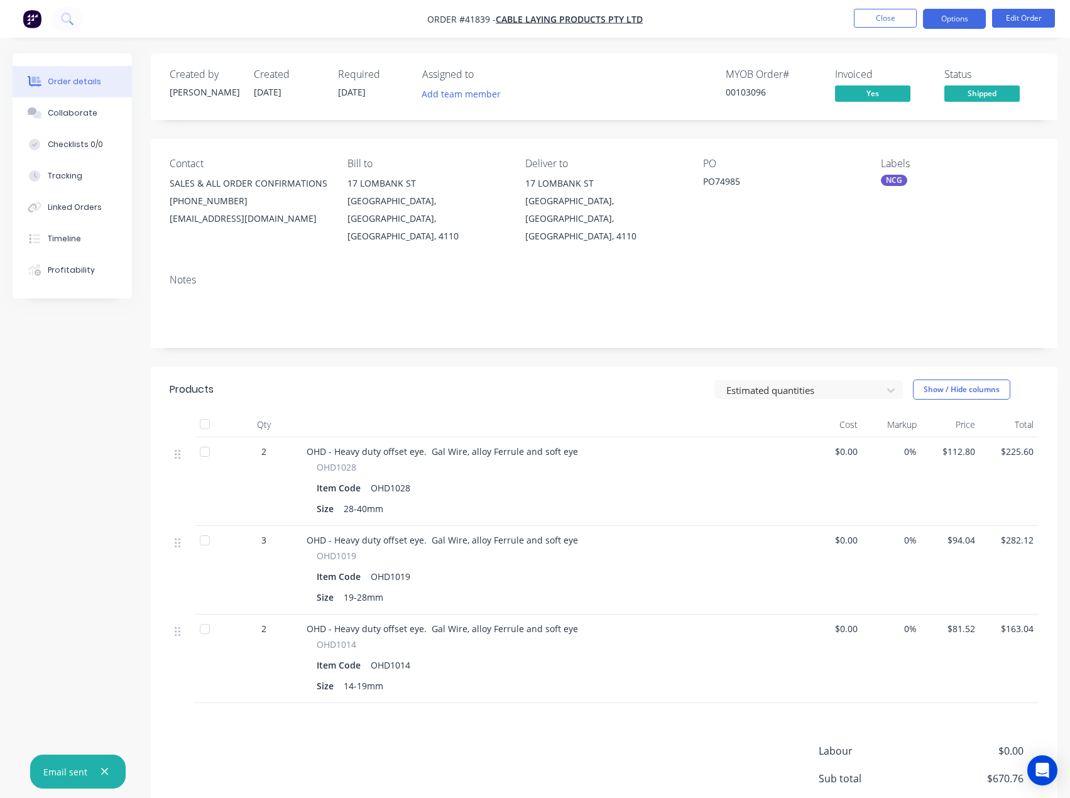
click at [963, 21] on button "Options" at bounding box center [954, 19] width 63 height 20
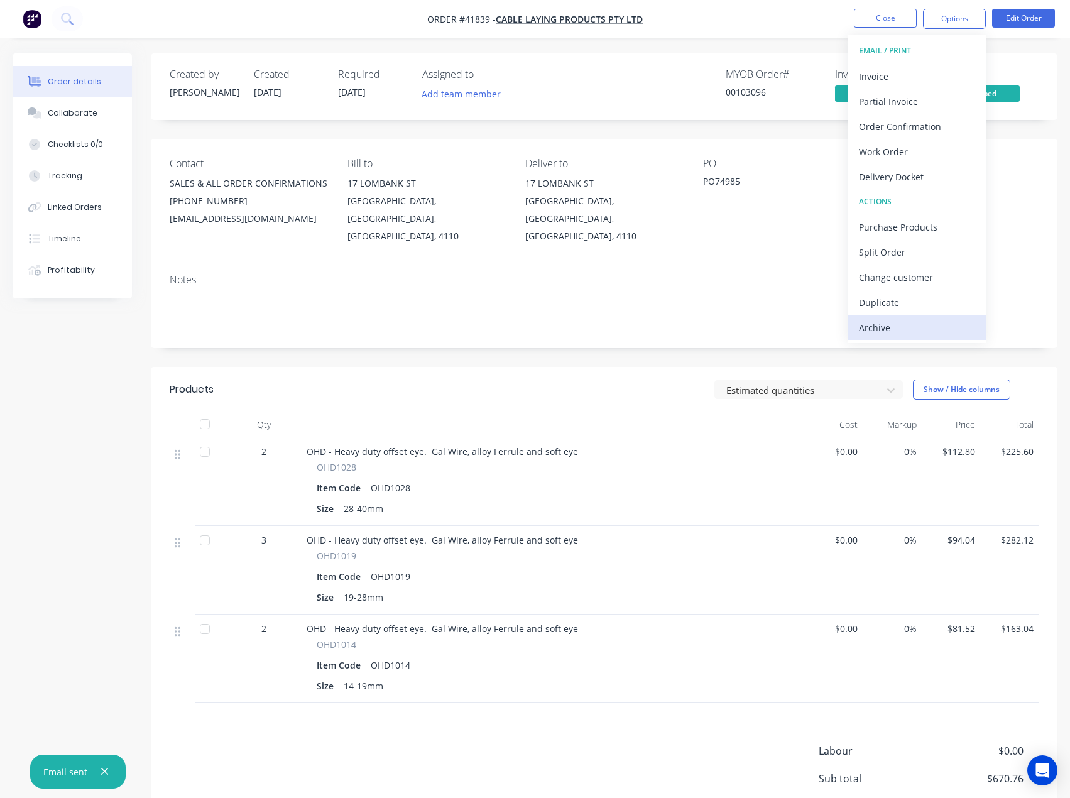
click at [873, 331] on div "Archive" at bounding box center [917, 328] width 116 height 18
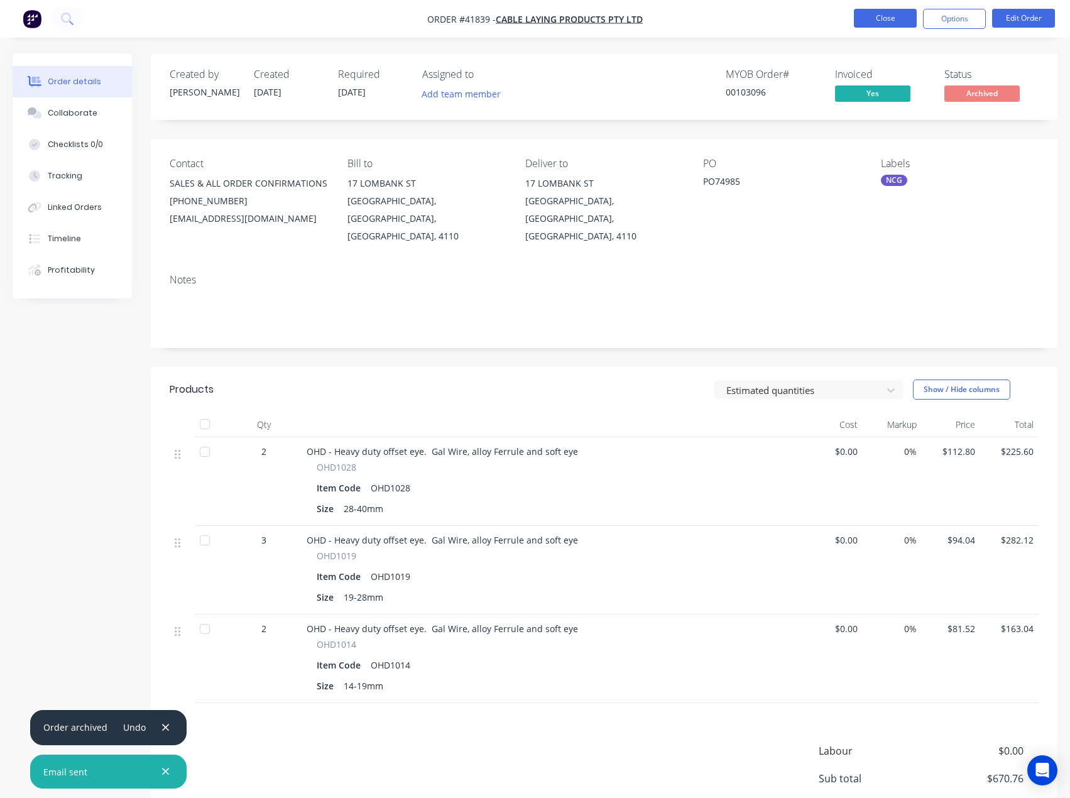
click at [884, 15] on button "Close" at bounding box center [885, 18] width 63 height 19
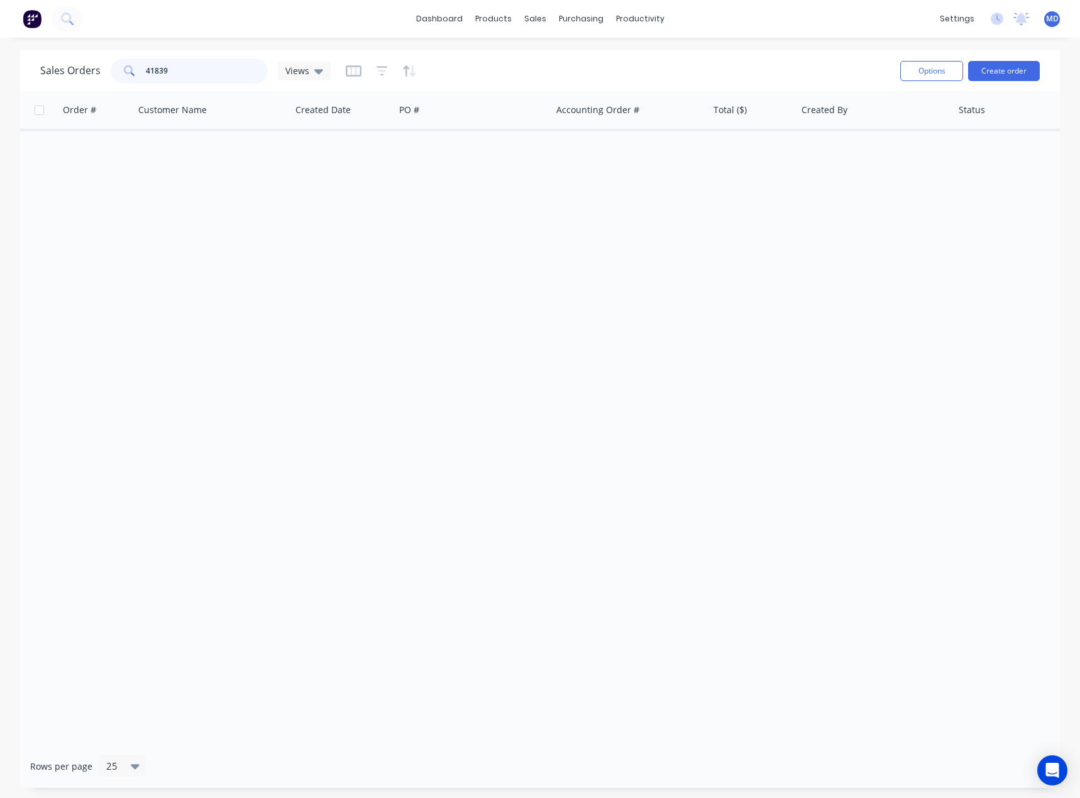
click at [207, 74] on input "41839" at bounding box center [207, 70] width 123 height 25
type input "41930"
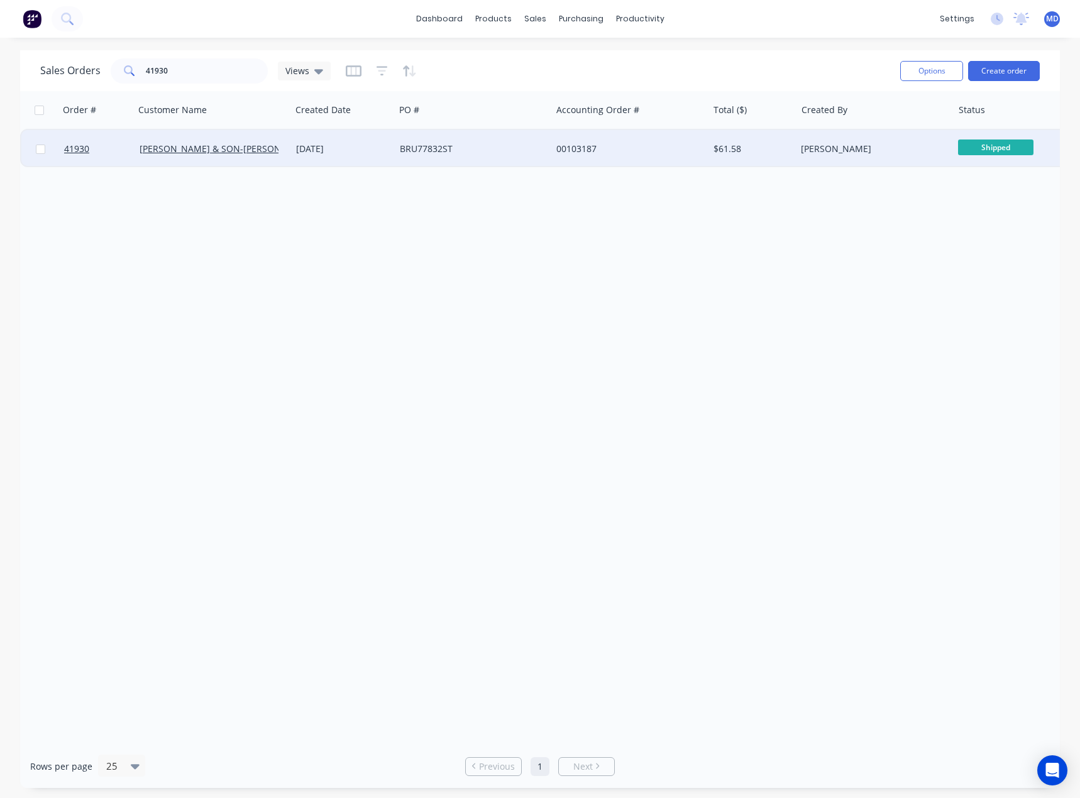
click at [507, 148] on div "BRU77832ST" at bounding box center [469, 149] width 139 height 13
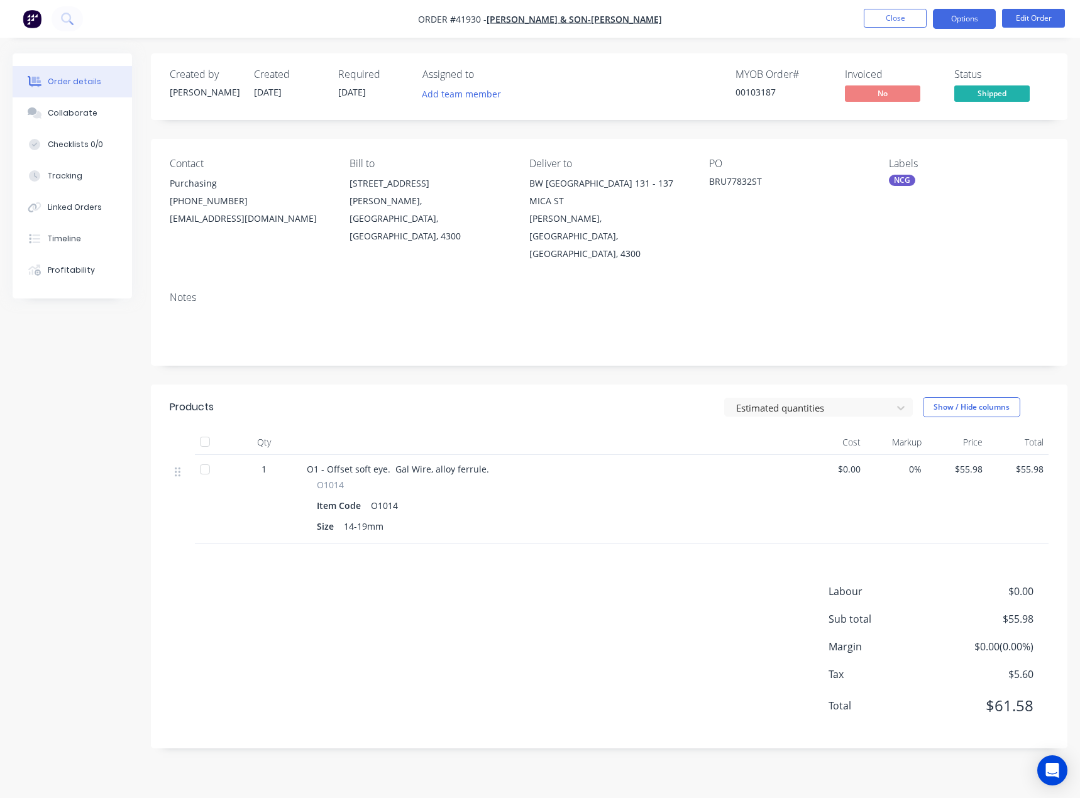
click at [973, 24] on button "Options" at bounding box center [963, 19] width 63 height 20
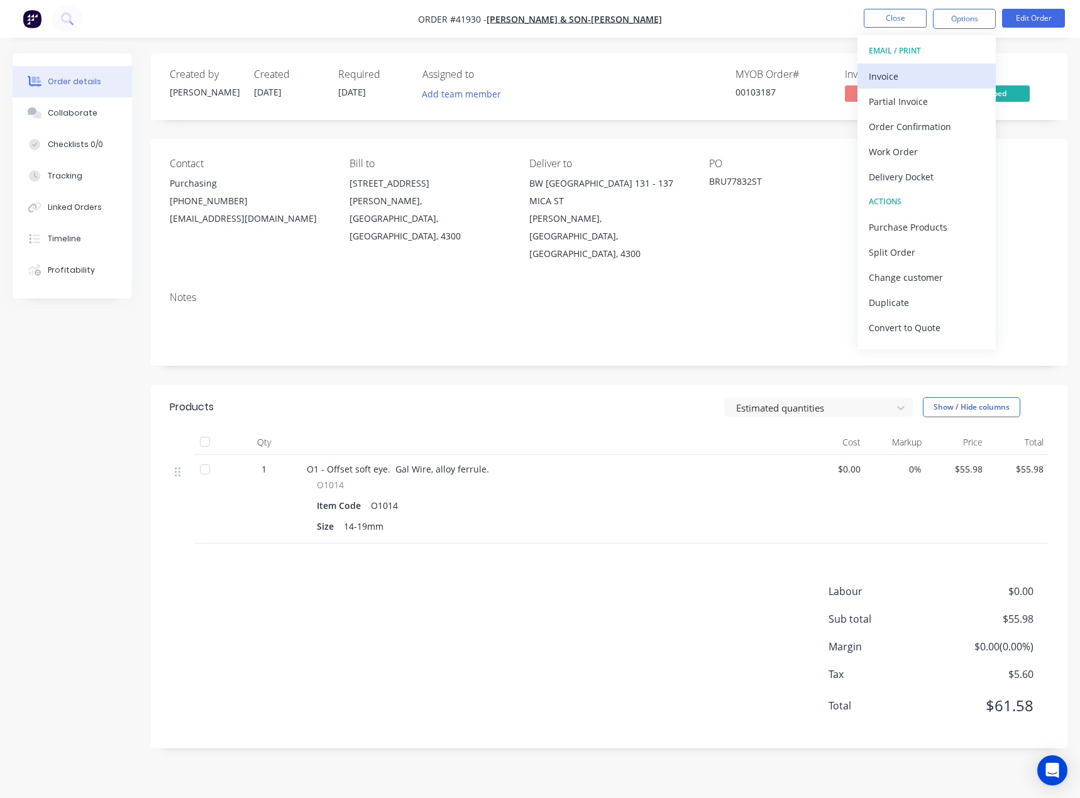
click at [885, 75] on div "Invoice" at bounding box center [926, 76] width 116 height 18
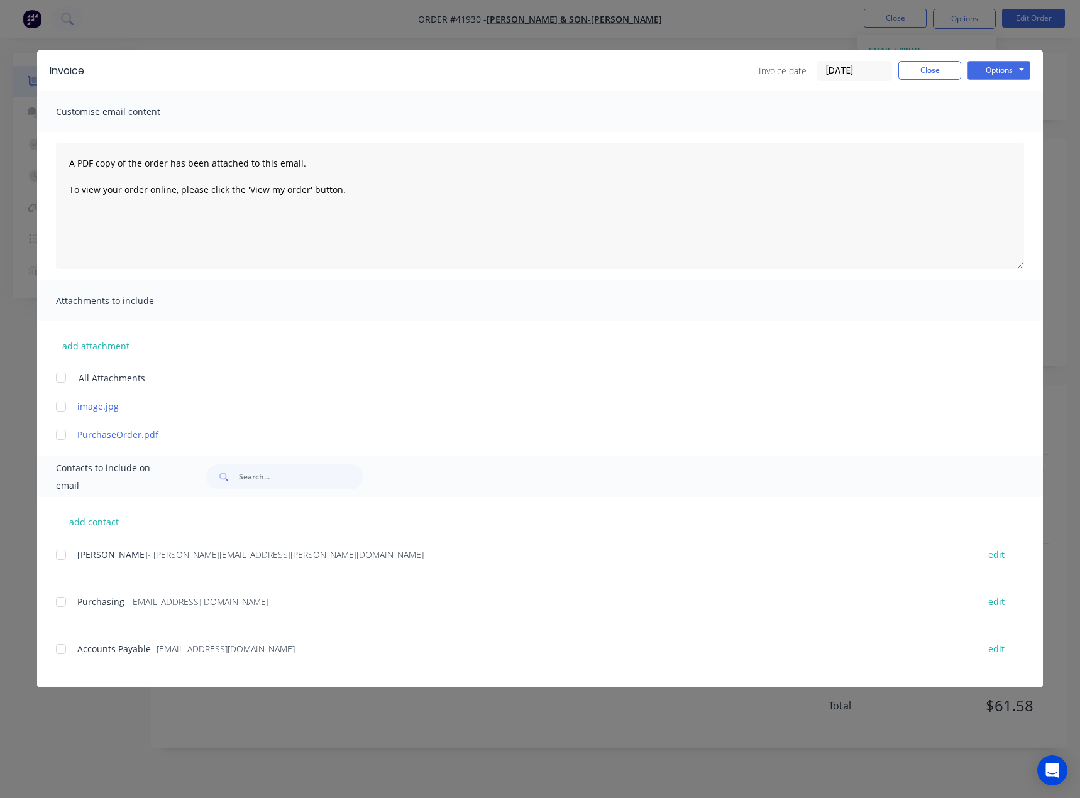
click at [58, 651] on div at bounding box center [60, 649] width 25 height 25
click at [980, 68] on button "Options" at bounding box center [998, 70] width 63 height 19
click at [998, 131] on button "Email" at bounding box center [1007, 134] width 80 height 21
click at [923, 70] on button "Close" at bounding box center [929, 70] width 63 height 19
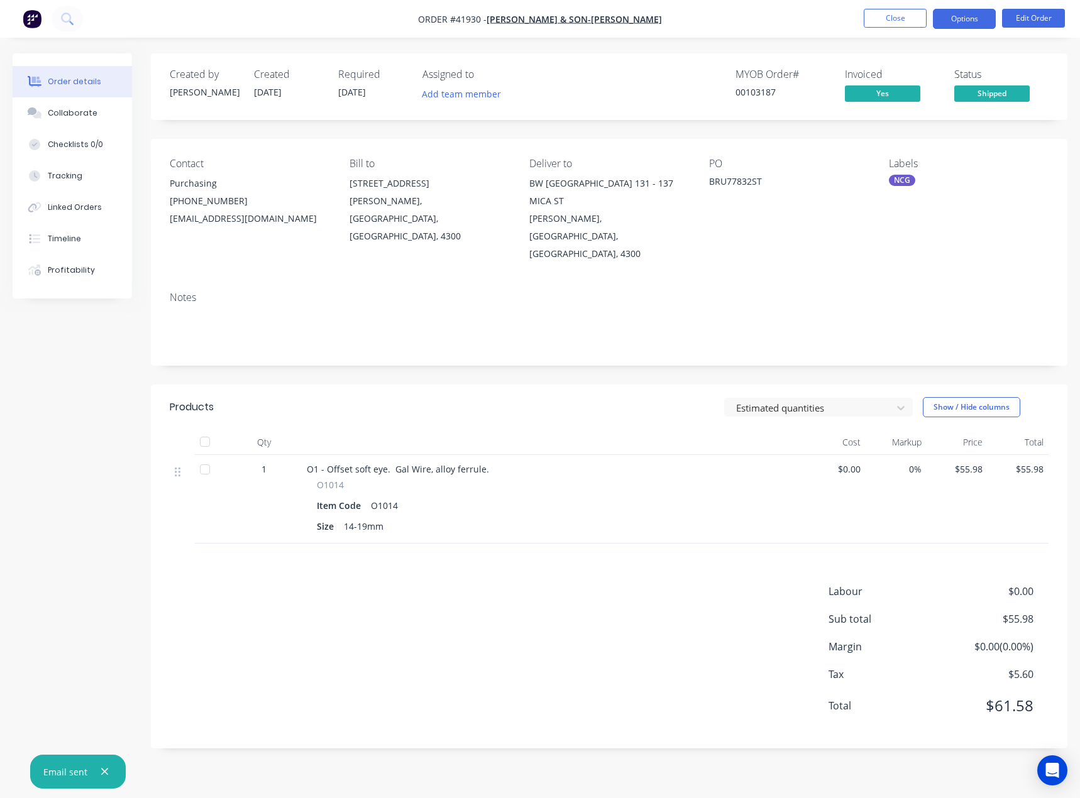
click at [956, 14] on button "Options" at bounding box center [963, 19] width 63 height 20
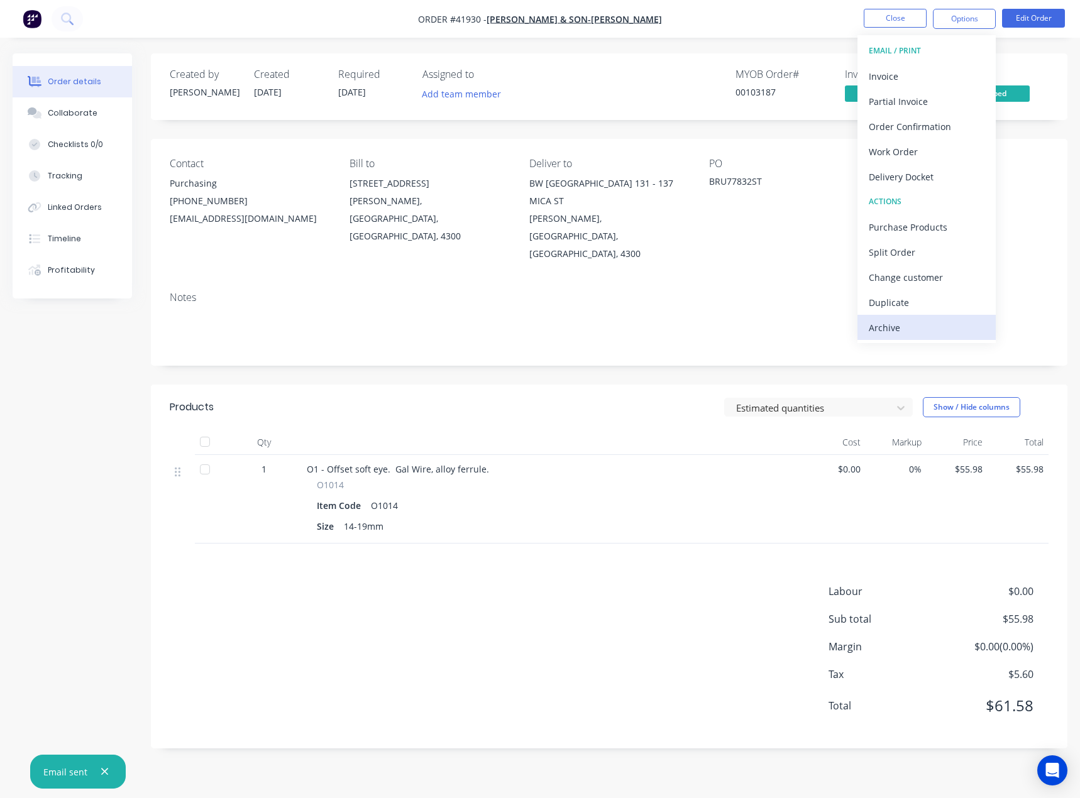
click at [888, 329] on div "Archive" at bounding box center [926, 328] width 116 height 18
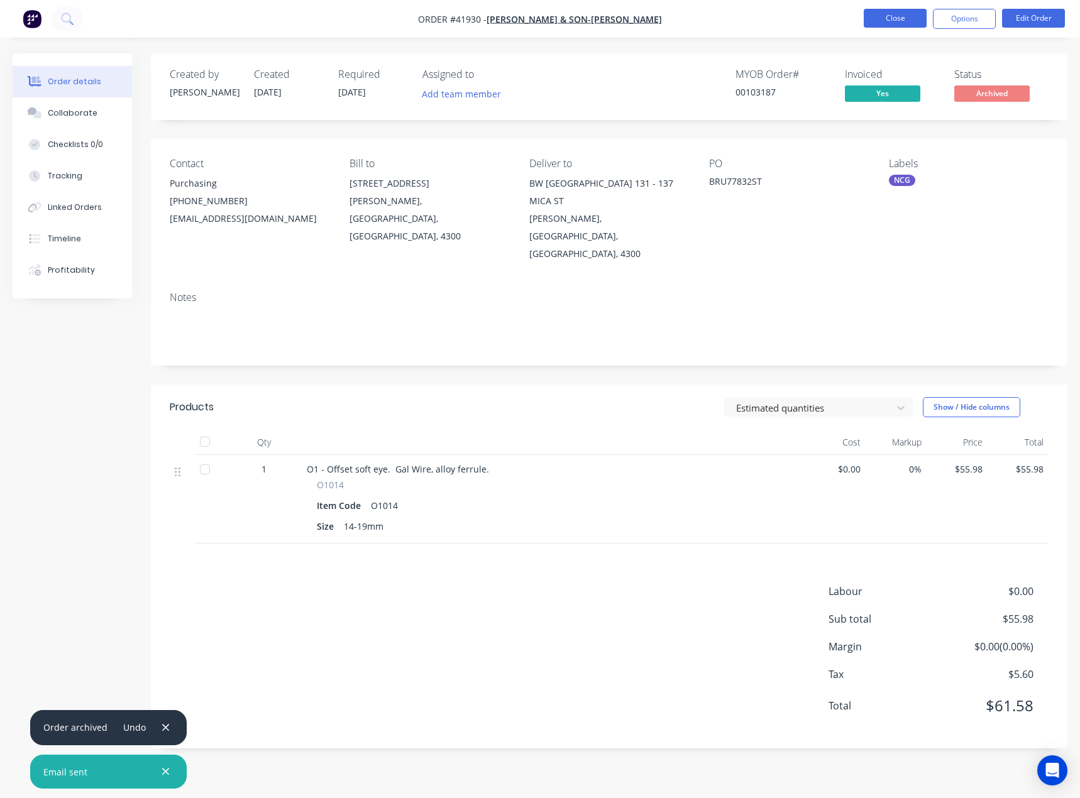
click at [899, 18] on button "Close" at bounding box center [894, 18] width 63 height 19
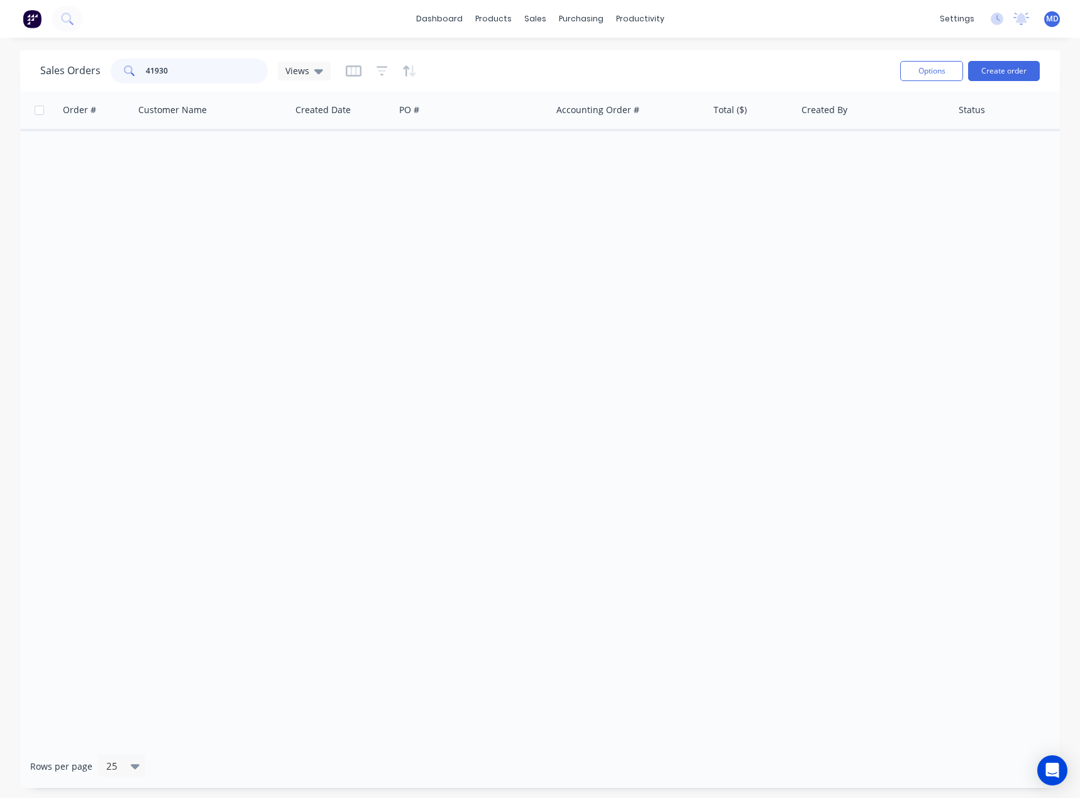
click at [218, 77] on input "41930" at bounding box center [207, 70] width 123 height 25
type input "41884"
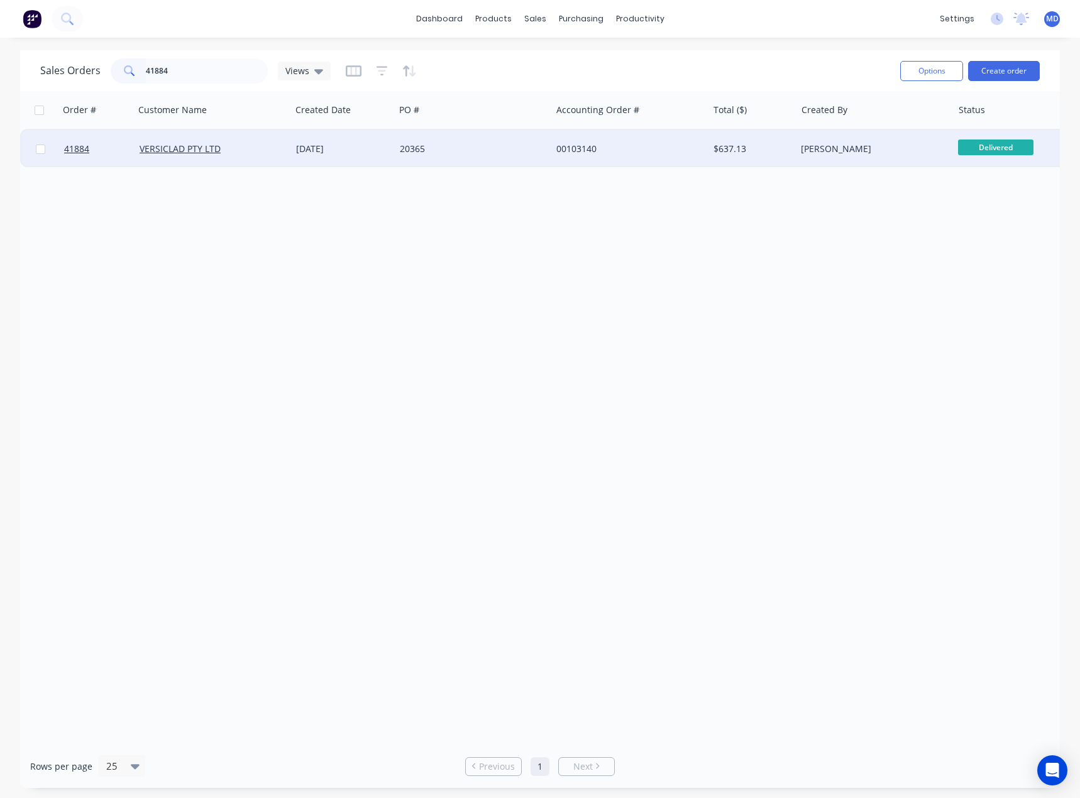
click at [641, 148] on div "00103140" at bounding box center [625, 149] width 139 height 13
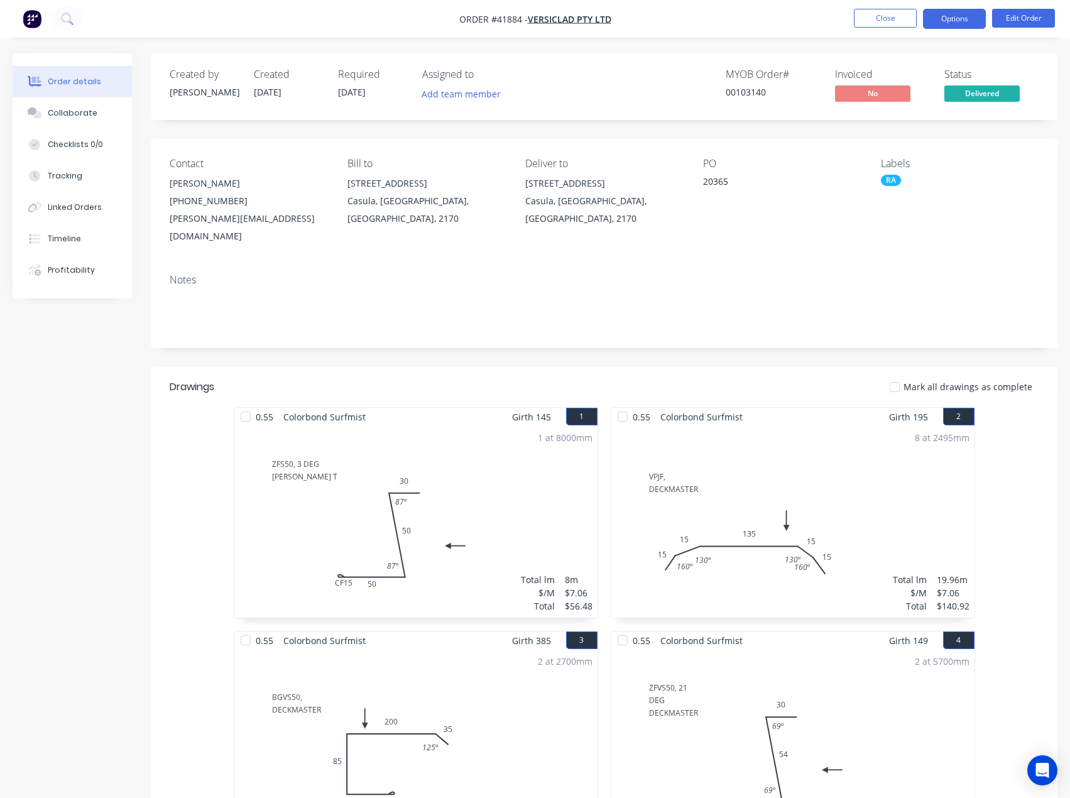
click at [951, 20] on button "Options" at bounding box center [954, 19] width 63 height 20
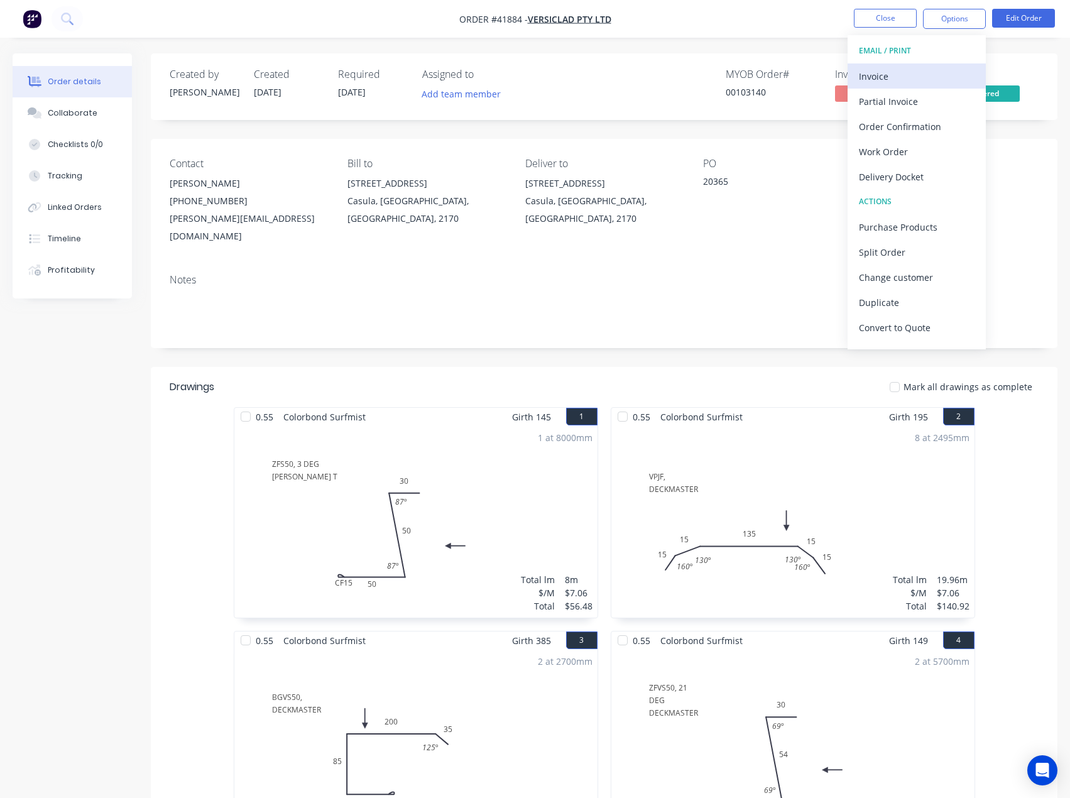
click at [877, 76] on div "Invoice" at bounding box center [917, 76] width 116 height 18
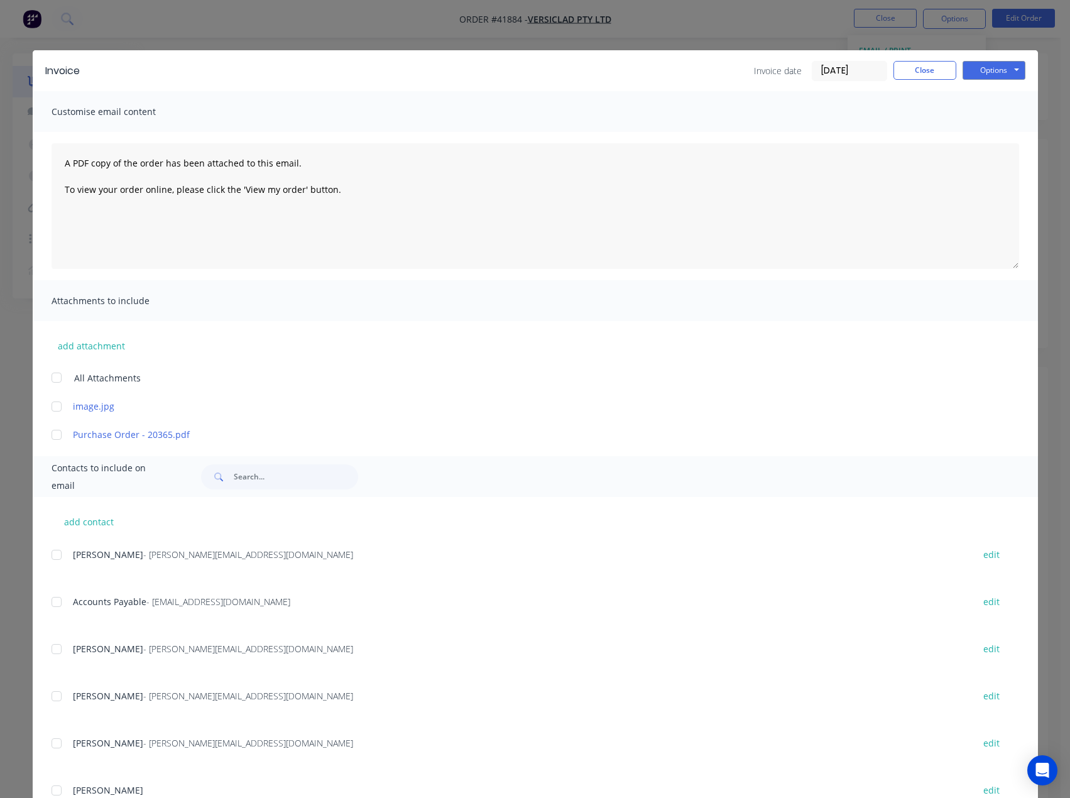
click at [56, 603] on div at bounding box center [56, 601] width 25 height 25
click at [990, 67] on button "Options" at bounding box center [994, 70] width 63 height 19
click at [990, 138] on button "Email" at bounding box center [1003, 134] width 80 height 21
click at [923, 70] on button "Close" at bounding box center [925, 70] width 63 height 19
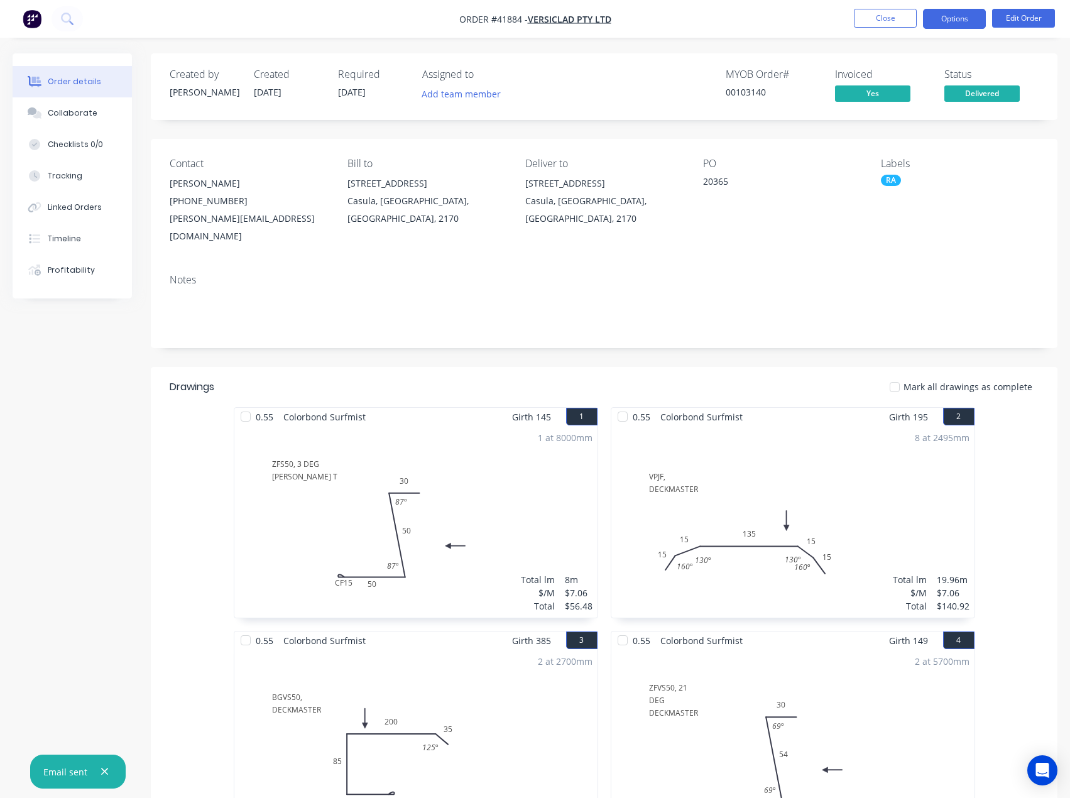
click at [945, 25] on button "Options" at bounding box center [954, 19] width 63 height 20
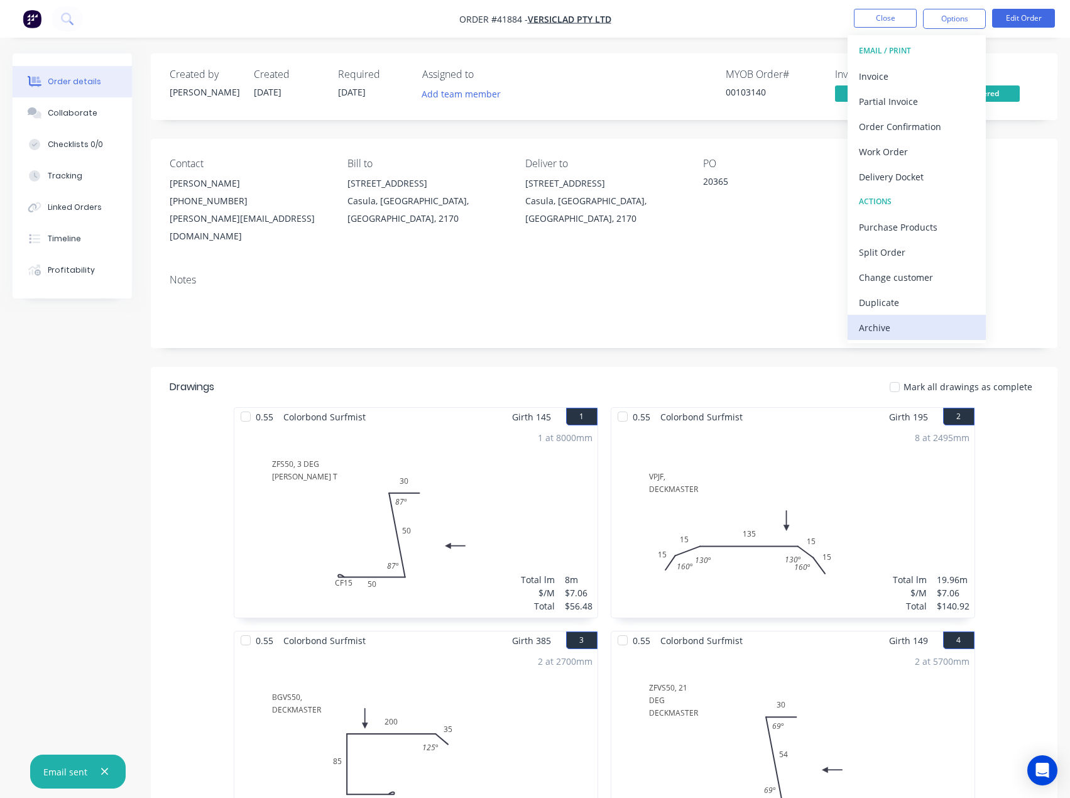
click at [867, 326] on div "Archive" at bounding box center [917, 328] width 116 height 18
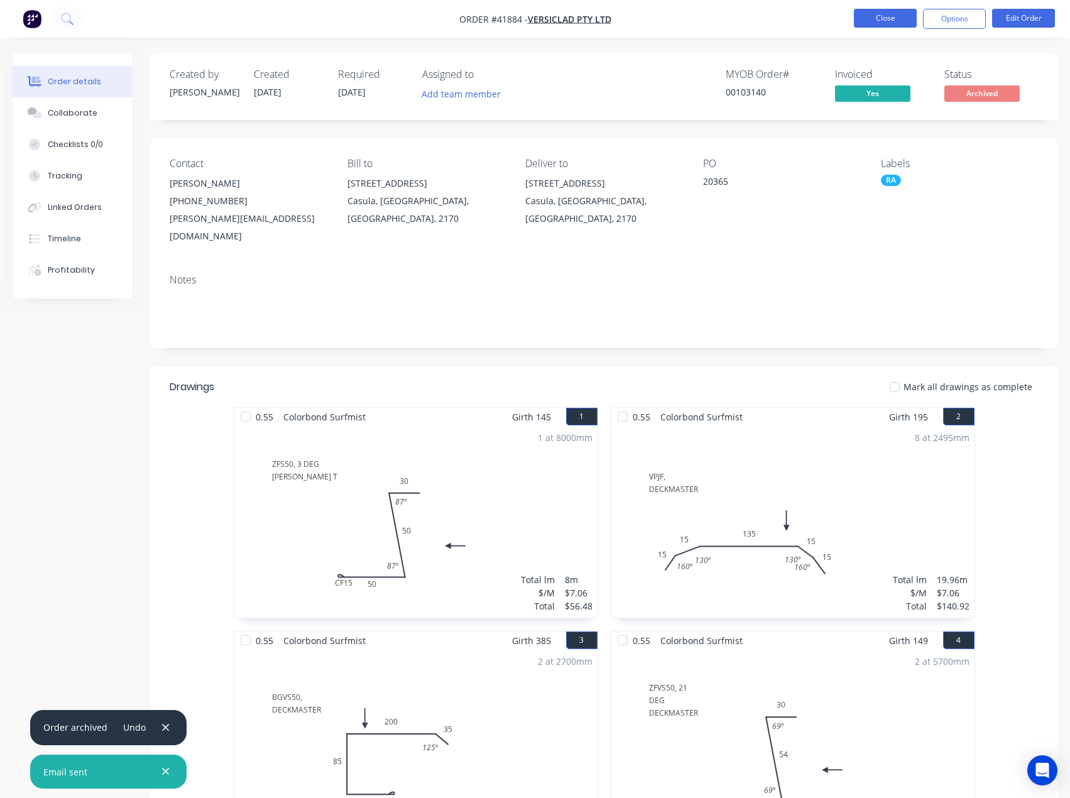
click at [883, 15] on button "Close" at bounding box center [885, 18] width 63 height 19
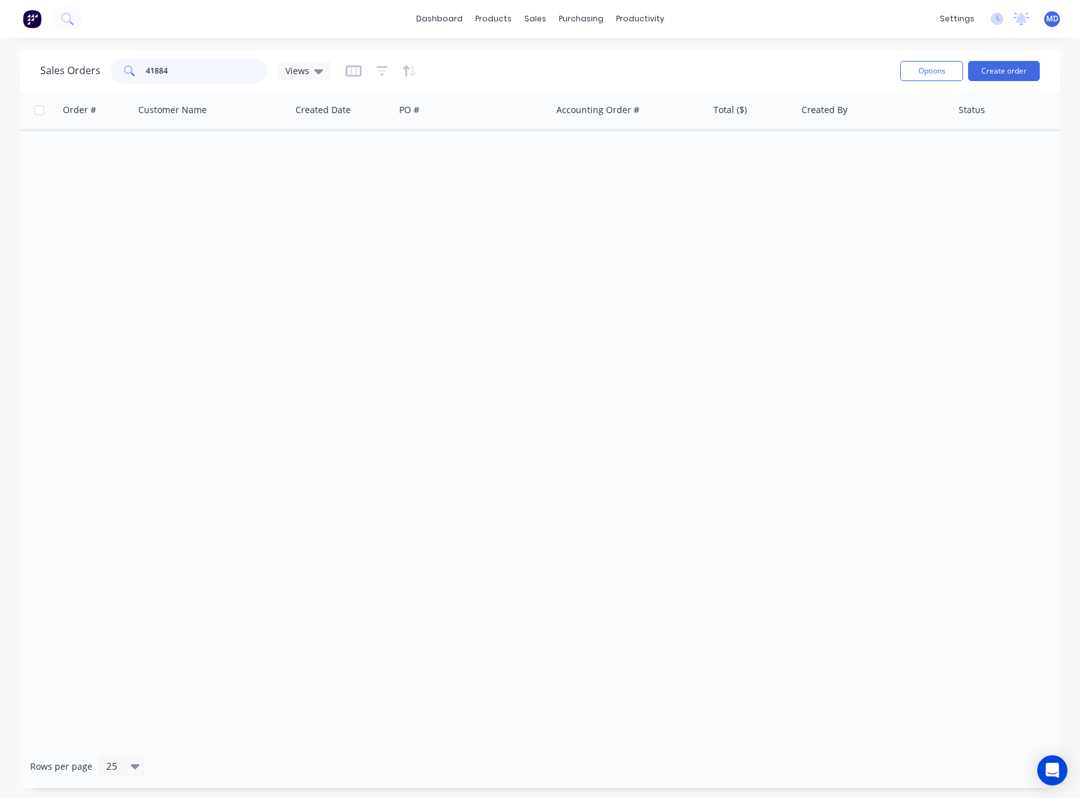
click at [207, 71] on input "41884" at bounding box center [207, 70] width 123 height 25
type input "41906"
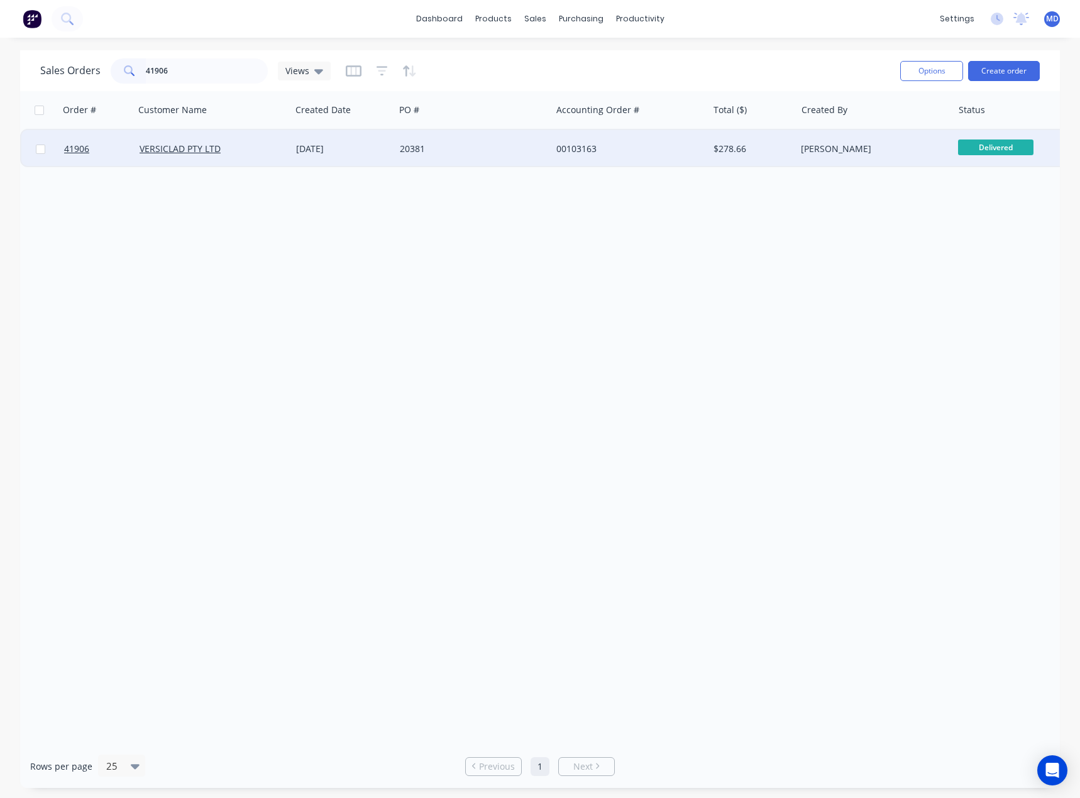
click at [635, 146] on div "00103163" at bounding box center [625, 149] width 139 height 13
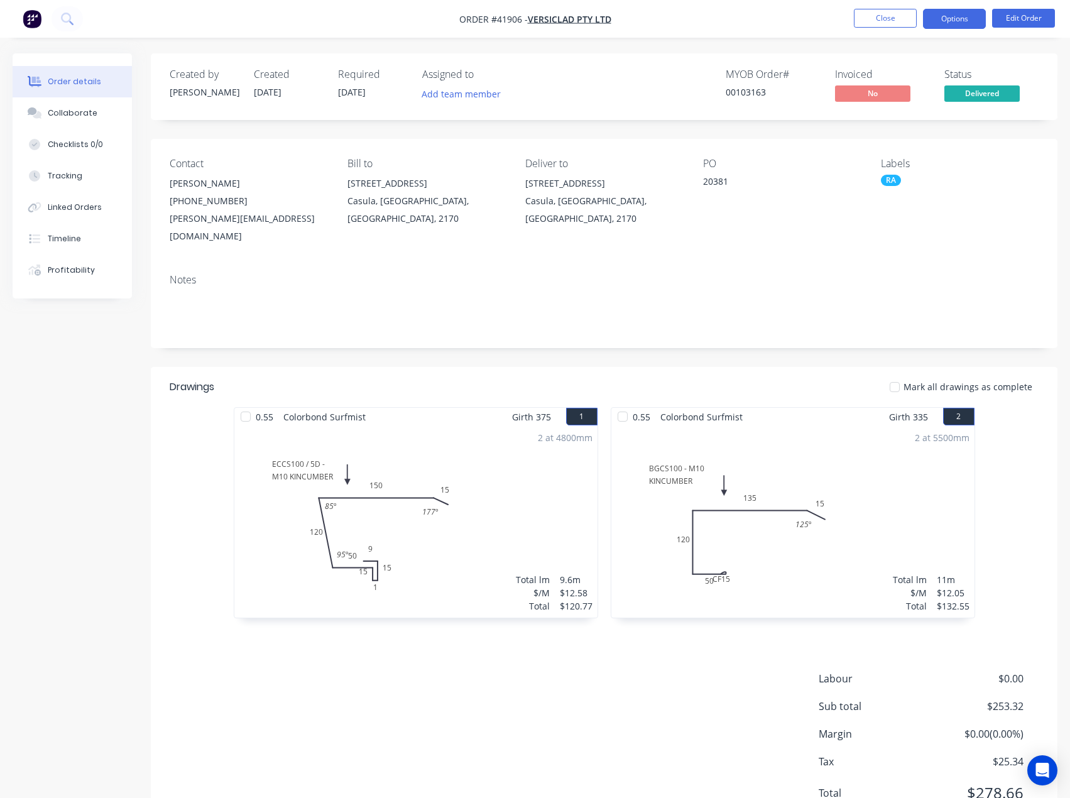
click at [943, 17] on button "Options" at bounding box center [954, 19] width 63 height 20
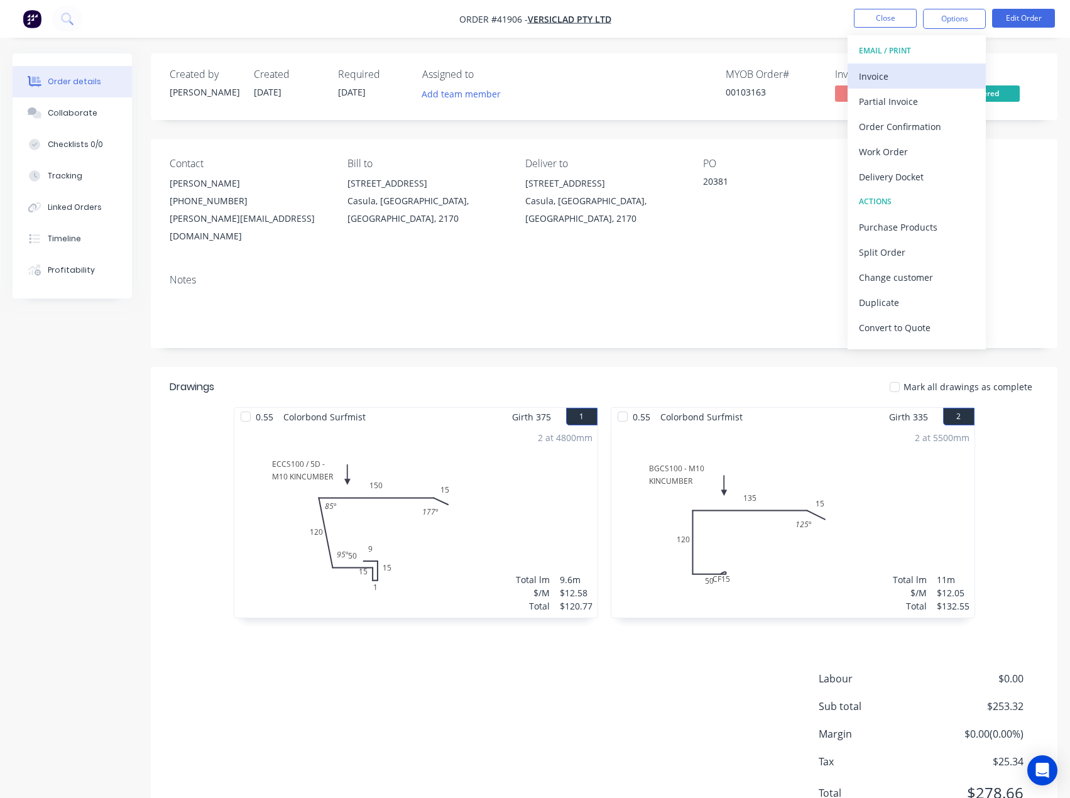
click at [887, 80] on div "Invoice" at bounding box center [917, 76] width 116 height 18
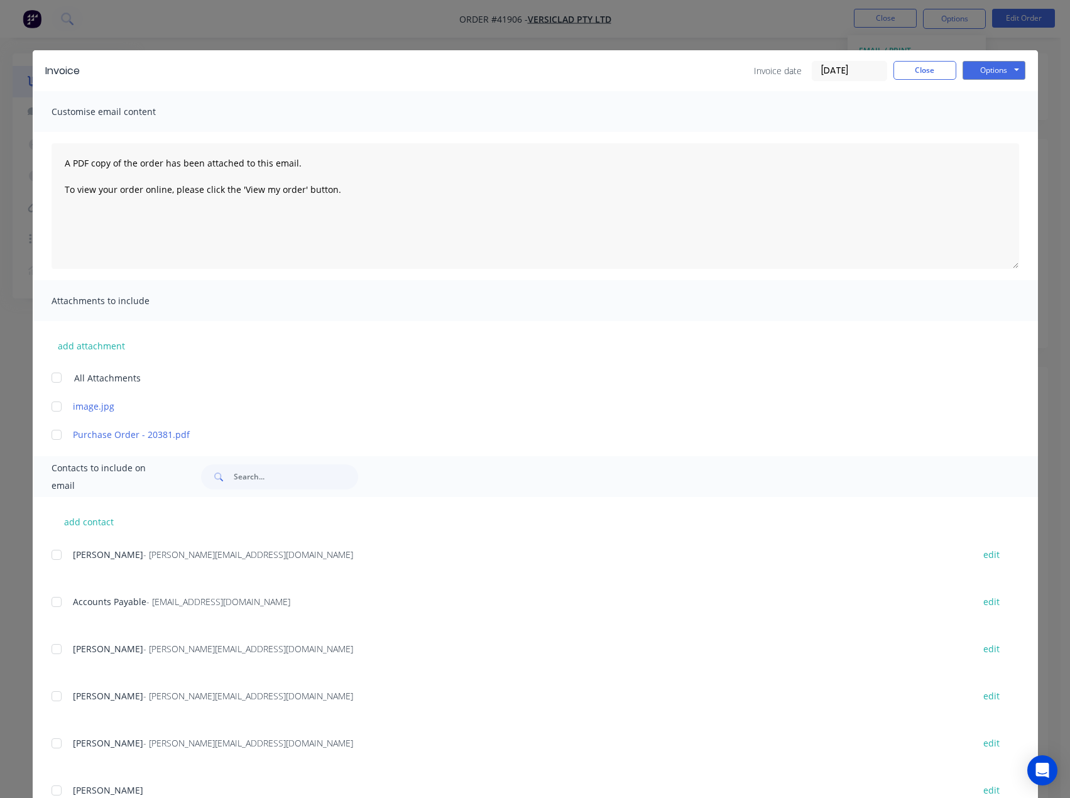
click at [56, 606] on div at bounding box center [56, 601] width 25 height 25
click at [978, 70] on button "Options" at bounding box center [994, 70] width 63 height 19
click at [986, 133] on button "Email" at bounding box center [1003, 134] width 80 height 21
click at [908, 70] on button "Close" at bounding box center [925, 70] width 63 height 19
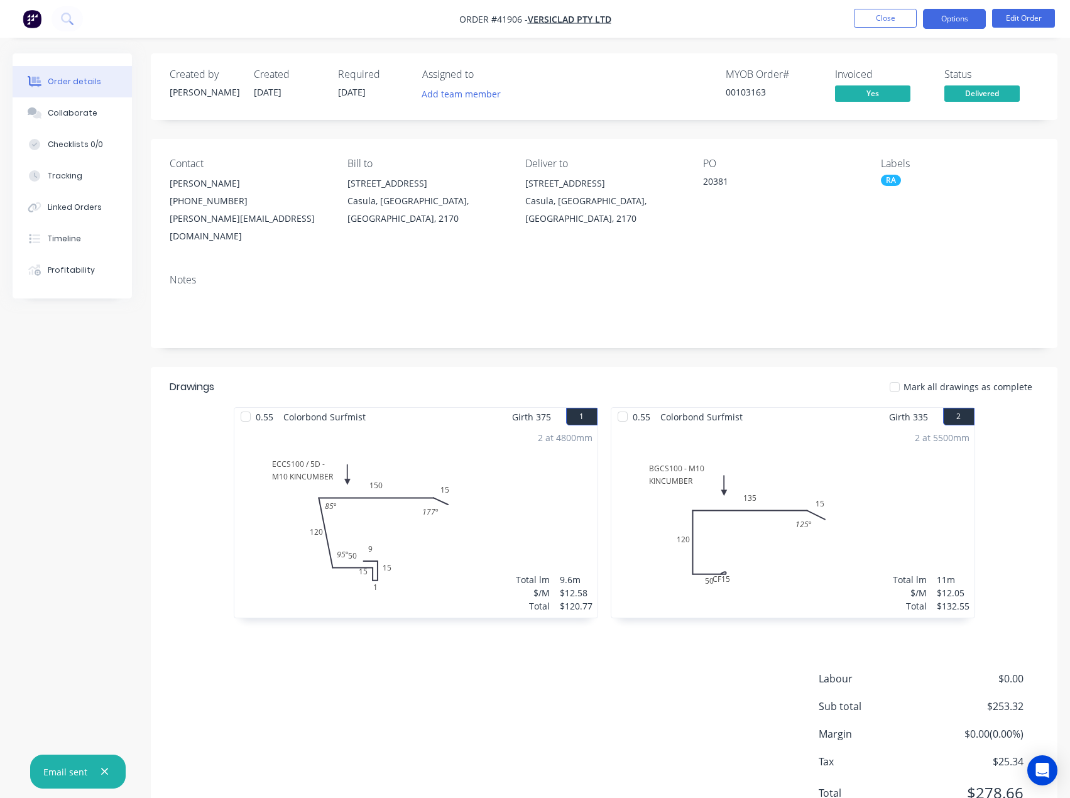
click at [944, 16] on button "Options" at bounding box center [954, 19] width 63 height 20
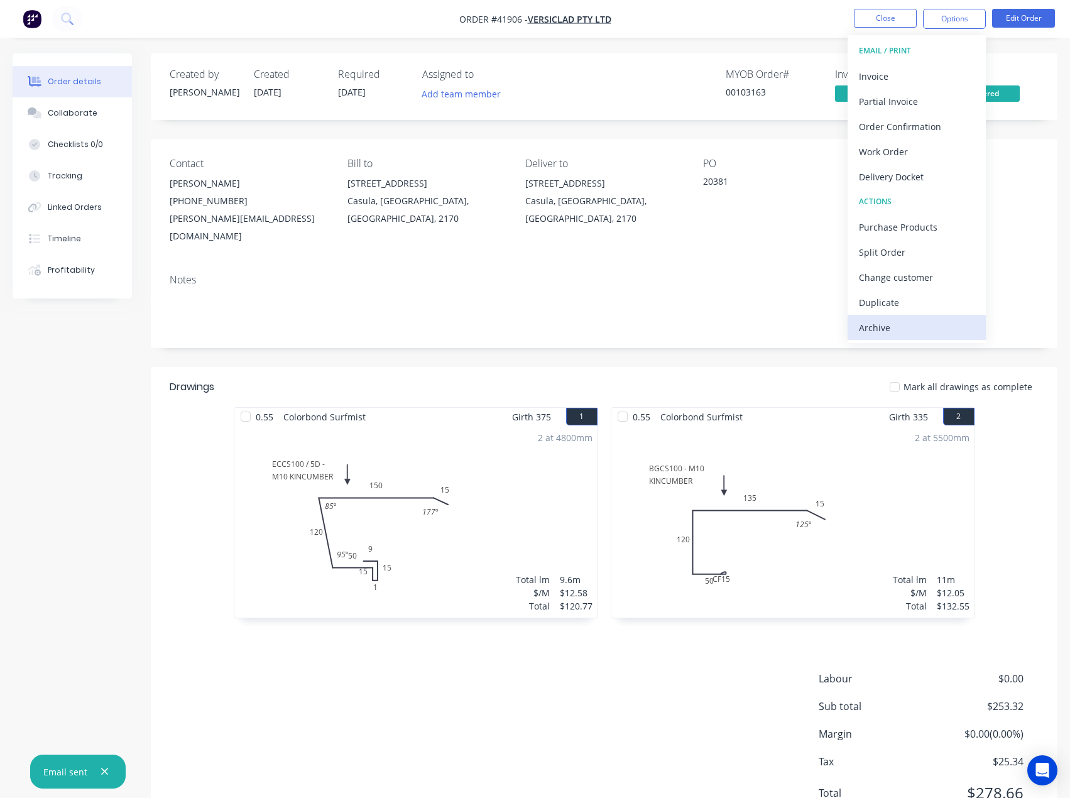
click at [877, 329] on div "Archive" at bounding box center [917, 328] width 116 height 18
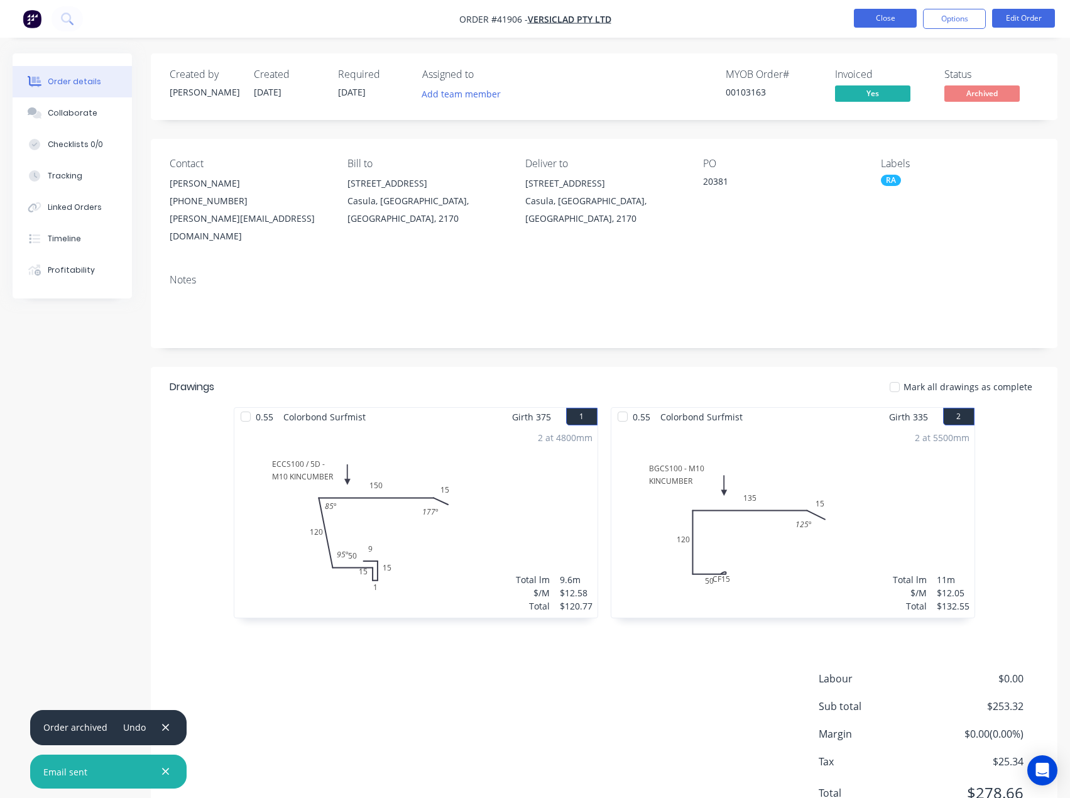
click at [878, 19] on button "Close" at bounding box center [885, 18] width 63 height 19
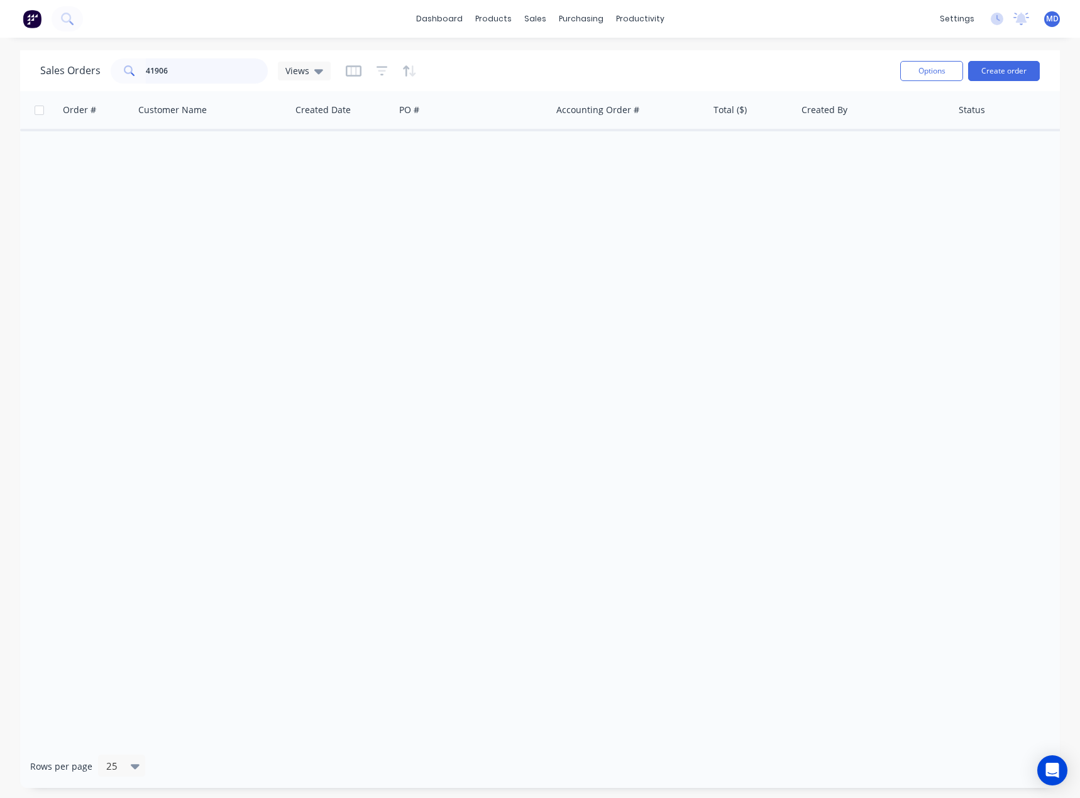
click at [216, 72] on input "41906" at bounding box center [207, 70] width 123 height 25
type input "41921"
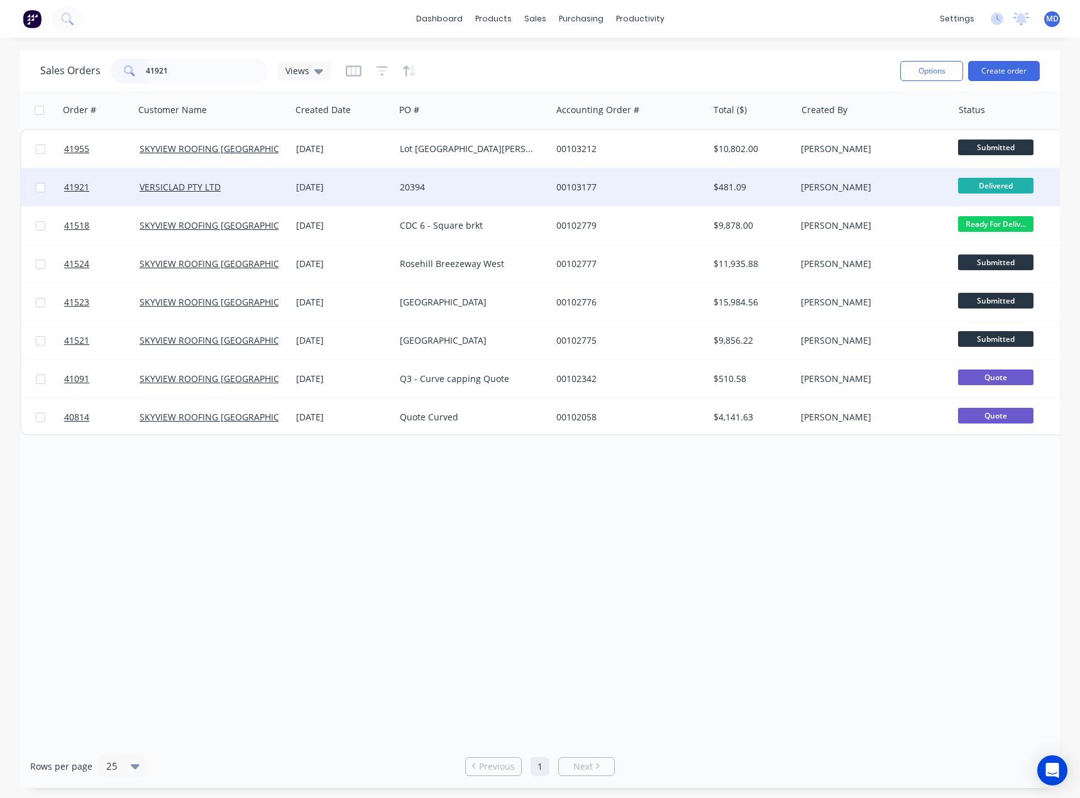
click at [513, 182] on div "20394" at bounding box center [469, 187] width 139 height 13
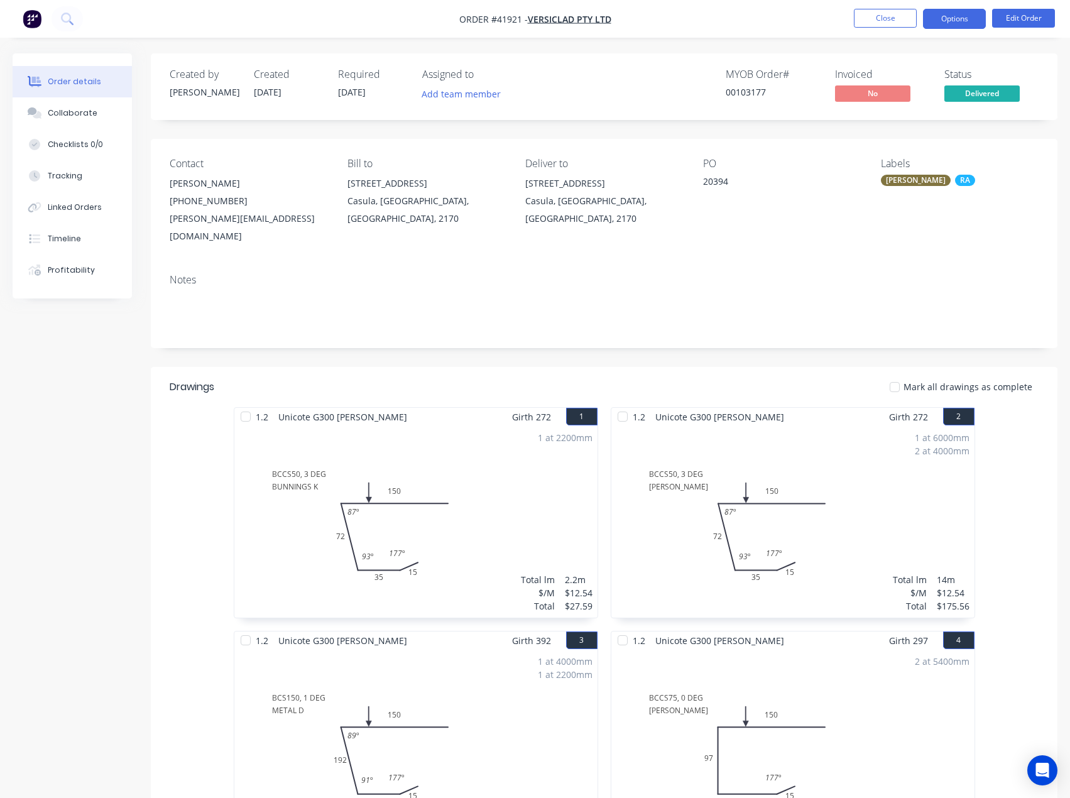
click at [963, 17] on button "Options" at bounding box center [954, 19] width 63 height 20
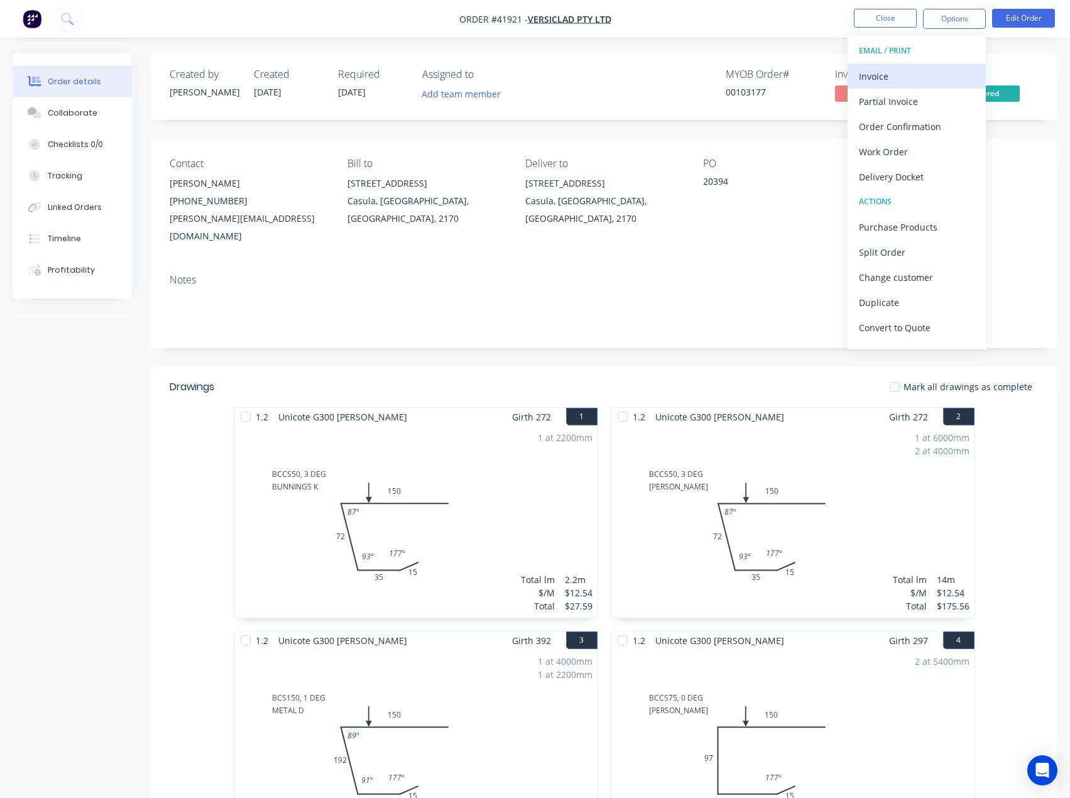
click at [882, 77] on div "Invoice" at bounding box center [917, 76] width 116 height 18
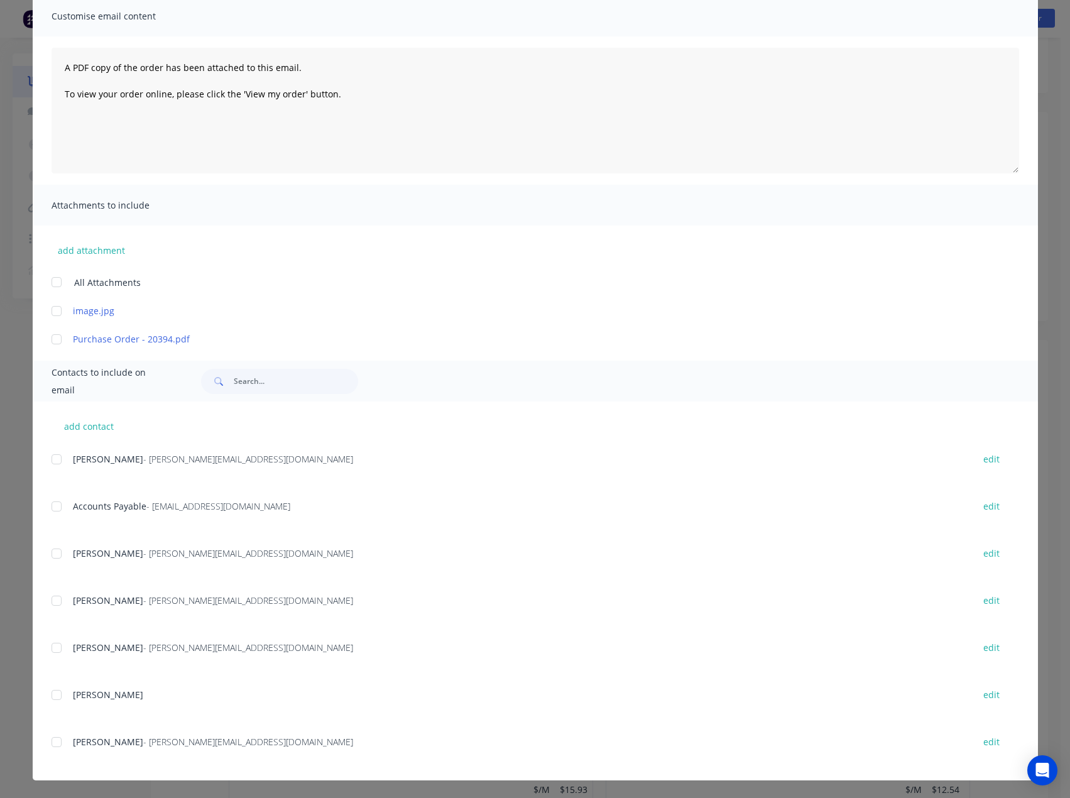
scroll to position [263, 0]
click at [58, 510] on div at bounding box center [56, 506] width 25 height 25
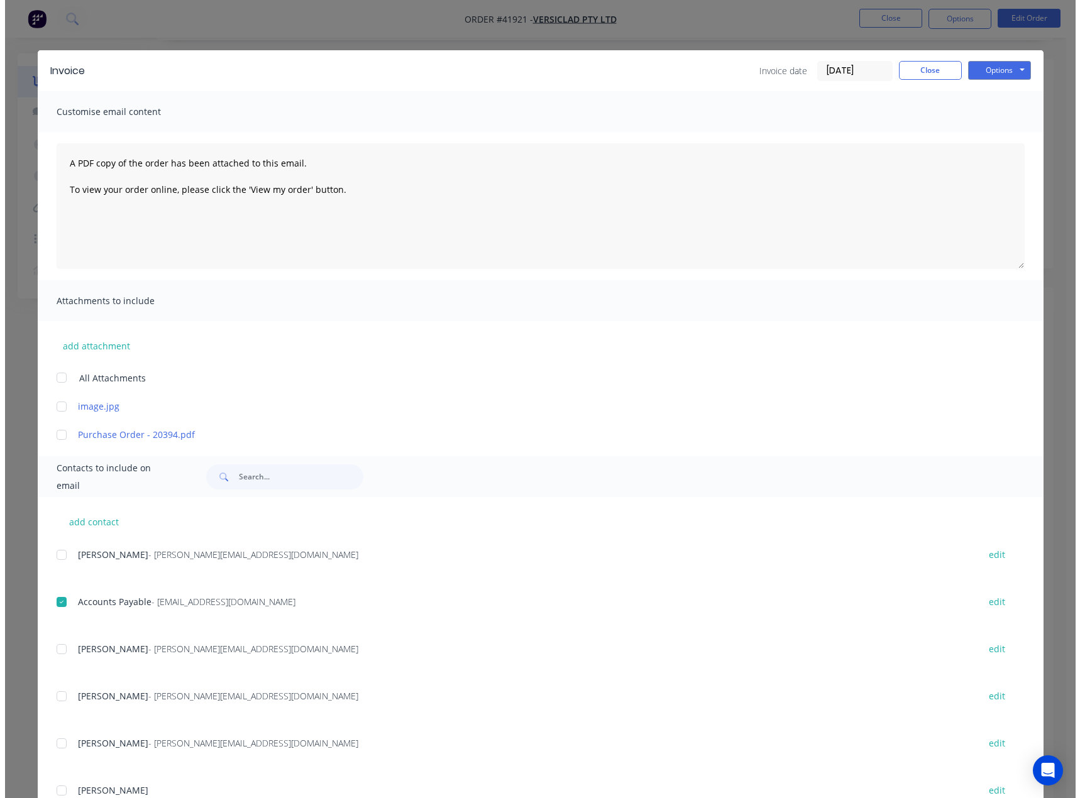
scroll to position [0, 0]
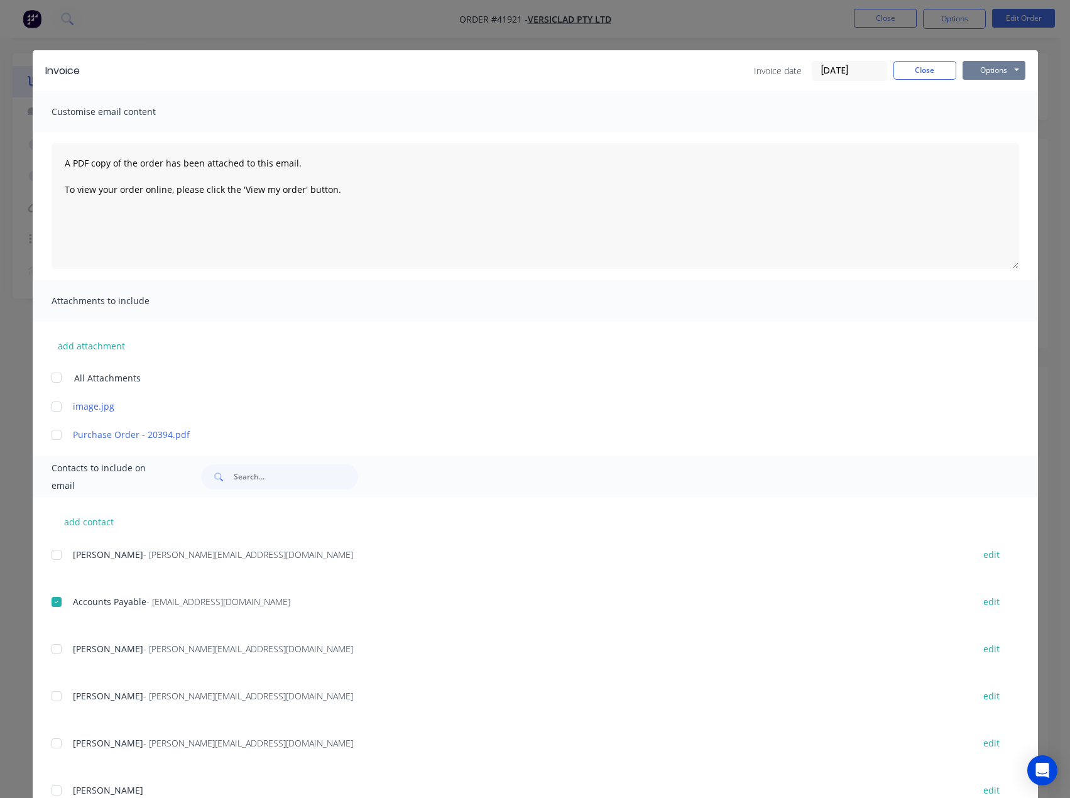
click at [984, 67] on button "Options" at bounding box center [994, 70] width 63 height 19
click at [993, 131] on button "Email" at bounding box center [1003, 134] width 80 height 21
click at [917, 72] on button "Close" at bounding box center [925, 70] width 63 height 19
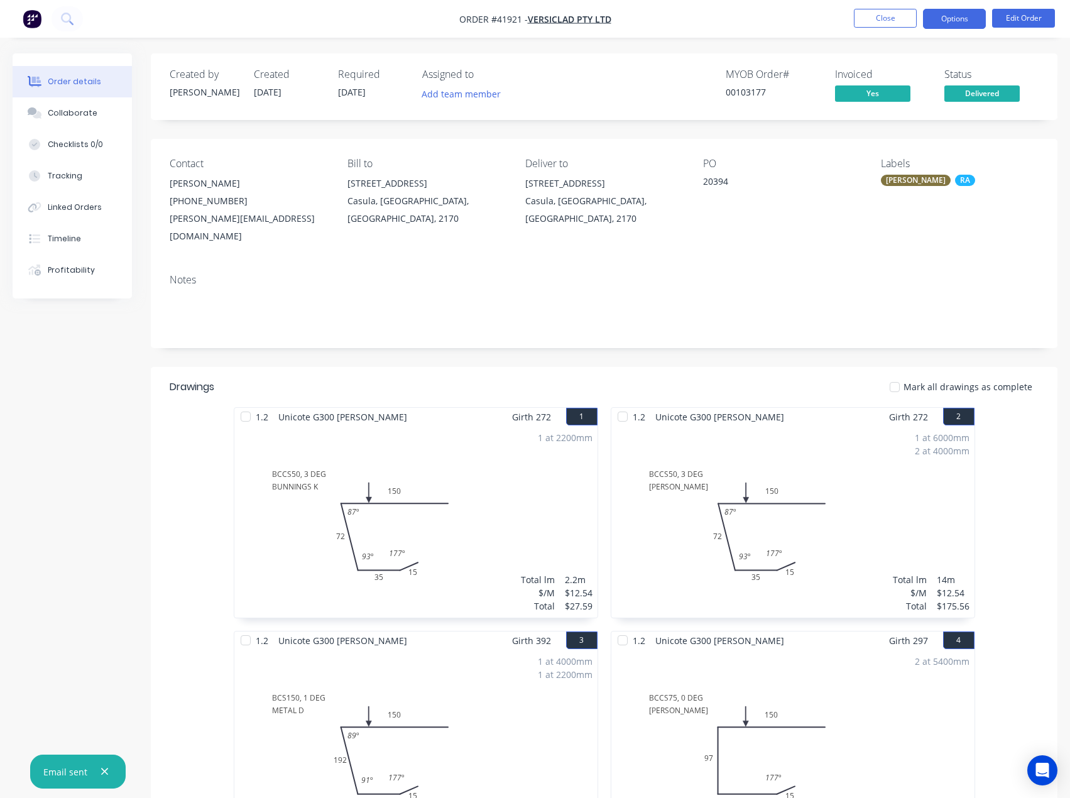
click at [949, 21] on button "Options" at bounding box center [954, 19] width 63 height 20
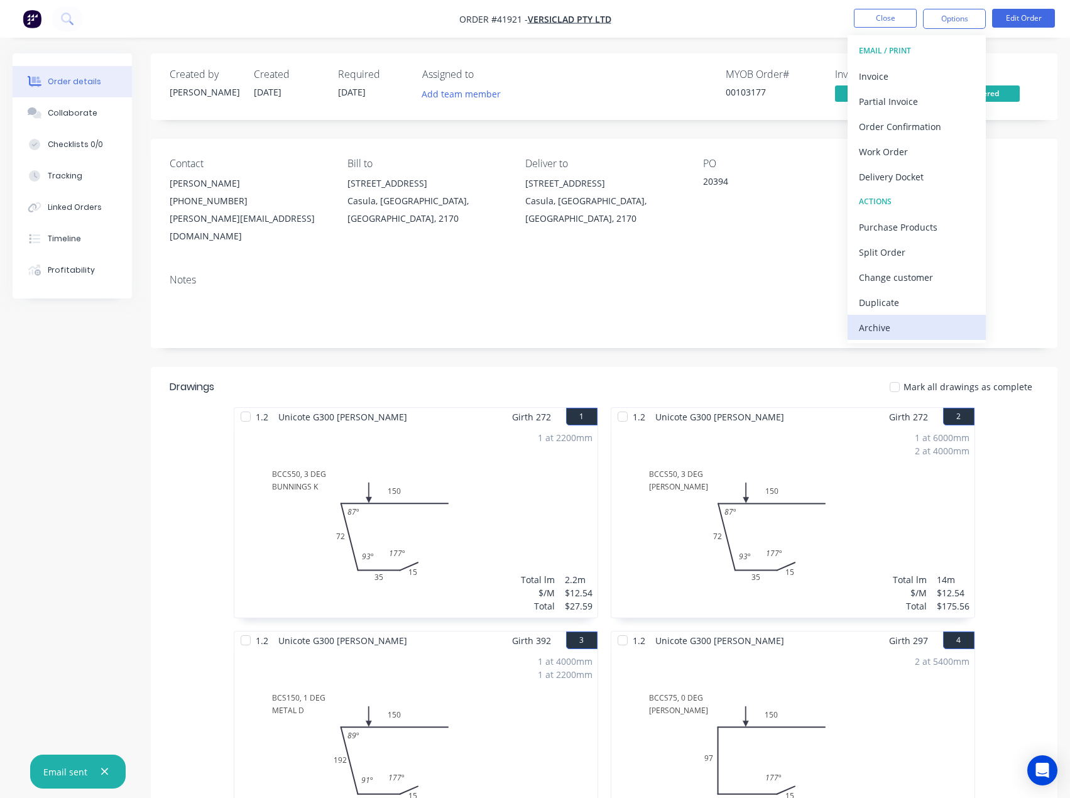
click at [873, 332] on div "Archive" at bounding box center [917, 328] width 116 height 18
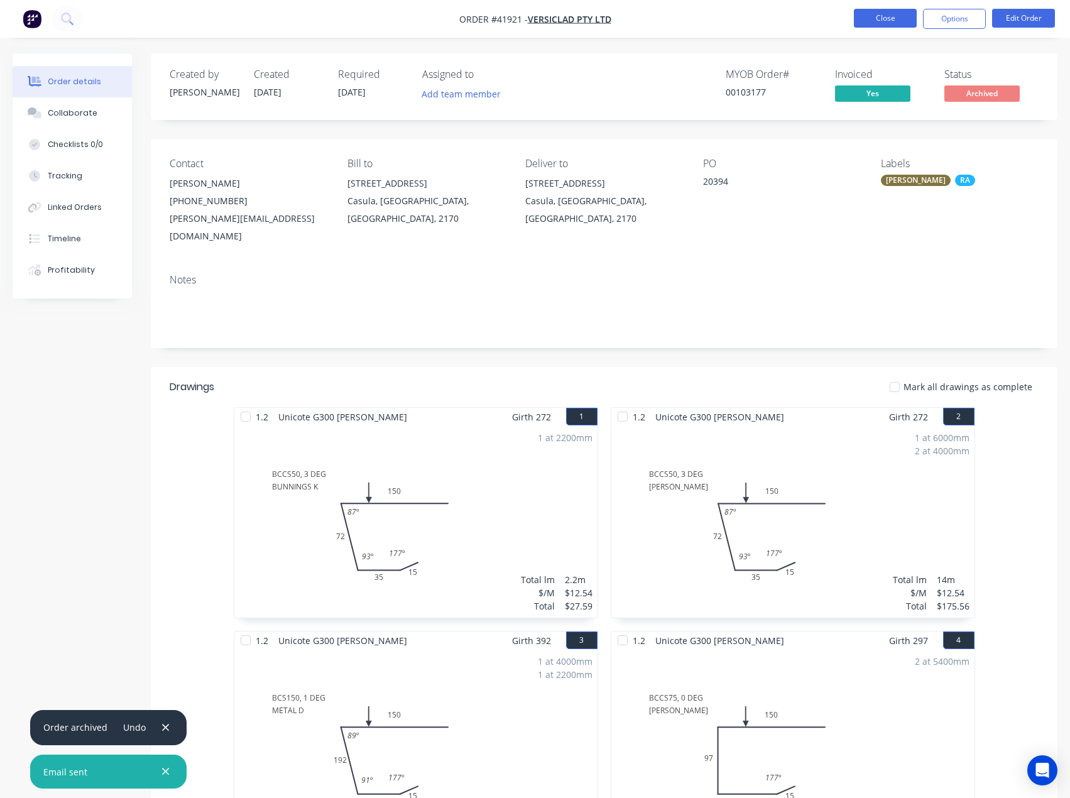
click at [882, 18] on button "Close" at bounding box center [885, 18] width 63 height 19
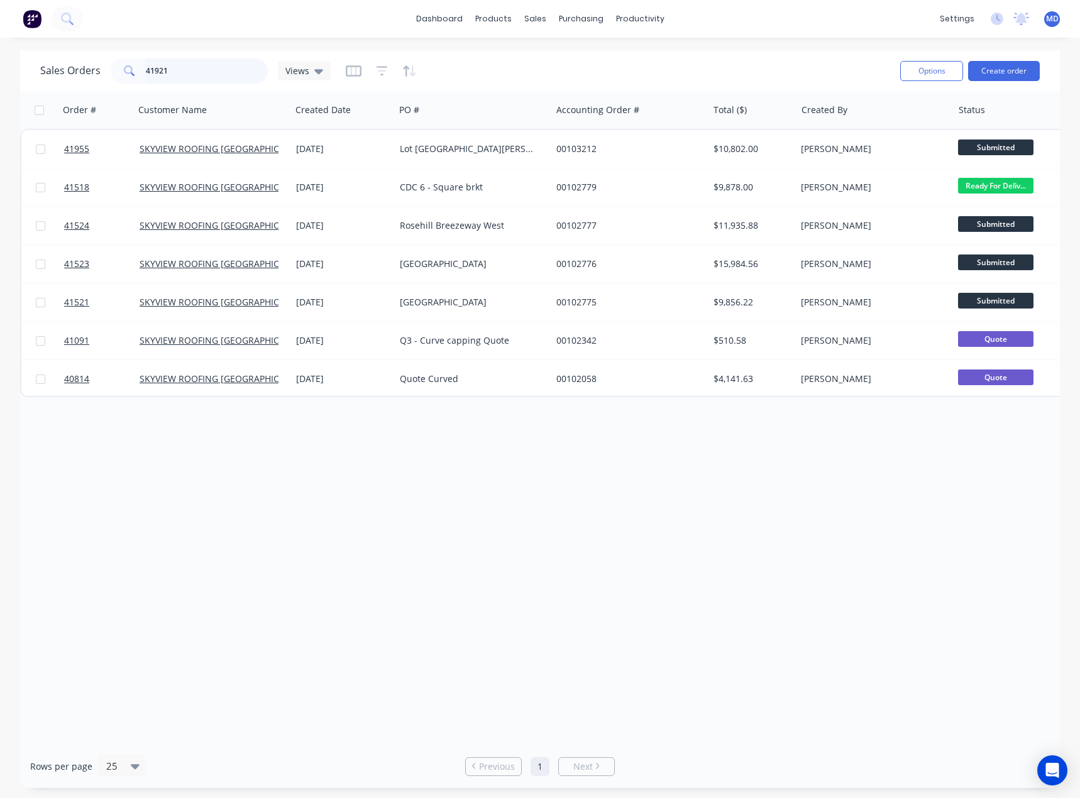
drag, startPoint x: 169, startPoint y: 68, endPoint x: 65, endPoint y: 72, distance: 104.4
click at [65, 72] on div "Sales Orders 41921 Views" at bounding box center [185, 70] width 290 height 25
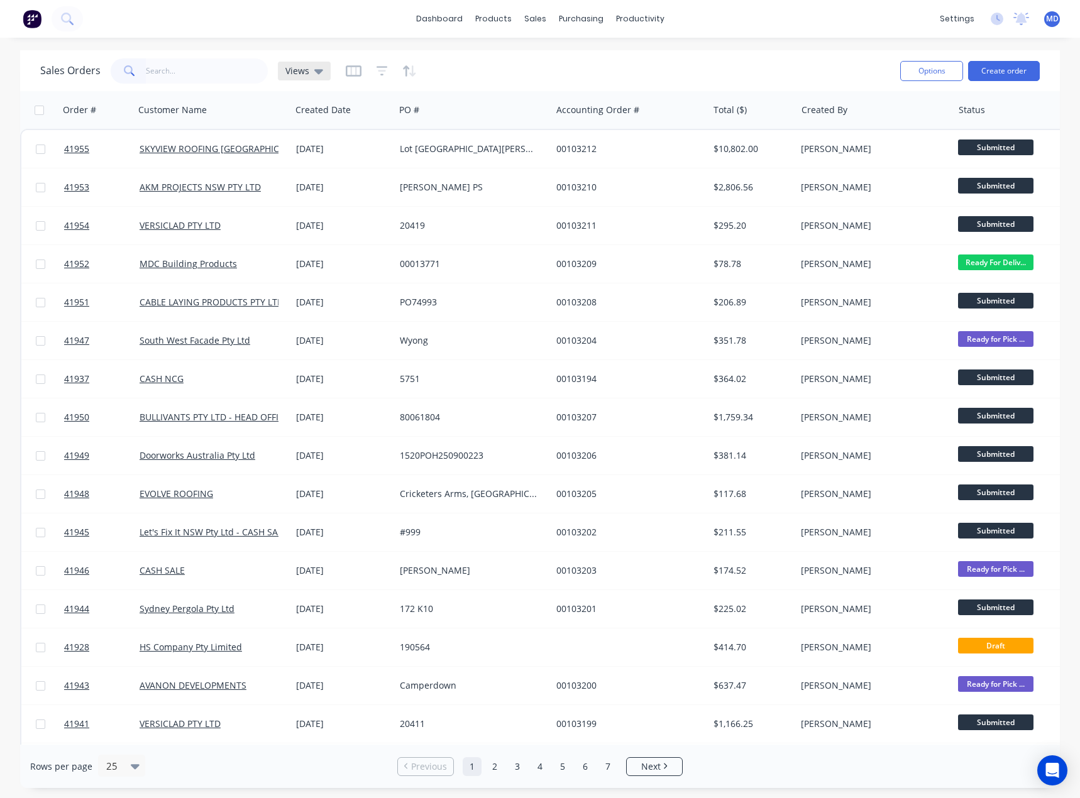
click at [304, 68] on span "Views" at bounding box center [297, 70] width 24 height 13
click at [304, 226] on button "INVOICING" at bounding box center [353, 228] width 143 height 14
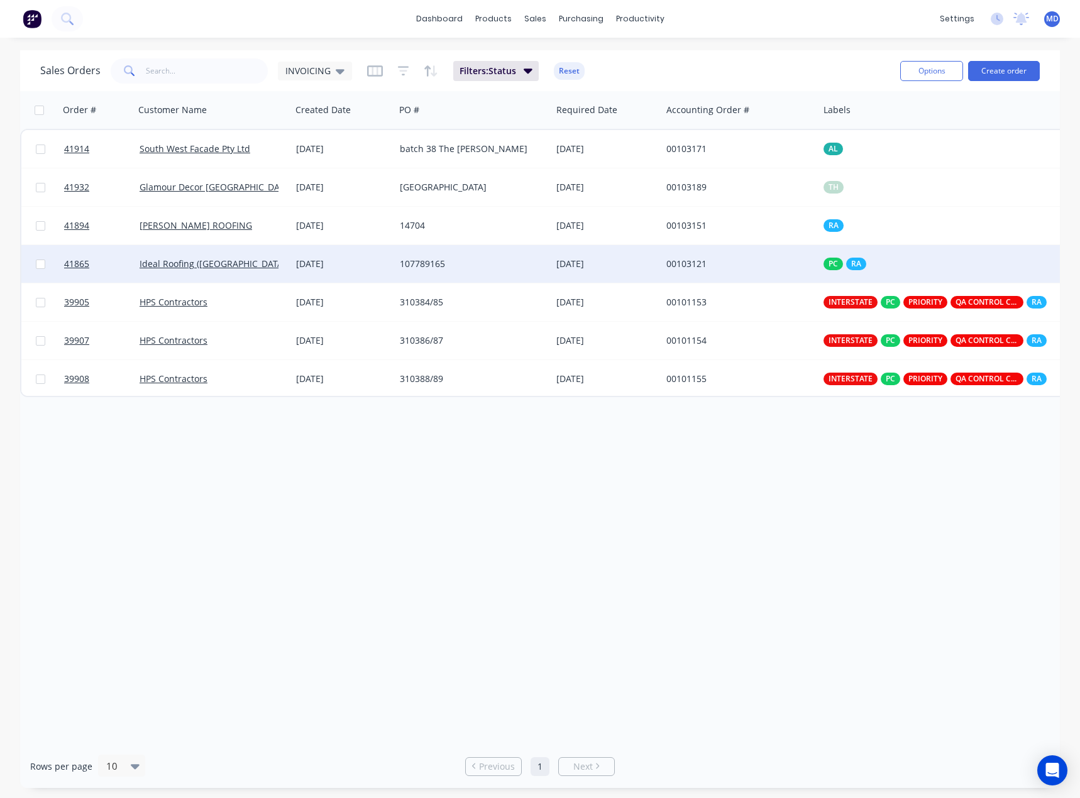
click at [374, 264] on div "[DATE]" at bounding box center [343, 264] width 94 height 13
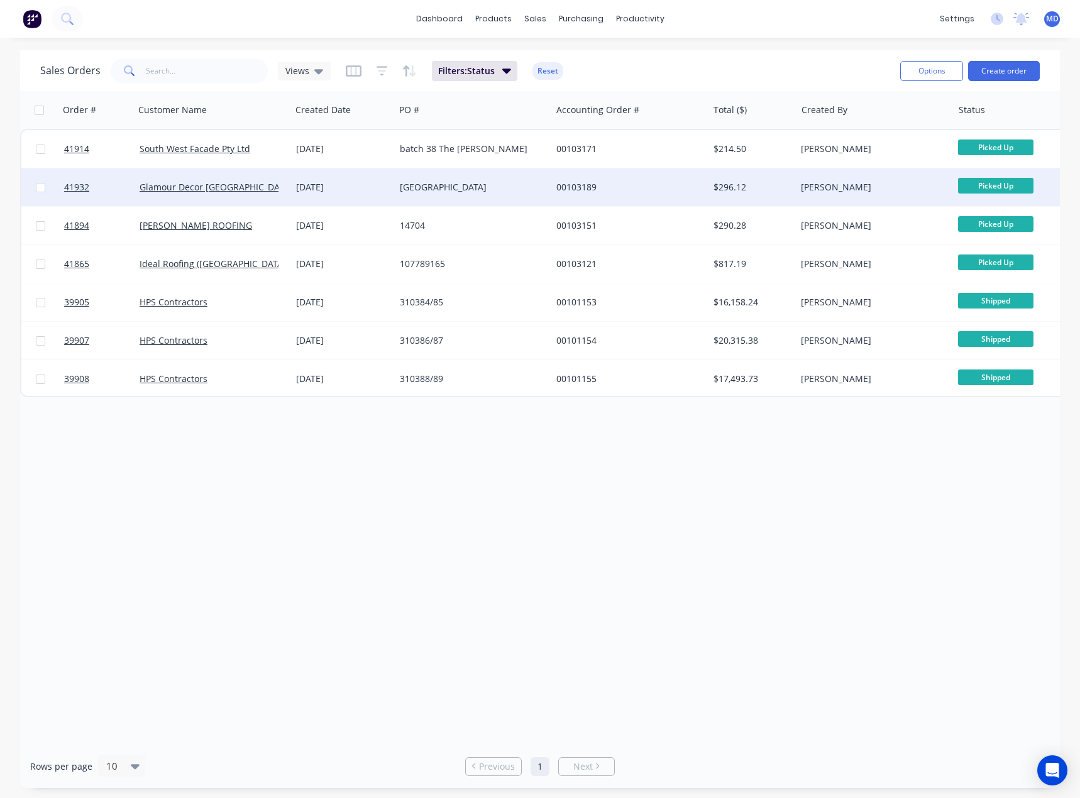
click at [266, 182] on div "Glamour Decor [GEOGRAPHIC_DATA]" at bounding box center [208, 187] width 139 height 13
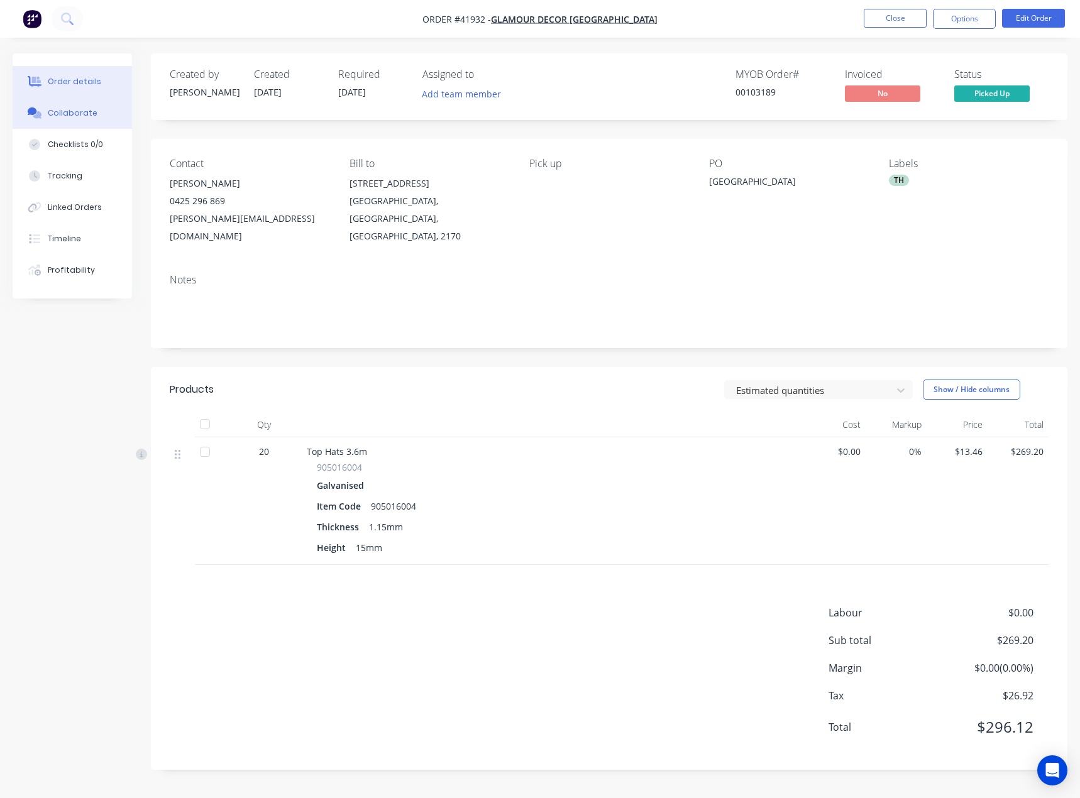
click at [75, 118] on div "Collaborate" at bounding box center [73, 112] width 50 height 11
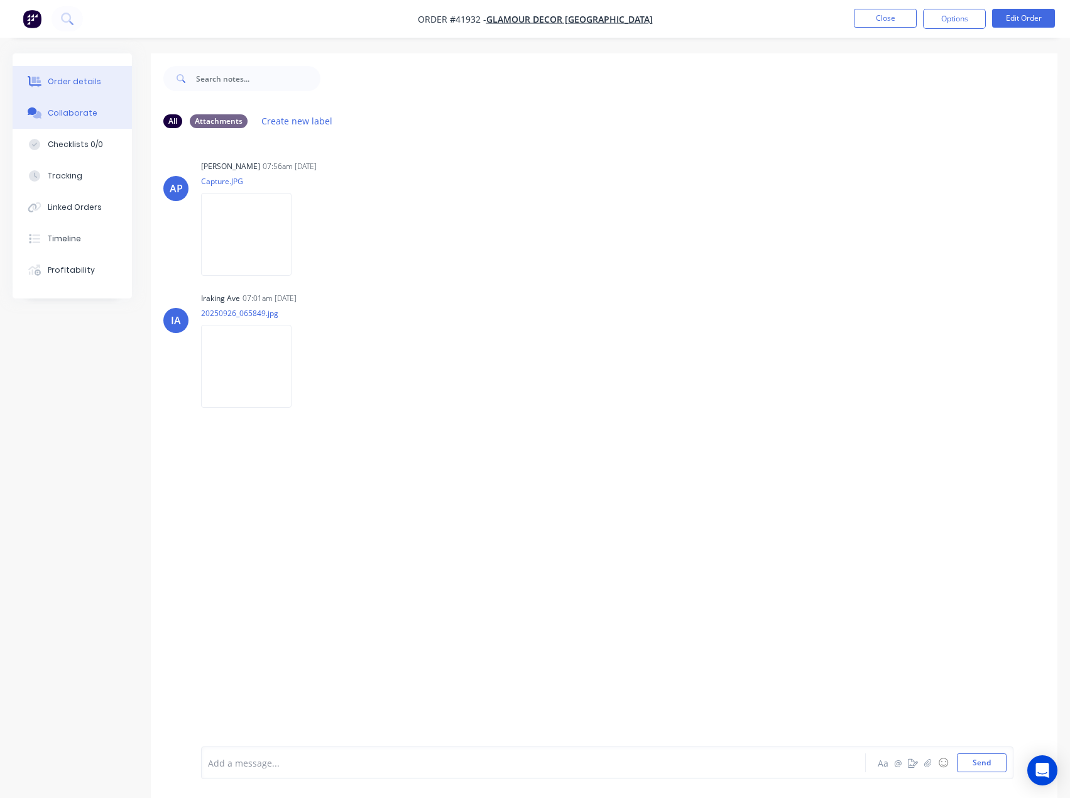
click at [82, 72] on button "Order details" at bounding box center [72, 81] width 119 height 31
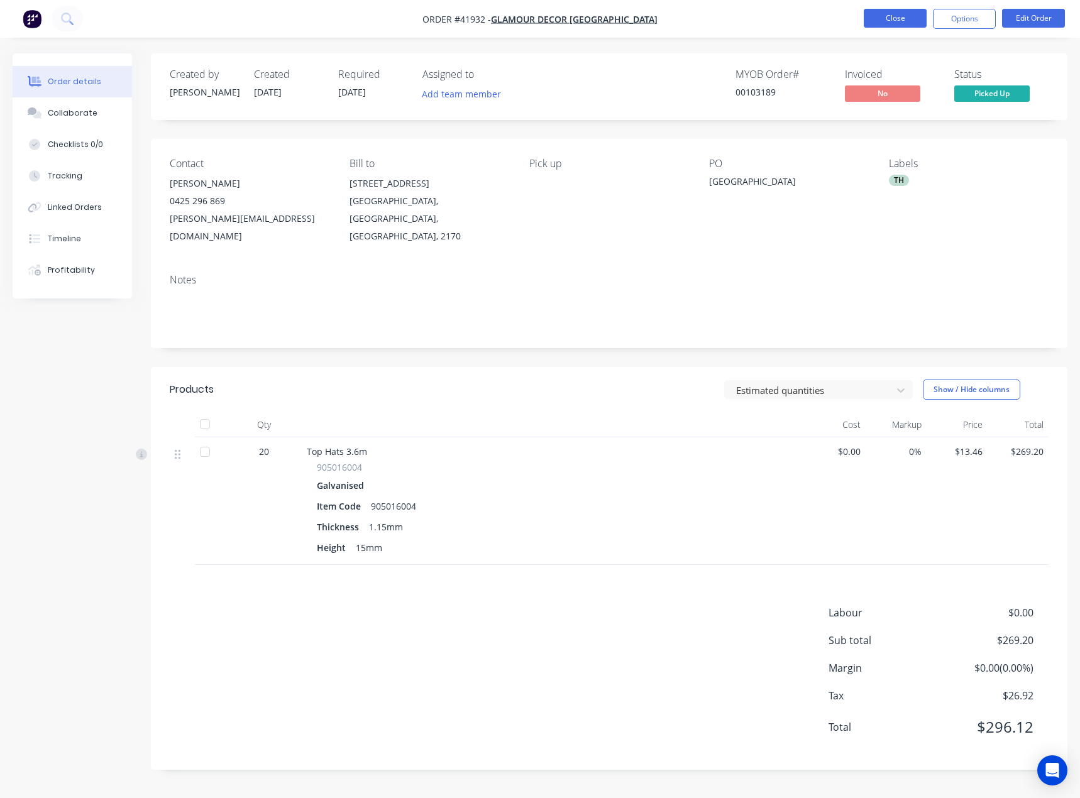
click at [904, 14] on button "Close" at bounding box center [894, 18] width 63 height 19
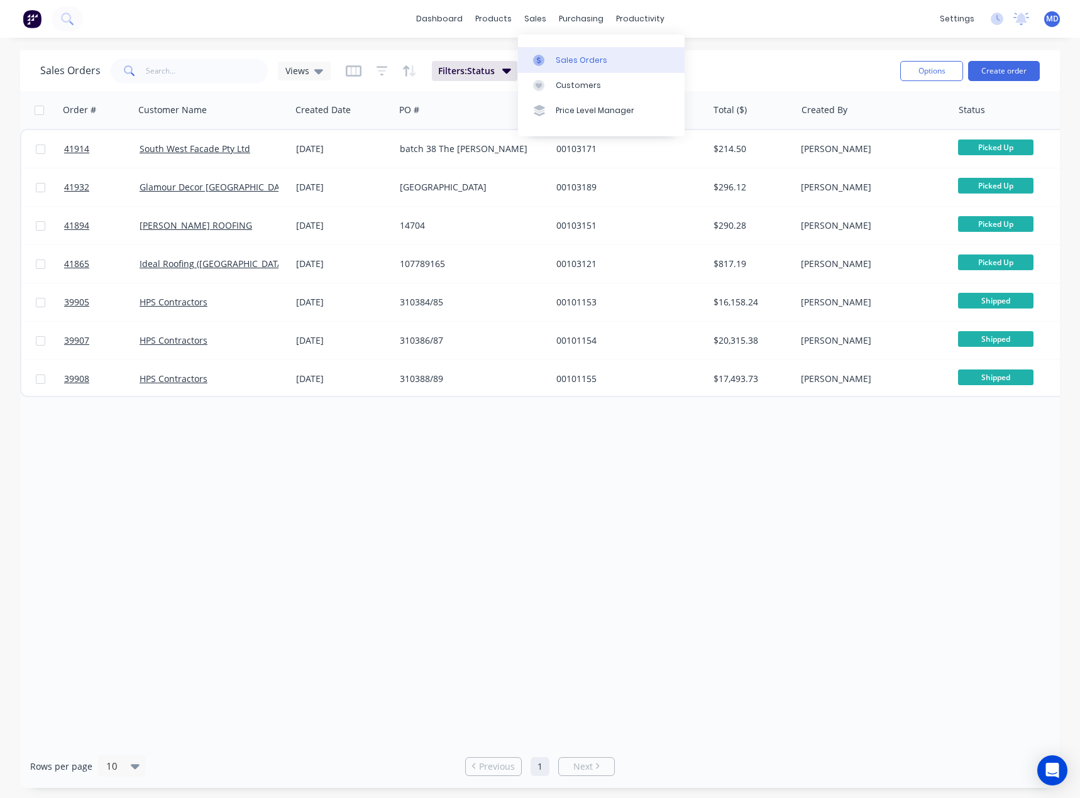
click at [584, 59] on div "Sales Orders" at bounding box center [581, 60] width 52 height 11
click at [203, 73] on input "text" at bounding box center [207, 70] width 123 height 25
type input "41697"
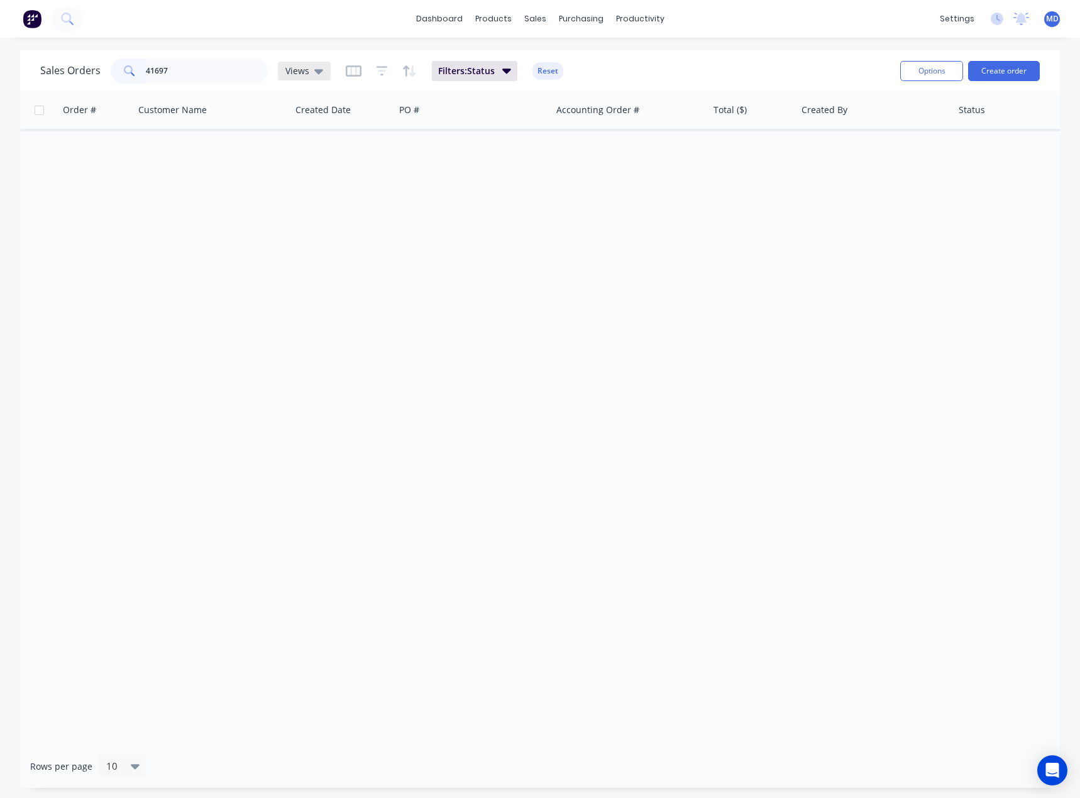
click at [315, 76] on icon at bounding box center [318, 71] width 9 height 14
click at [303, 201] on button "ARCHIVED" at bounding box center [353, 203] width 143 height 14
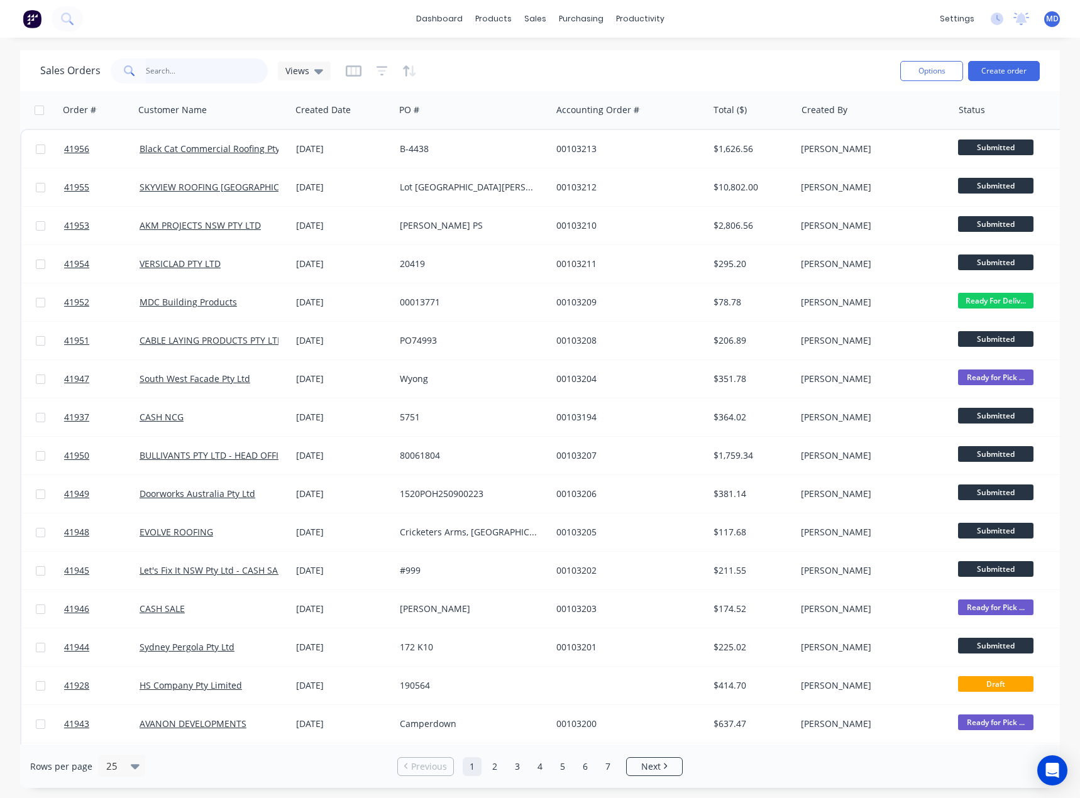
click at [185, 68] on input "text" at bounding box center [207, 70] width 123 height 25
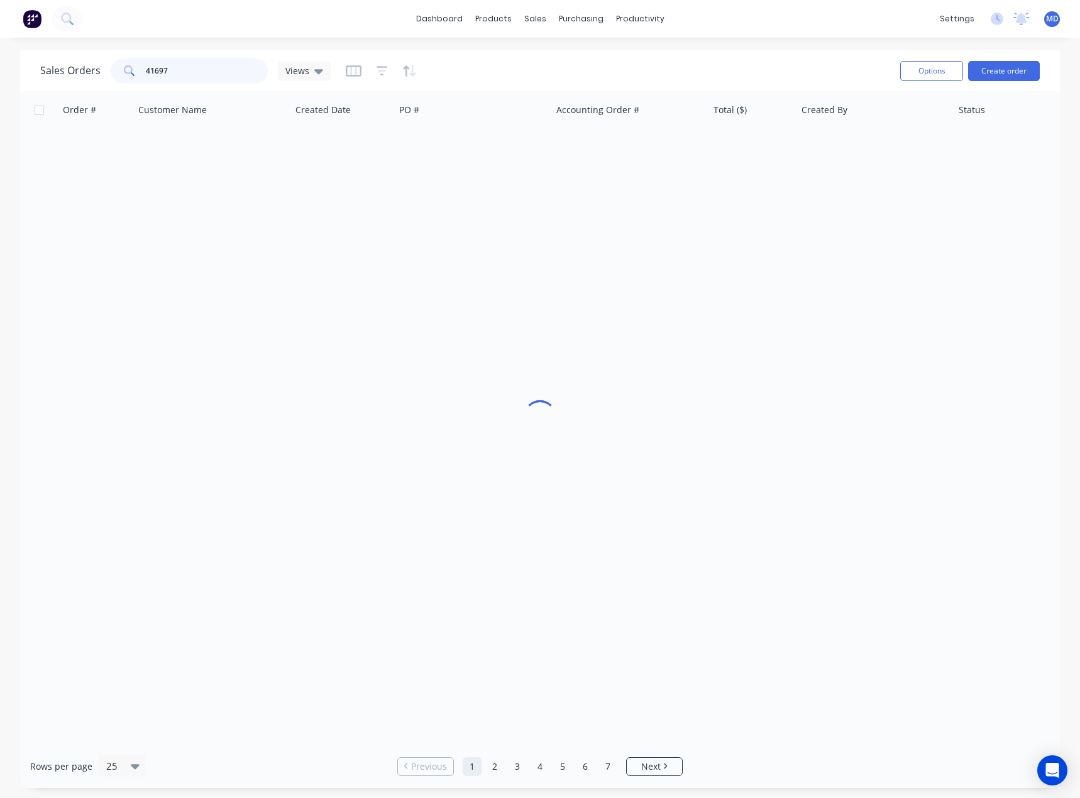
type input "41697"
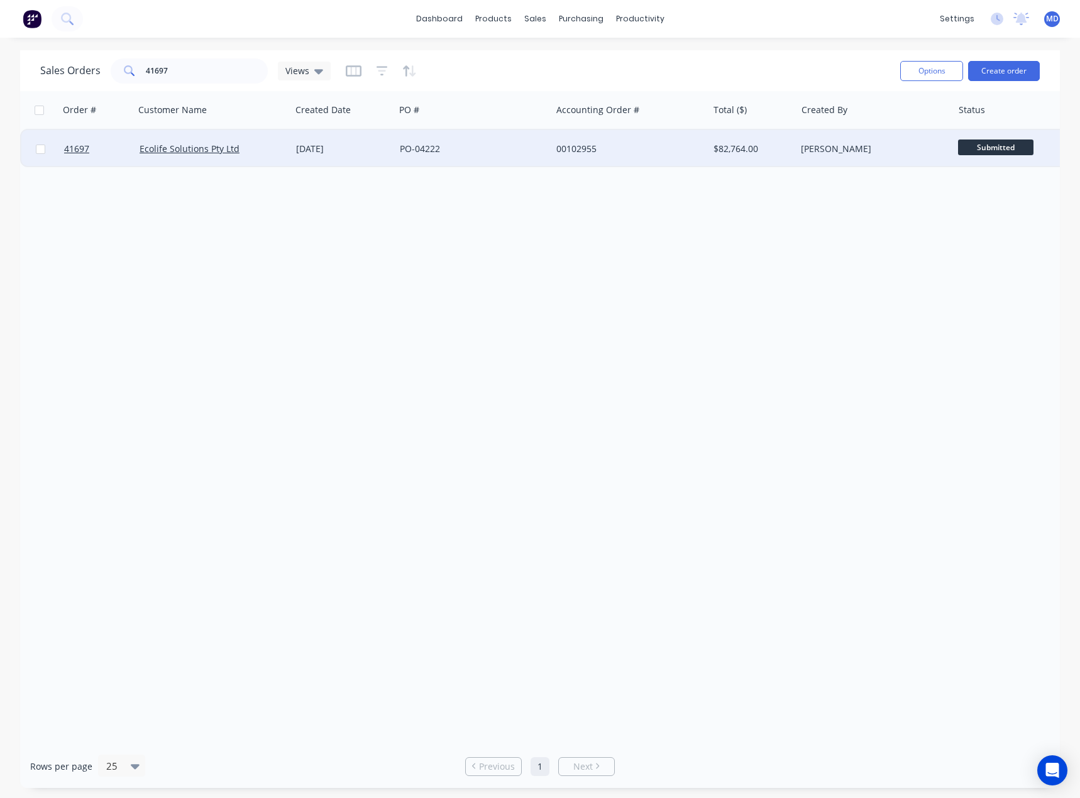
click at [489, 147] on div "PO-04222" at bounding box center [469, 149] width 139 height 13
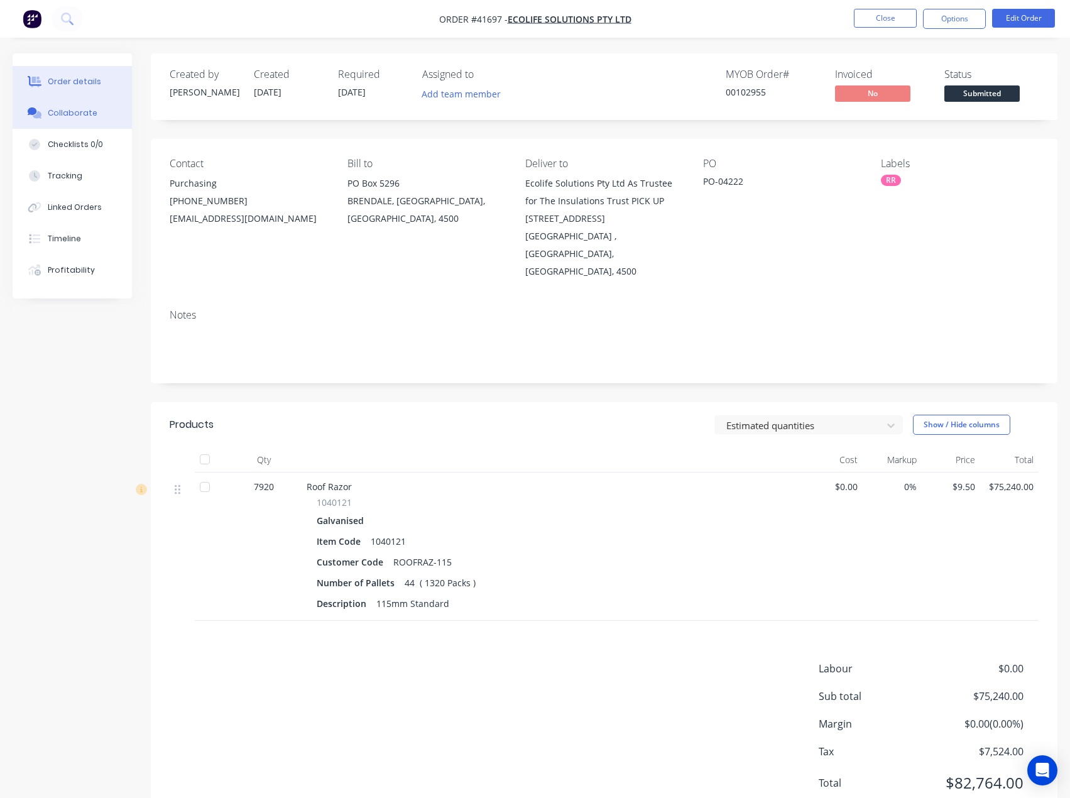
click at [68, 110] on div "Collaborate" at bounding box center [73, 112] width 50 height 11
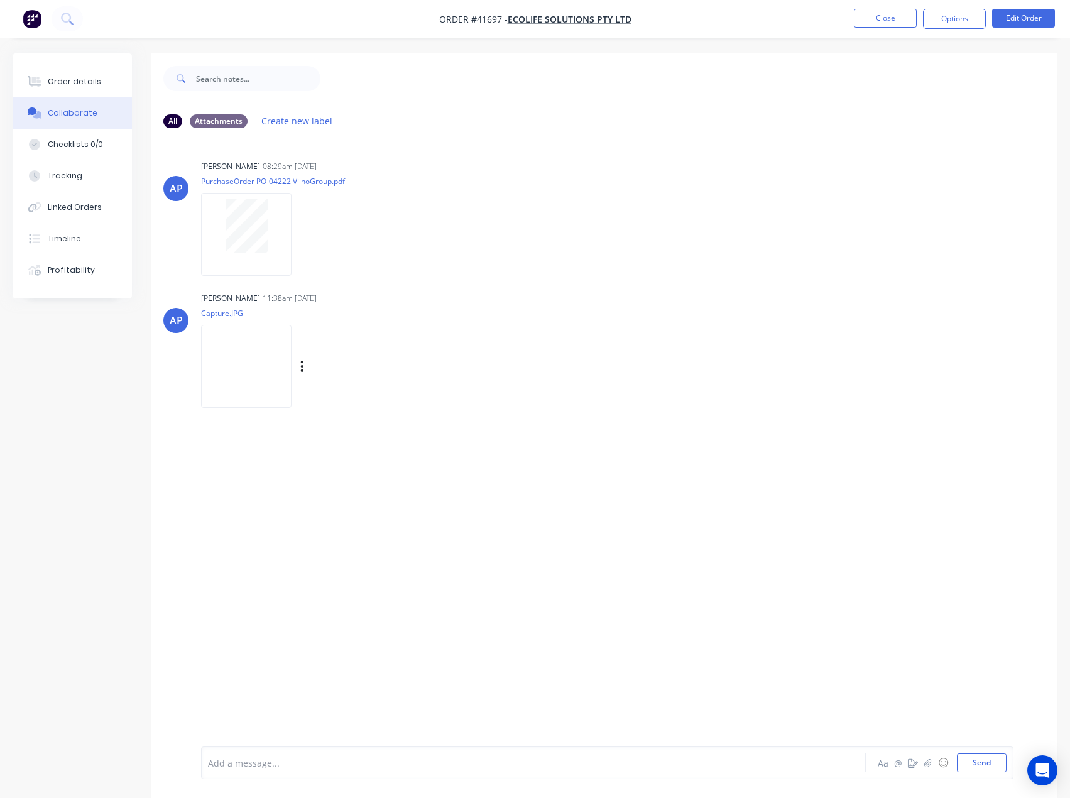
click at [273, 377] on img at bounding box center [246, 366] width 90 height 82
click at [65, 77] on div "Order details" at bounding box center [74, 81] width 53 height 11
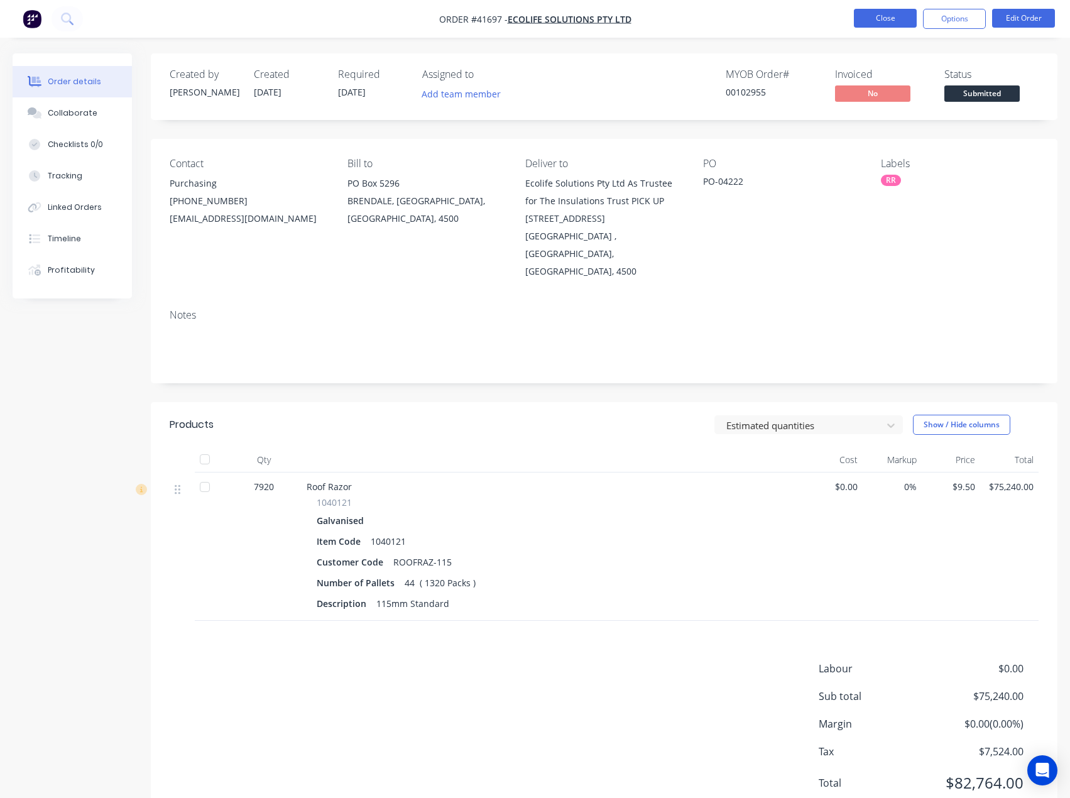
click at [881, 20] on button "Close" at bounding box center [885, 18] width 63 height 19
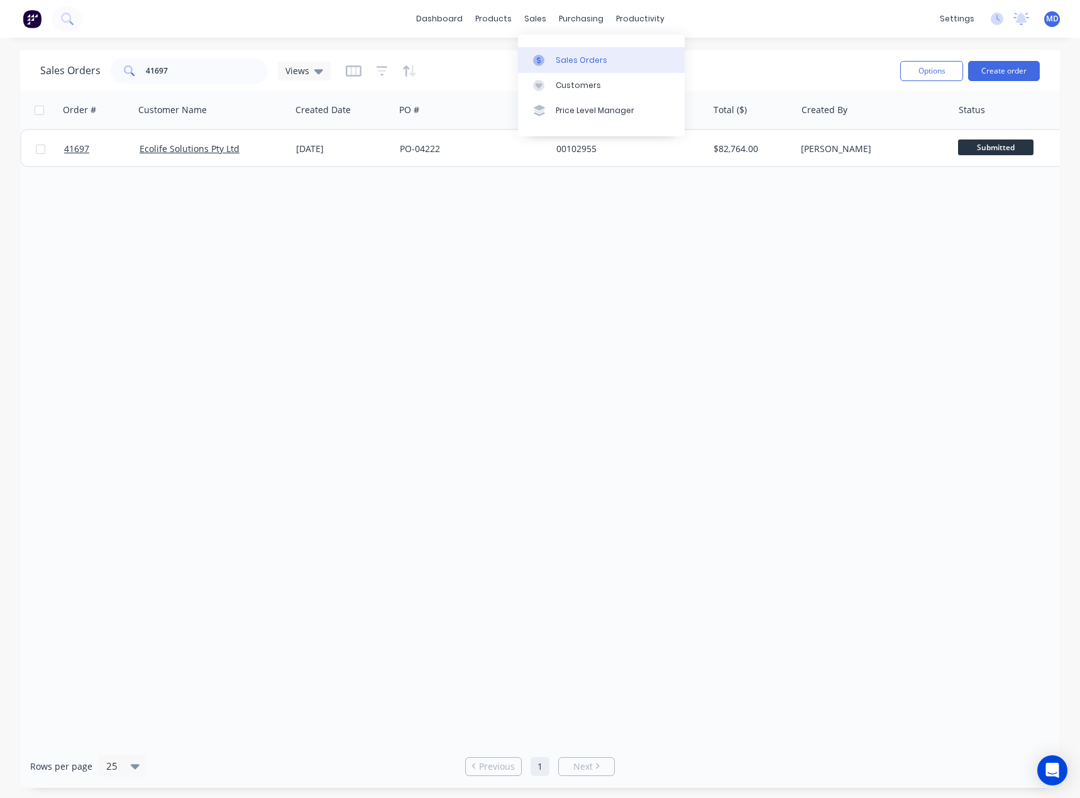
drag, startPoint x: 585, startPoint y: 55, endPoint x: 550, endPoint y: 51, distance: 35.5
click at [585, 55] on div "Sales Orders" at bounding box center [581, 60] width 52 height 11
drag, startPoint x: 209, startPoint y: 63, endPoint x: 91, endPoint y: 72, distance: 118.4
click at [105, 72] on div "Sales Orders 41697 Views" at bounding box center [185, 70] width 290 height 25
type input "41733"
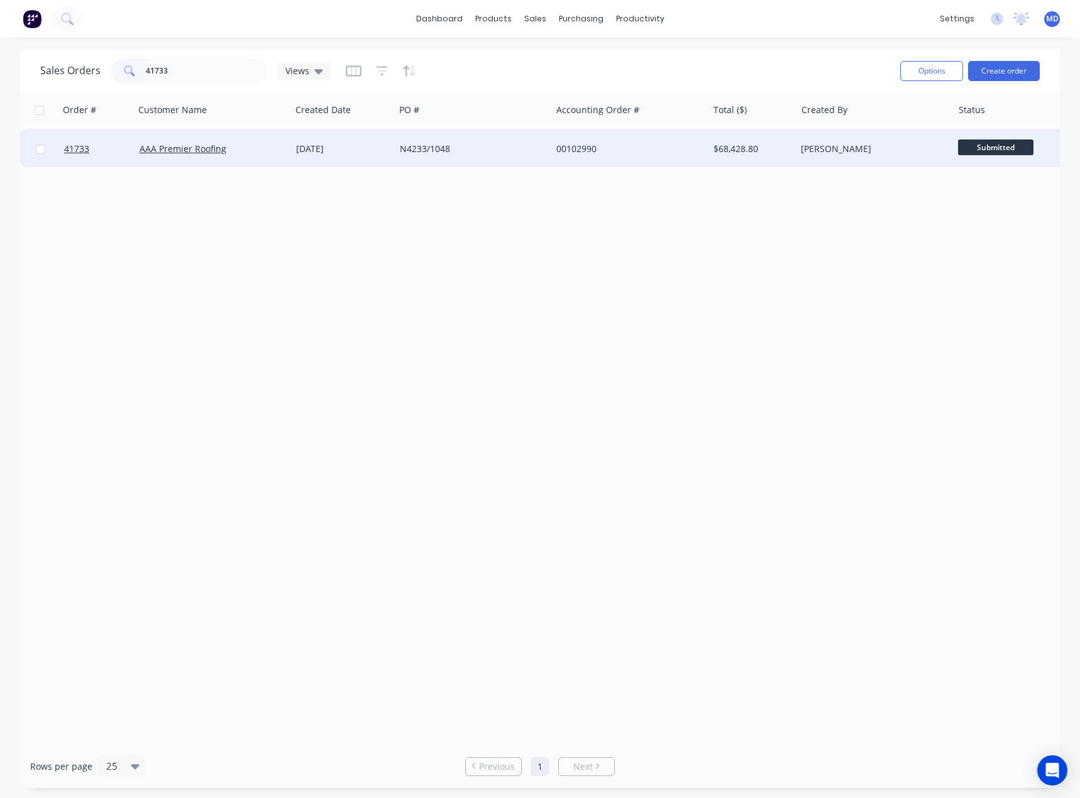
click at [508, 148] on div "N4233/1048" at bounding box center [469, 149] width 139 height 13
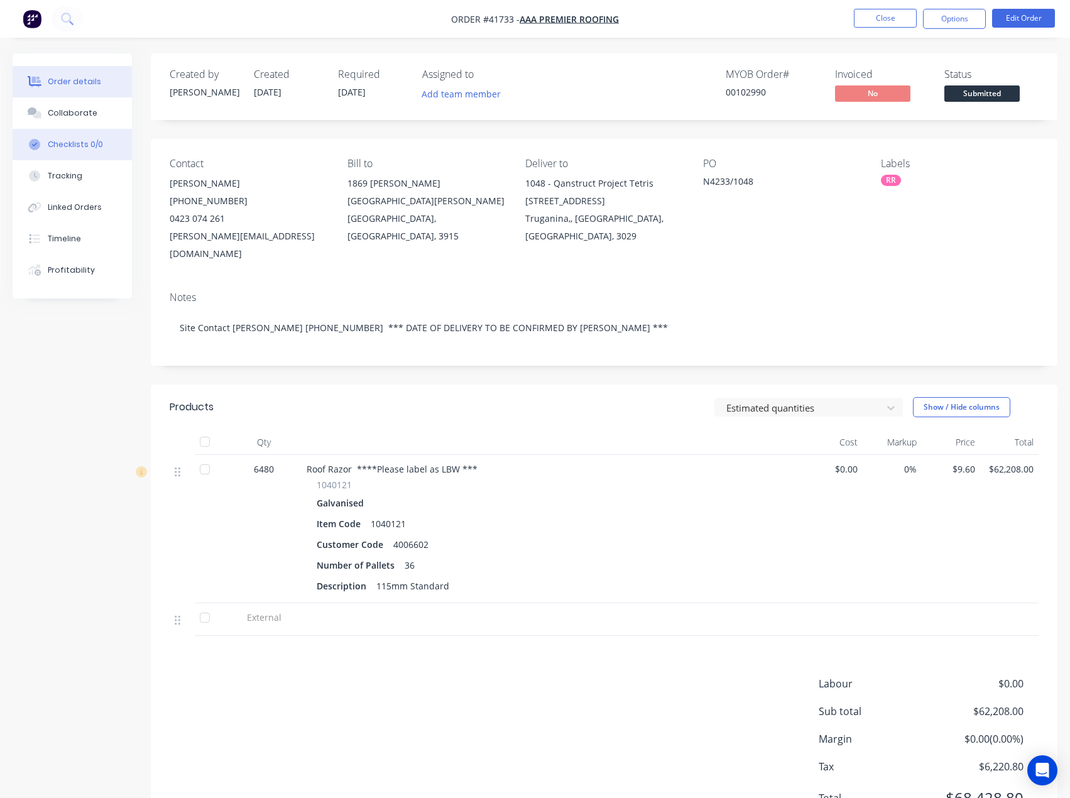
click at [60, 111] on div "Collaborate" at bounding box center [73, 112] width 50 height 11
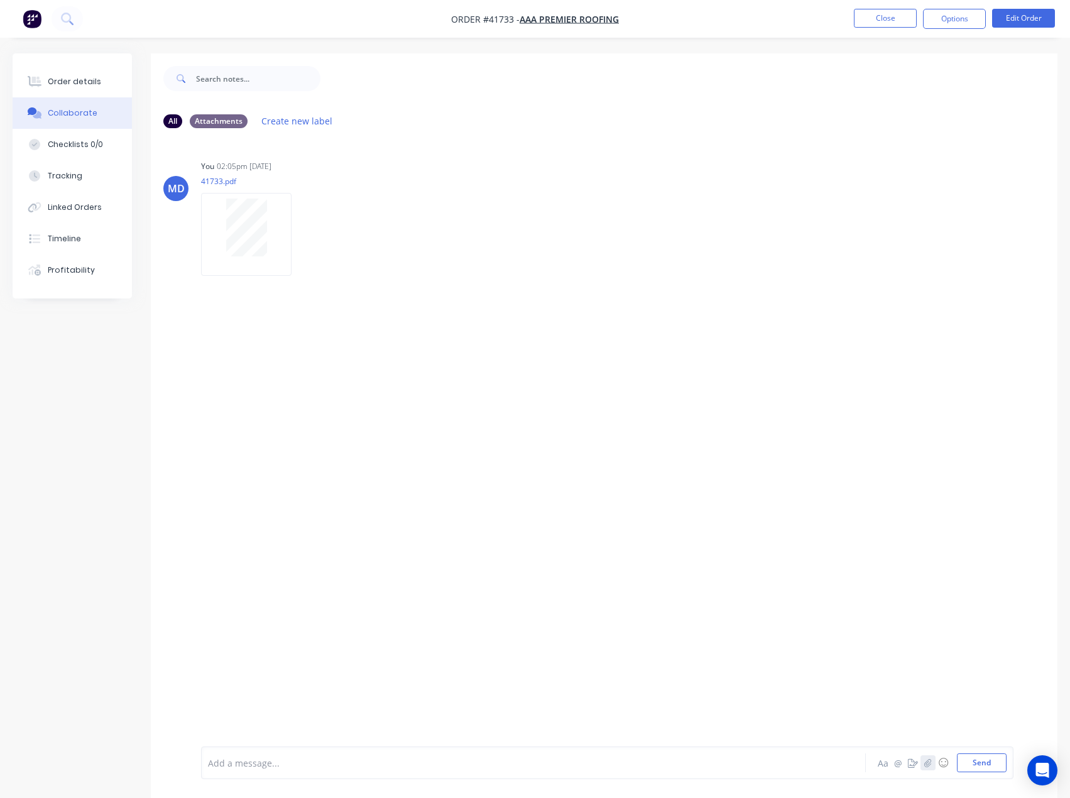
click at [927, 765] on icon "button" at bounding box center [928, 762] width 8 height 9
drag, startPoint x: 975, startPoint y: 767, endPoint x: 889, endPoint y: 643, distance: 151.3
click at [975, 766] on button "Send" at bounding box center [982, 762] width 50 height 19
click at [518, 413] on div "MD You 02:05pm 16/09/25 41733.pdf Labels Download Delete MD You 10:15am 26/09/2…" at bounding box center [604, 442] width 907 height 608
click at [893, 16] on button "Close" at bounding box center [885, 18] width 63 height 19
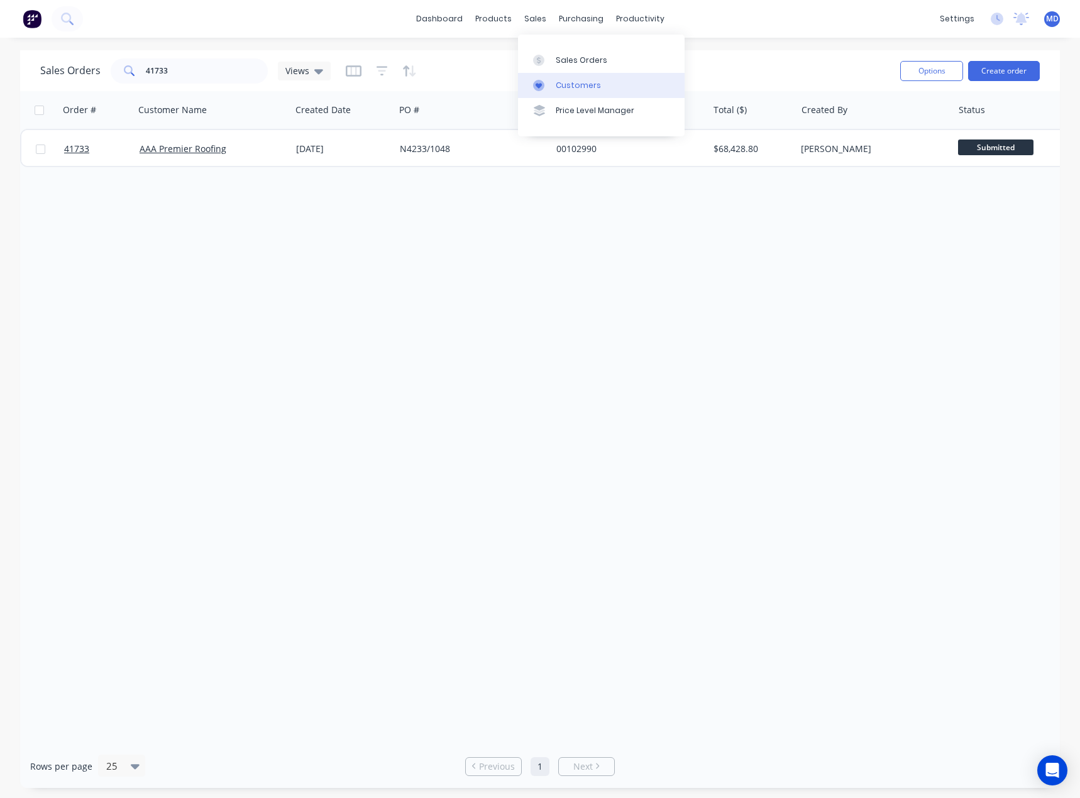
click at [586, 85] on div "Customers" at bounding box center [577, 85] width 45 height 11
